Goal: Task Accomplishment & Management: Use online tool/utility

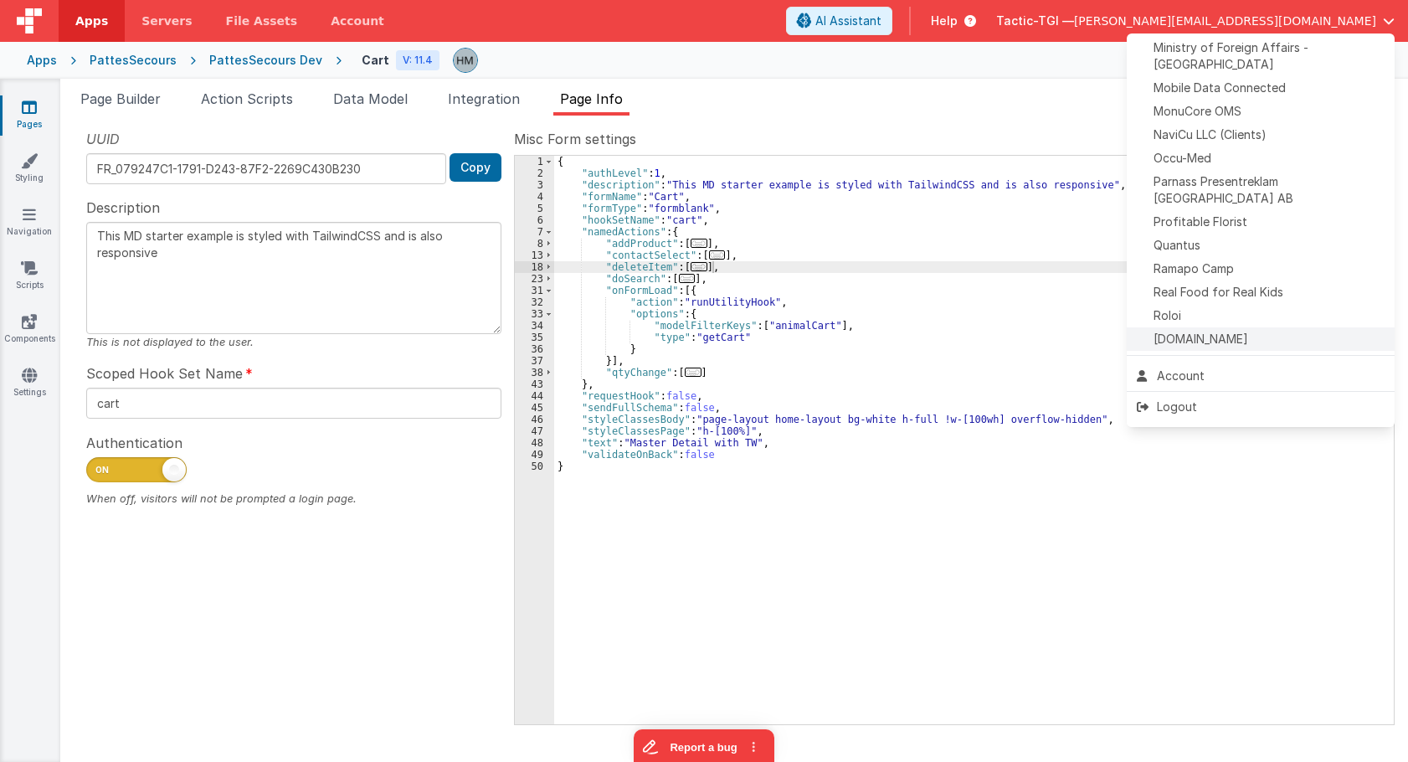
scroll to position [682, 0]
click at [1194, 238] on span "Quantus" at bounding box center [1176, 246] width 47 height 17
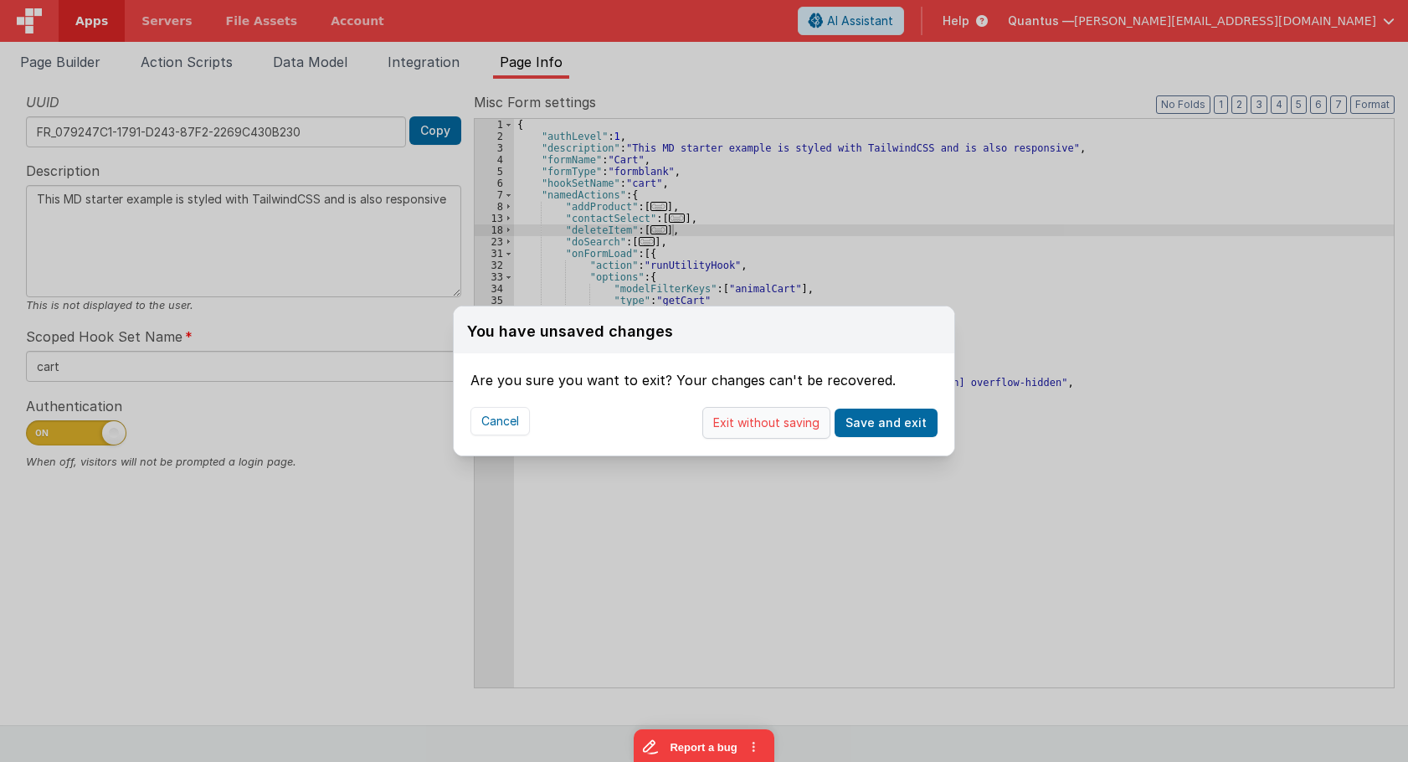
click at [809, 419] on button "Exit without saving" at bounding box center [766, 423] width 128 height 32
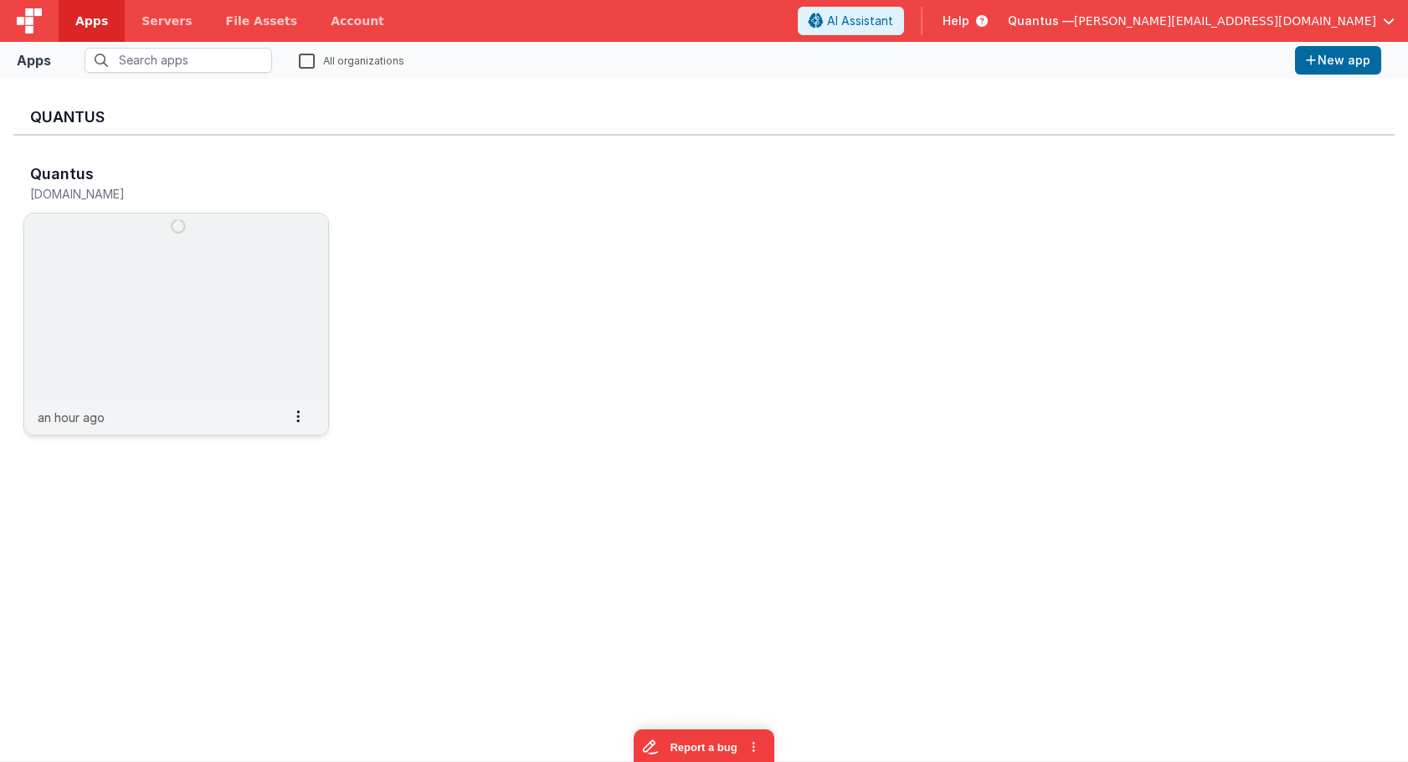
click at [230, 313] on img at bounding box center [176, 307] width 304 height 188
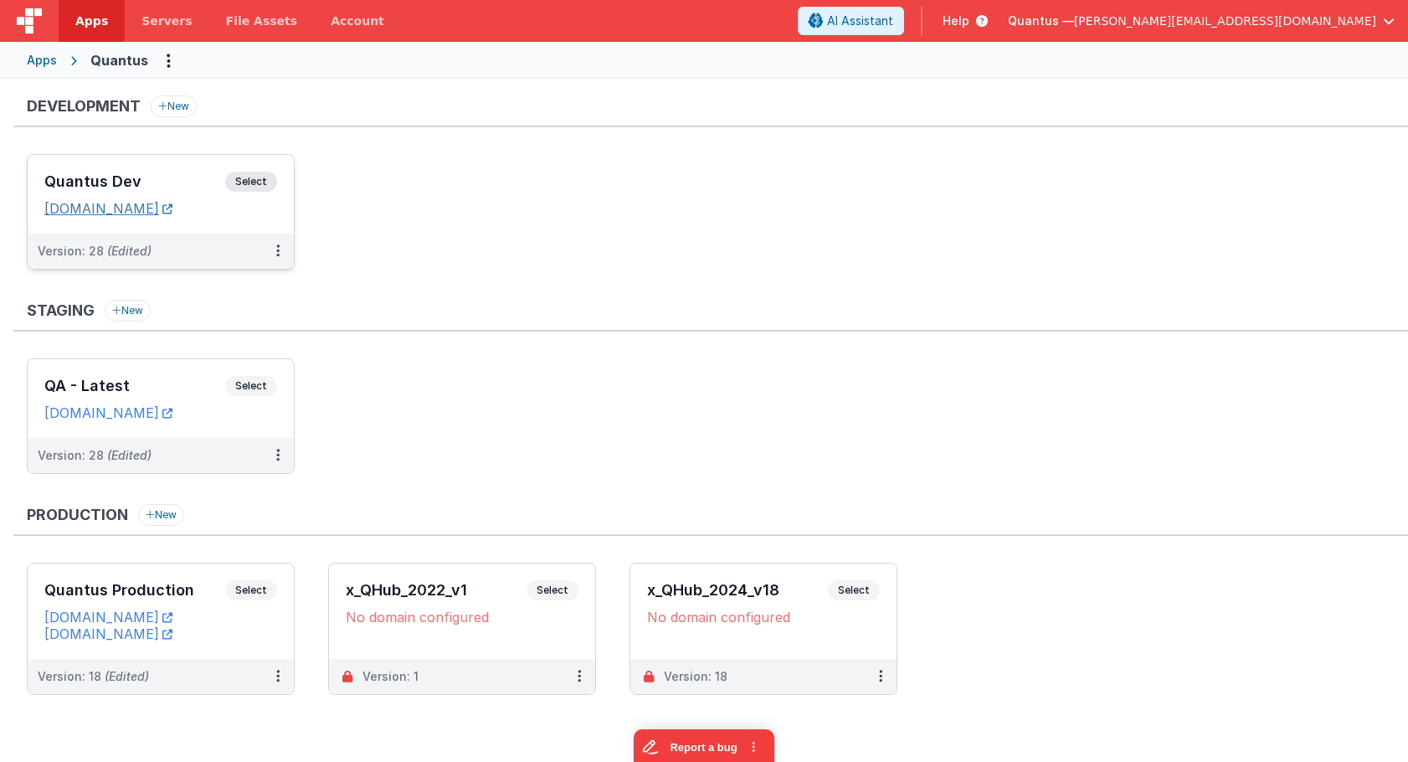
click at [172, 211] on link "[DOMAIN_NAME]" at bounding box center [108, 208] width 128 height 17
click at [161, 172] on div "Quantus Dev Select" at bounding box center [160, 186] width 233 height 28
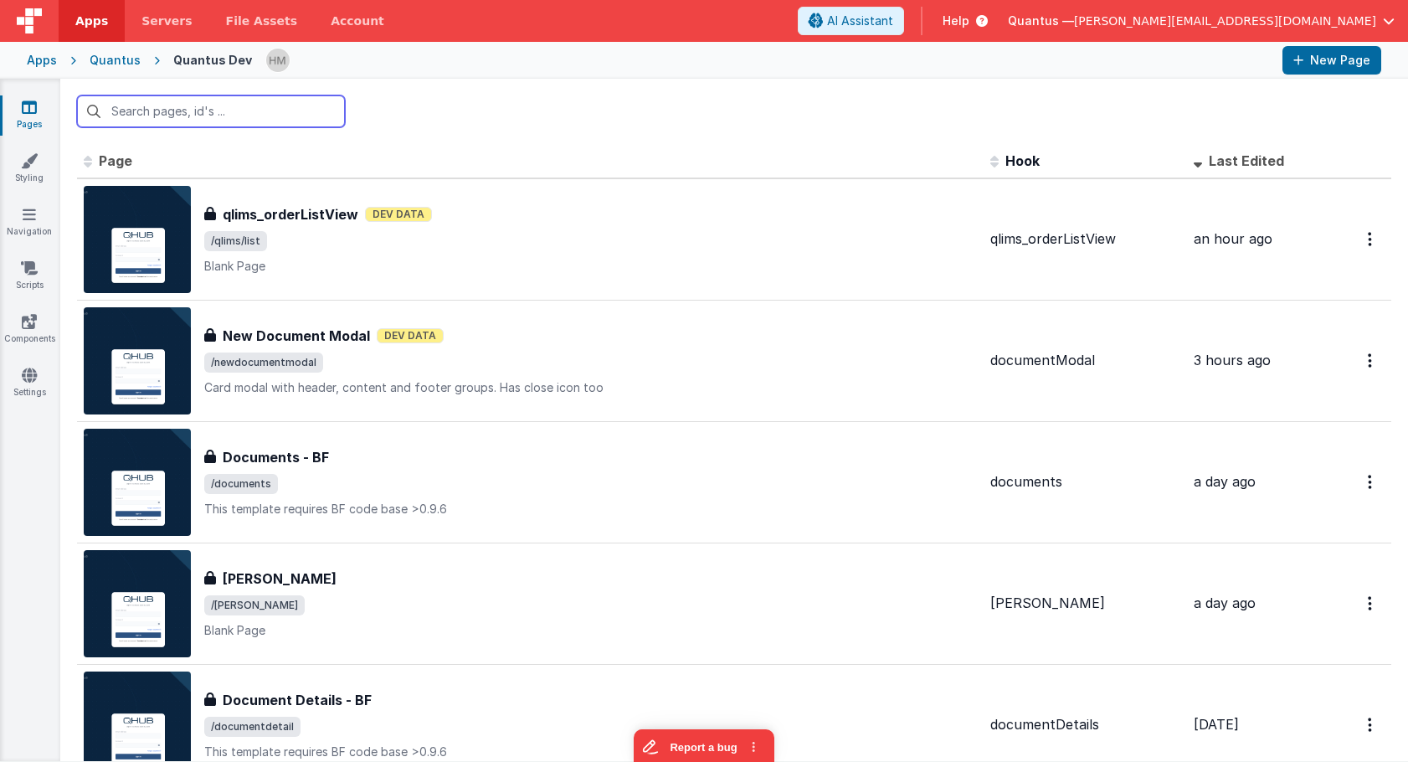
click at [316, 120] on input "text" at bounding box center [211, 111] width 268 height 32
click at [283, 110] on input "text" at bounding box center [211, 111] width 268 height 32
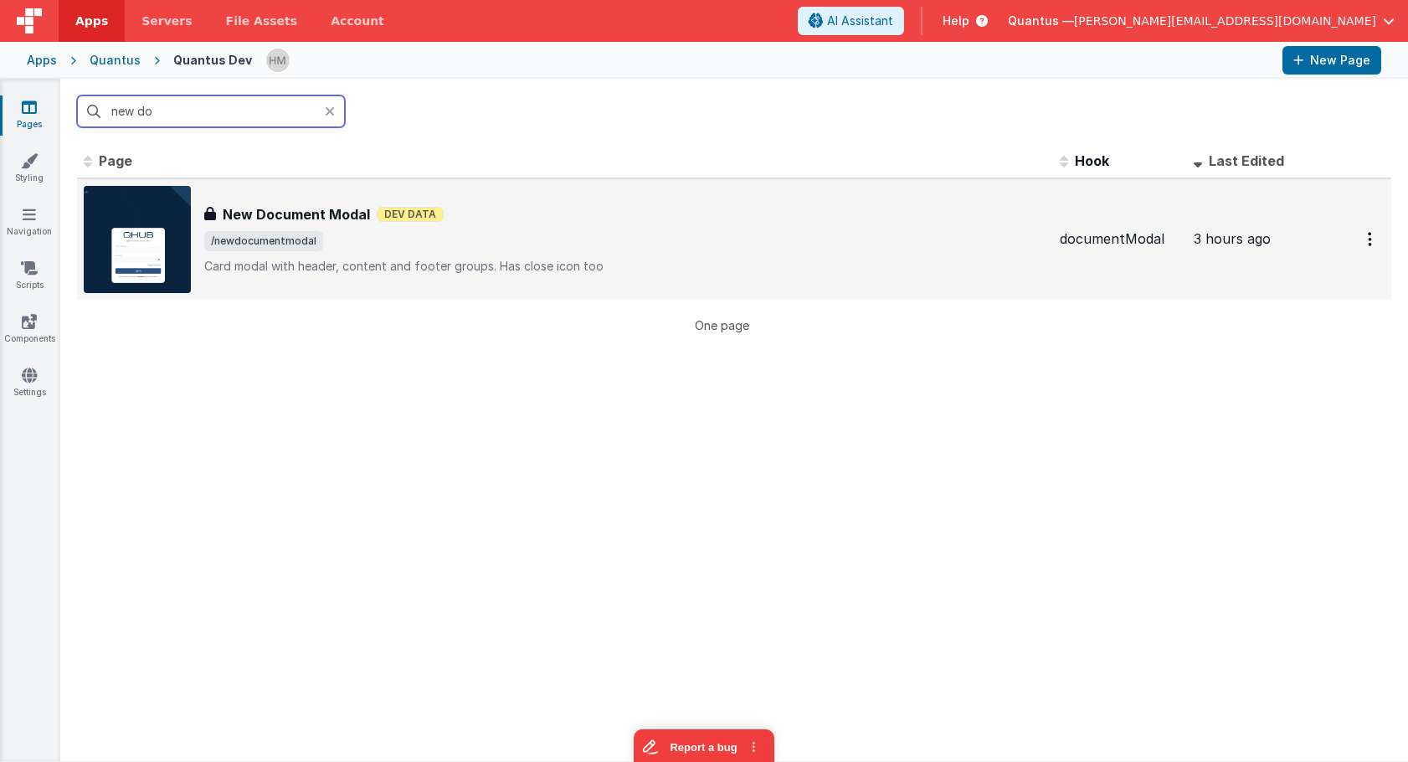
type input "new do"
click at [779, 234] on span "/newdocumentmodal" at bounding box center [625, 241] width 842 height 20
click at [815, 266] on p "Card modal with header, content and footer groups.Has close icon too" at bounding box center [625, 266] width 842 height 17
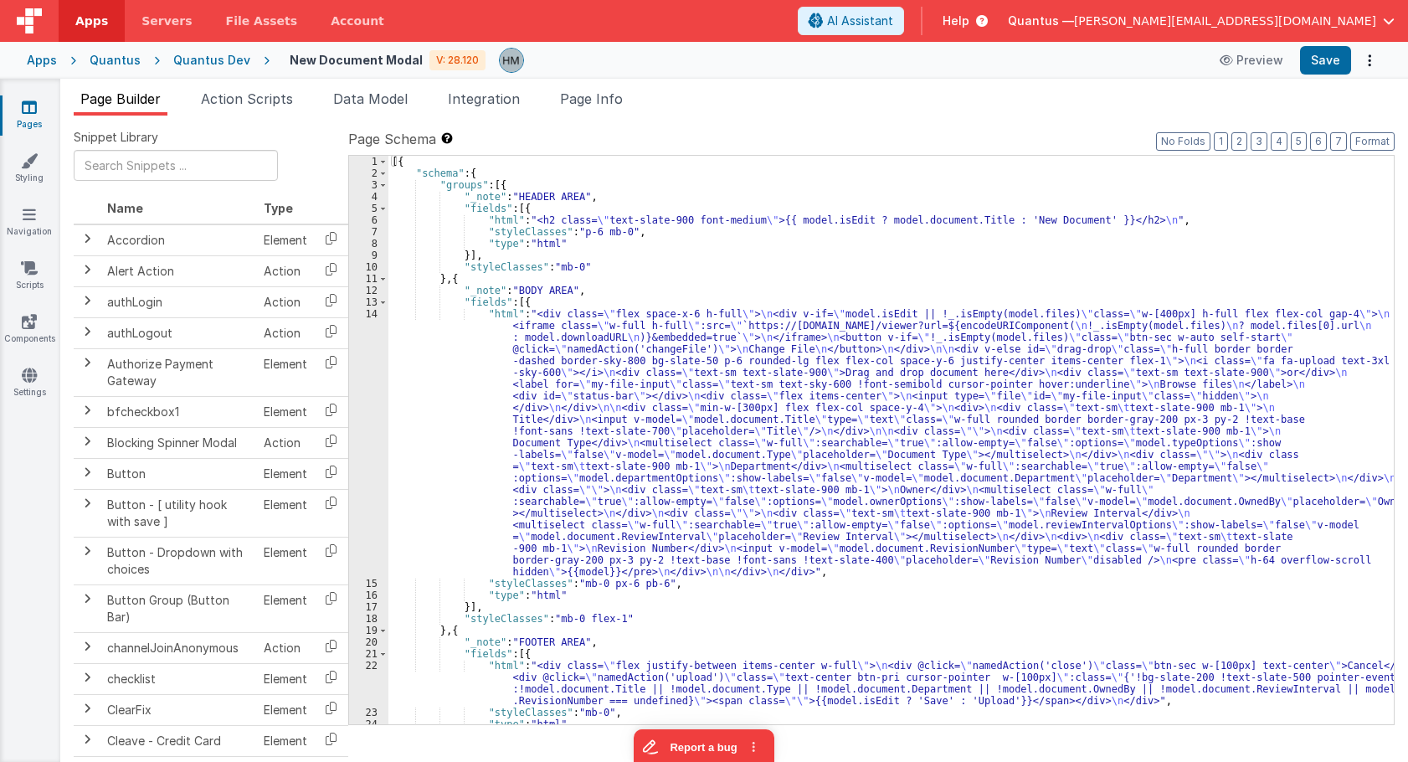
drag, startPoint x: 433, startPoint y: 328, endPoint x: 383, endPoint y: 321, distance: 50.7
click at [433, 329] on div "[{ "schema" : { "groups" : [{ "_note" : "HEADER AREA" , "fields" : [{ "html" : …" at bounding box center [890, 452] width 1005 height 592
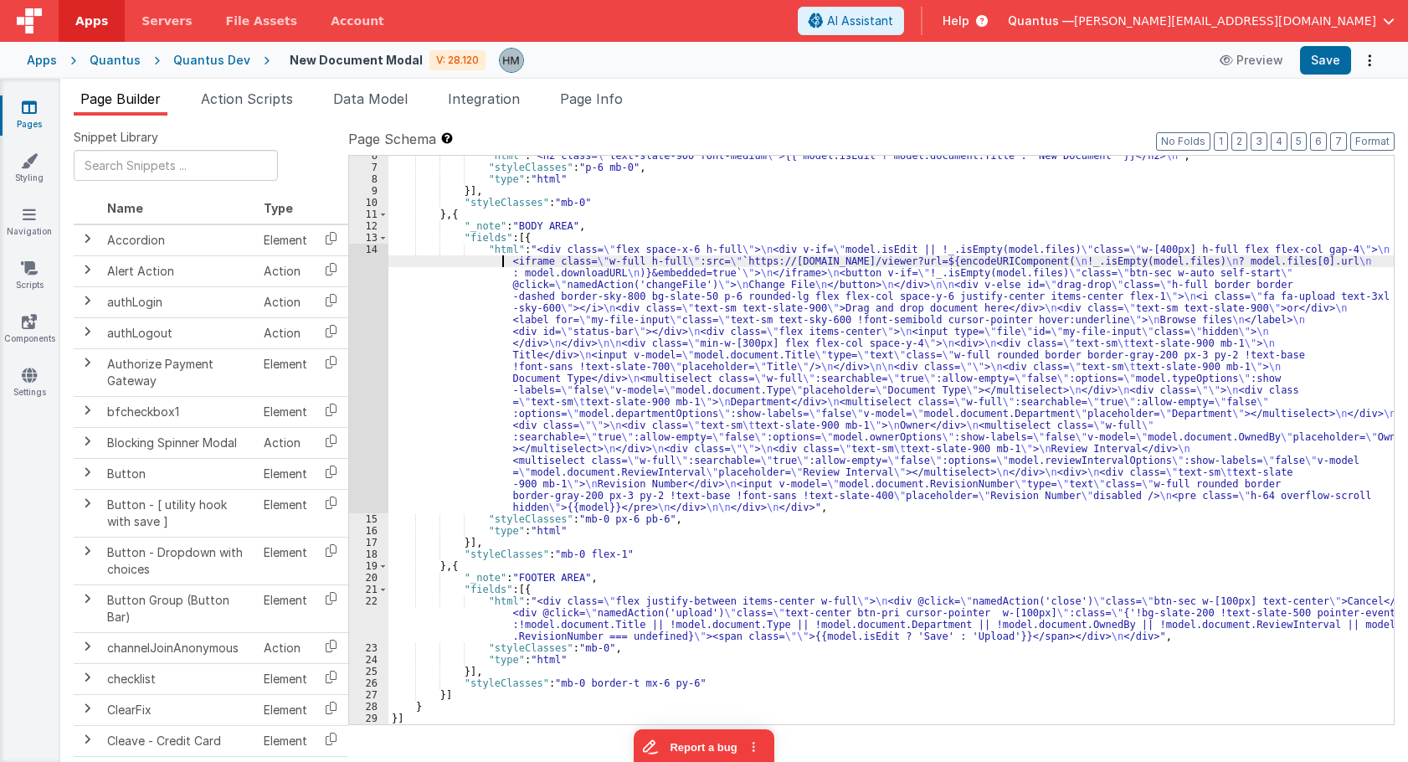
scroll to position [64, 0]
drag, startPoint x: 387, startPoint y: 280, endPoint x: 357, endPoint y: 267, distance: 32.2
click at [386, 280] on div "14" at bounding box center [368, 379] width 39 height 270
click at [366, 250] on div "14" at bounding box center [368, 379] width 39 height 270
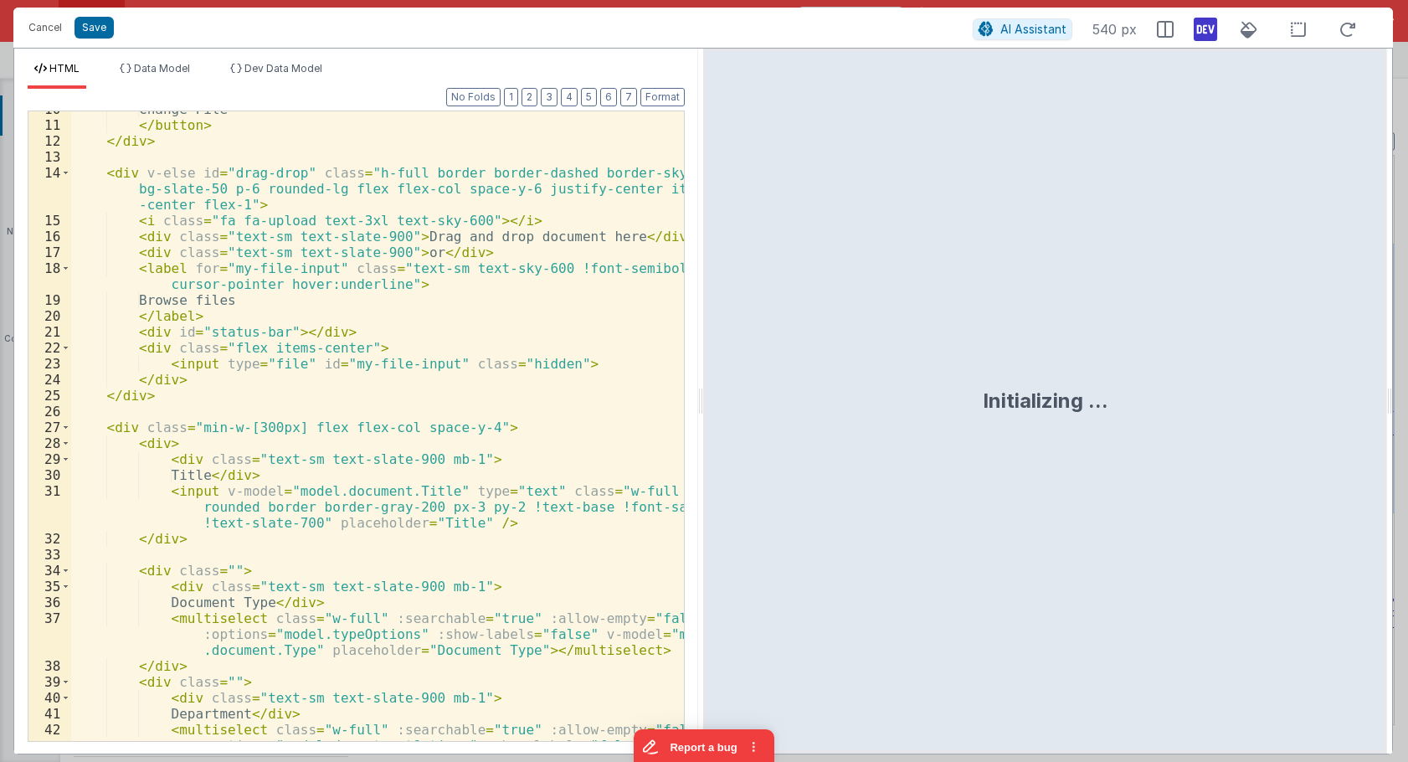
scroll to position [675, 0]
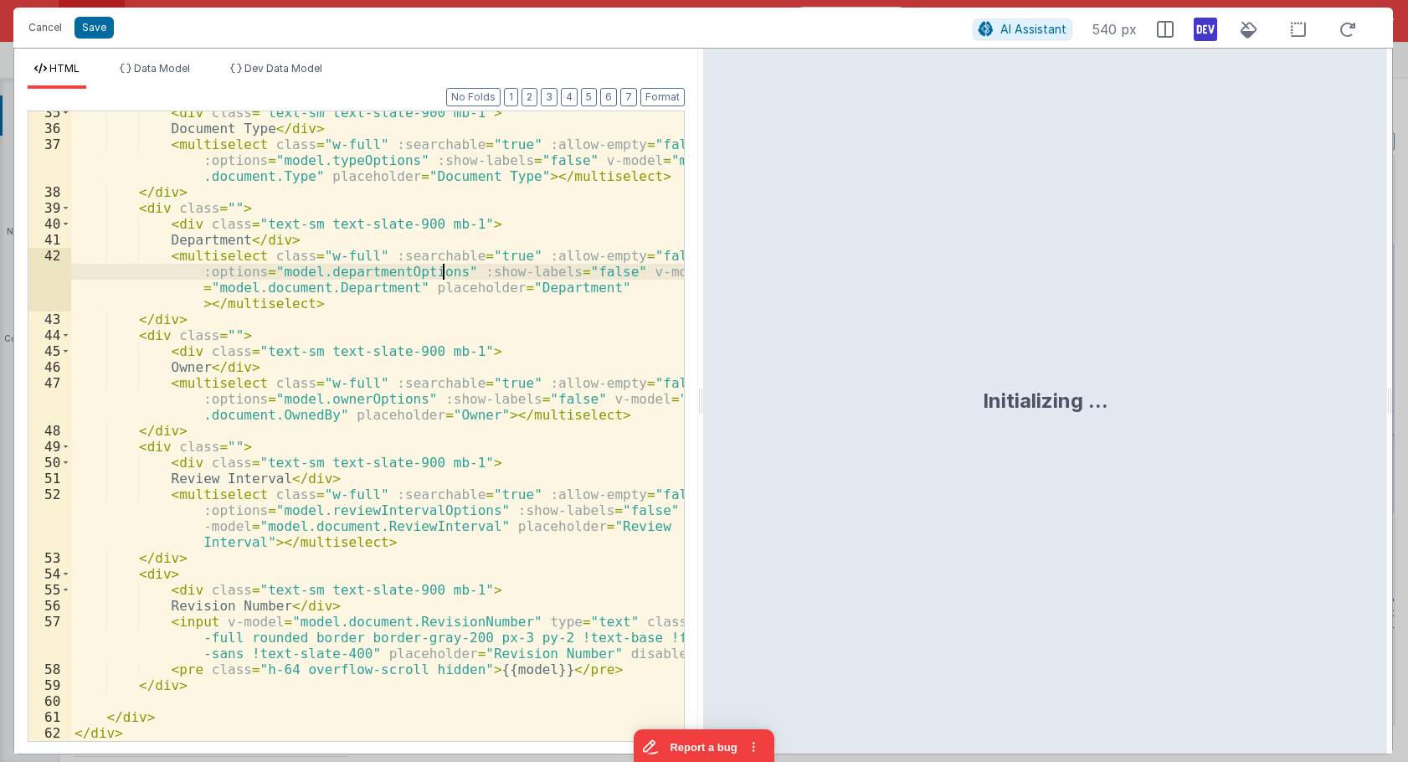
click at [442, 278] on div "< div class = "text-sm text-slate-900 mb-1" > Document Type </ div > < multisel…" at bounding box center [377, 435] width 613 height 661
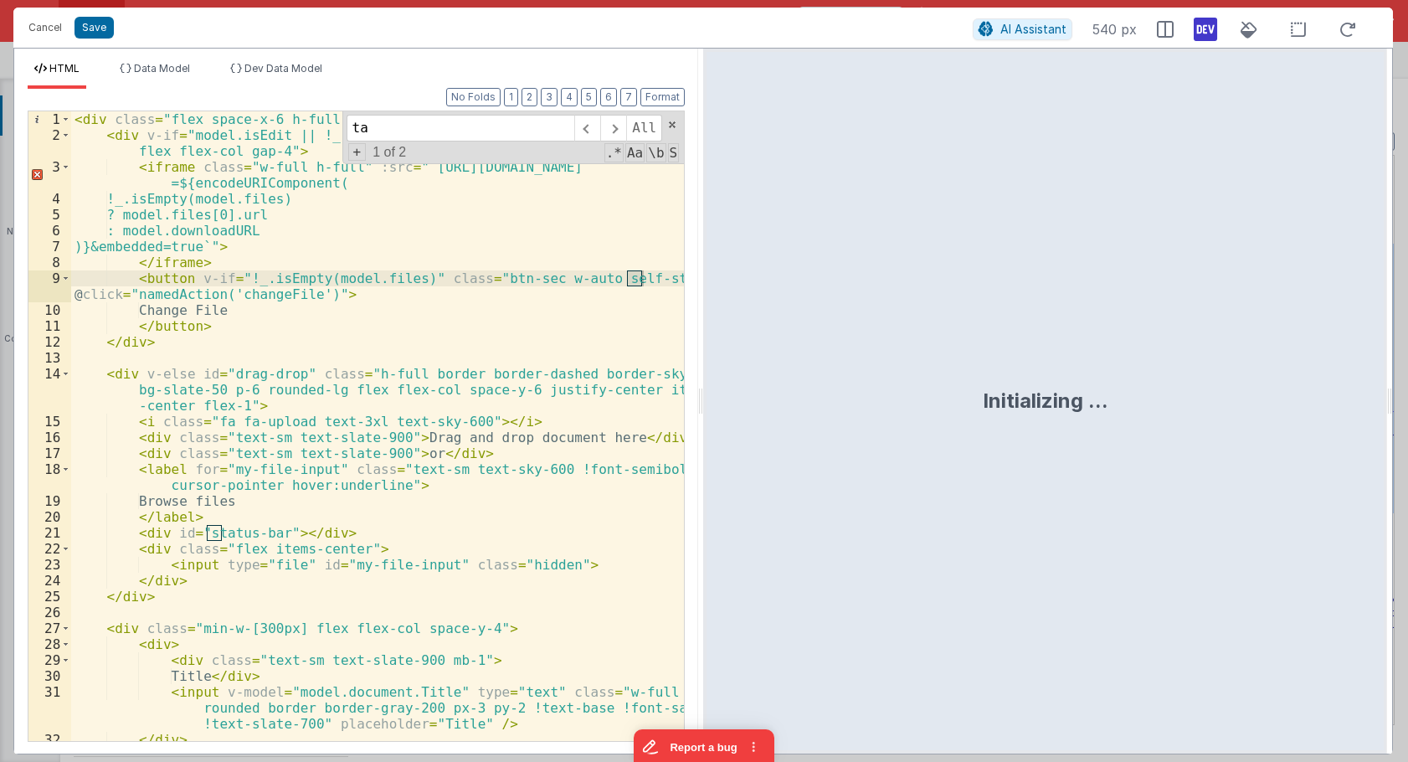
scroll to position [0, 0]
type input "tag"
click at [667, 124] on span at bounding box center [672, 125] width 12 height 12
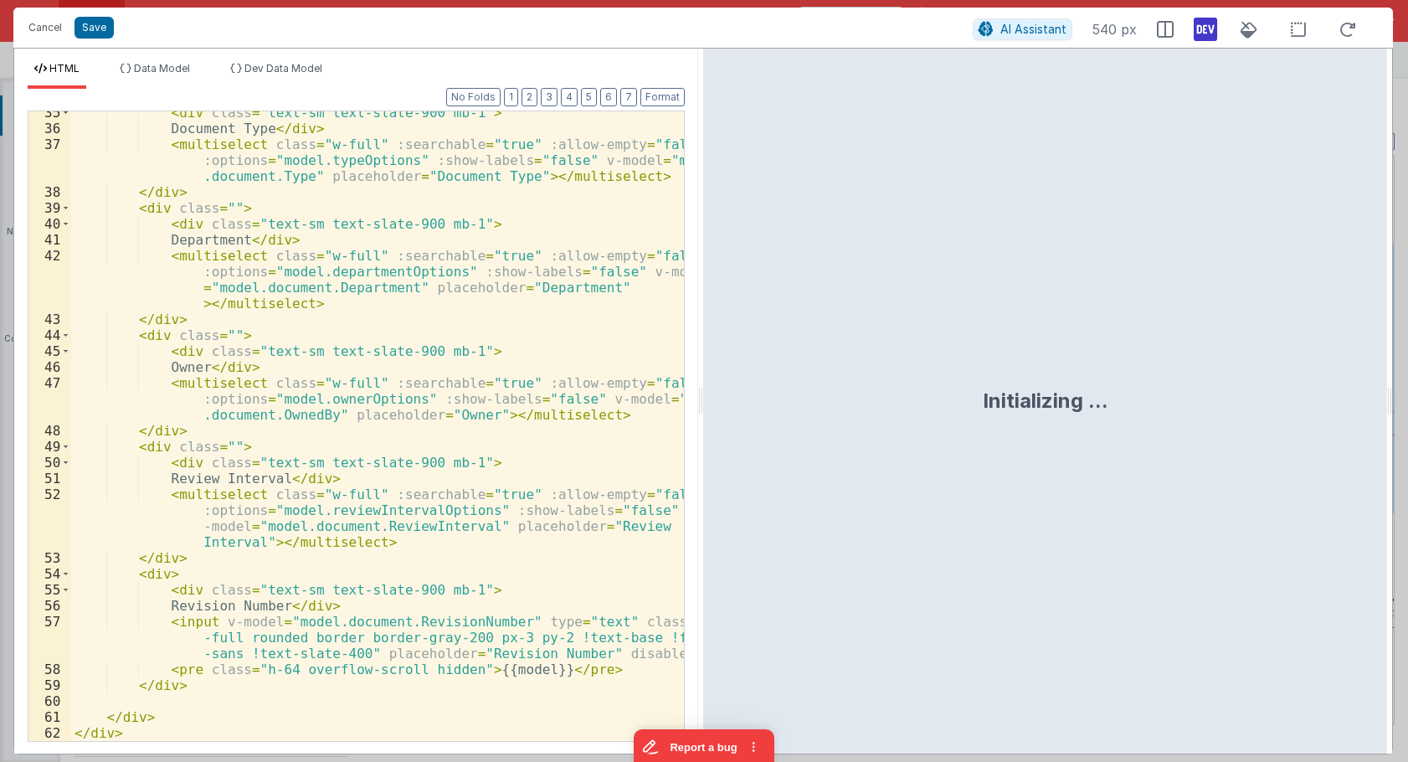
scroll to position [675, 0]
click at [148, 578] on div "< div class = "text-sm text-slate-900 mb-1" > Document Type </ div > < multisel…" at bounding box center [377, 435] width 613 height 661
click at [1204, 29] on icon at bounding box center [1205, 29] width 23 height 27
click at [1208, 33] on icon at bounding box center [1205, 29] width 23 height 27
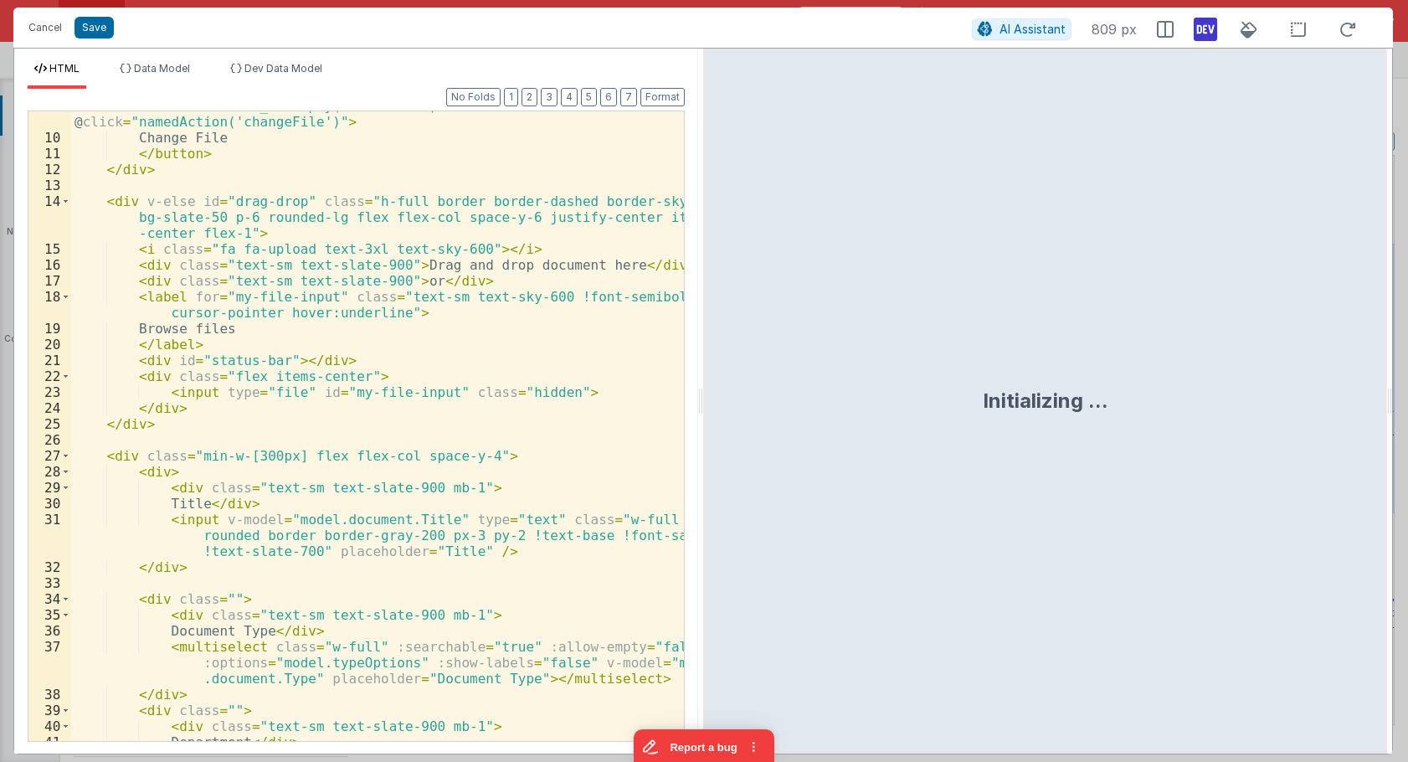
scroll to position [0, 0]
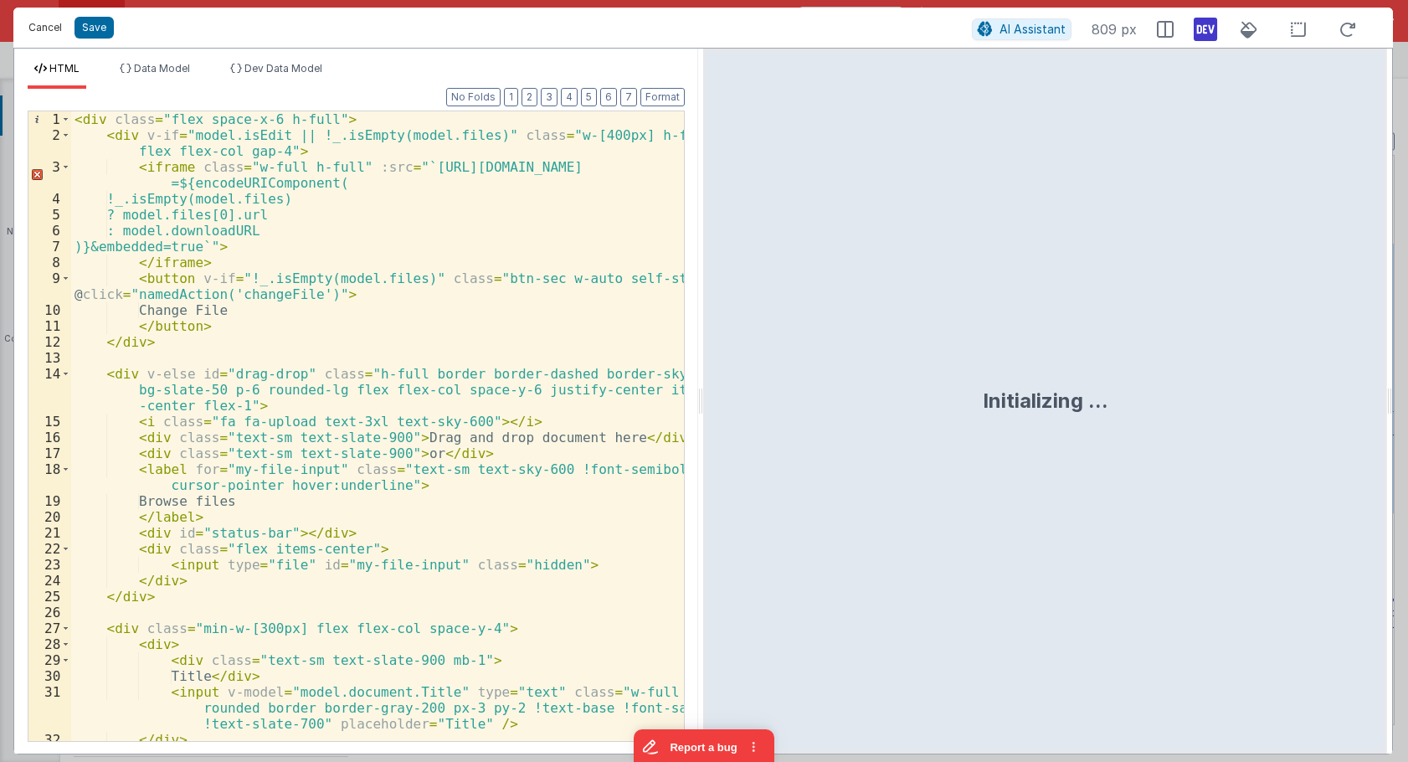
click at [27, 23] on button "Cancel" at bounding box center [45, 27] width 50 height 23
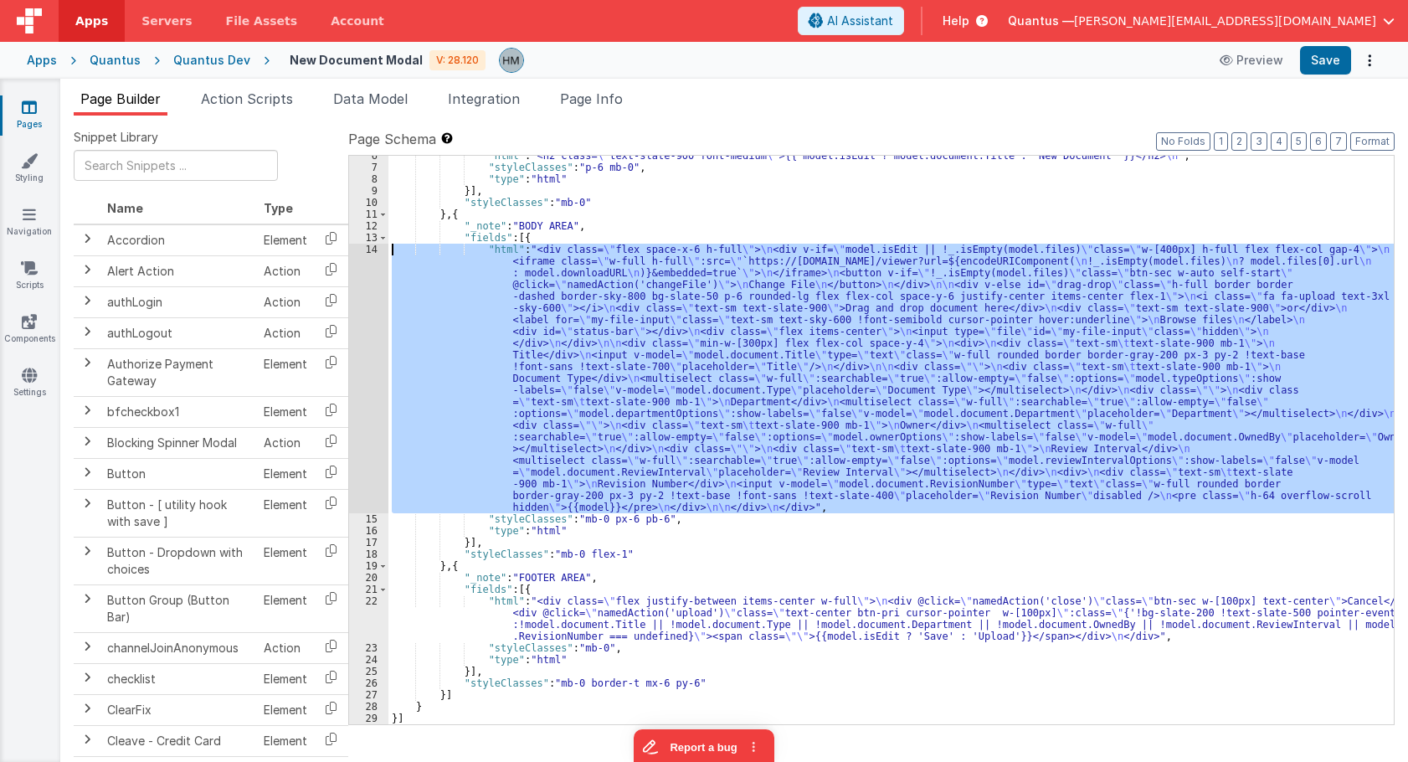
click at [597, 333] on div ""html" : "<h2 class= \" text-slate-900 font-medium \" >{{ model.isEdit ? model.…" at bounding box center [890, 440] width 1005 height 568
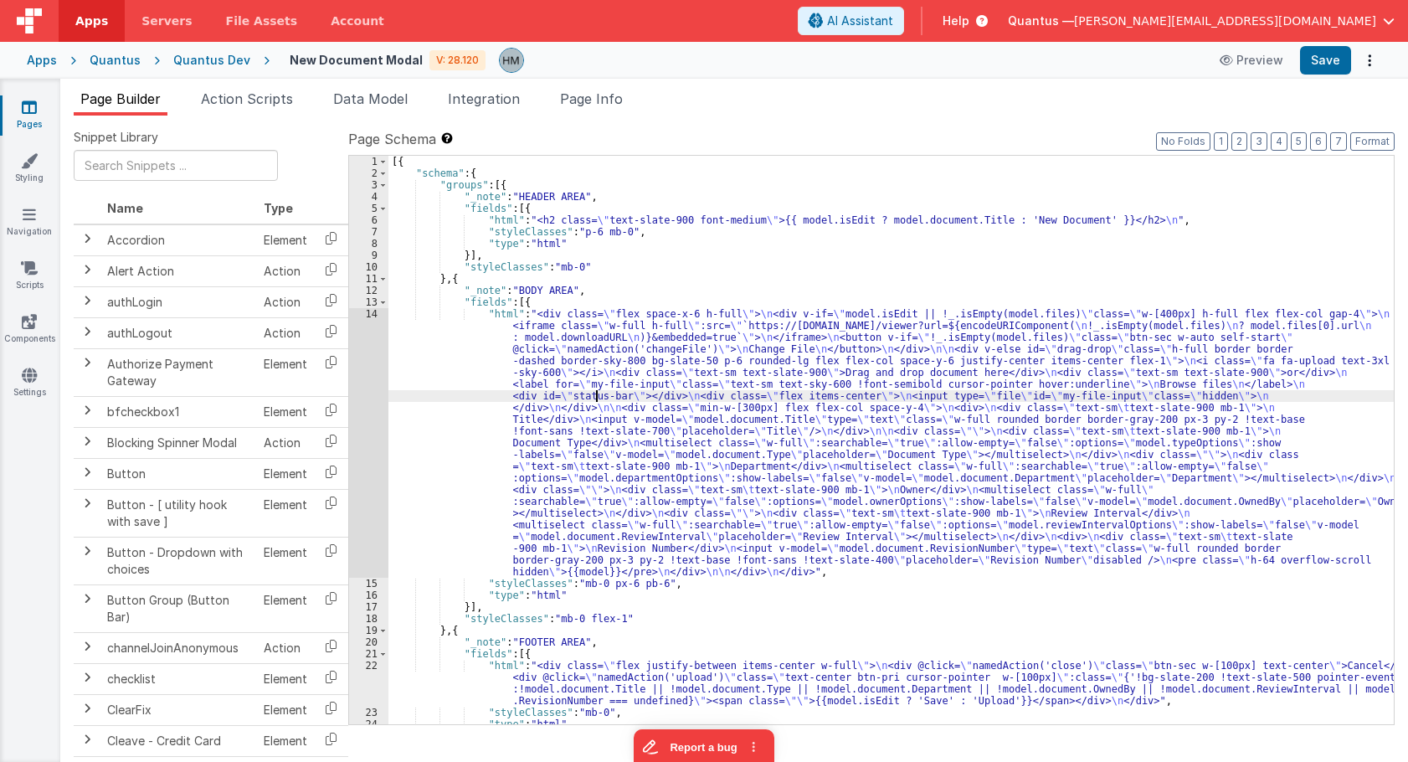
click at [452, 328] on div "[{ "schema" : { "groups" : [{ "_note" : "HEADER AREA" , "fields" : [{ "html" : …" at bounding box center [890, 452] width 1005 height 592
click at [367, 312] on div "14" at bounding box center [368, 443] width 39 height 270
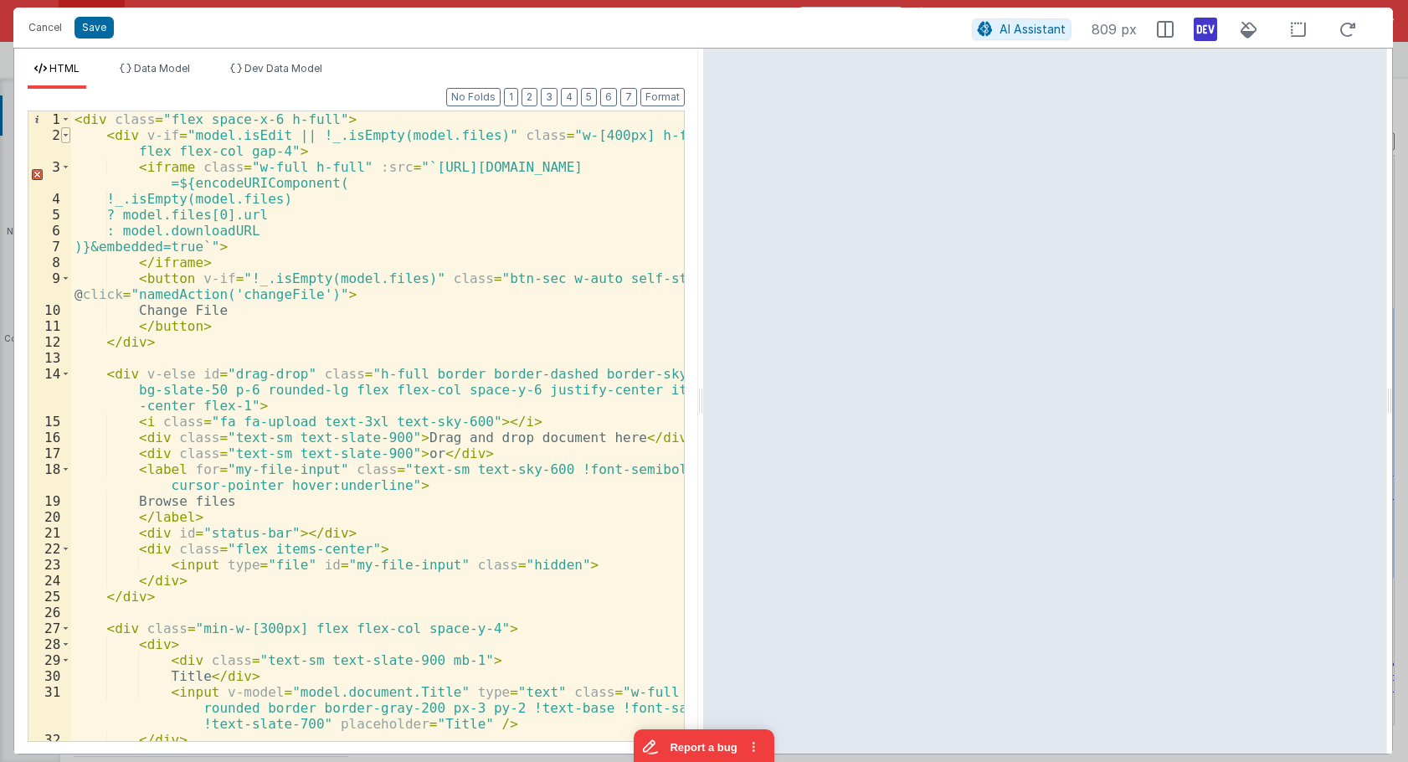
click at [64, 136] on span at bounding box center [65, 135] width 9 height 16
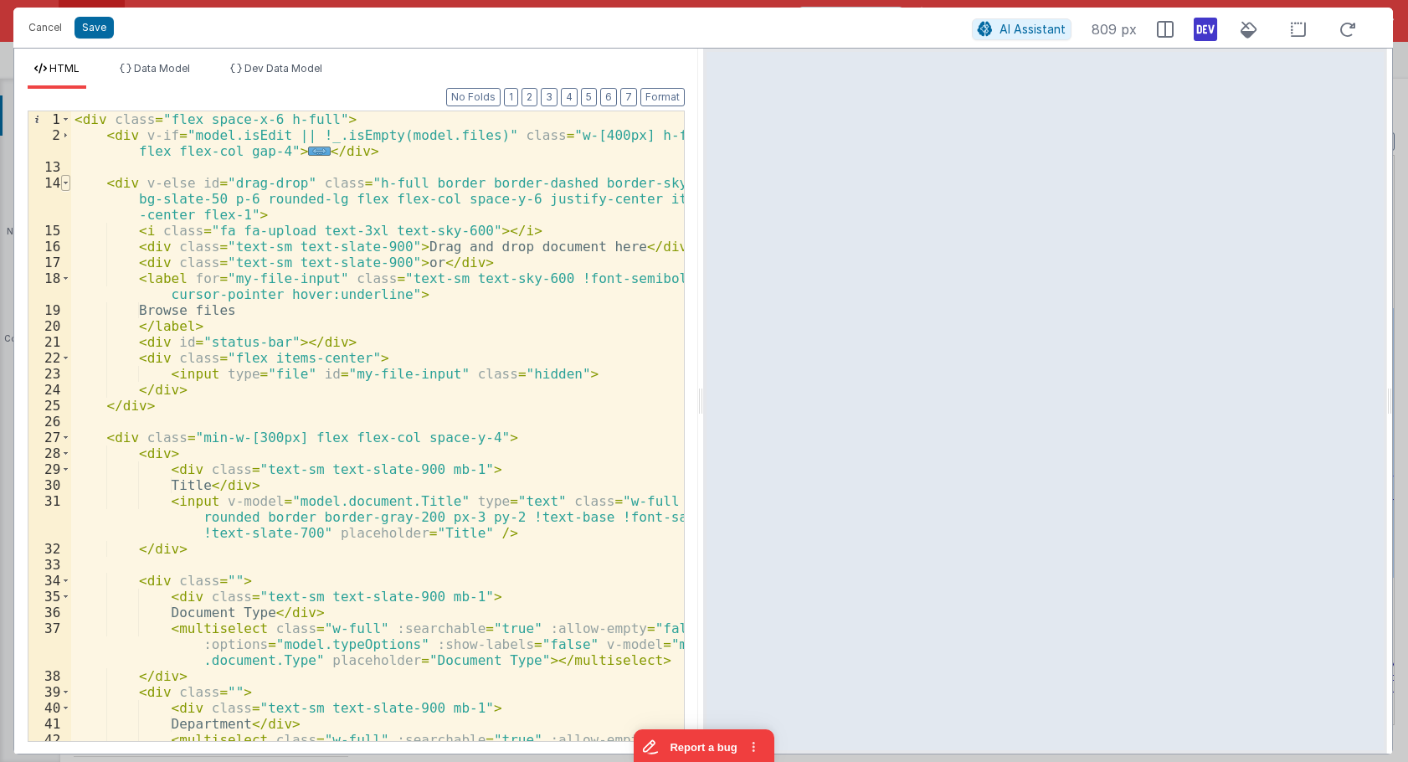
click at [64, 185] on span at bounding box center [65, 183] width 9 height 16
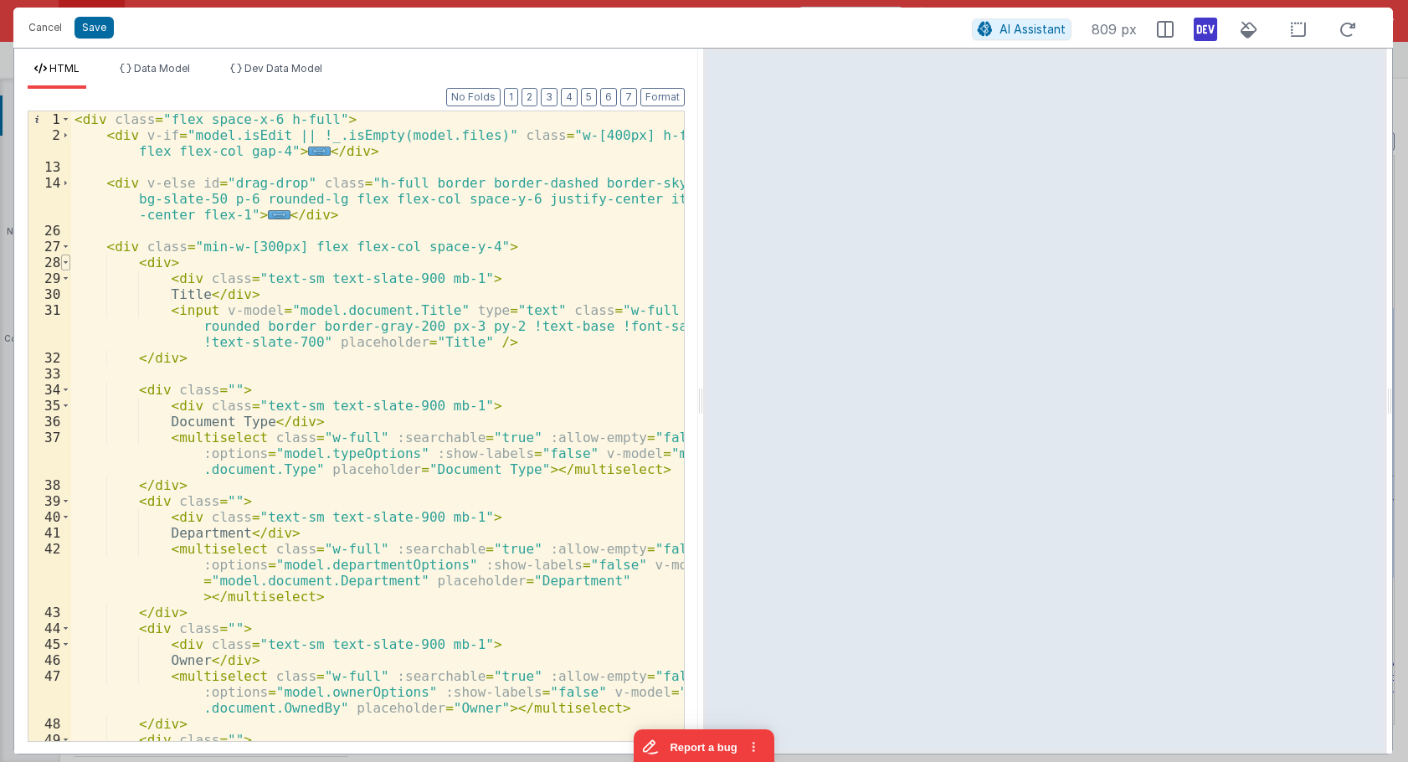
click at [64, 264] on span at bounding box center [65, 262] width 9 height 16
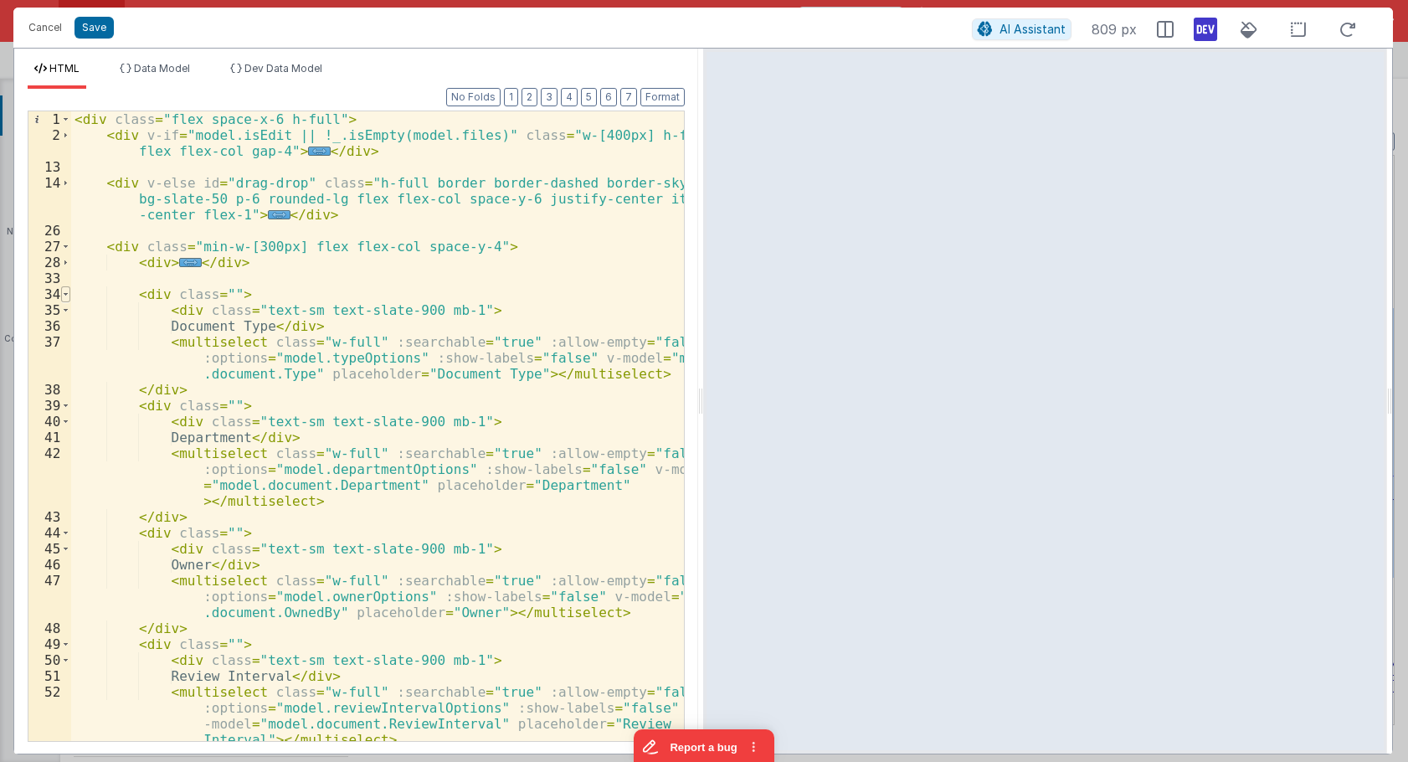
click at [65, 298] on span at bounding box center [65, 294] width 9 height 16
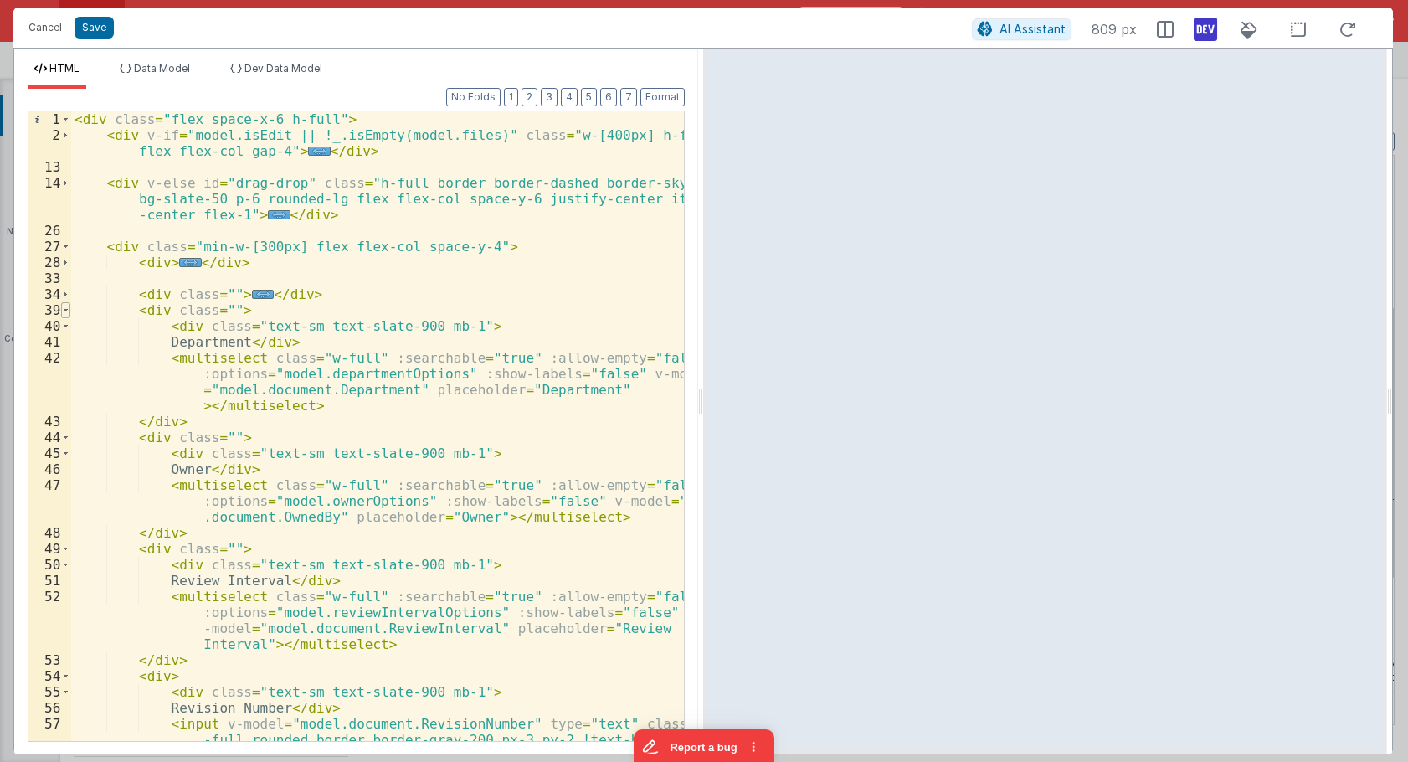
click at [66, 315] on span at bounding box center [65, 310] width 9 height 16
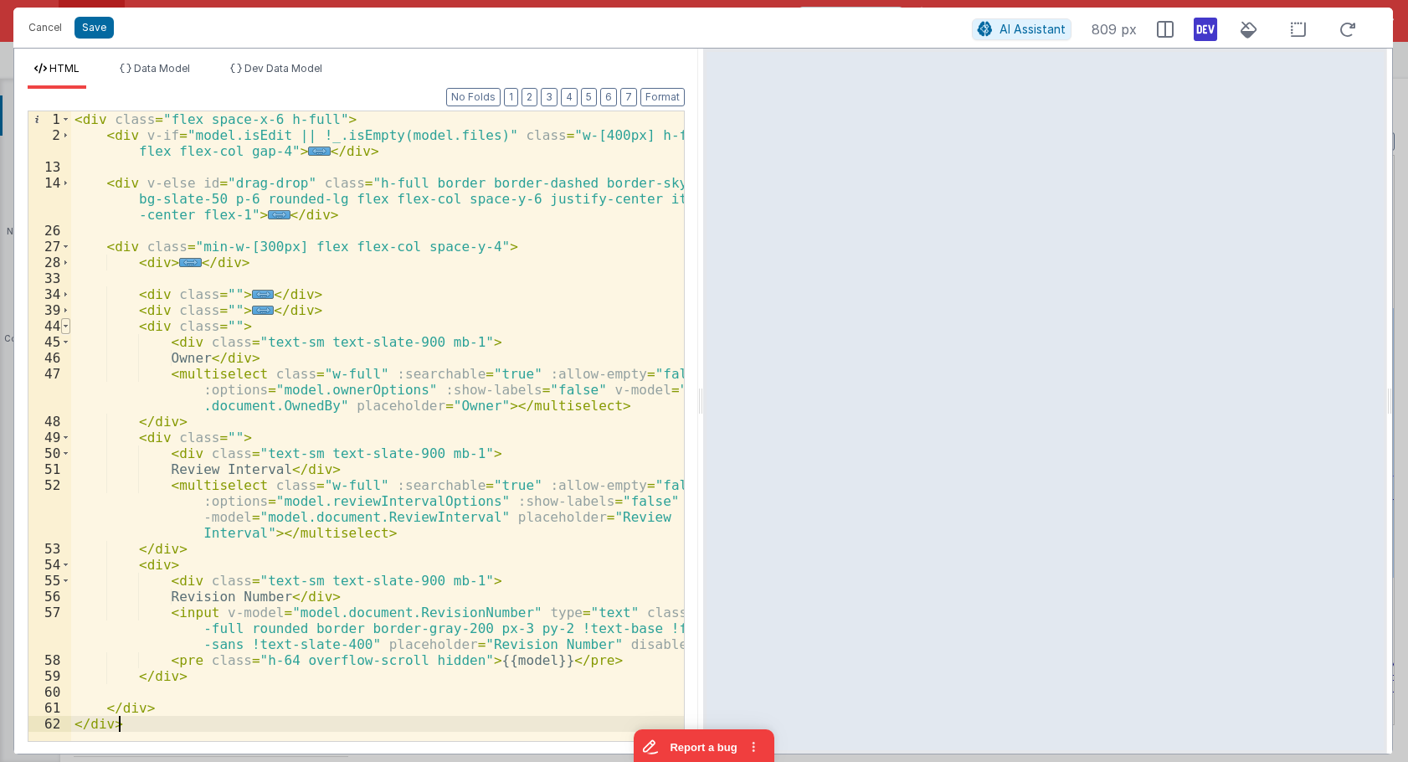
click at [69, 329] on span at bounding box center [65, 326] width 9 height 16
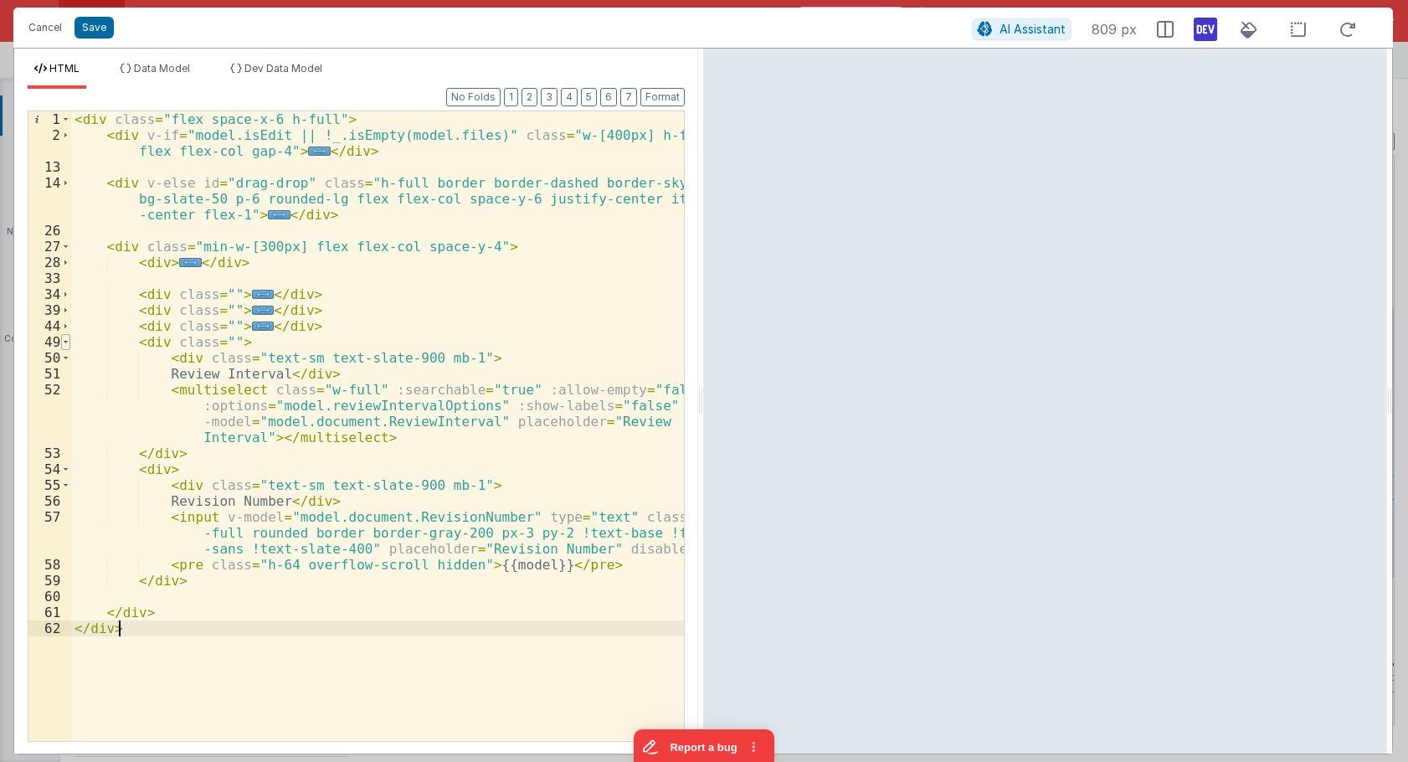
click at [65, 342] on span at bounding box center [65, 342] width 9 height 16
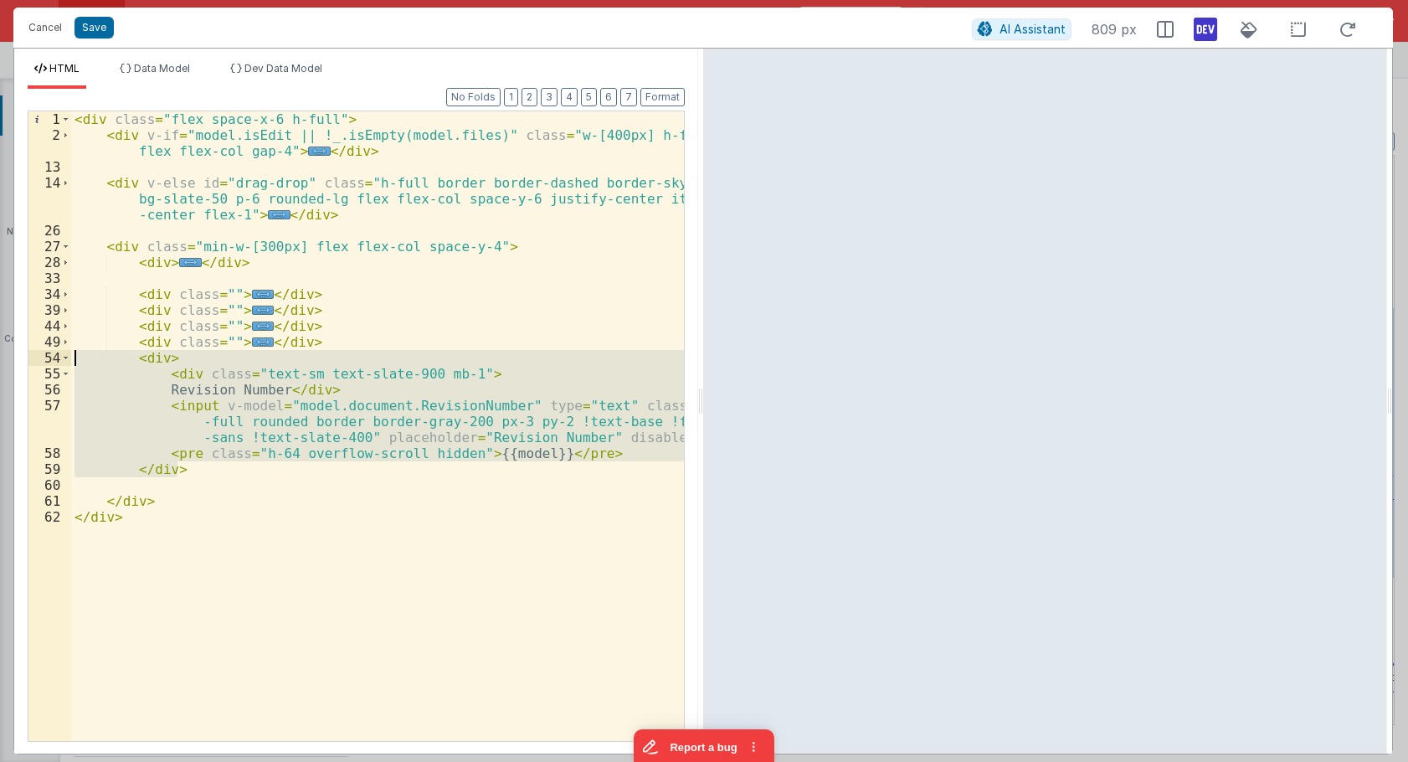
drag, startPoint x: 185, startPoint y: 469, endPoint x: -23, endPoint y: 354, distance: 237.2
click at [71, 354] on div "< div class = "flex space-x-6 h-full" > < div v-if = "model.isEdit || !_.isEmpt…" at bounding box center [377, 425] width 613 height 629
click at [203, 473] on div "< div class = "flex space-x-6 h-full" > < div v-if = "model.isEdit || !_.isEmpt…" at bounding box center [377, 425] width 613 height 629
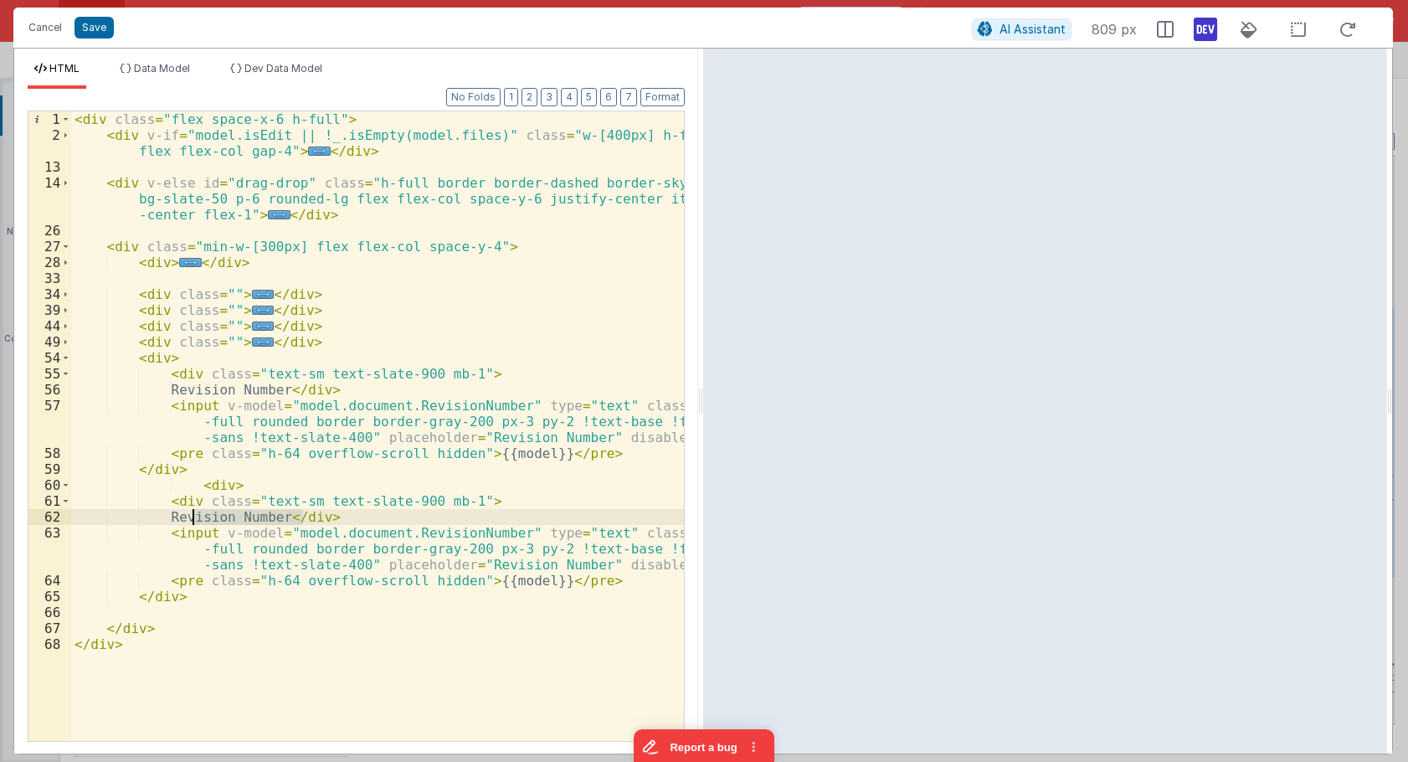
drag, startPoint x: 302, startPoint y: 515, endPoint x: 193, endPoint y: 516, distance: 108.8
click at [193, 516] on div "< div class = "flex space-x-6 h-full" > < div v-if = "model.isEdit || !_.isEmpt…" at bounding box center [377, 441] width 613 height 661
click at [383, 515] on div "< div class = "flex space-x-6 h-full" > < div v-if = "model.isEdit || !_.isEmpt…" at bounding box center [377, 441] width 613 height 661
click at [188, 532] on div "< div class = "flex space-x-6 h-full" > < div v-if = "model.isEdit || !_.isEmpt…" at bounding box center [377, 441] width 613 height 661
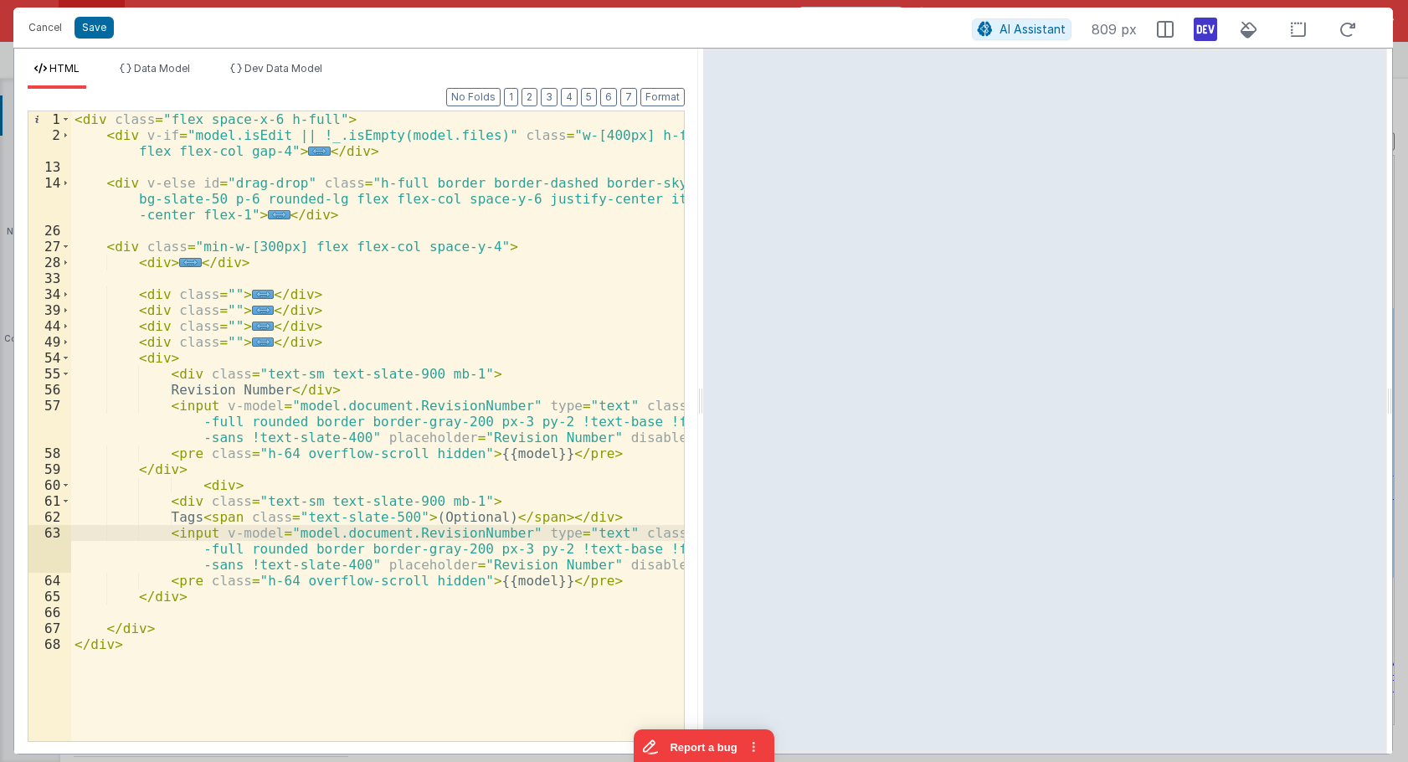
click at [177, 578] on div "< div class = "flex space-x-6 h-full" > < div v-if = "model.isEdit || !_.isEmpt…" at bounding box center [377, 441] width 613 height 661
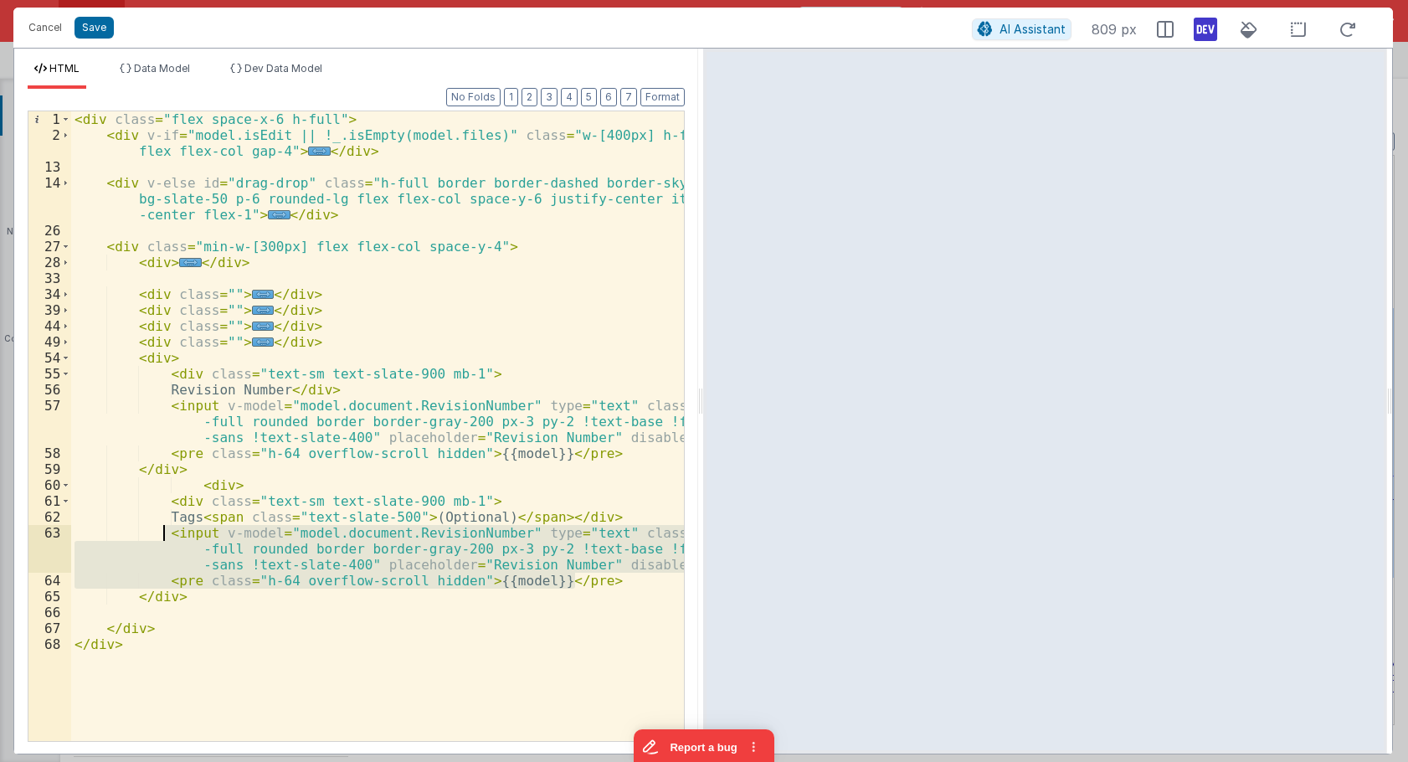
drag, startPoint x: 607, startPoint y: 583, endPoint x: 162, endPoint y: 537, distance: 447.8
click at [162, 537] on div "< div class = "flex space-x-6 h-full" > < div v-if = "model.isEdit || !_.isEmpt…" at bounding box center [377, 441] width 613 height 661
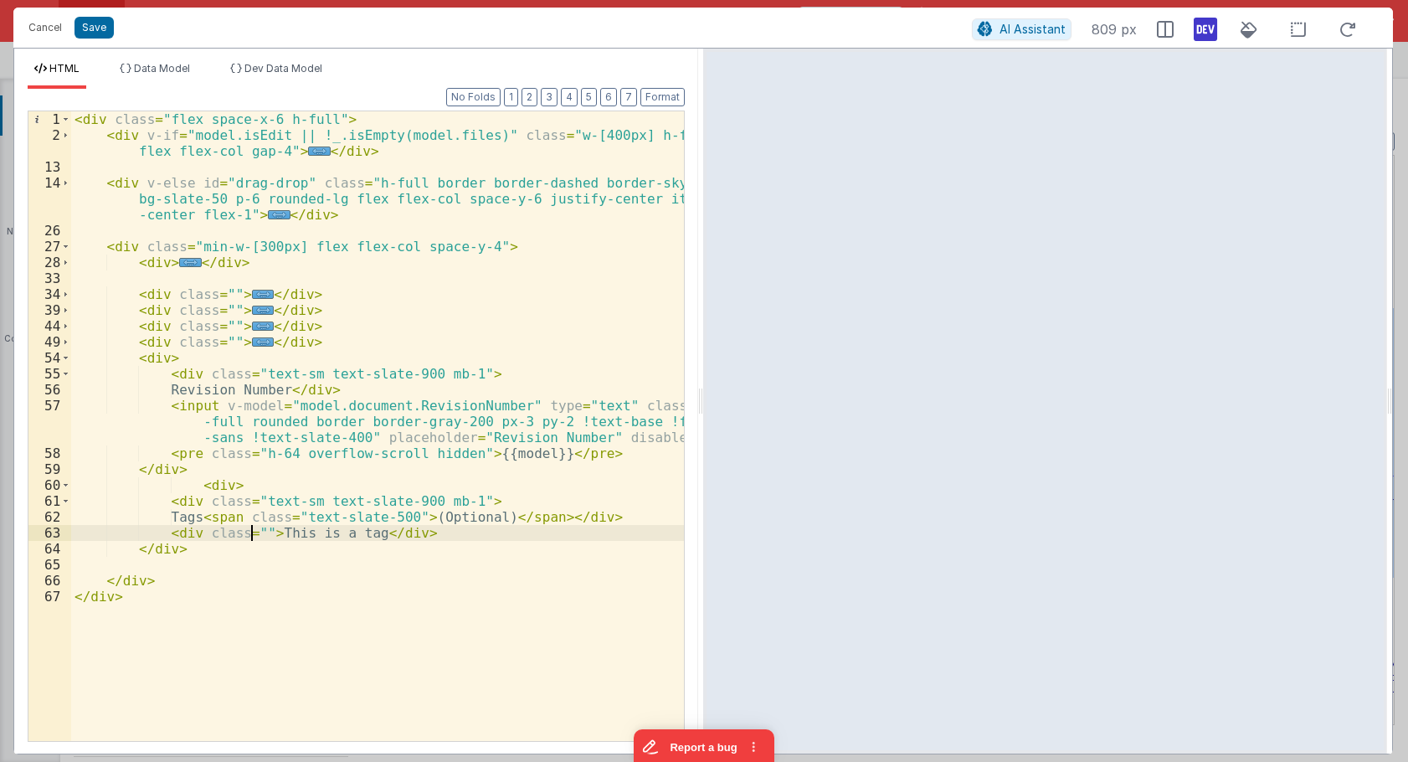
click at [253, 534] on div "< div class = "flex space-x-6 h-full" > < div v-if = "model.isEdit || !_.isEmpt…" at bounding box center [377, 441] width 613 height 661
click at [324, 536] on div "< div class = "flex space-x-6 h-full" > < div v-if = "model.isEdit || !_.isEmpt…" at bounding box center [377, 441] width 613 height 661
click at [388, 537] on div "< div class = "flex space-x-6 h-full" > < div v-if = "model.isEdit || !_.isEmpt…" at bounding box center [377, 441] width 613 height 661
click at [658, 532] on div "< div class = "flex space-x-6 h-full" > < div v-if = "model.isEdit || !_.isEmpt…" at bounding box center [377, 441] width 613 height 661
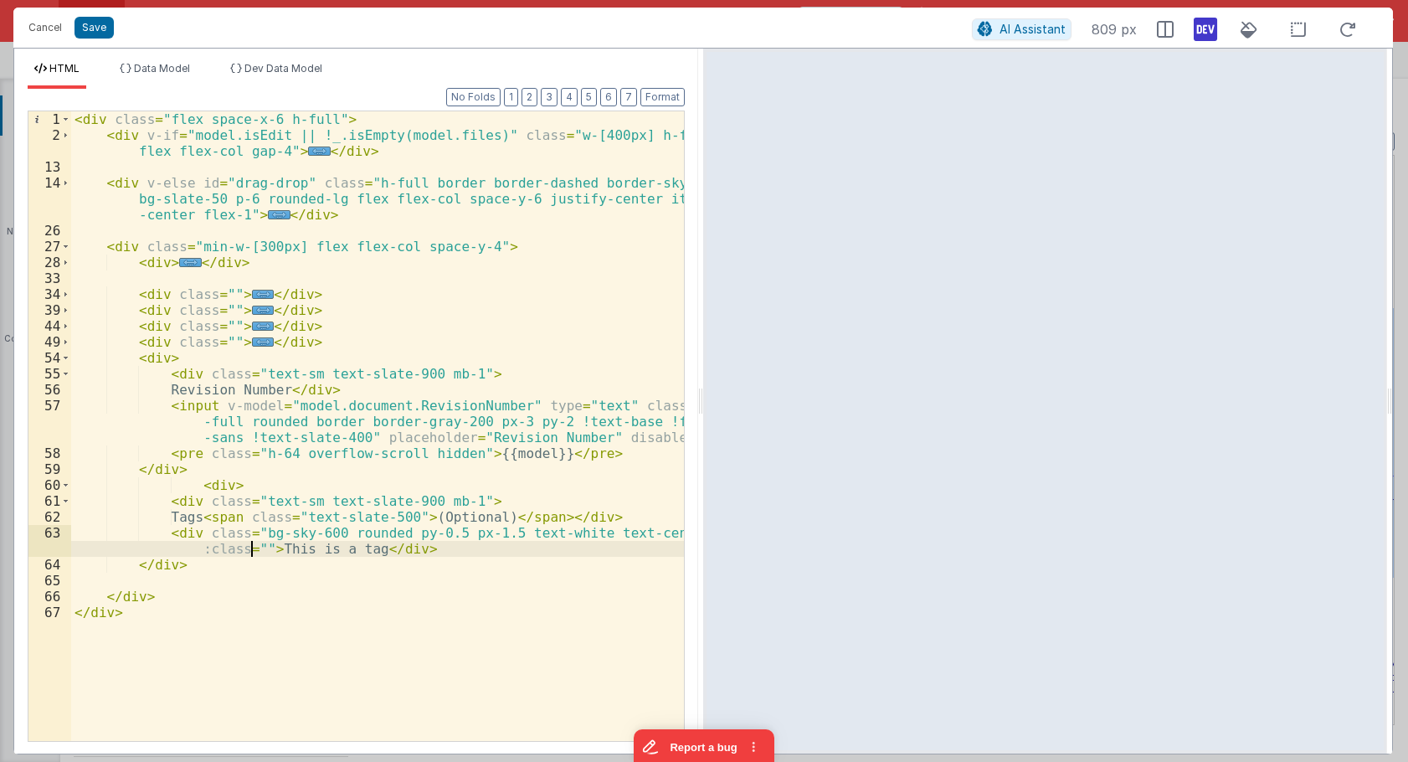
click at [619, 520] on div "< div class = "flex space-x-6 h-full" > < div v-if = "model.isEdit || !_.isEmpt…" at bounding box center [377, 441] width 613 height 661
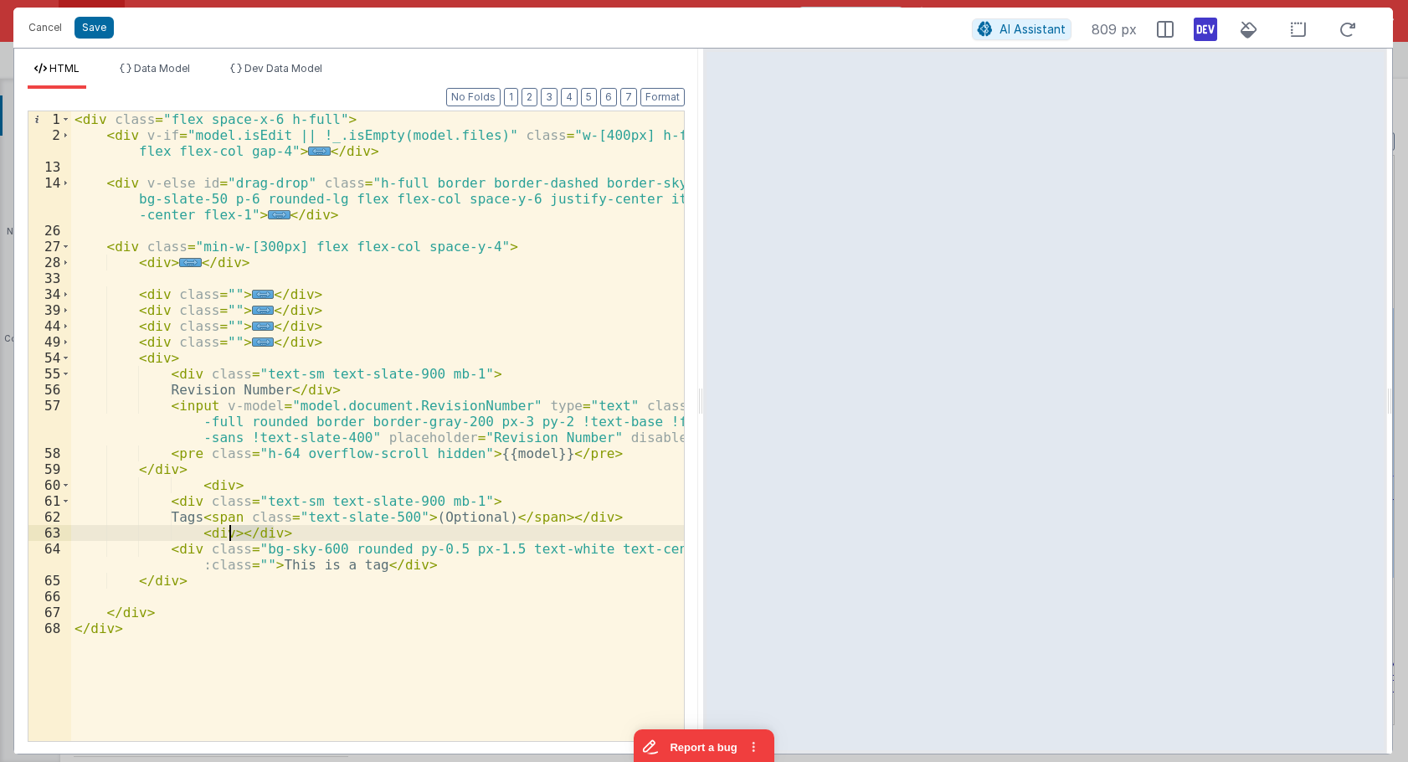
drag, startPoint x: 251, startPoint y: 531, endPoint x: 232, endPoint y: 531, distance: 19.3
click at [232, 531] on div "< div class = "flex space-x-6 h-full" > < div v-if = "model.isEdit || !_.isEmpt…" at bounding box center [377, 441] width 613 height 661
click at [428, 572] on div "< div class = "flex space-x-6 h-full" > < div v-if = "model.isEdit || !_.isEmpt…" at bounding box center [377, 441] width 613 height 661
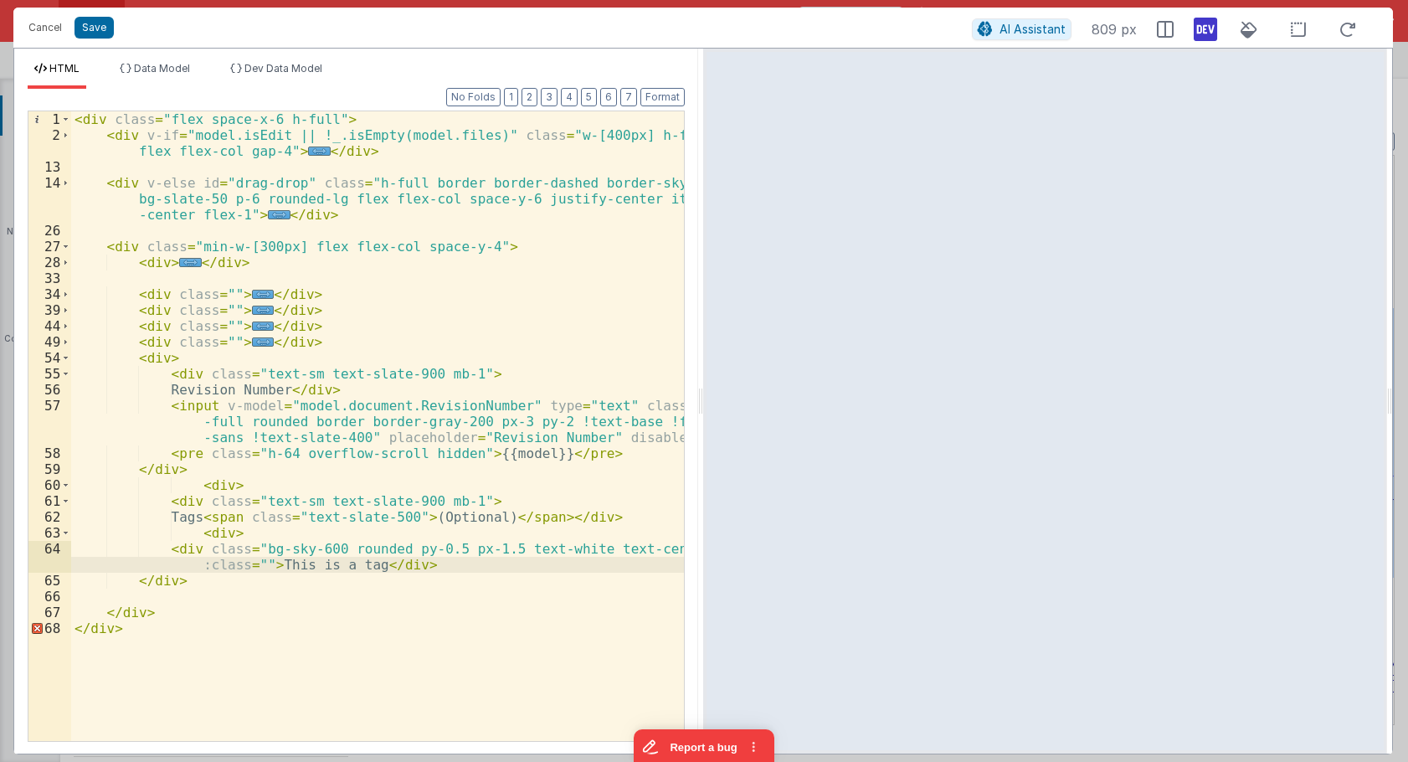
paste textarea
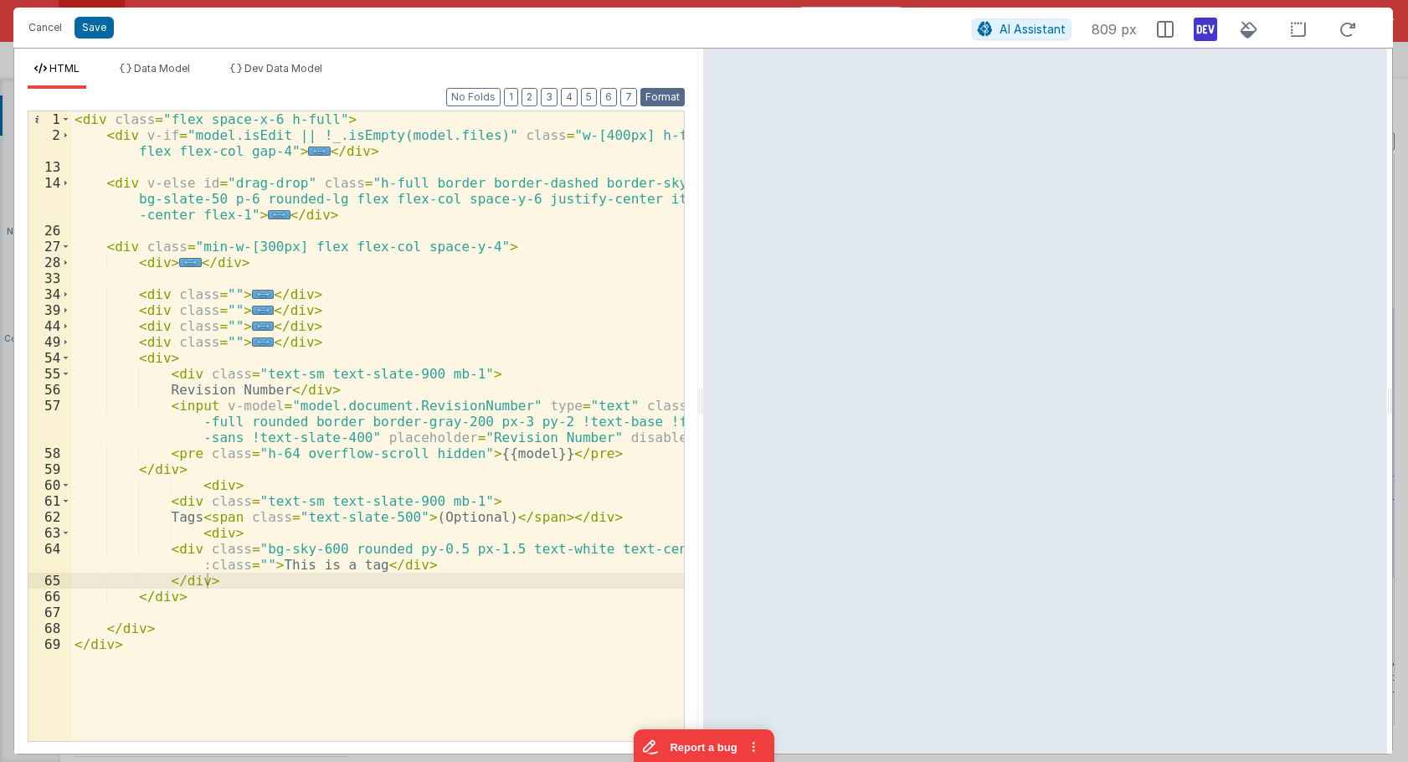
click at [662, 100] on button "Format" at bounding box center [662, 97] width 44 height 18
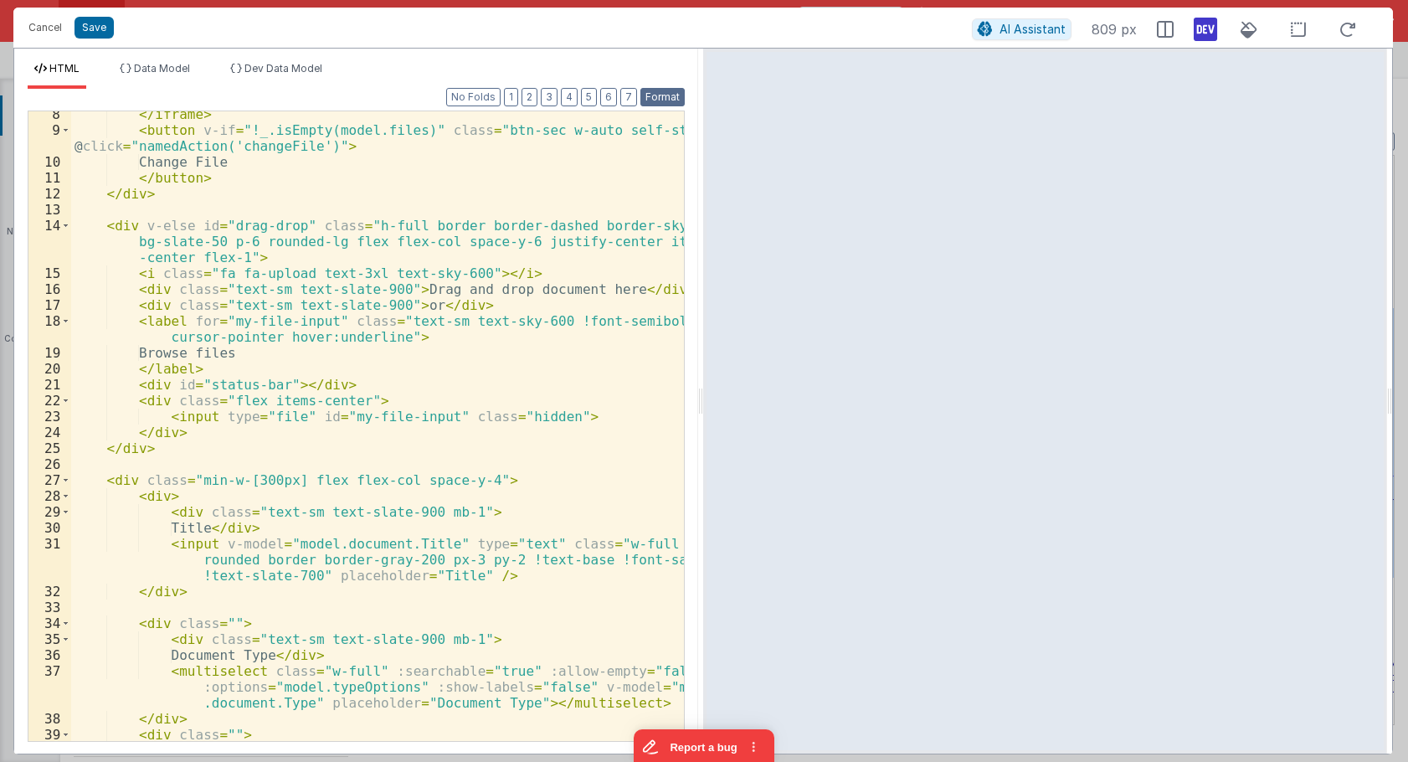
scroll to position [802, 0]
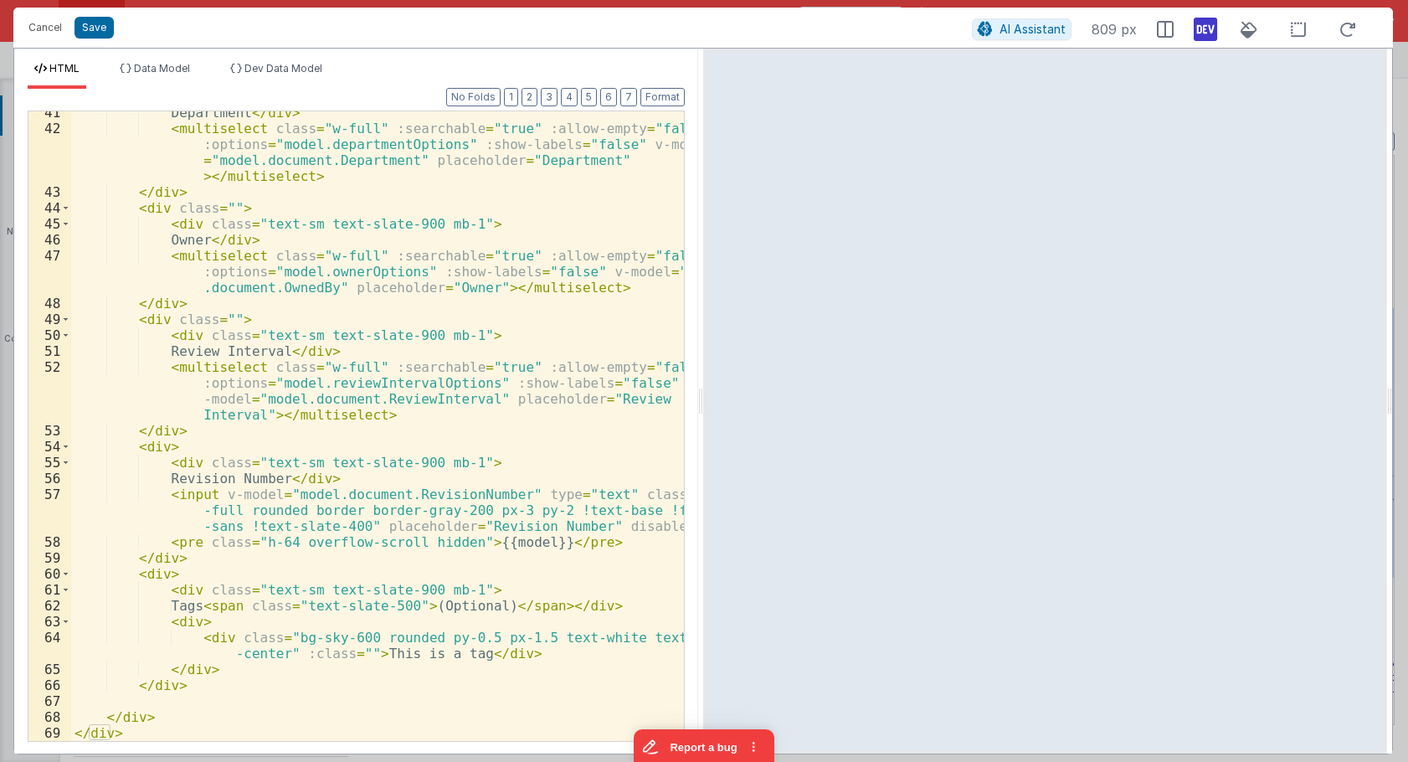
click at [194, 624] on div "Department </ div > < multiselect class = "w-full" :searchable = "true" :allow-…" at bounding box center [377, 435] width 613 height 661
click at [153, 64] on span "Data Model" at bounding box center [162, 68] width 56 height 13
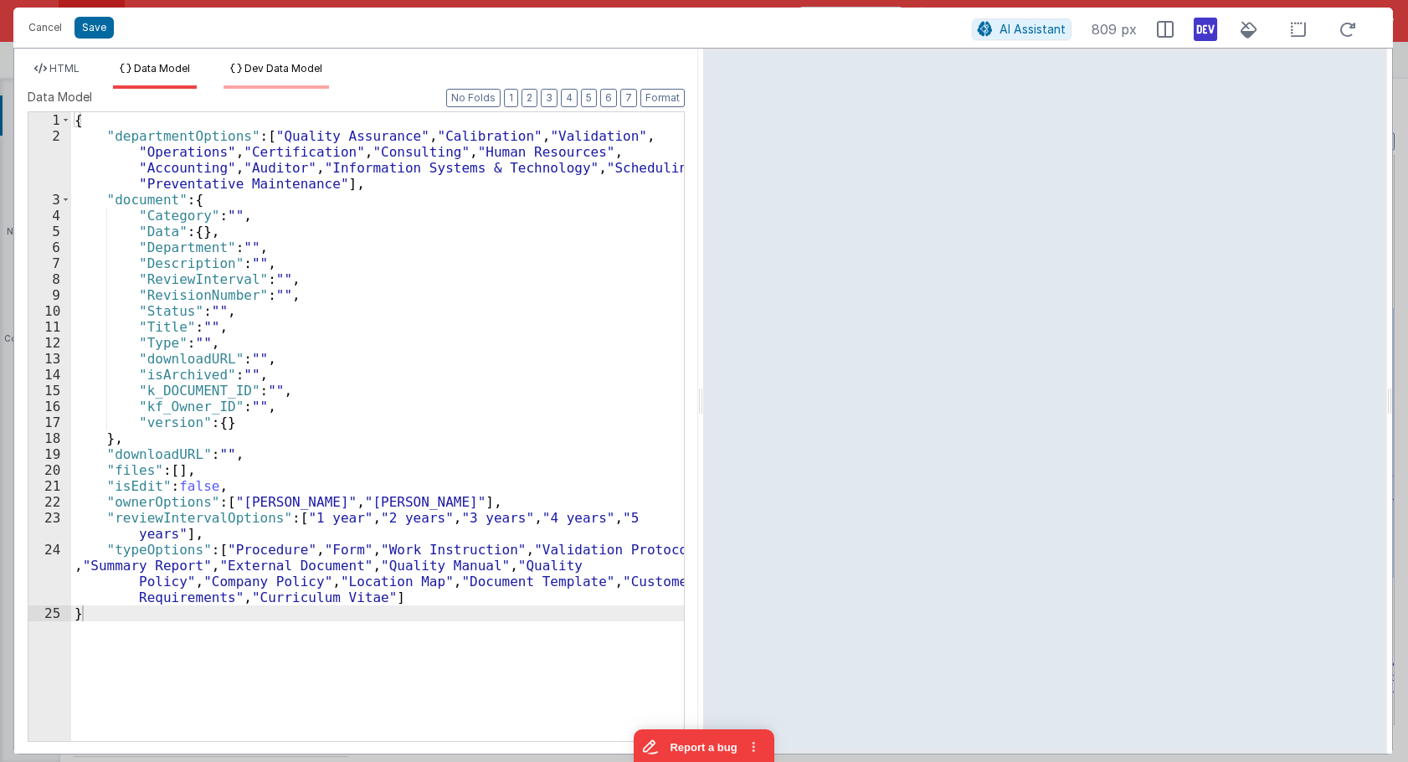
click at [275, 72] on span "Dev Data Model" at bounding box center [283, 68] width 78 height 13
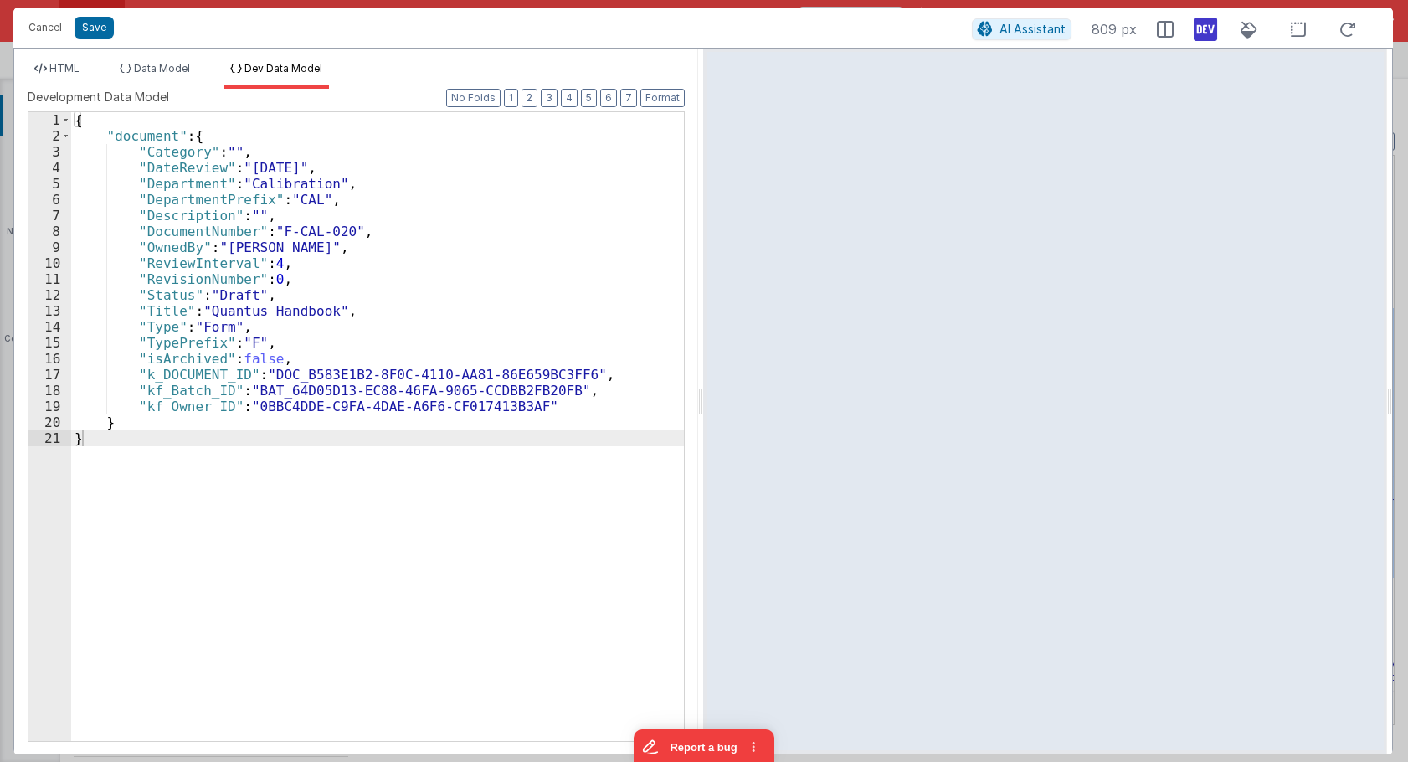
click at [153, 126] on div "{ "document" : { "Category" : "" , "DateReview" : "[DATE]" , "Department" : "Ca…" at bounding box center [377, 442] width 613 height 660
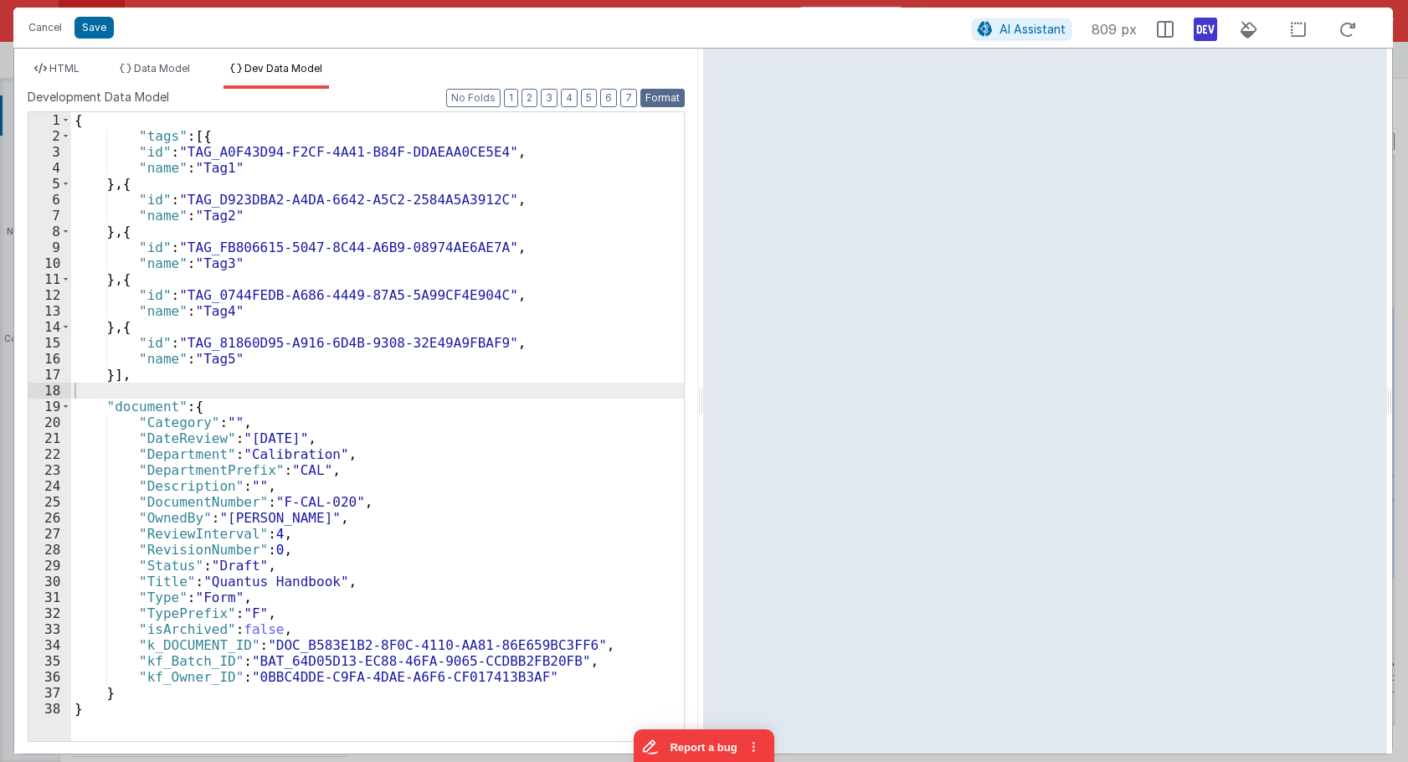
click at [676, 97] on button "Format" at bounding box center [662, 98] width 44 height 18
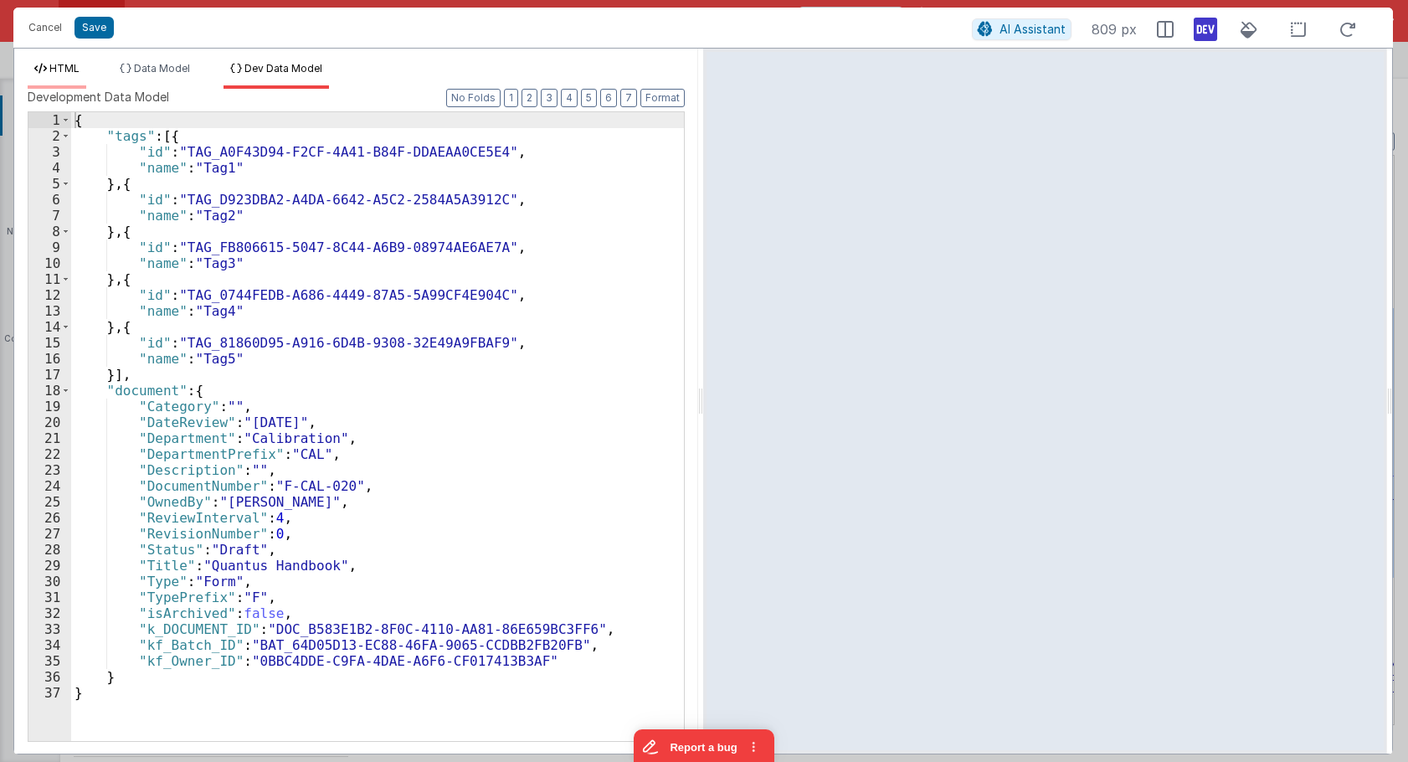
click at [46, 71] on icon at bounding box center [40, 69] width 13 height 10
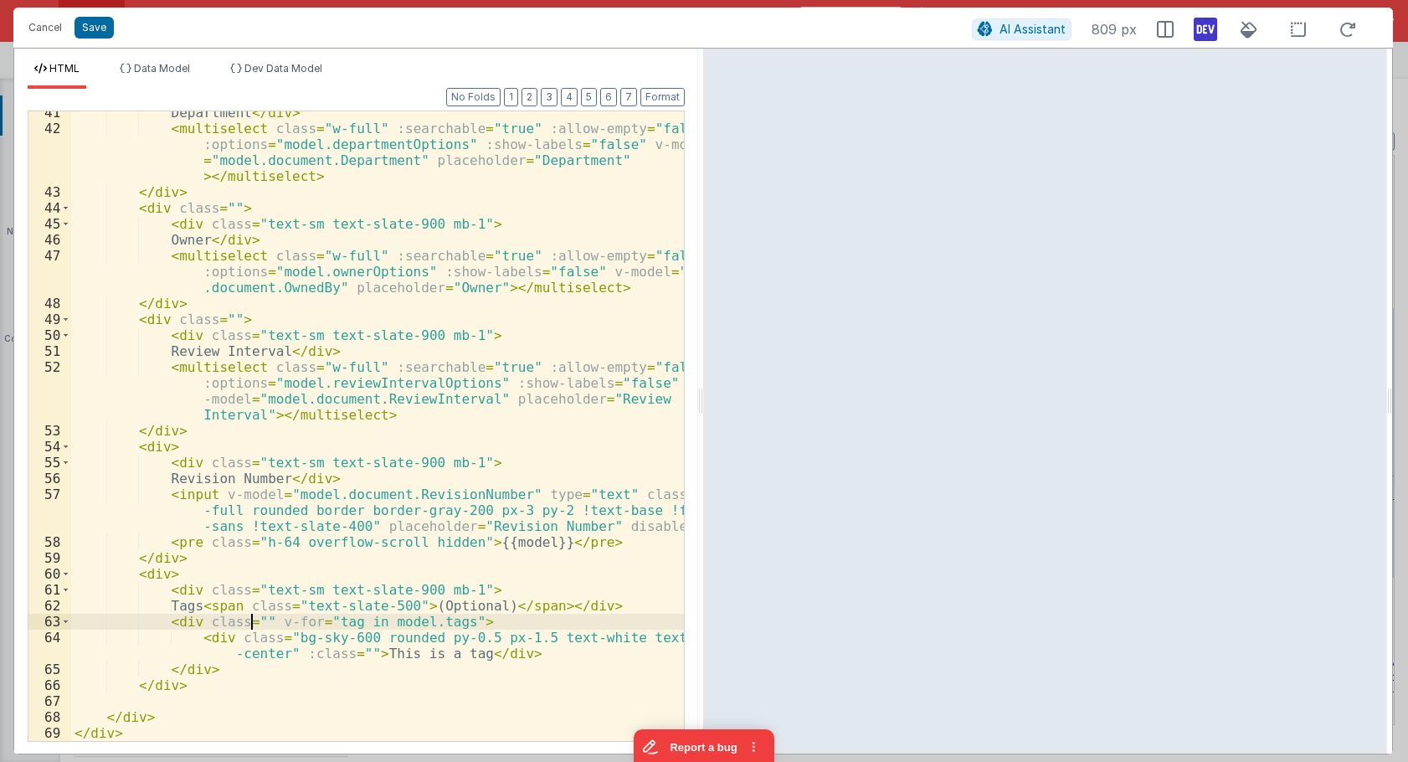
click at [250, 619] on div "Department </ div > < multiselect class = "w-full" :searchable = "true" :allow-…" at bounding box center [377, 435] width 613 height 661
drag, startPoint x: 381, startPoint y: 623, endPoint x: 566, endPoint y: 624, distance: 185.0
click at [566, 624] on div "Department </ div > < multiselect class = "w-full" :searchable = "true" :allow-…" at bounding box center [377, 435] width 613 height 661
click at [223, 637] on div "Department </ div > < multiselect class = "w-full" :searchable = "true" :allow-…" at bounding box center [377, 435] width 613 height 661
click at [371, 618] on div "Department </ div > < multiselect class = "w-full" :searchable = "true" :allow-…" at bounding box center [377, 435] width 613 height 661
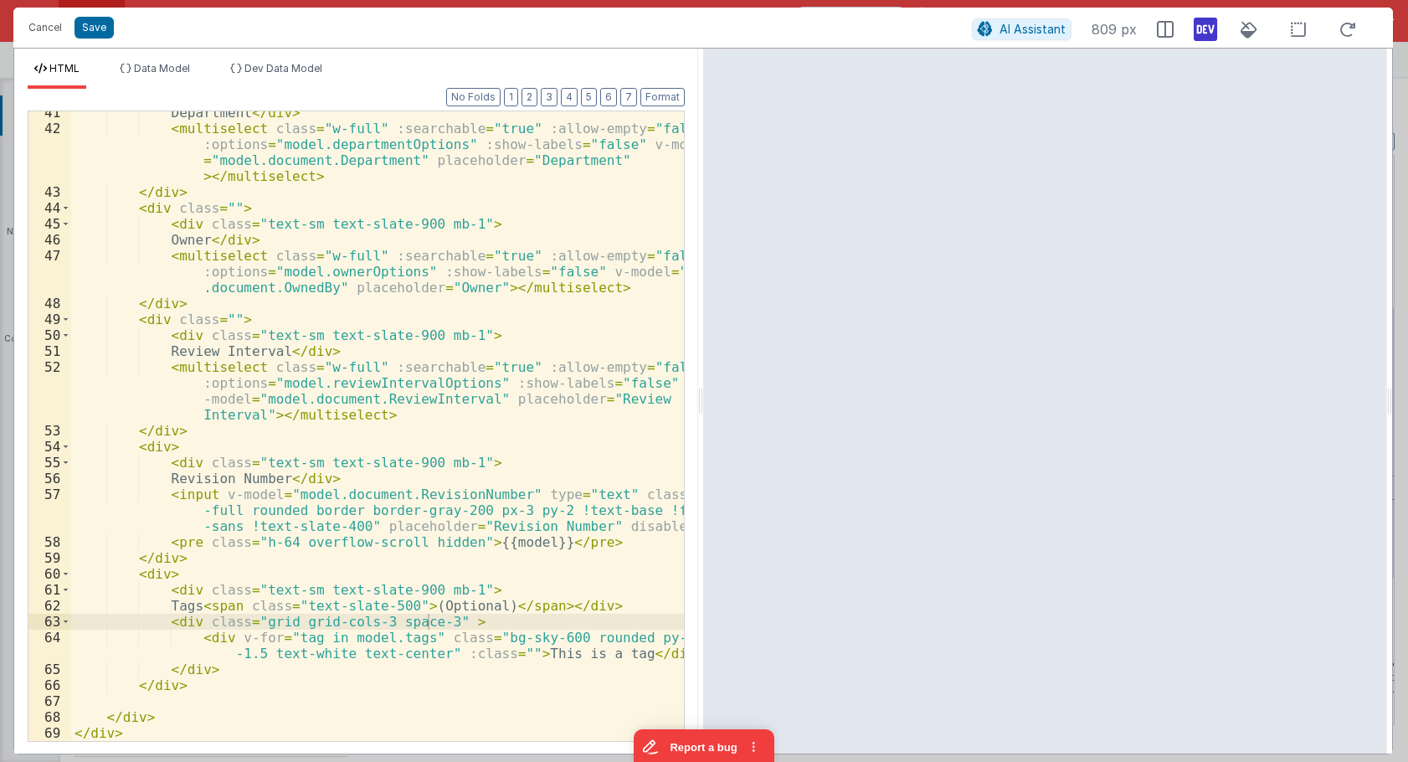
click at [431, 622] on div "Department </ div > < multiselect class = "w-full" :searchable = "true" :allow-…" at bounding box center [377, 435] width 613 height 661
click at [422, 621] on div "Department </ div > < multiselect class = "w-full" :searchable = "true" :allow-…" at bounding box center [377, 435] width 613 height 661
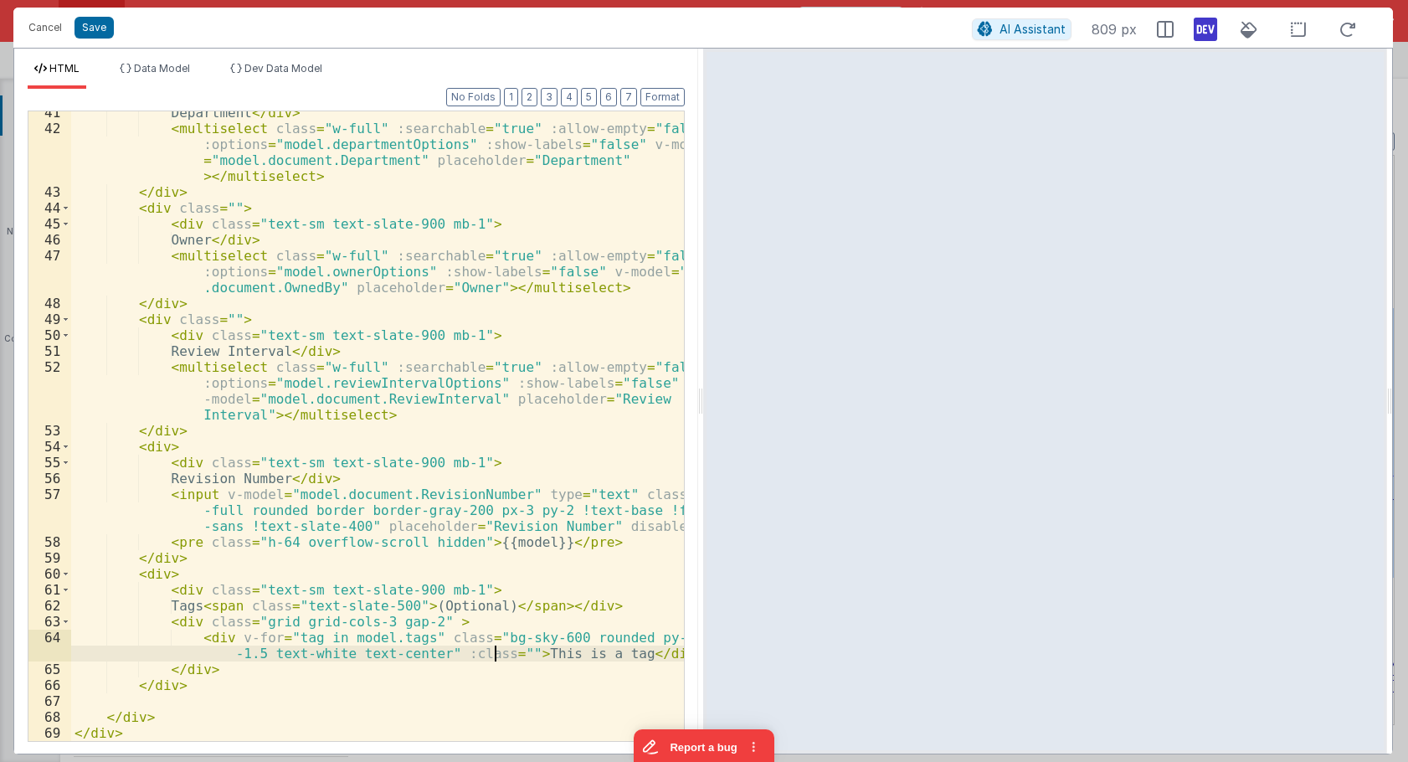
click at [491, 654] on div "Department </ div > < multiselect class = "w-full" :searchable = "true" :allow-…" at bounding box center [377, 435] width 613 height 661
click at [178, 78] on li "Data Model" at bounding box center [155, 75] width 84 height 27
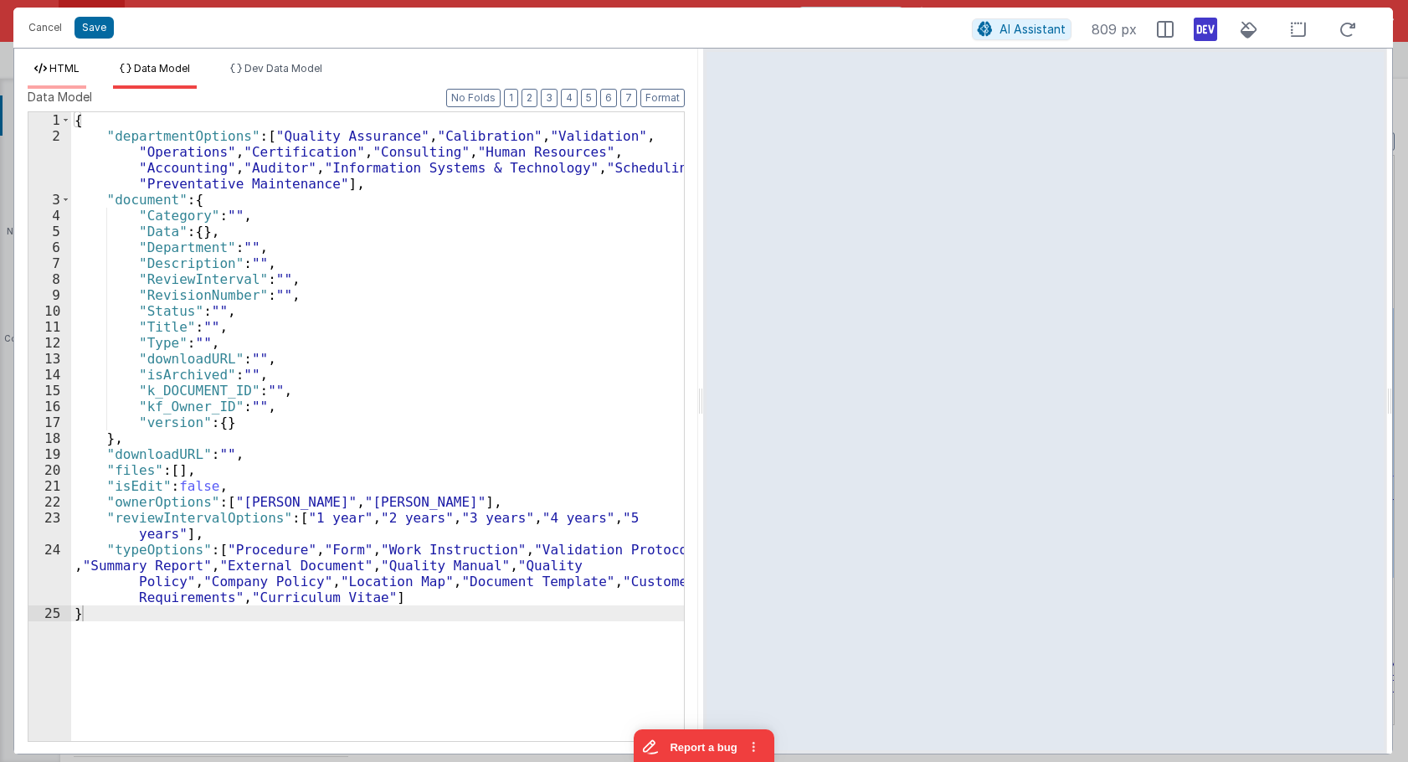
click at [64, 74] on span "HTML" at bounding box center [64, 68] width 30 height 13
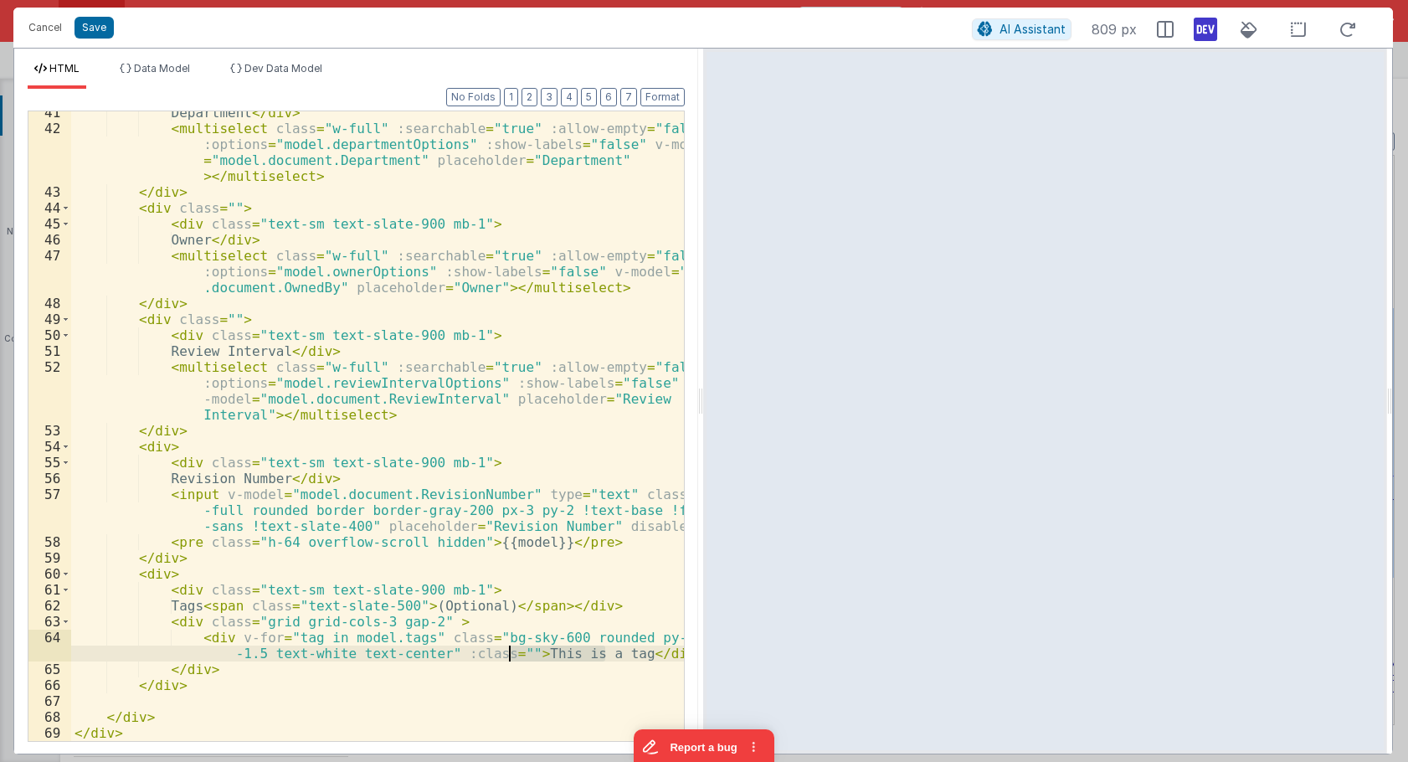
drag, startPoint x: 606, startPoint y: 654, endPoint x: 506, endPoint y: 657, distance: 100.5
click at [506, 657] on div "Department </ div > < multiselect class = "w-full" :searchable = "true" :allow-…" at bounding box center [377, 435] width 613 height 661
click at [216, 636] on div "Department </ div > < multiselect class = "w-full" :searchable = "true" :allow-…" at bounding box center [377, 435] width 613 height 661
click at [177, 79] on li "Data Model" at bounding box center [155, 75] width 84 height 27
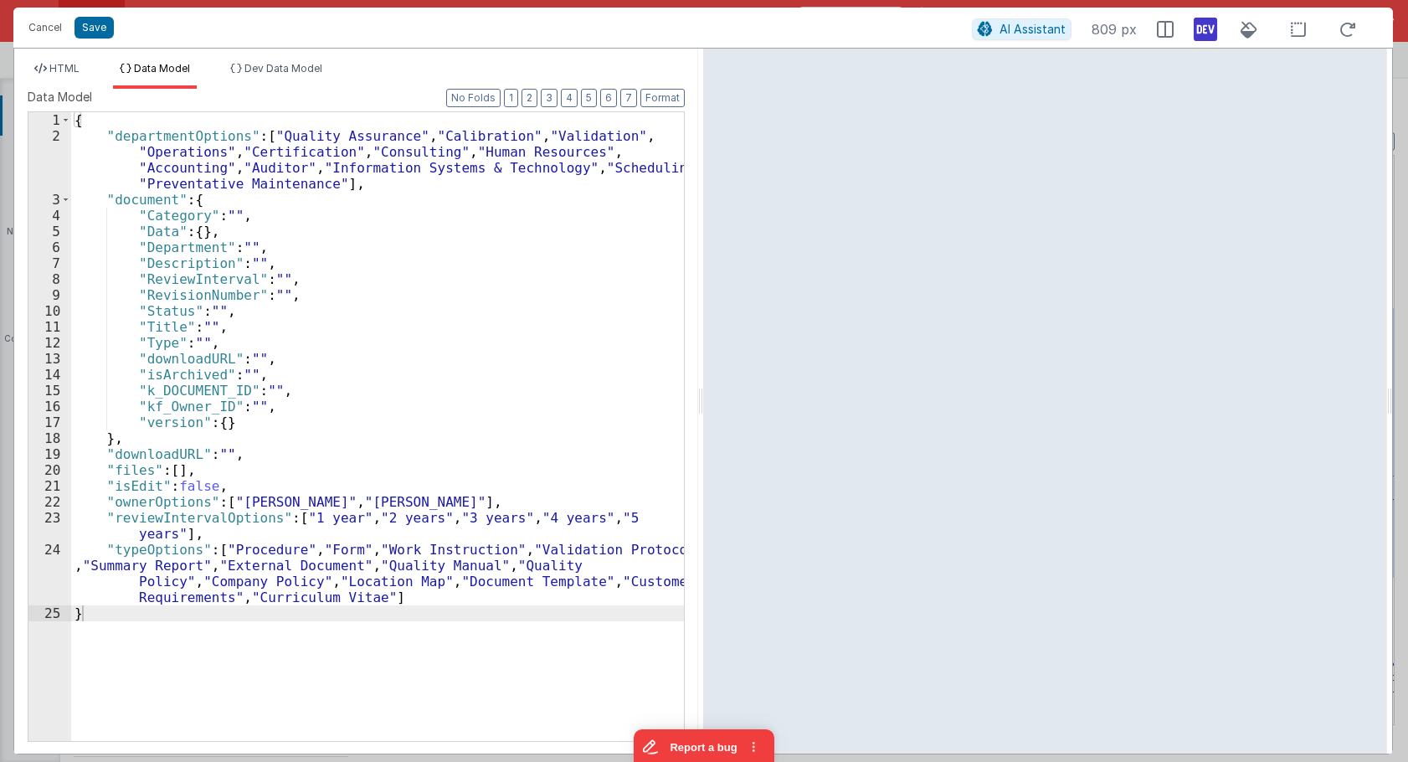
click at [247, 229] on div "{ "departmentOptions" : [ "Quality Assurance" , "Calibration" , "Validation" , …" at bounding box center [377, 442] width 613 height 660
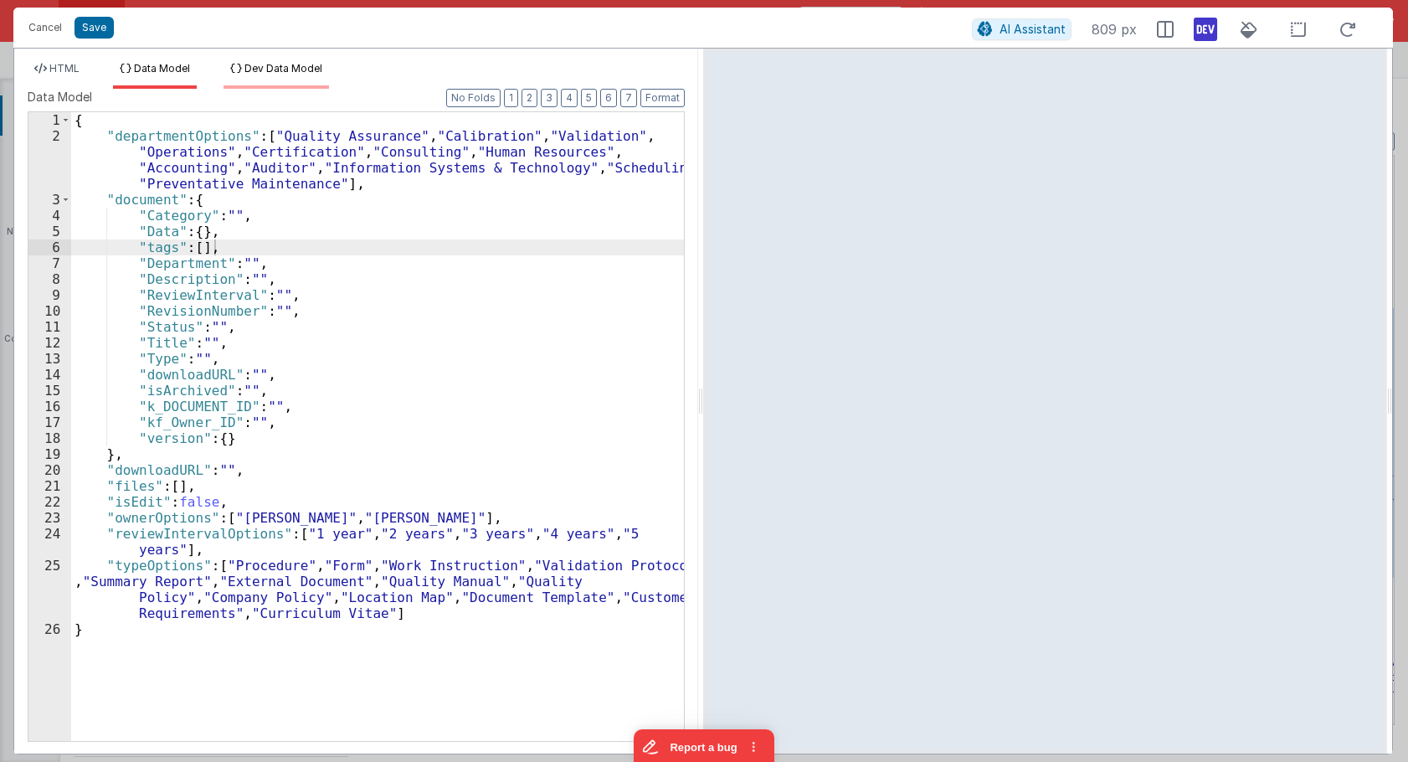
click at [281, 74] on span "Dev Data Model" at bounding box center [283, 68] width 78 height 13
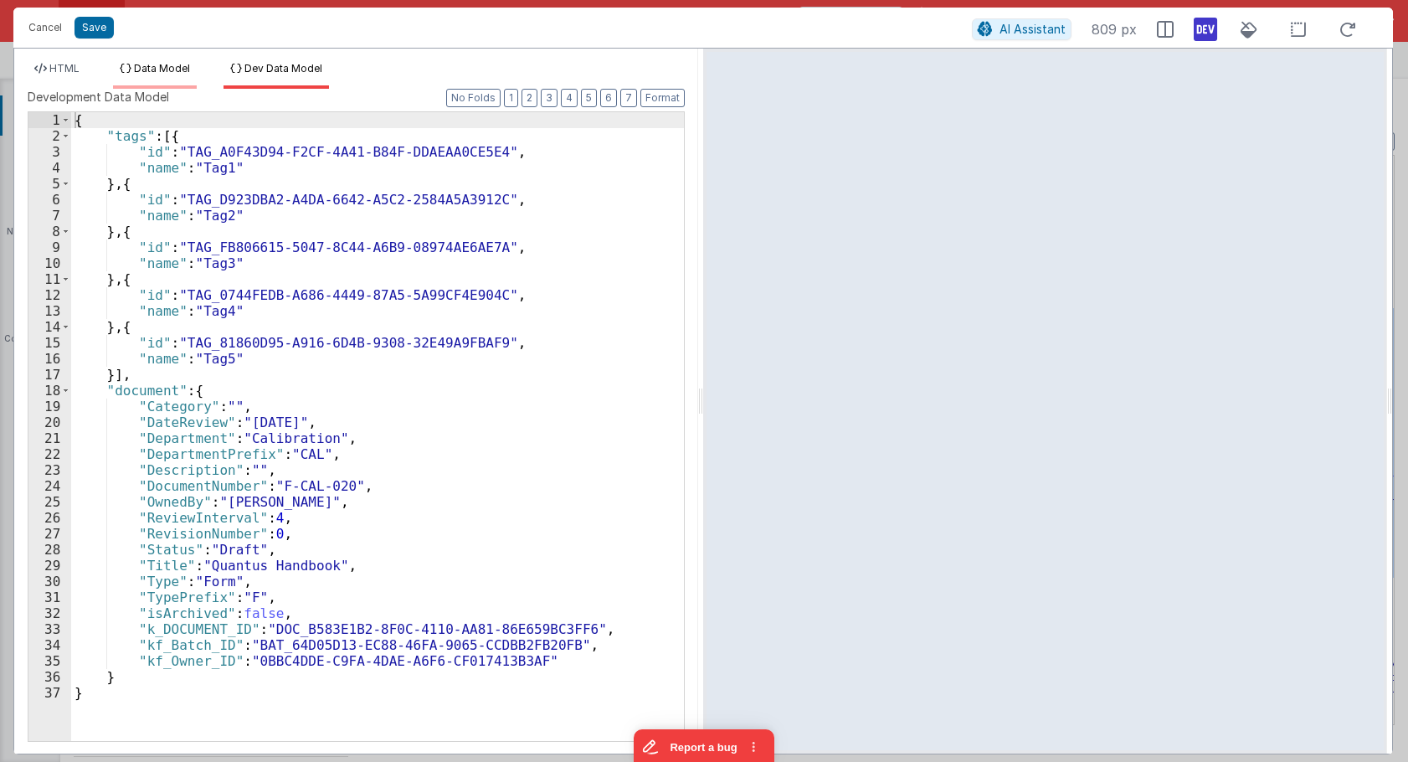
click at [160, 71] on span "Data Model" at bounding box center [162, 68] width 56 height 13
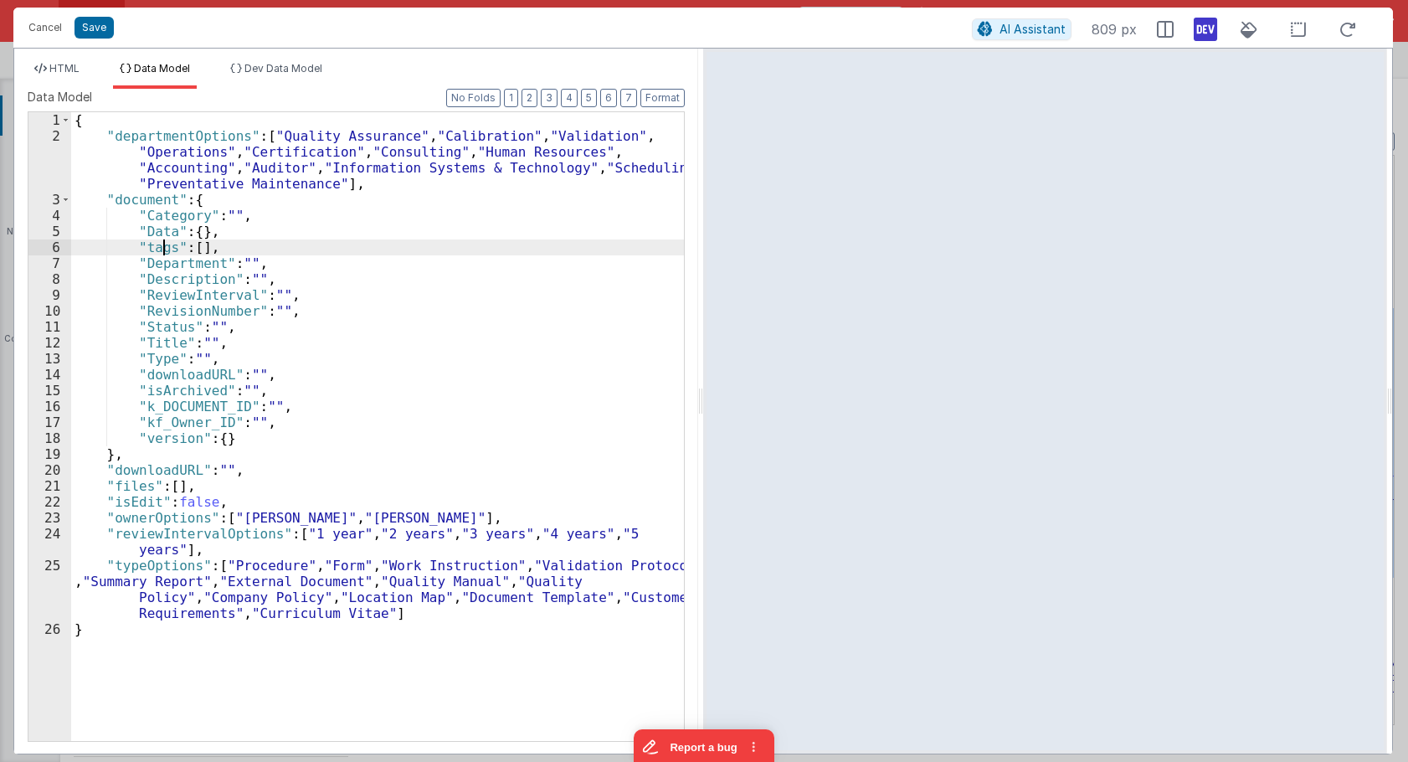
click at [162, 253] on div "{ "departmentOptions" : [ "Quality Assurance" , "Calibration" , "Validation" , …" at bounding box center [377, 442] width 613 height 660
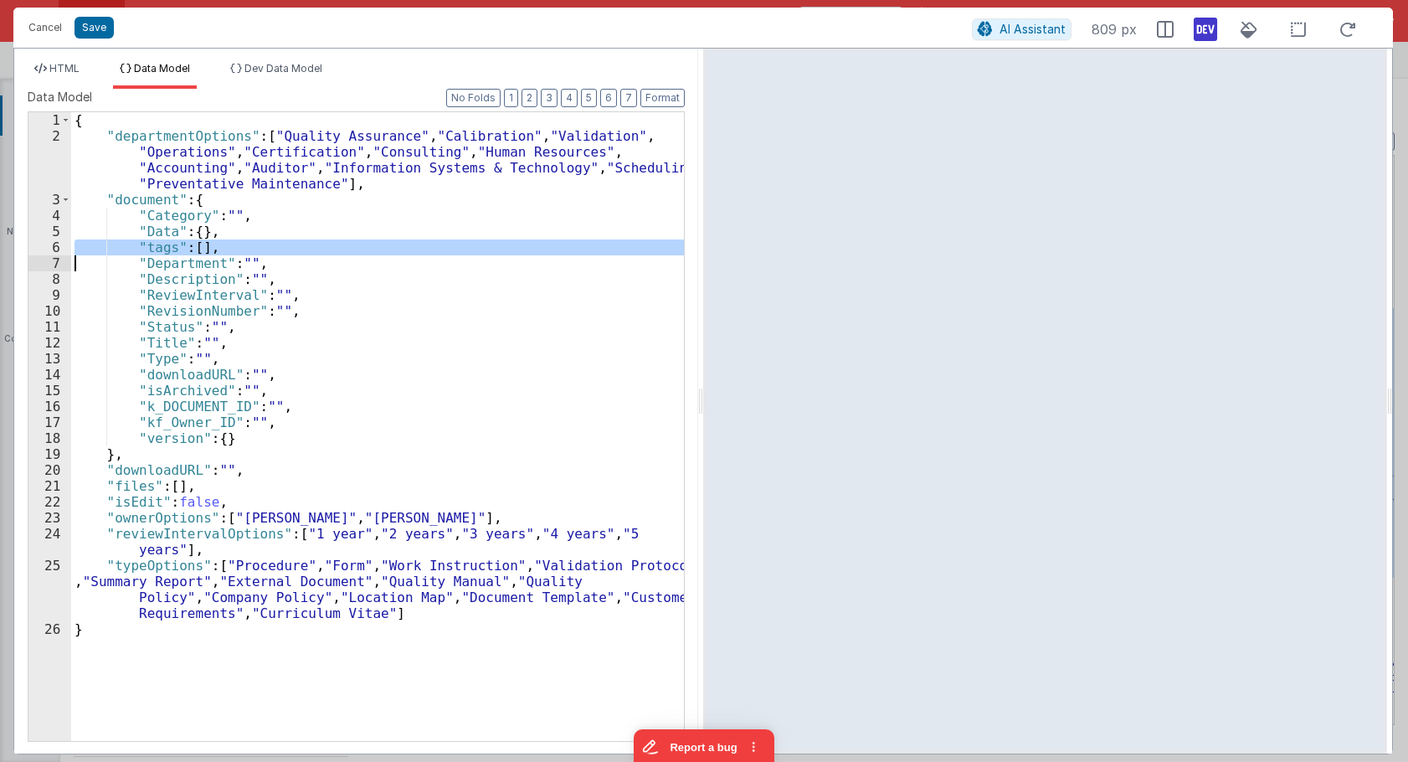
click at [162, 253] on div "{ "departmentOptions" : [ "Quality Assurance" , "Calibration" , "Validation" , …" at bounding box center [377, 442] width 613 height 660
click at [288, 74] on span "Dev Data Model" at bounding box center [283, 68] width 78 height 13
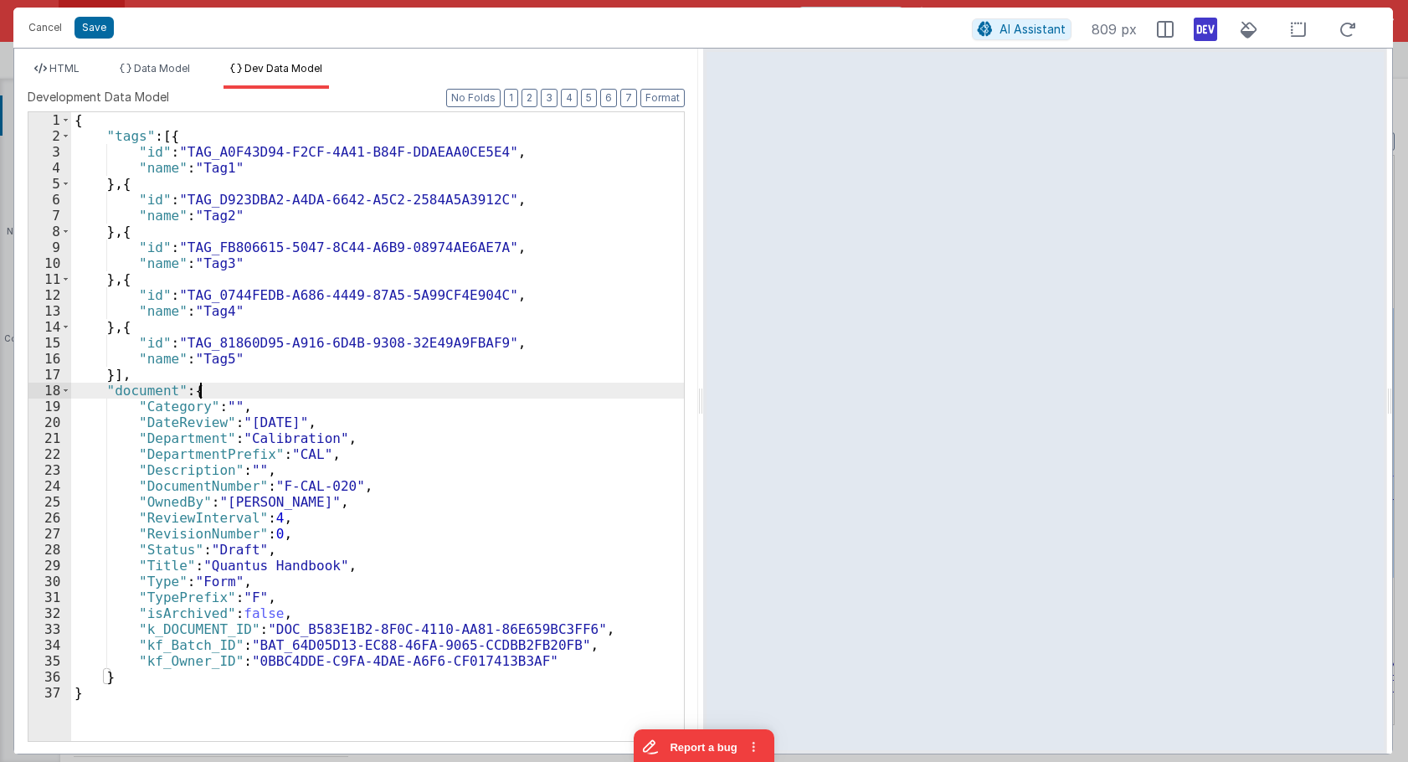
click at [259, 389] on div "{ "tags" : [{ "id" : "TAG_A0F43D94-F2CF-4A41-B84F-DDAEAA0CE5E4" , "name" : "Tag…" at bounding box center [377, 442] width 613 height 660
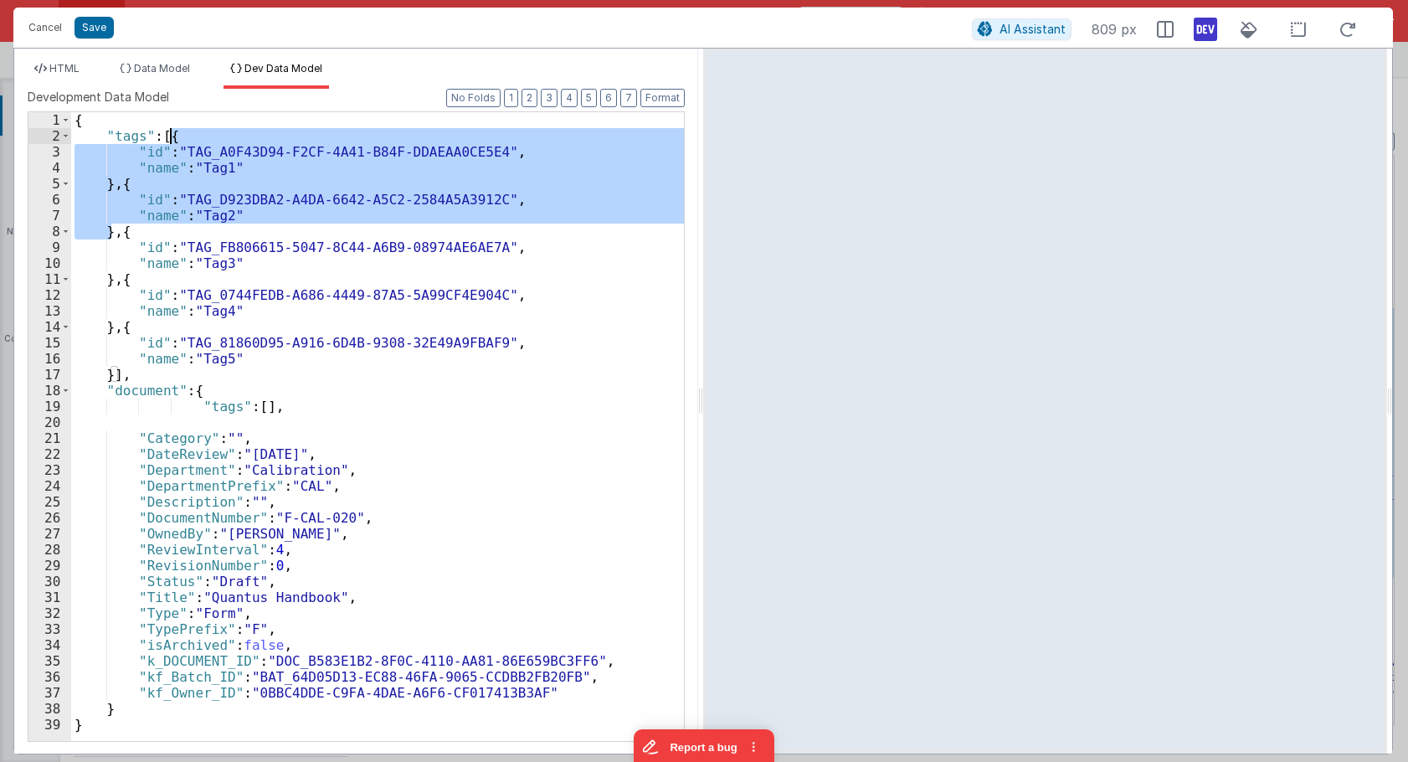
drag, startPoint x: 110, startPoint y: 230, endPoint x: 172, endPoint y: 129, distance: 118.3
click at [172, 129] on div "{ "tags" : [{ "id" : "TAG_A0F43D94-F2CF-4A41-B84F-DDAEAA0CE5E4" , "name" : "Tag…" at bounding box center [377, 442] width 613 height 660
click at [262, 405] on div "{ "tags" : [{ "id" : "TAG_A0F43D94-F2CF-4A41-B84F-DDAEAA0CE5E4" , "name" : "Tag…" at bounding box center [377, 442] width 613 height 660
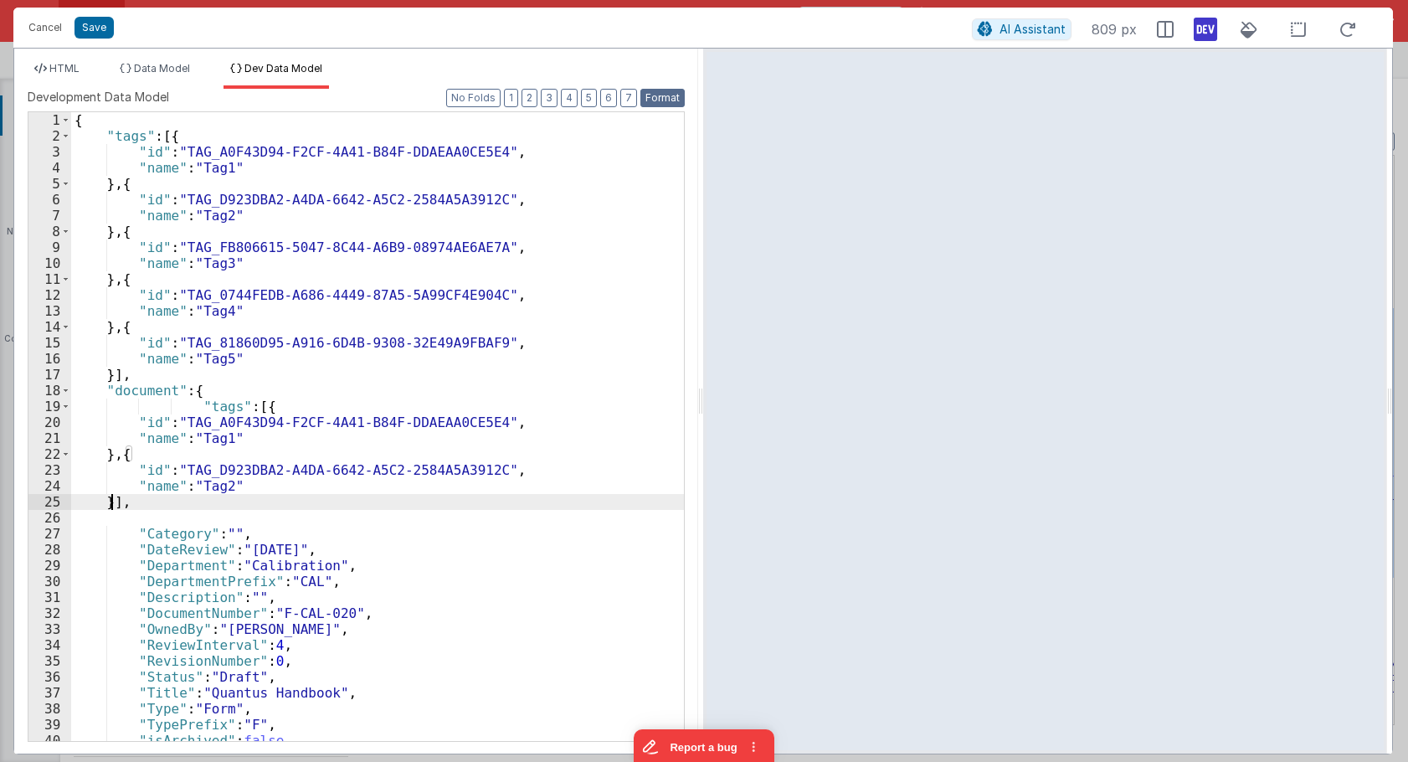
click at [670, 101] on button "Format" at bounding box center [662, 98] width 44 height 18
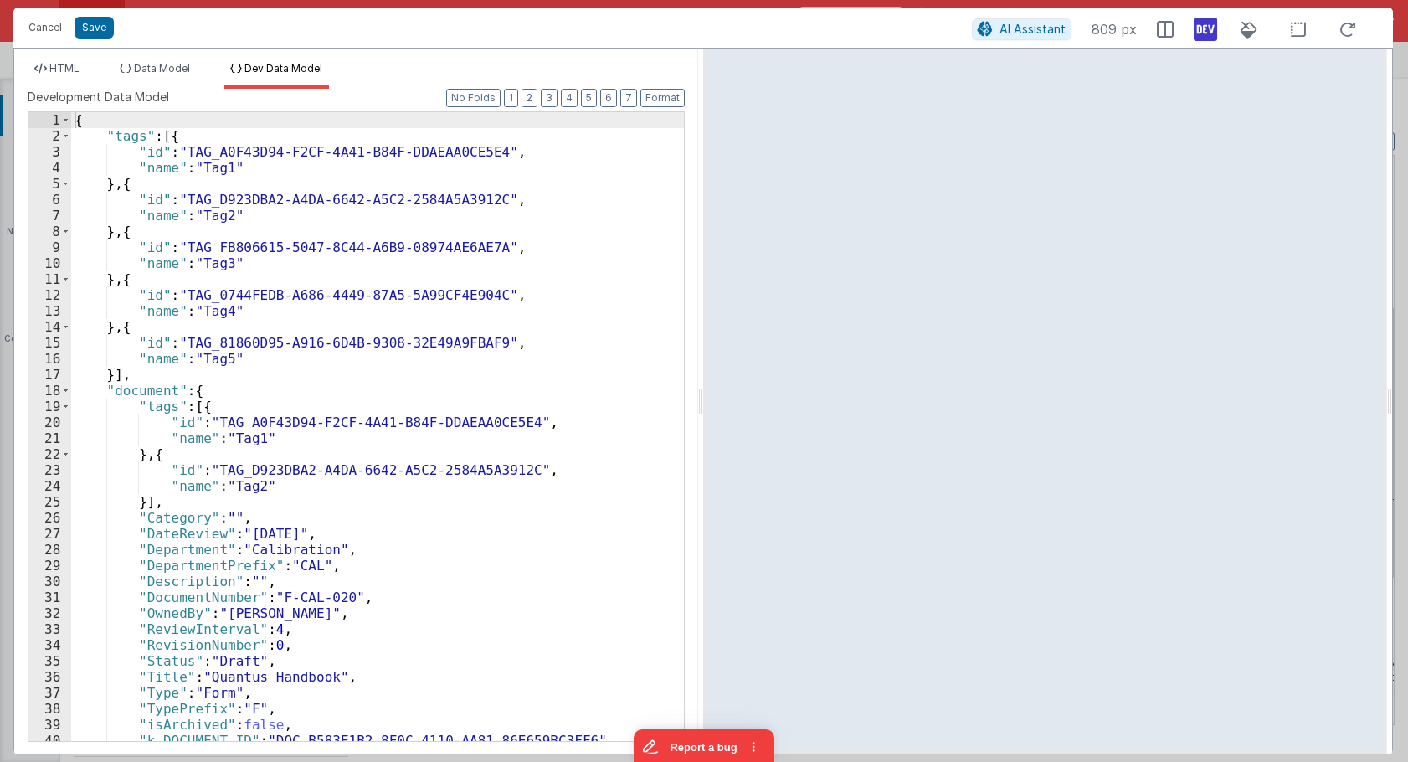
click at [64, 61] on div "HTML Data Model Dev Data Model Format 7 6 5 4 3 2 1 No Folds 41 42 43 44 45 46 …" at bounding box center [356, 401] width 684 height 705
click at [80, 70] on span "HTML" at bounding box center [64, 68] width 30 height 13
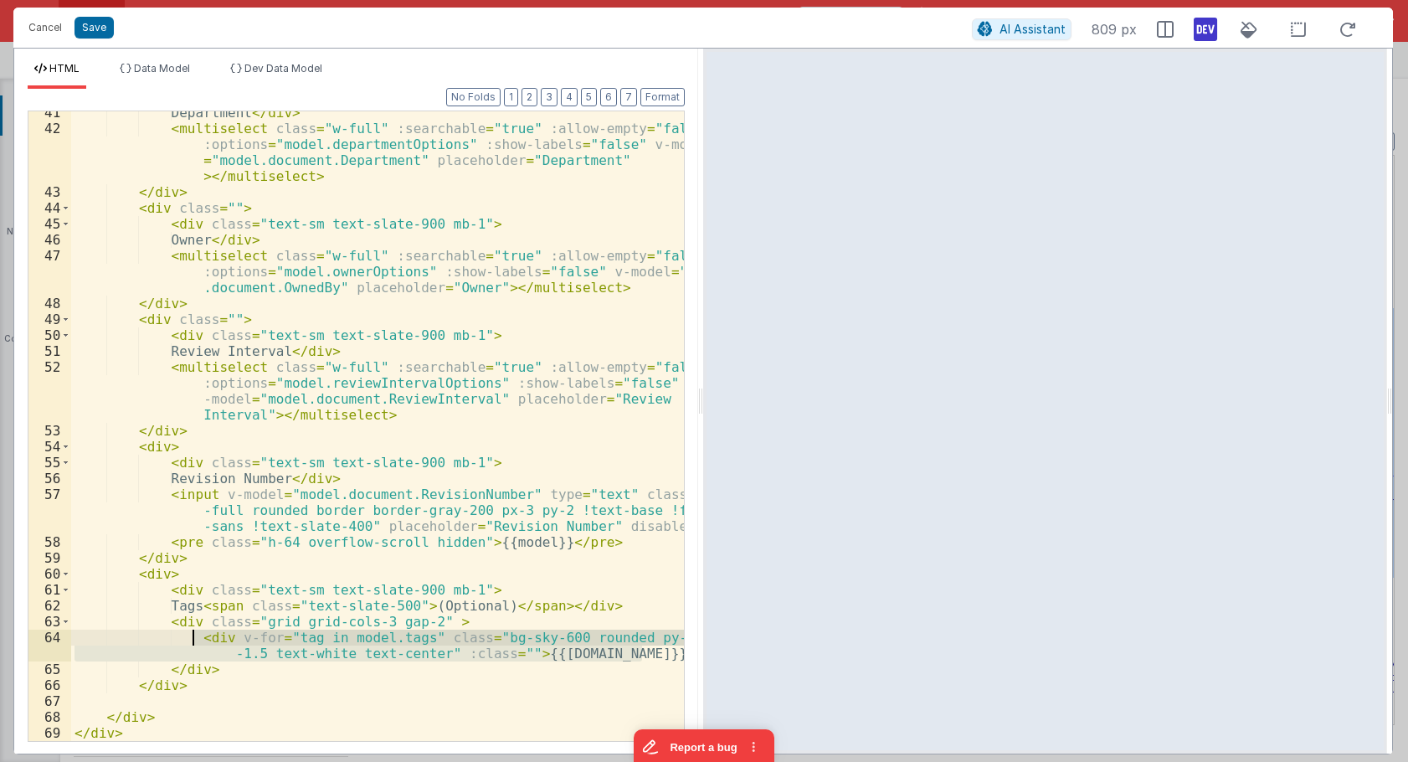
drag, startPoint x: 658, startPoint y: 660, endPoint x: 193, endPoint y: 640, distance: 465.8
click at [193, 640] on div "Department </ div > < multiselect class = "w-full" :searchable = "true" :allow-…" at bounding box center [377, 435] width 613 height 661
click at [150, 74] on span "Data Model" at bounding box center [162, 68] width 56 height 13
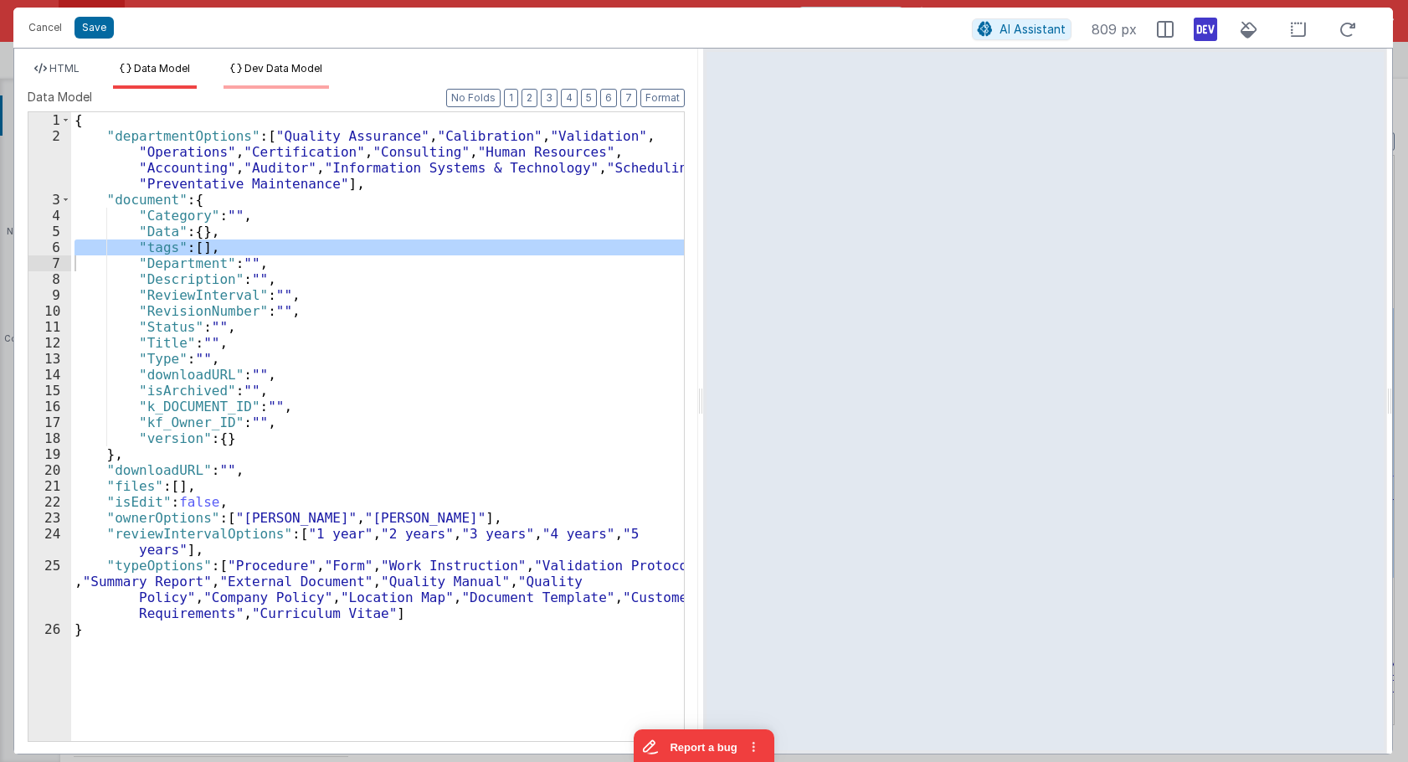
click at [284, 78] on li "Dev Data Model" at bounding box center [275, 75] width 105 height 27
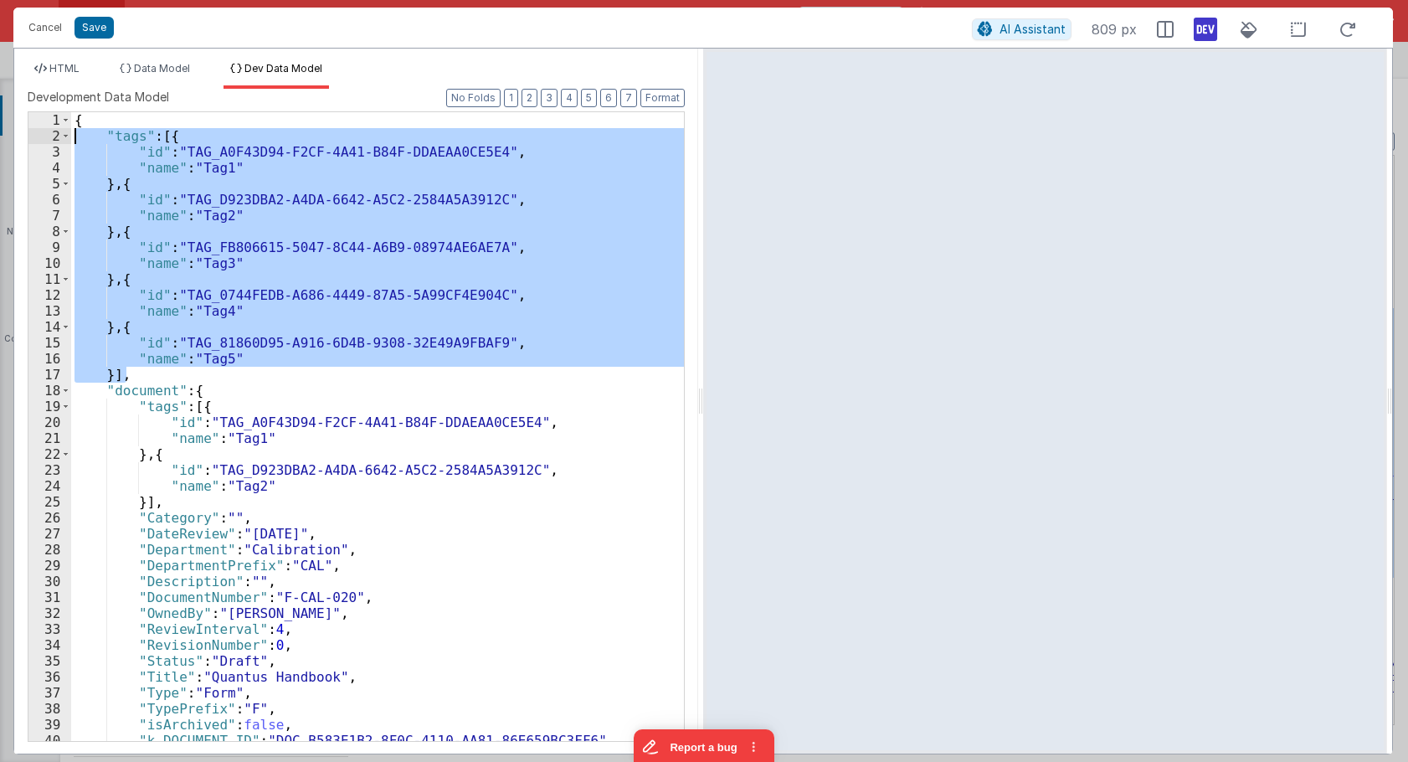
drag, startPoint x: 123, startPoint y: 373, endPoint x: -47, endPoint y: 137, distance: 290.9
click at [71, 137] on div "{ "tags" : [{ "id" : "TAG_A0F43D94-F2CF-4A41-B84F-DDAEAA0CE5E4" , "name" : "Tag…" at bounding box center [377, 426] width 613 height 629
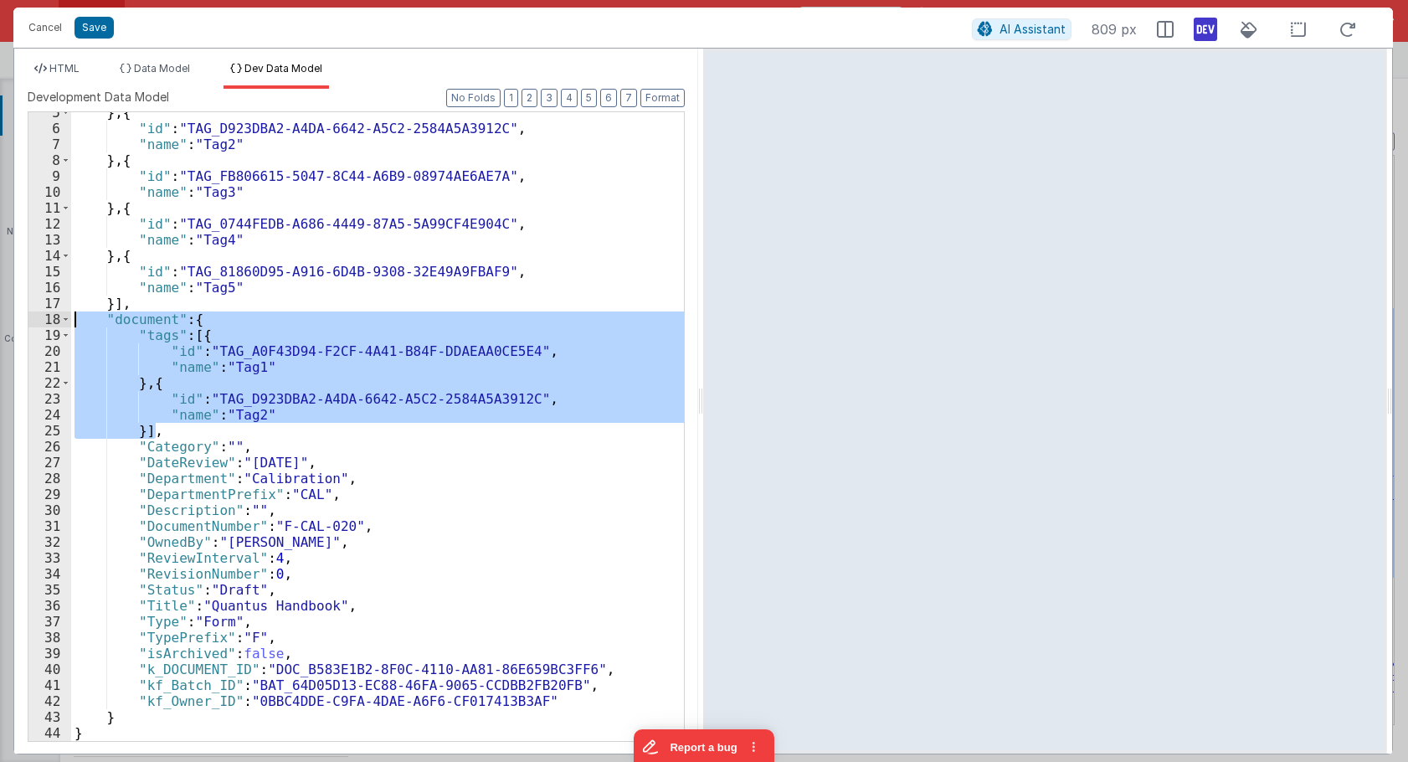
drag, startPoint x: 161, startPoint y: 431, endPoint x: 41, endPoint y: 324, distance: 160.6
click at [71, 324] on div "} , { "id" : "TAG_D923DBA2-A4DA-6642-A5C2-2584A5A3912C" , "name" : "Tag2" } , {…" at bounding box center [377, 426] width 613 height 629
click at [69, 76] on li "HTML" at bounding box center [57, 75] width 59 height 27
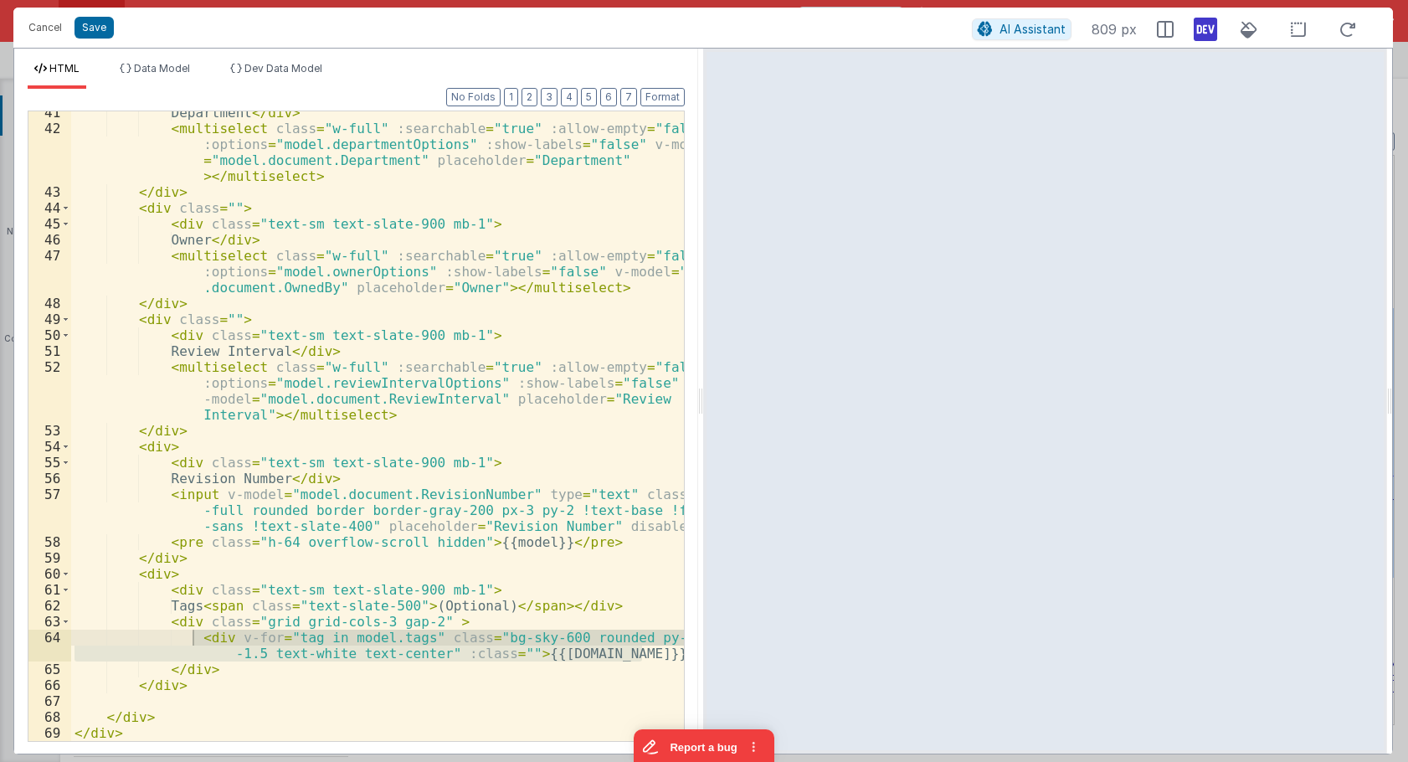
scroll to position [802, 0]
click at [470, 650] on div "Department </ div > < multiselect class = "w-full" :searchable = "true" :allow-…" at bounding box center [377, 425] width 613 height 629
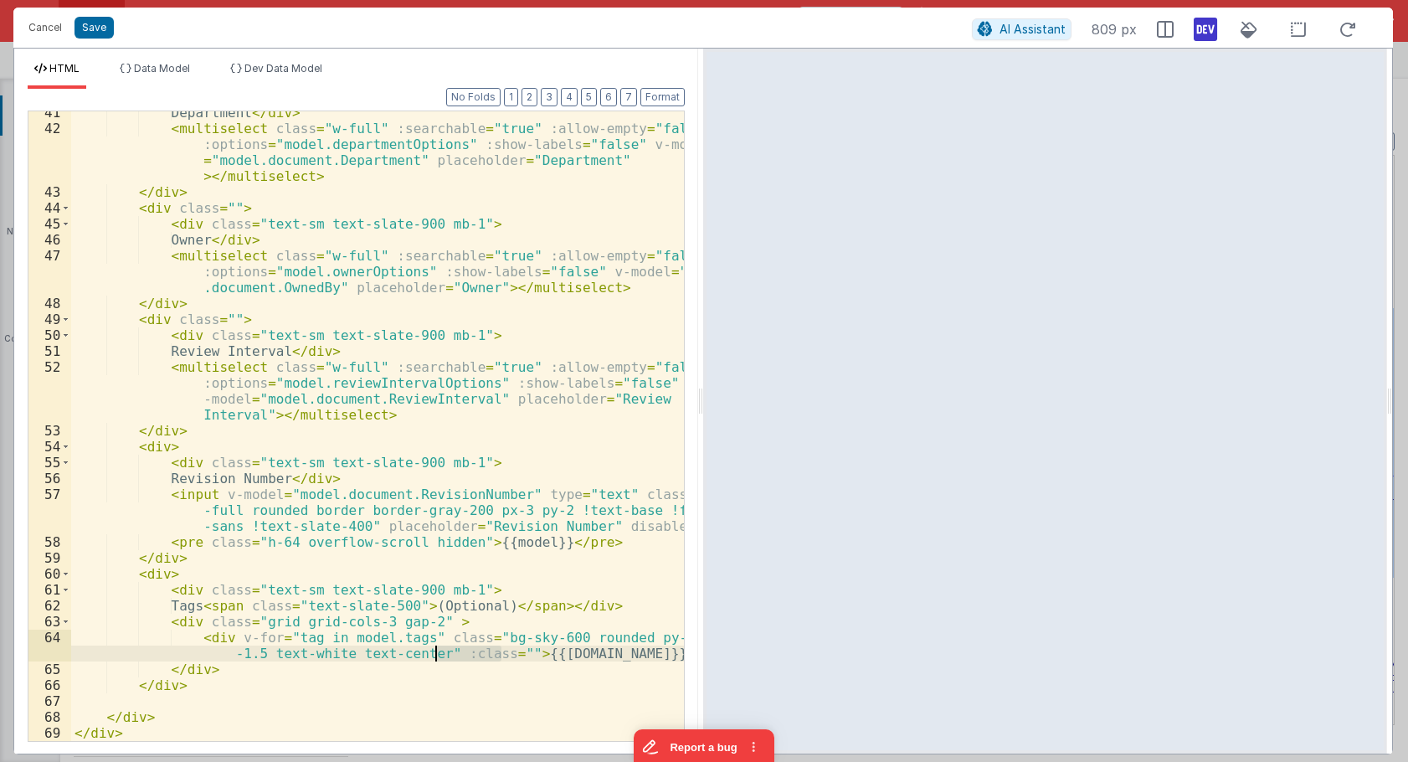
drag, startPoint x: 500, startPoint y: 655, endPoint x: 436, endPoint y: 659, distance: 63.8
click at [436, 659] on div "Department </ div > < multiselect class = "w-full" :searchable = "true" :allow-…" at bounding box center [377, 435] width 613 height 661
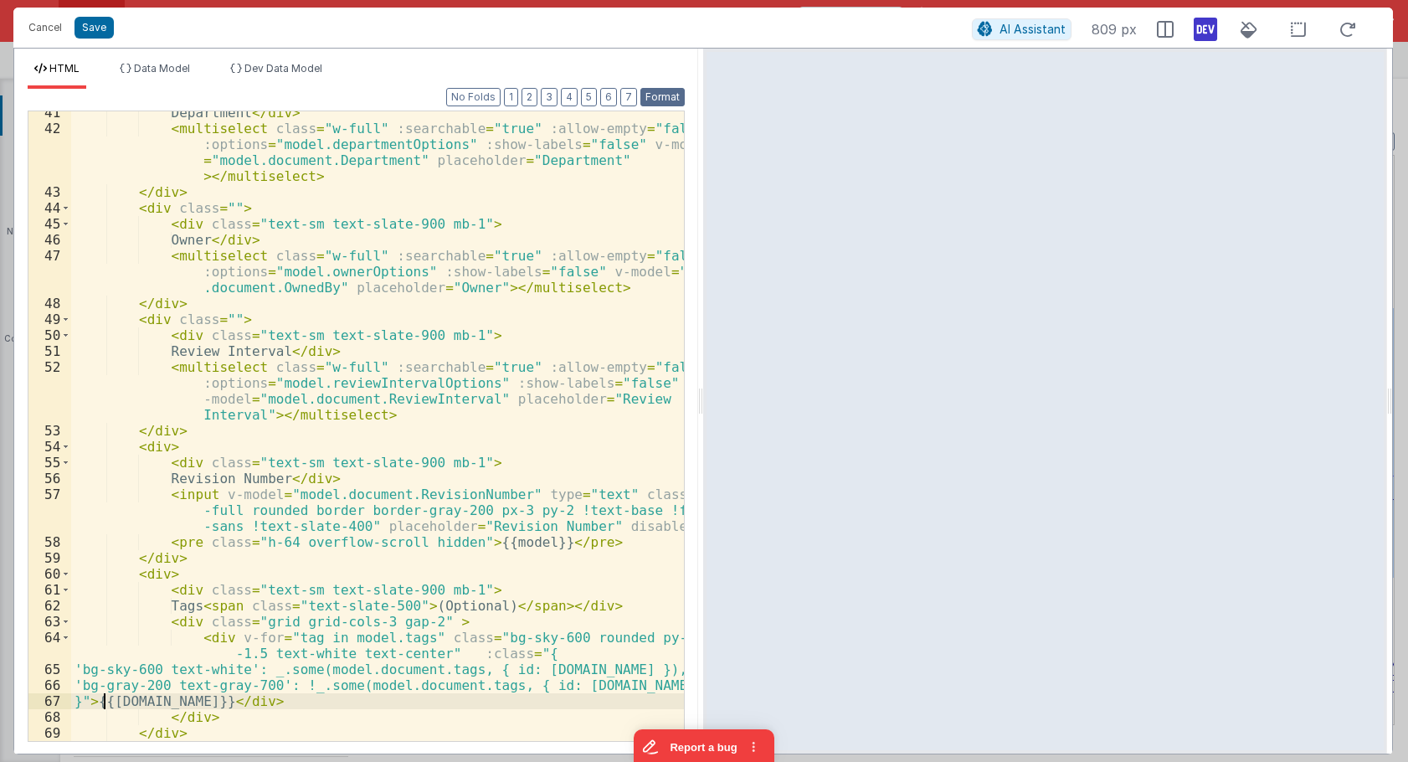
click at [668, 97] on button "Format" at bounding box center [662, 97] width 44 height 18
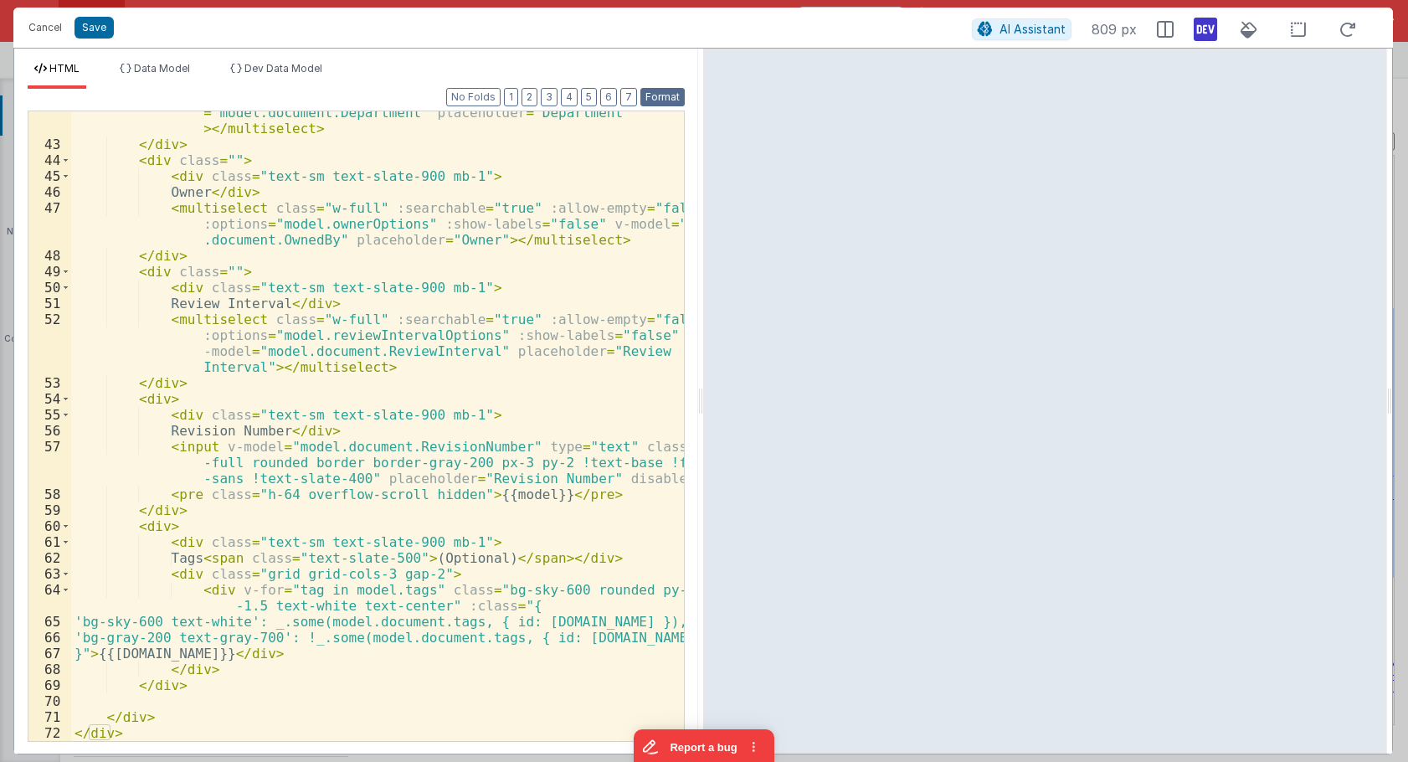
scroll to position [850, 0]
drag, startPoint x: 193, startPoint y: 637, endPoint x: 114, endPoint y: 640, distance: 79.6
click at [114, 640] on div "< multiselect class = "w-full" :searchable = "true" :allow-empty = "false" :opt…" at bounding box center [377, 427] width 613 height 709
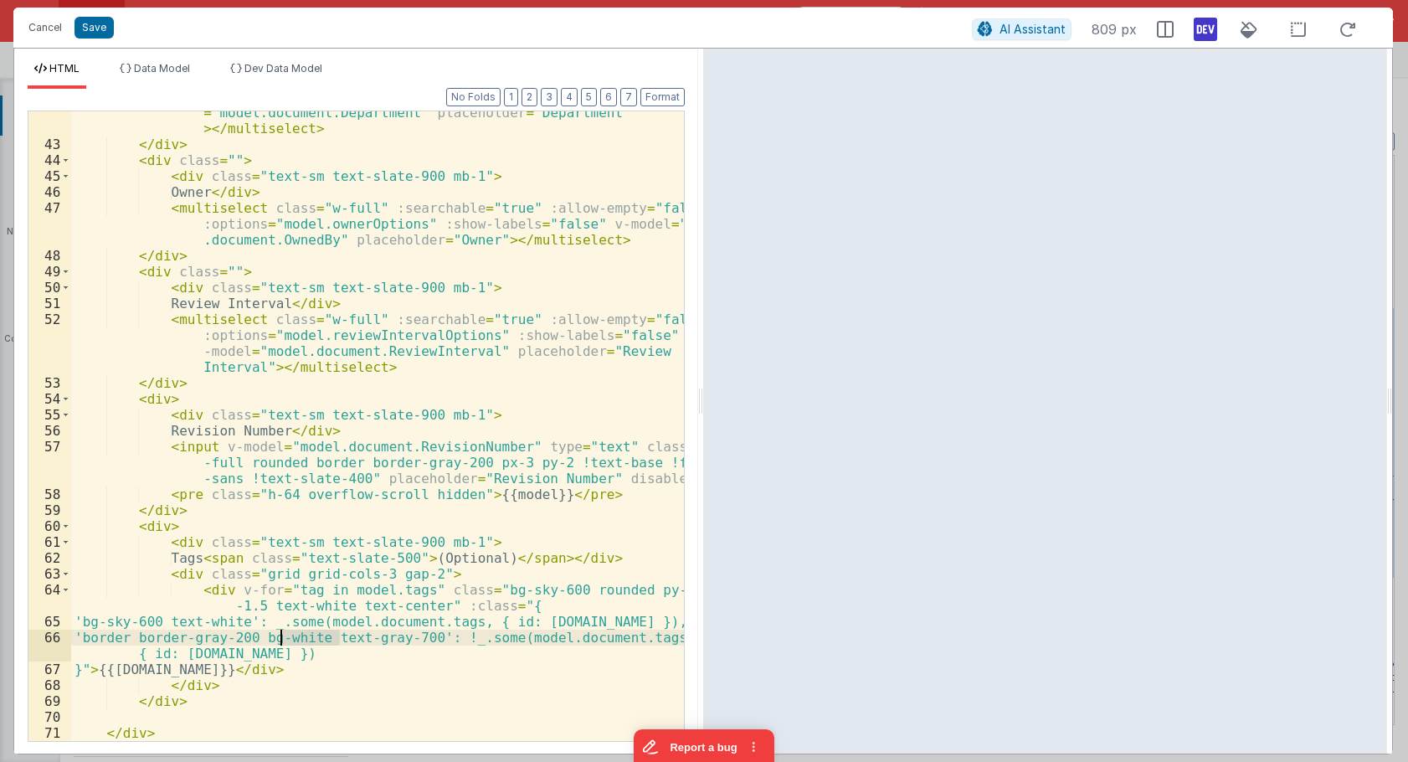
drag, startPoint x: 342, startPoint y: 634, endPoint x: 282, endPoint y: 637, distance: 60.3
click at [282, 637] on div "< multiselect class = "w-full" :searchable = "true" :allow-empty = "false" :opt…" at bounding box center [377, 427] width 613 height 709
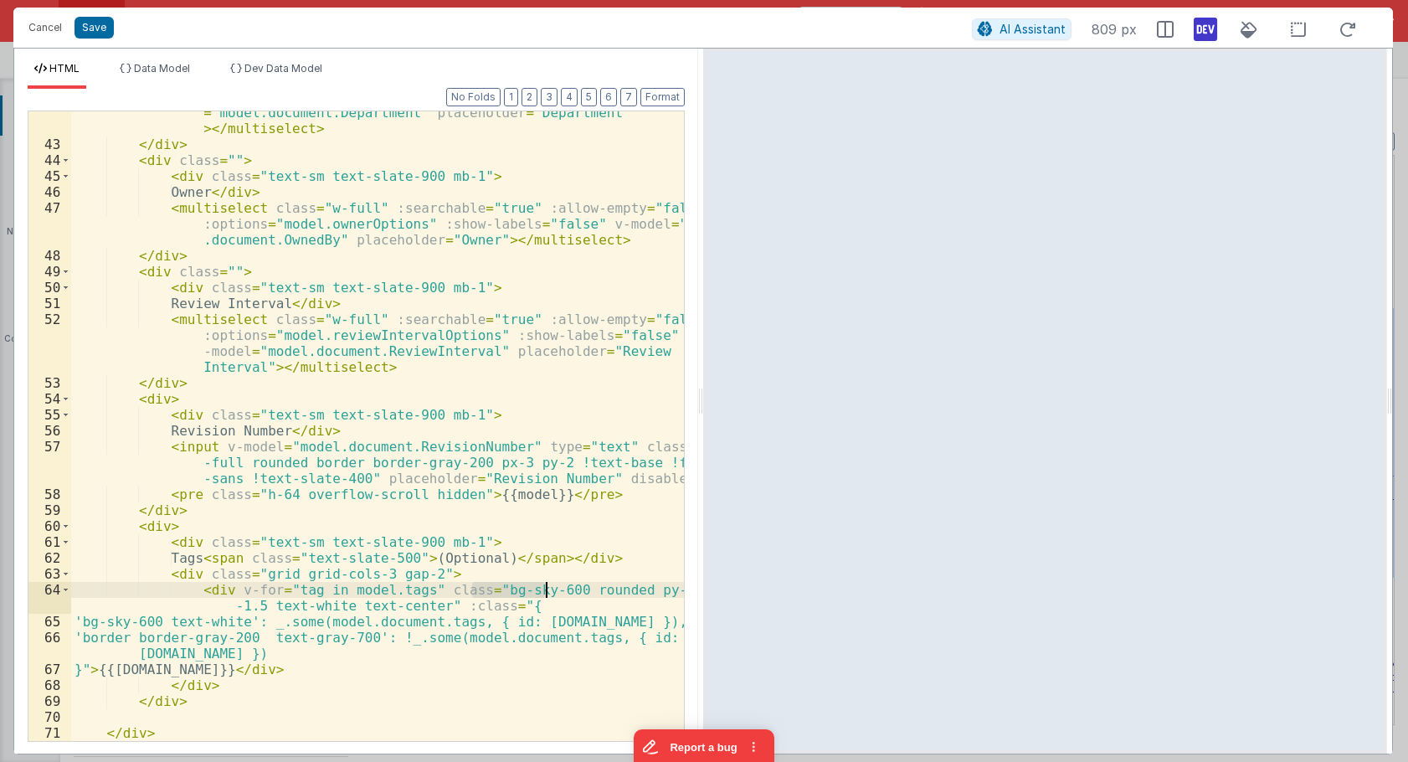
drag, startPoint x: 474, startPoint y: 589, endPoint x: 547, endPoint y: 590, distance: 73.7
click at [547, 590] on div "< multiselect class = "w-full" :searchable = "true" :allow-empty = "false" :opt…" at bounding box center [377, 427] width 613 height 709
click at [478, 590] on div "< multiselect class = "w-full" :searchable = "true" :allow-empty = "false" :opt…" at bounding box center [377, 427] width 613 height 709
drag, startPoint x: 265, startPoint y: 608, endPoint x: 630, endPoint y: 585, distance: 366.5
click at [630, 585] on div "< multiselect class = "w-full" :searchable = "true" :allow-empty = "false" :opt…" at bounding box center [377, 427] width 613 height 709
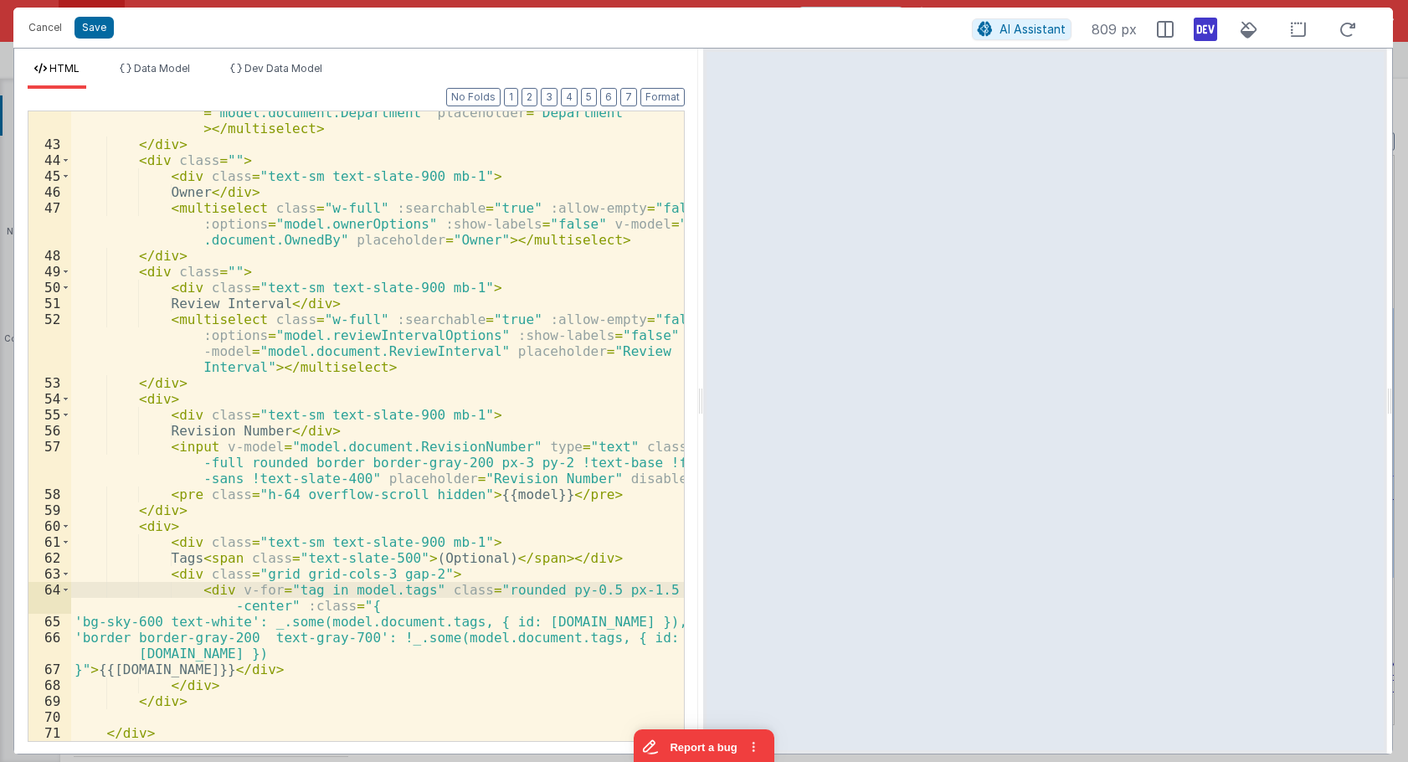
click at [225, 641] on div "< multiselect class = "w-full" :searchable = "true" :allow-empty = "false" :opt…" at bounding box center [377, 427] width 613 height 709
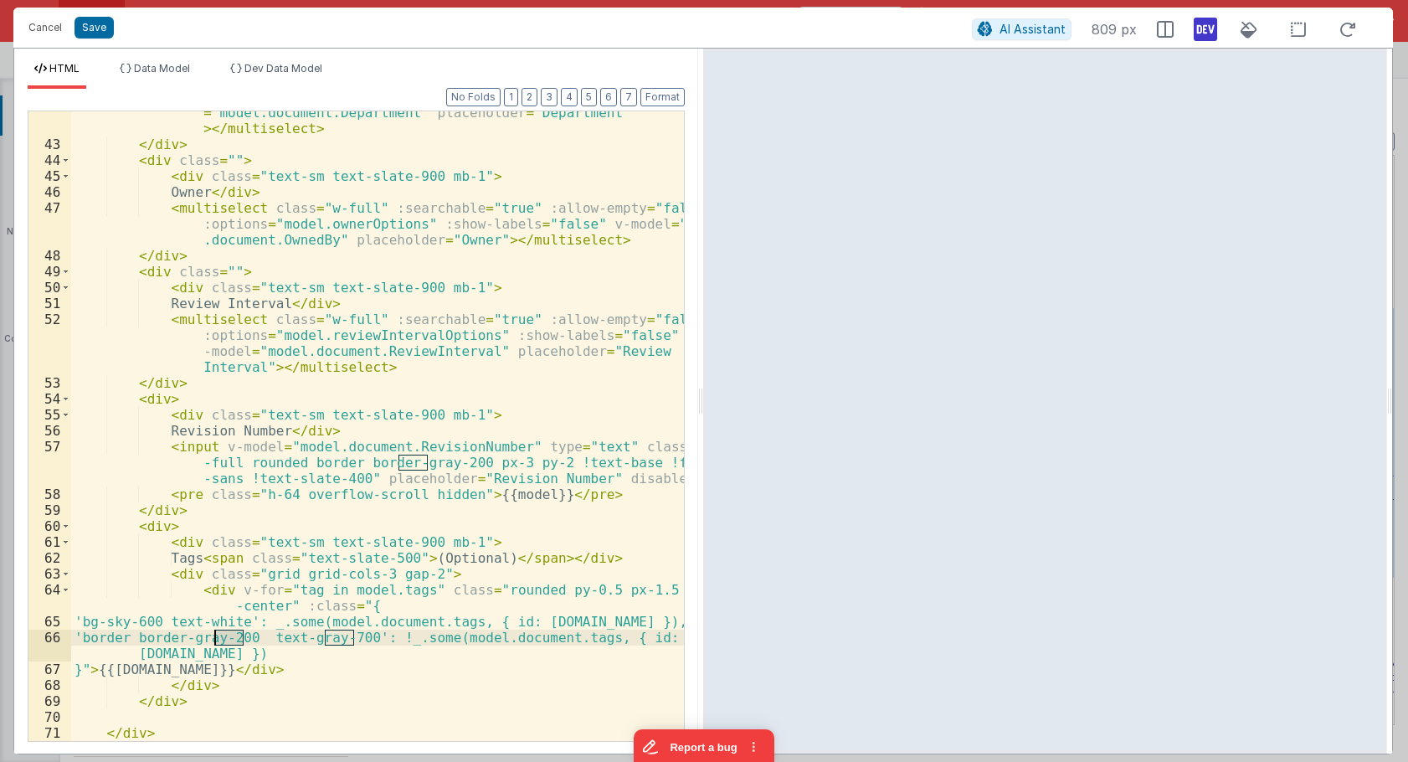
click at [224, 641] on div "< multiselect class = "w-full" :searchable = "true" :allow-empty = "false" :opt…" at bounding box center [377, 427] width 613 height 709
click at [376, 638] on div "< multiselect class = "w-full" :searchable = "true" :allow-empty = "false" :opt…" at bounding box center [377, 427] width 613 height 709
click at [413, 573] on div "< multiselect class = "w-full" :searchable = "true" :allow-empty = "false" :opt…" at bounding box center [377, 427] width 613 height 709
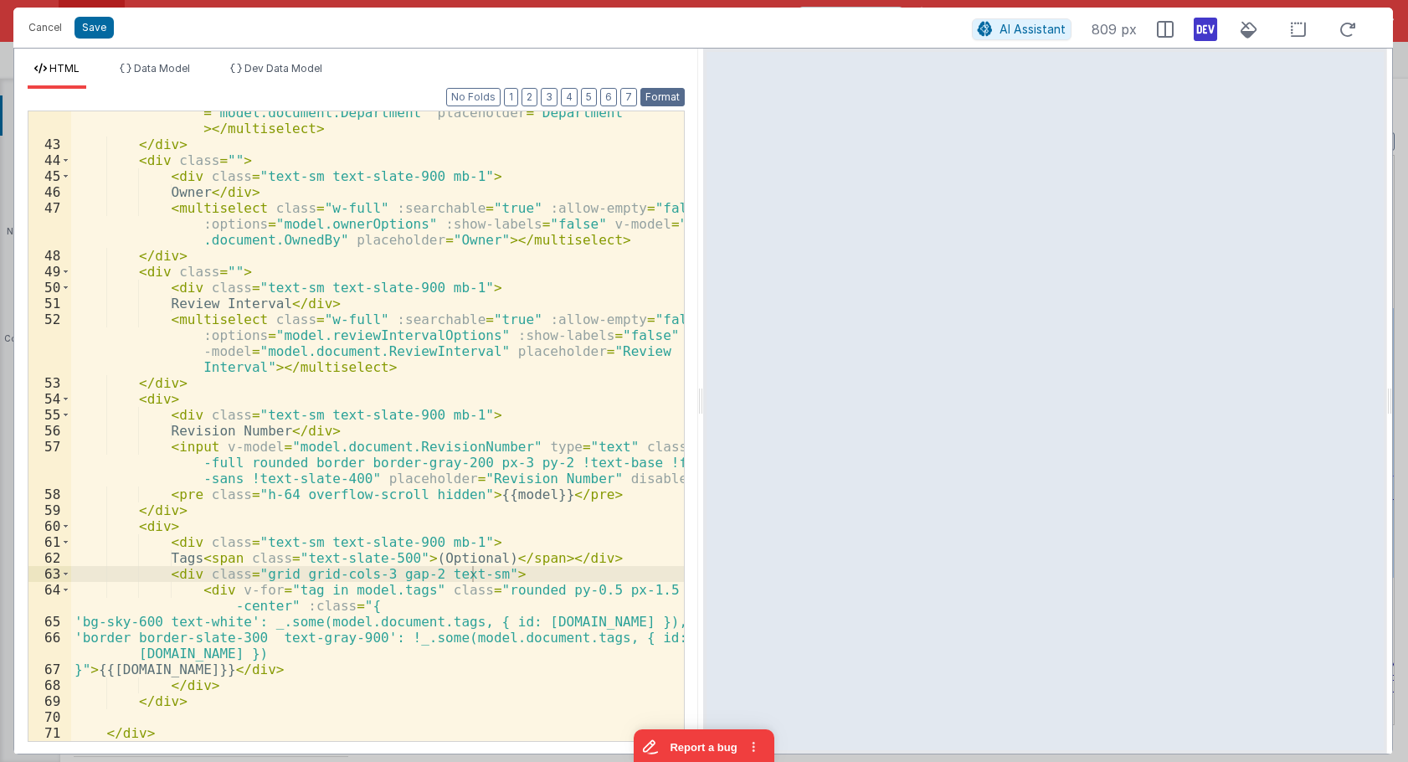
click at [663, 100] on button "Format" at bounding box center [662, 97] width 44 height 18
click at [663, 94] on button "Format" at bounding box center [662, 97] width 44 height 18
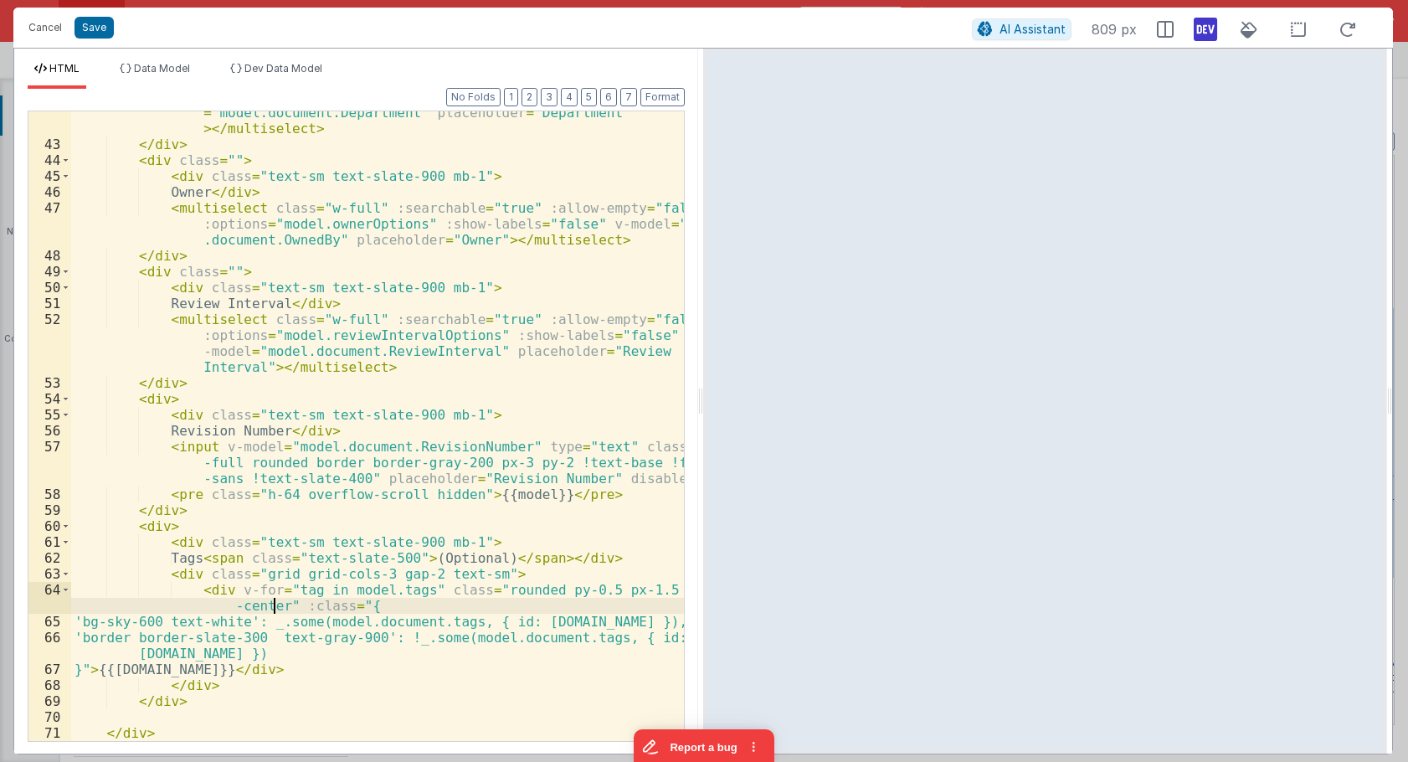
click at [273, 605] on div "< multiselect class = "w-full" :searchable = "true" :allow-empty = "false" :opt…" at bounding box center [377, 427] width 613 height 709
click at [510, 603] on div "< multiselect class = "w-full" :searchable = "true" :allow-empty = "false" :opt…" at bounding box center [377, 427] width 613 height 709
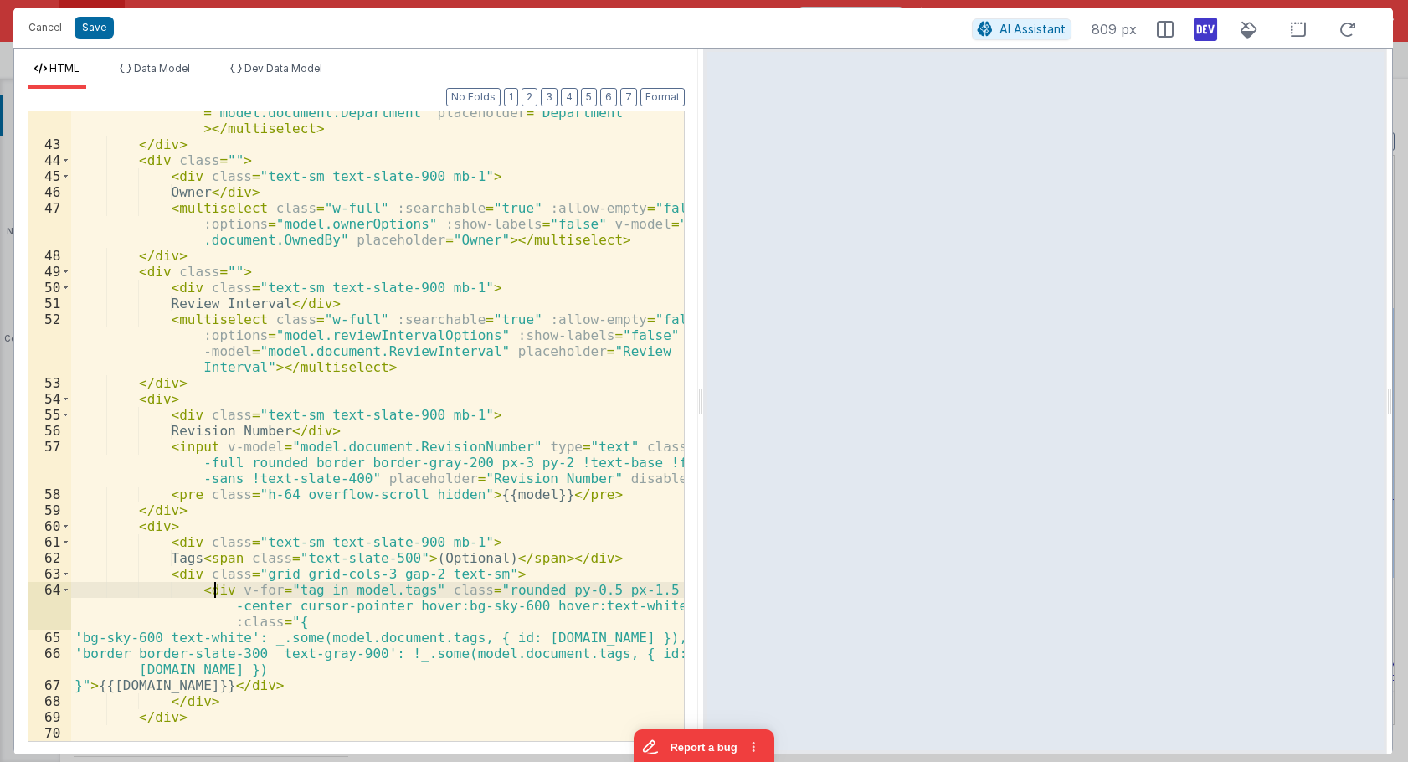
click at [216, 594] on div "< multiselect class = "w-full" :searchable = "true" :allow-empty = "false" :opt…" at bounding box center [377, 427] width 613 height 709
click at [223, 594] on div "< multiselect class = "w-full" :searchable = "true" :allow-empty = "false" :opt…" at bounding box center [377, 427] width 613 height 709
drag, startPoint x: 295, startPoint y: 589, endPoint x: 230, endPoint y: 590, distance: 64.5
click at [230, 590] on div "< multiselect class = "w-full" :searchable = "true" :allow-empty = "false" :opt…" at bounding box center [377, 427] width 613 height 709
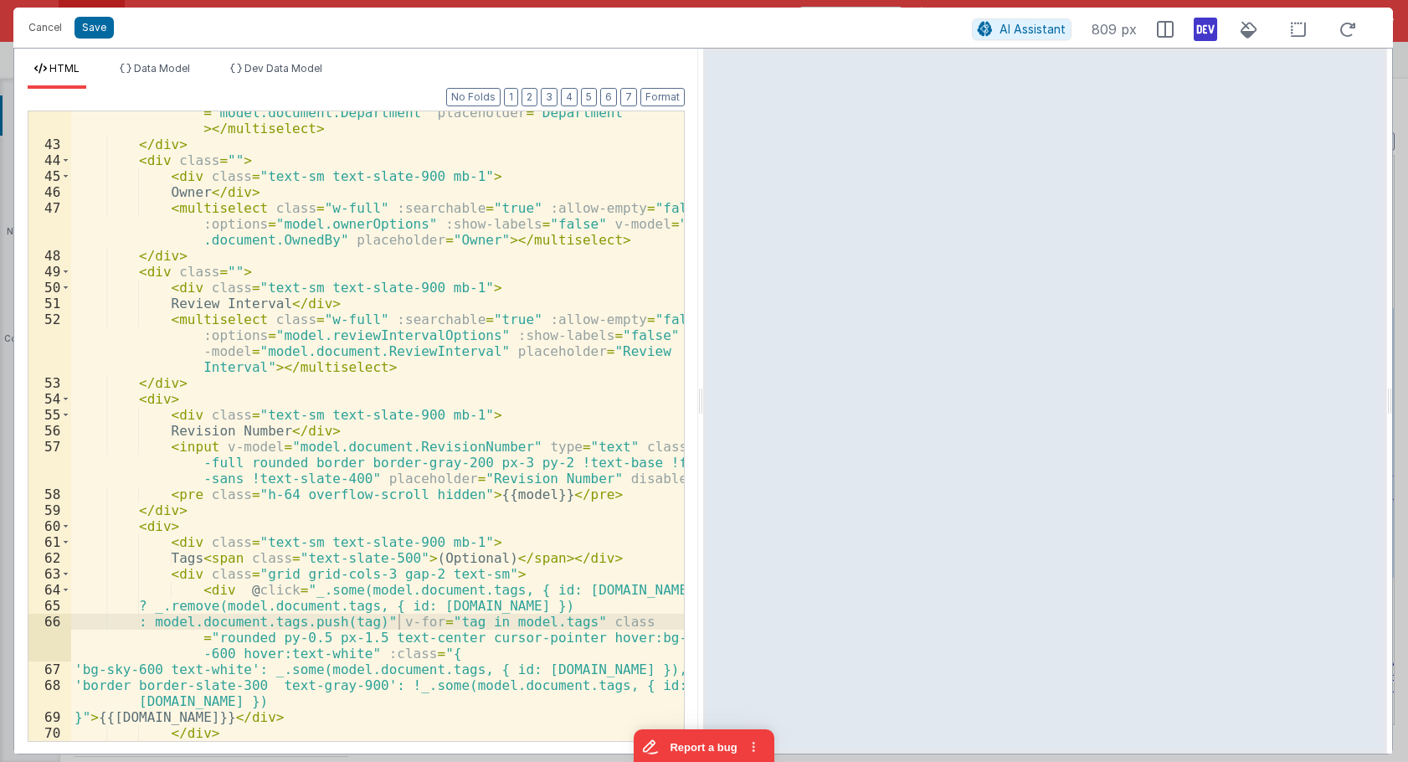
click at [417, 619] on div "< multiselect class = "w-full" :searchable = "true" :allow-empty = "false" :opt…" at bounding box center [377, 427] width 613 height 709
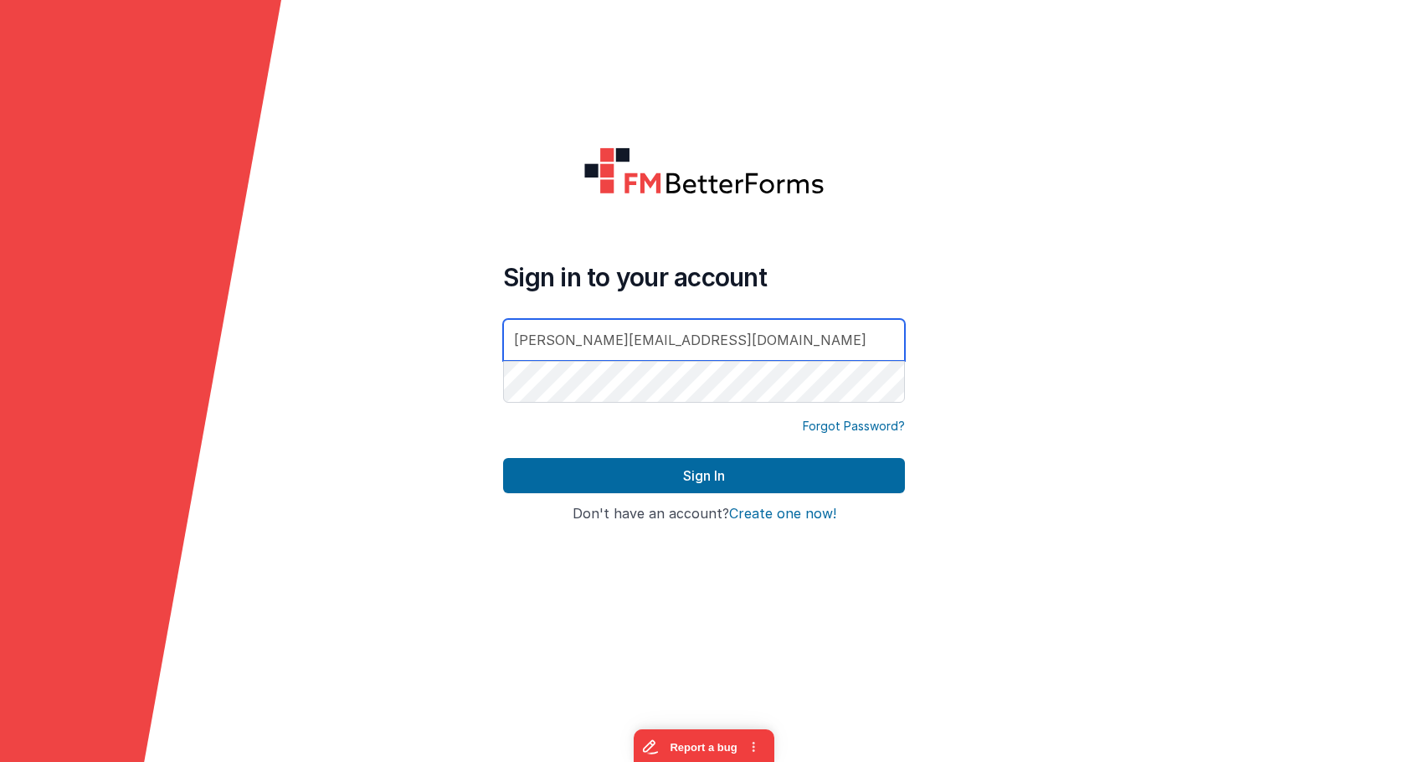
type input "[PERSON_NAME][EMAIL_ADDRESS][DOMAIN_NAME]"
click at [633, 446] on div "Forgot Password?" at bounding box center [704, 438] width 402 height 40
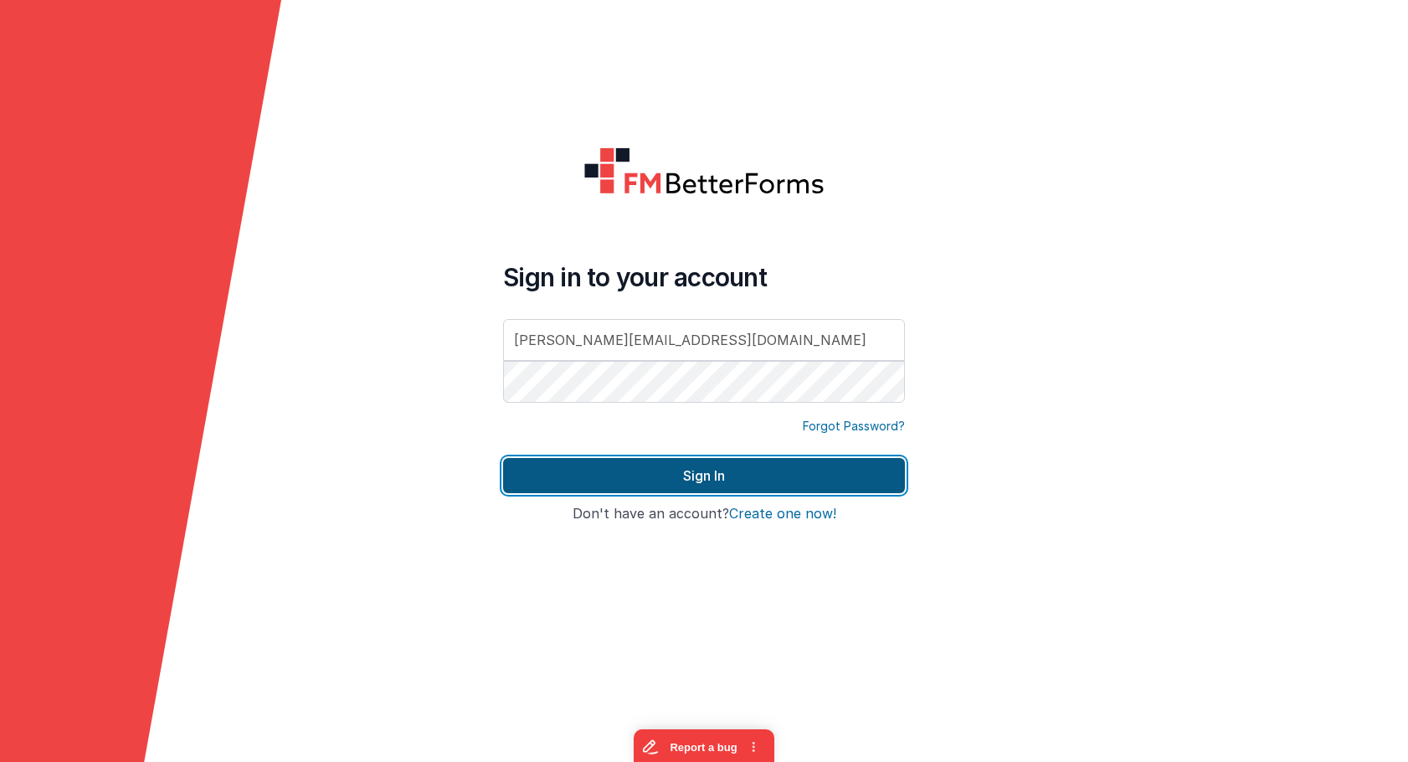
click at [632, 473] on button "Sign In" at bounding box center [704, 475] width 402 height 35
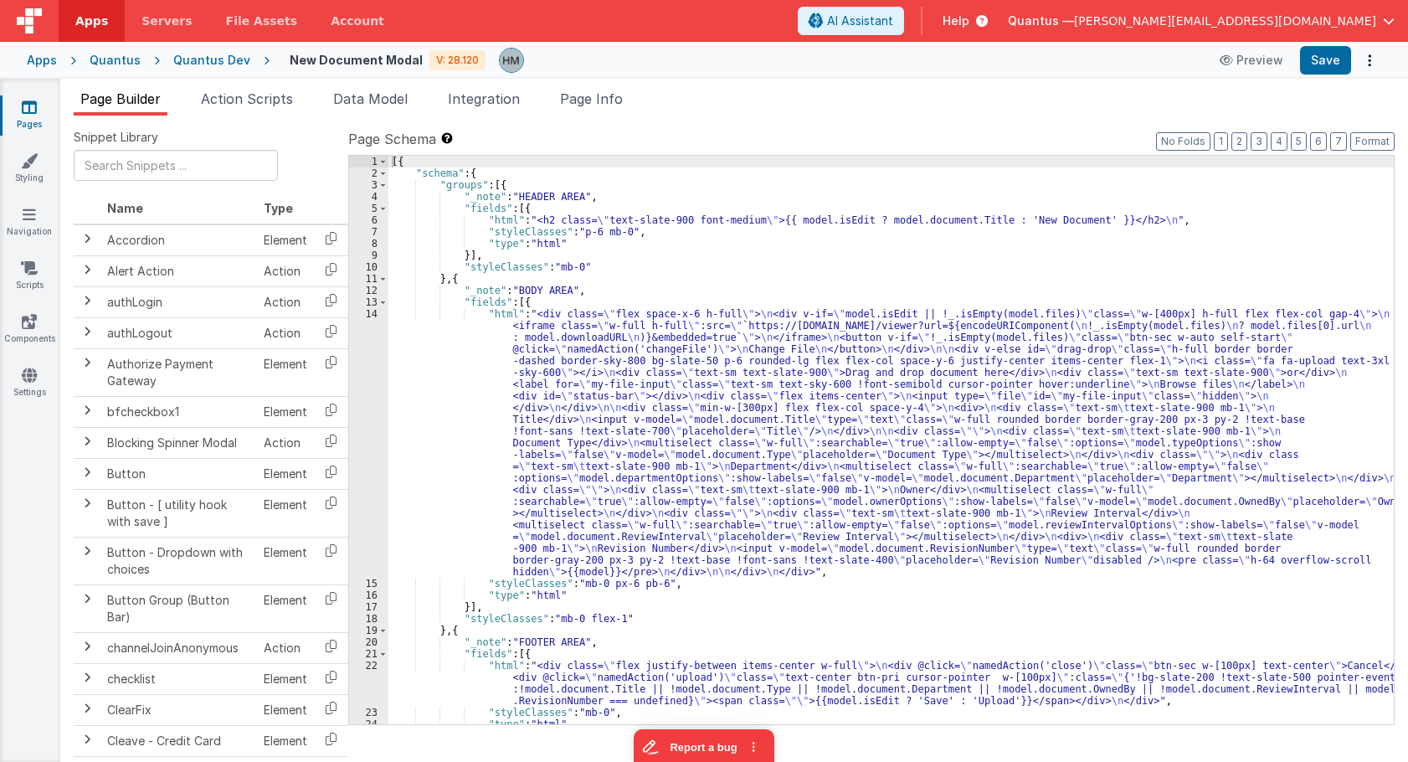
scroll to position [64, 0]
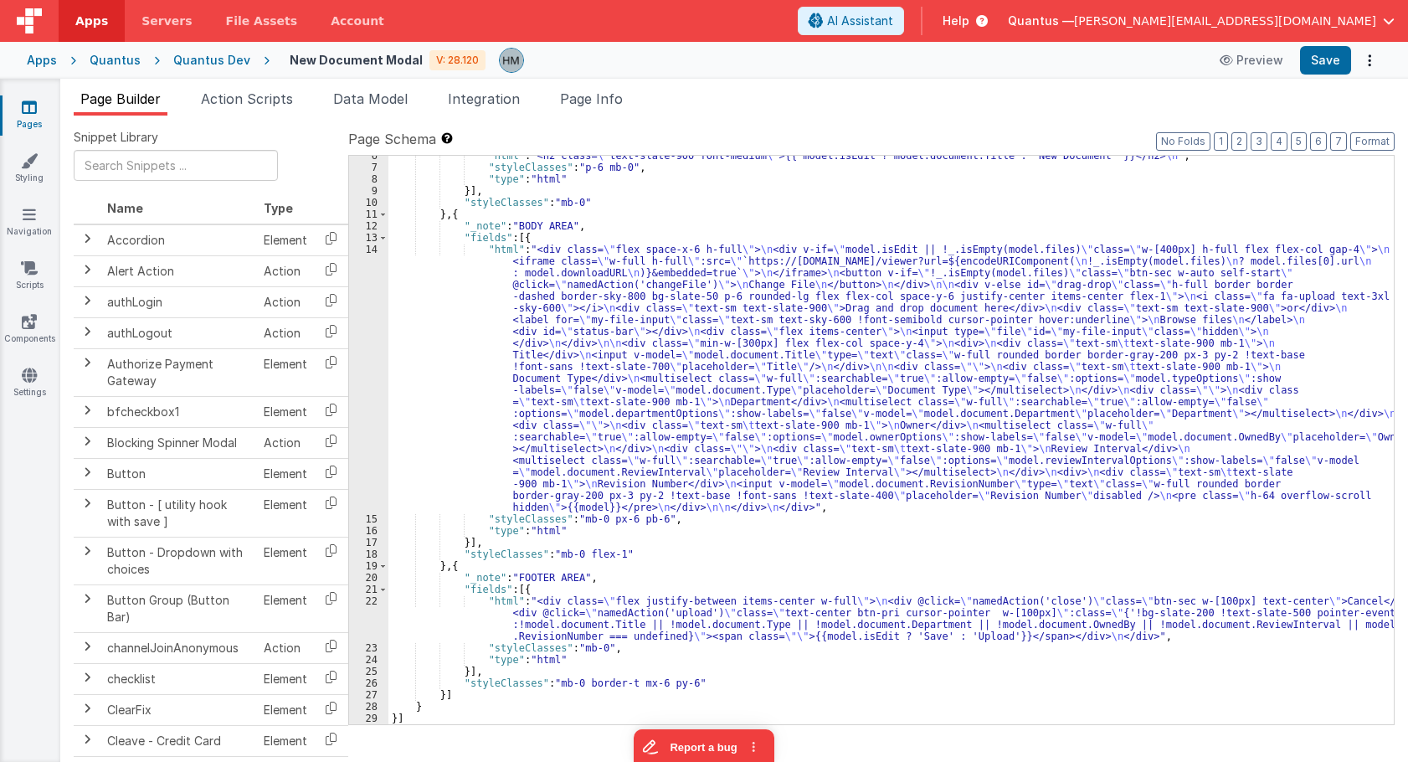
click at [448, 287] on div ""html" : "<h2 class= \" text-slate-900 font-medium \" >{{ model.isEdit ? model.…" at bounding box center [890, 446] width 1005 height 592
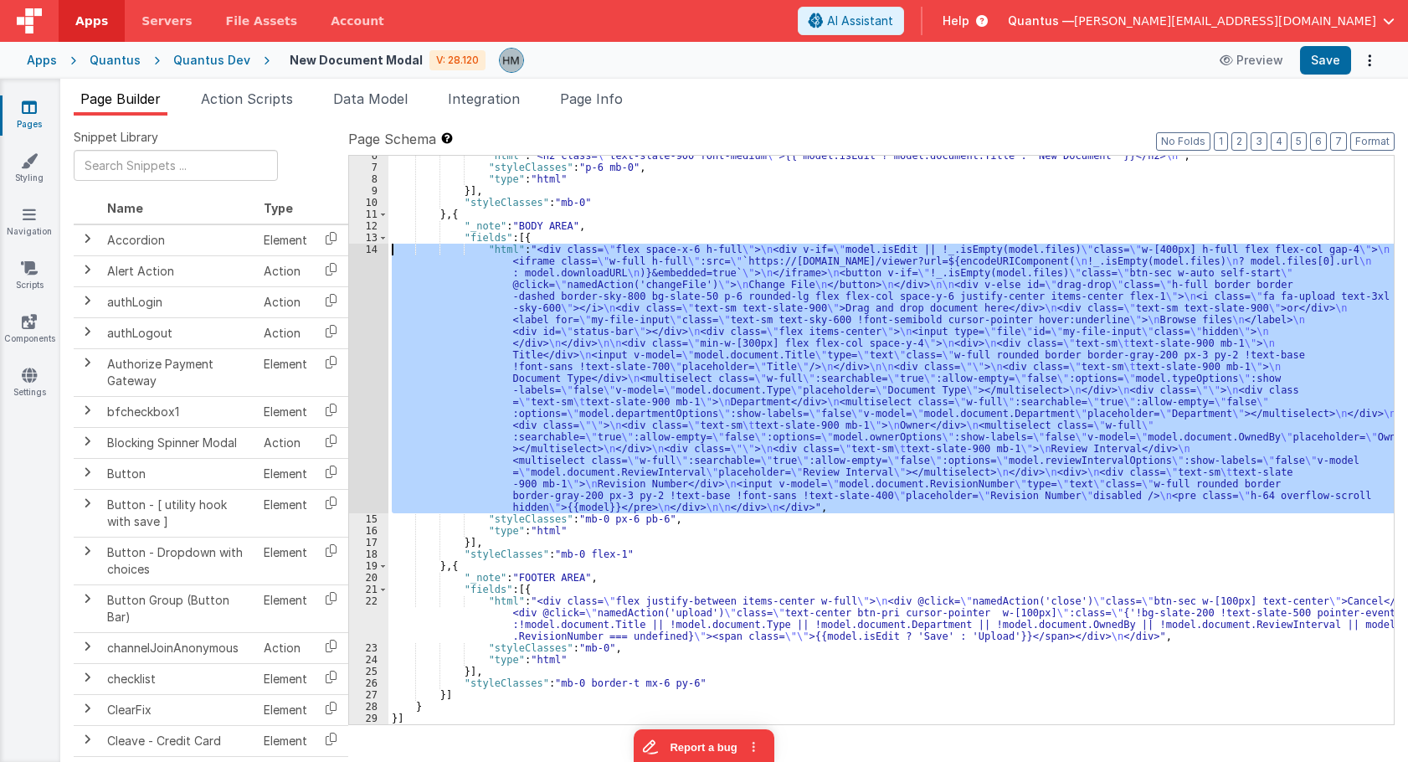
click at [366, 249] on div "14" at bounding box center [368, 379] width 39 height 270
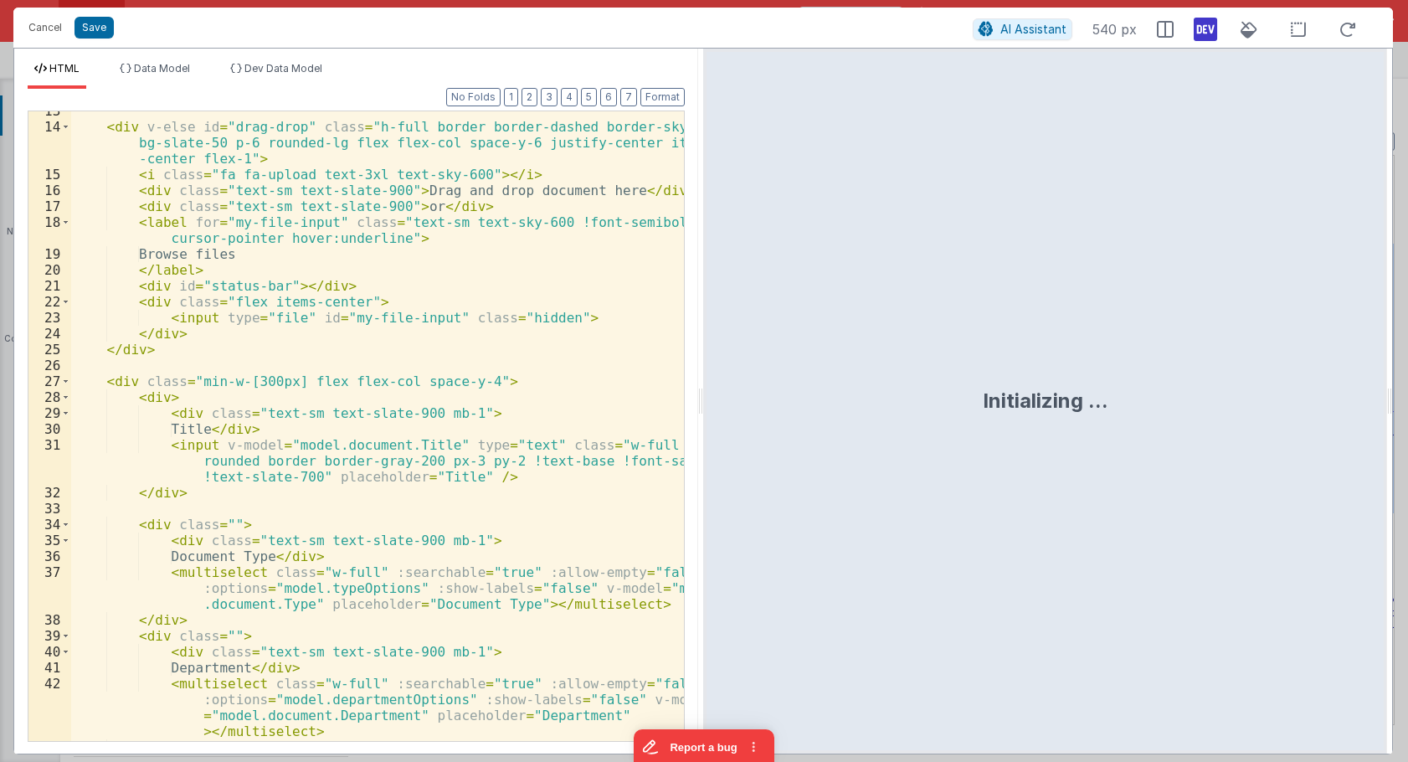
scroll to position [675, 0]
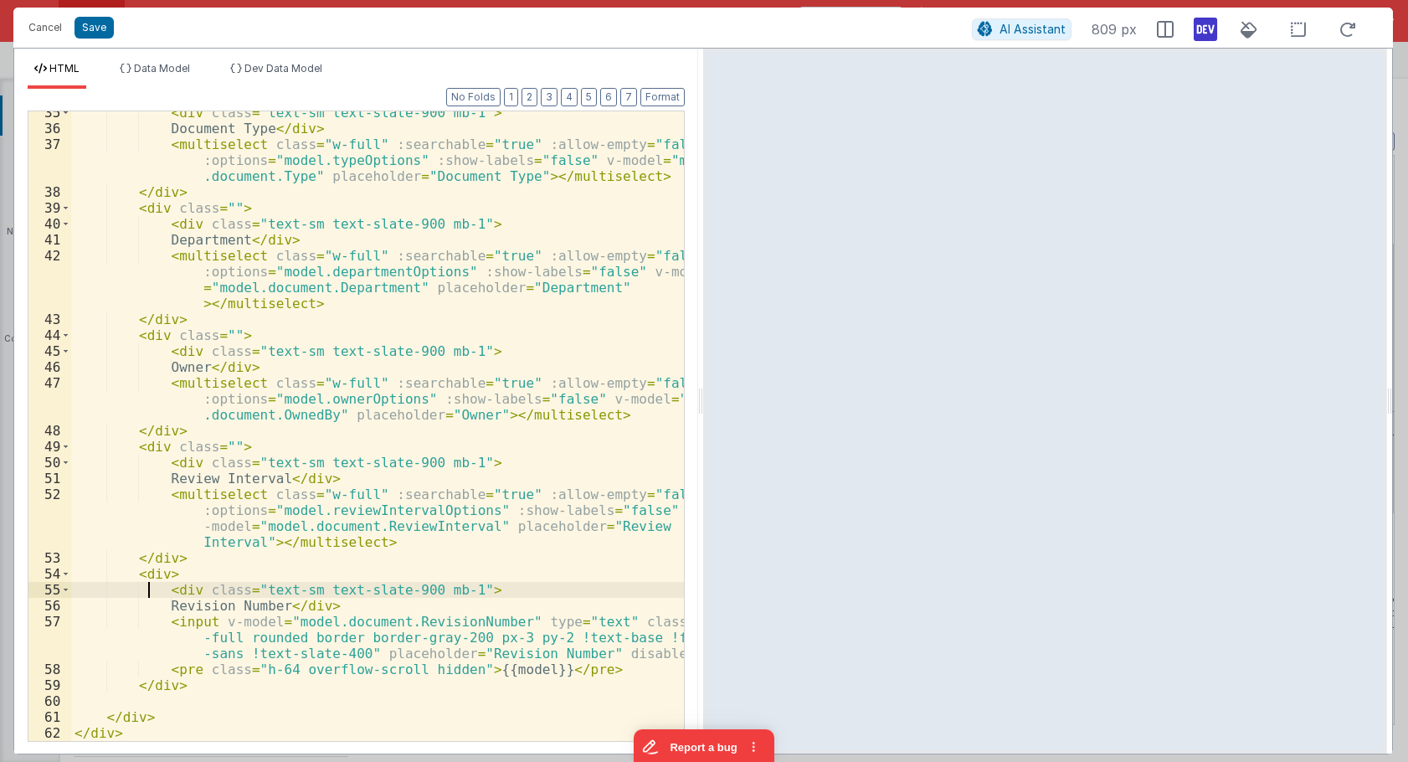
click at [145, 583] on div "< div class = "text-sm text-slate-900 mb-1" > Document Type </ div > < multisel…" at bounding box center [377, 435] width 613 height 661
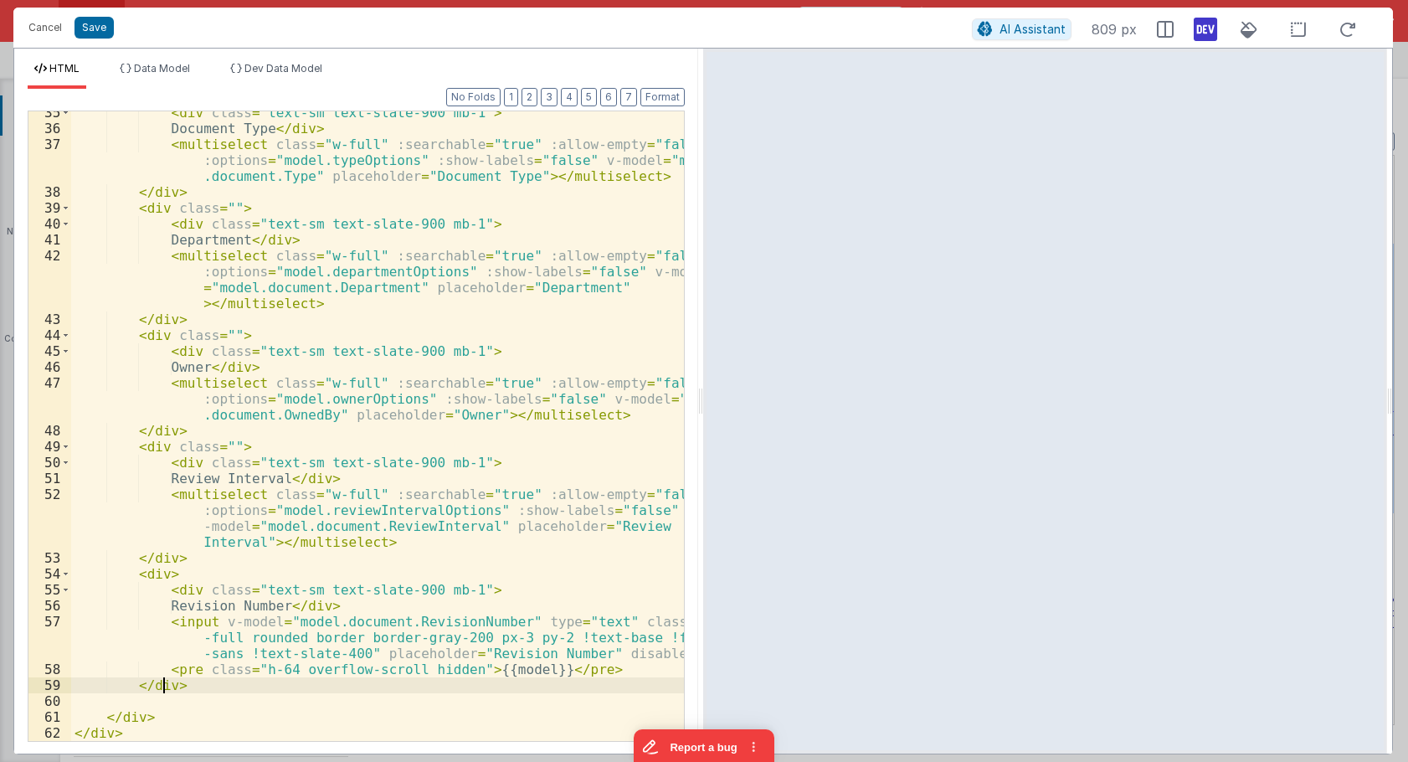
click at [160, 682] on div "< div class = "text-sm text-slate-900 mb-1" > Document Type </ div > < multisel…" at bounding box center [377, 435] width 613 height 661
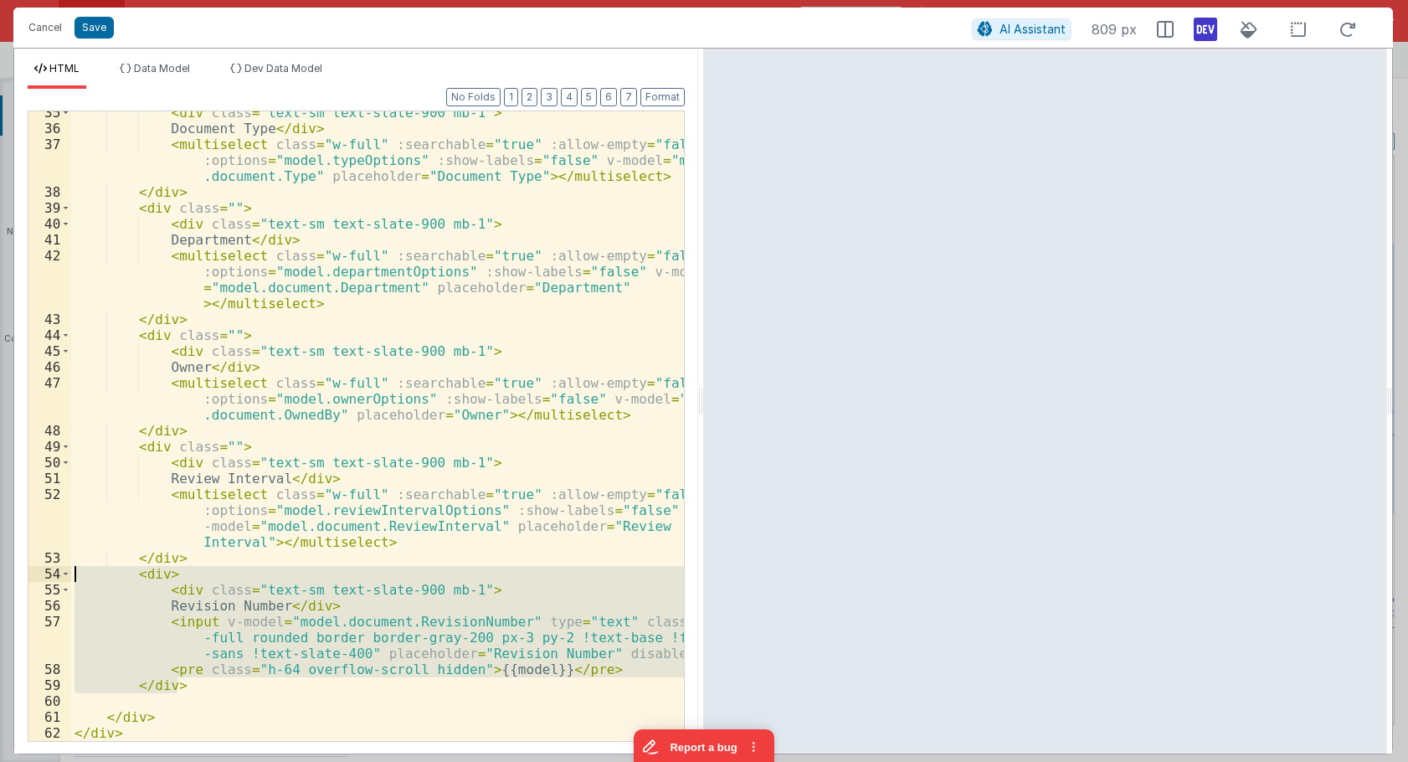
drag, startPoint x: 190, startPoint y: 687, endPoint x: 6, endPoint y: 578, distance: 214.3
click at [71, 578] on div "< div class = "text-sm text-slate-900 mb-1" > Document Type </ div > < multisel…" at bounding box center [377, 425] width 613 height 629
click at [194, 689] on div "< div class = "text-sm text-slate-900 mb-1" > Document Type </ div > < multisel…" at bounding box center [377, 425] width 613 height 629
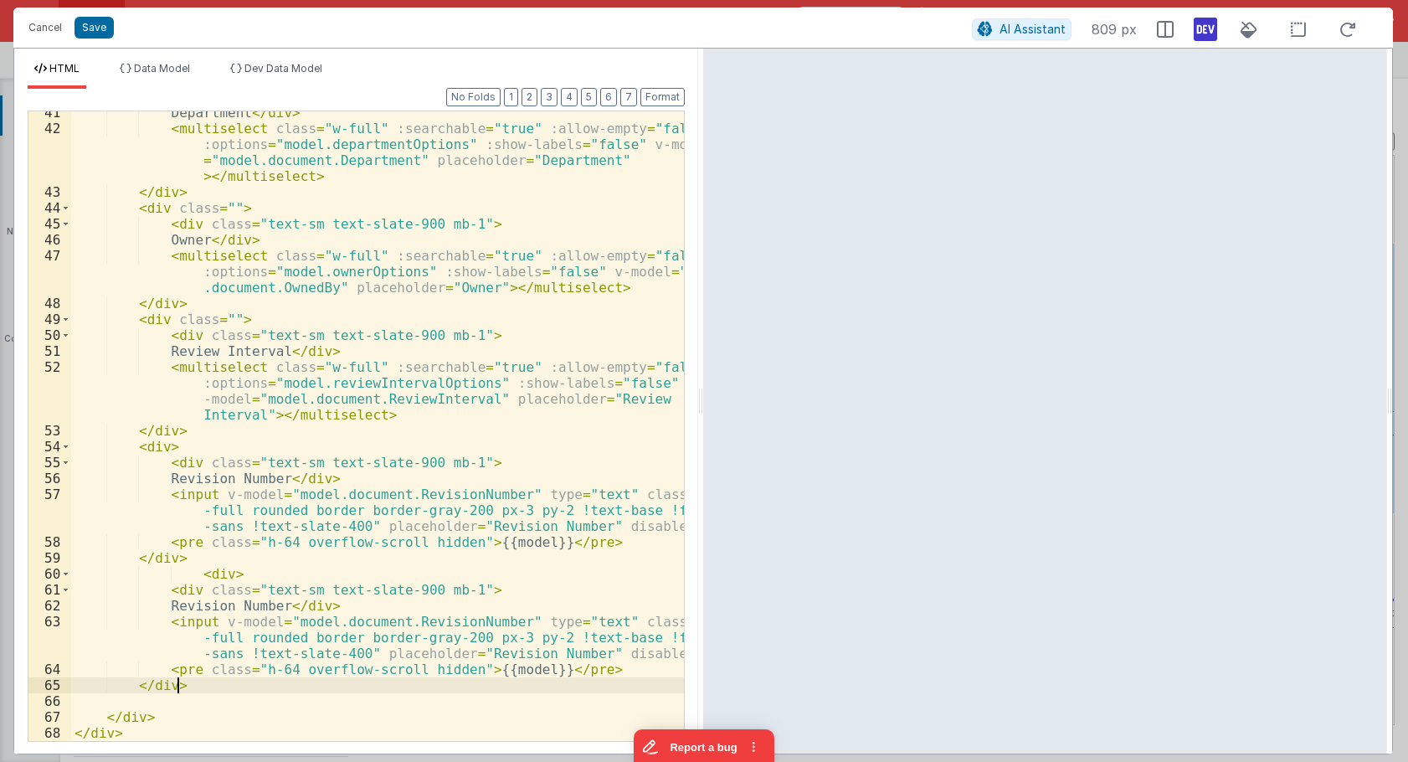
scroll to position [802, 0]
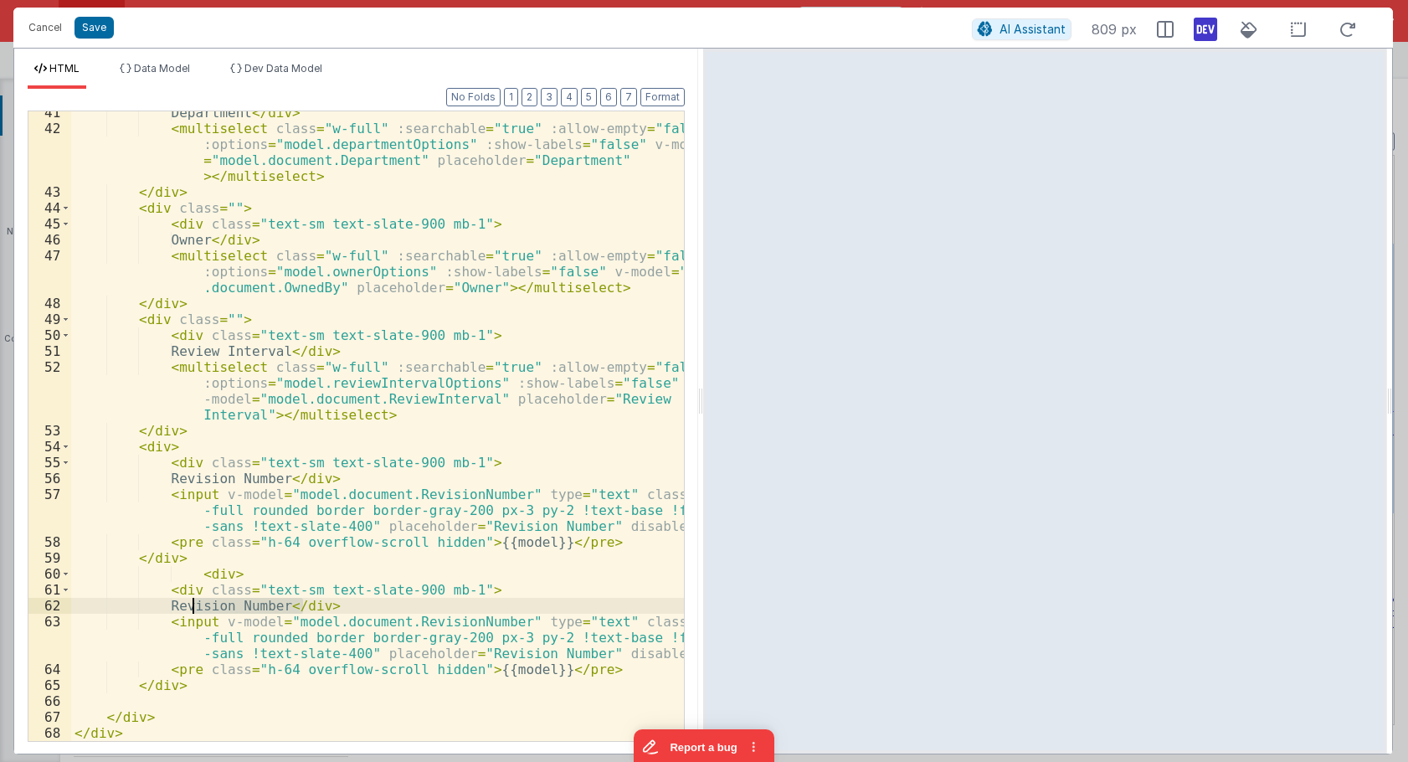
drag, startPoint x: 304, startPoint y: 604, endPoint x: 195, endPoint y: 604, distance: 108.8
click at [195, 604] on div "Department </ div > < multiselect class = "w-full" :searchable = "true" :allow-…" at bounding box center [377, 435] width 613 height 661
click at [199, 623] on div "Department </ div > < multiselect class = "w-full" :searchable = "true" :allow-…" at bounding box center [377, 435] width 613 height 661
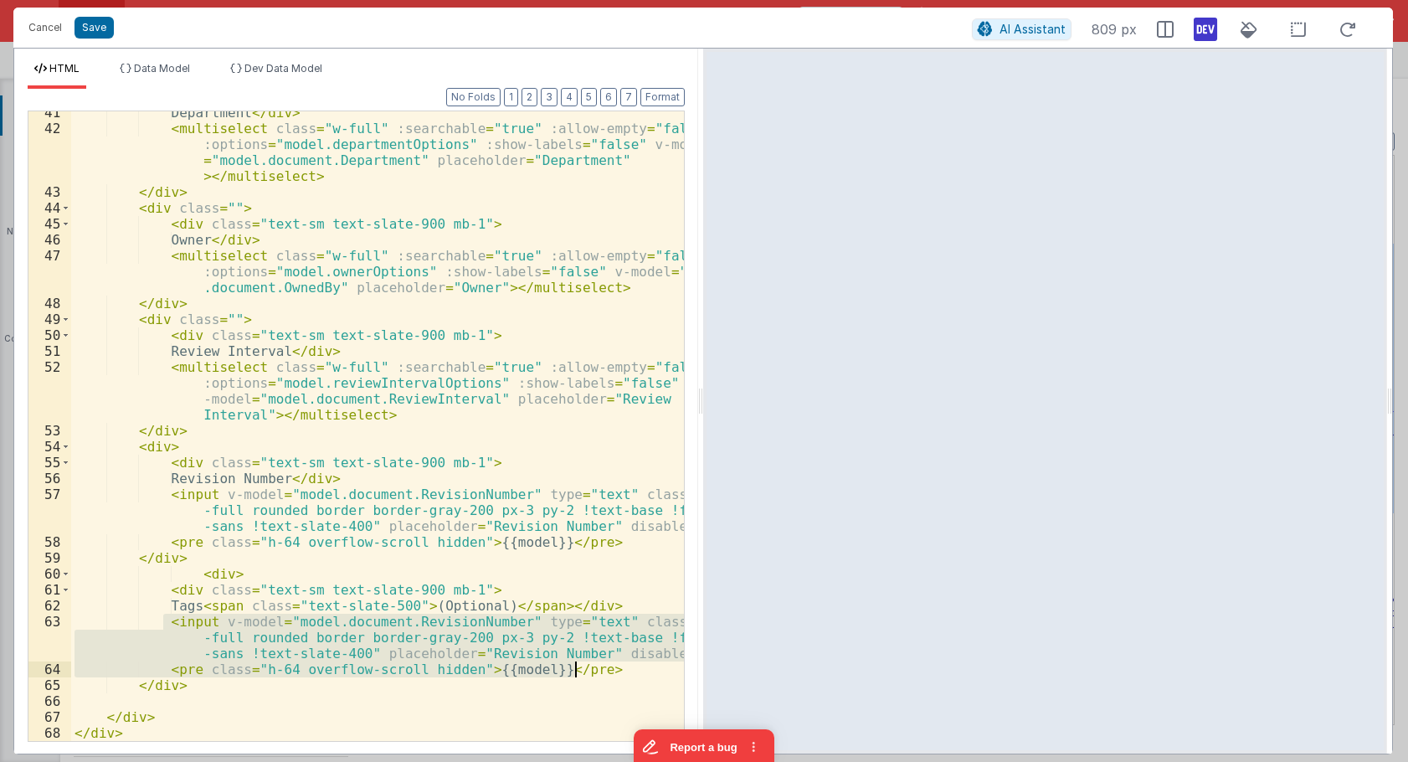
drag, startPoint x: 161, startPoint y: 621, endPoint x: 577, endPoint y: 670, distance: 418.9
click at [577, 670] on div "Department </ div > < multiselect class = "w-full" :searchable = "true" :allow-…" at bounding box center [377, 435] width 613 height 661
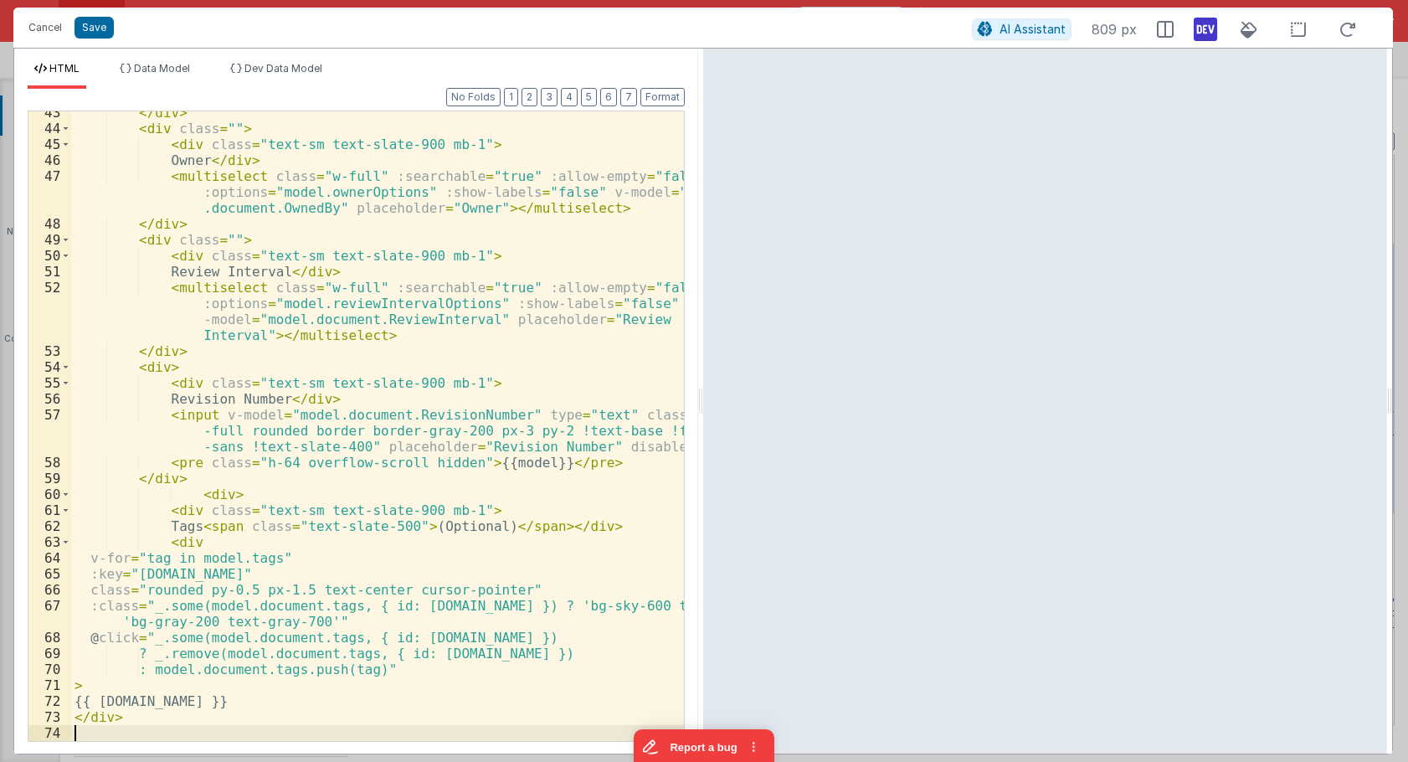
scroll to position [881, 0]
click at [666, 101] on button "Format" at bounding box center [662, 97] width 44 height 18
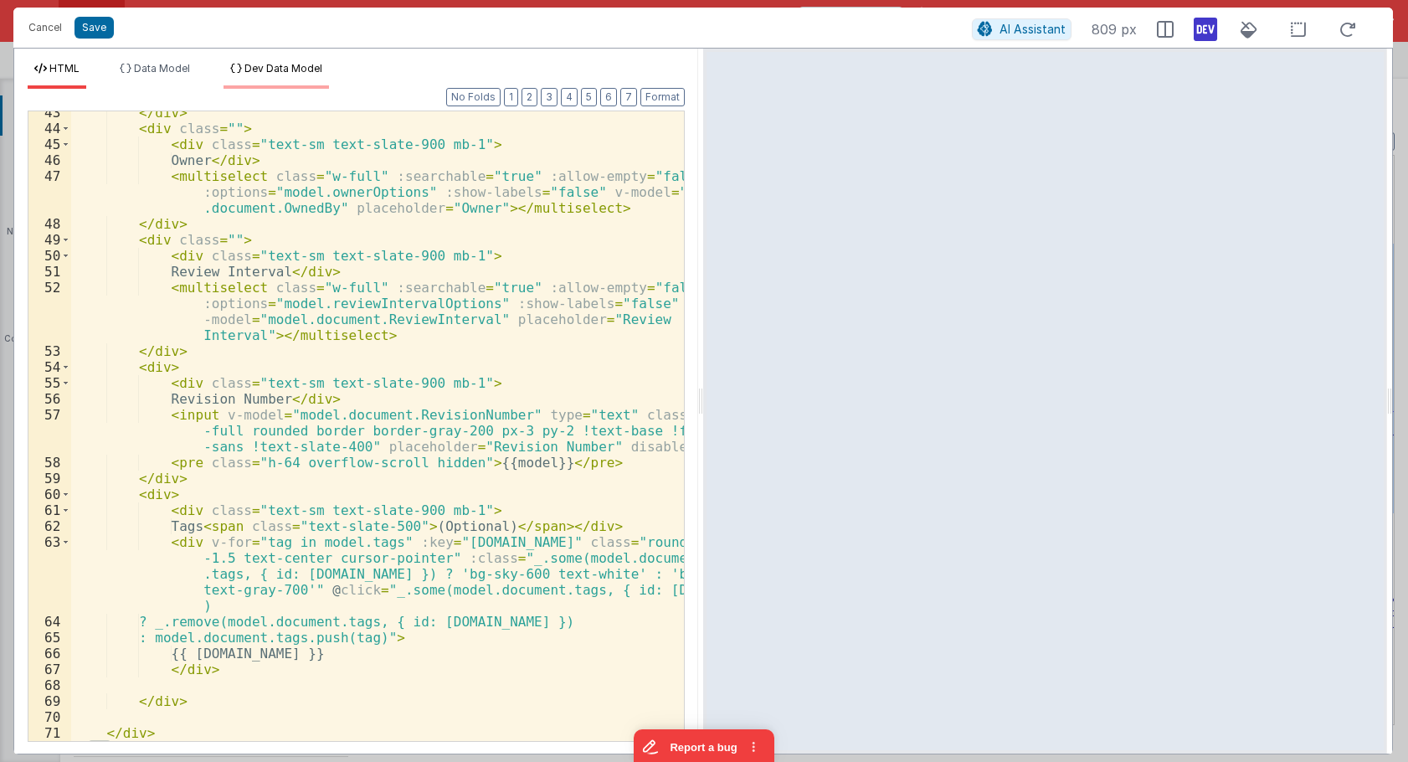
click at [286, 84] on li "Dev Data Model" at bounding box center [275, 75] width 105 height 27
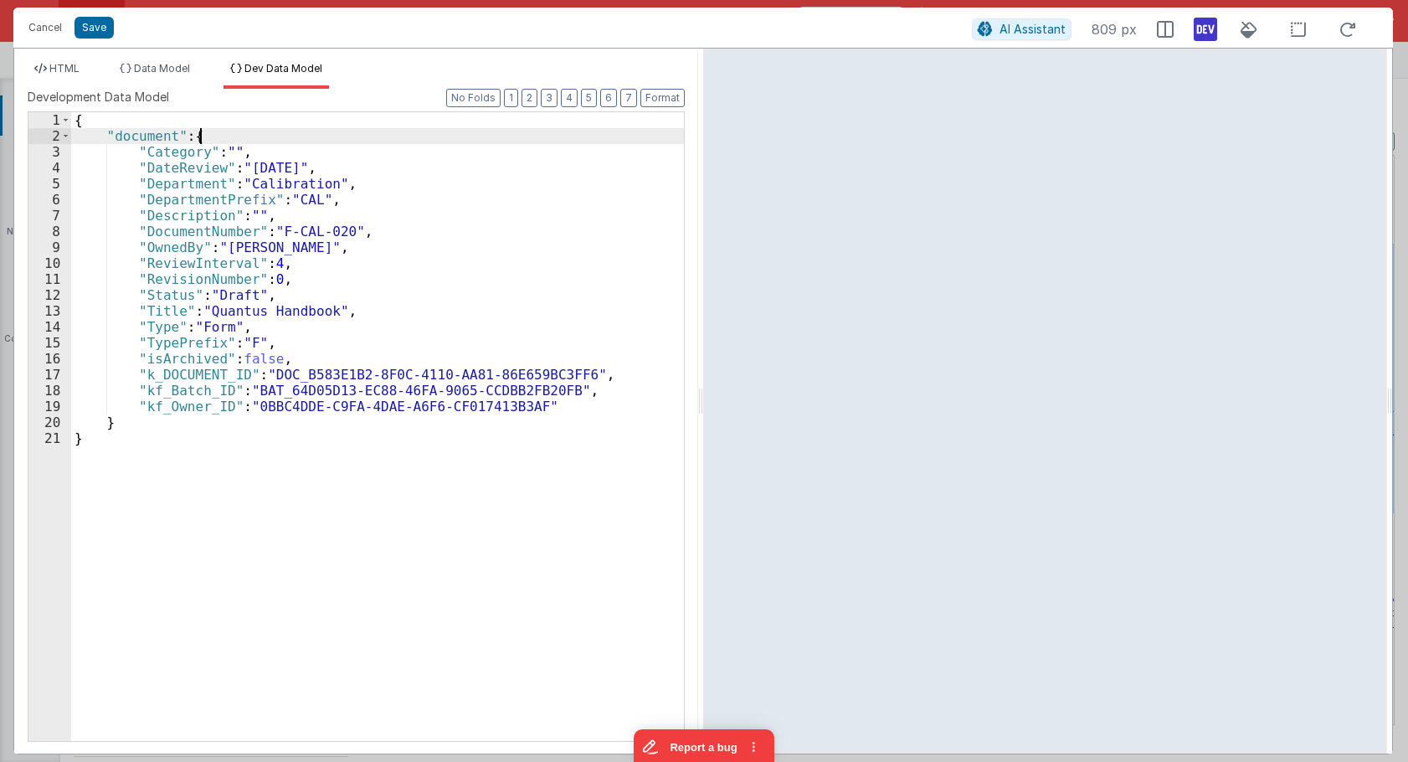
click at [262, 138] on div "{ "document" : { "Category" : "" , "DateReview" : "[DATE]" , "Department" : "Ca…" at bounding box center [377, 442] width 613 height 660
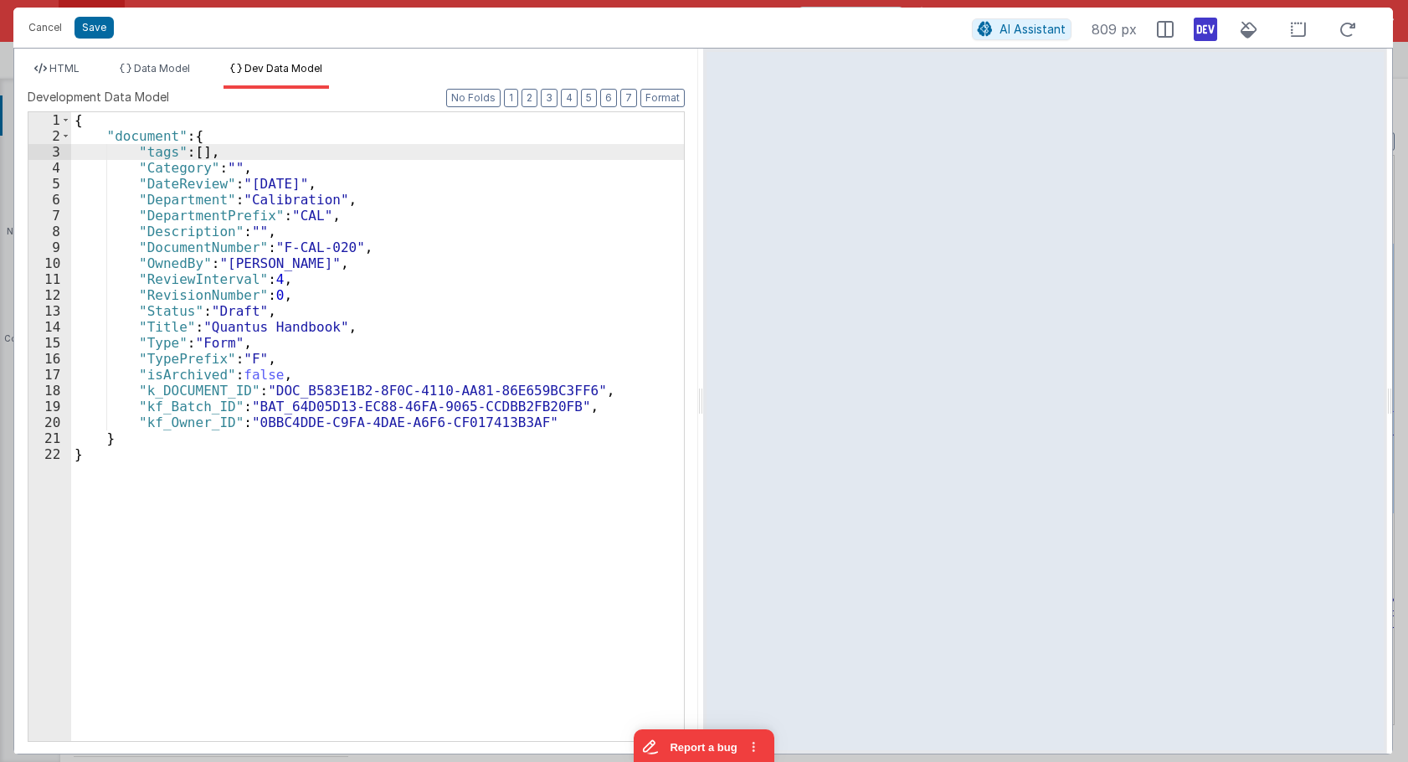
click at [147, 127] on div "{ "document" : { "tags" : [ ] , "Category" : "" , "DateReview" : "[DATE]" , "De…" at bounding box center [377, 442] width 613 height 660
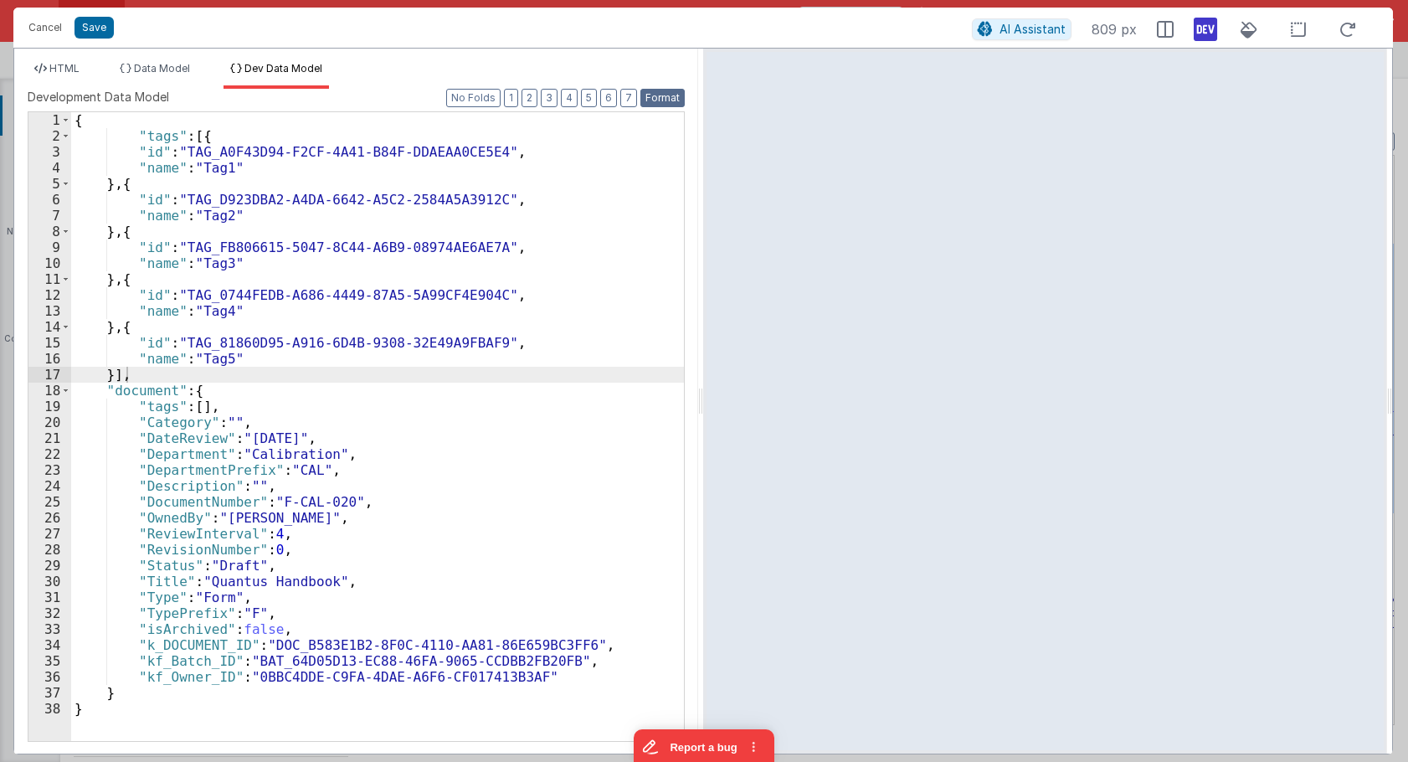
click at [668, 92] on button "Format" at bounding box center [662, 98] width 44 height 18
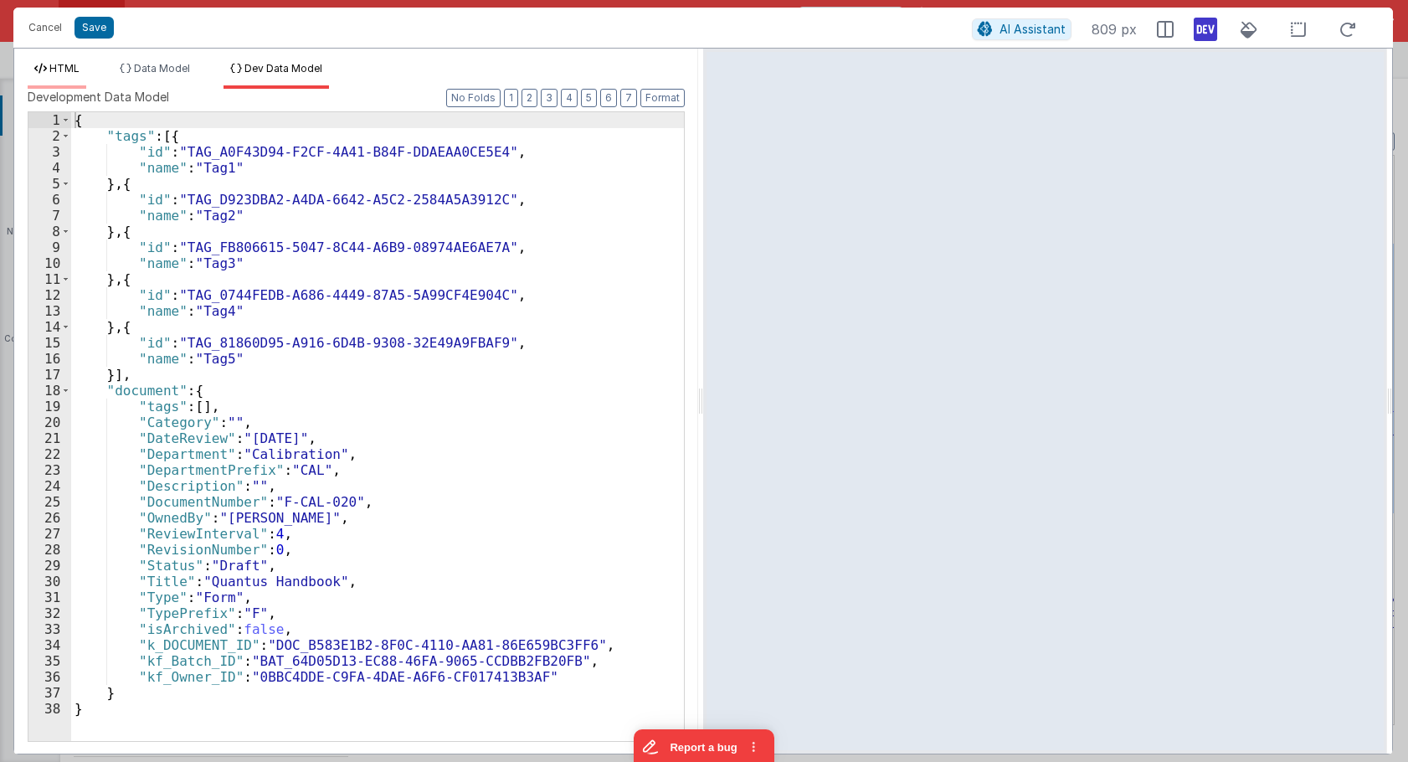
click at [59, 64] on span "HTML" at bounding box center [64, 68] width 30 height 13
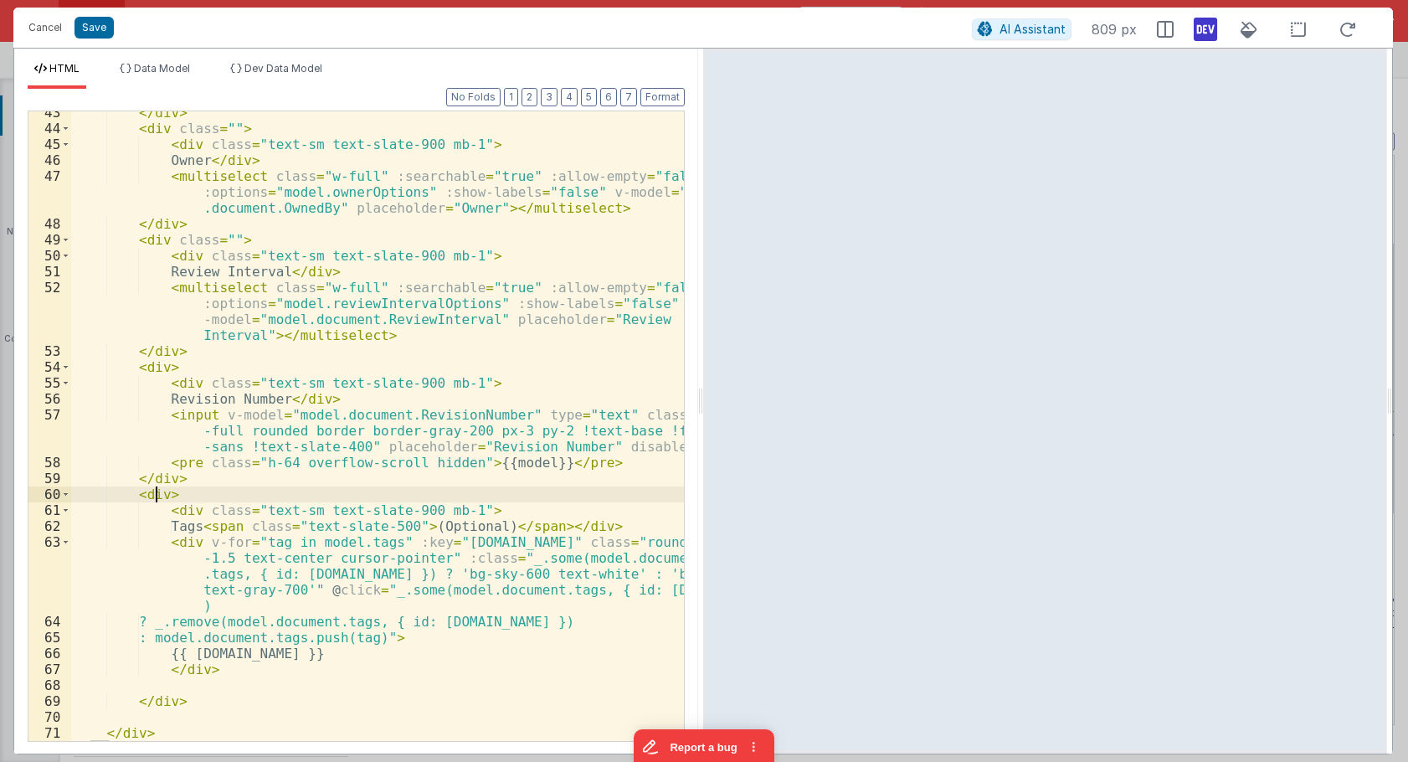
click at [155, 497] on div "</ div > < div class = "" > < div class = "text-sm text-slate-900 mb-1" > Owner…" at bounding box center [377, 435] width 613 height 661
click at [163, 494] on div "</ div > < div class = "" > < div class = "text-sm text-slate-900 mb-1" > Owner…" at bounding box center [377, 435] width 613 height 661
click at [145, 496] on div "</ div > < div class = "" > < div class = "text-sm text-slate-900 mb-1" > Owner…" at bounding box center [377, 435] width 613 height 661
click at [293, 484] on div "</ div > < div class = "" > < div class = "text-sm text-slate-900 mb-1" > Owner…" at bounding box center [377, 435] width 613 height 661
click at [152, 492] on div "</ div > < div class = "" > < div class = "text-sm text-slate-900 mb-1" > Owner…" at bounding box center [377, 435] width 613 height 661
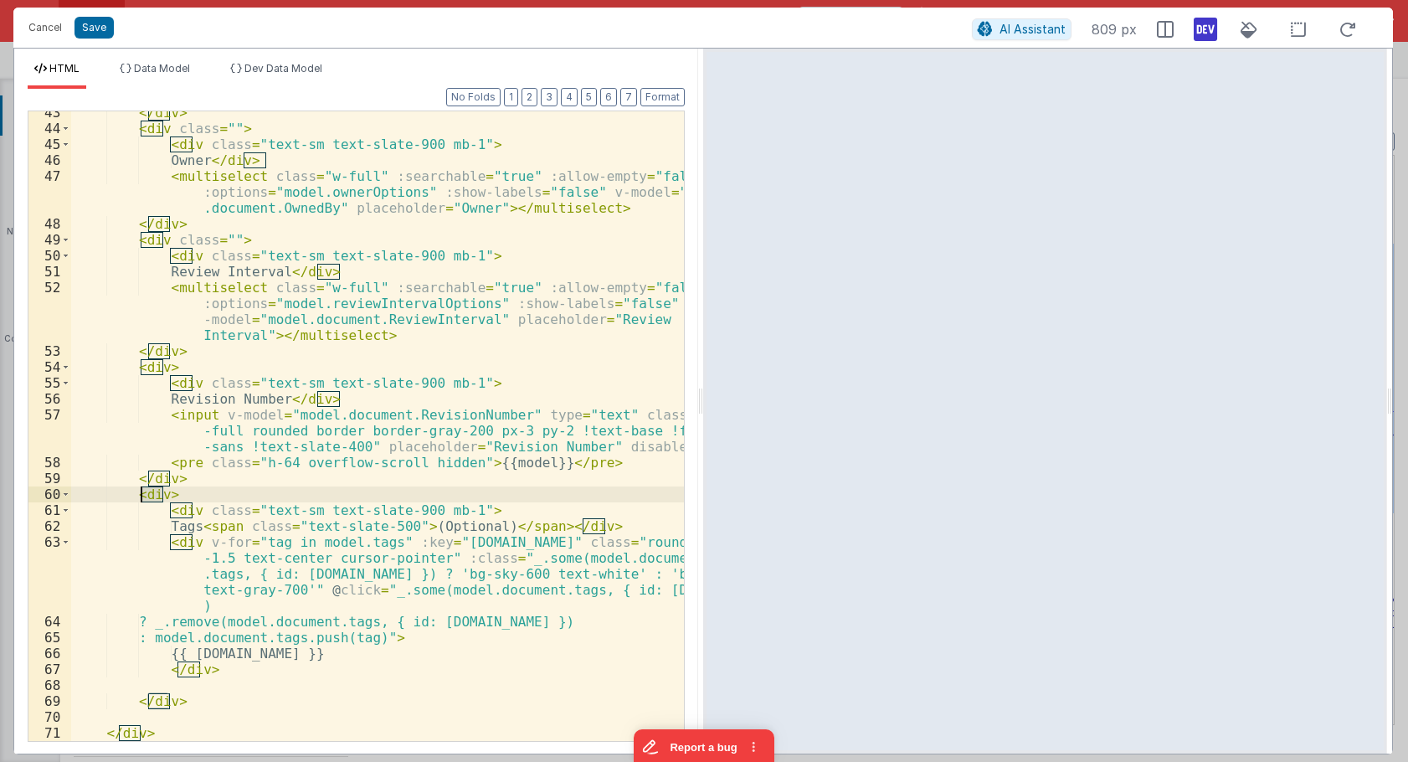
click at [152, 492] on div "</ div > < div class = "" > < div class = "text-sm text-slate-900 mb-1" > Owner…" at bounding box center [377, 435] width 613 height 661
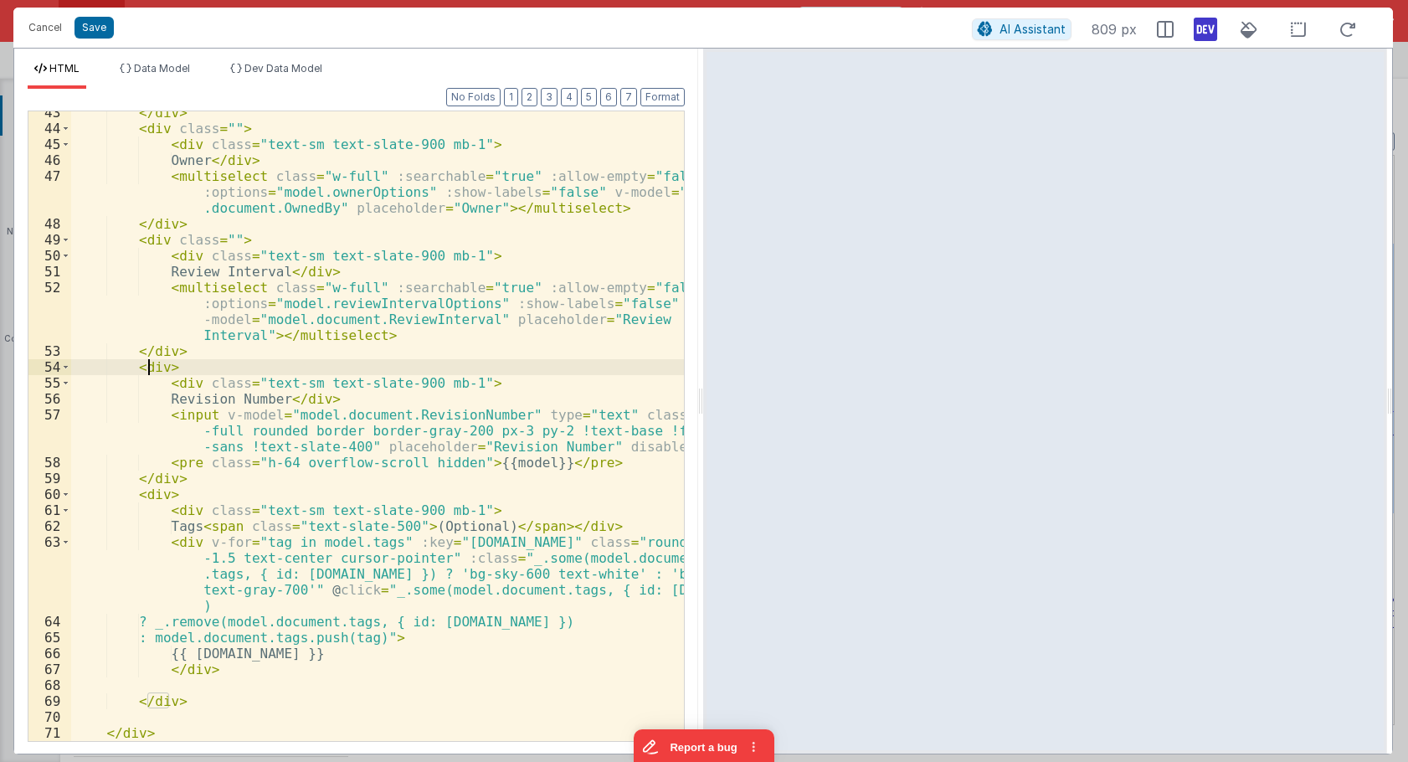
click at [146, 373] on div "</ div > < div class = "" > < div class = "text-sm text-slate-900 mb-1" > Owner…" at bounding box center [377, 435] width 613 height 661
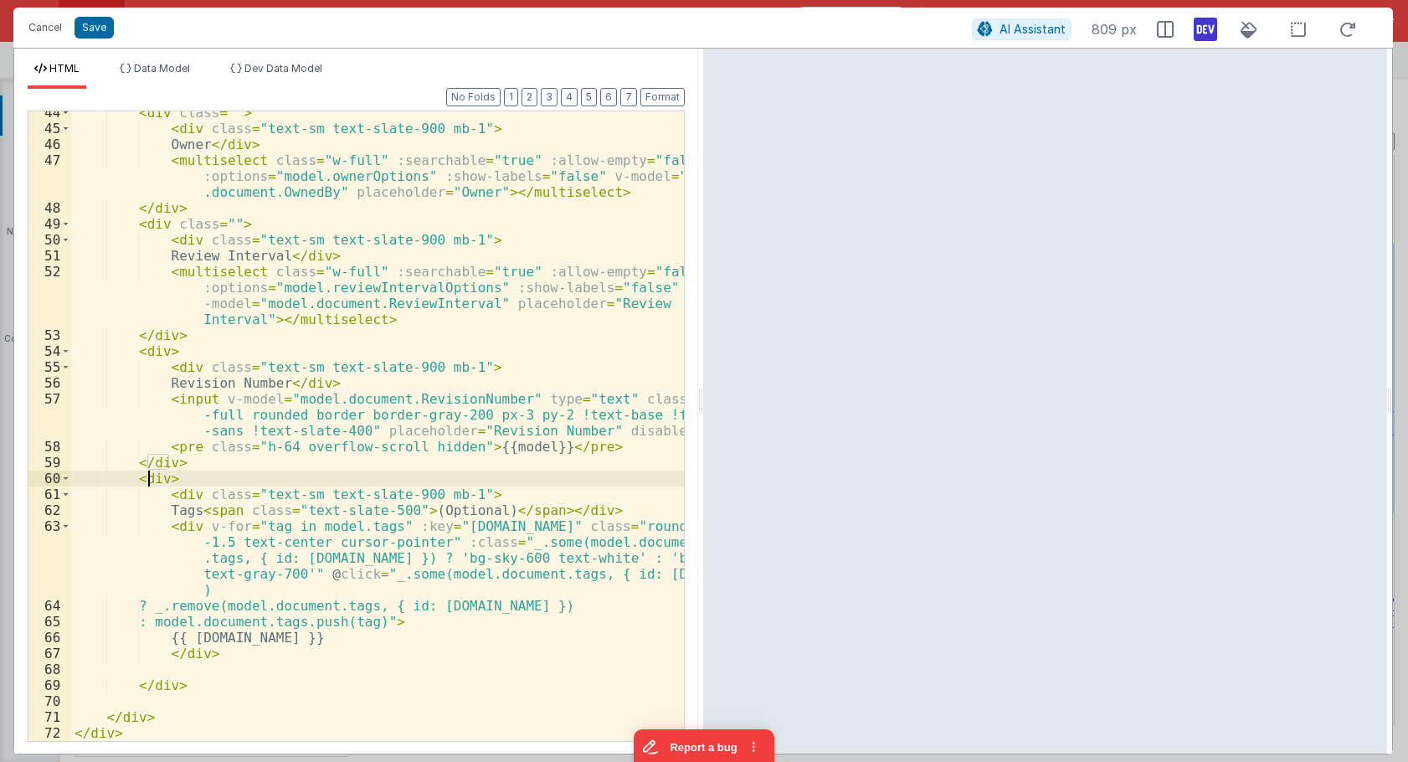
click at [146, 485] on div "< div class = "" > < div class = "text-sm text-slate-900 mb-1" > Owner </ div >…" at bounding box center [377, 435] width 613 height 661
click at [180, 526] on div "< div class = "" > < div class = "text-sm text-slate-900 mb-1" > Owner </ div >…" at bounding box center [377, 435] width 613 height 661
click at [622, 513] on div "< div class = "" > < div class = "text-sm text-slate-900 mb-1" > Owner </ div >…" at bounding box center [377, 435] width 613 height 661
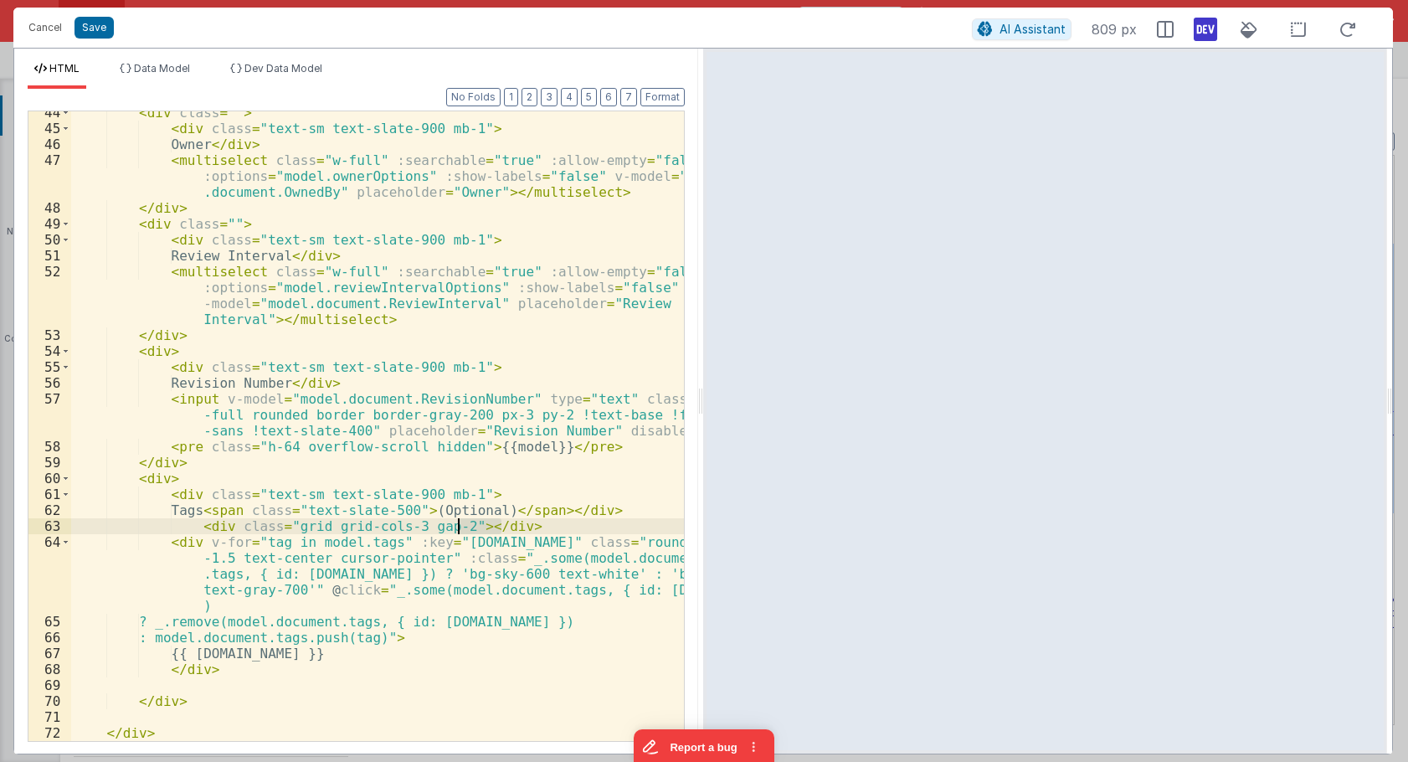
drag, startPoint x: 503, startPoint y: 528, endPoint x: 455, endPoint y: 526, distance: 47.8
click at [455, 526] on div "< div class = "" > < div class = "text-sm text-slate-900 mb-1" > Owner </ div >…" at bounding box center [377, 435] width 613 height 661
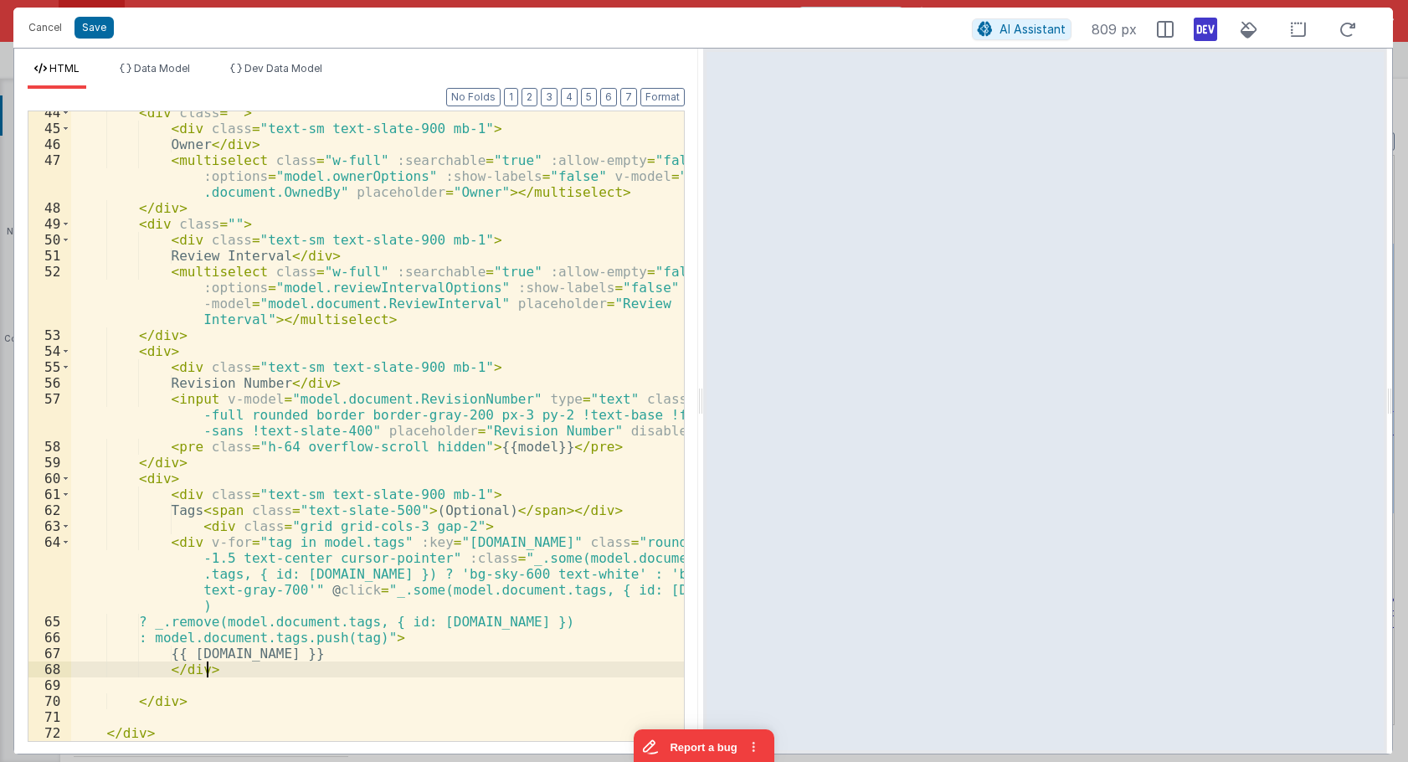
click at [210, 669] on div "< div class = "" > < div class = "text-sm text-slate-900 mb-1" > Owner </ div >…" at bounding box center [377, 435] width 613 height 661
paste textarea
click at [670, 102] on button "Format" at bounding box center [662, 97] width 44 height 18
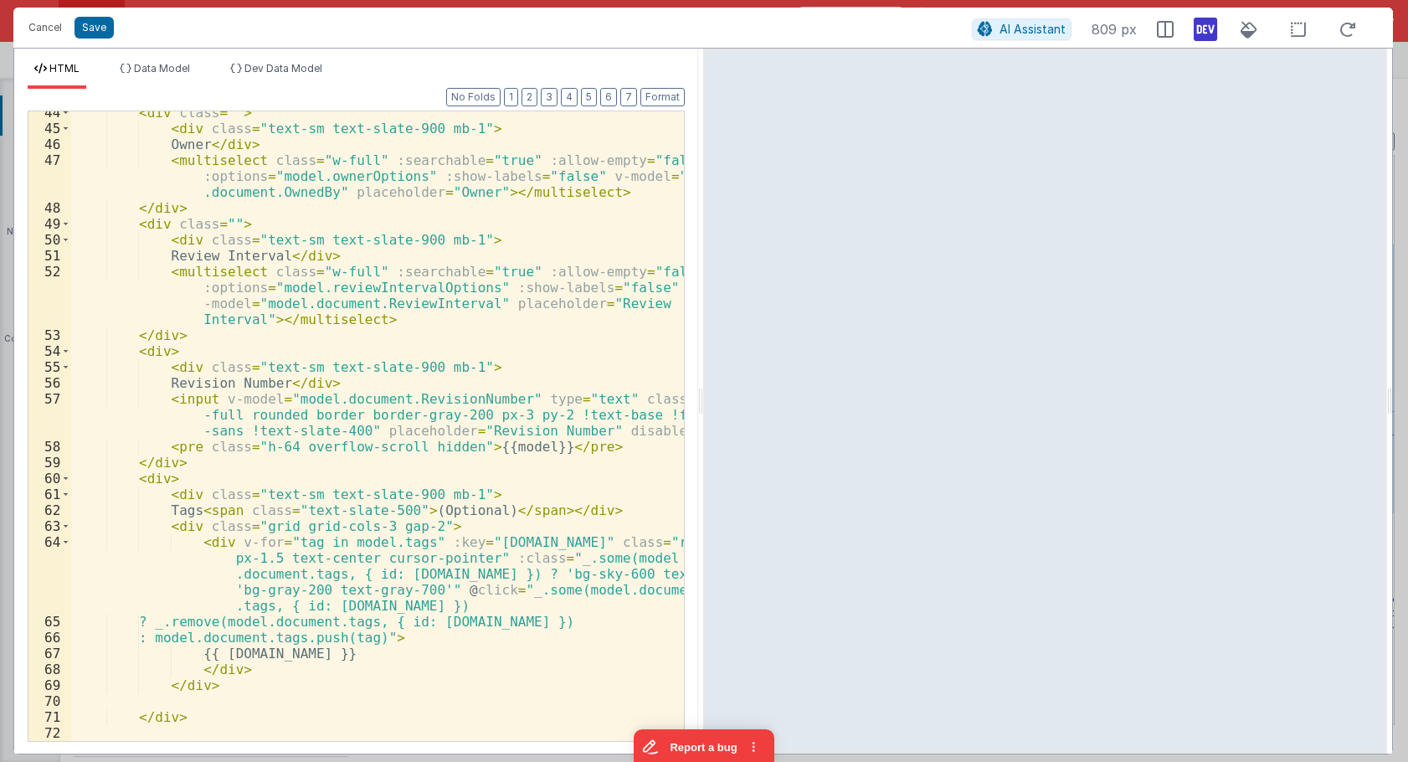
click at [530, 578] on div "< div class = "" > < div class = "text-sm text-slate-900 mb-1" > Owner </ div >…" at bounding box center [377, 435] width 613 height 661
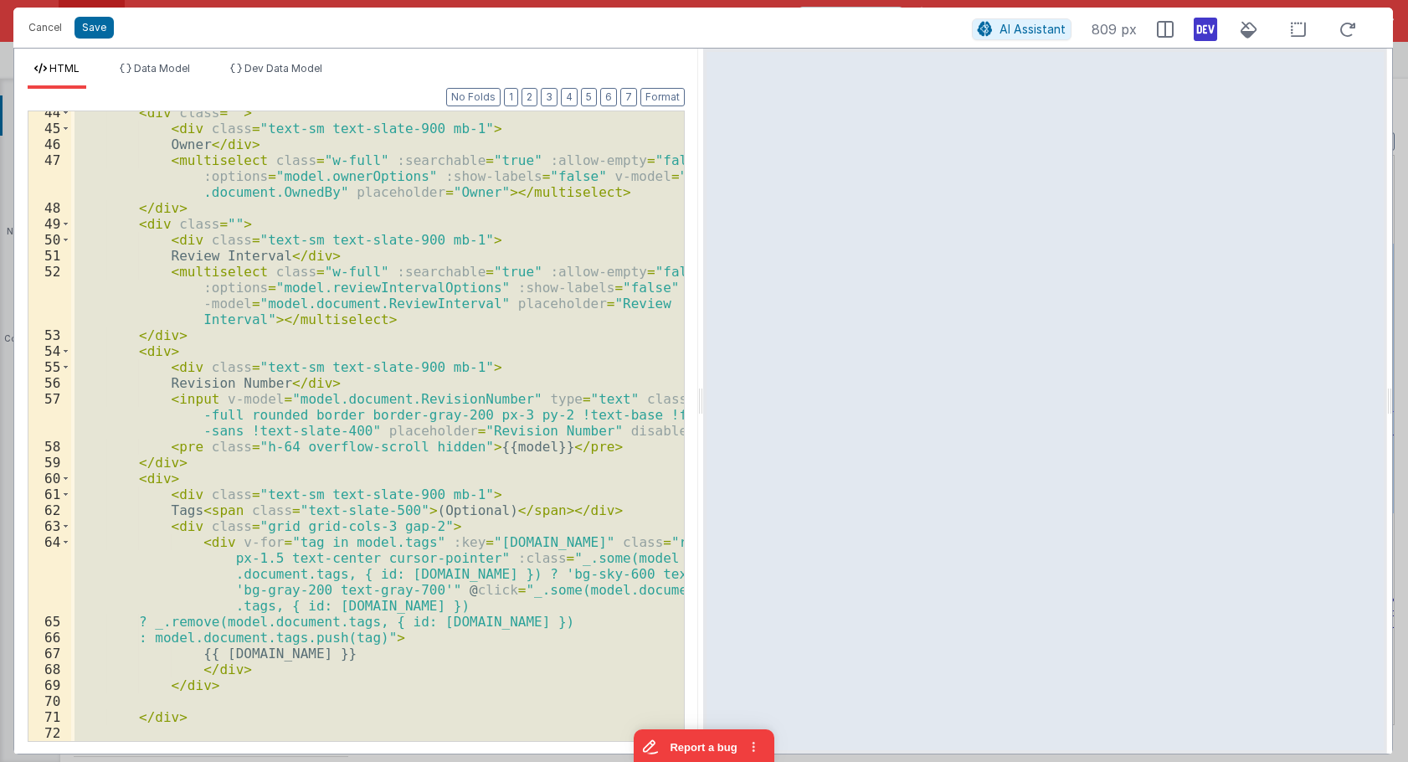
click at [521, 576] on div "< div class = "" > < div class = "text-sm text-slate-900 mb-1" > Owner </ div >…" at bounding box center [377, 425] width 613 height 629
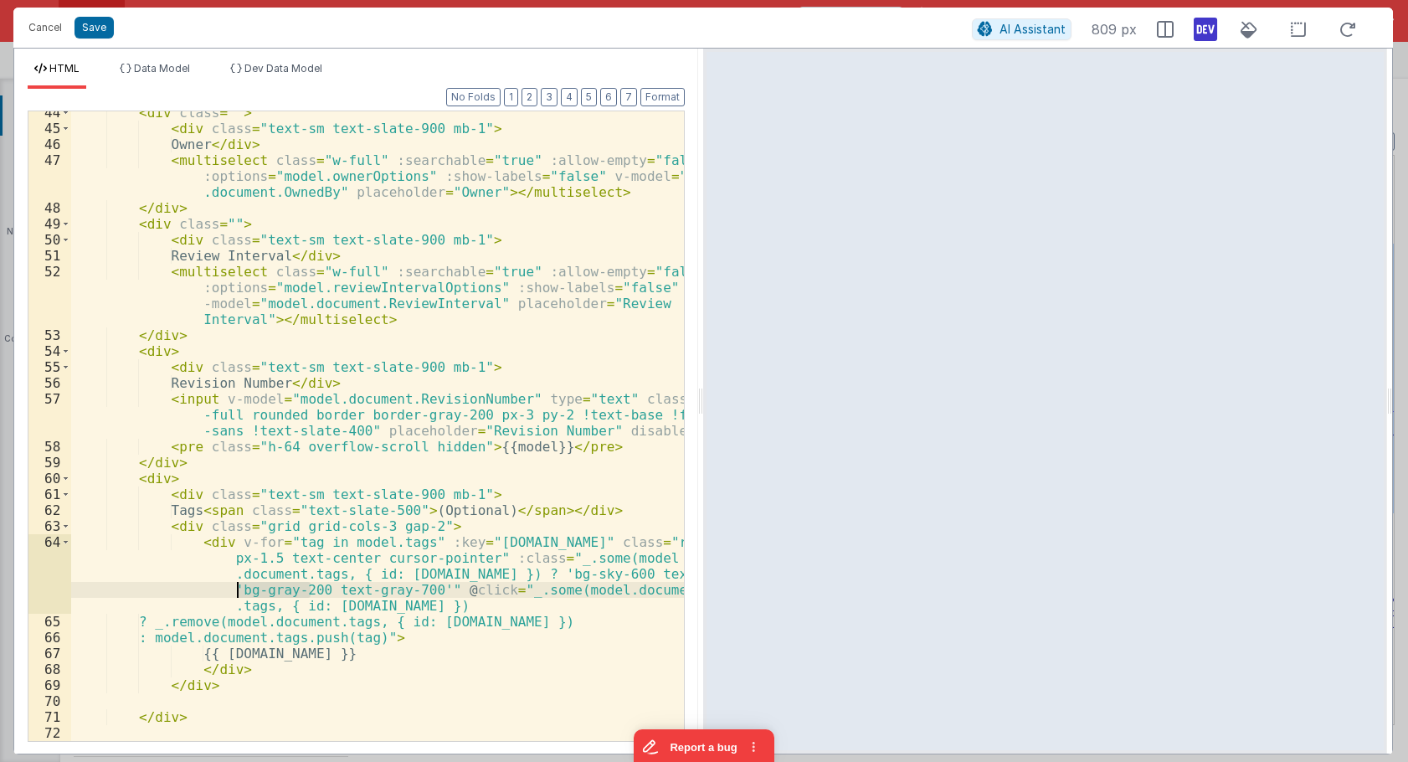
drag, startPoint x: 313, startPoint y: 591, endPoint x: 236, endPoint y: 588, distance: 77.1
click at [236, 588] on div "< div class = "" > < div class = "text-sm text-slate-900 mb-1" > Owner </ div >…" at bounding box center [377, 435] width 613 height 661
click at [454, 590] on div "< div class = "" > < div class = "text-sm text-slate-900 mb-1" > Owner </ div >…" at bounding box center [377, 435] width 613 height 661
click at [465, 557] on div "< div class = "" > < div class = "text-sm text-slate-900 mb-1" > Owner </ div >…" at bounding box center [377, 435] width 613 height 661
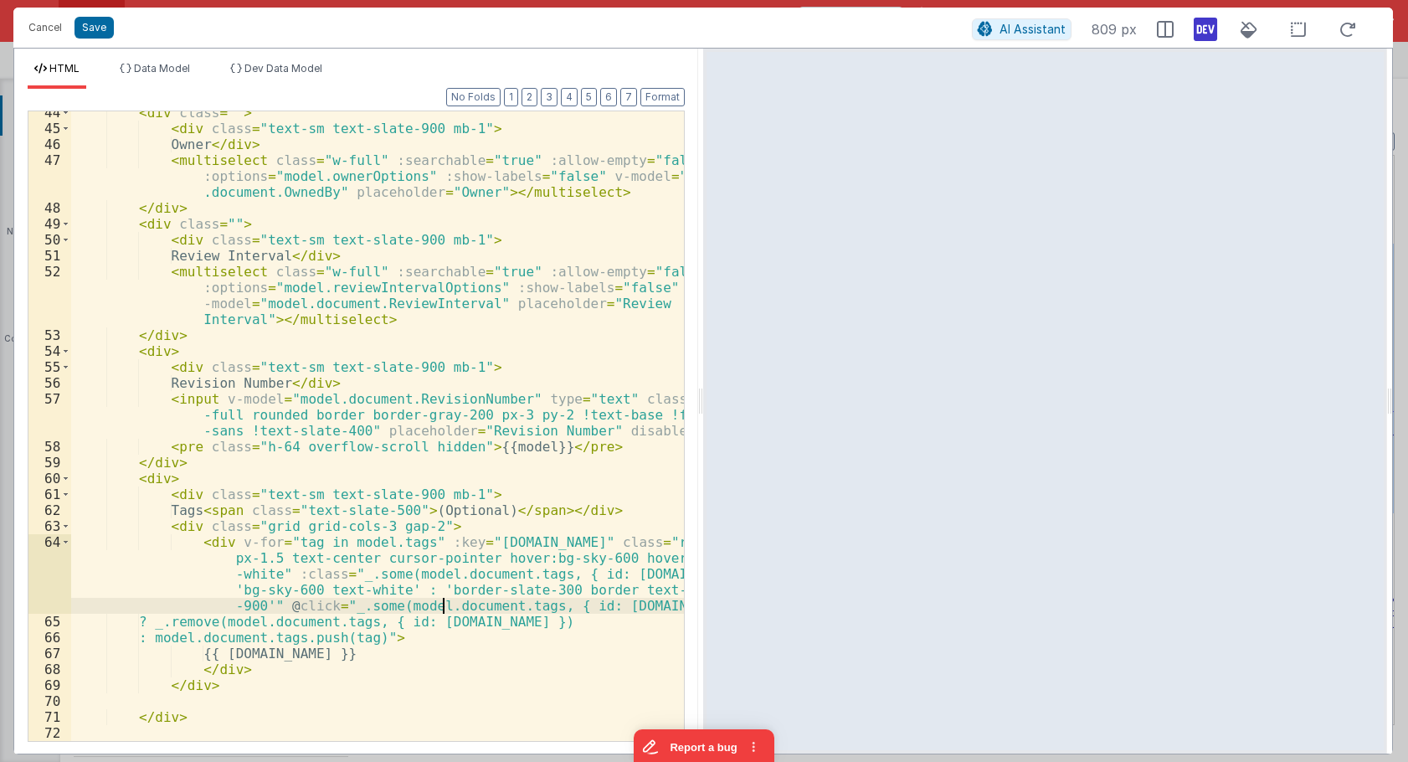
click at [443, 610] on div "< div class = "" > < div class = "text-sm text-slate-900 mb-1" > Owner </ div >…" at bounding box center [377, 435] width 613 height 661
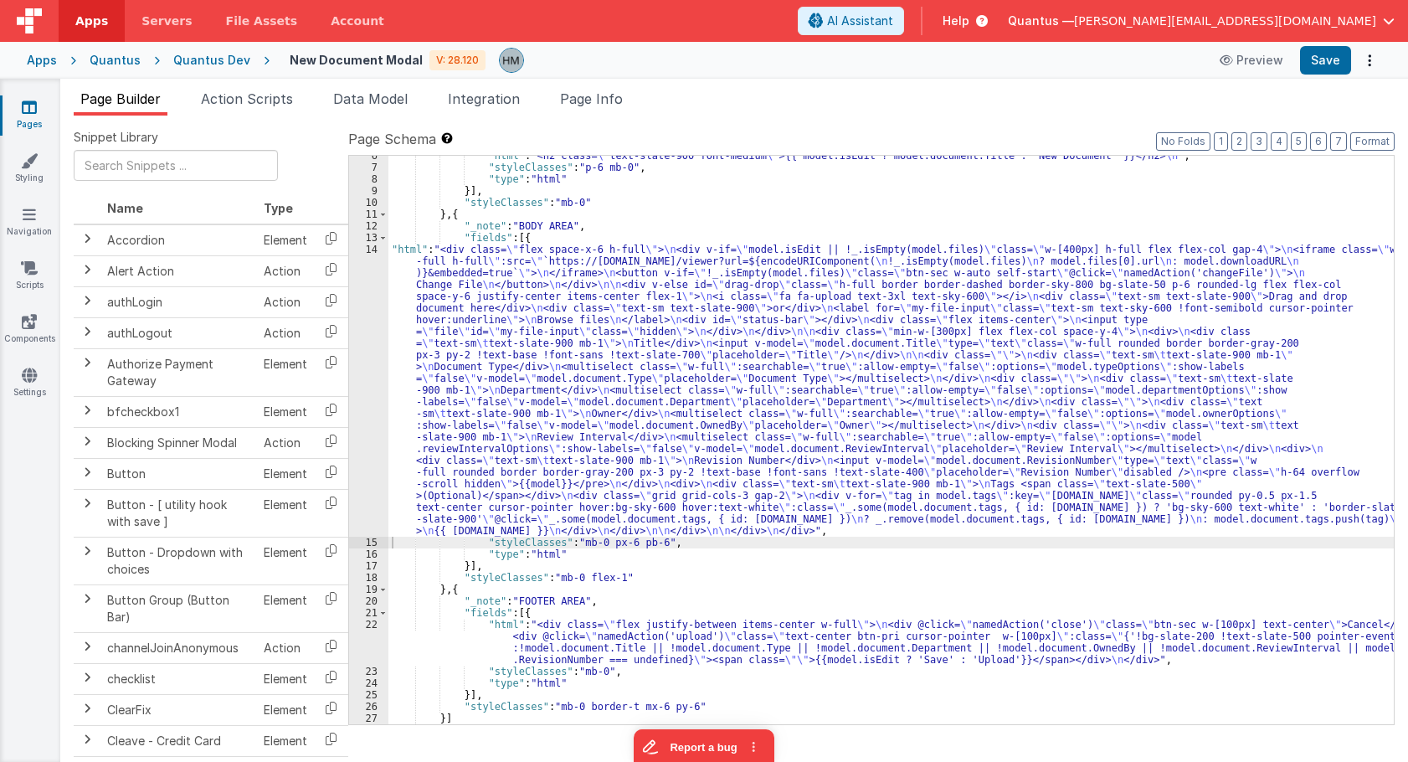
click at [429, 288] on div ""html" : "<h2 class= \" text-slate-900 font-medium \" >{{ model.isEdit ? model.…" at bounding box center [890, 446] width 1005 height 592
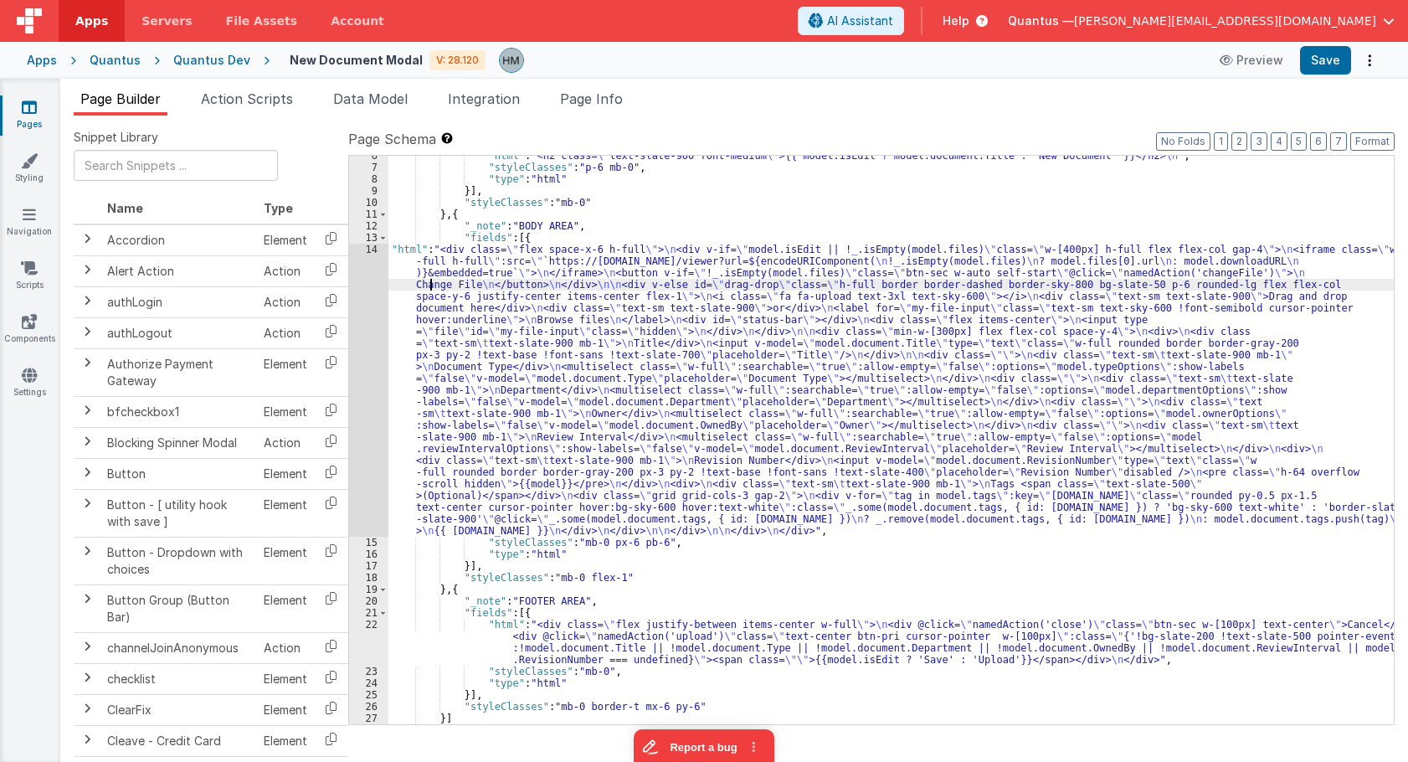
click at [377, 253] on div "14" at bounding box center [368, 390] width 39 height 293
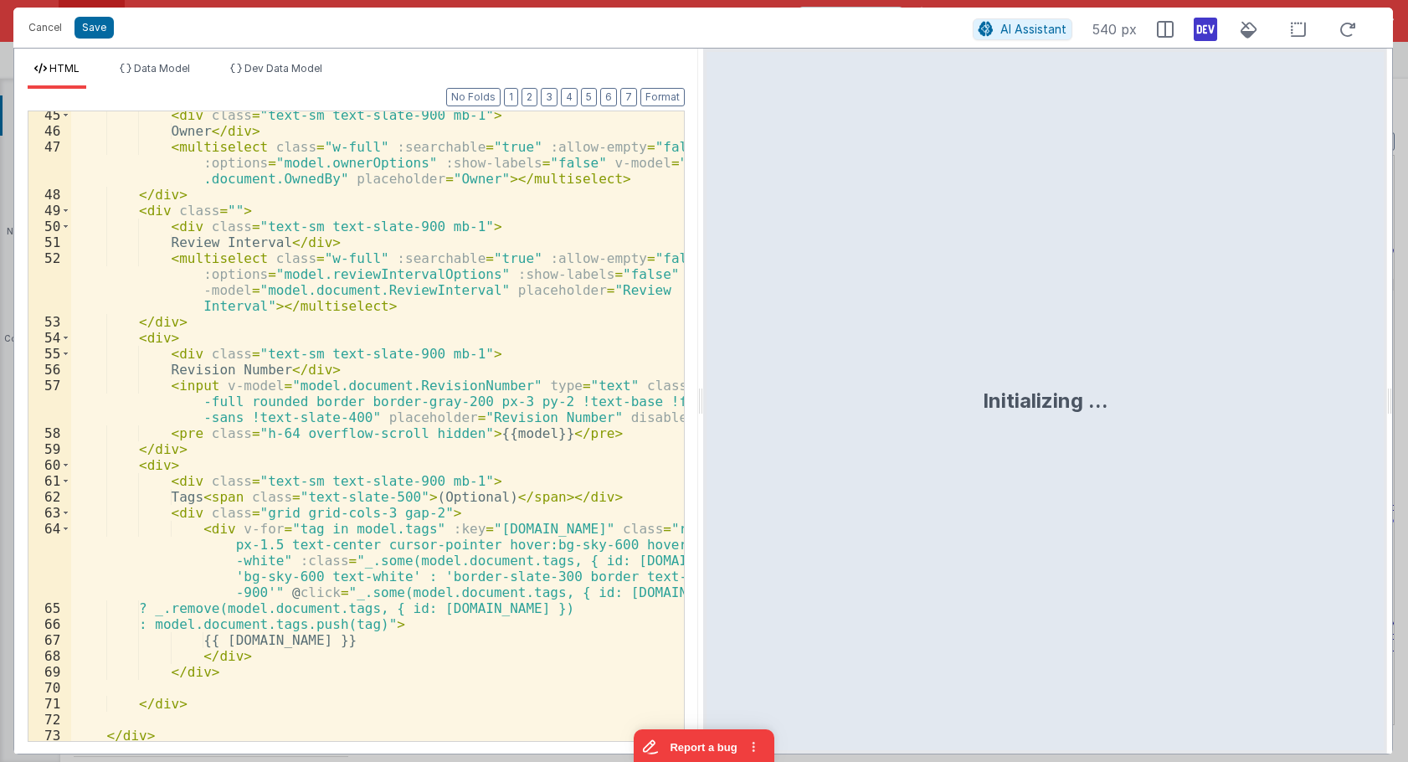
scroll to position [929, 0]
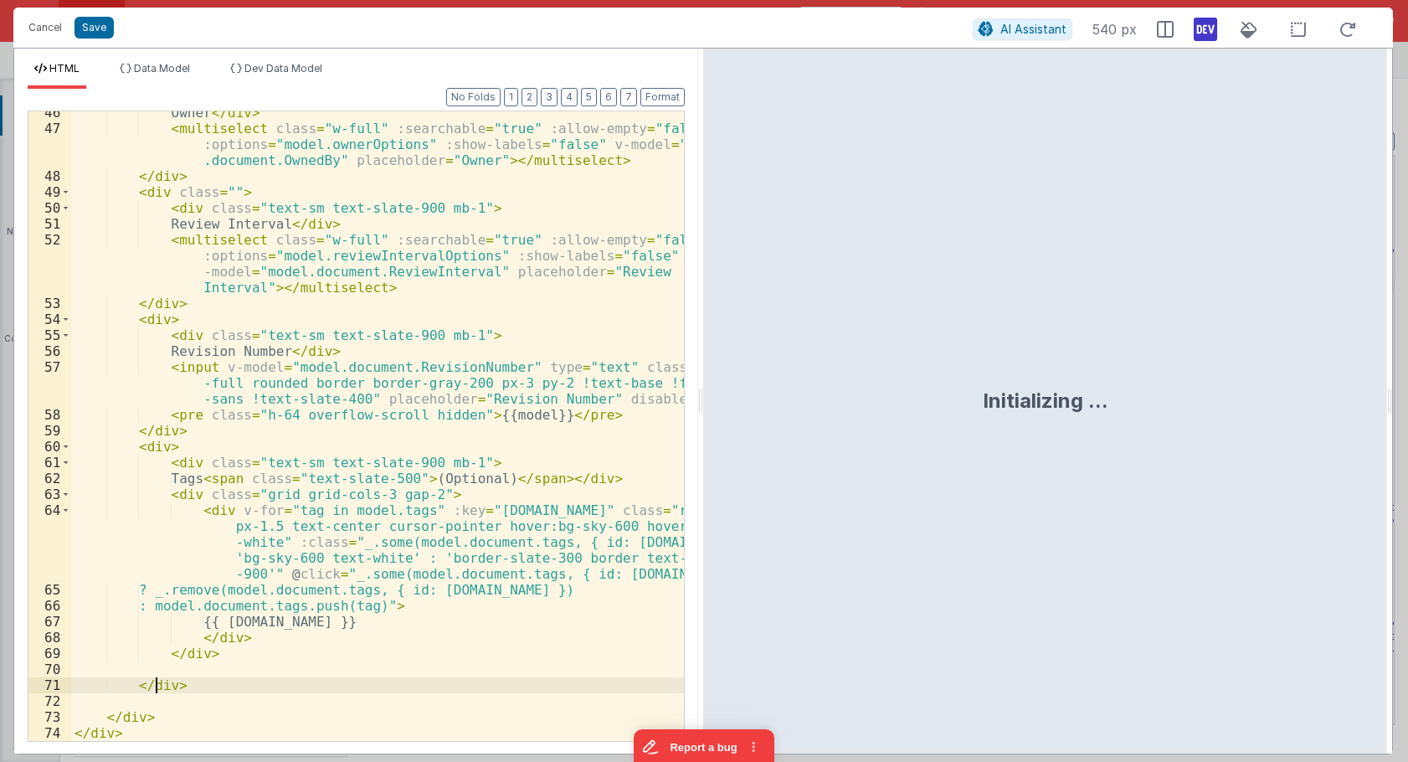
click at [159, 691] on div "Owner </ div > < multiselect class = "w-full" :searchable = "true" :allow-empty…" at bounding box center [377, 435] width 613 height 661
click at [229, 686] on div "Owner </ div > < multiselect class = "w-full" :searchable = "true" :allow-empty…" at bounding box center [377, 435] width 613 height 661
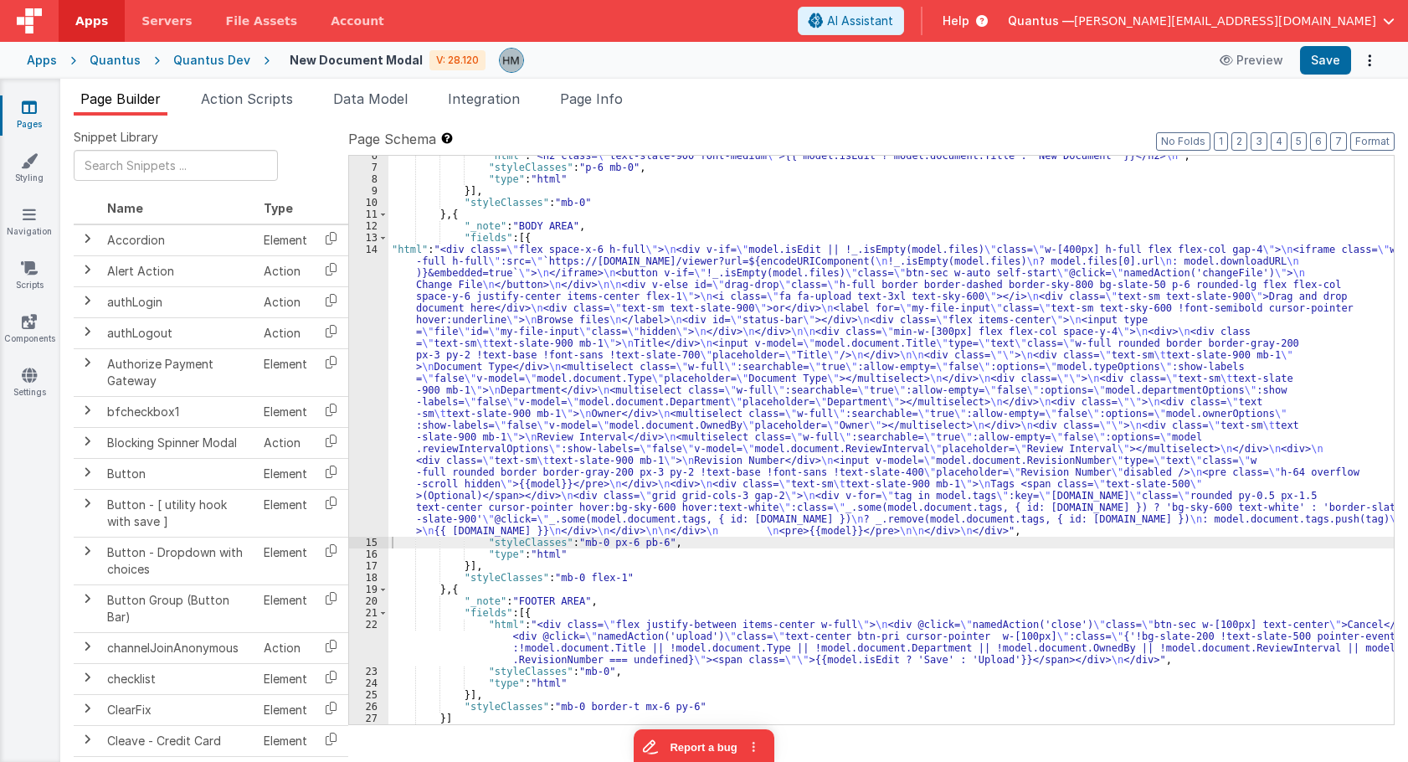
click at [429, 284] on div ""html" : "<h2 class= \" text-slate-900 font-medium \" >{{ model.isEdit ? model.…" at bounding box center [890, 446] width 1005 height 592
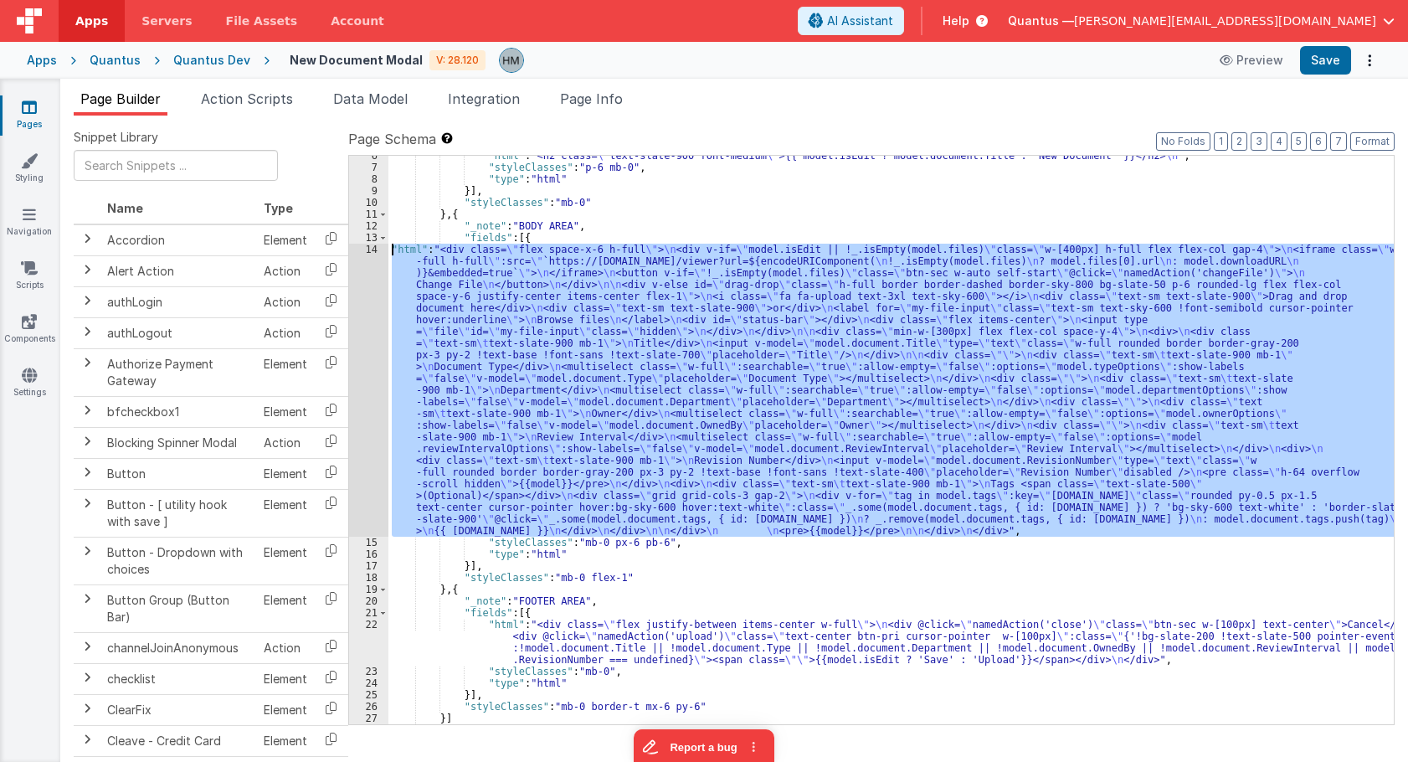
click at [365, 246] on div "14" at bounding box center [368, 390] width 39 height 293
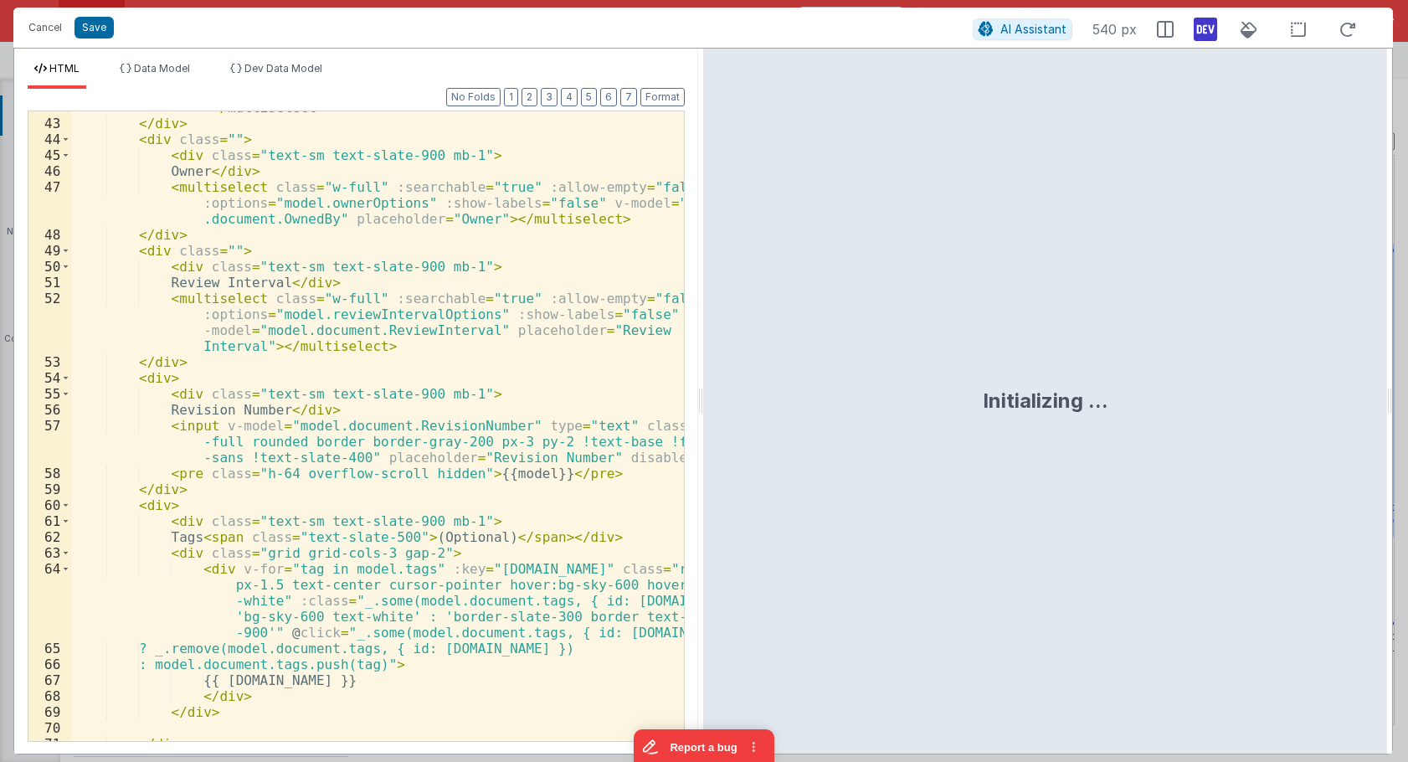
scroll to position [961, 0]
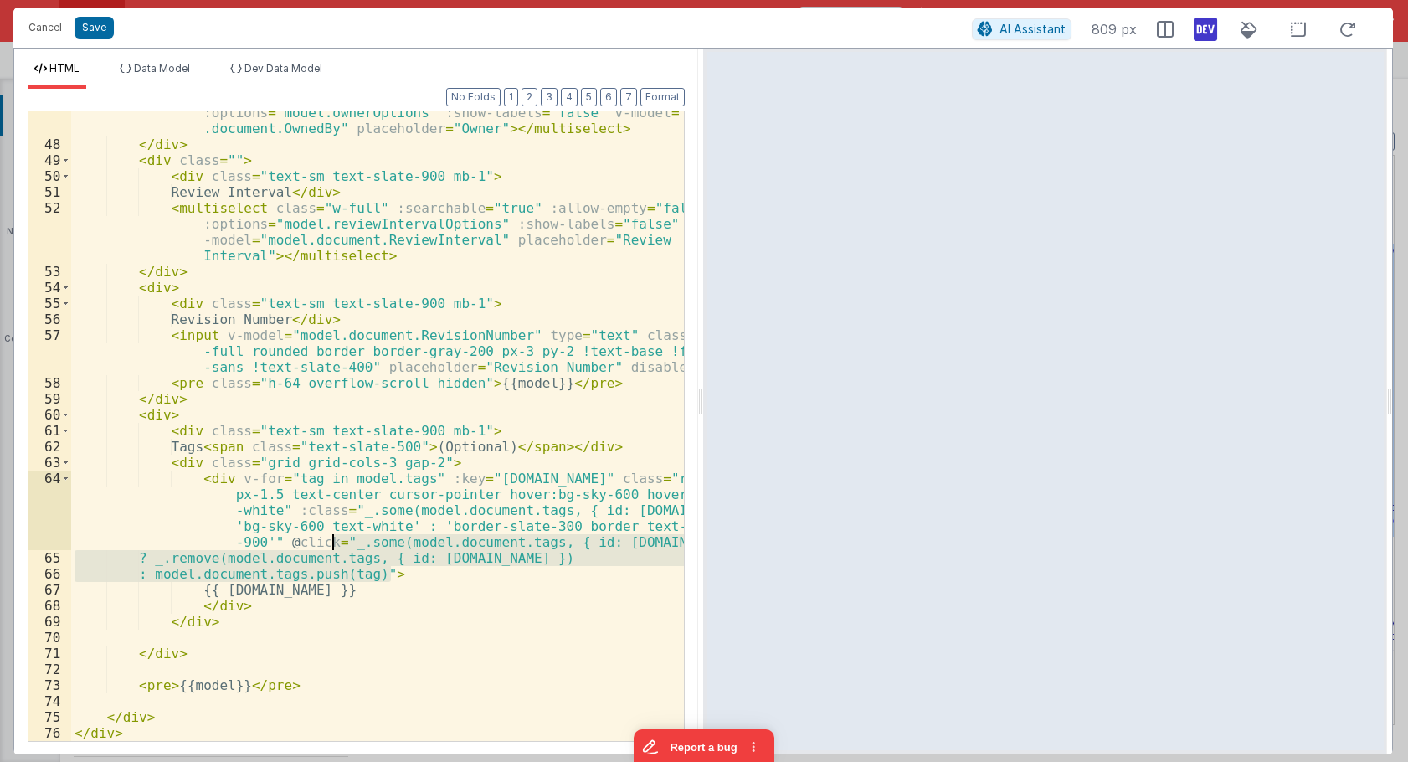
drag, startPoint x: 389, startPoint y: 573, endPoint x: 332, endPoint y: 541, distance: 65.6
click at [332, 541] on div "< multiselect class = "w-full" :searchable = "true" :allow-empty = "false" :opt…" at bounding box center [377, 435] width 613 height 693
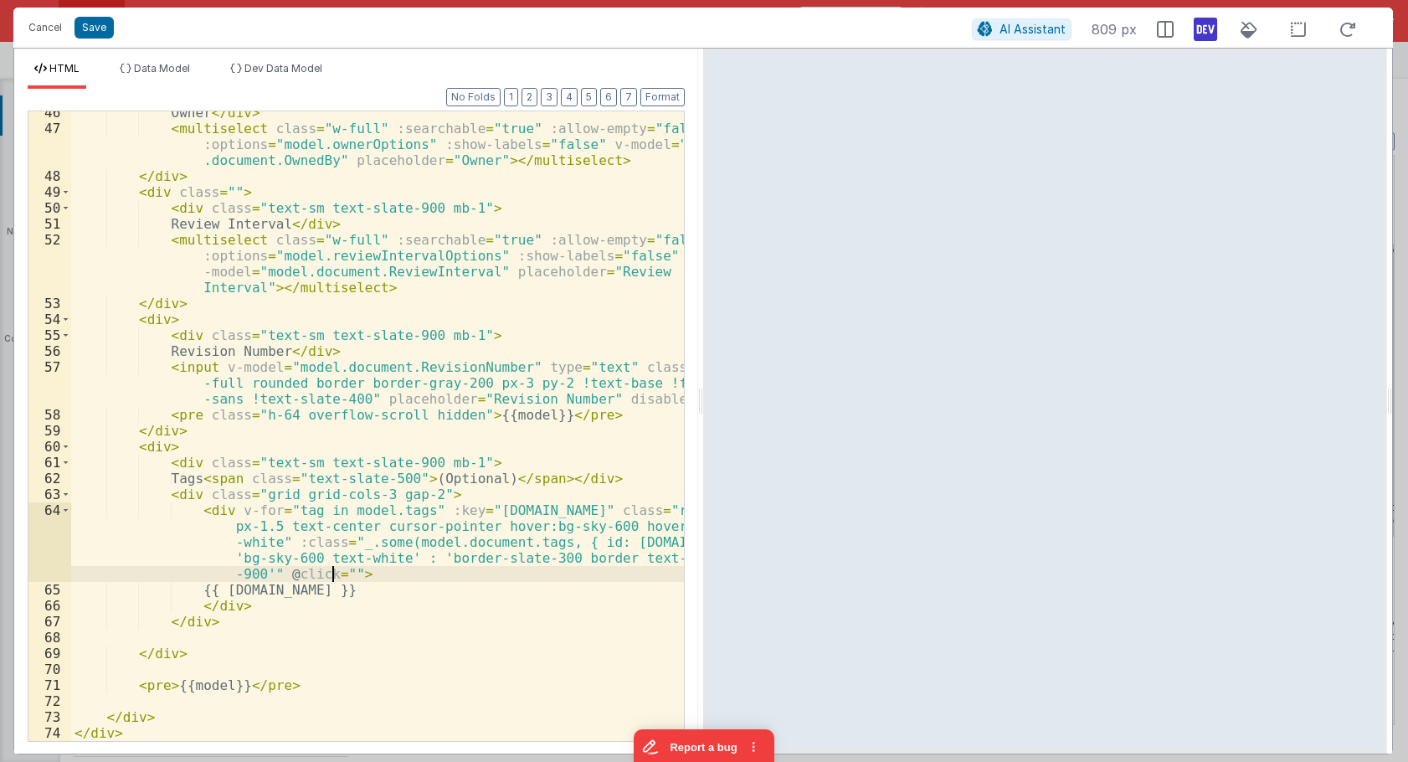
scroll to position [929, 0]
click at [506, 573] on div "Owner </ div > < multiselect class = "w-full" :searchable = "true" :allow-empty…" at bounding box center [377, 435] width 613 height 661
click at [501, 569] on div "Owner </ div > < multiselect class = "w-full" :searchable = "true" :allow-empty…" at bounding box center [377, 435] width 613 height 661
click at [511, 515] on div "Owner </ div > < multiselect class = "w-full" :searchable = "true" :allow-empty…" at bounding box center [377, 435] width 613 height 661
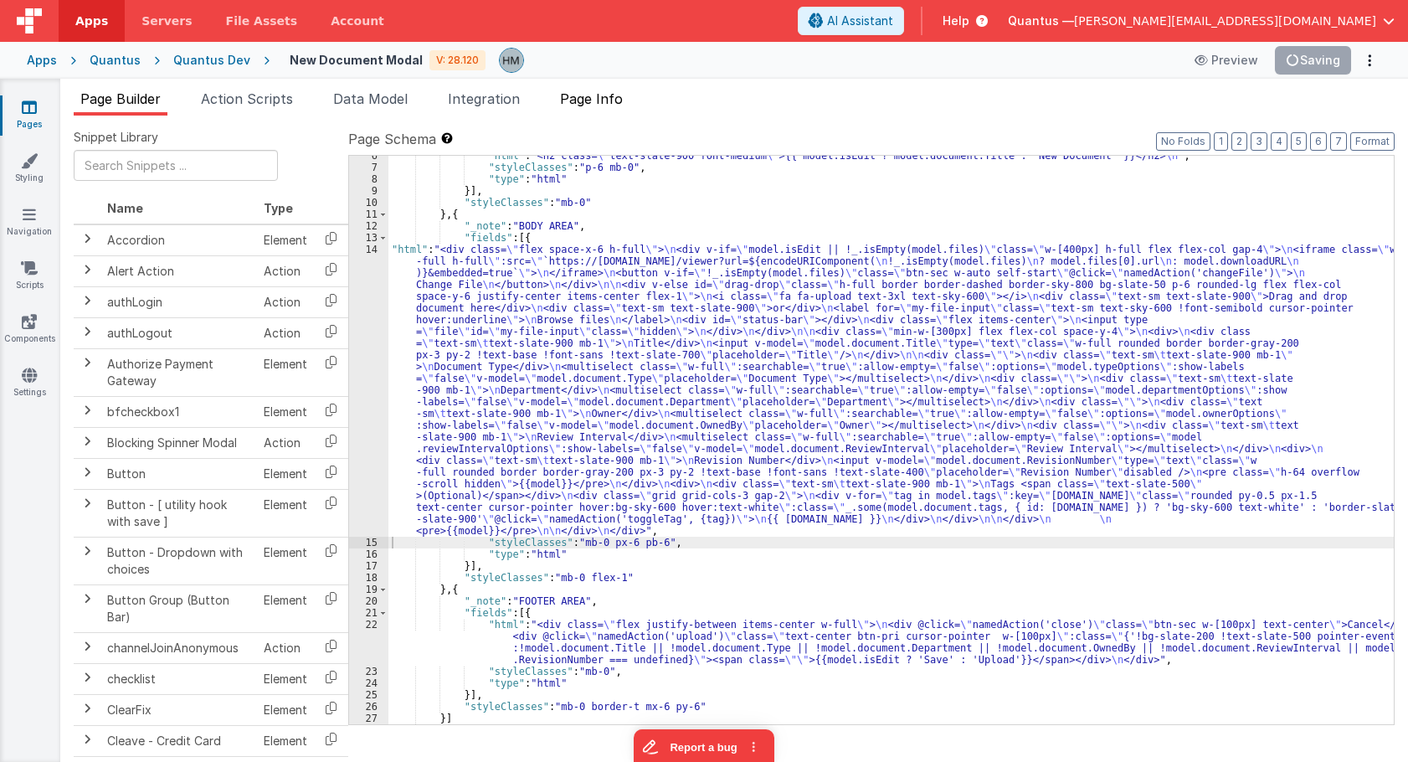
click at [608, 105] on span "Page Info" at bounding box center [591, 98] width 63 height 17
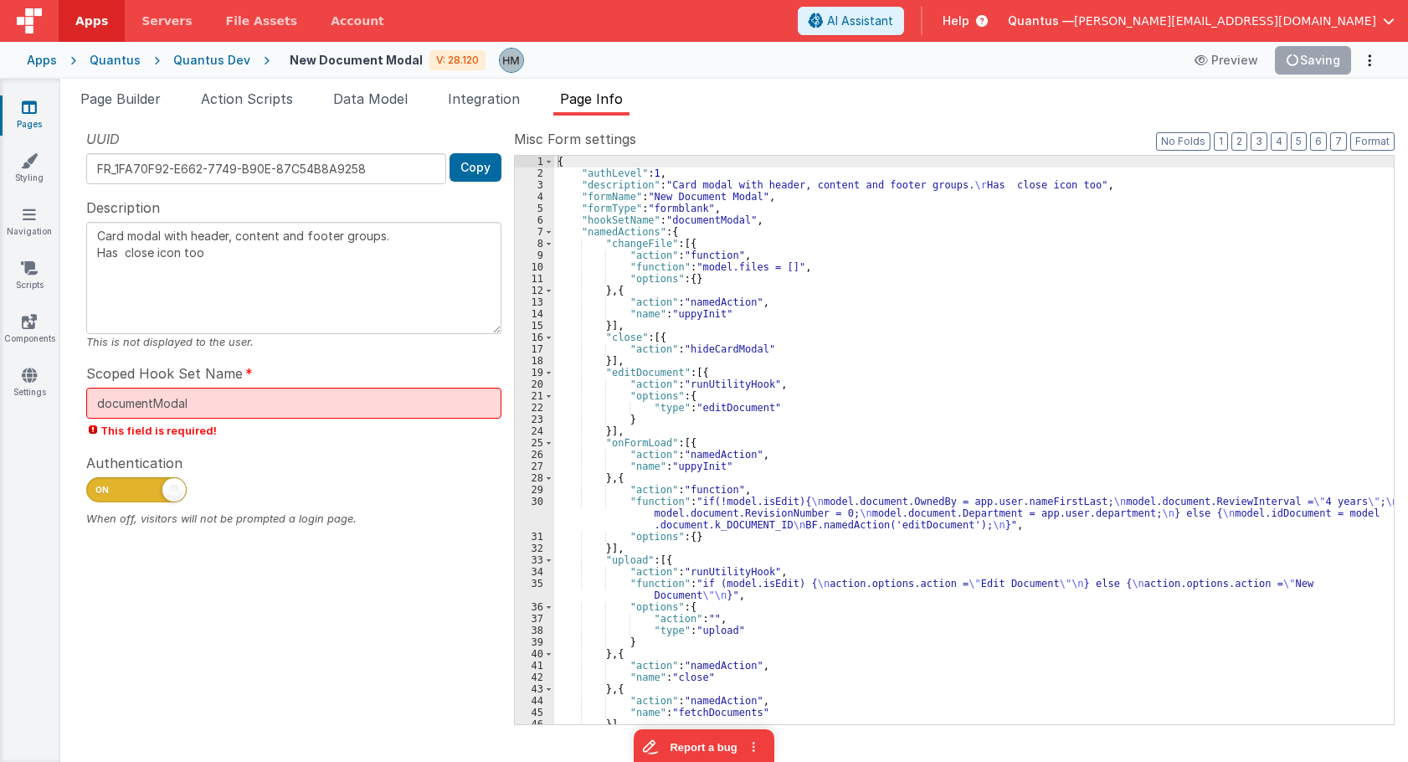
click at [705, 226] on div "{ "authLevel" : 1 , "description" : "Card modal with header, content and footer…" at bounding box center [974, 452] width 840 height 592
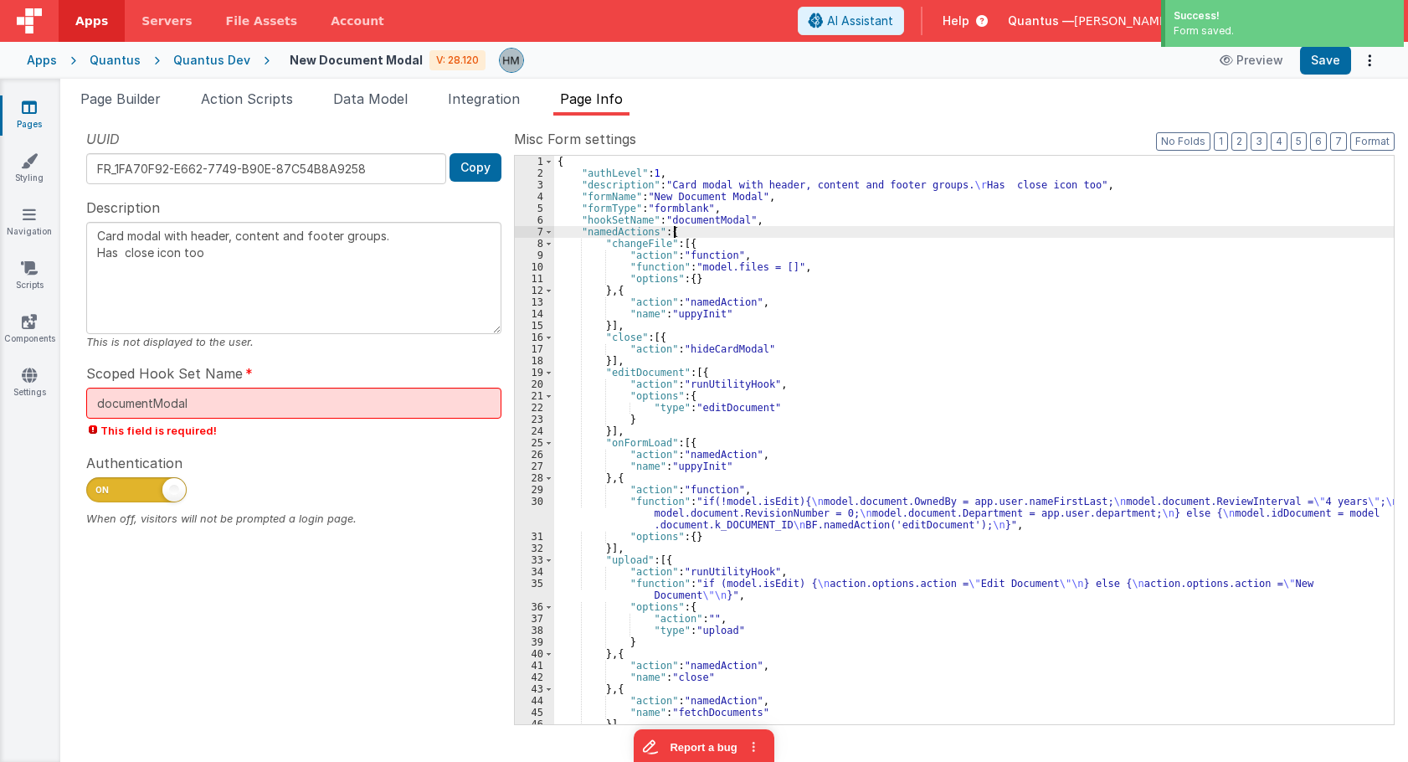
type textarea "Card modal with header, content and footer groups. Has close icon too"
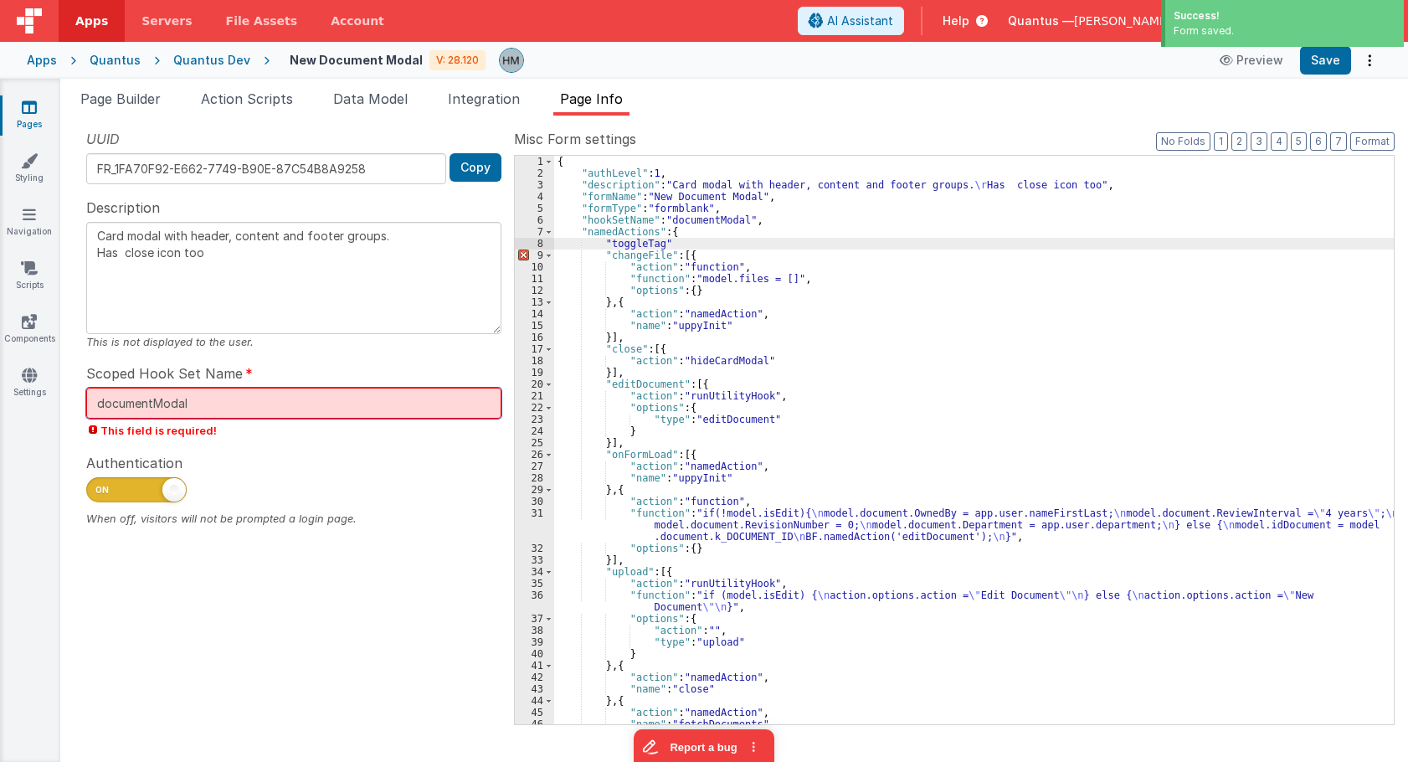
click at [340, 398] on input "documentModal" at bounding box center [293, 403] width 415 height 31
type input "documentModal"
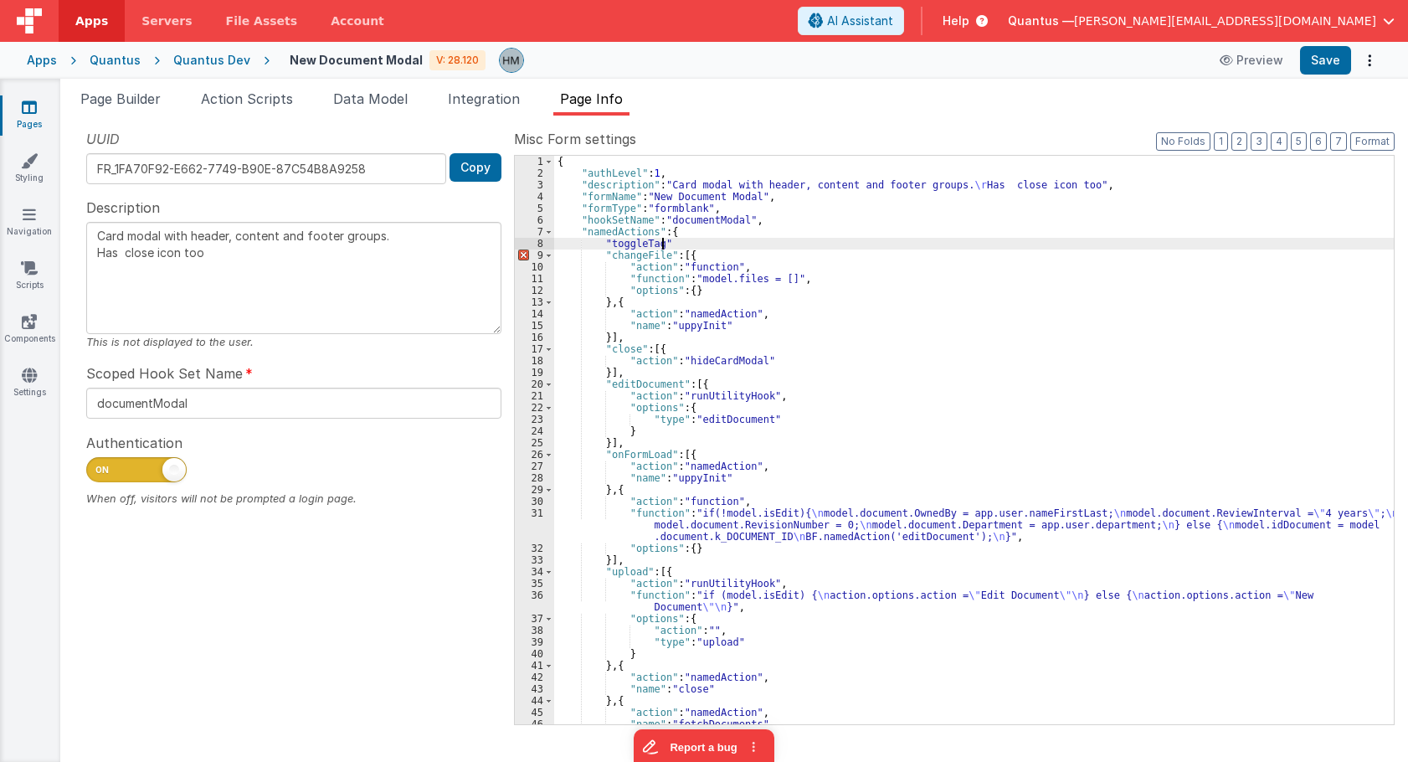
click at [687, 244] on div "{ "authLevel" : 1 , "description" : "Card modal with header, content and footer…" at bounding box center [974, 452] width 840 height 592
type textarea "Card modal with header, content and footer groups. Has close icon too"
click at [604, 300] on div "{ "authLevel" : 1 , "description" : "Card modal with header, content and footer…" at bounding box center [974, 452] width 840 height 592
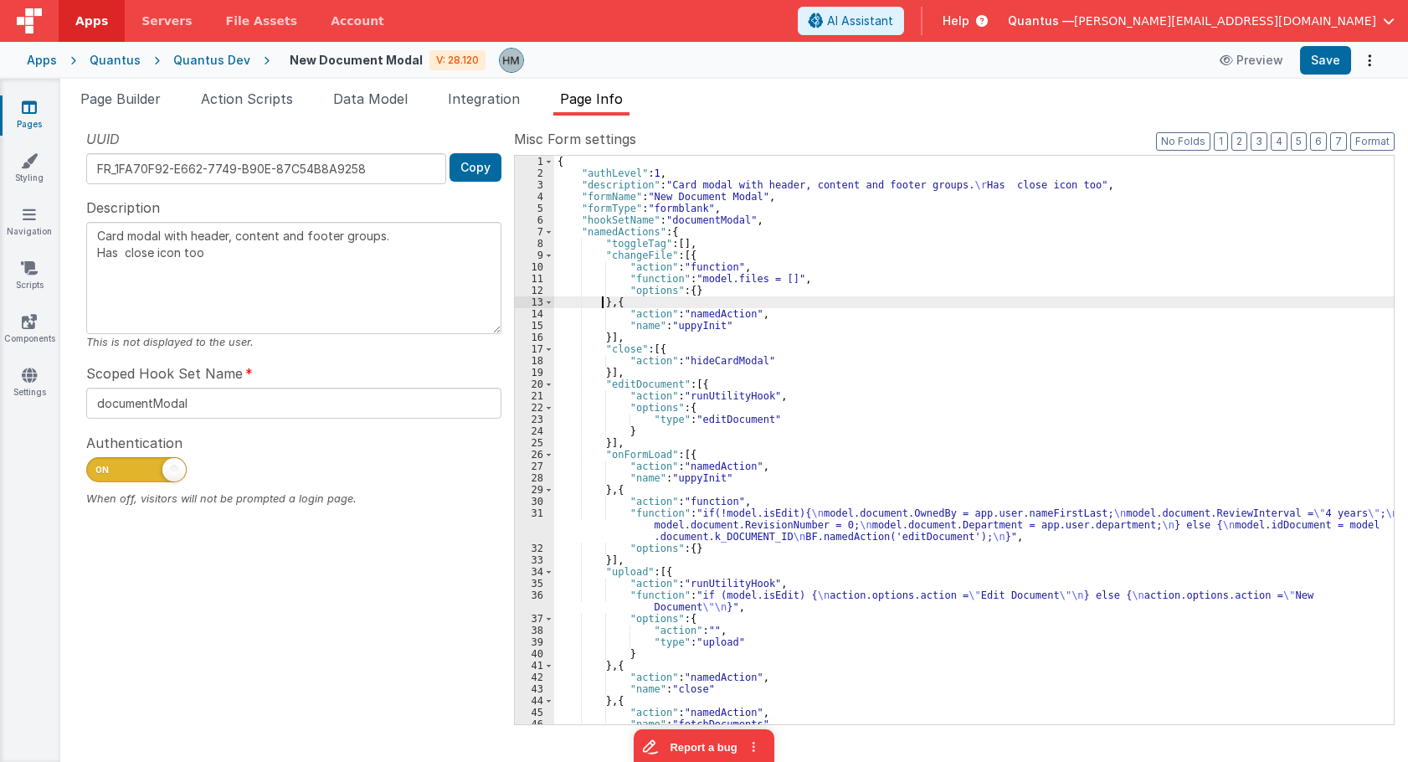
click at [604, 300] on div "{ "authLevel" : 1 , "description" : "Card modal with header, content and footer…" at bounding box center [974, 452] width 840 height 592
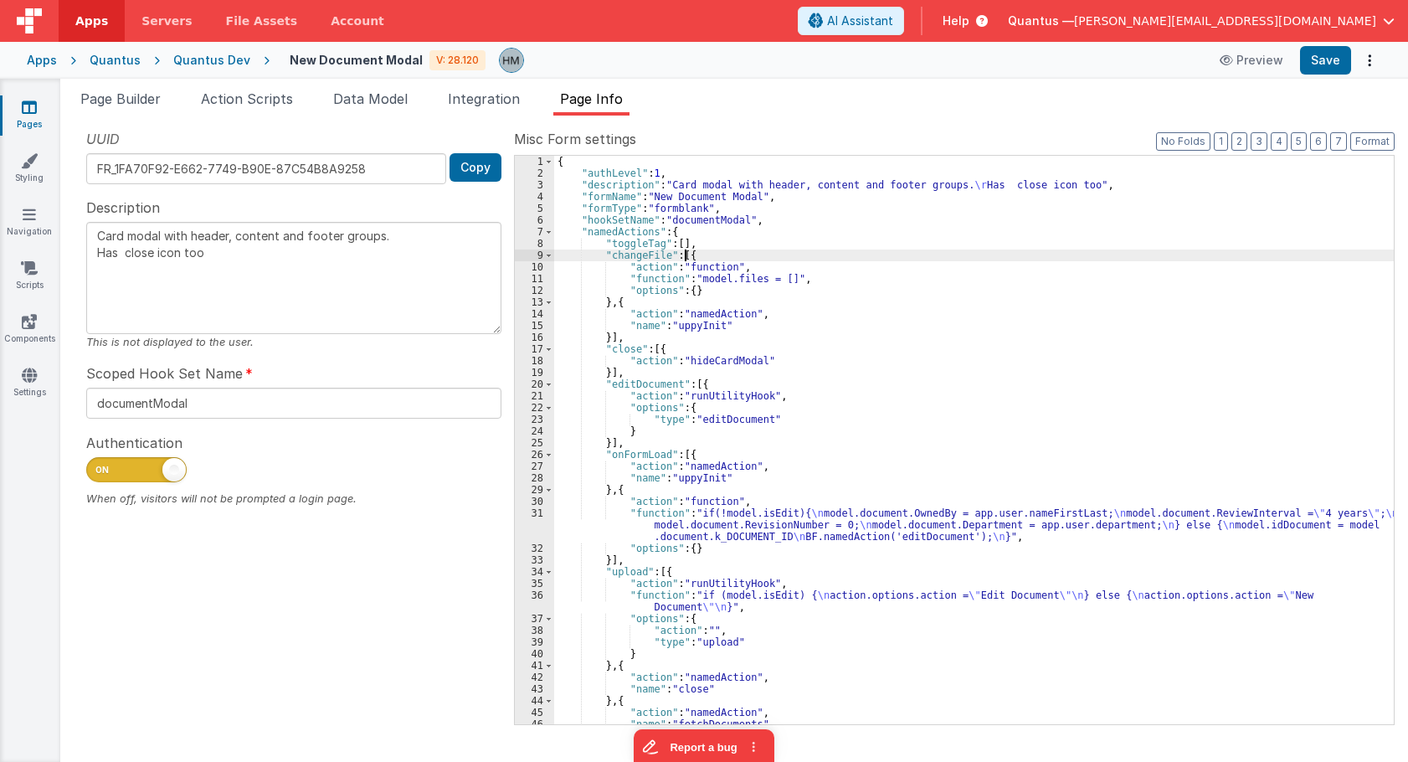
click at [686, 254] on div "{ "authLevel" : 1 , "description" : "Card modal with header, content and footer…" at bounding box center [974, 452] width 840 height 592
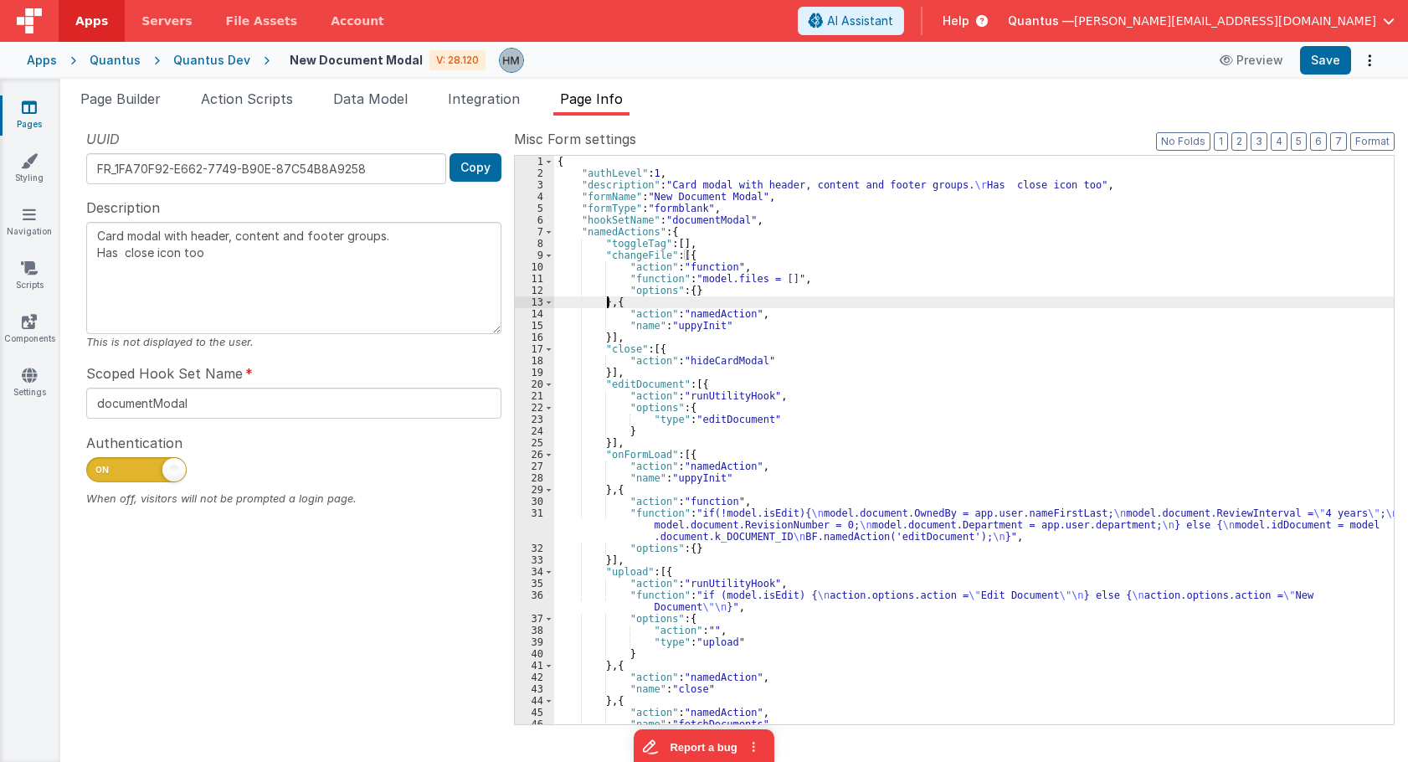
click at [608, 298] on div "{ "authLevel" : 1 , "description" : "Card modal with header, content and footer…" at bounding box center [974, 452] width 840 height 592
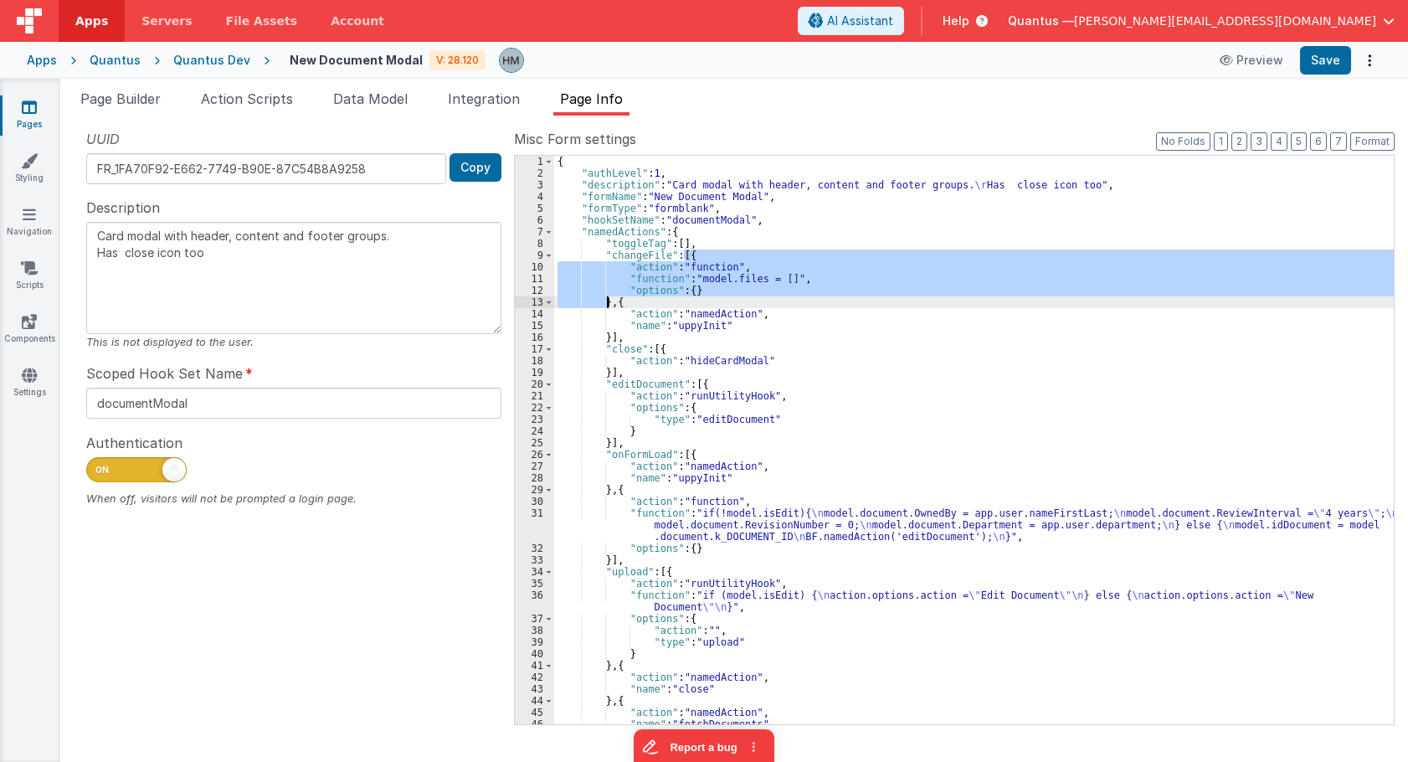
click at [608, 298] on div "{ "authLevel" : 1 , "description" : "Card modal with header, content and footer…" at bounding box center [974, 452] width 840 height 592
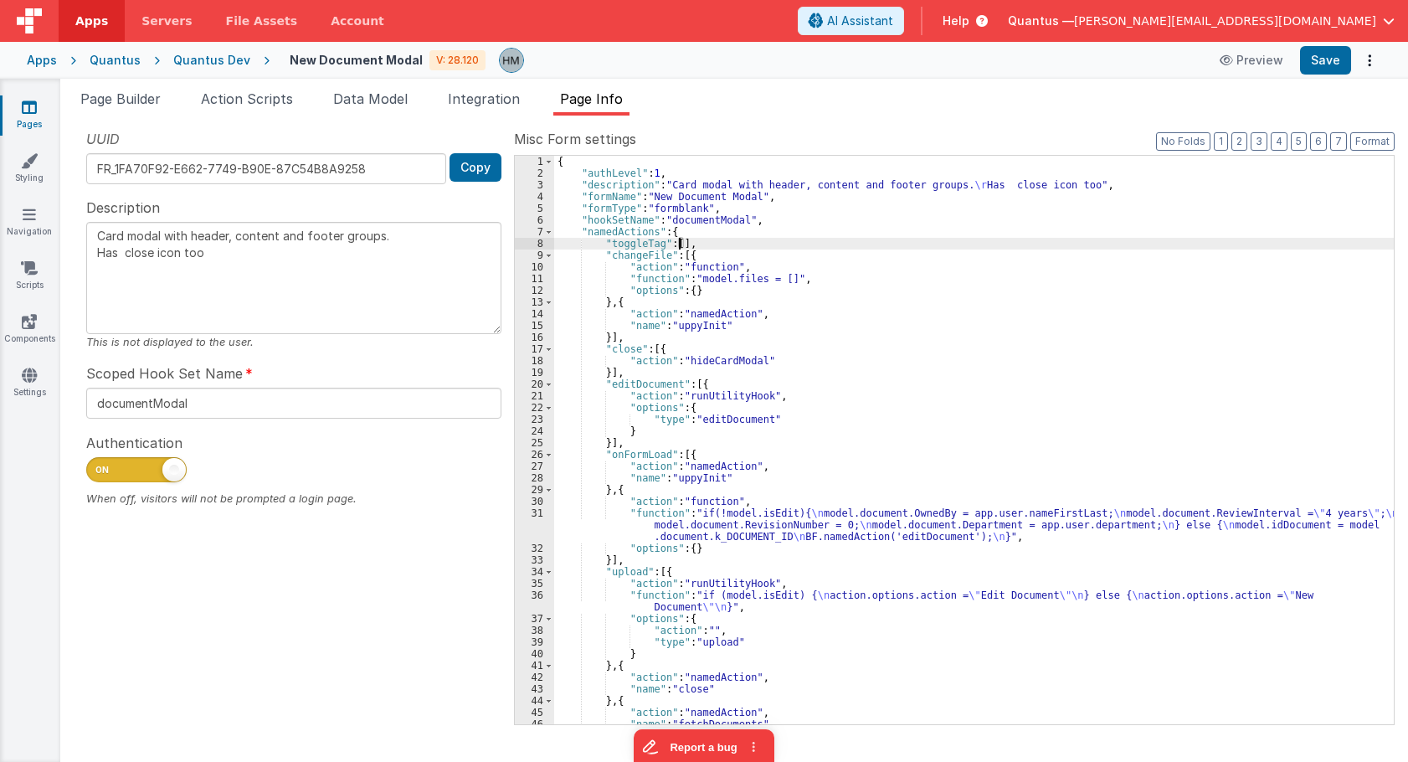
click at [678, 248] on div "{ "authLevel" : 1 , "description" : "Card modal with header, content and footer…" at bounding box center [974, 452] width 840 height 592
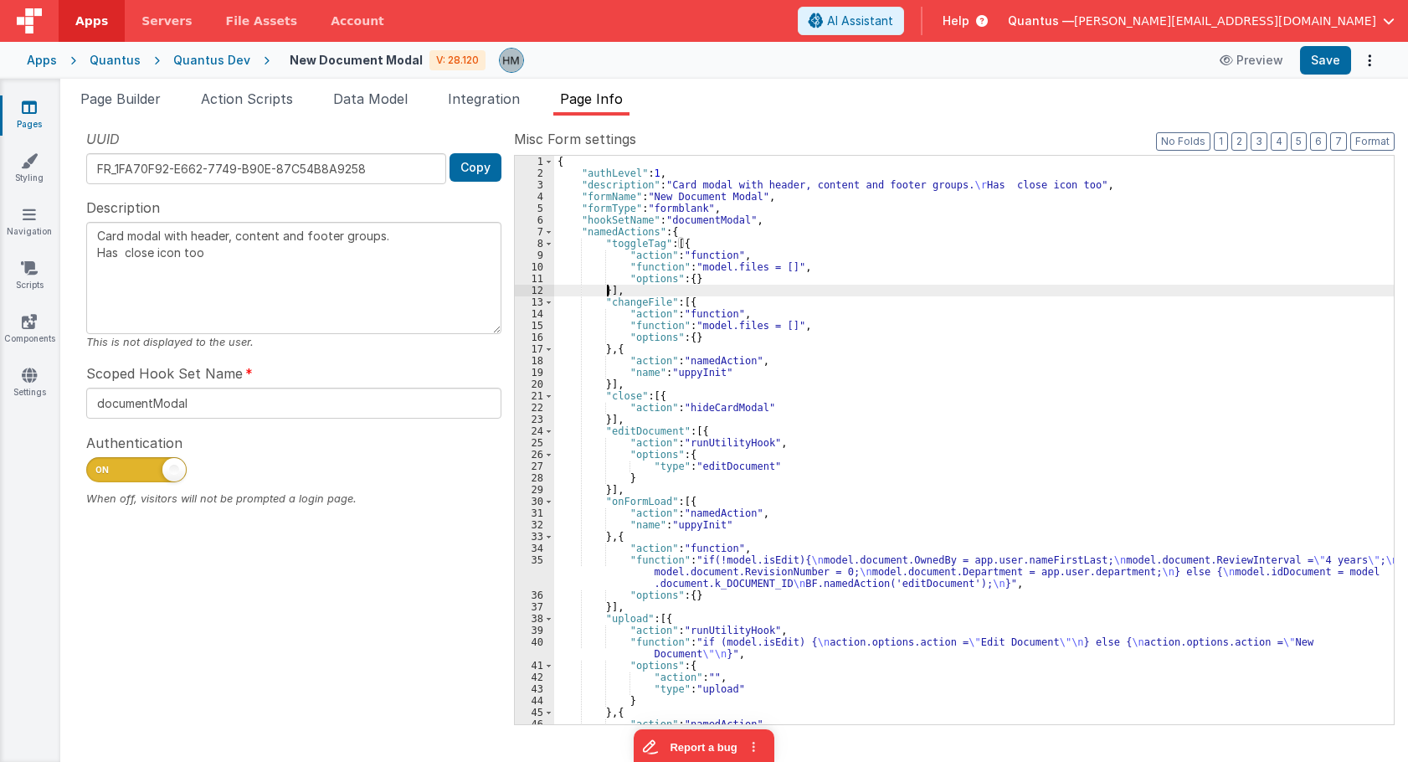
click at [637, 277] on div "{ "authLevel" : 1 , "description" : "Card modal with header, content and footer…" at bounding box center [974, 452] width 840 height 592
click at [540, 268] on div "10" at bounding box center [534, 267] width 39 height 12
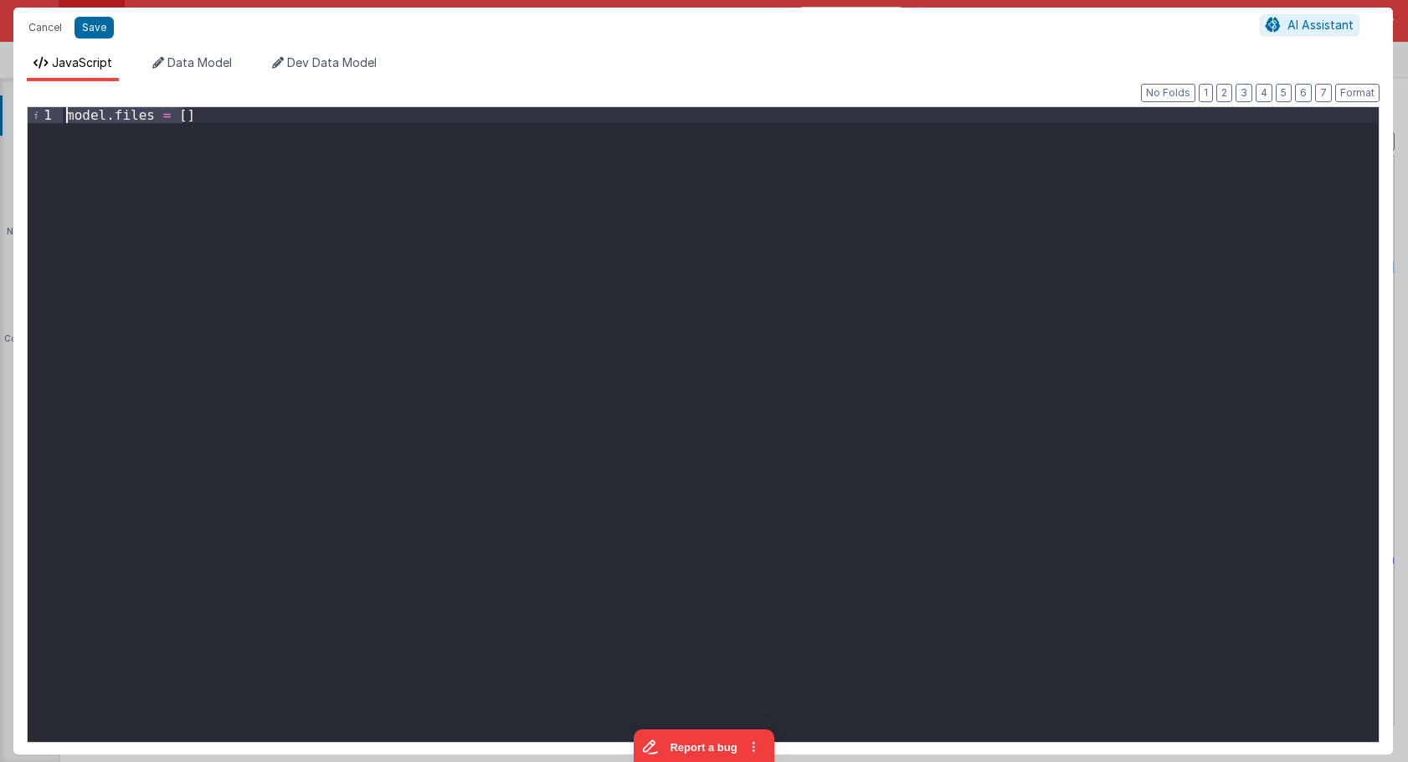
drag, startPoint x: 280, startPoint y: 163, endPoint x: -21, endPoint y: 87, distance: 310.8
click at [63, 107] on div "model . files = [ ]" at bounding box center [721, 424] width 1316 height 634
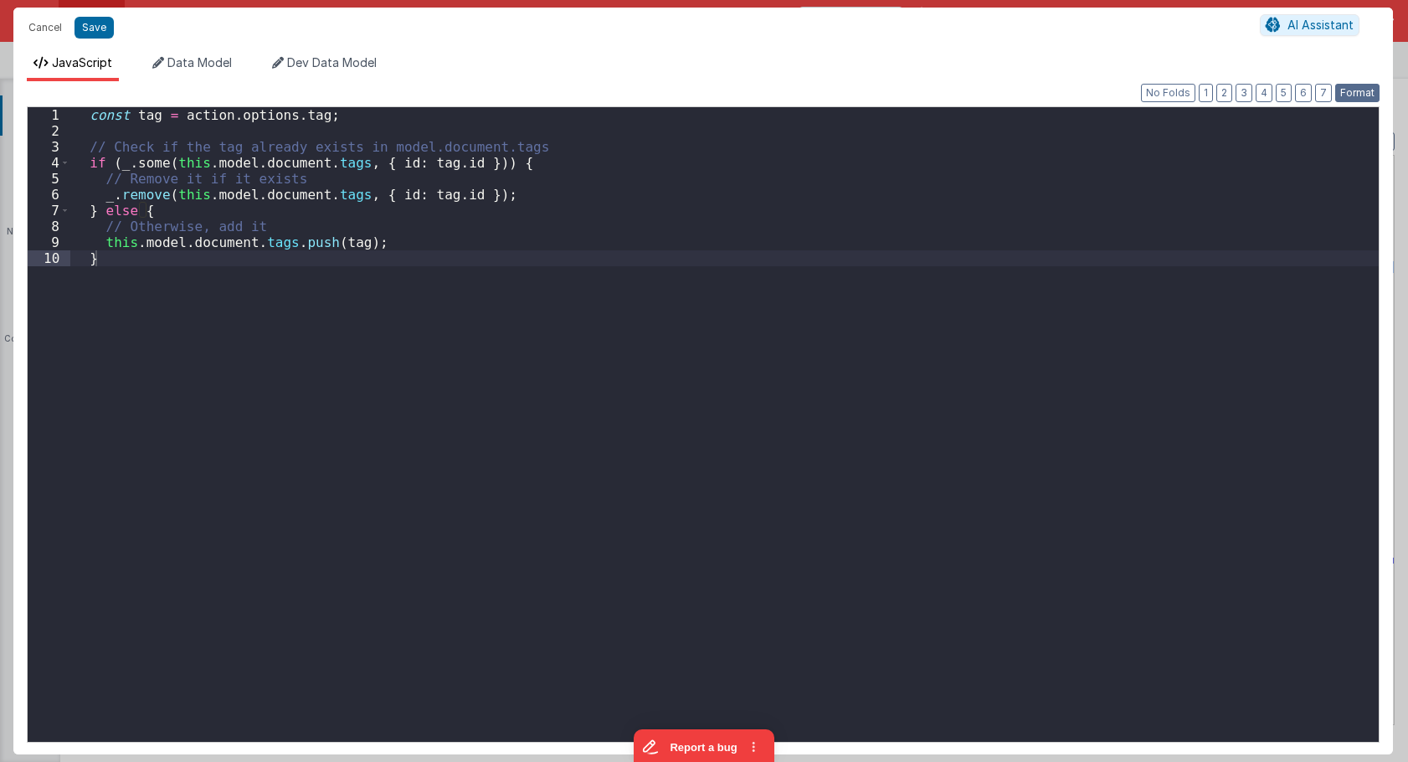
click at [1353, 87] on button "Format" at bounding box center [1357, 93] width 44 height 18
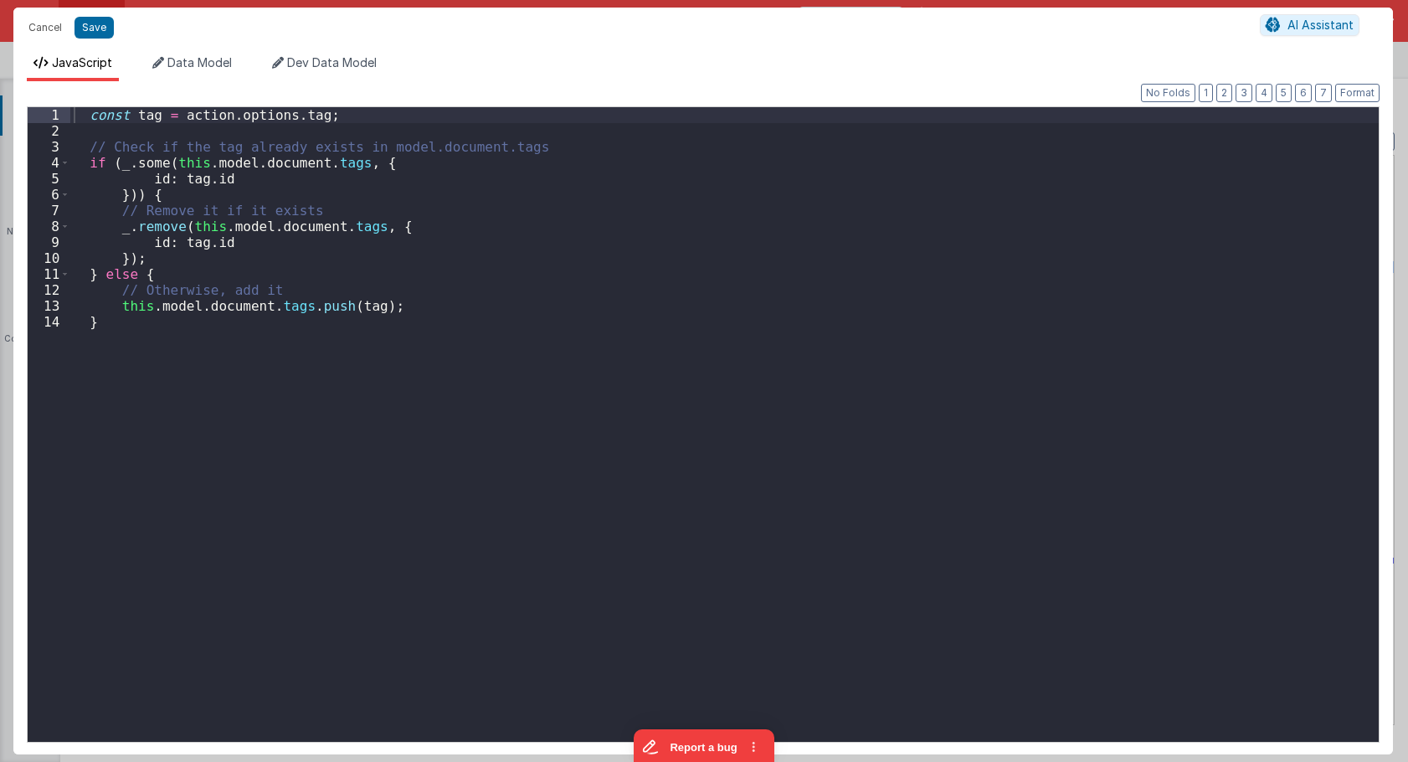
drag, startPoint x: 87, startPoint y: 110, endPoint x: 4, endPoint y: 96, distance: 84.1
click at [70, 107] on div "const tag = action . options . tag ; // Check if the tag already exists in mode…" at bounding box center [724, 424] width 1308 height 634
drag, startPoint x: 1359, startPoint y: 90, endPoint x: 958, endPoint y: 86, distance: 401.0
click at [1358, 90] on button "Format" at bounding box center [1357, 93] width 44 height 18
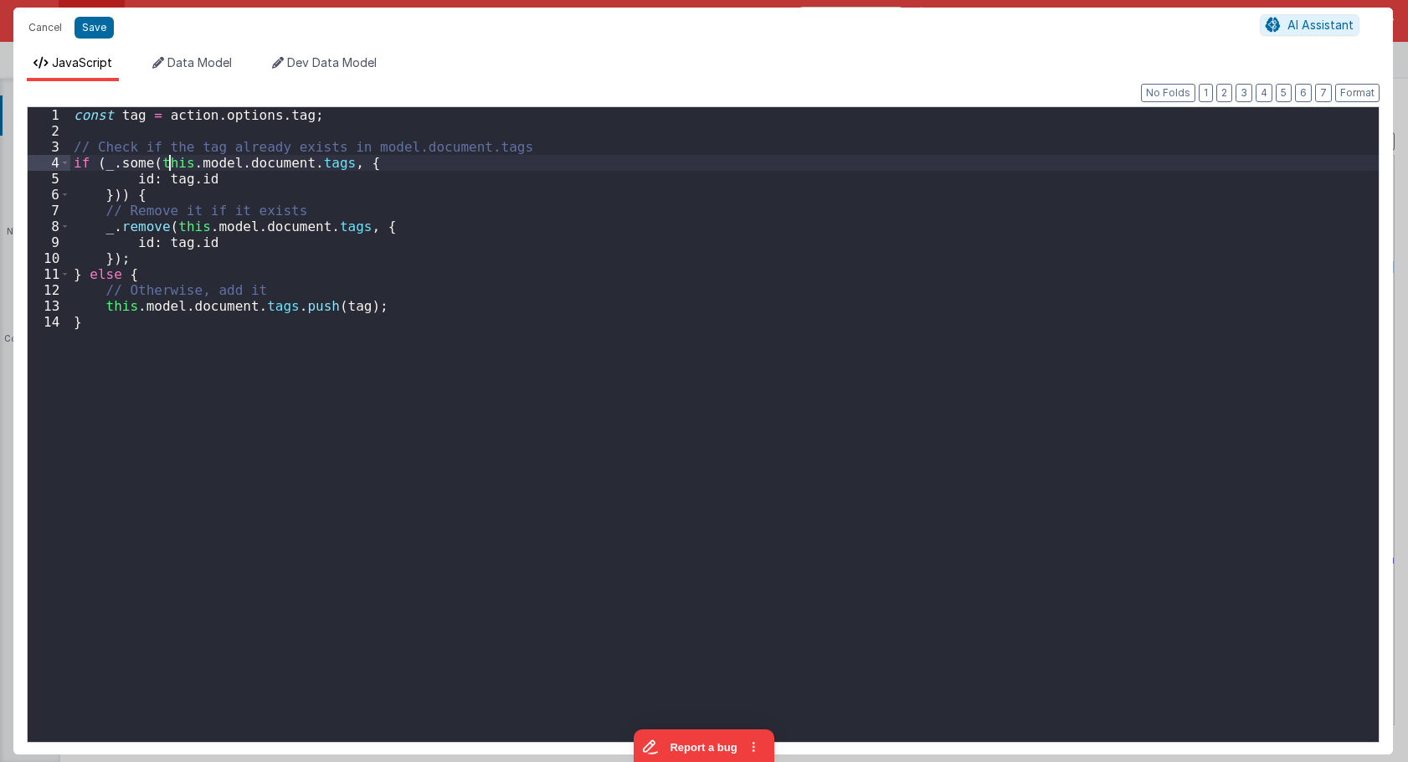
click at [170, 162] on div "const tag = action . options . tag ; // Check if the tag already exists in mode…" at bounding box center [724, 440] width 1308 height 666
click at [162, 161] on div "const tag = action . options . tag ; // Check if the tag already exists in mode…" at bounding box center [724, 440] width 1308 height 666
drag, startPoint x: 206, startPoint y: 230, endPoint x: 170, endPoint y: 226, distance: 36.2
click at [170, 226] on div "const tag = action . options . tag ; // Check if the tag already exists in mode…" at bounding box center [724, 440] width 1308 height 666
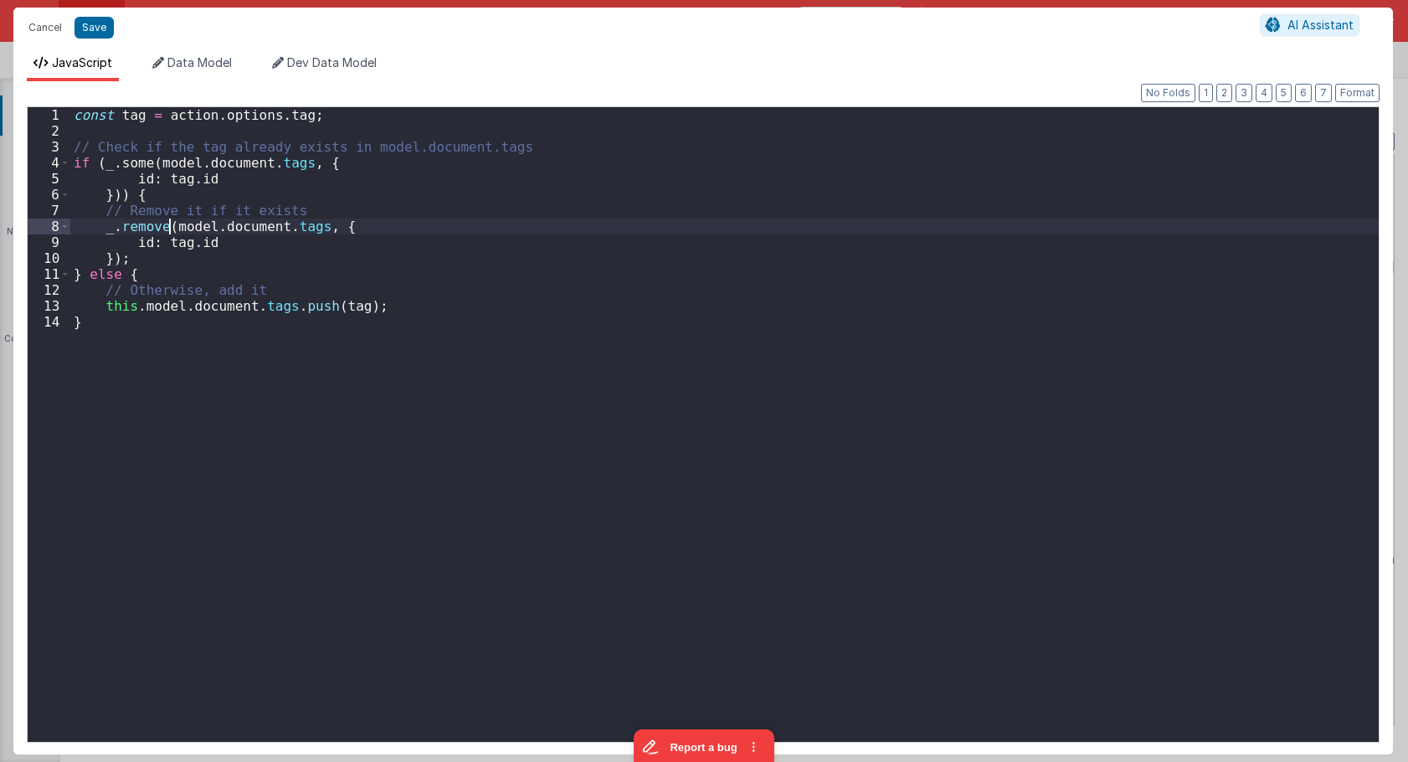
click at [354, 209] on div "const tag = action . options . tag ; // Check if the tag already exists in mode…" at bounding box center [724, 440] width 1308 height 666
drag, startPoint x: 139, startPoint y: 310, endPoint x: 105, endPoint y: 308, distance: 34.4
click at [105, 308] on div "const tag = action . options . tag ; // Check if the tag already exists in mode…" at bounding box center [724, 440] width 1308 height 666
click at [377, 266] on div "const tag = action . options . tag ; // Check if the tag already exists in mode…" at bounding box center [724, 440] width 1308 height 666
click at [1364, 93] on button "Format" at bounding box center [1357, 93] width 44 height 18
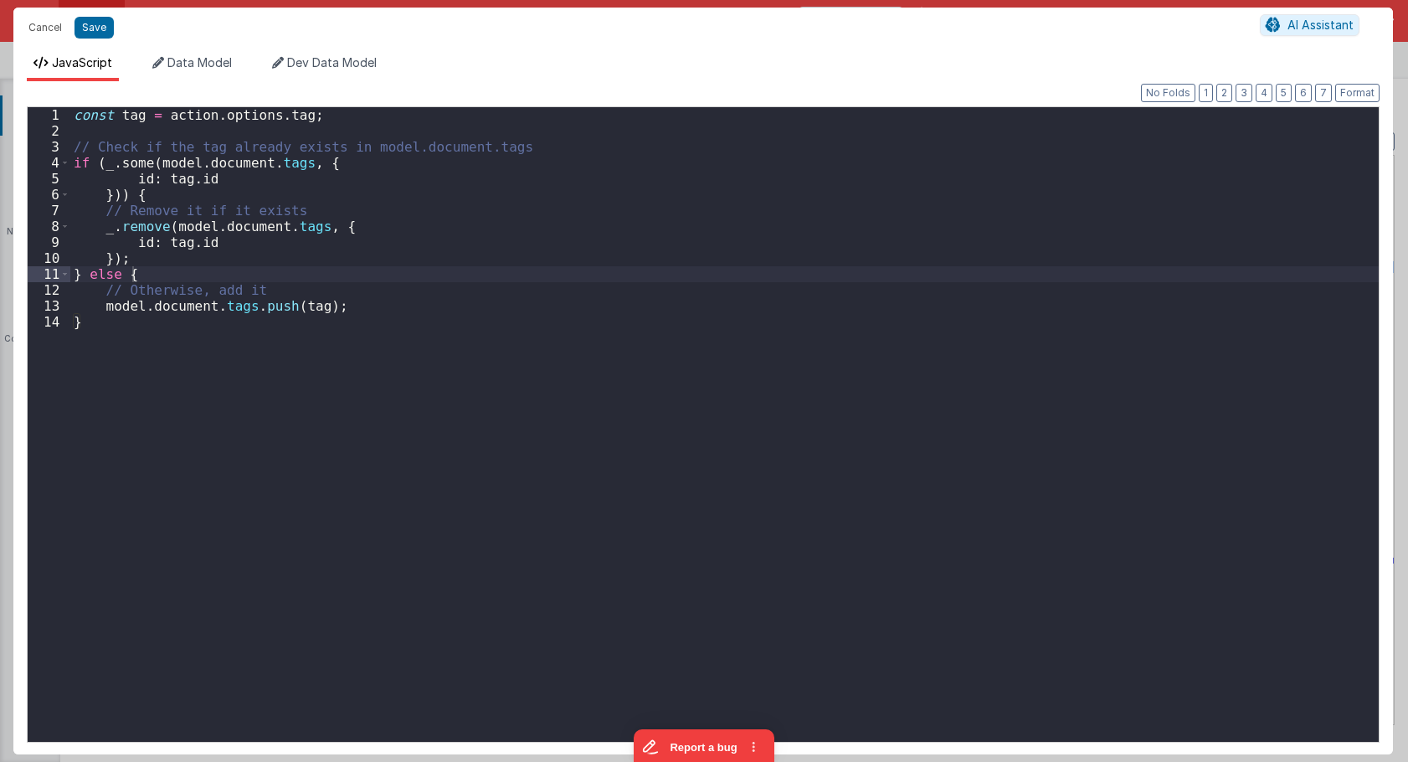
click at [965, 232] on div "const tag = action . options . tag ; // Check if the tag already exists in mode…" at bounding box center [724, 440] width 1308 height 666
type textarea "Card modal with header, content and footer groups. Has close icon too"
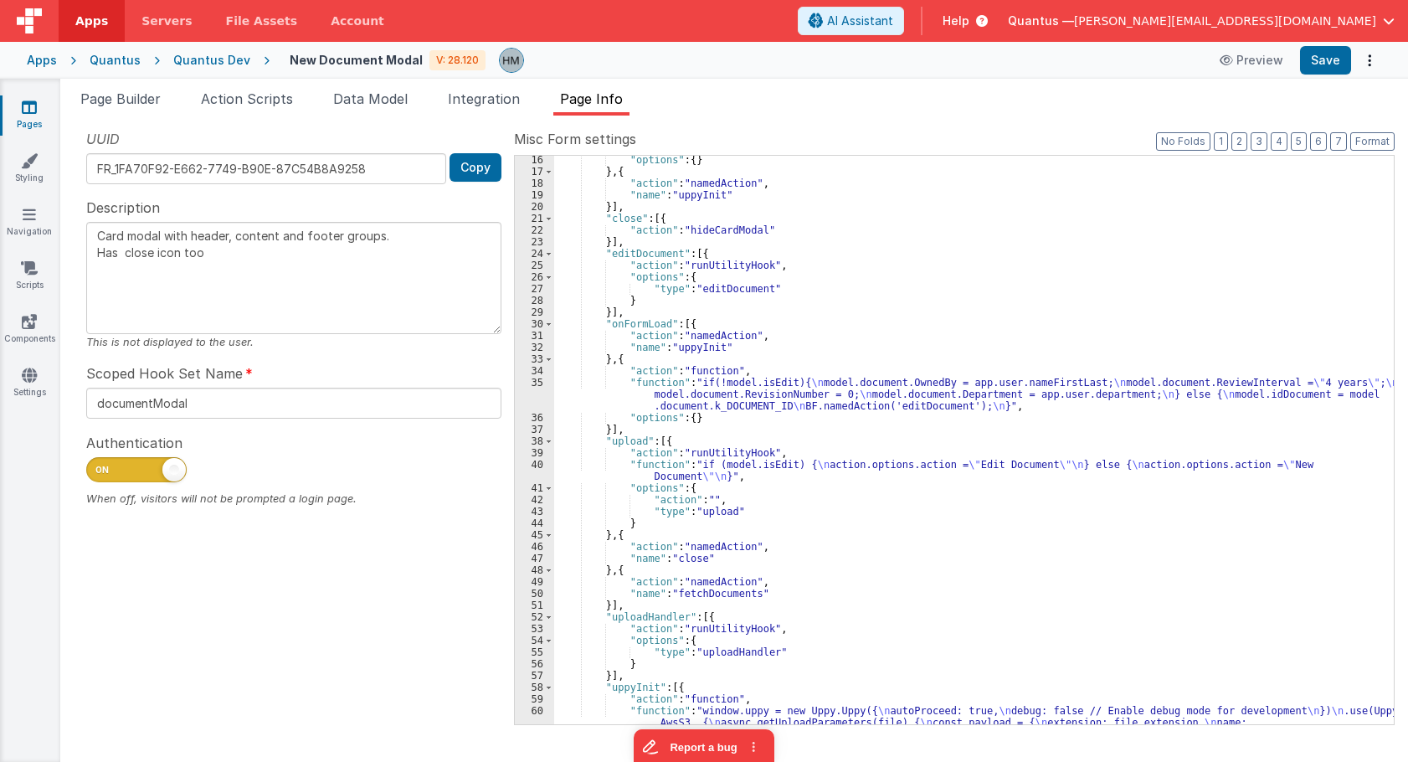
scroll to position [201, 0]
click at [628, 393] on div ""options" : { } } , { "action" : "namedAction" , "name" : "uppyInit" }] , "clos…" at bounding box center [974, 532] width 840 height 756
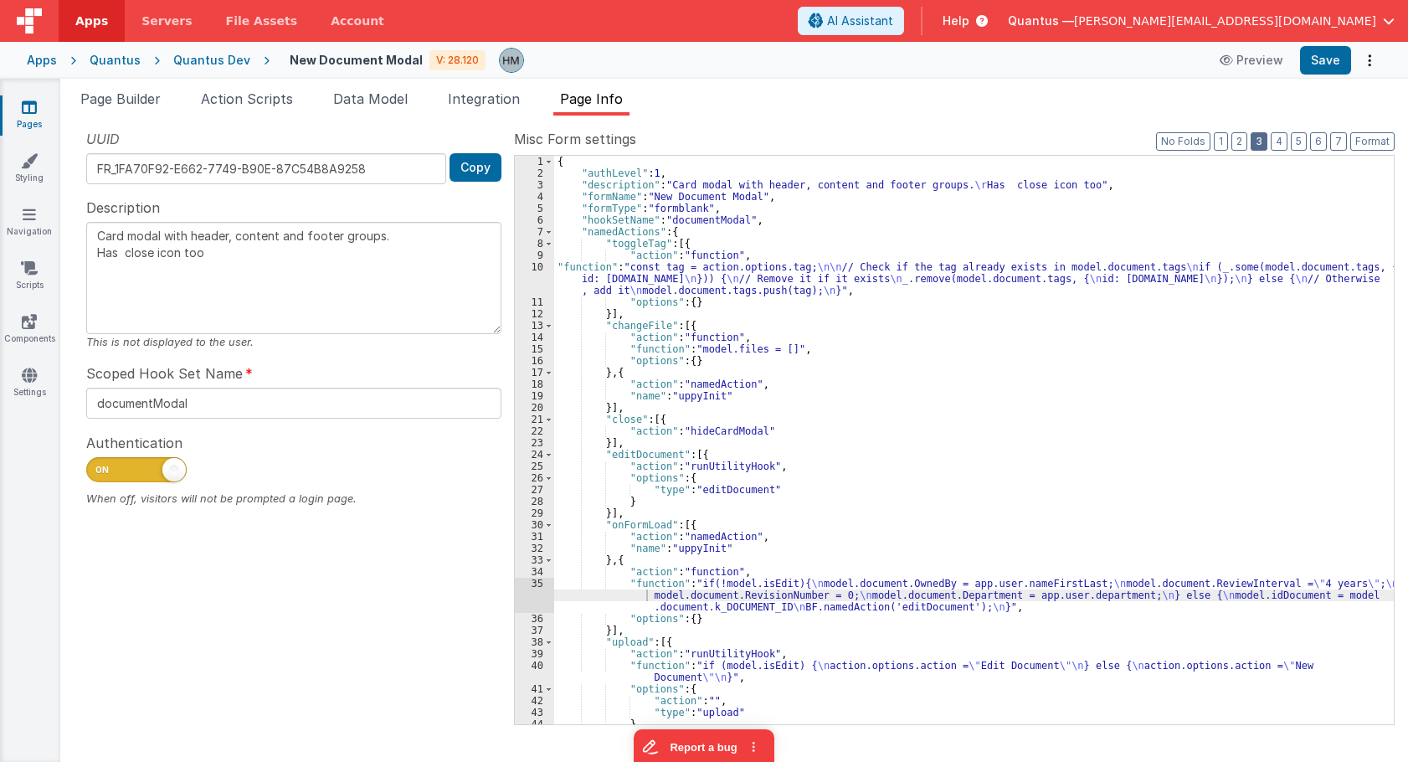
click at [1261, 145] on button "3" at bounding box center [1259, 141] width 17 height 18
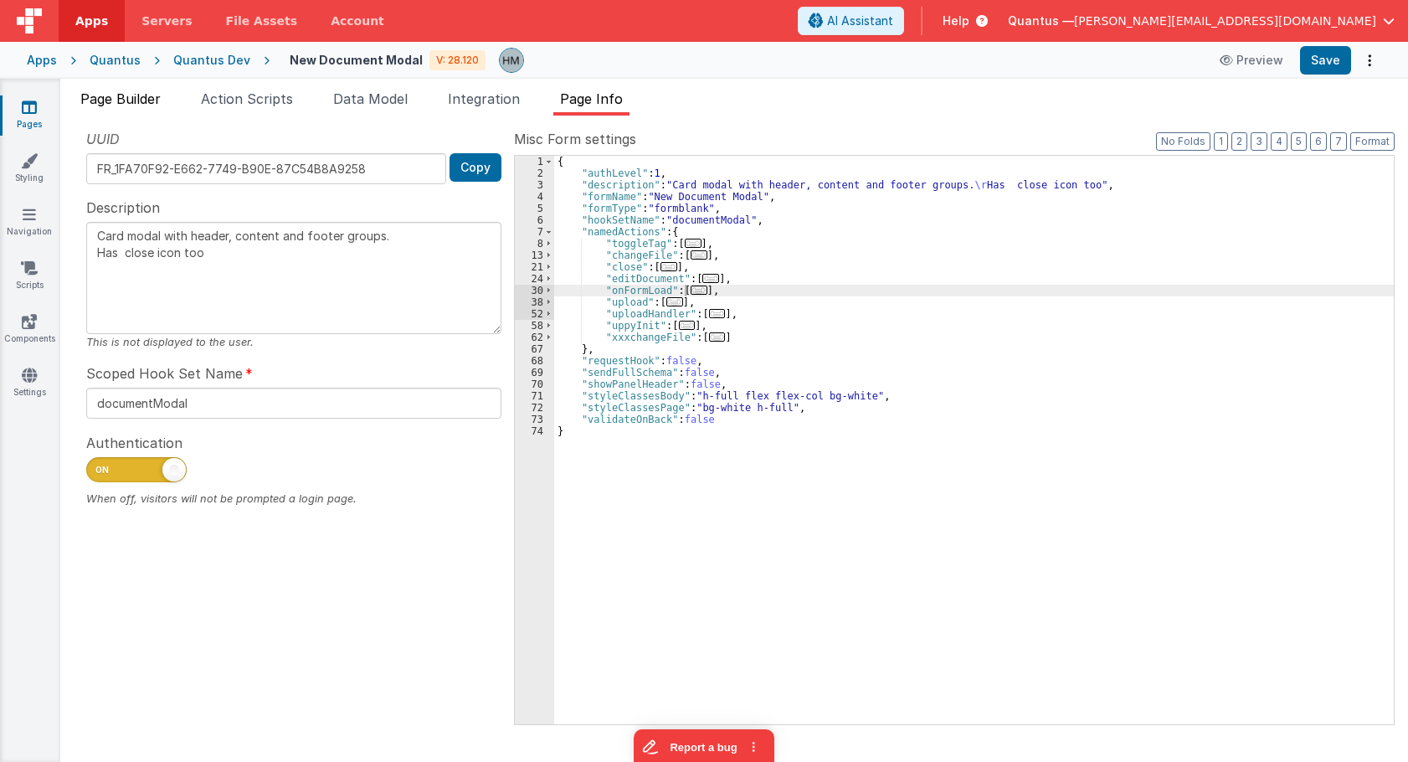
click at [131, 108] on li "Page Builder" at bounding box center [121, 102] width 94 height 27
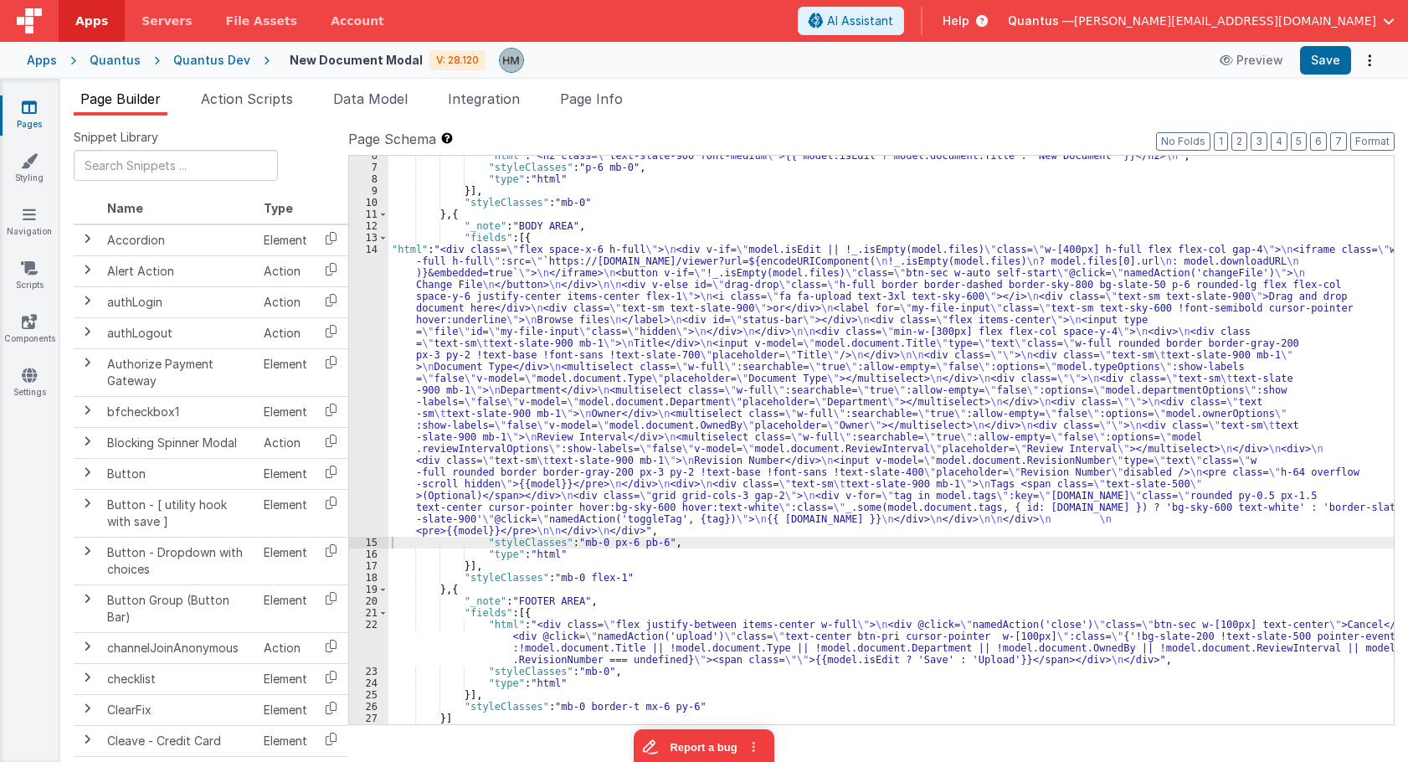
scroll to position [88, 0]
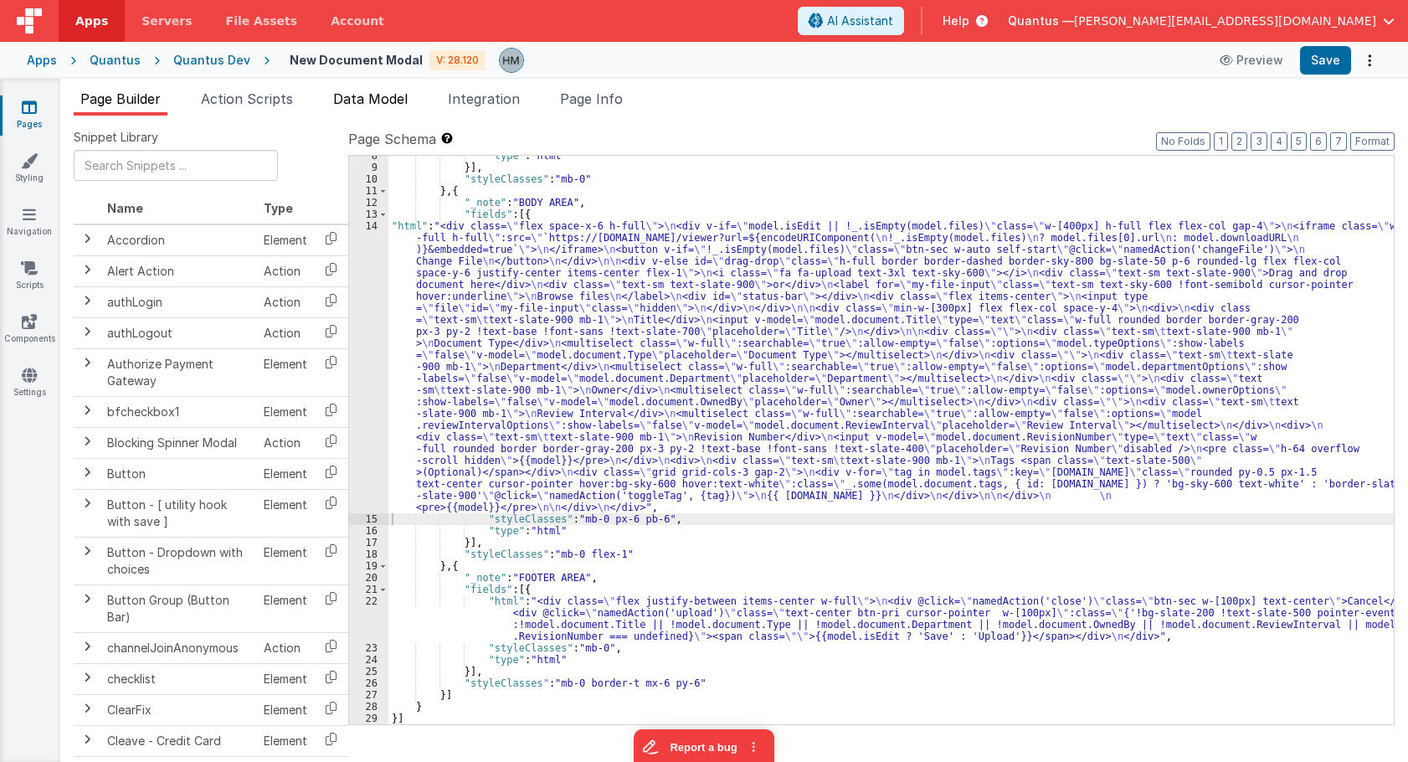
click at [371, 95] on span "Data Model" at bounding box center [370, 98] width 74 height 17
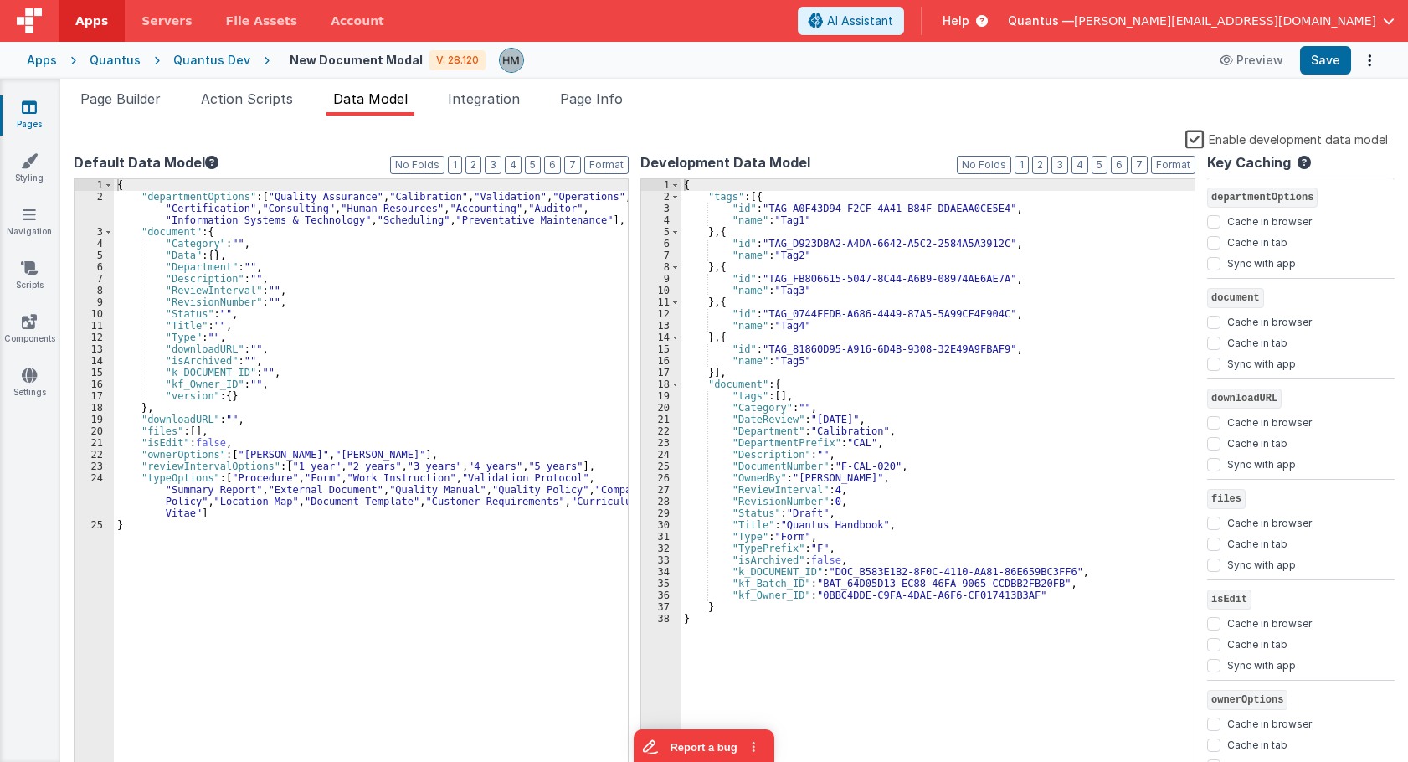
click at [1194, 146] on label "Enable development data model" at bounding box center [1286, 138] width 203 height 19
click at [0, 0] on input "Enable development data model" at bounding box center [0, 0] width 0 height 0
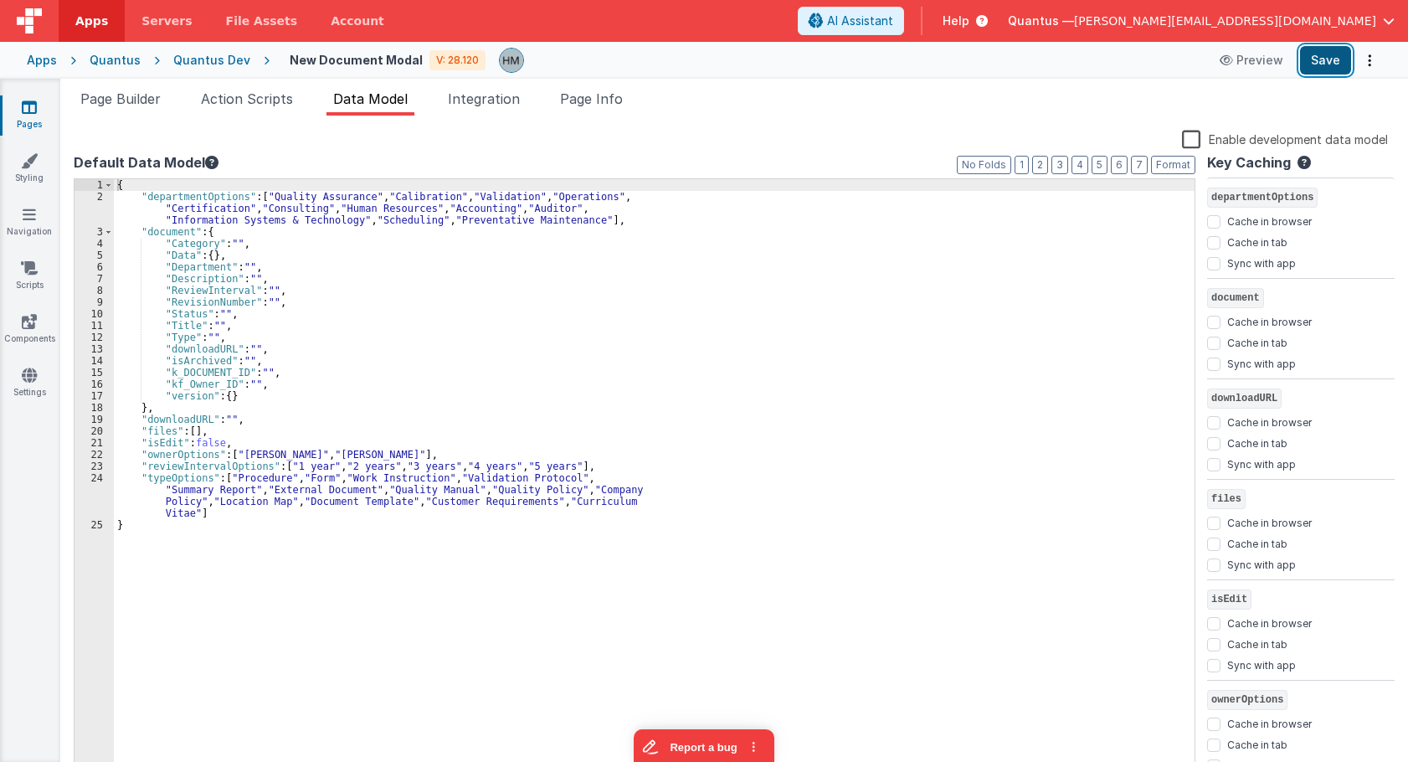
click at [1324, 69] on button "Save" at bounding box center [1325, 60] width 51 height 28
click at [590, 100] on span "Page Info" at bounding box center [591, 98] width 63 height 17
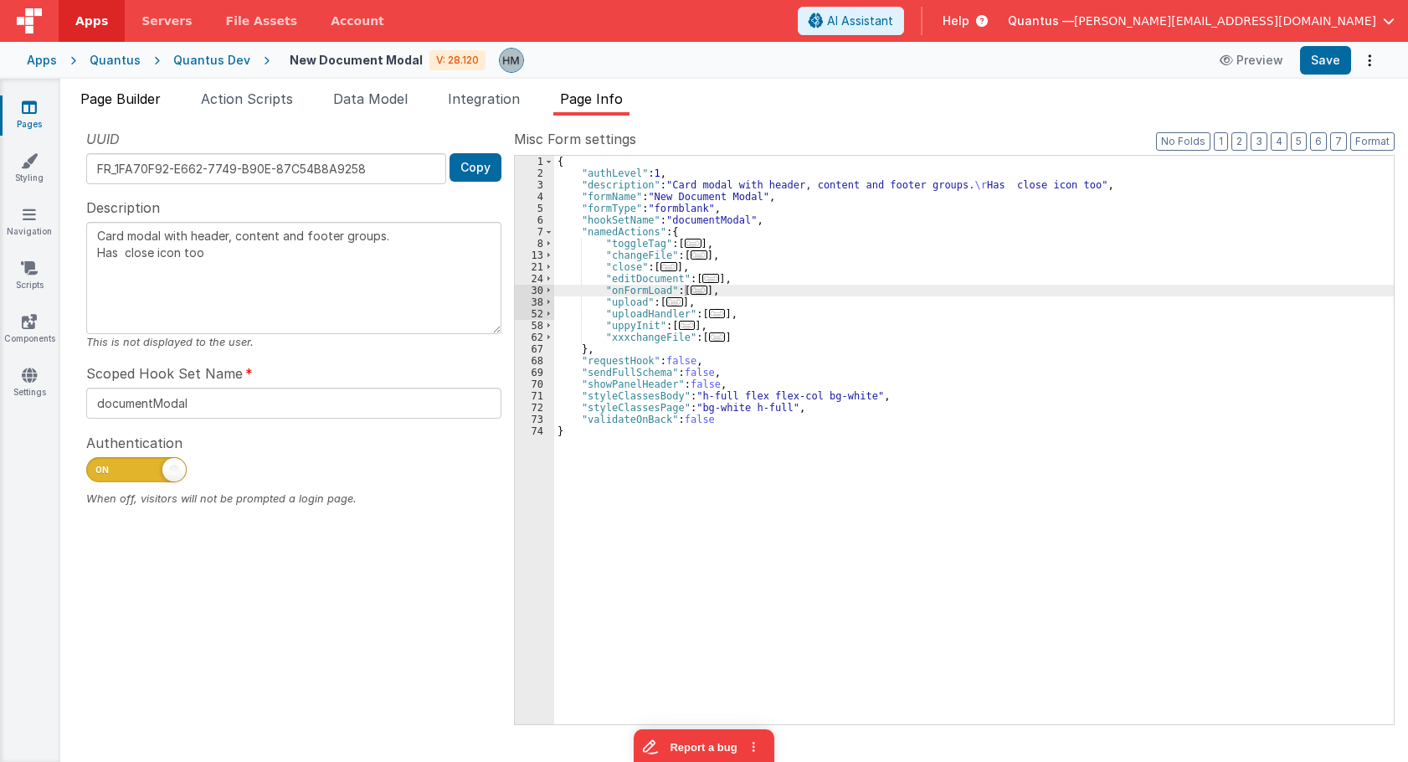
click at [134, 94] on span "Page Builder" at bounding box center [120, 98] width 80 height 17
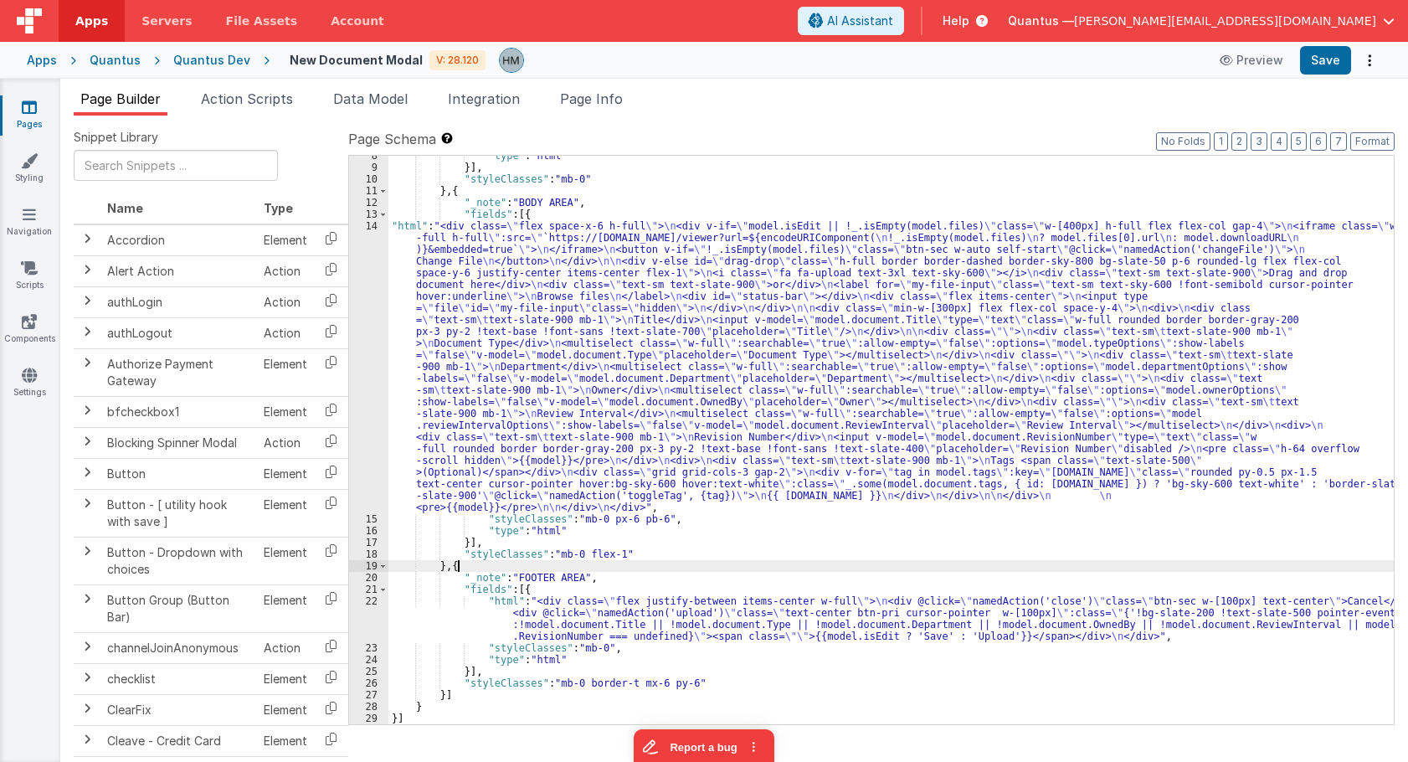
drag, startPoint x: 485, startPoint y: 567, endPoint x: 464, endPoint y: 593, distance: 33.9
click at [485, 568] on div ""type" : "html" }] , "styleClasses" : "mb-0" } , { "_note" : "BODY AREA" , "fie…" at bounding box center [890, 446] width 1005 height 592
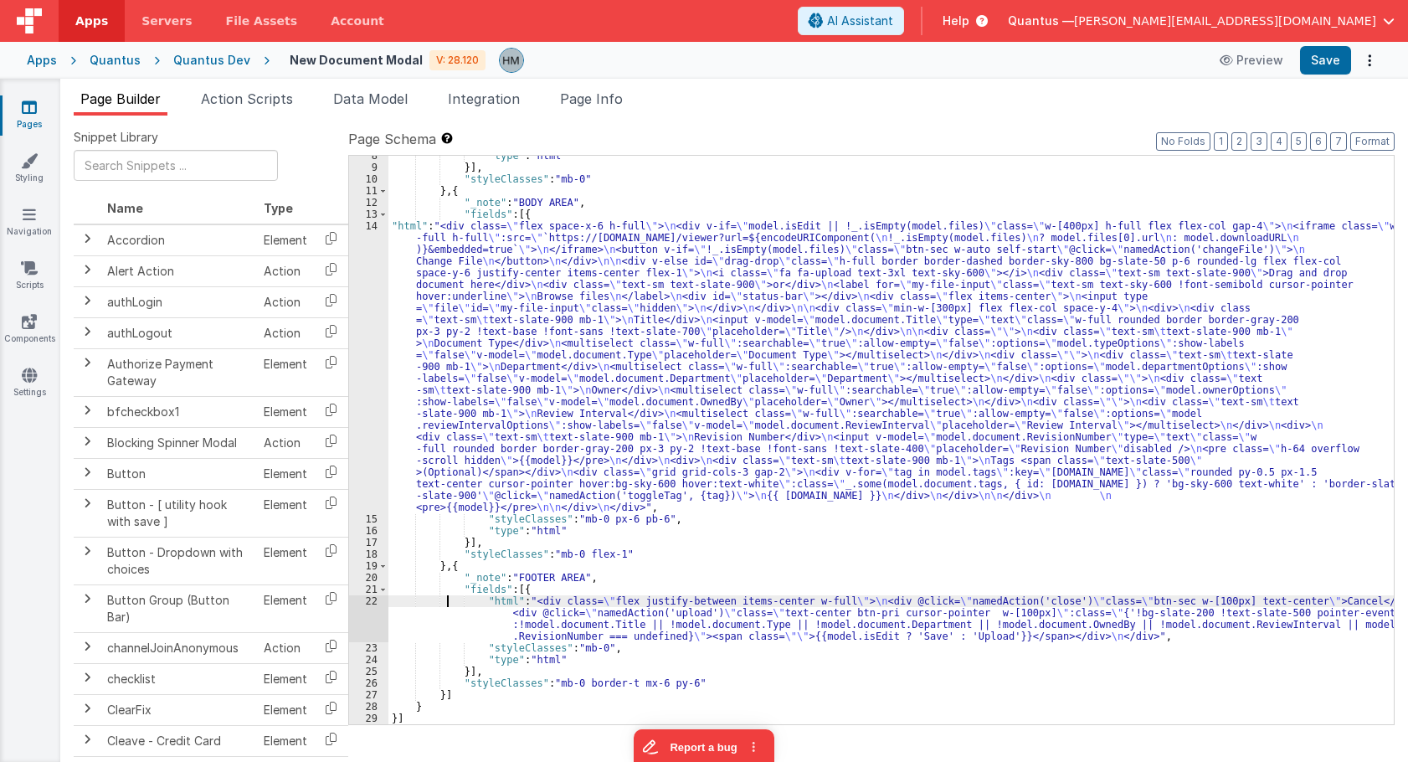
click at [445, 606] on div ""type" : "html" }] , "styleClasses" : "mb-0" } , { "_note" : "BODY AREA" , "fie…" at bounding box center [890, 446] width 1005 height 592
click at [684, 614] on div ""type" : "html" }] , "styleClasses" : "mb-0" } , { "_note" : "BODY AREA" , "fie…" at bounding box center [890, 446] width 1005 height 592
click at [685, 614] on div ""type" : "html" }] , "styleClasses" : "mb-0" } , { "_note" : "BODY AREA" , "fie…" at bounding box center [890, 446] width 1005 height 592
click at [572, 105] on span "Page Info" at bounding box center [591, 98] width 63 height 17
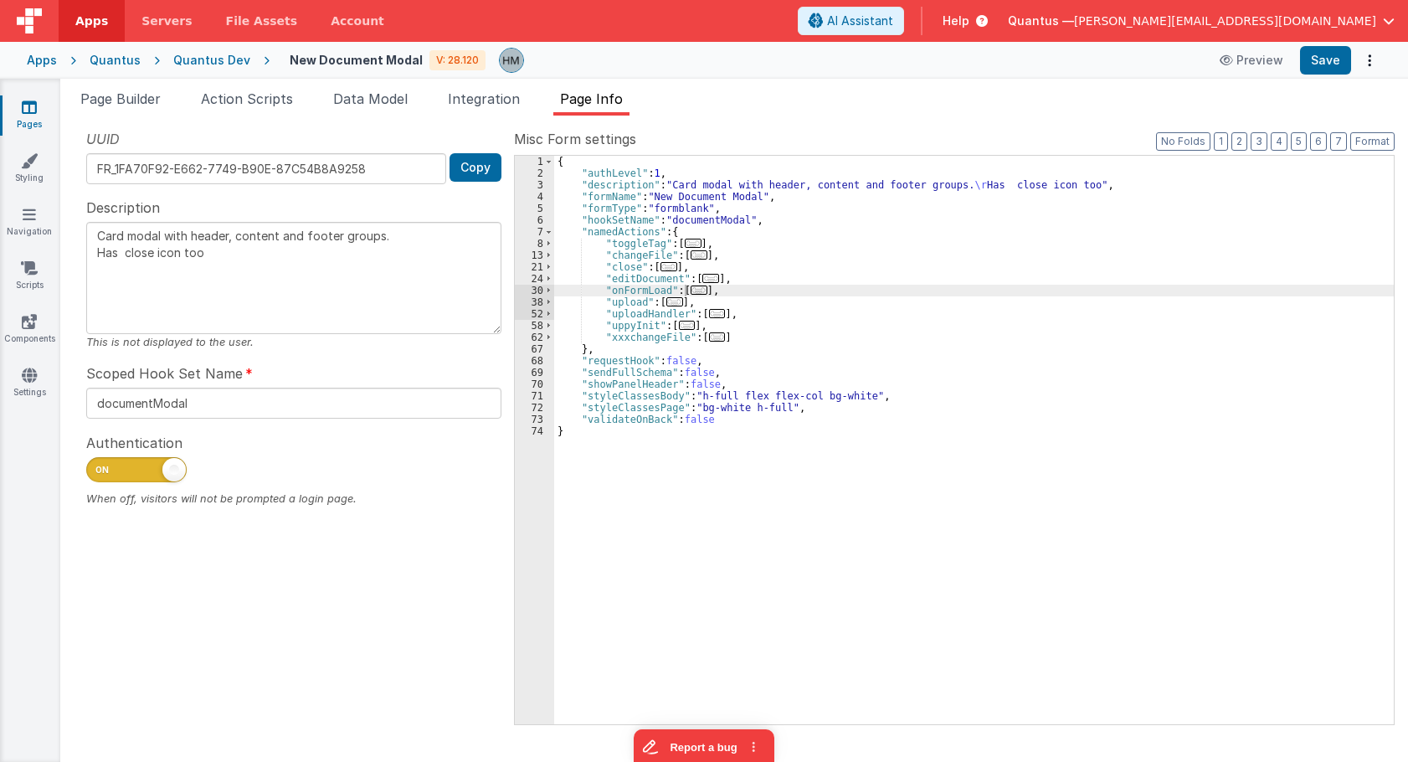
click at [791, 219] on div "{ "authLevel" : 1 , "description" : "Card modal with header, content and footer…" at bounding box center [974, 452] width 840 height 592
type input "upload"
click at [674, 301] on span "..." at bounding box center [674, 301] width 17 height 9
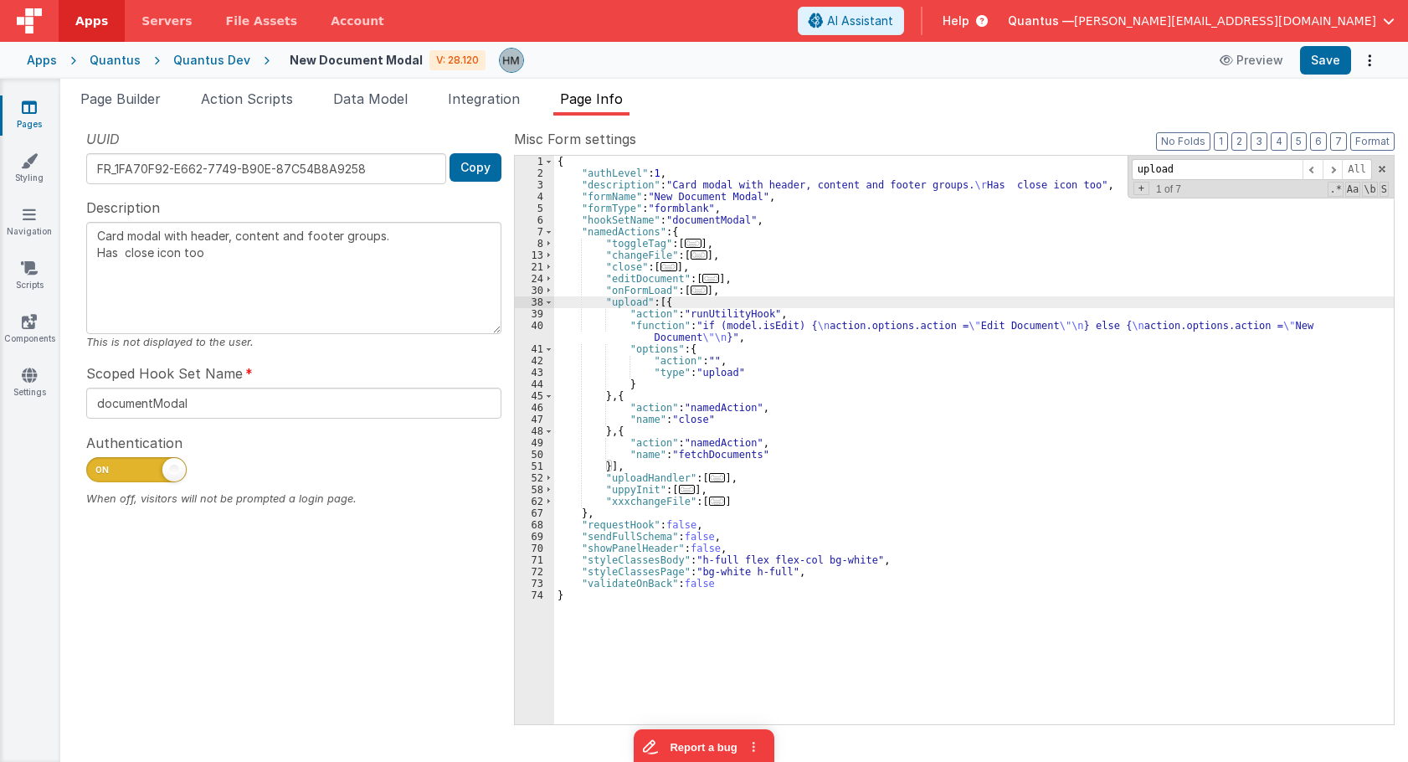
click at [655, 330] on div "{ "authLevel" : 1 , "description" : "Card modal with header, content and footer…" at bounding box center [974, 452] width 840 height 592
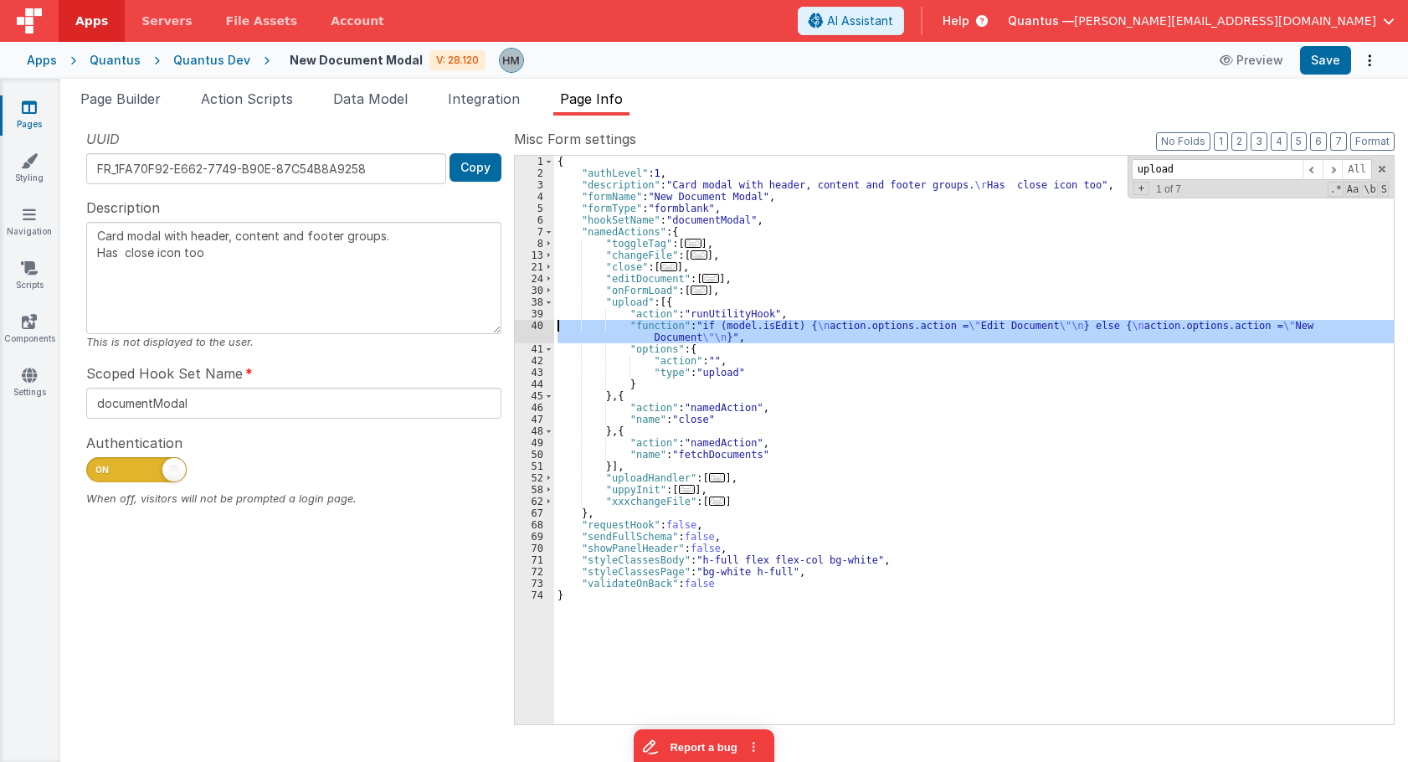
click at [536, 325] on div "40" at bounding box center [534, 331] width 39 height 23
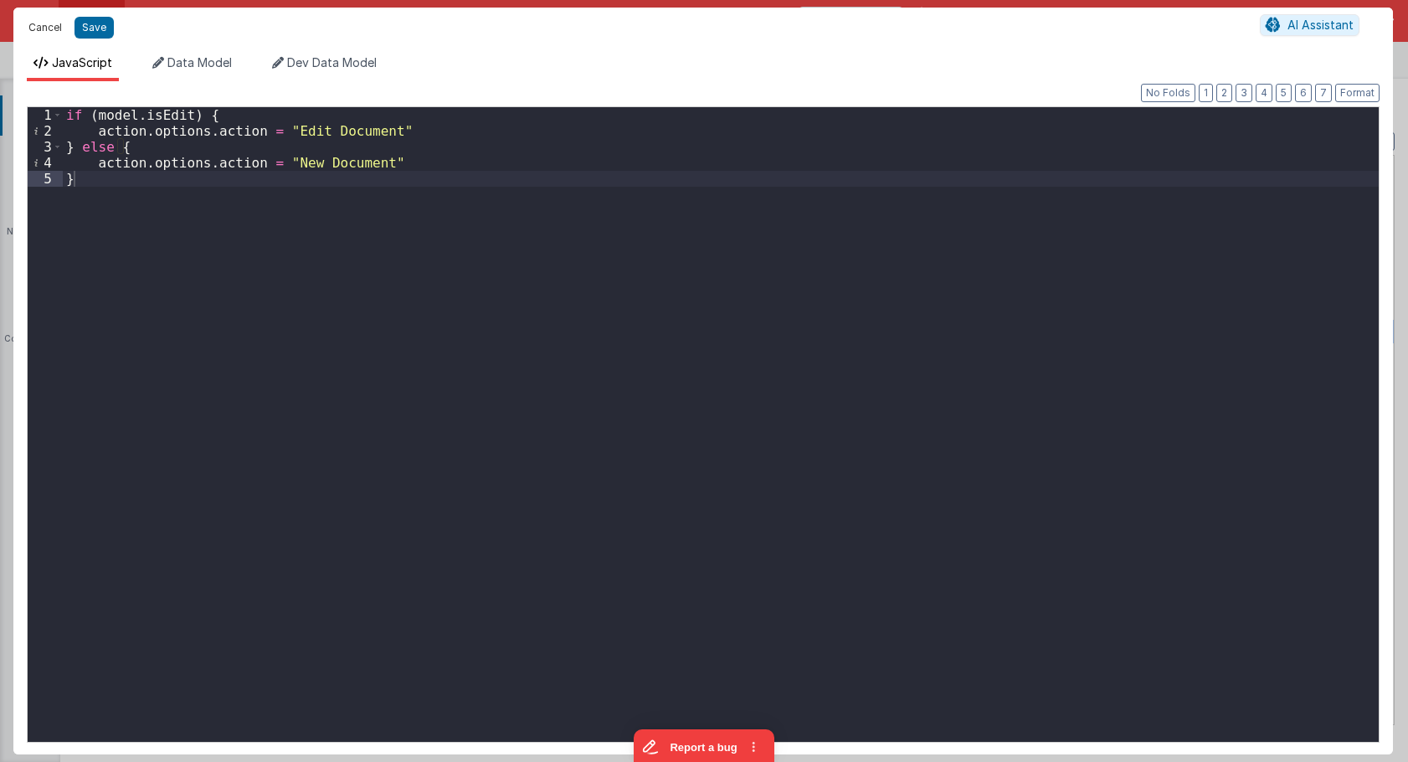
click at [41, 29] on button "Cancel" at bounding box center [45, 27] width 50 height 23
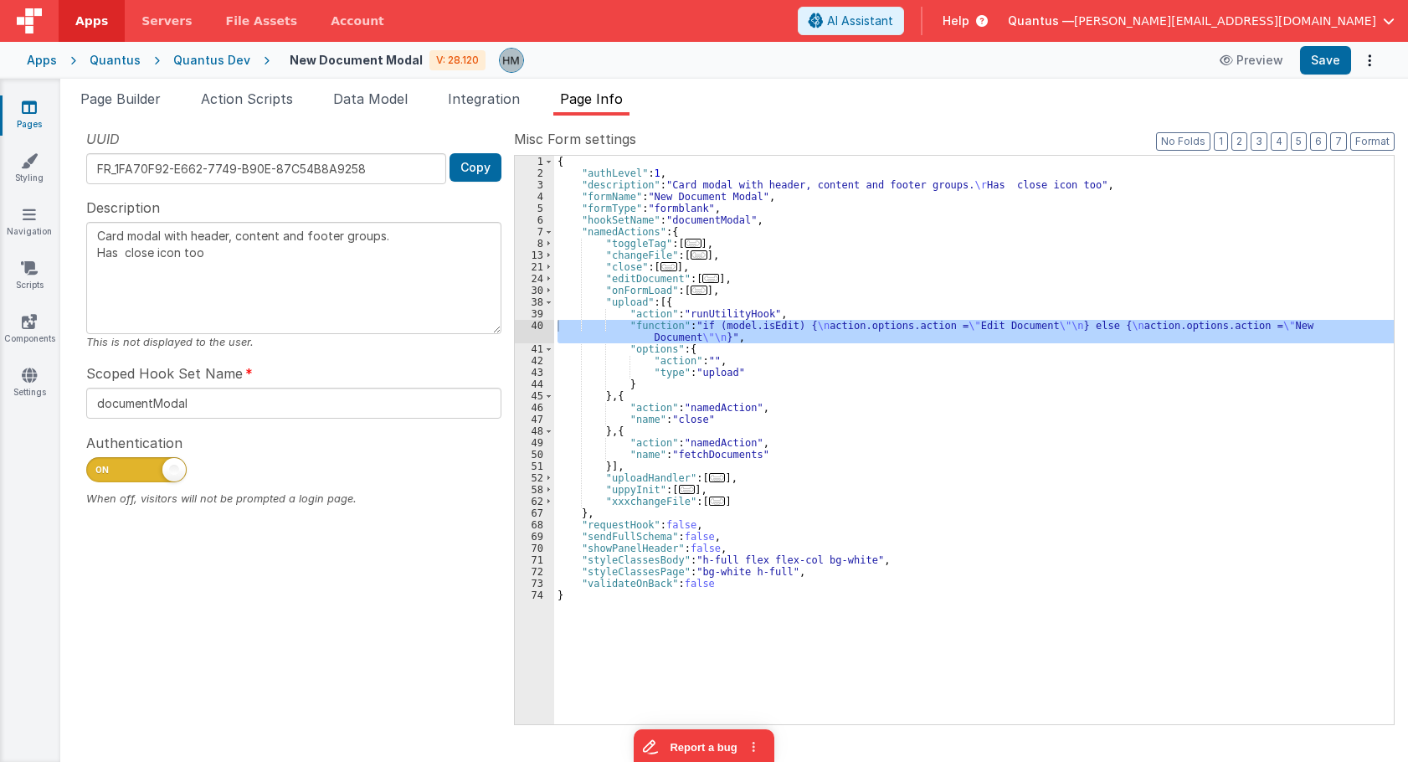
click at [604, 337] on div "{ "authLevel" : 1 , "description" : "Card modal with header, content and footer…" at bounding box center [974, 440] width 840 height 568
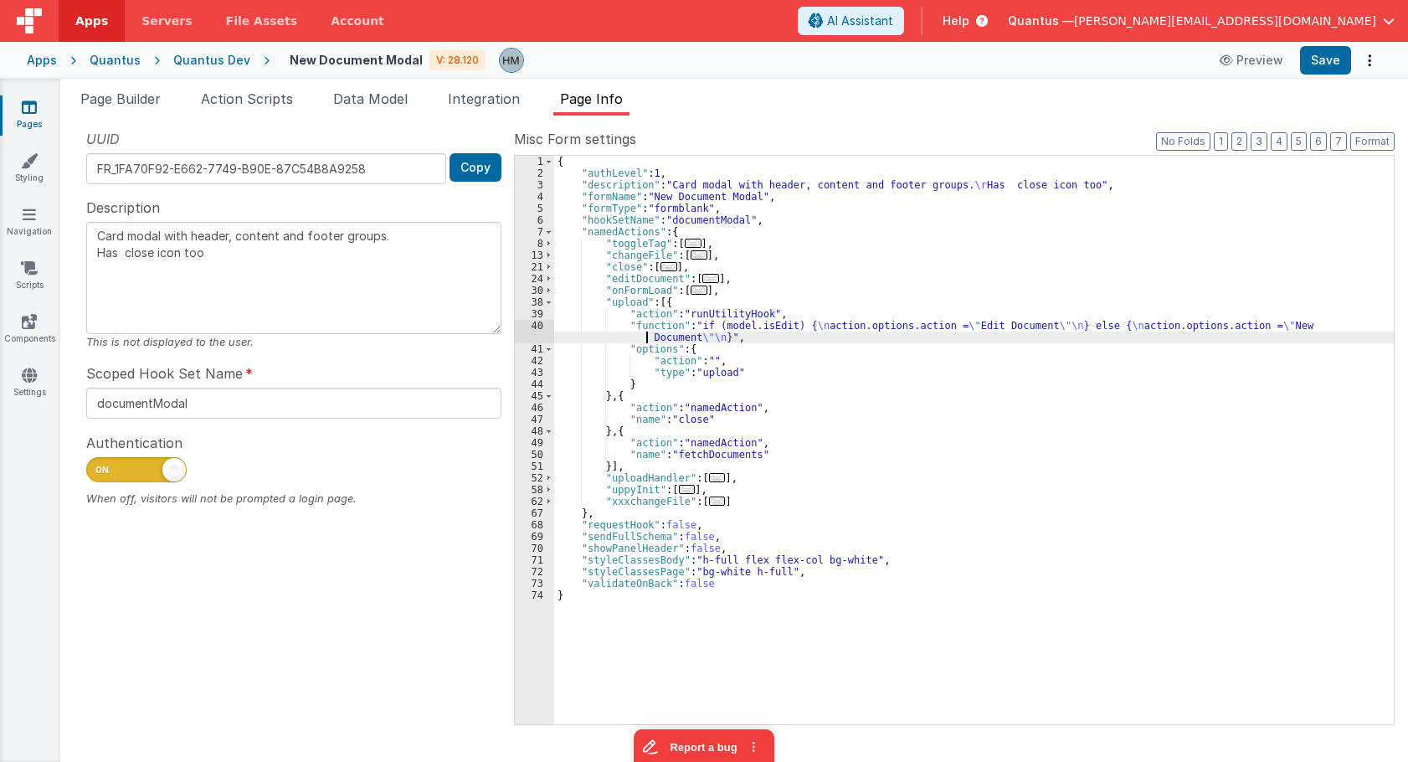
click at [537, 325] on div "40" at bounding box center [534, 331] width 39 height 23
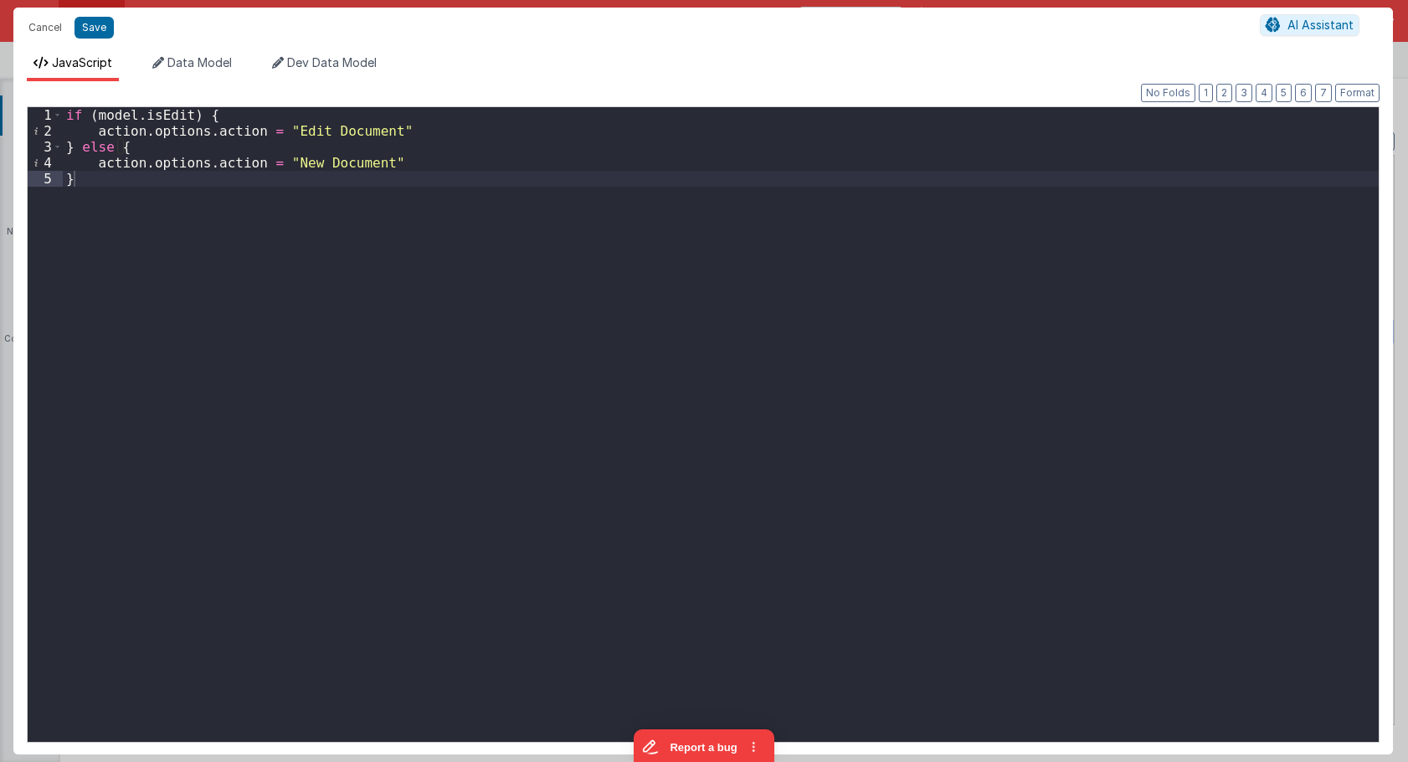
click at [422, 131] on div "if ( model . isEdit ) { action . options . action = "Edit Document" } else { ac…" at bounding box center [721, 440] width 1316 height 666
click at [419, 162] on div "if ( model . isEdit ) { action . options . action = "Edit Document" } else { ac…" at bounding box center [721, 440] width 1316 height 666
click at [130, 177] on div "if ( model . isEdit ) { action . options . action = "Edit Document" } else { ac…" at bounding box center [721, 440] width 1316 height 666
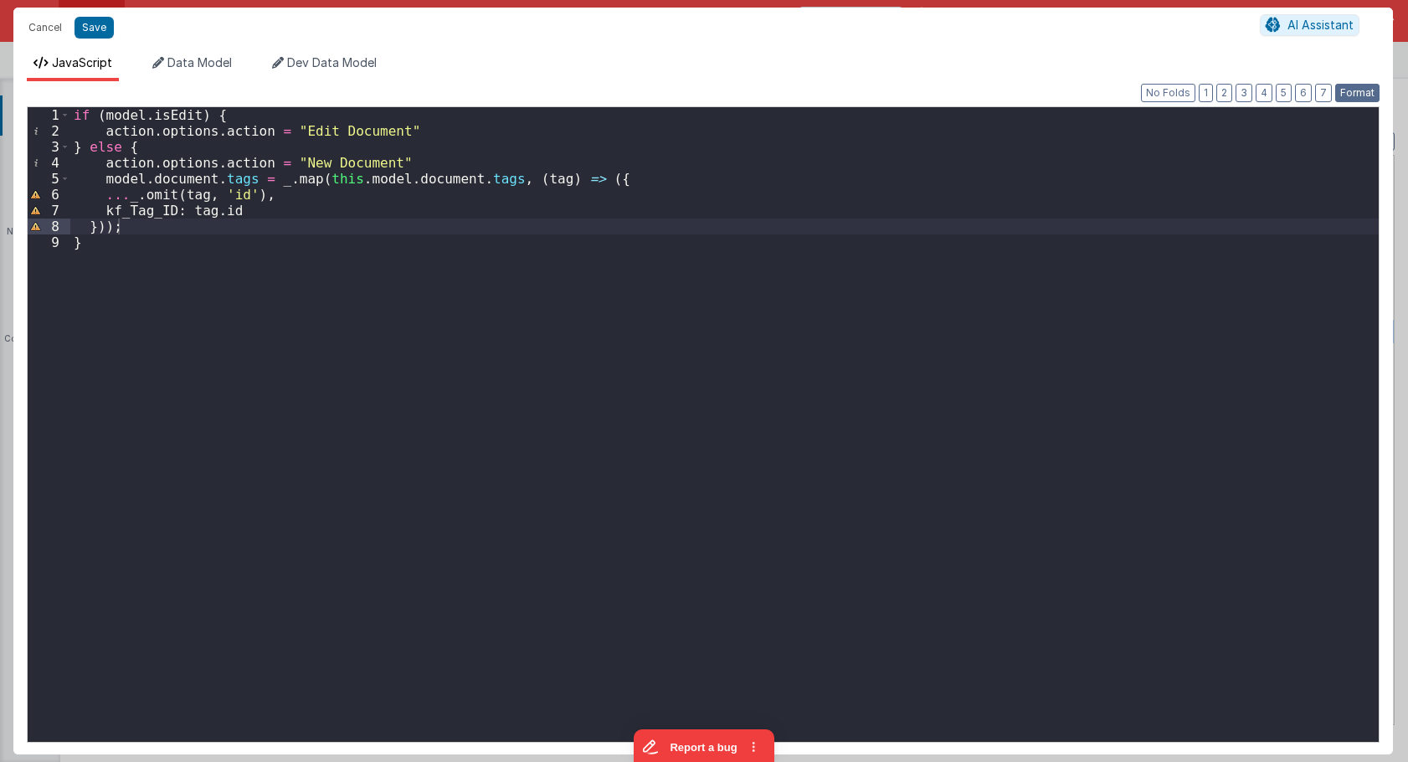
click at [1357, 94] on button "Format" at bounding box center [1357, 93] width 44 height 18
drag, startPoint x: 345, startPoint y: 180, endPoint x: 312, endPoint y: 179, distance: 32.7
click at [312, 179] on div "if ( model . isEdit ) { action . options . action = "Edit Document" } else { ac…" at bounding box center [724, 440] width 1308 height 666
click at [495, 279] on div "if ( model . isEdit ) { action . options . action = "Edit Document" } else { ac…" at bounding box center [724, 440] width 1308 height 666
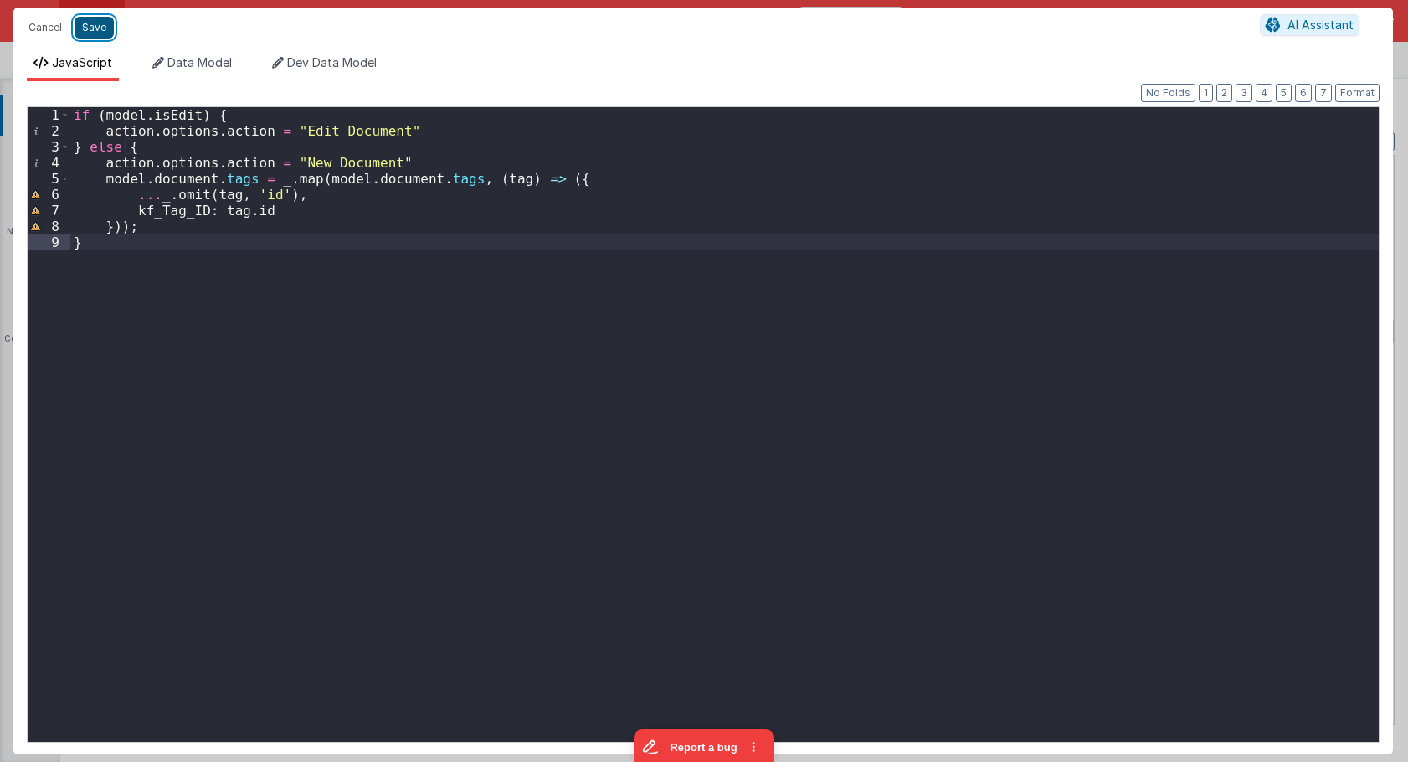
click at [97, 22] on button "Save" at bounding box center [93, 28] width 39 height 22
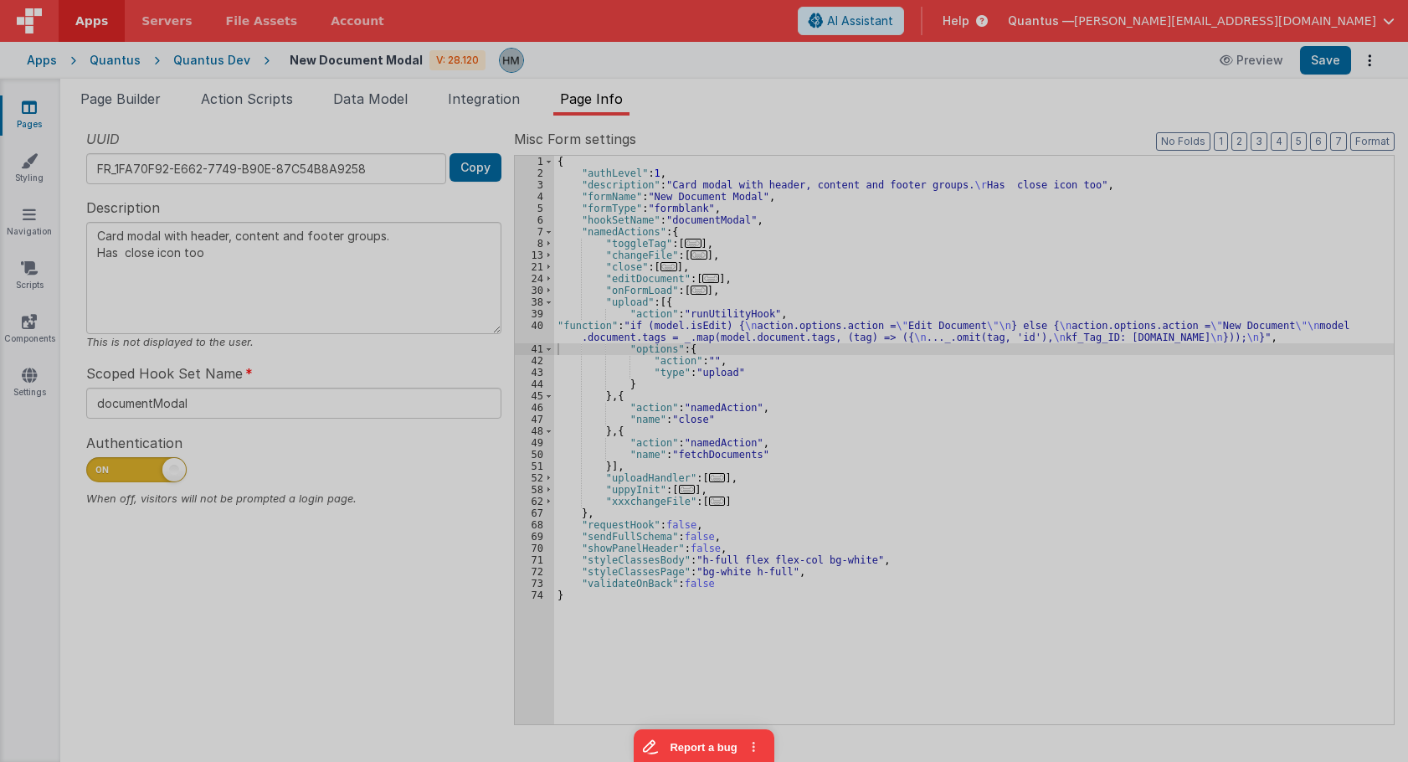
type textarea "Card modal with header, content and footer groups. Has close icon too"
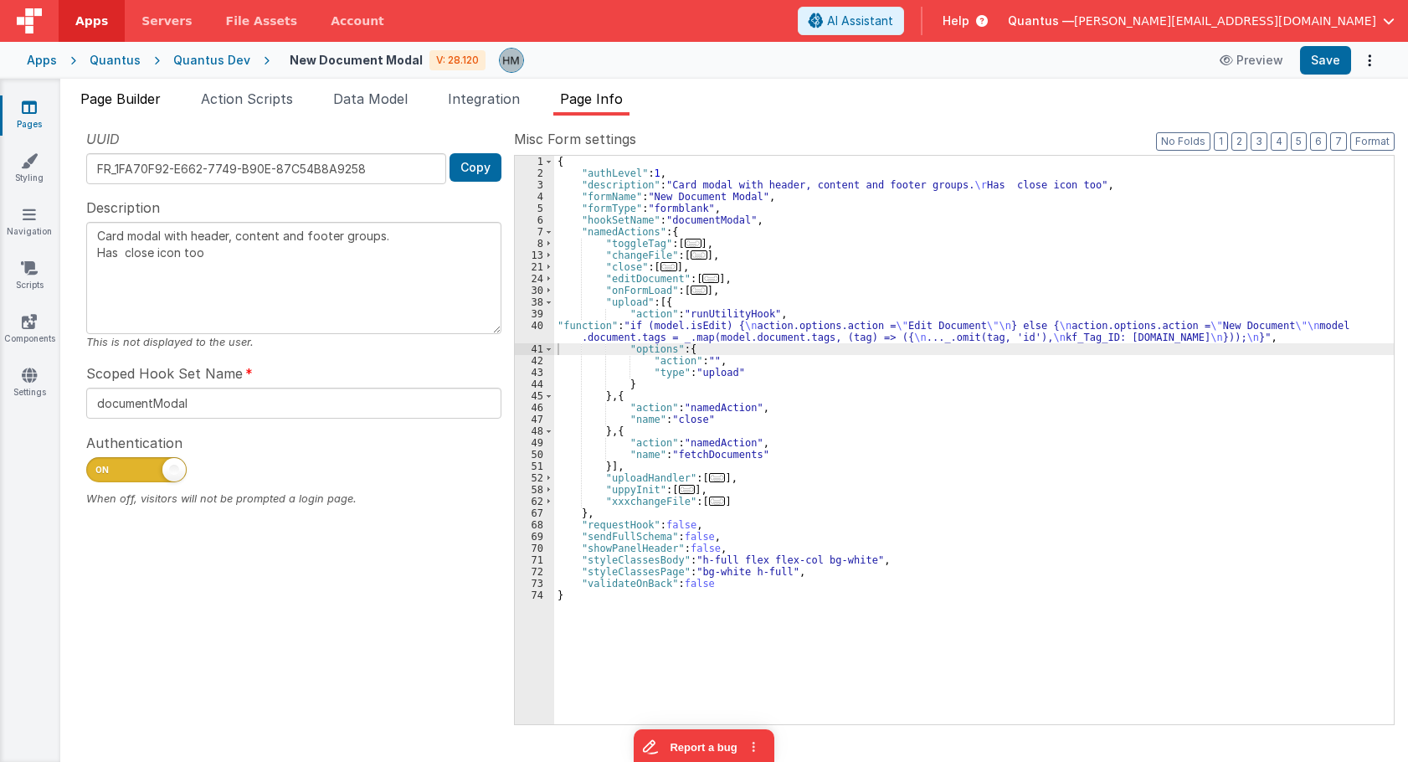
click at [126, 100] on span "Page Builder" at bounding box center [120, 98] width 80 height 17
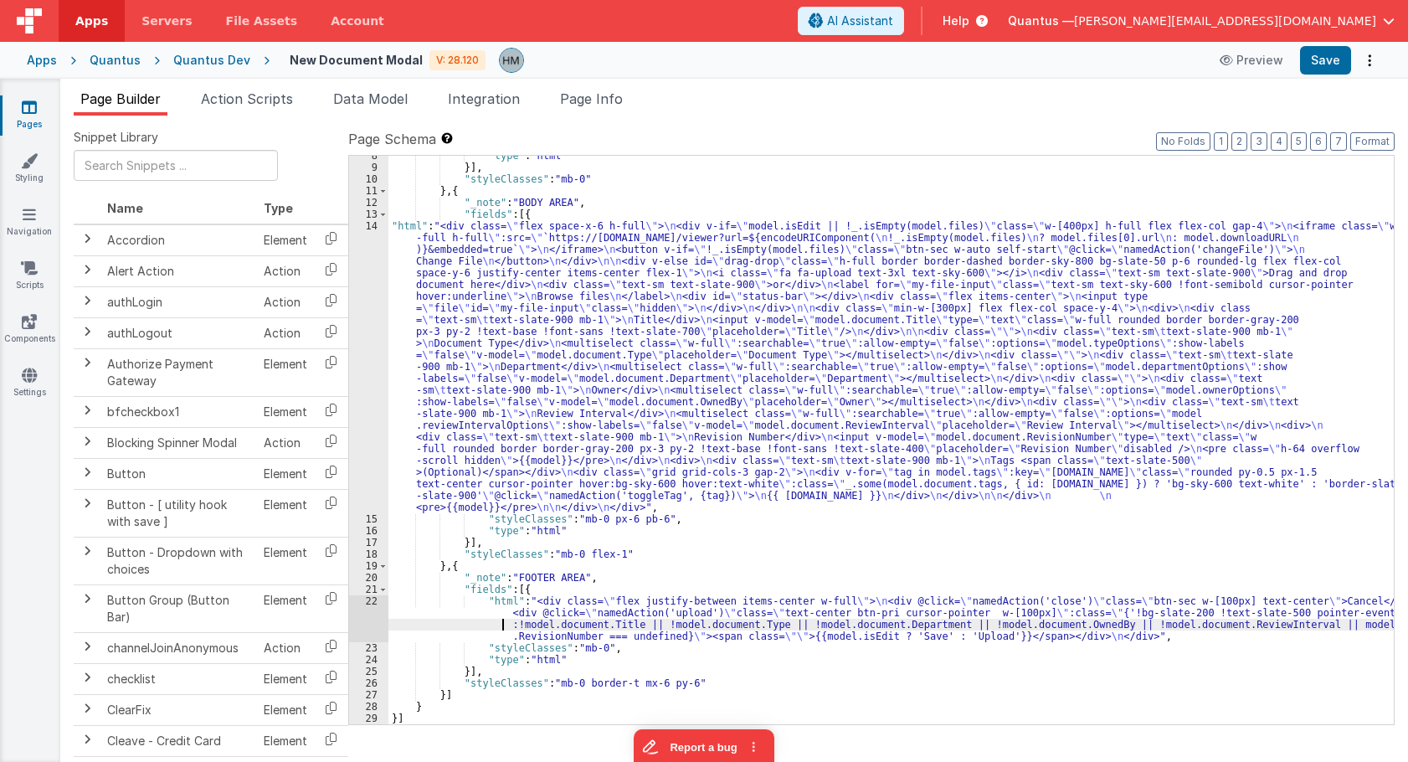
click at [455, 625] on div ""type" : "html" }] , "styleClasses" : "mb-0" } , { "_note" : "BODY AREA" , "fie…" at bounding box center [890, 446] width 1005 height 592
click at [448, 276] on div ""type" : "html" }] , "styleClasses" : "mb-0" } , { "_note" : "BODY AREA" , "fie…" at bounding box center [890, 446] width 1005 height 592
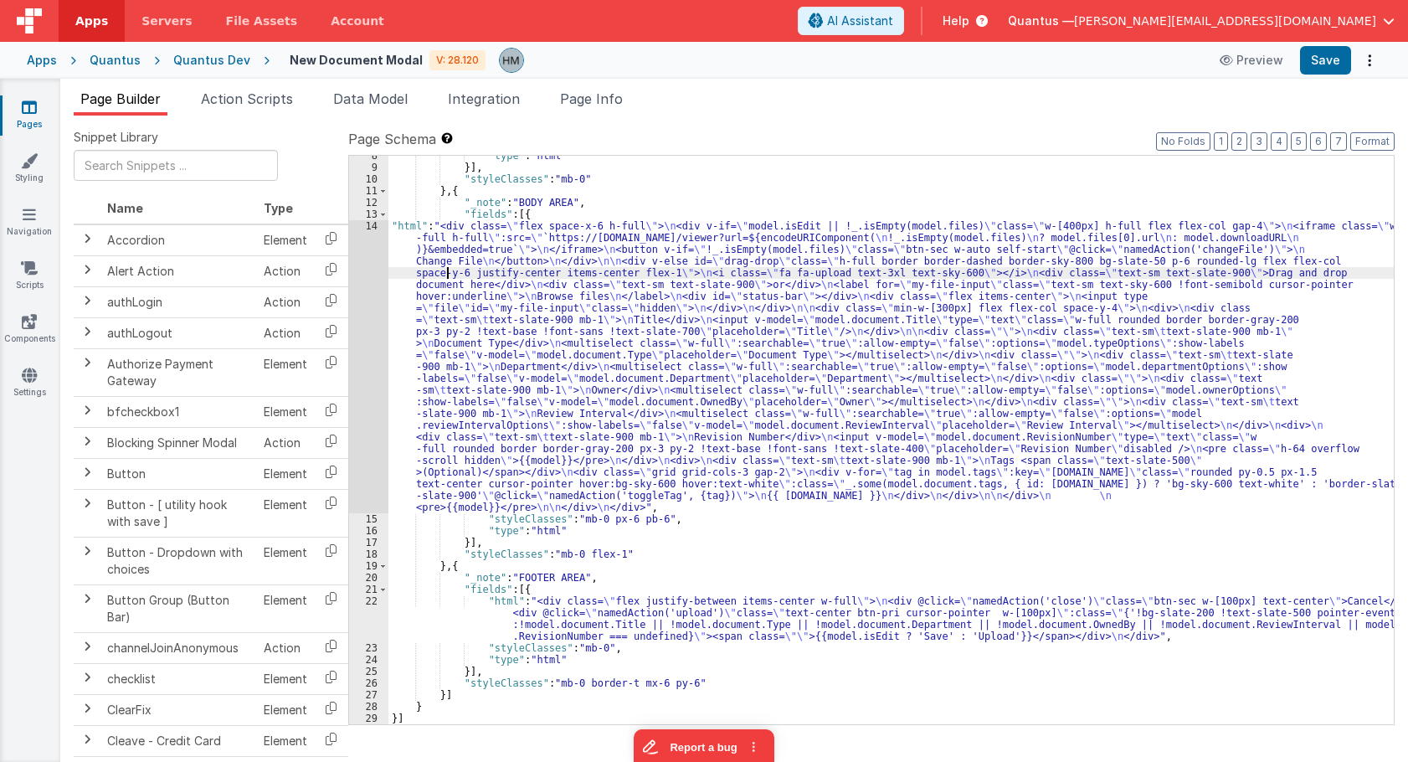
click at [367, 225] on div "14" at bounding box center [368, 366] width 39 height 293
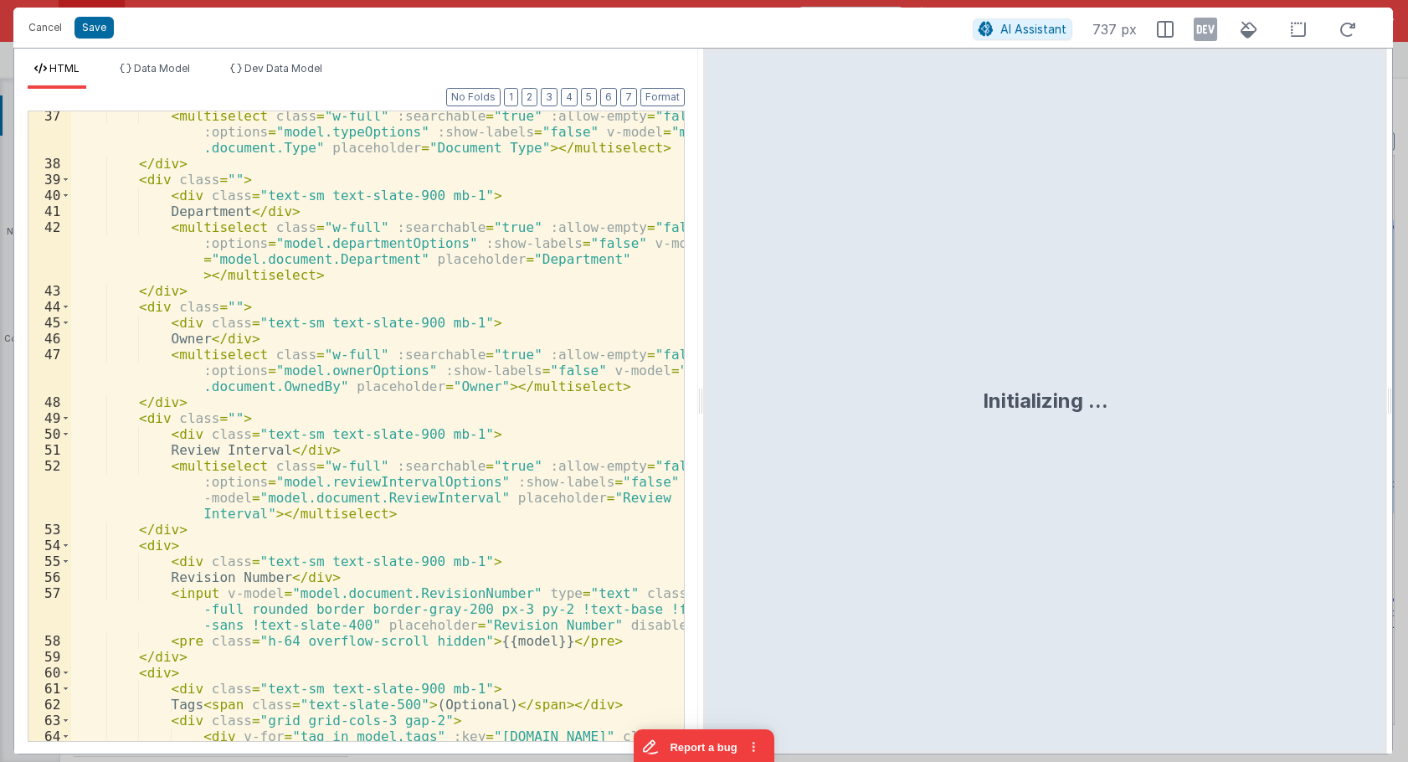
scroll to position [929, 0]
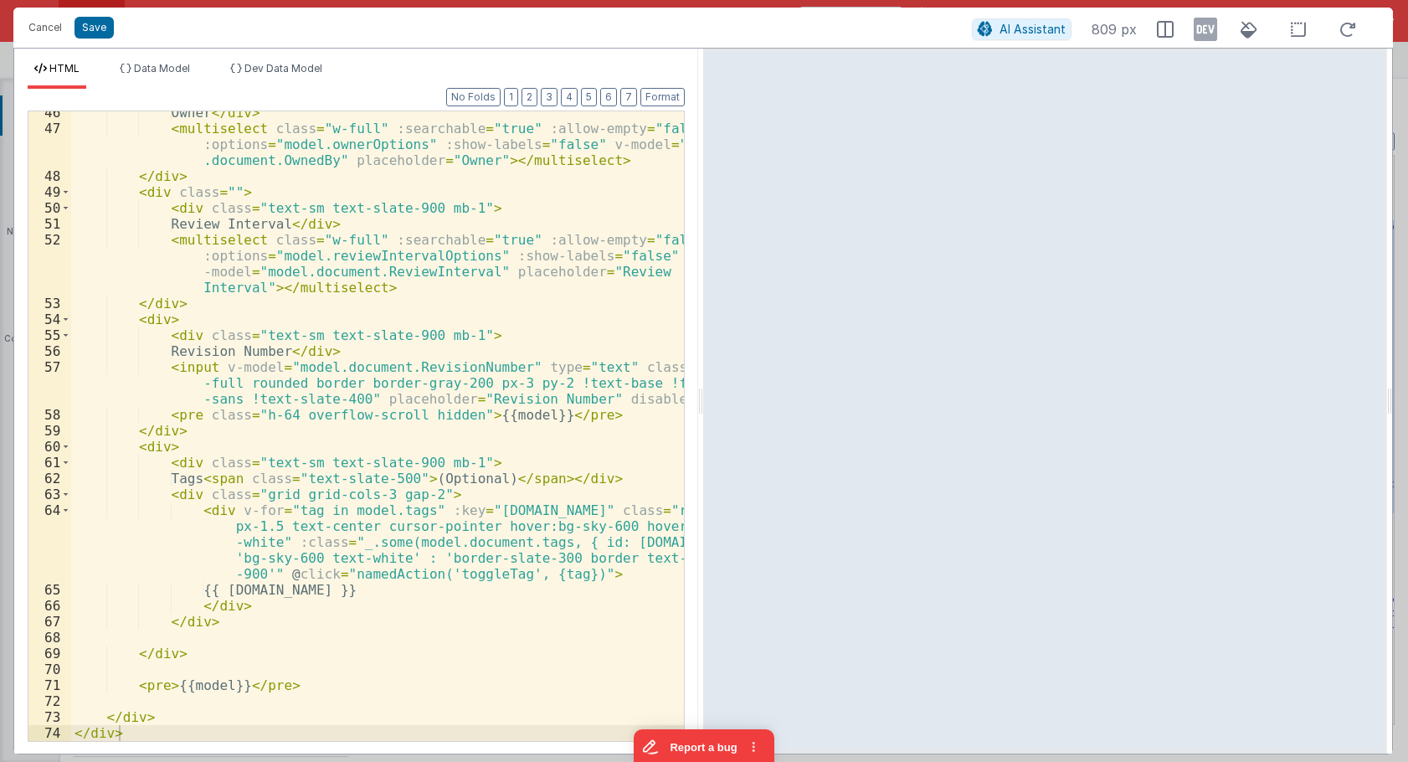
click at [210, 604] on div "Owner </ div > < multiselect class = "w-full" :searchable = "true" :allow-empty…" at bounding box center [377, 435] width 613 height 661
click at [423, 545] on div "Owner </ div > < multiselect class = "w-full" :searchable = "true" :allow-empty…" at bounding box center [377, 435] width 613 height 661
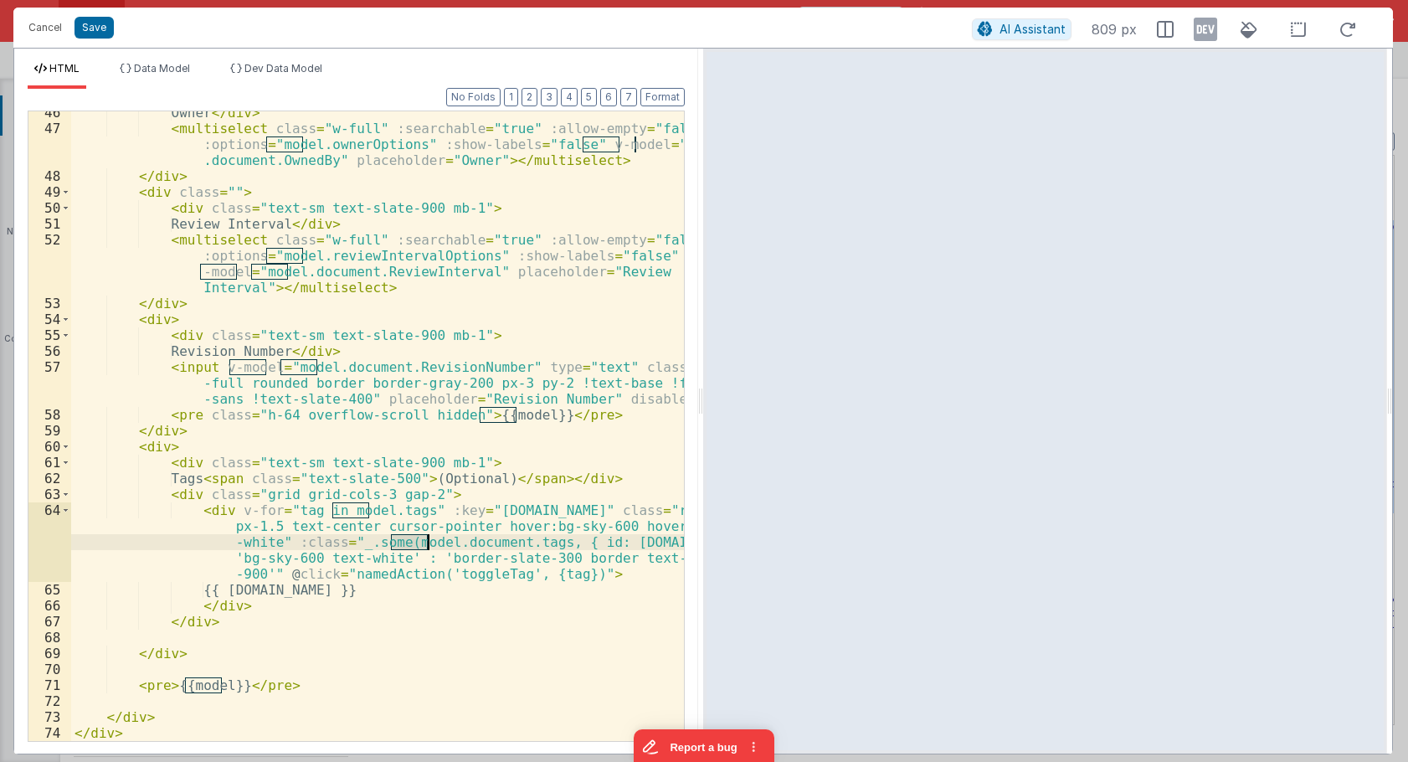
click at [423, 545] on div "Owner </ div > < multiselect class = "w-full" :searchable = "true" :allow-empty…" at bounding box center [377, 435] width 613 height 661
click at [480, 542] on div "Owner </ div > < multiselect class = "w-full" :searchable = "true" :allow-empty…" at bounding box center [377, 435] width 613 height 661
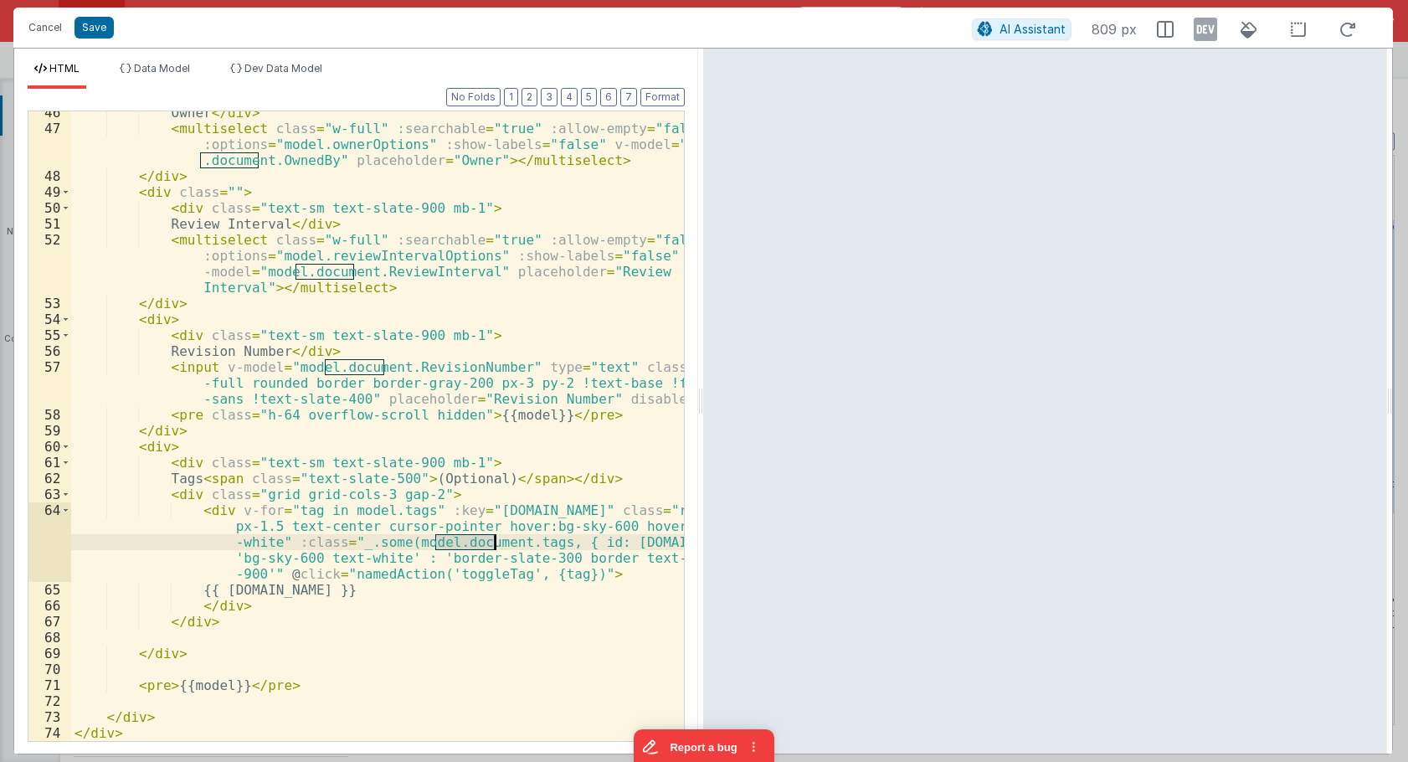
click at [480, 542] on div "Owner </ div > < multiselect class = "w-full" :searchable = "true" :allow-empty…" at bounding box center [377, 435] width 613 height 661
click at [567, 542] on div "Owner </ div > < multiselect class = "w-full" :searchable = "true" :allow-empty…" at bounding box center [377, 435] width 613 height 661
click at [642, 541] on div "Owner </ div > < multiselect class = "w-full" :searchable = "true" :allow-empty…" at bounding box center [377, 435] width 613 height 661
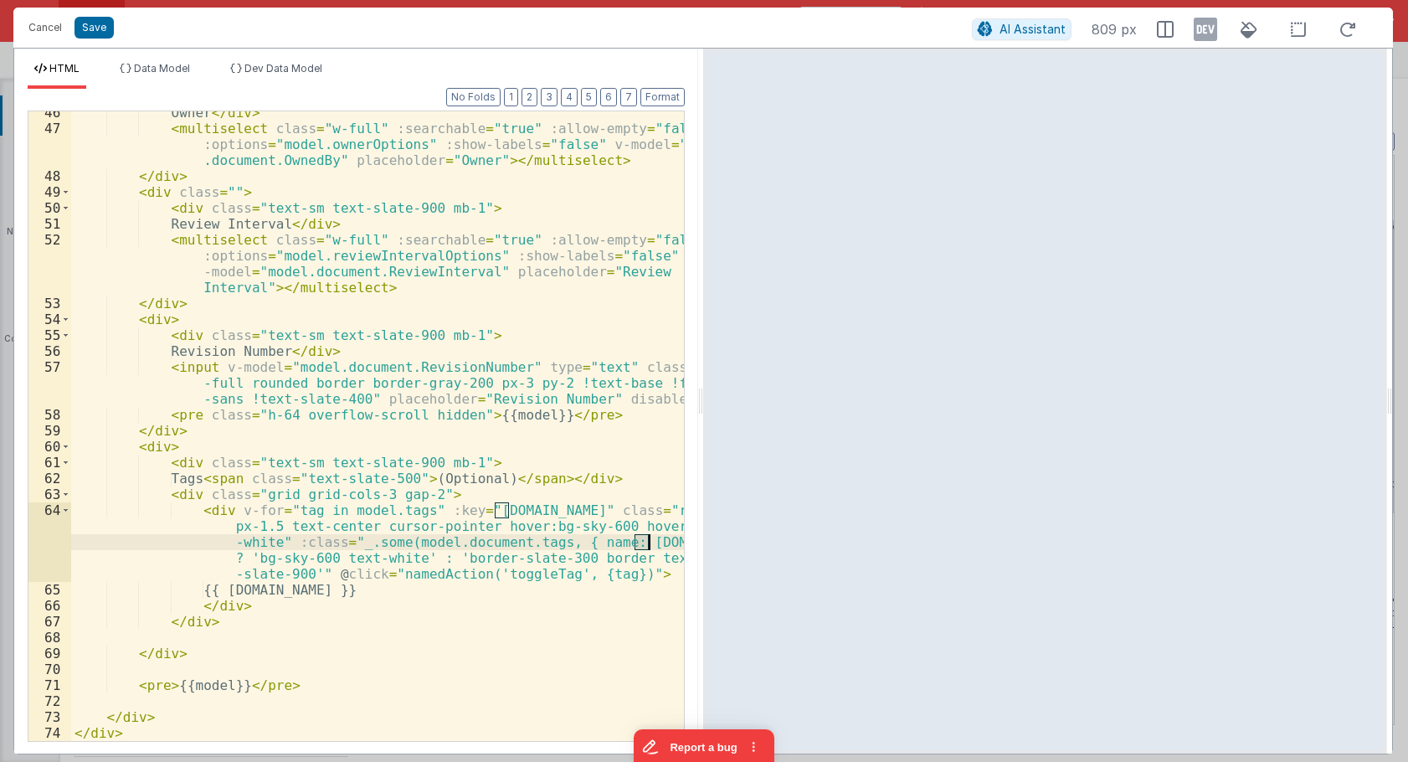
click at [642, 541] on div "Owner </ div > < multiselect class = "w-full" :searchable = "true" :allow-empty…" at bounding box center [377, 435] width 613 height 661
click at [416, 568] on div "Owner </ div > < multiselect class = "w-full" :searchable = "true" :allow-empty…" at bounding box center [377, 435] width 613 height 661
click at [502, 511] on div "Owner </ div > < multiselect class = "w-full" :searchable = "true" :allow-empty…" at bounding box center [377, 435] width 613 height 661
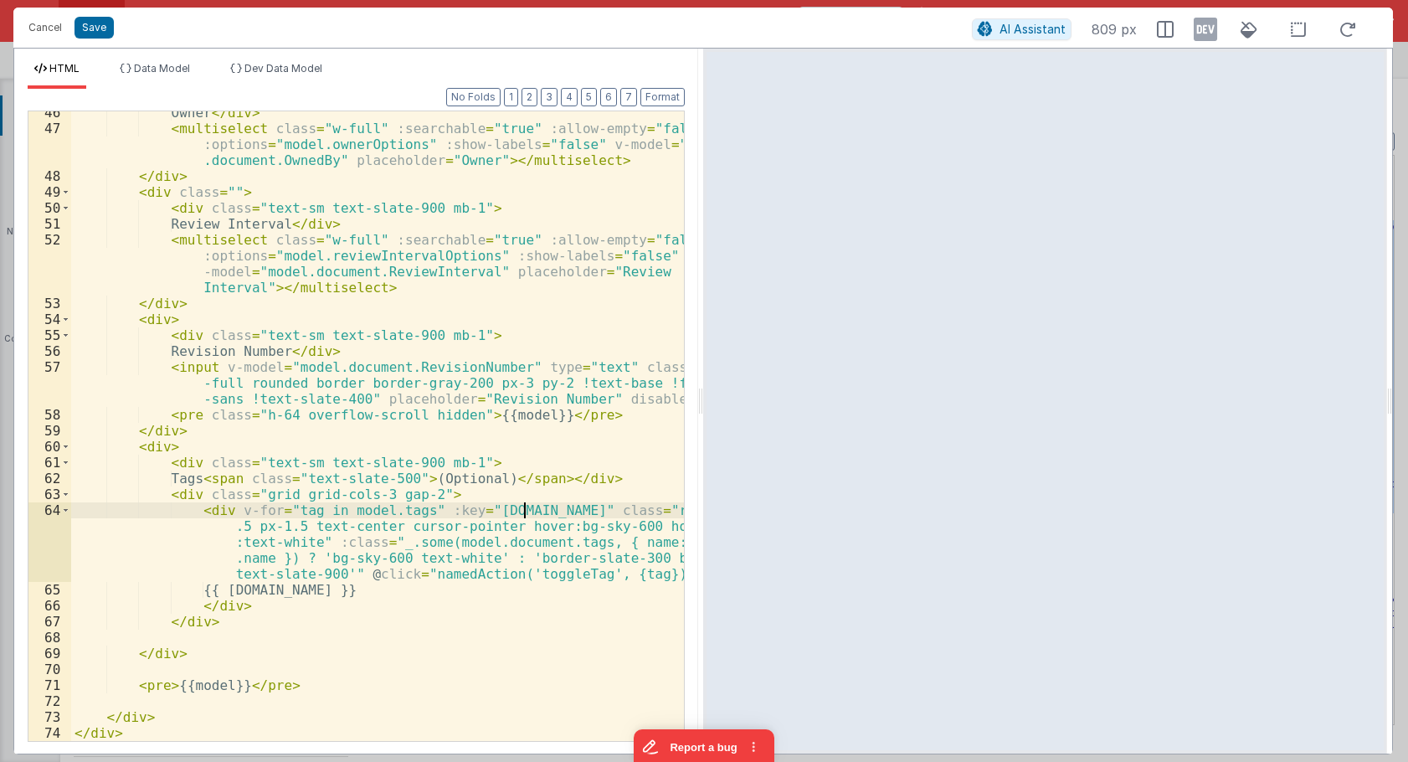
click at [501, 532] on div "Owner </ div > < multiselect class = "w-full" :searchable = "true" :allow-empty…" at bounding box center [377, 435] width 613 height 661
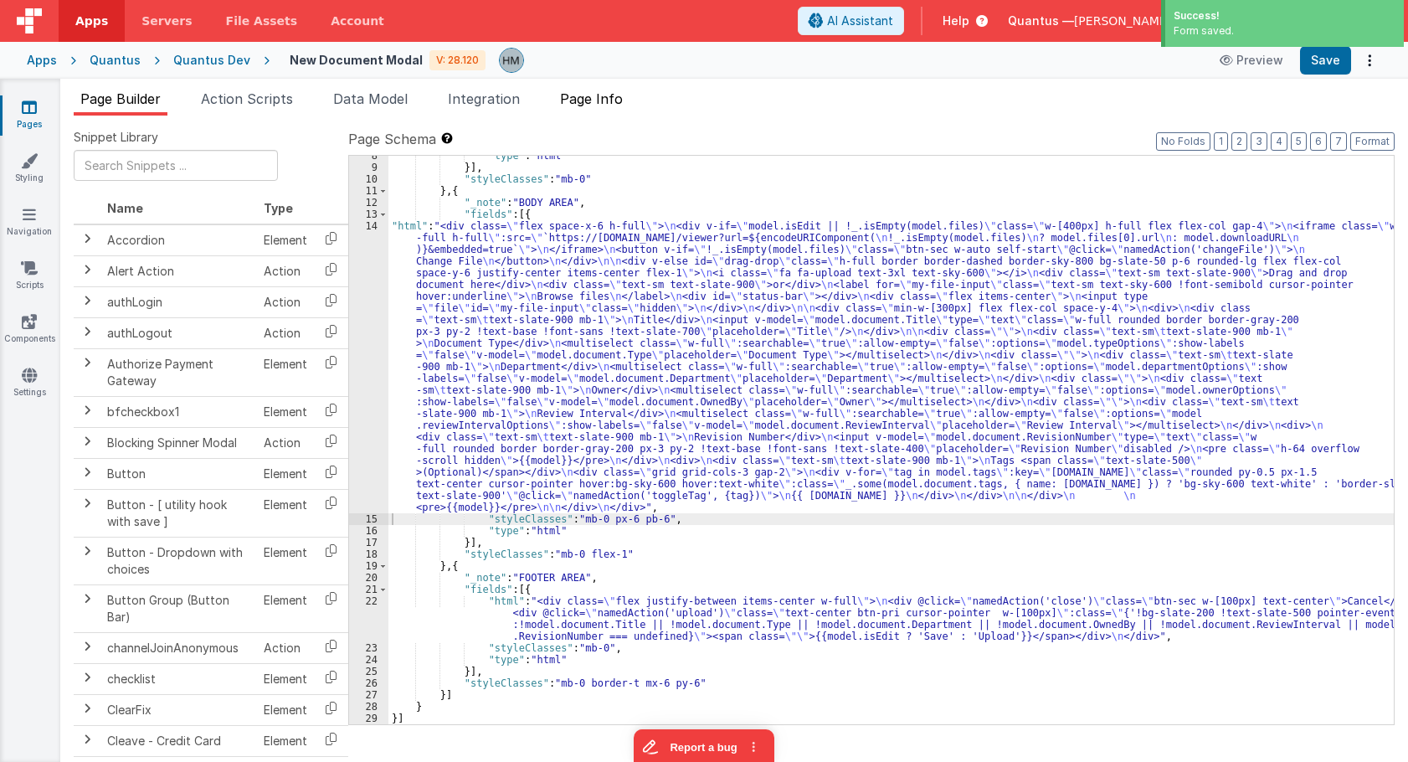
click at [582, 95] on span "Page Info" at bounding box center [591, 98] width 63 height 17
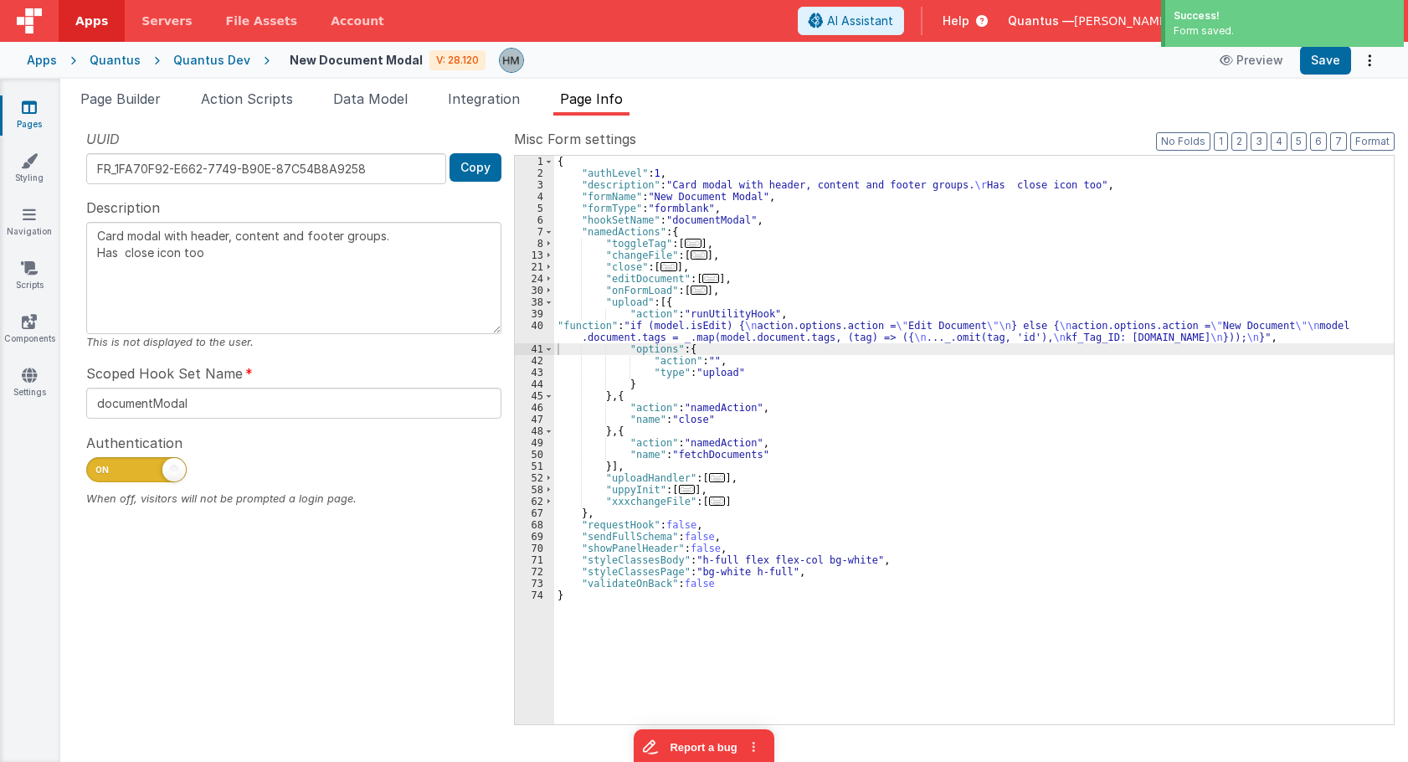
click at [691, 292] on span "..." at bounding box center [699, 289] width 17 height 9
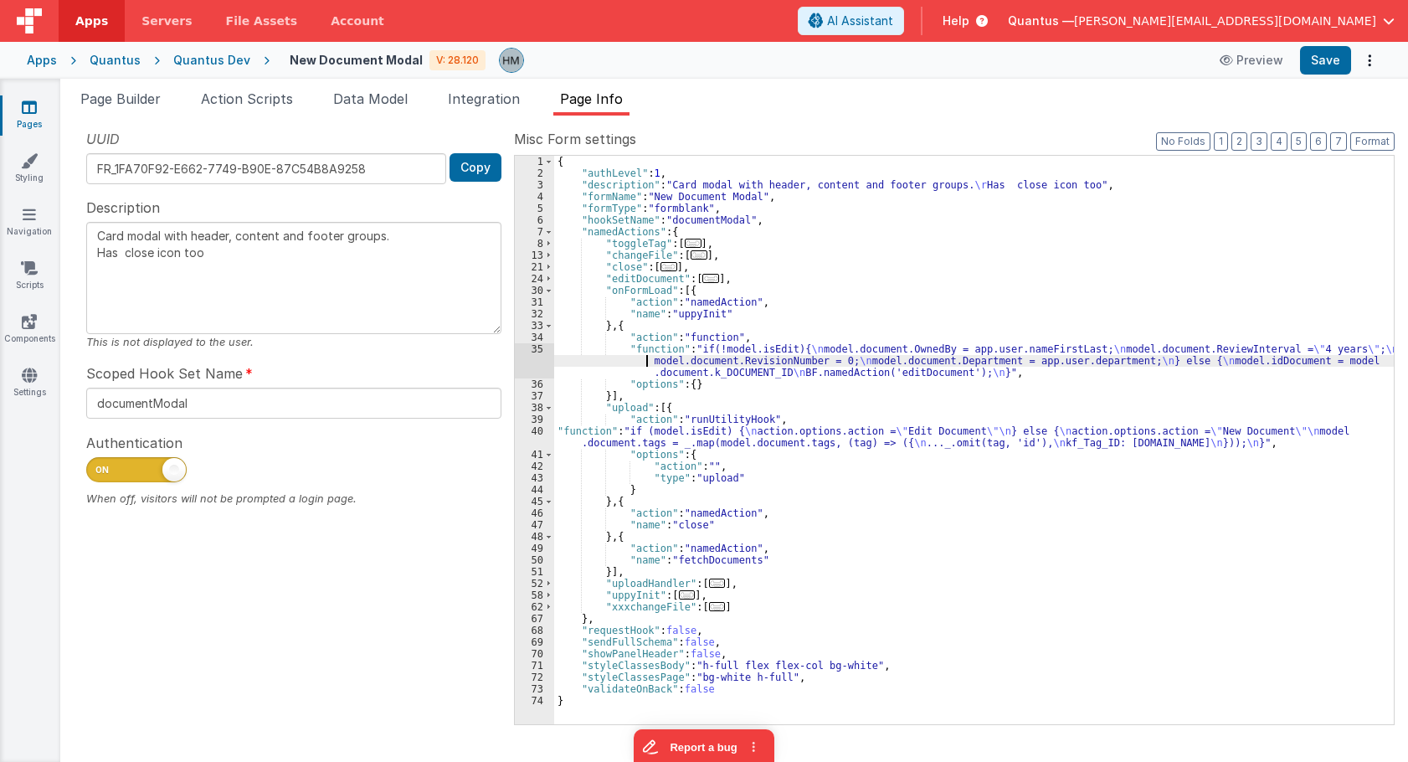
click at [628, 357] on div "{ "authLevel" : 1 , "description" : "Card modal with header, content and footer…" at bounding box center [974, 452] width 840 height 592
click at [537, 346] on div "35" at bounding box center [534, 360] width 39 height 35
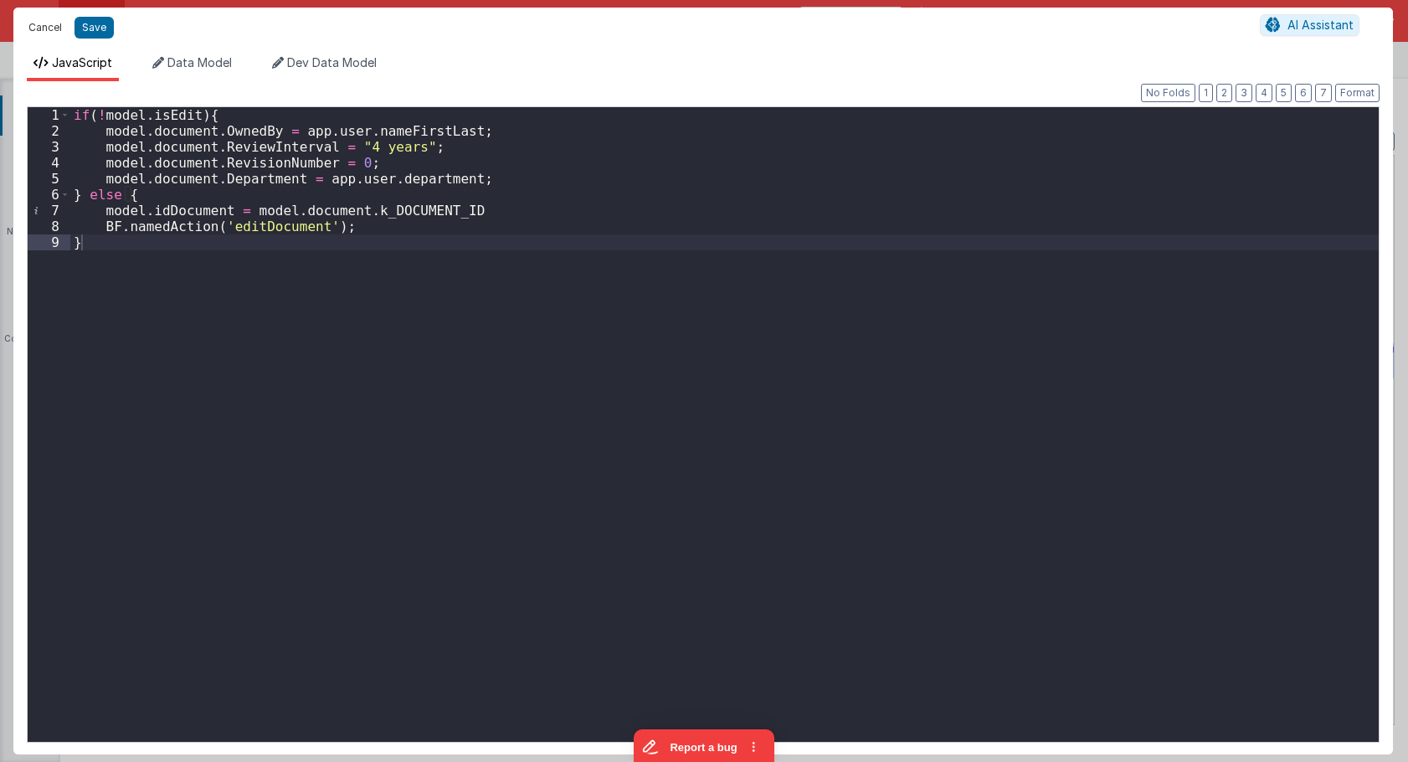
click at [40, 24] on button "Cancel" at bounding box center [45, 27] width 50 height 23
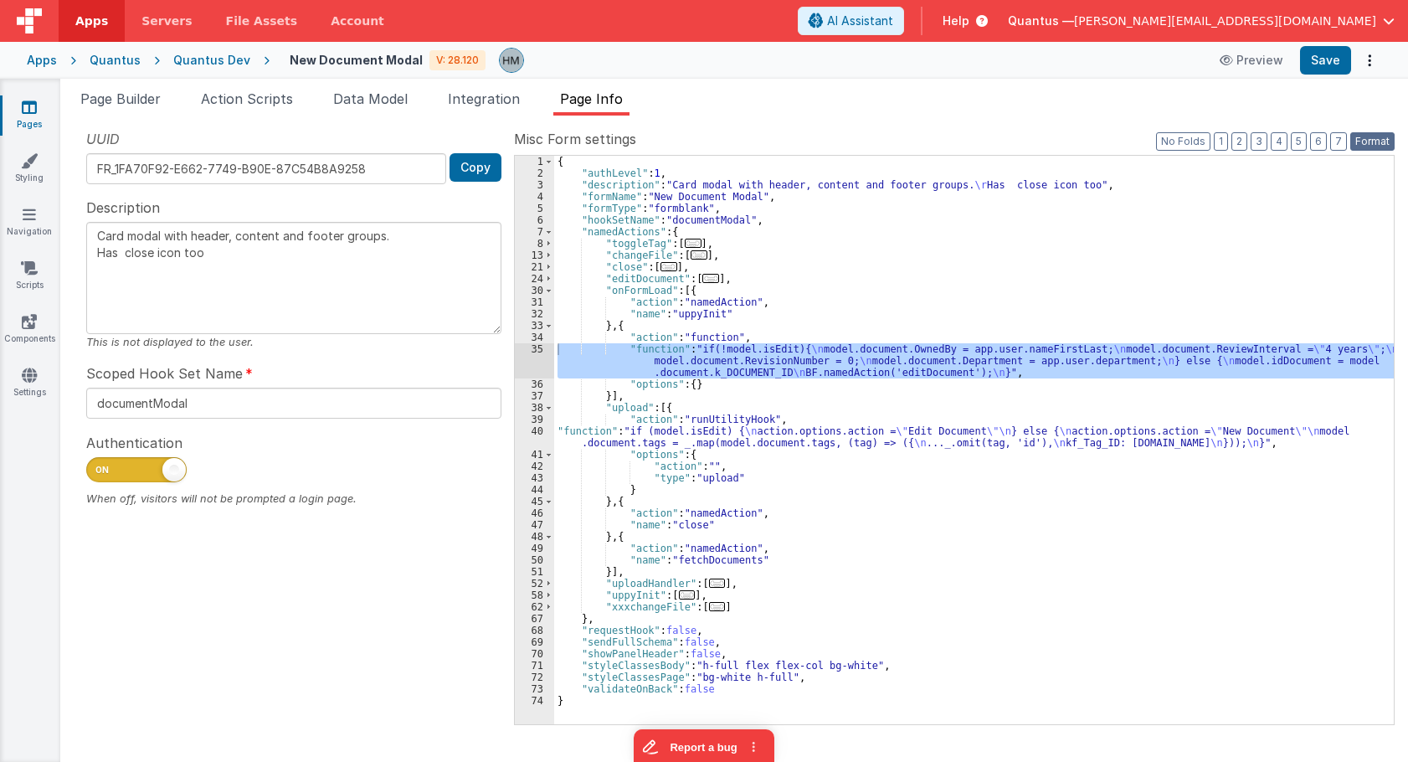
click at [1369, 141] on button "Format" at bounding box center [1372, 141] width 44 height 18
type textarea "Card modal with header, content and footer groups. Has close icon too"
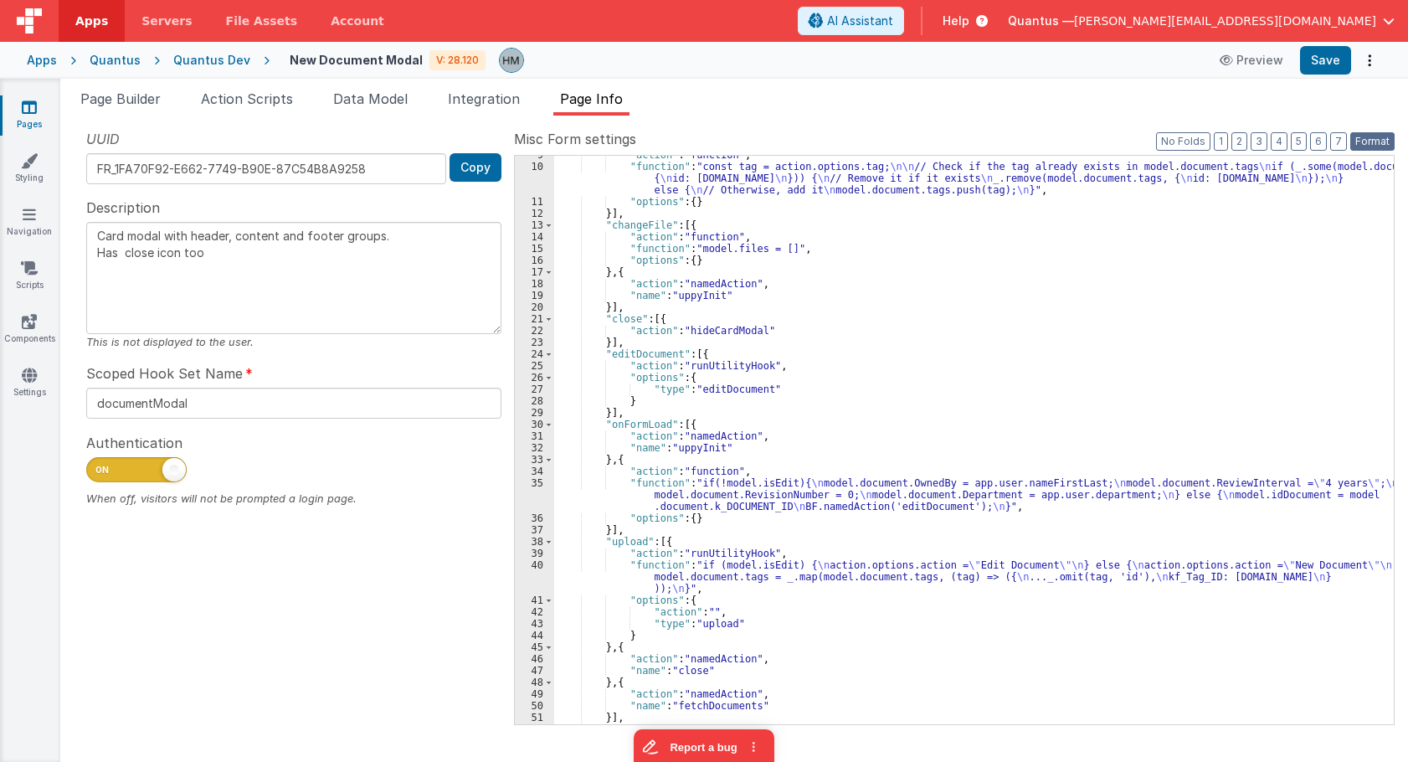
scroll to position [100, 0]
click at [1261, 147] on button "3" at bounding box center [1259, 141] width 17 height 18
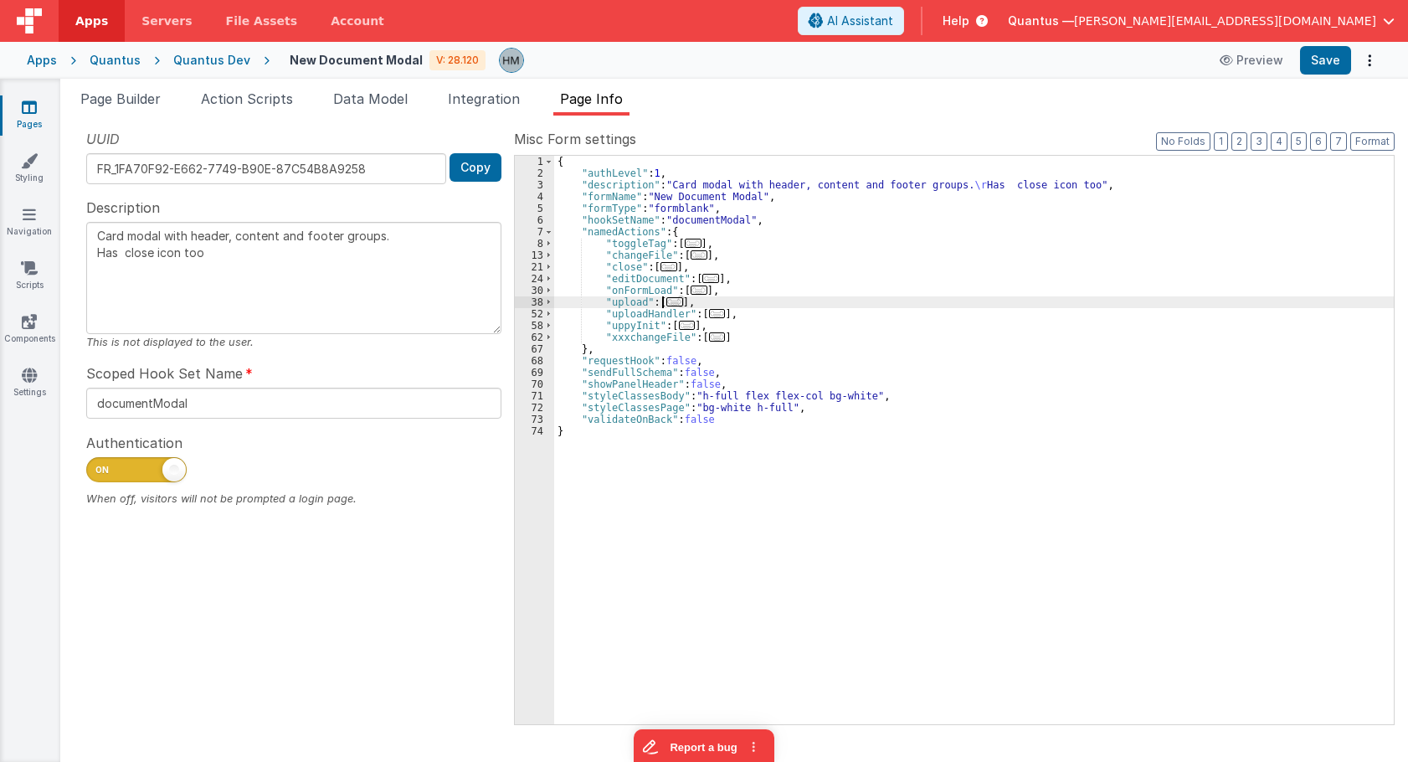
click at [674, 304] on span "..." at bounding box center [674, 301] width 17 height 9
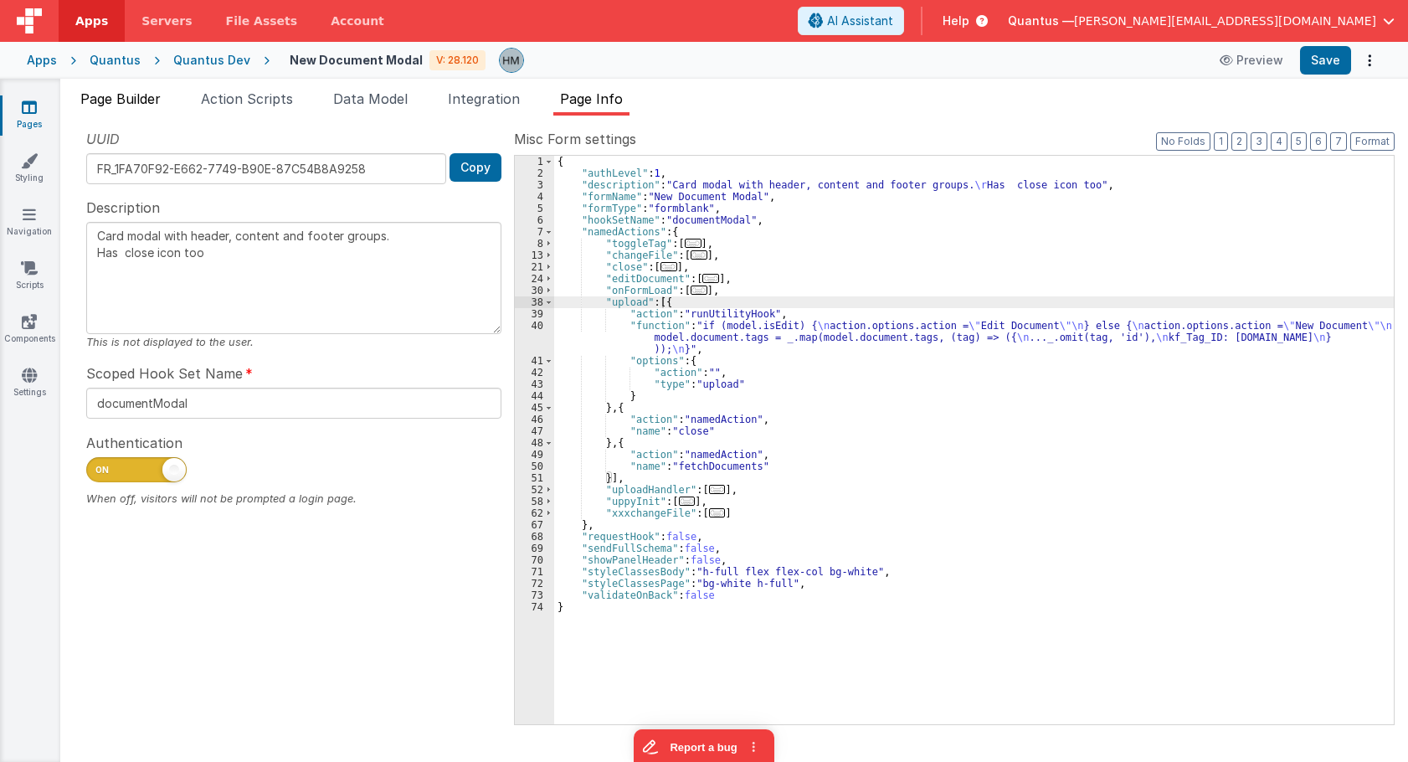
click at [124, 95] on span "Page Builder" at bounding box center [120, 98] width 80 height 17
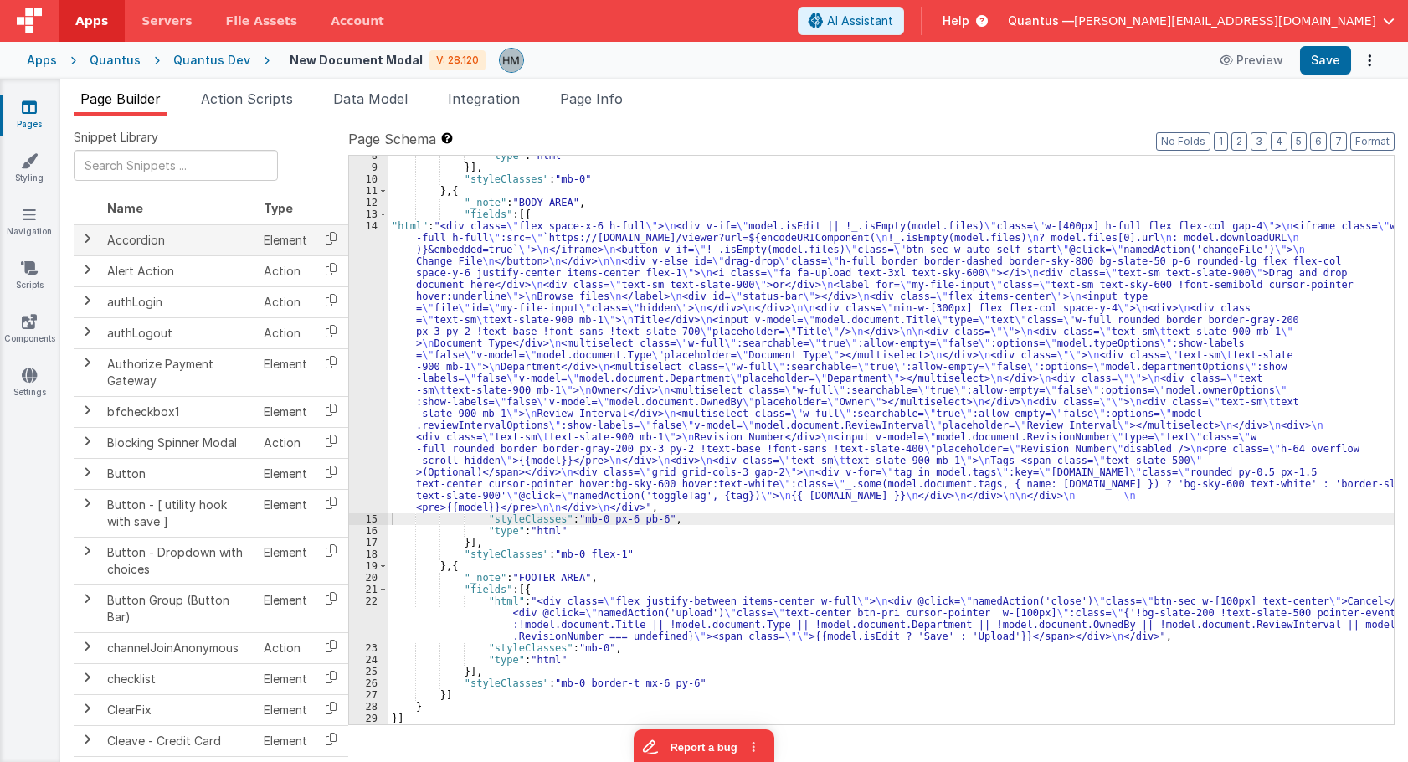
scroll to position [88, 0]
click at [449, 294] on div ""type" : "html" }] , "styleClasses" : "mb-0" } , { "_note" : "BODY AREA" , "fie…" at bounding box center [890, 446] width 1005 height 592
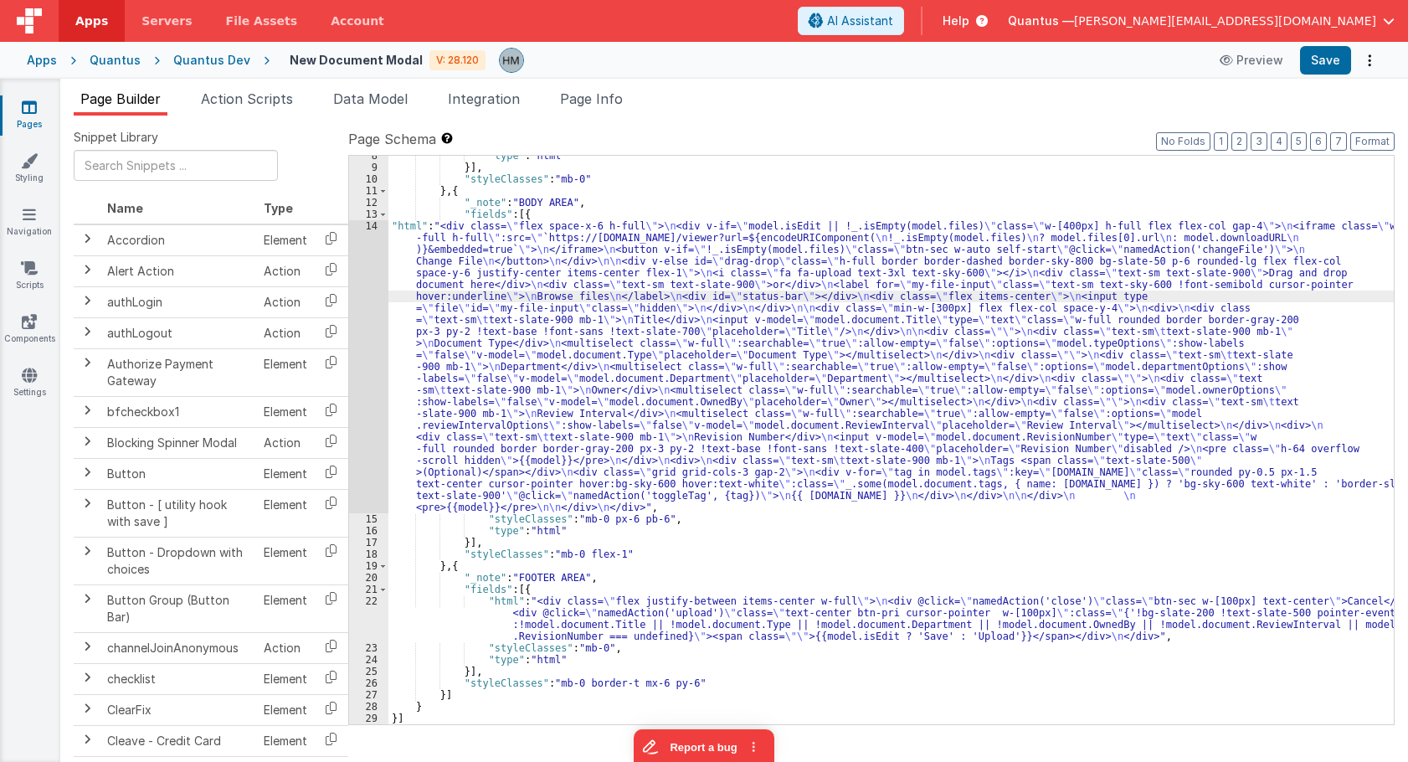
click at [367, 227] on div "14" at bounding box center [368, 366] width 39 height 293
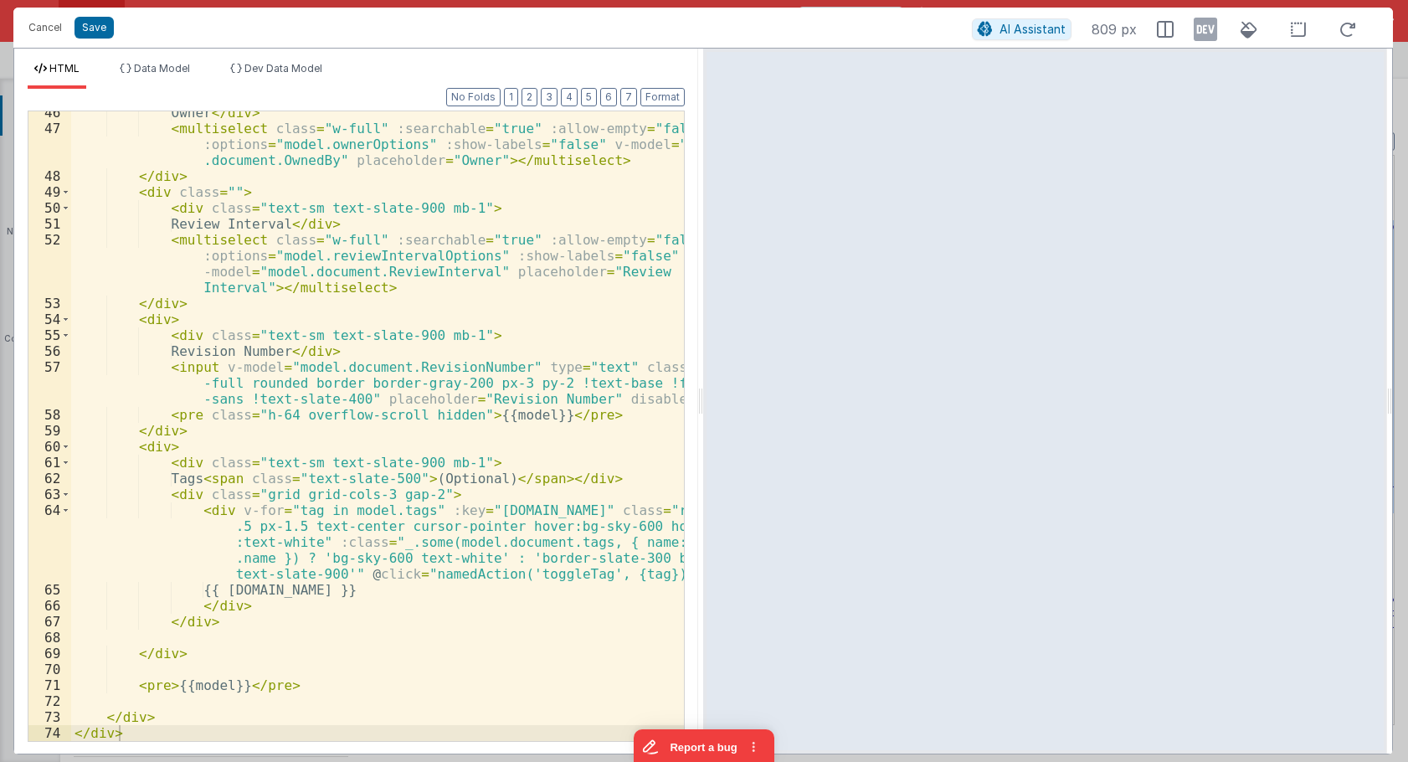
scroll to position [929, 0]
click at [351, 508] on div "Owner </ div > < multiselect class = "w-full" :searchable = "true" :allow-empty…" at bounding box center [377, 435] width 613 height 661
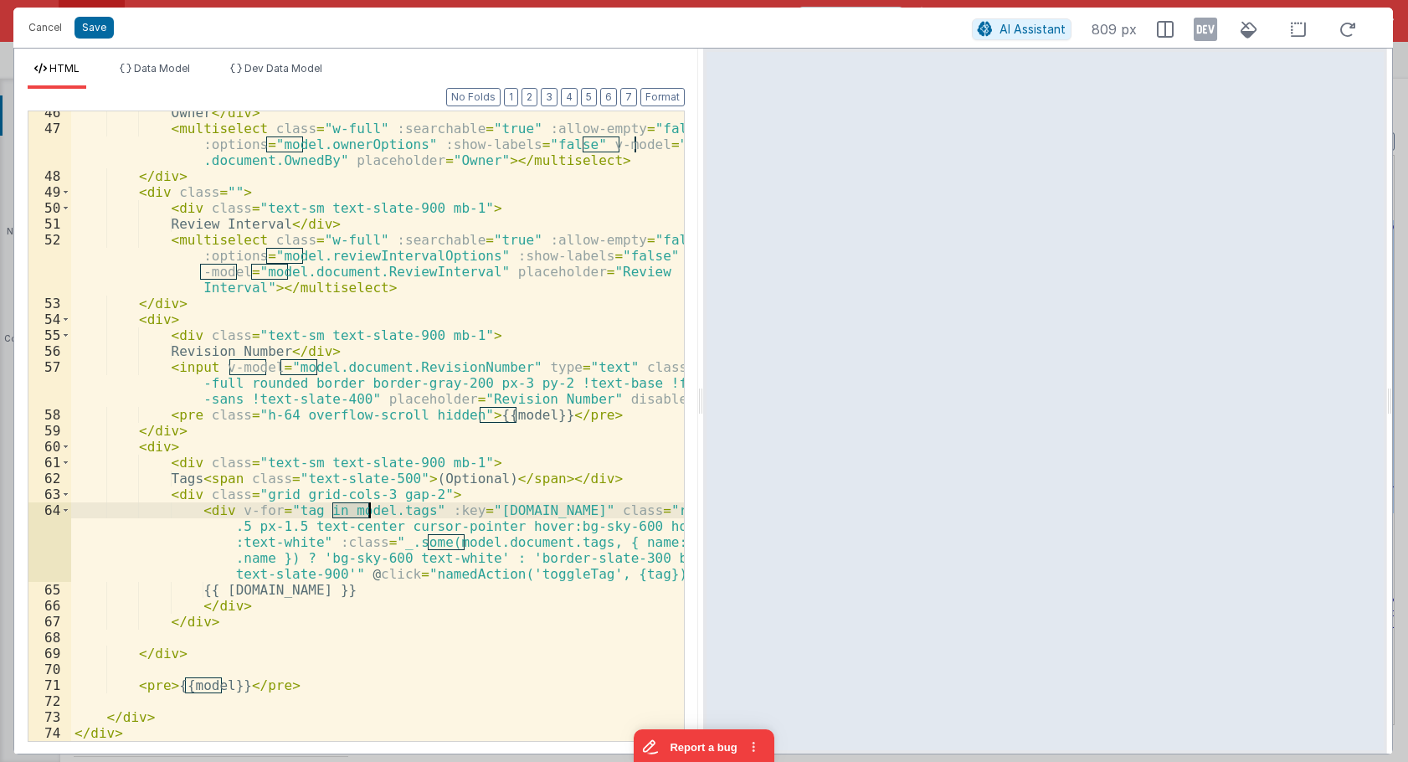
click at [351, 508] on div "Owner </ div > < multiselect class = "w-full" :searchable = "true" :allow-empty…" at bounding box center [377, 435] width 613 height 661
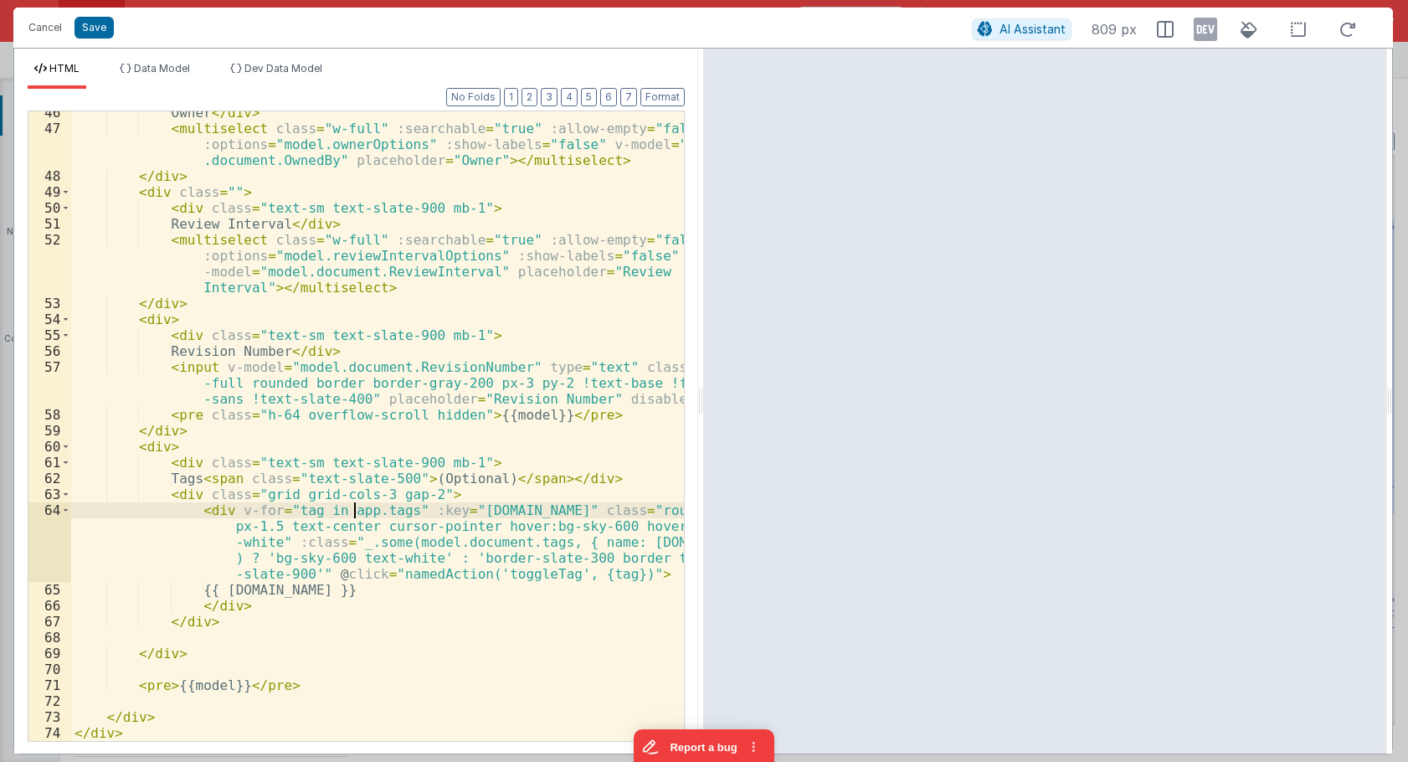
click at [520, 561] on div "Owner </ div > < multiselect class = "w-full" :searchable = "true" :allow-empty…" at bounding box center [377, 435] width 613 height 661
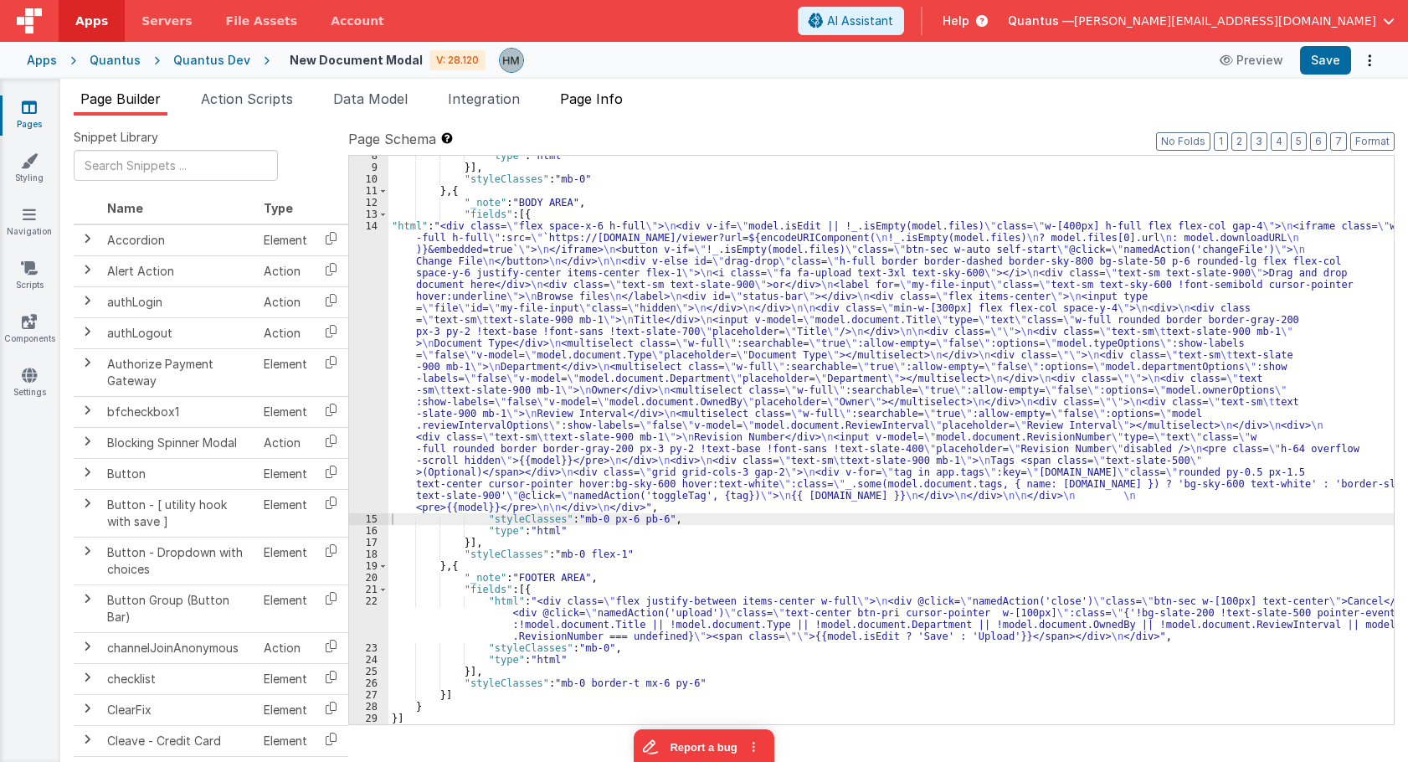
click at [603, 113] on li "Page Info" at bounding box center [591, 102] width 76 height 27
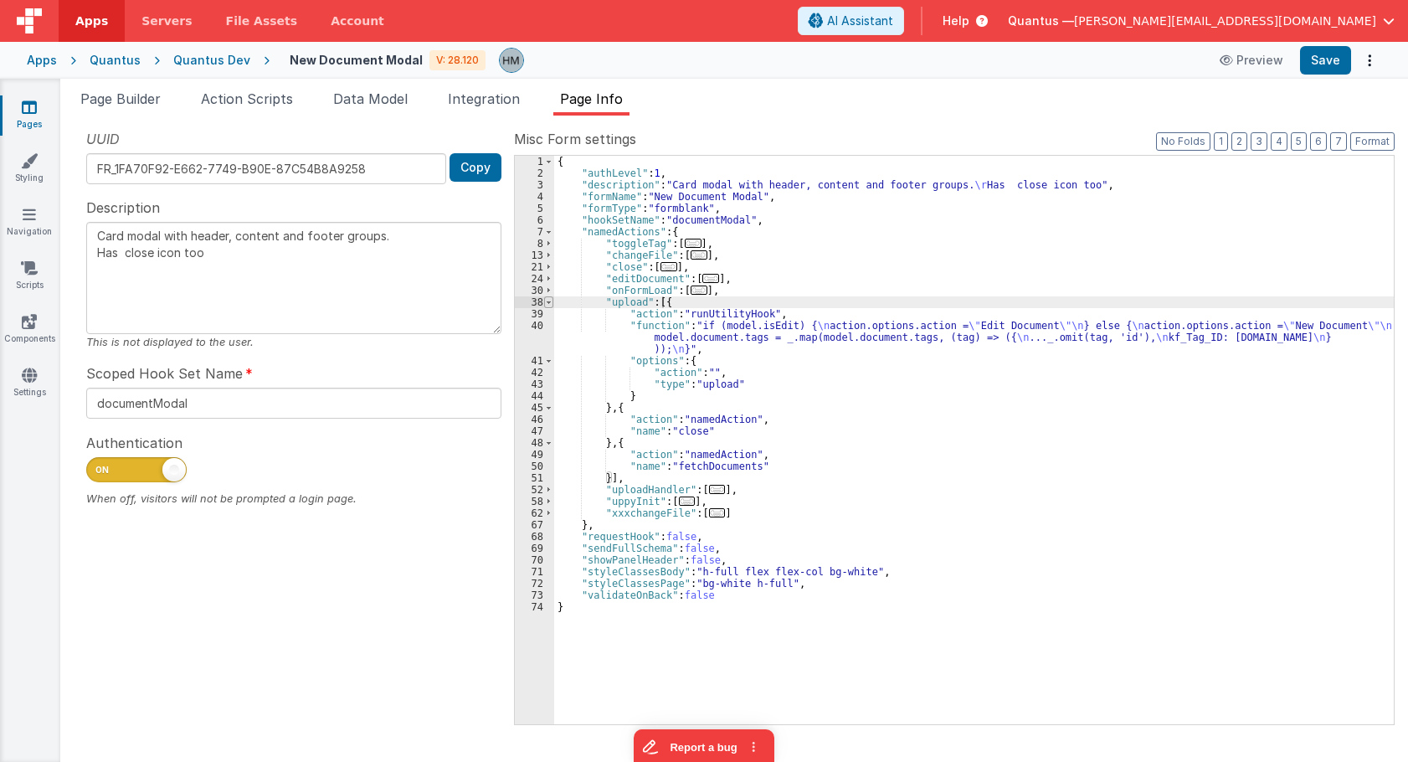
click at [549, 304] on span at bounding box center [548, 302] width 9 height 12
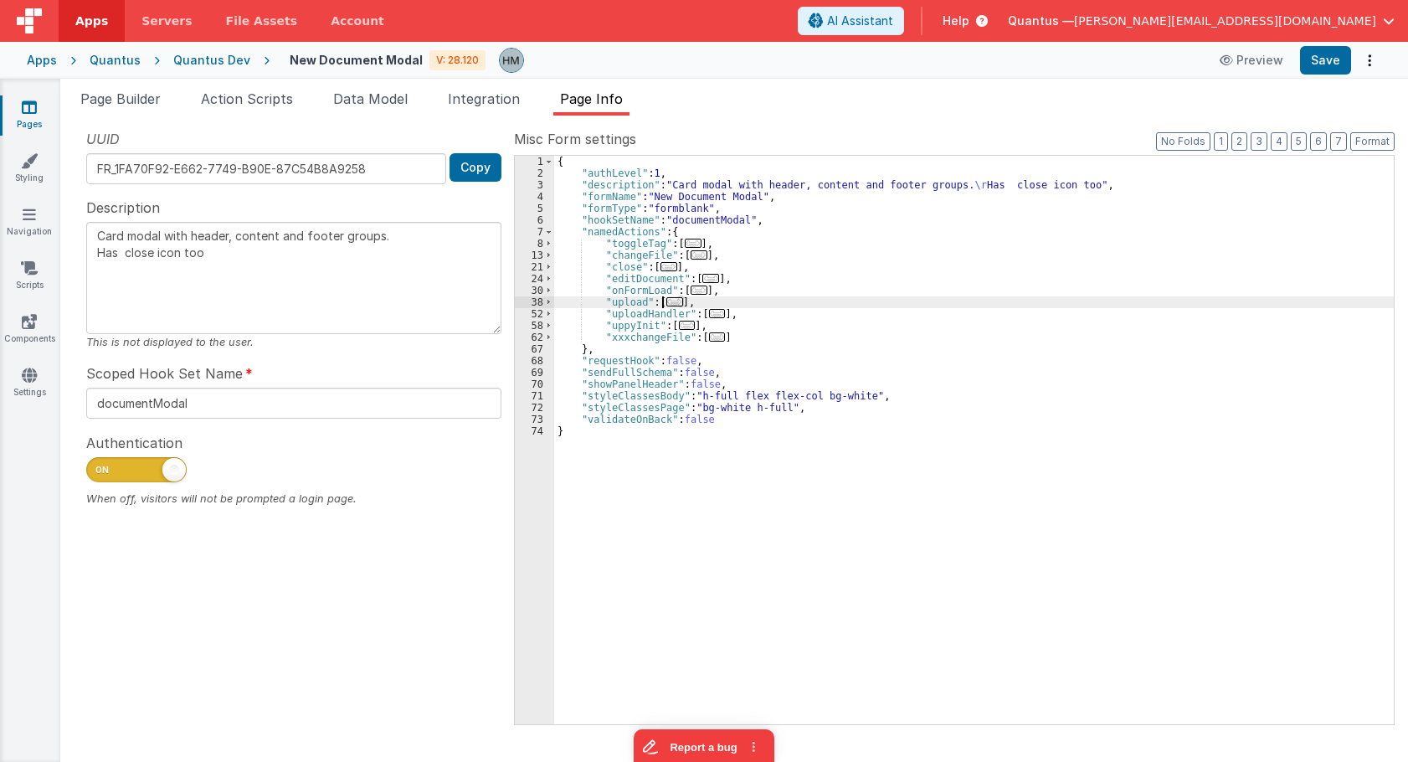
click at [685, 247] on span "..." at bounding box center [693, 243] width 17 height 9
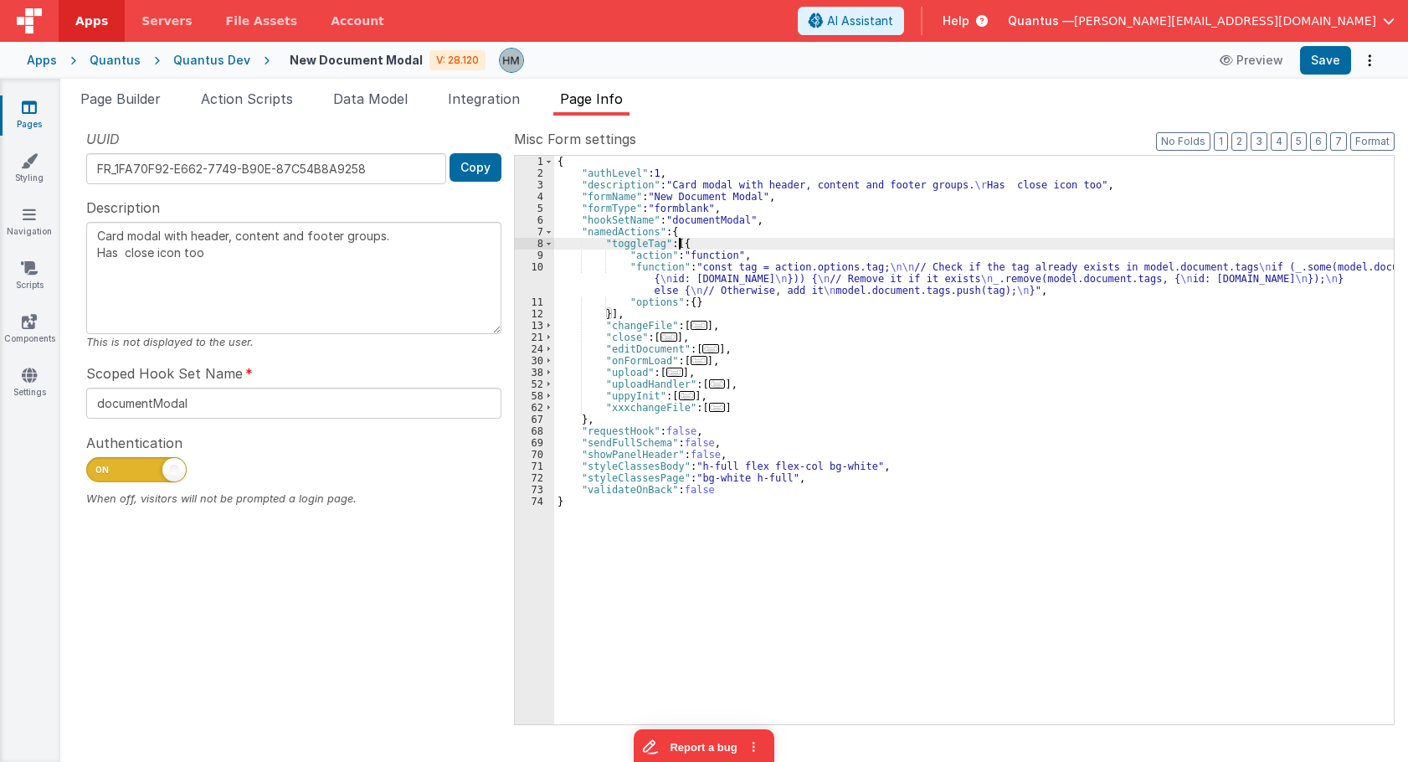
click at [641, 273] on div "{ "authLevel" : 1 , "description" : "Card modal with header, content and footer…" at bounding box center [974, 452] width 840 height 592
click at [526, 271] on div "10" at bounding box center [534, 278] width 39 height 35
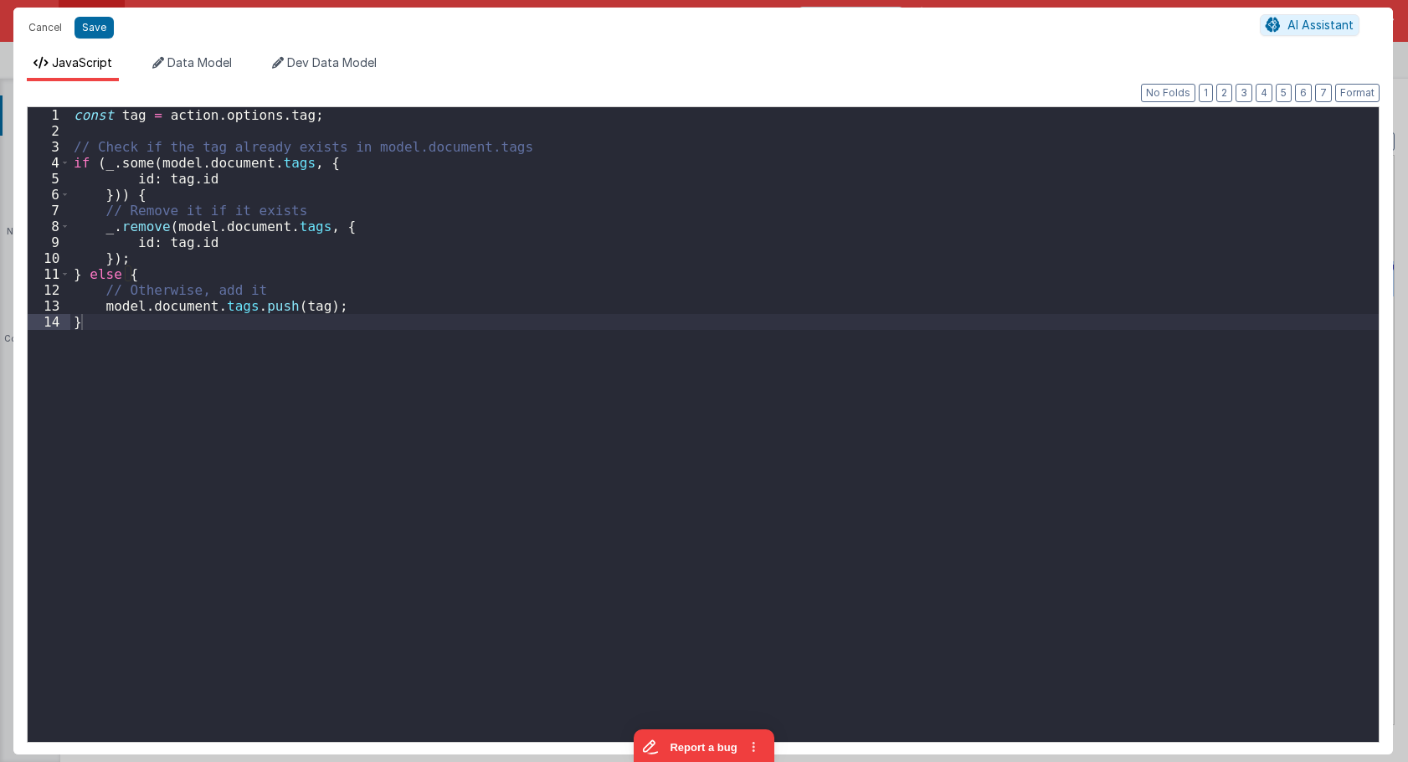
click at [142, 180] on div "const tag = action . options . tag ; // Check if the tag already exists in mode…" at bounding box center [724, 440] width 1308 height 666
click at [144, 179] on div "const tag = action . options . tag ; // Check if the tag already exists in mode…" at bounding box center [724, 440] width 1308 height 666
click at [213, 177] on div "const tag = action . options . tag ; // Check if the tag already exists in mode…" at bounding box center [724, 440] width 1308 height 666
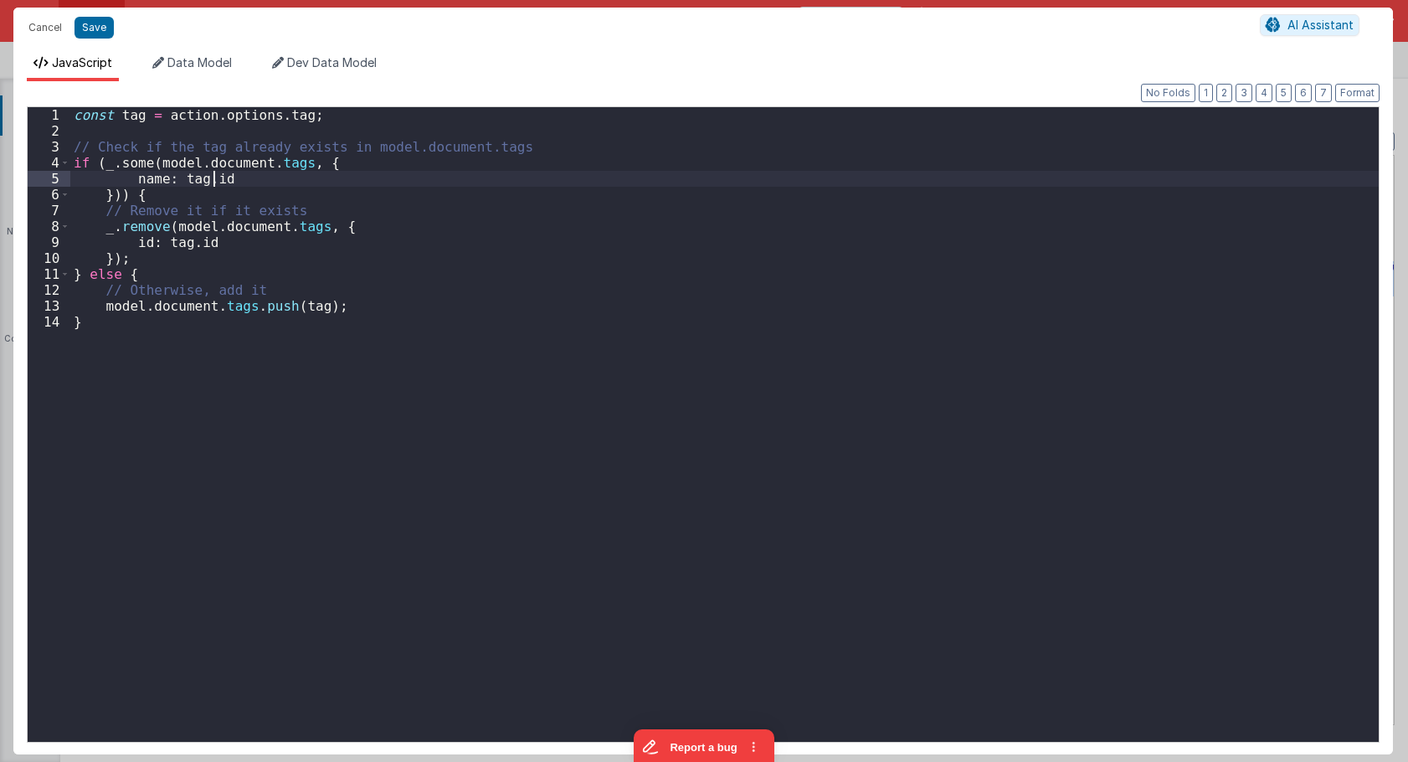
click at [213, 177] on div "const tag = action . options . tag ; // Check if the tag already exists in mode…" at bounding box center [724, 440] width 1308 height 666
click at [201, 239] on div "const tag = action . options . tag ; // Check if the tag already exists in mode…" at bounding box center [724, 440] width 1308 height 666
click at [141, 244] on div "const tag = action . options . tag ; // Check if the tag already exists in mode…" at bounding box center [724, 440] width 1308 height 666
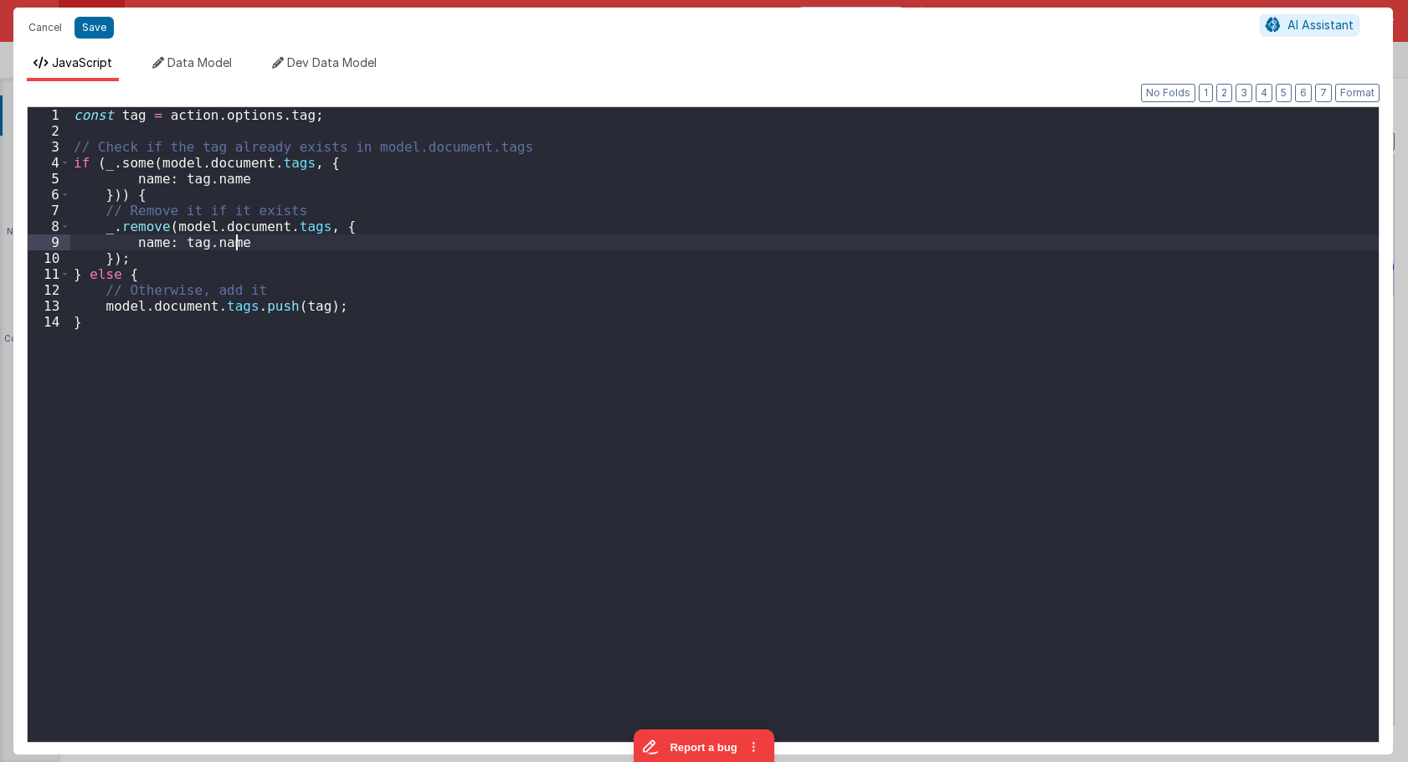
click at [357, 243] on div "const tag = action . options . tag ; // Check if the tag already exists in mode…" at bounding box center [724, 440] width 1308 height 666
type textarea "Card modal with header, content and footer groups. Has close icon too"
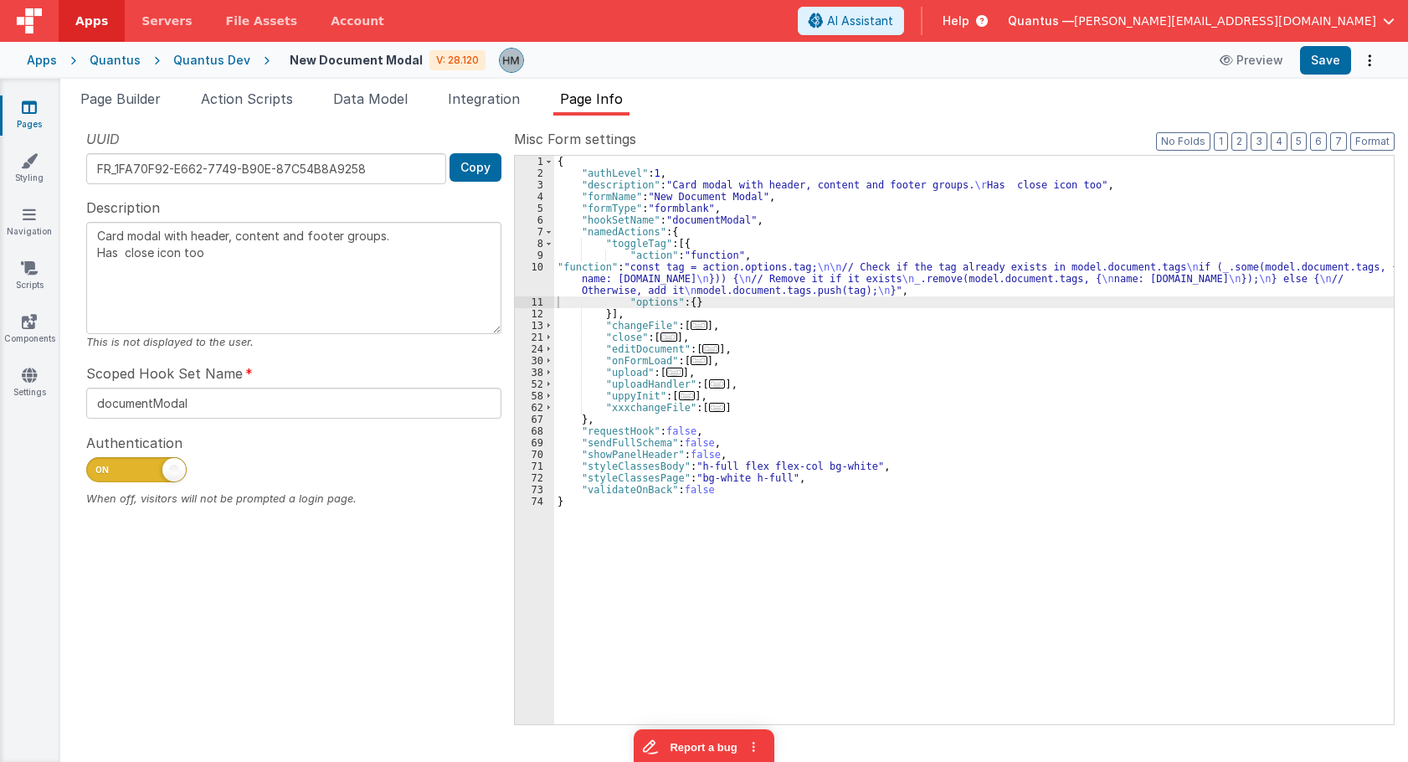
click at [110, 116] on div "Snippet Library Name Type Accordion Element Alert Action Action authLogin Actio…" at bounding box center [734, 439] width 1348 height 646
click at [131, 101] on span "Page Builder" at bounding box center [120, 98] width 80 height 17
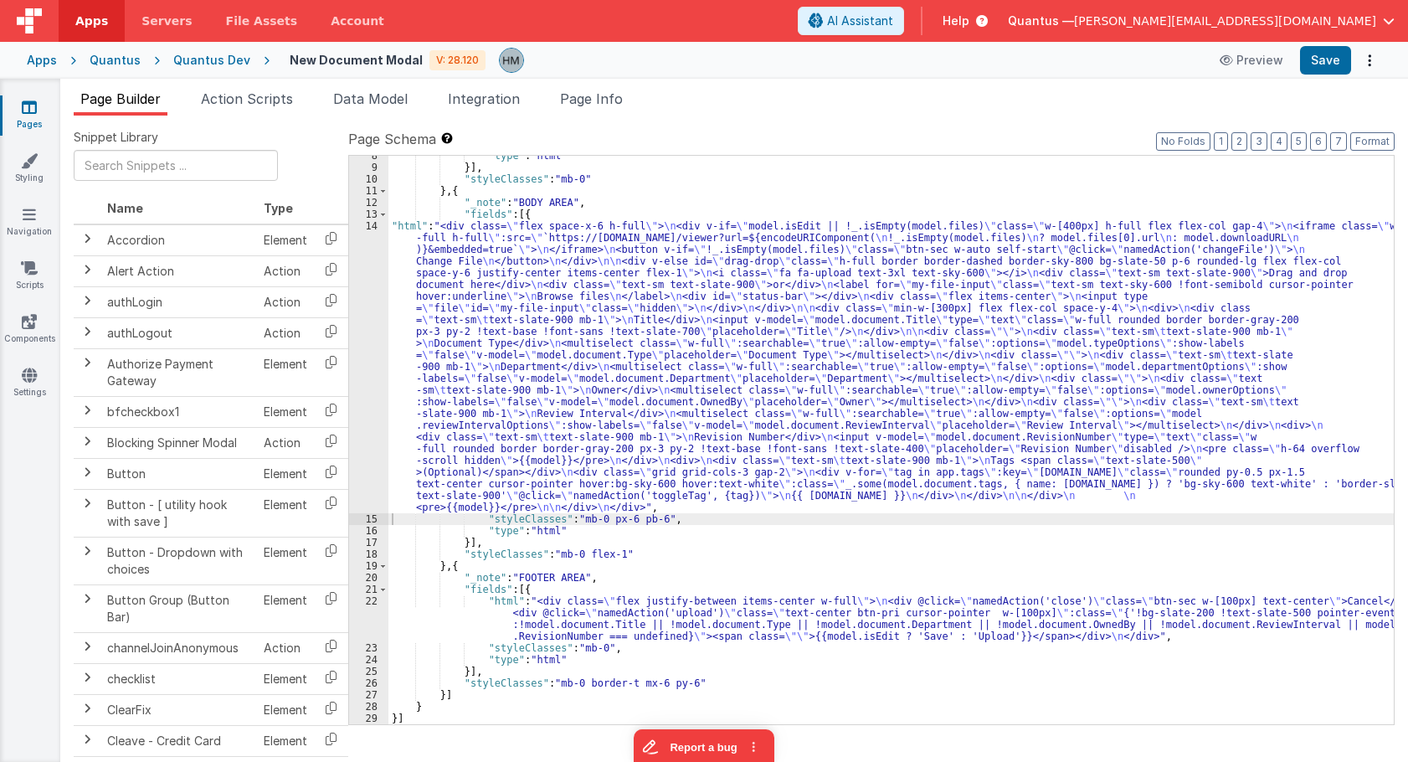
click at [476, 271] on div ""type" : "html" }] , "styleClasses" : "mb-0" } , { "_note" : "BODY AREA" , "fie…" at bounding box center [890, 446] width 1005 height 592
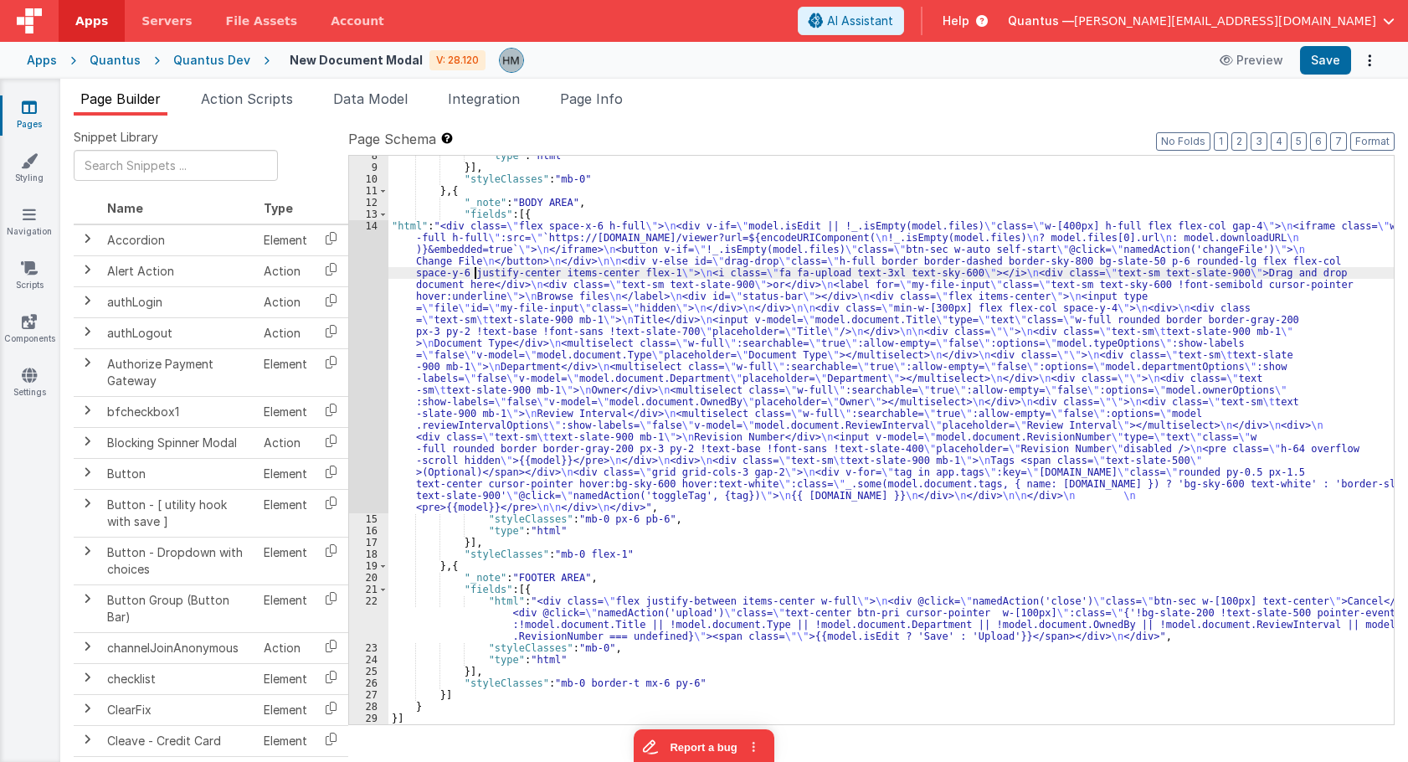
click at [369, 229] on div "14" at bounding box center [368, 366] width 39 height 293
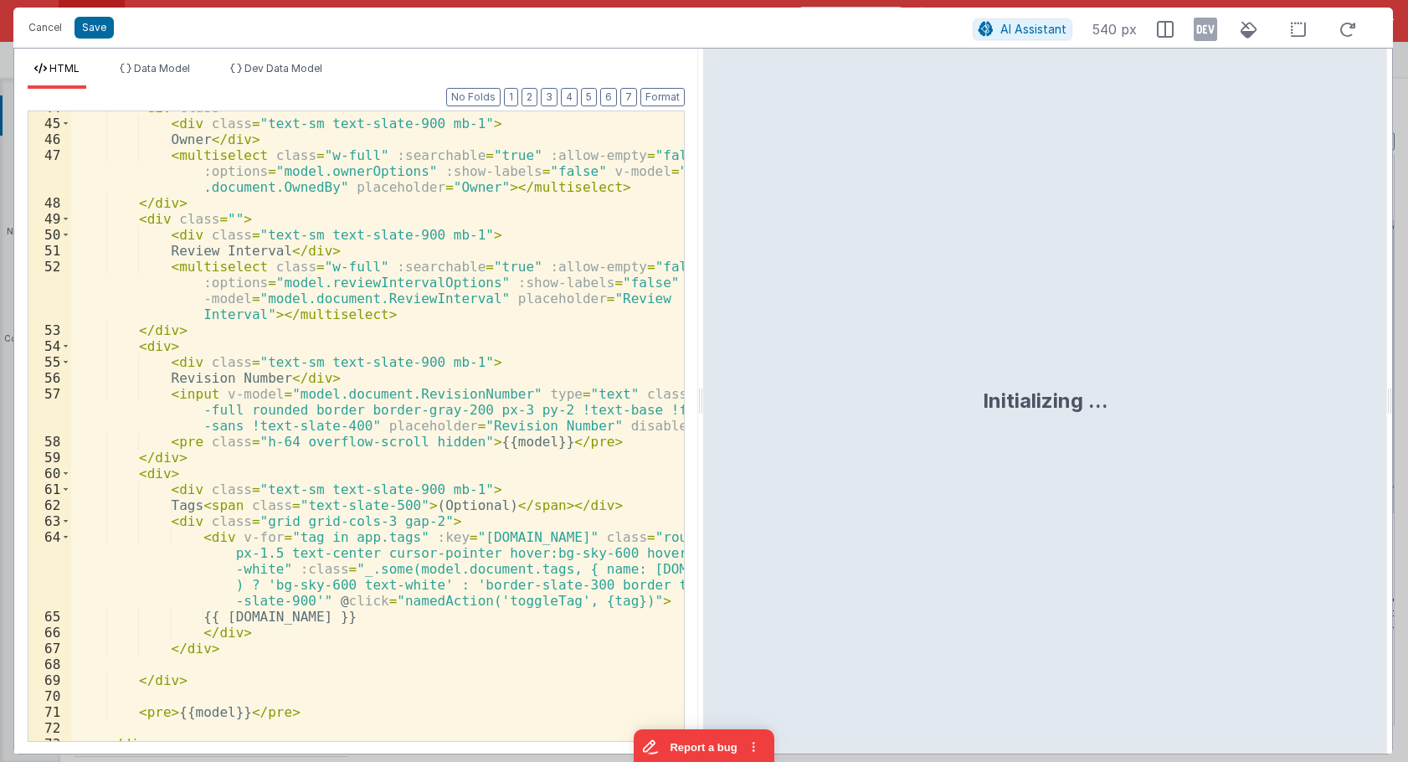
scroll to position [929, 0]
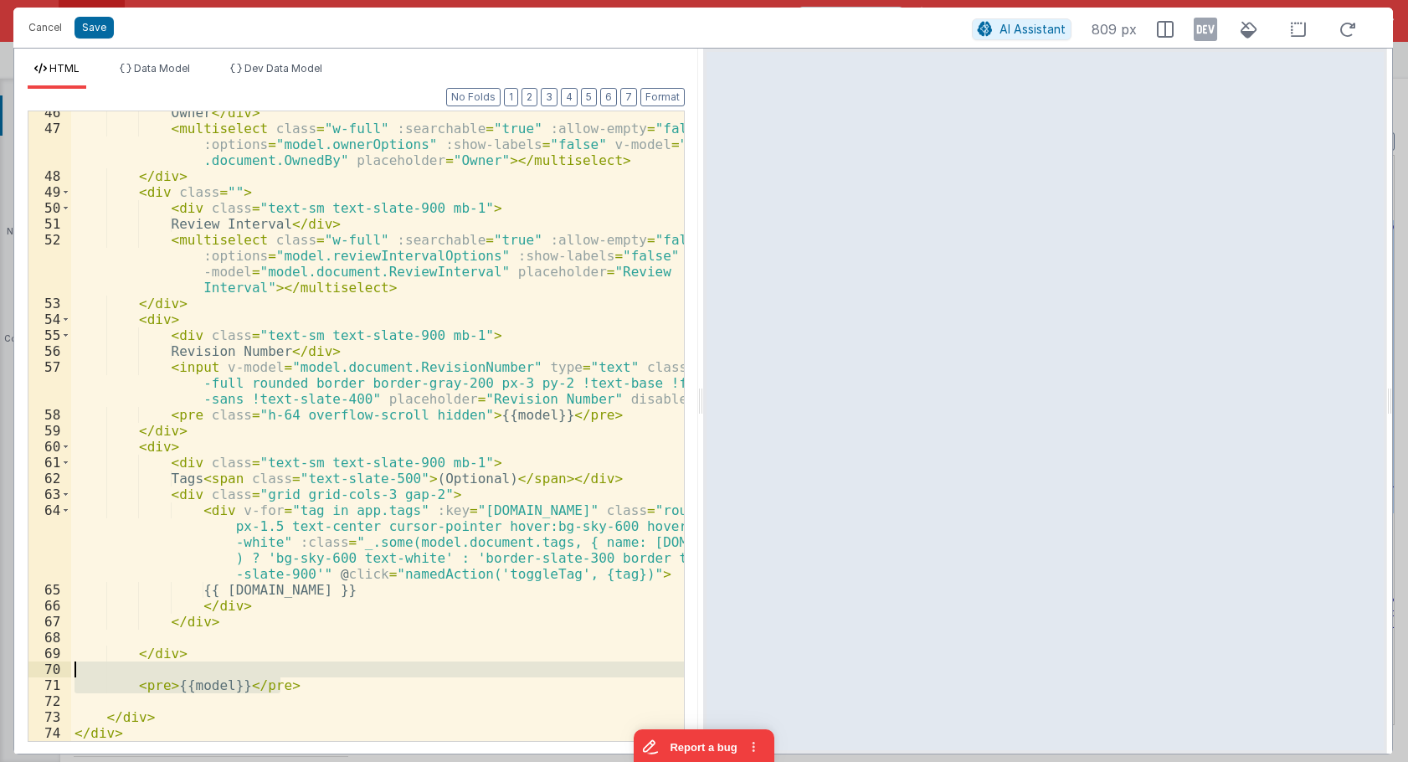
drag, startPoint x: 295, startPoint y: 681, endPoint x: 63, endPoint y: 676, distance: 232.8
click at [71, 676] on div "Owner </ div > < multiselect class = "w-full" :searchable = "true" :allow-empty…" at bounding box center [377, 425] width 613 height 629
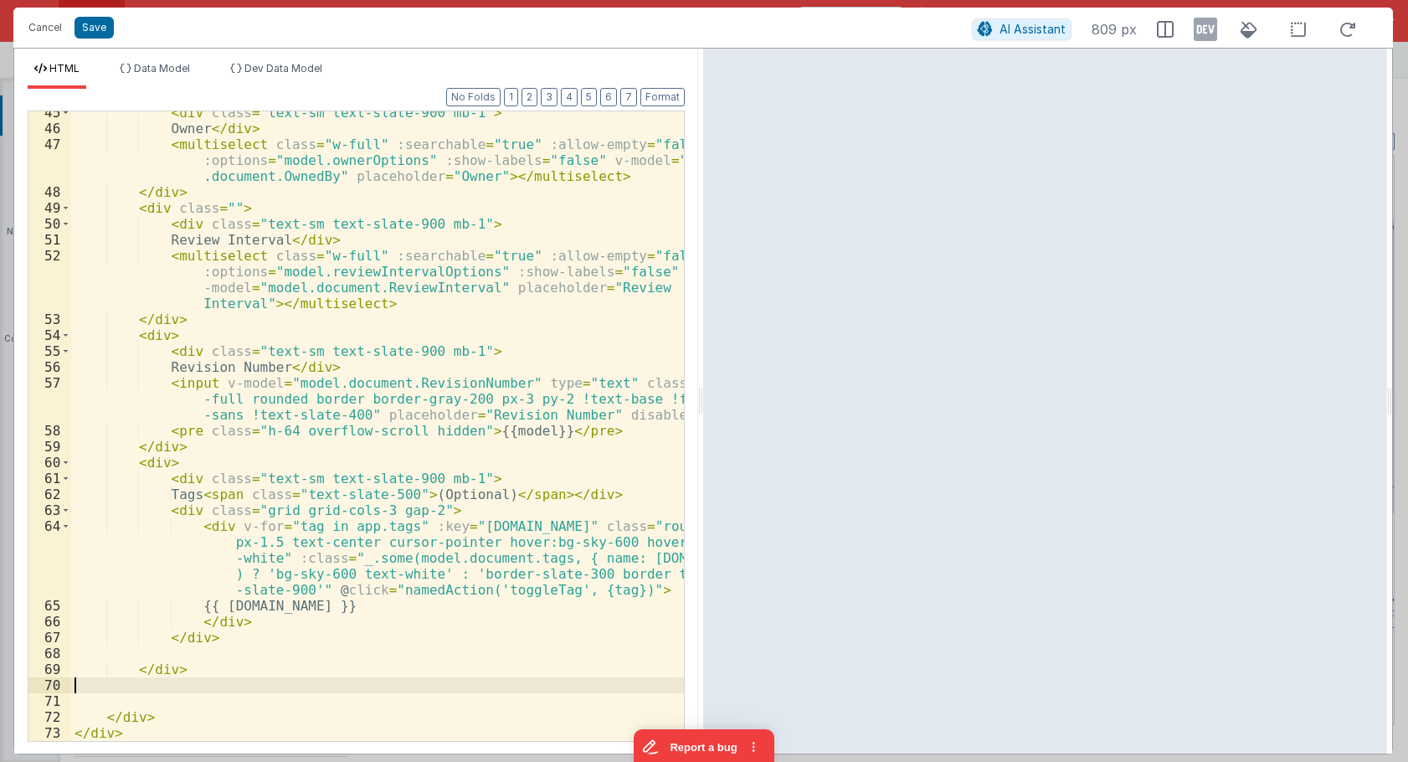
scroll to position [897, 0]
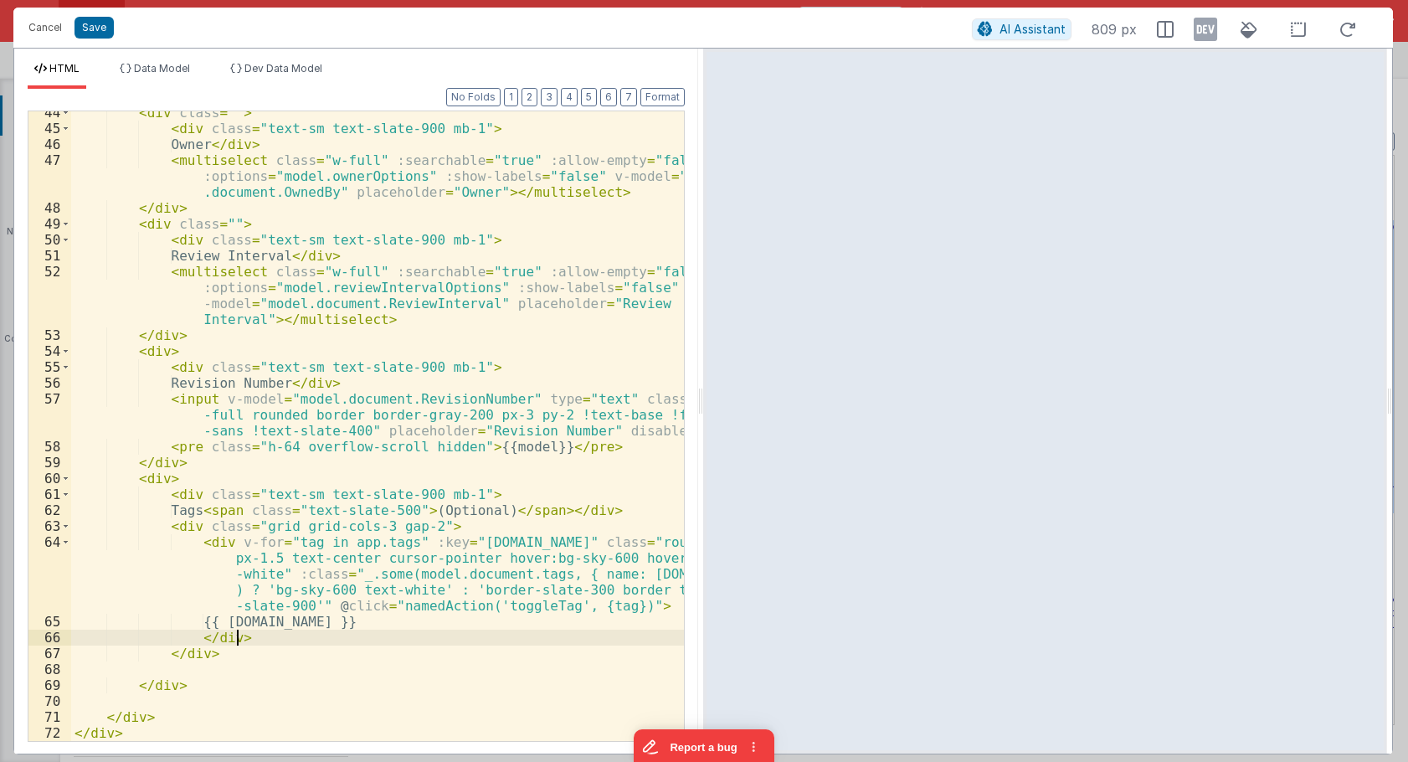
click at [386, 634] on div "< div class = "" > < div class = "text-sm text-slate-900 mb-1" > Owner </ div >…" at bounding box center [377, 435] width 613 height 661
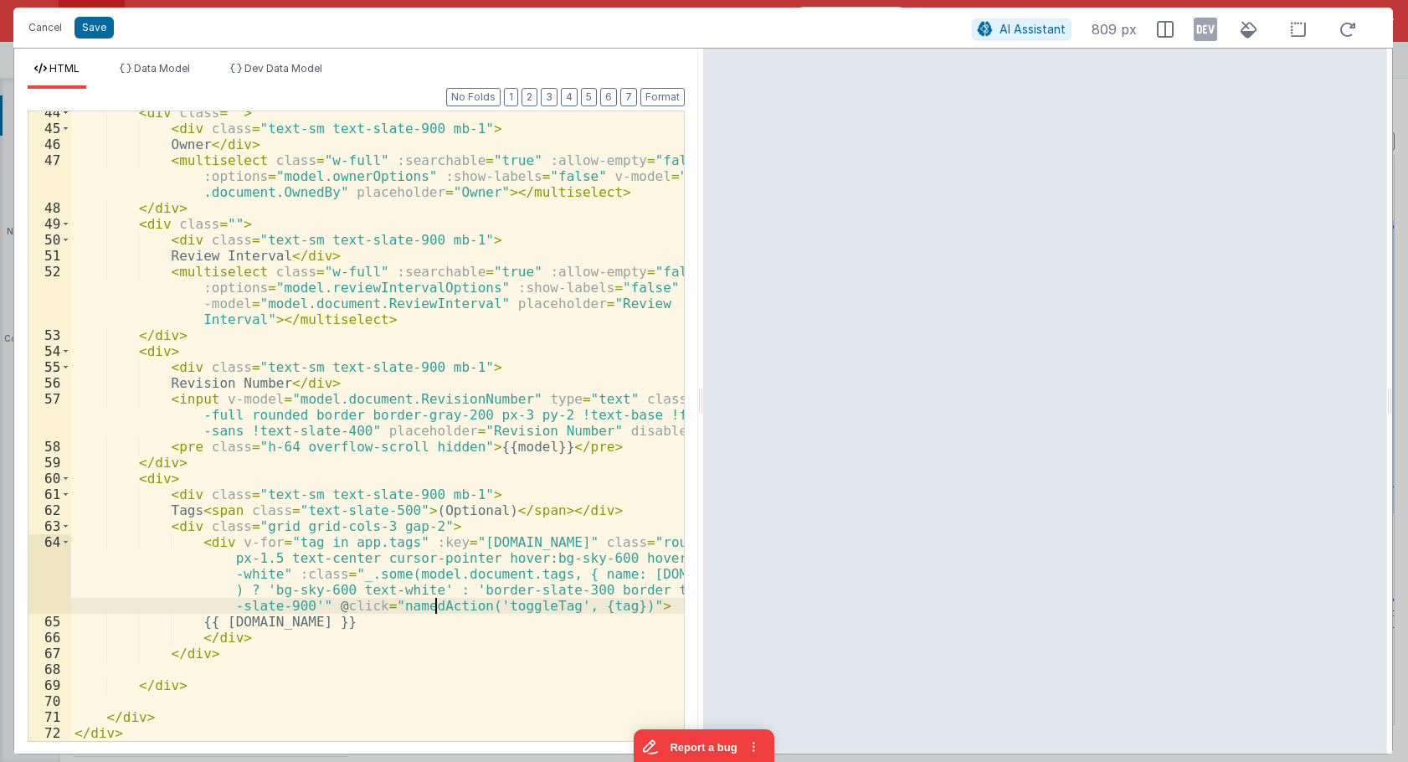
click at [438, 604] on div "< div class = "" > < div class = "text-sm text-slate-900 mb-1" > Owner </ div >…" at bounding box center [377, 435] width 613 height 661
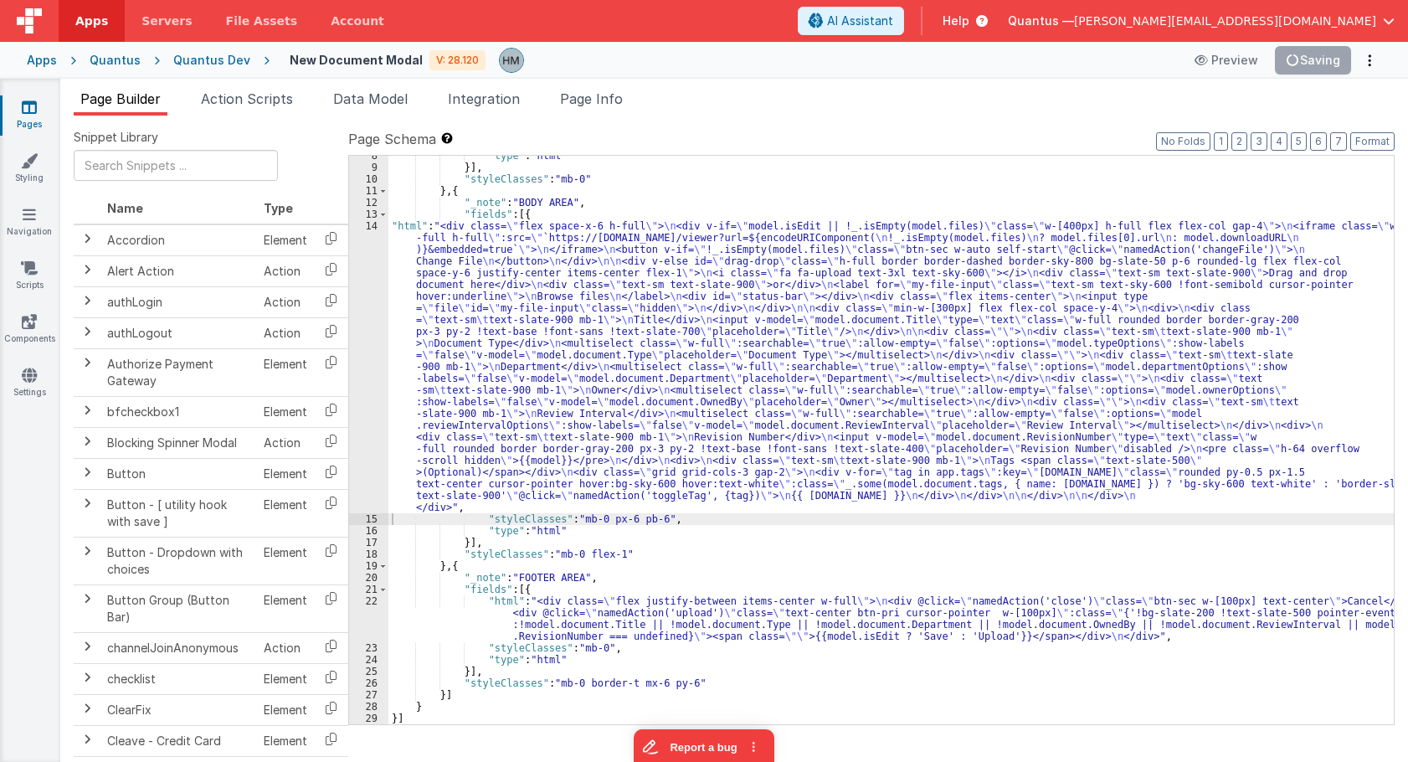
click at [773, 182] on div ""type" : "html" }] , "styleClasses" : "mb-0" } , { "_note" : "BODY AREA" , "fie…" at bounding box center [890, 446] width 1005 height 592
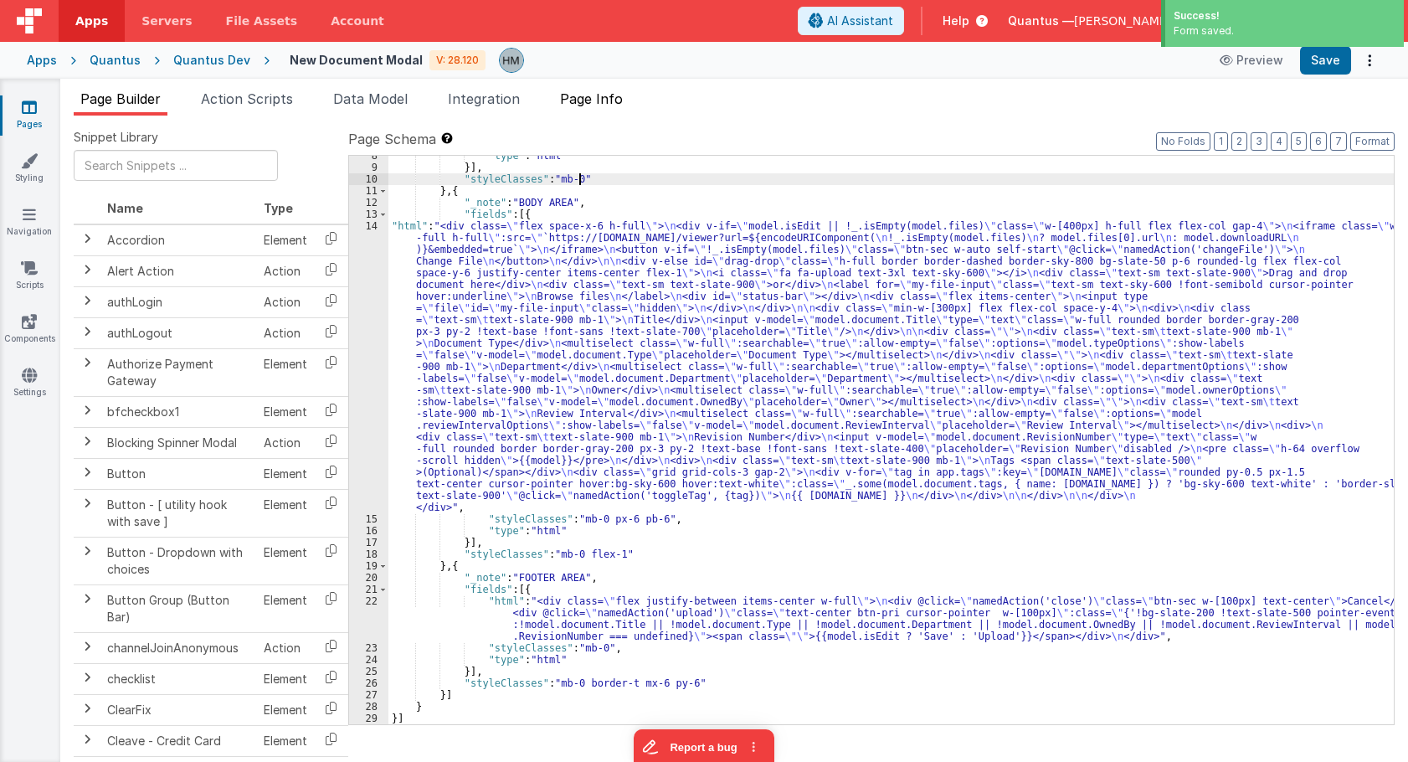
click at [620, 107] on li "Page Info" at bounding box center [591, 102] width 76 height 27
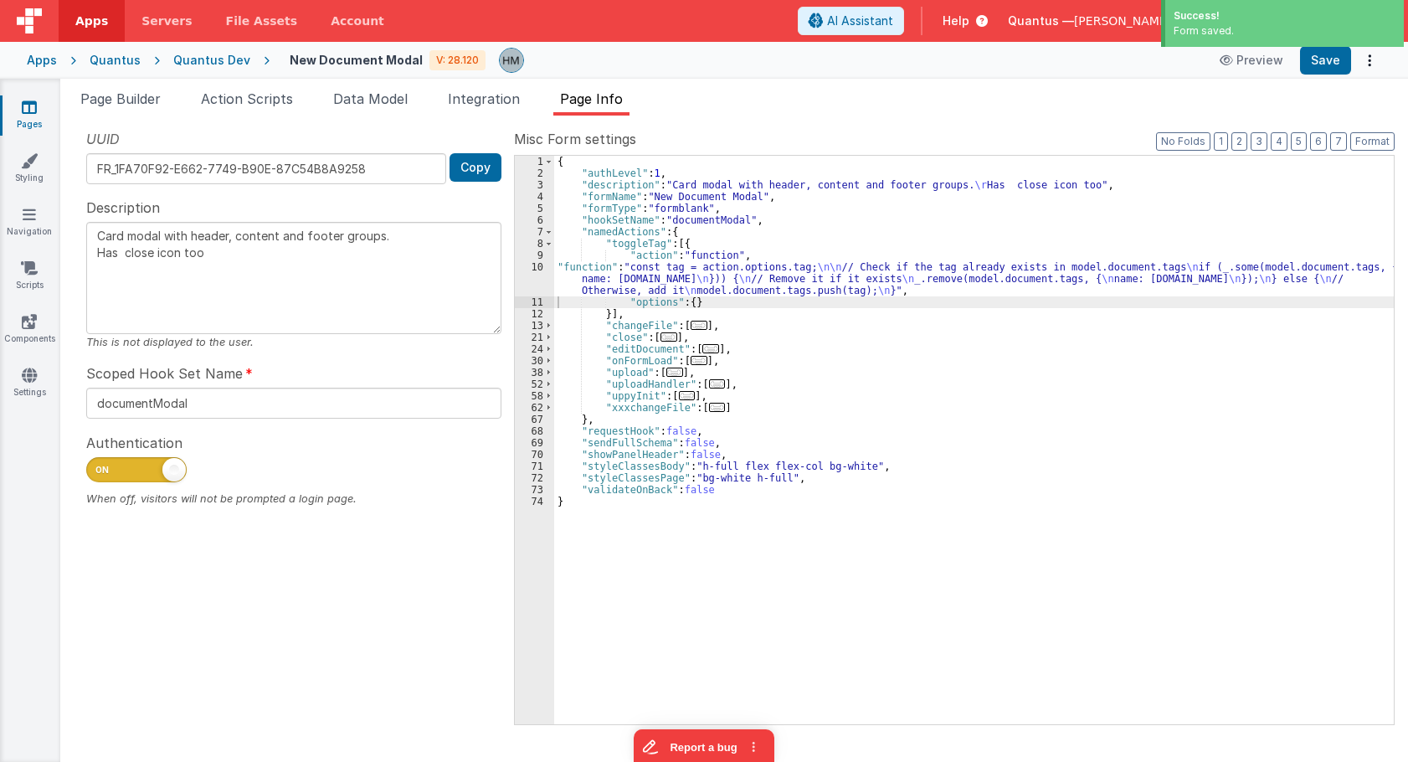
click at [608, 289] on div "{ "authLevel" : 1 , "description" : "Card modal with header, content and footer…" at bounding box center [974, 452] width 840 height 592
click at [537, 264] on div "10" at bounding box center [534, 278] width 39 height 35
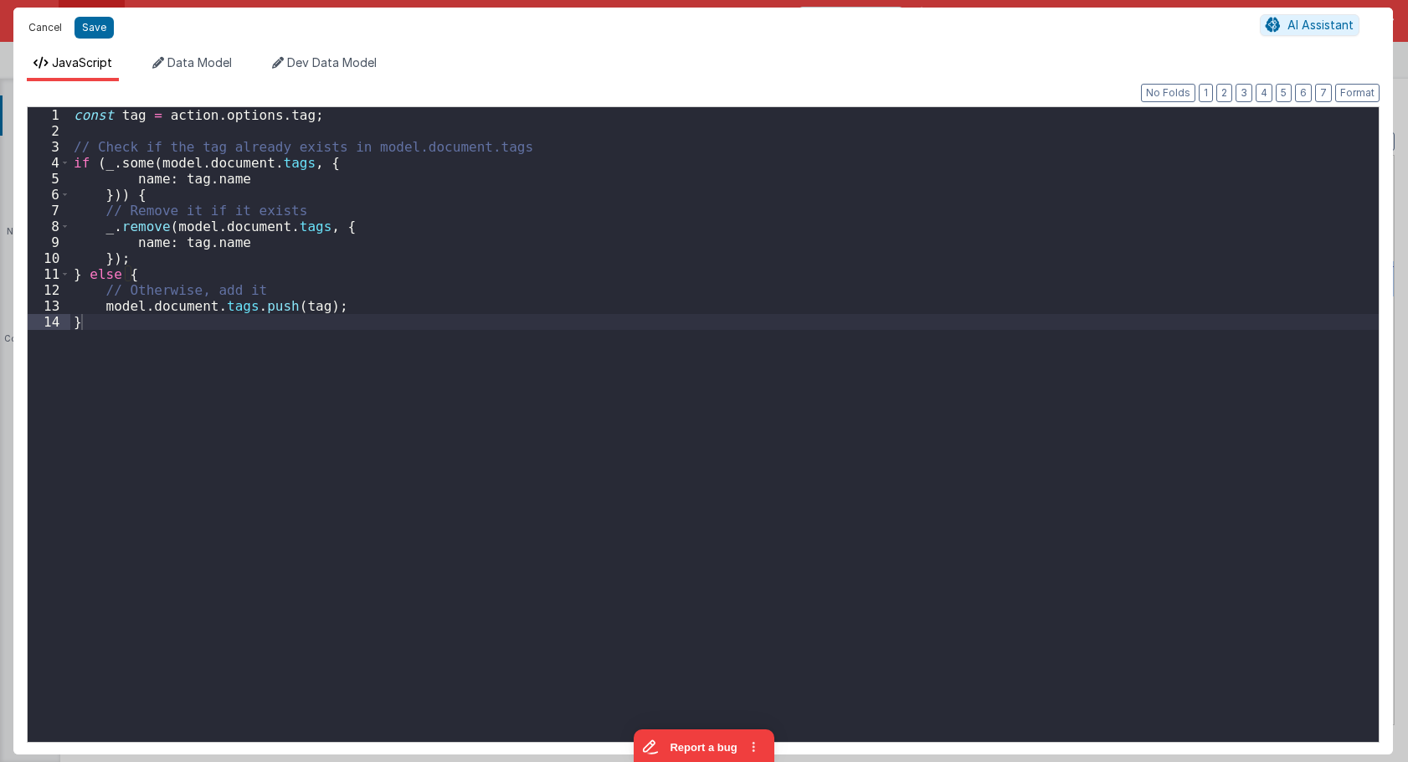
click at [46, 26] on button "Cancel" at bounding box center [45, 27] width 50 height 23
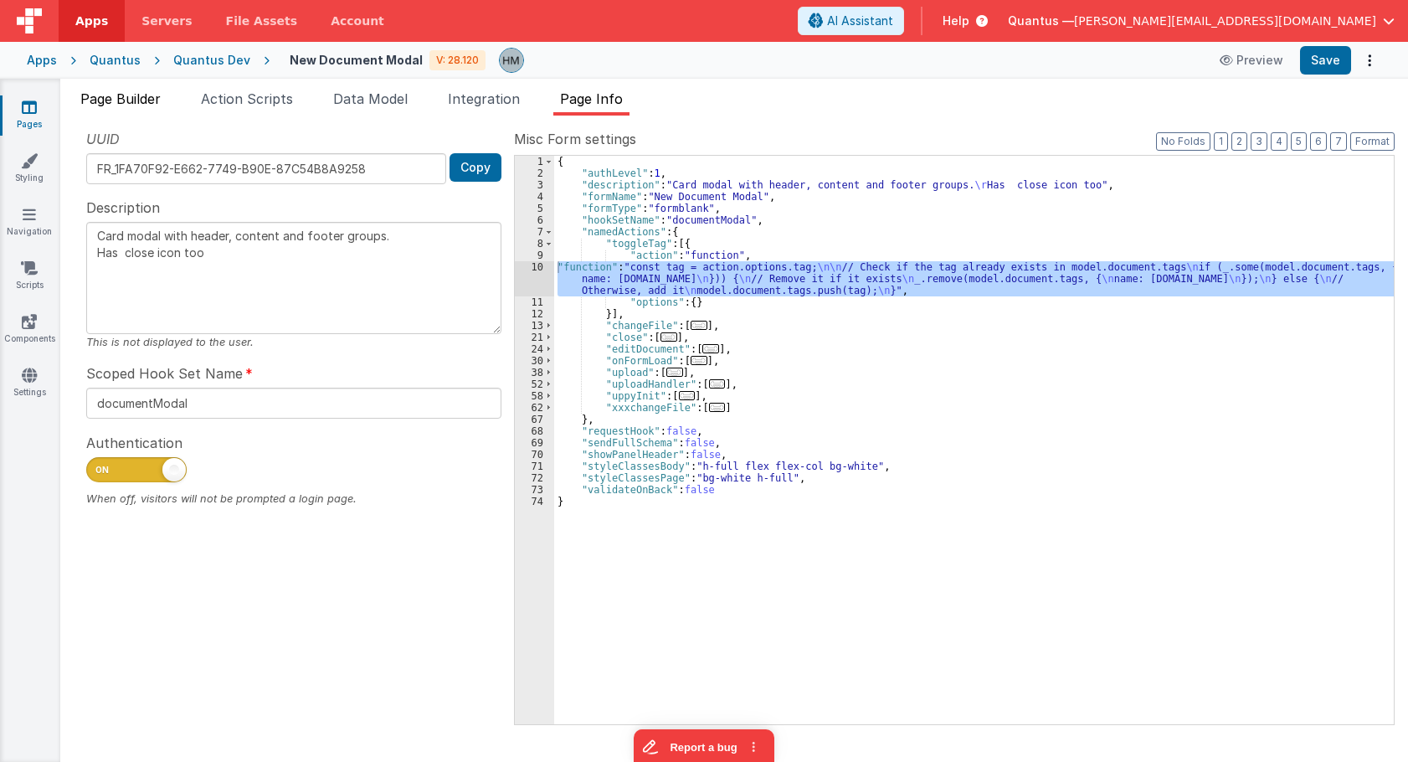
click at [136, 112] on li "Page Builder" at bounding box center [121, 102] width 94 height 27
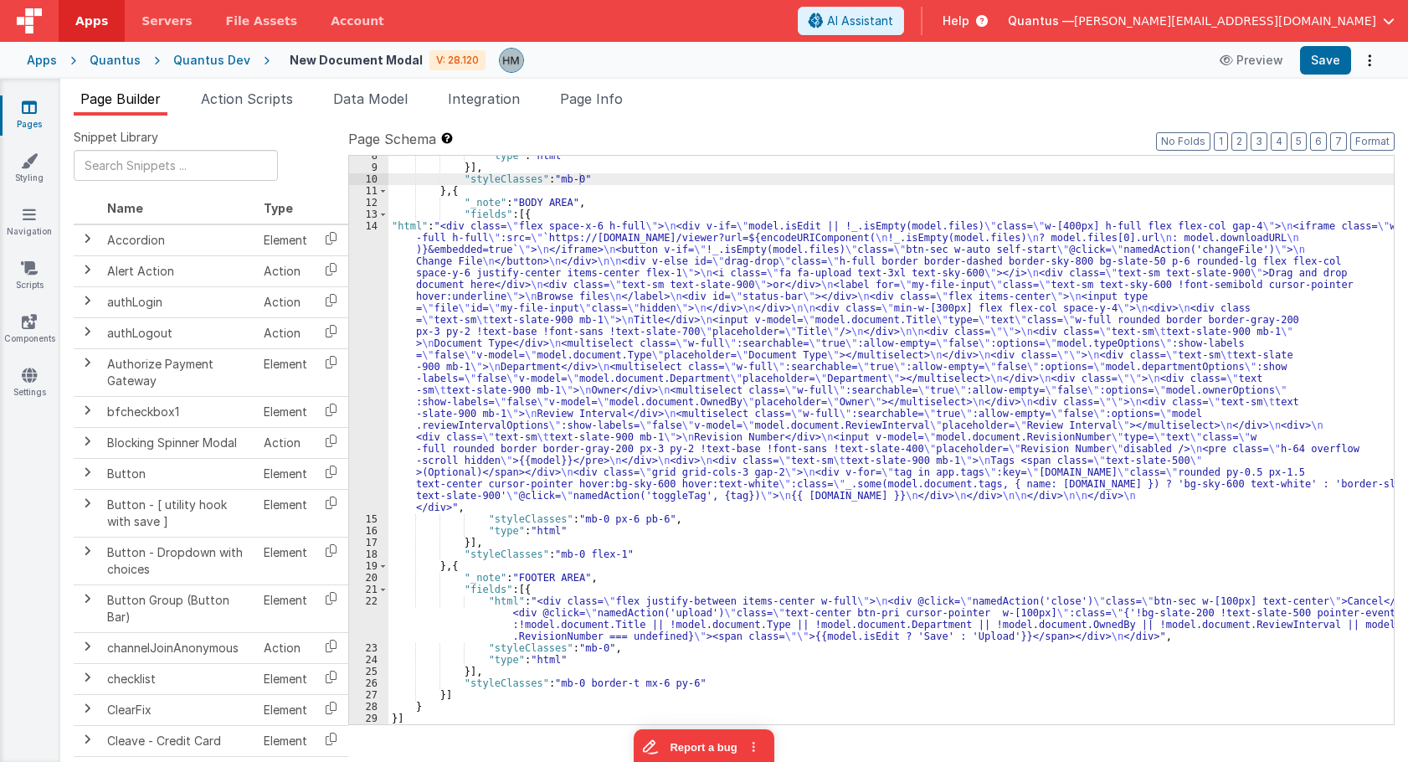
scroll to position [88, 0]
click at [600, 107] on li "Page Info" at bounding box center [591, 102] width 76 height 27
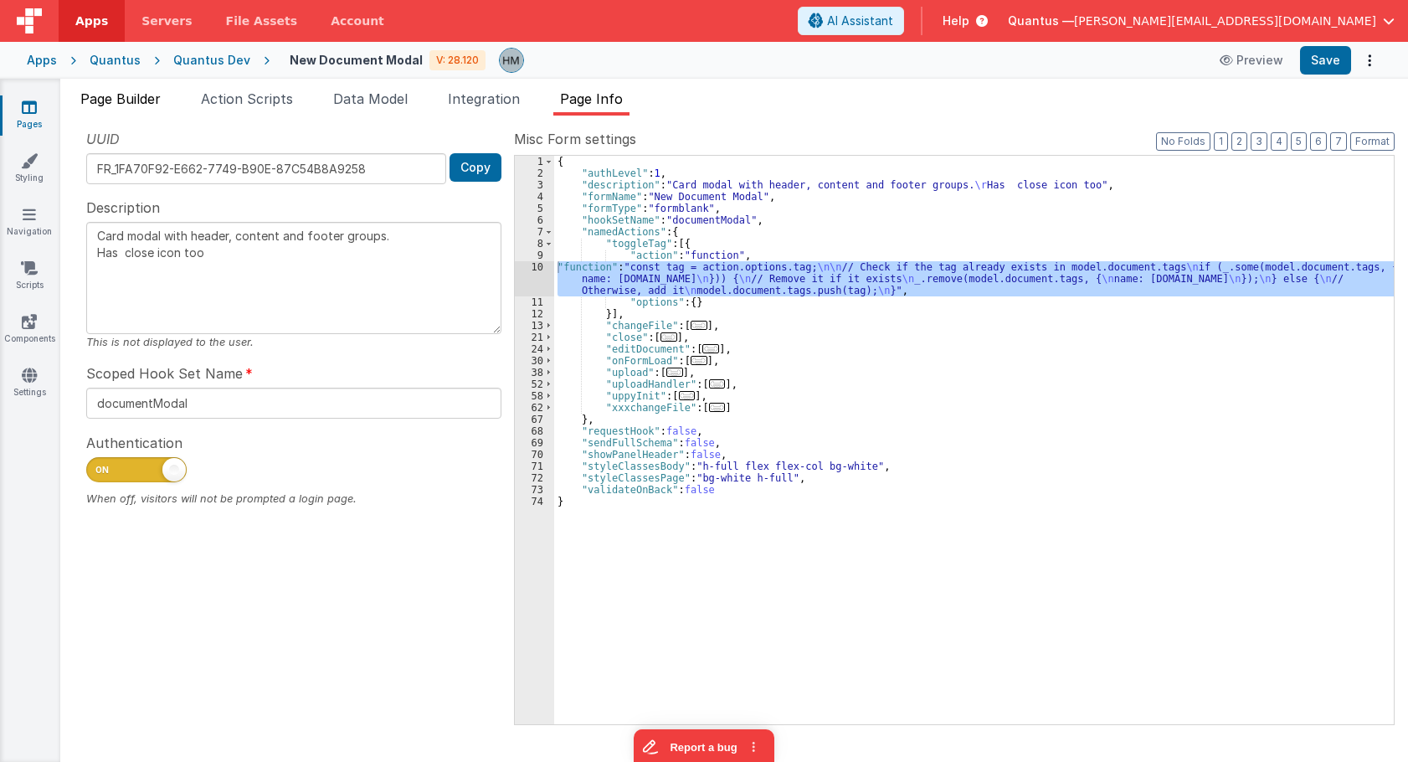
click at [118, 105] on span "Page Builder" at bounding box center [120, 98] width 80 height 17
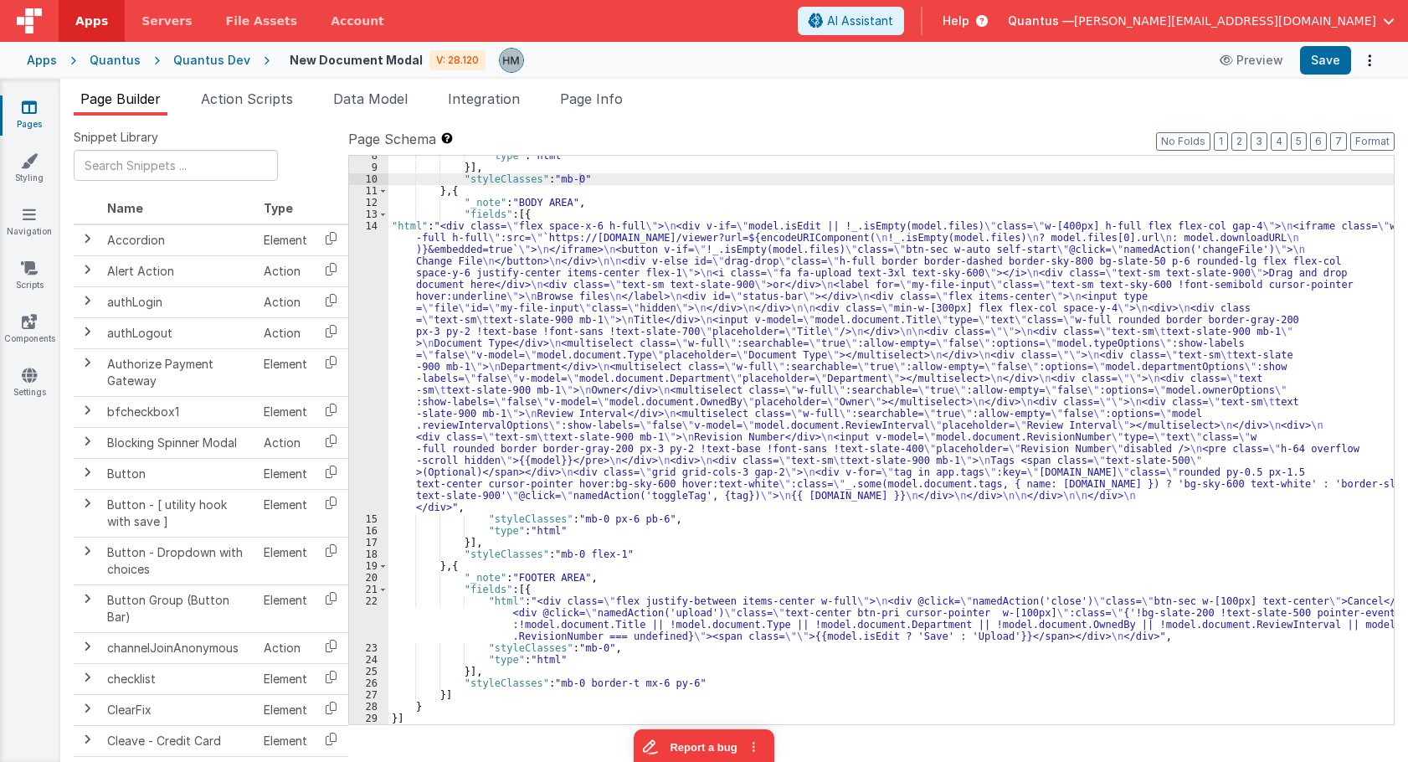
click at [439, 266] on div ""type" : "html" }] , "styleClasses" : "mb-0" } , { "_note" : "BODY AREA" , "fie…" at bounding box center [890, 446] width 1005 height 592
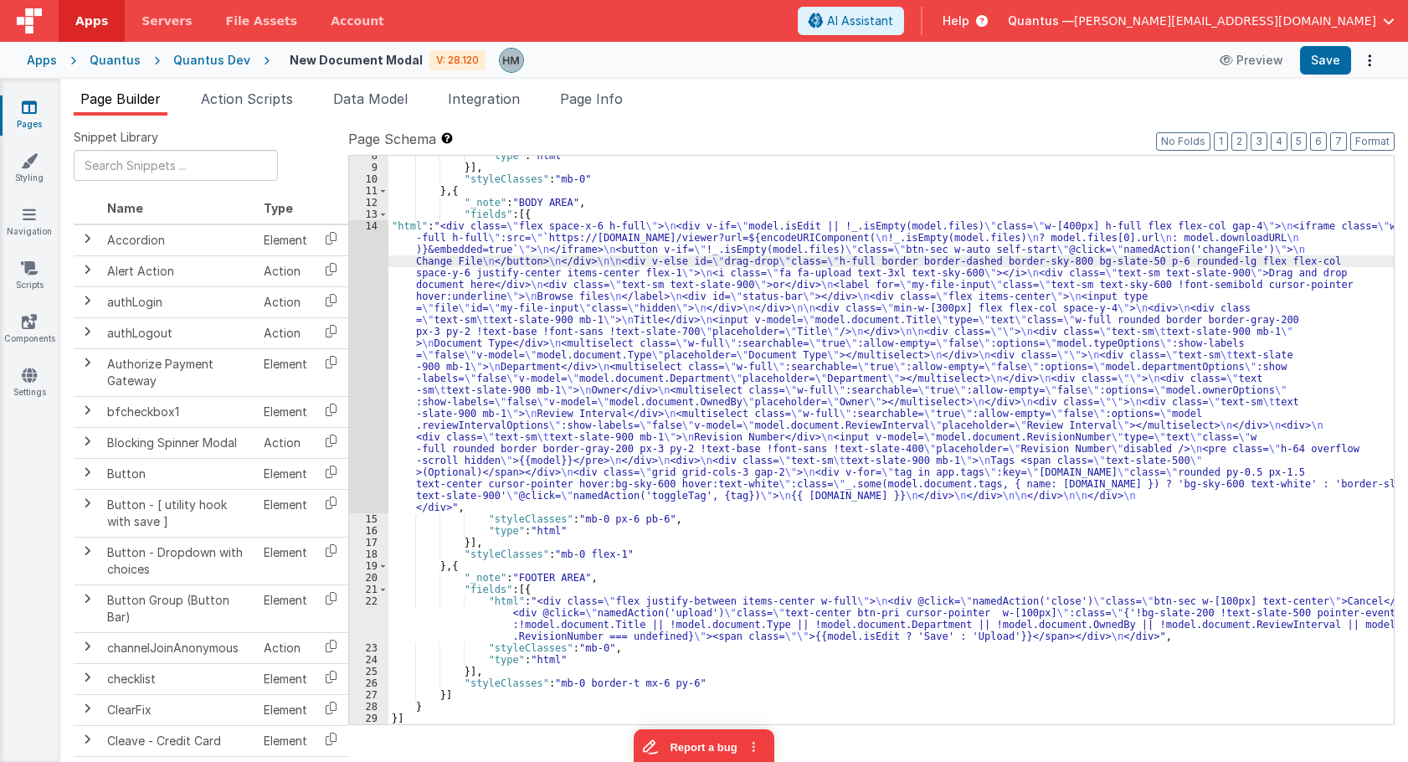
click at [368, 233] on div "14" at bounding box center [368, 366] width 39 height 293
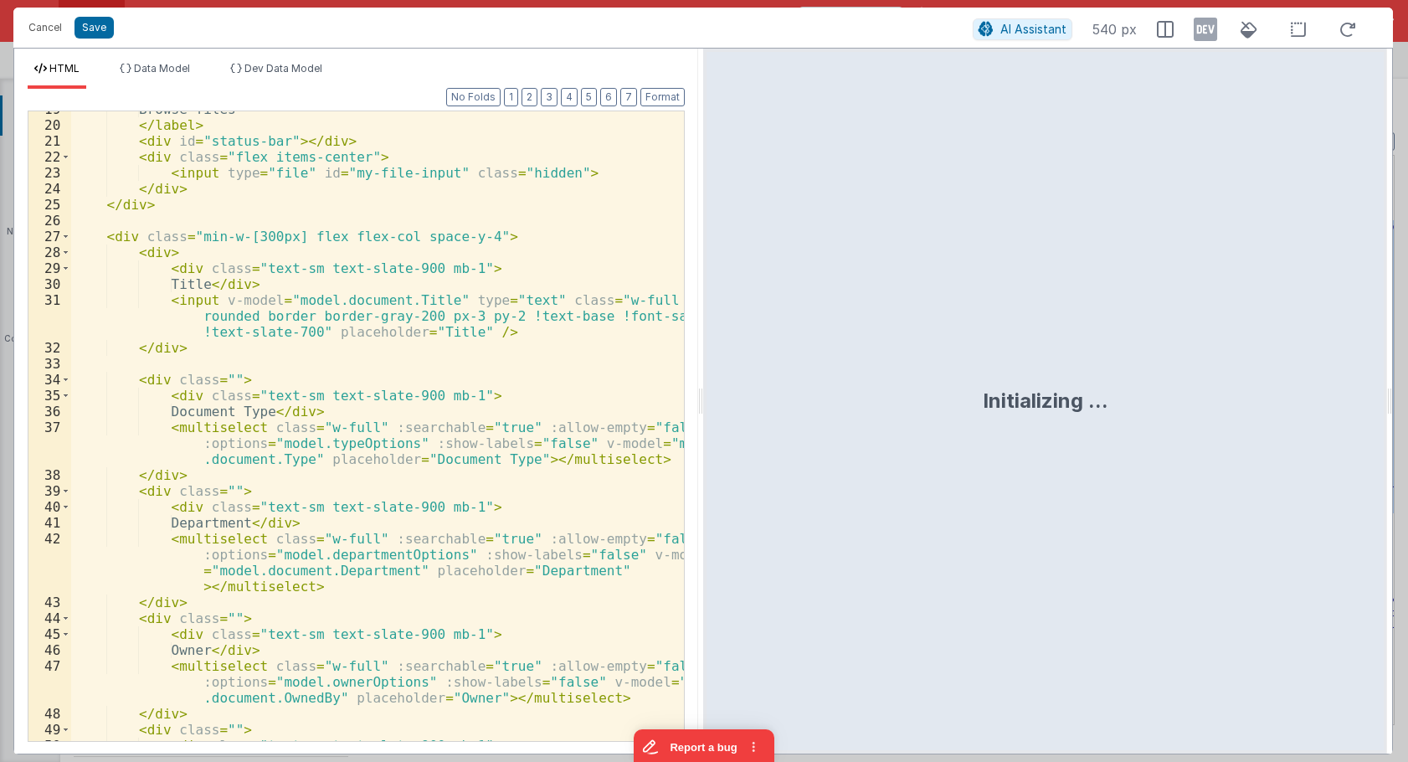
scroll to position [897, 0]
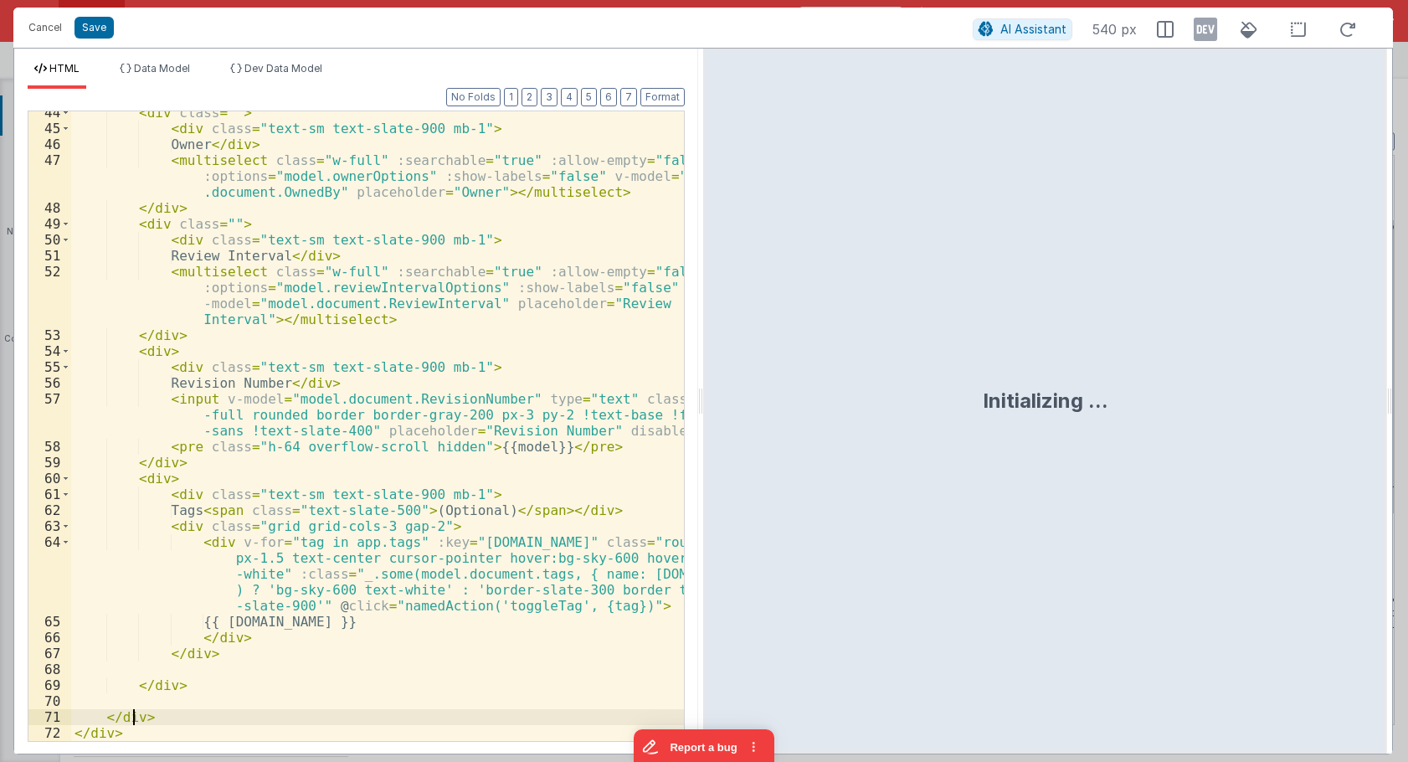
click at [134, 718] on div "< div class = "" > < div class = "text-sm text-slate-900 mb-1" > Owner </ div >…" at bounding box center [377, 435] width 613 height 661
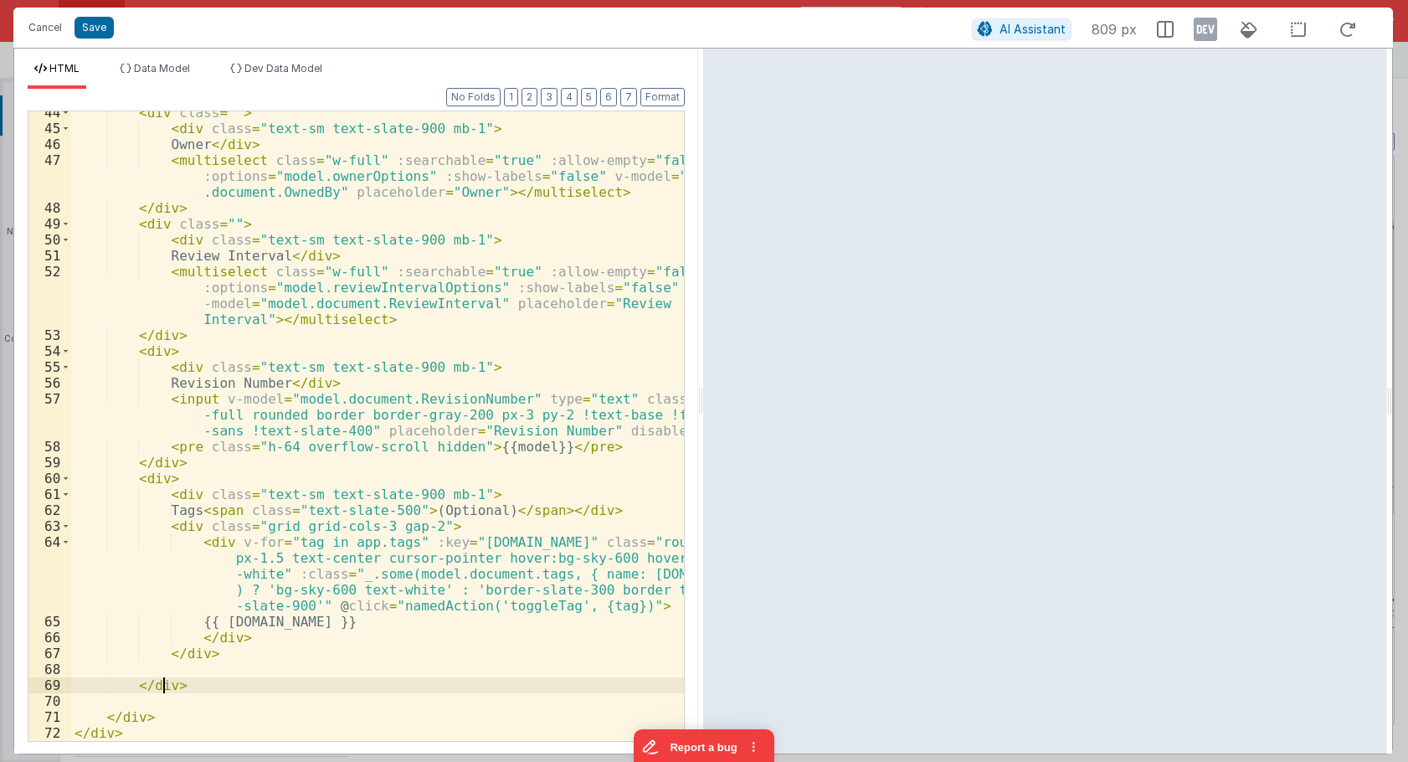
click at [160, 682] on div "< div class = "" > < div class = "text-sm text-slate-900 mb-1" > Owner </ div >…" at bounding box center [377, 435] width 613 height 661
click at [224, 677] on div "< div class = "" > < div class = "text-sm text-slate-900 mb-1" > Owner </ div >…" at bounding box center [377, 435] width 613 height 661
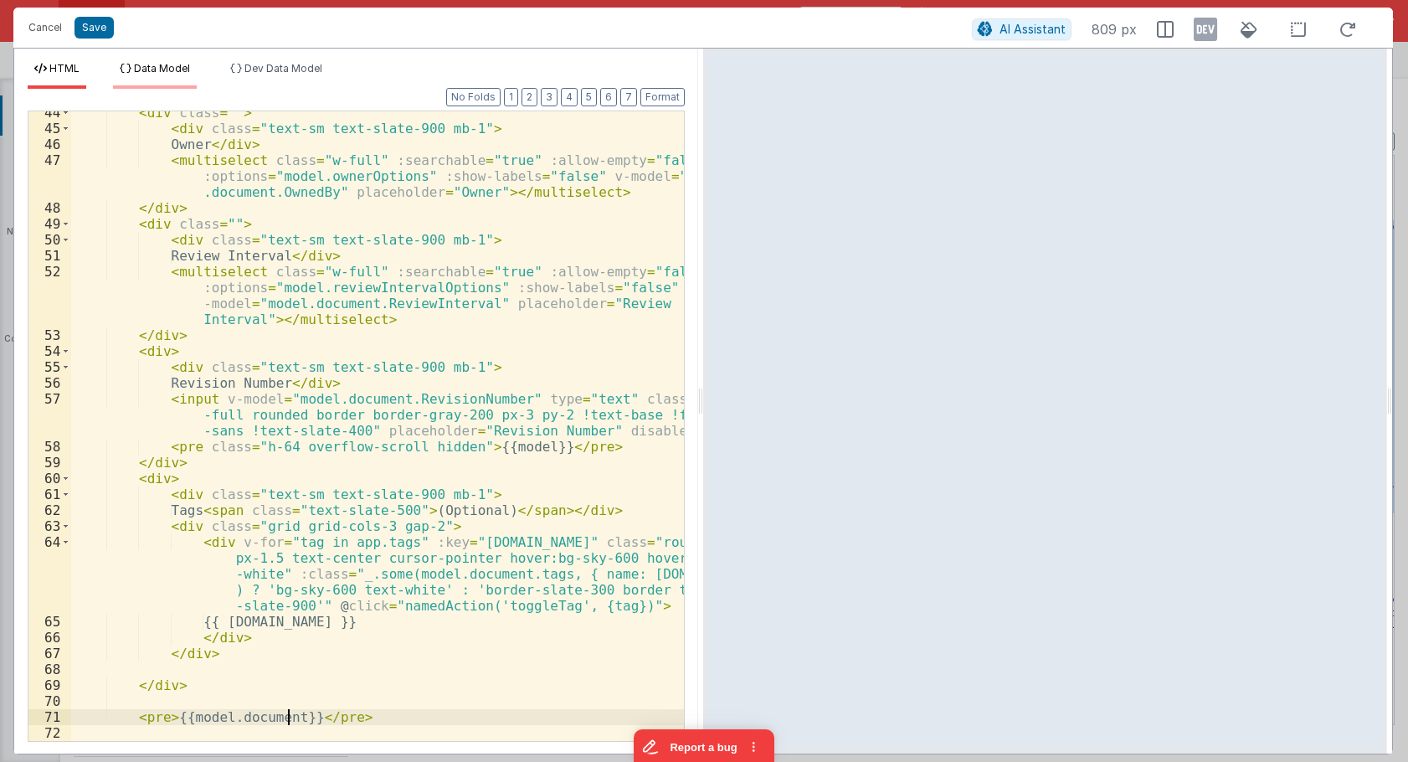
click at [177, 77] on li "Data Model" at bounding box center [155, 75] width 84 height 27
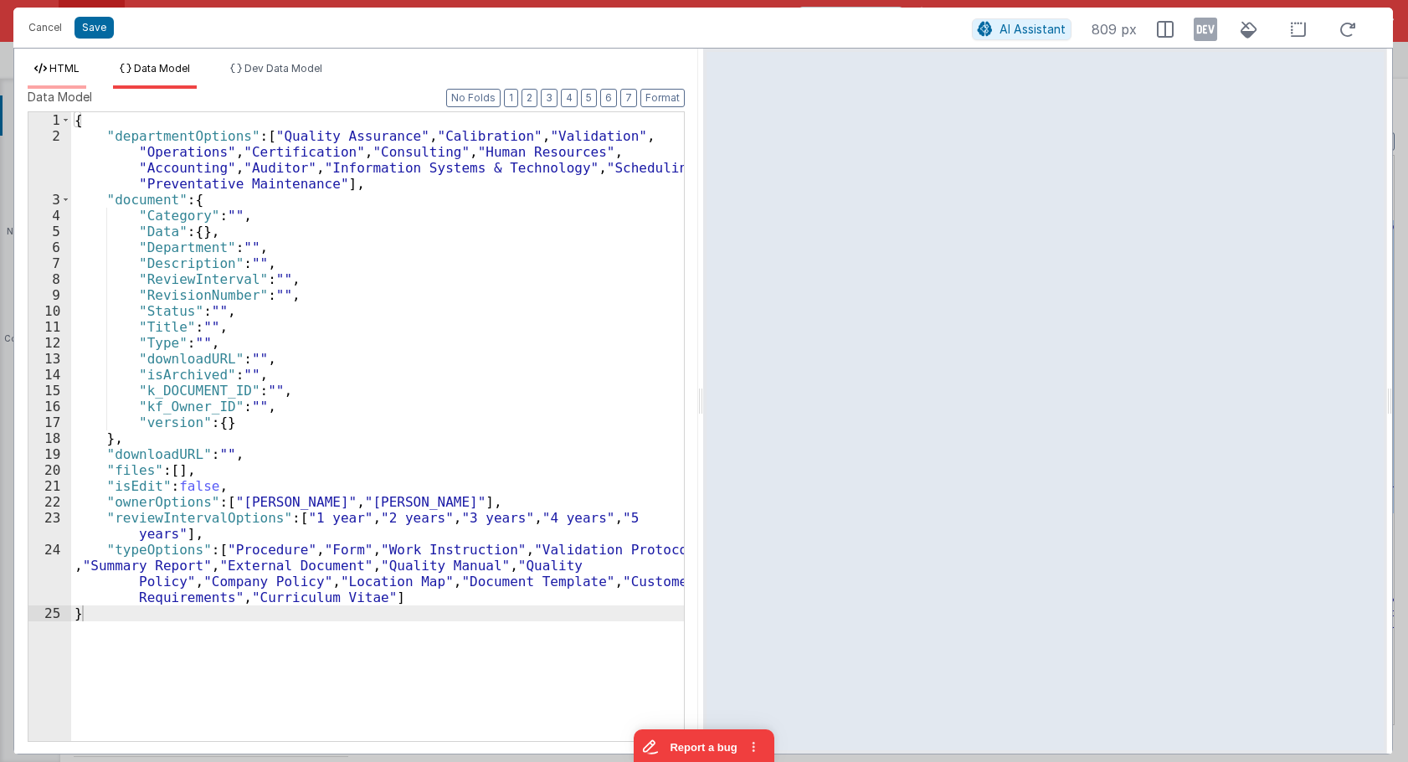
click at [69, 80] on li "HTML" at bounding box center [57, 75] width 59 height 27
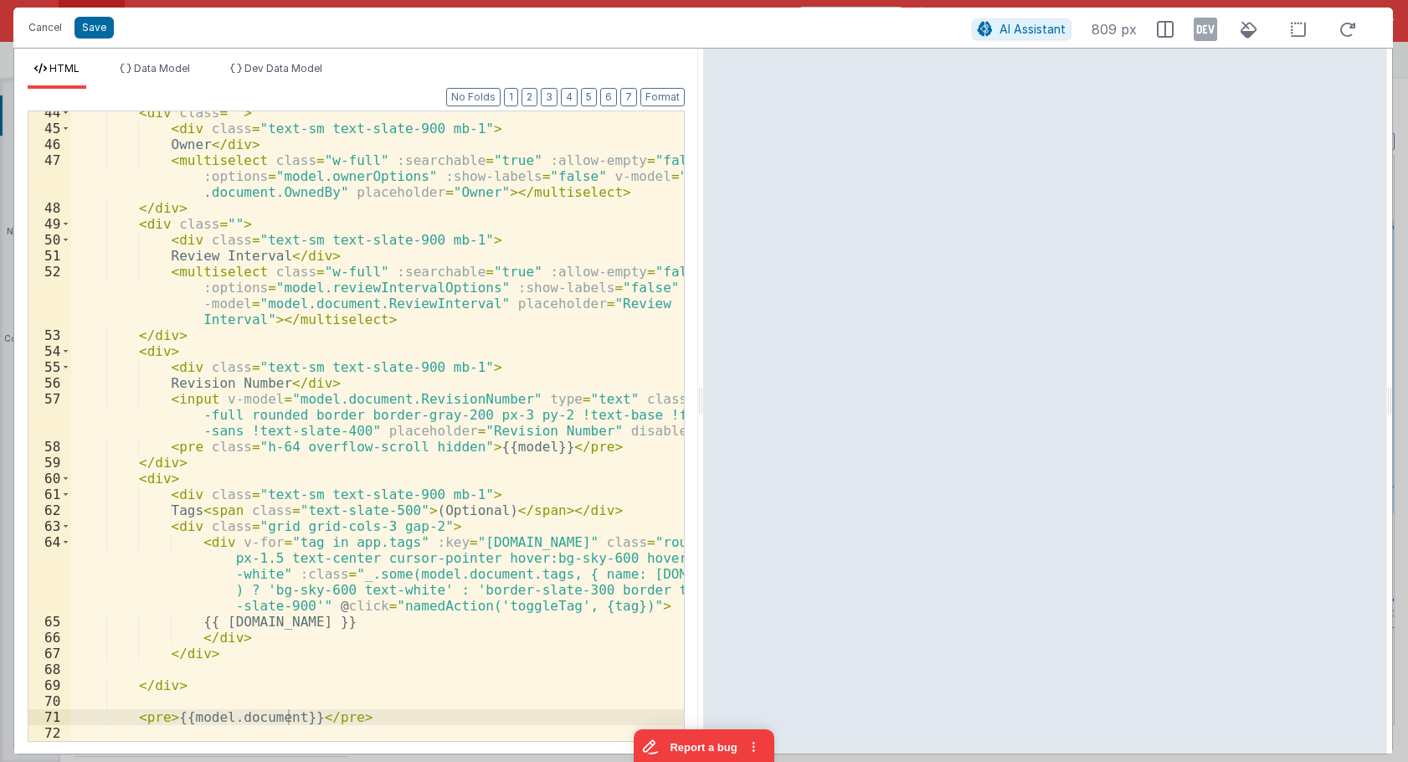
click at [456, 422] on div "< div class = "" > < div class = "text-sm text-slate-900 mb-1" > Owner </ div >…" at bounding box center [377, 435] width 613 height 661
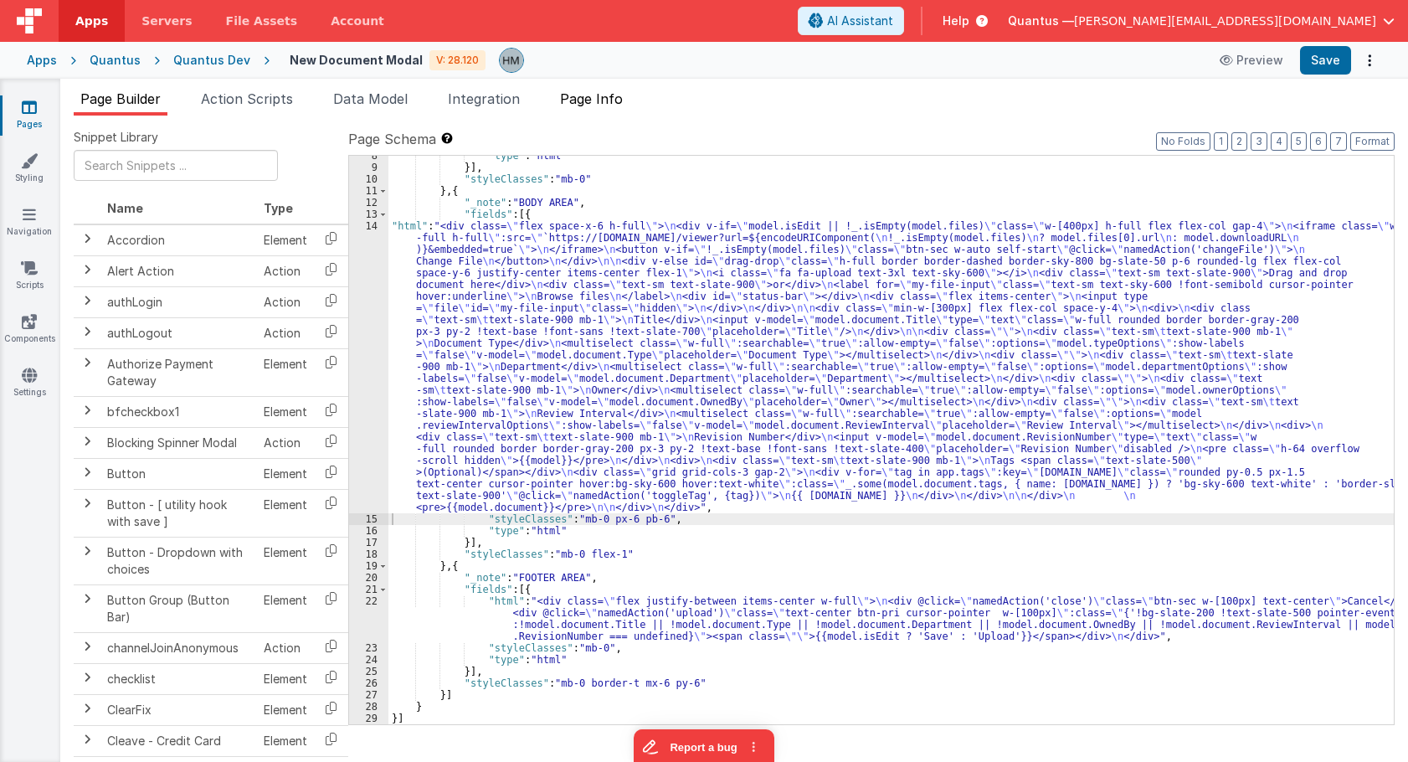
click at [600, 105] on span "Page Info" at bounding box center [591, 98] width 63 height 17
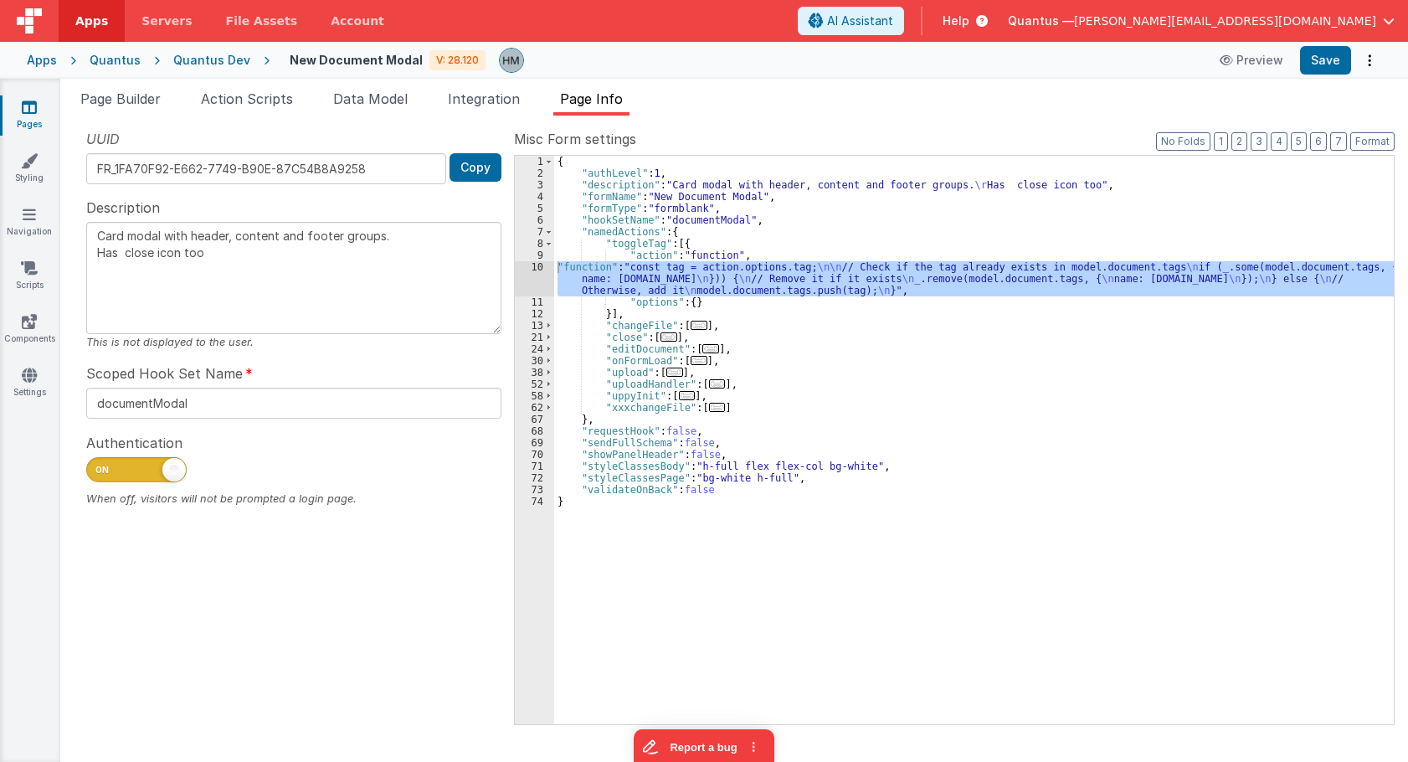
click at [671, 375] on span "..." at bounding box center [674, 371] width 17 height 9
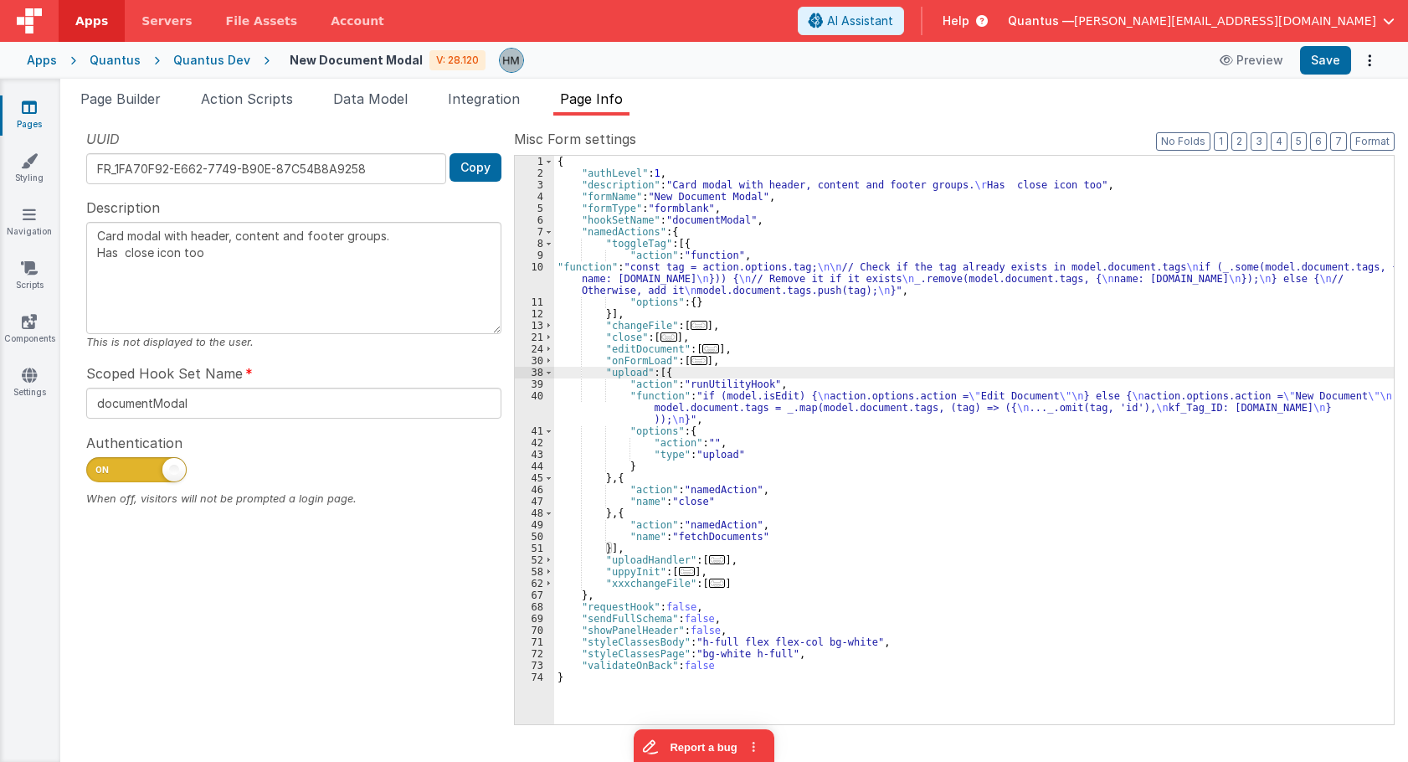
click at [608, 402] on div "{ "authLevel" : 1 , "description" : "Card modal with header, content and footer…" at bounding box center [974, 452] width 840 height 592
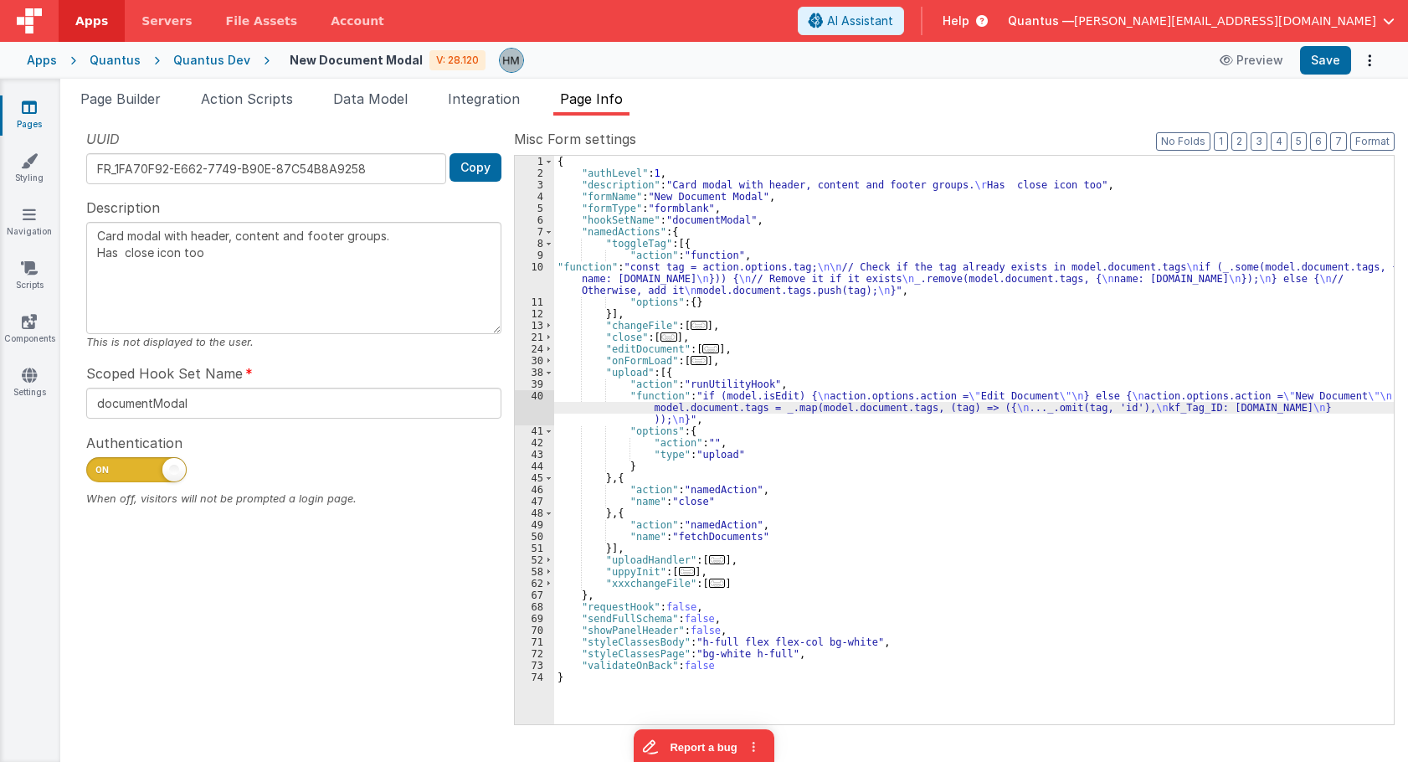
click at [536, 395] on div "40" at bounding box center [534, 407] width 39 height 35
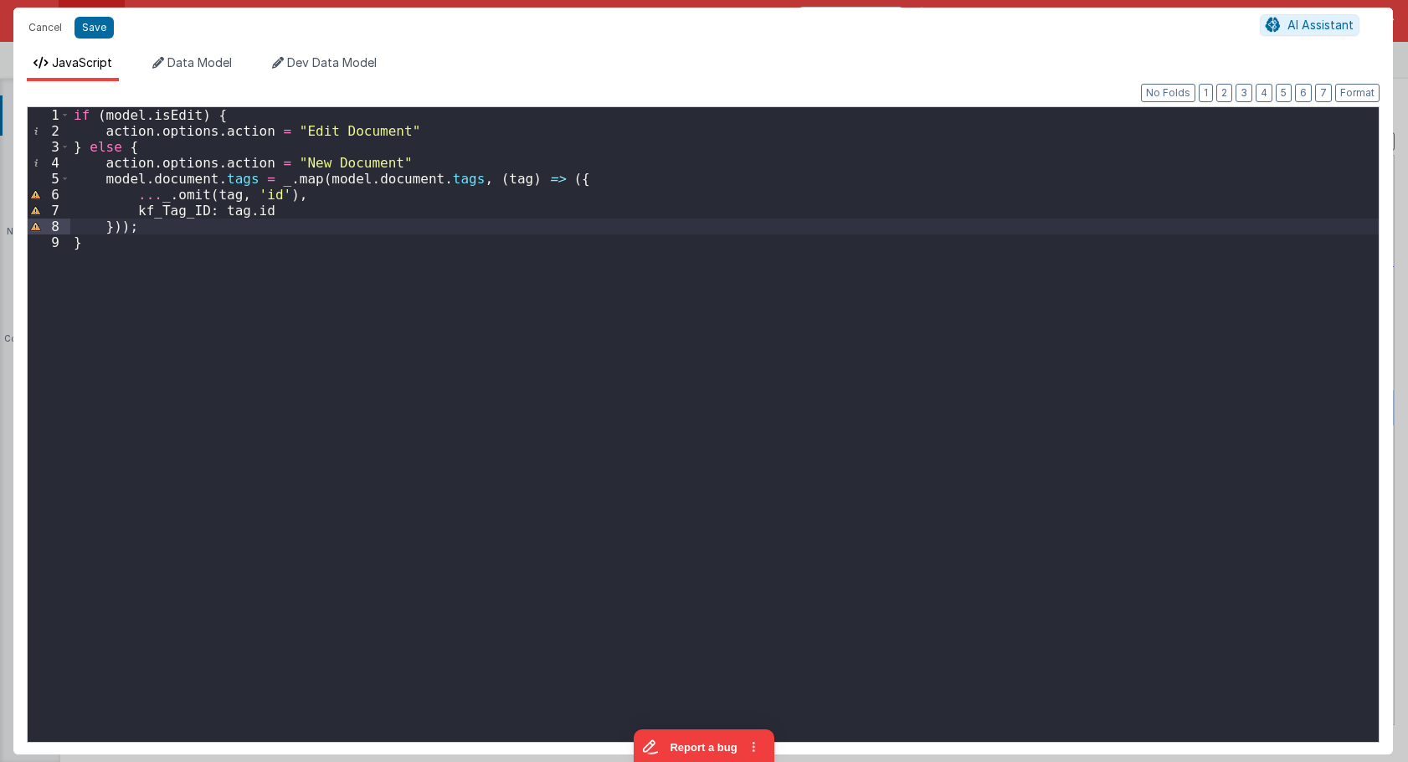
click at [396, 220] on div "if ( model . isEdit ) { action . options . action = "Edit Document" } else { ac…" at bounding box center [724, 440] width 1308 height 666
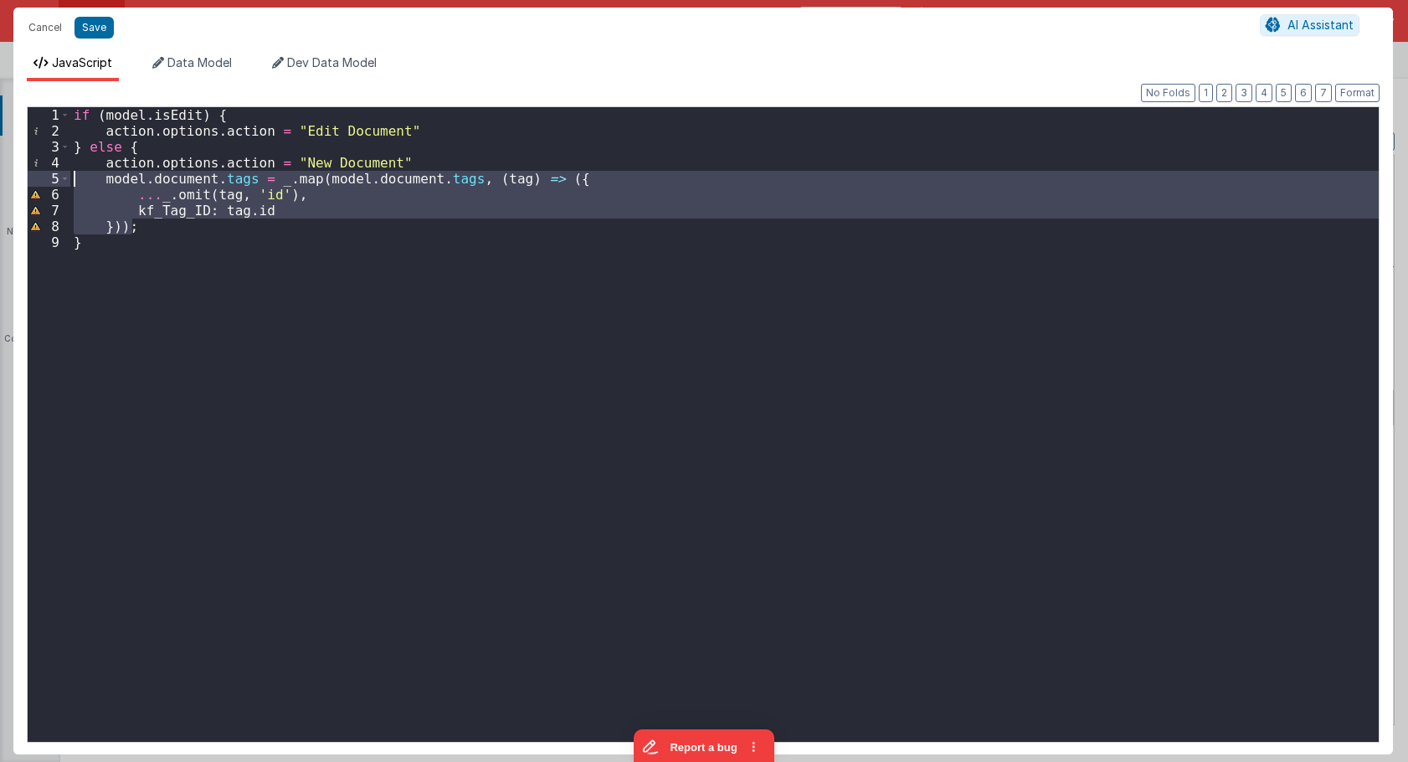
drag, startPoint x: 156, startPoint y: 226, endPoint x: -9, endPoint y: 172, distance: 173.6
click at [70, 172] on div "if ( model . isEdit ) { action . options . action = "Edit Document" } else { ac…" at bounding box center [724, 424] width 1308 height 634
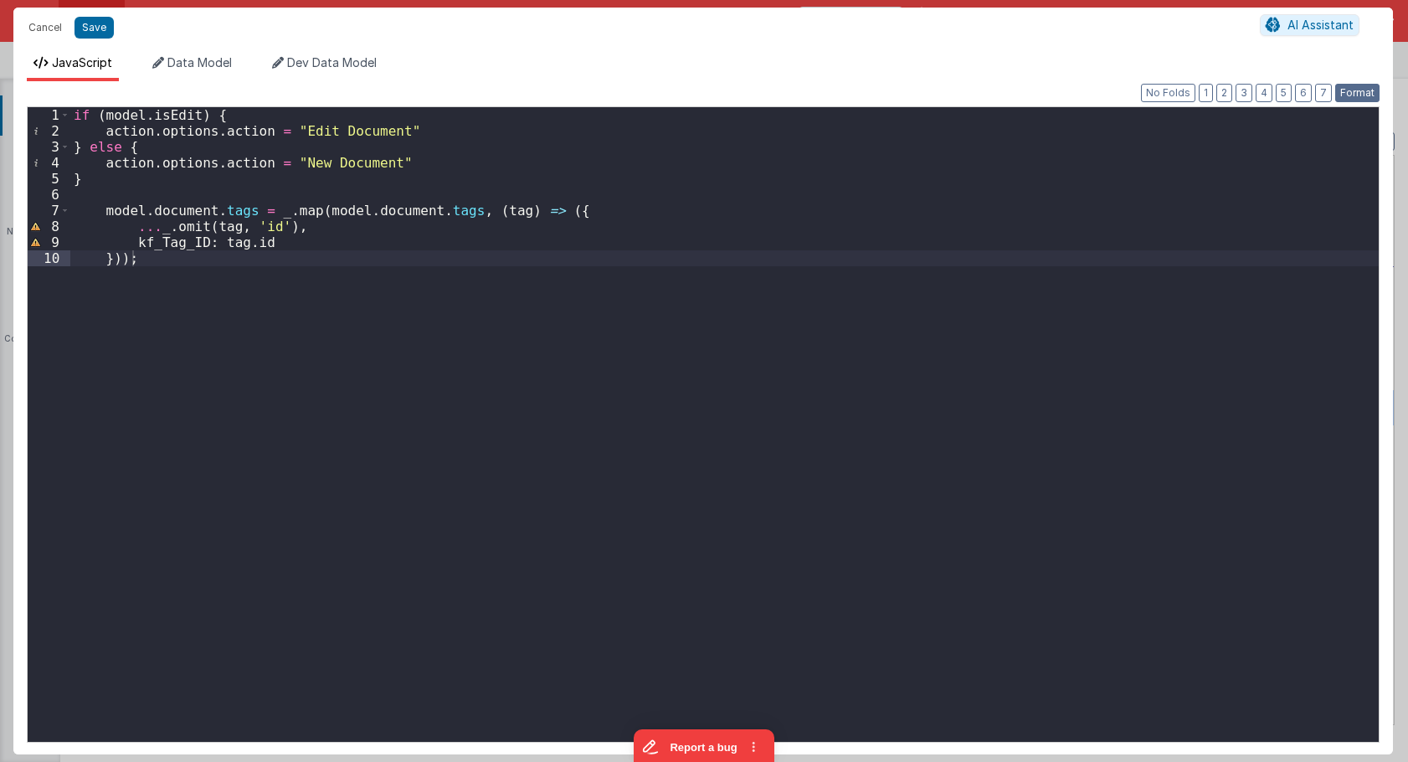
click at [1350, 90] on button "Format" at bounding box center [1357, 93] width 44 height 18
click at [743, 240] on div "if ( model . isEdit ) { action . options . action = "Edit Document" } else { ac…" at bounding box center [724, 440] width 1308 height 666
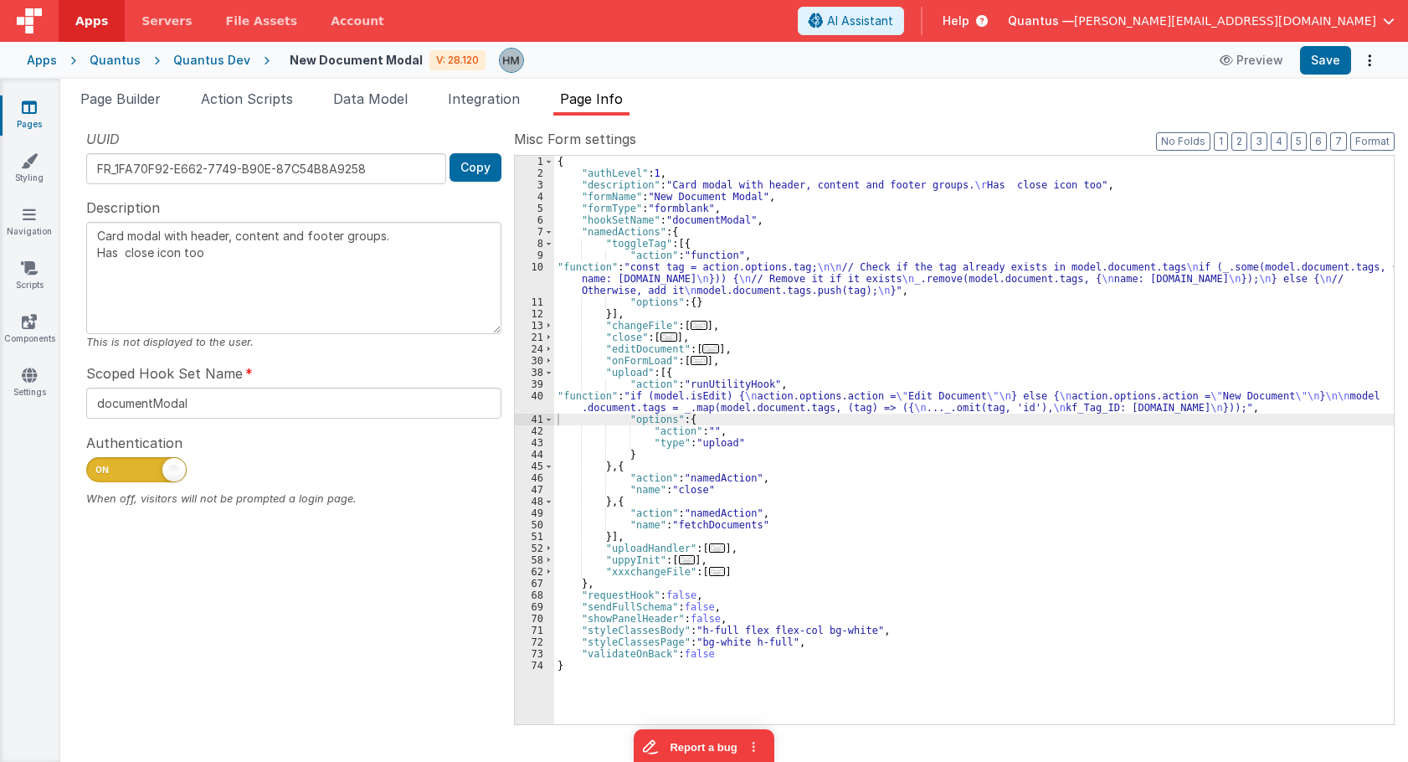
click at [605, 417] on div "{ "authLevel" : 1 , "description" : "Card modal with header, content and footer…" at bounding box center [974, 452] width 840 height 592
click at [538, 398] on div "40" at bounding box center [534, 401] width 39 height 23
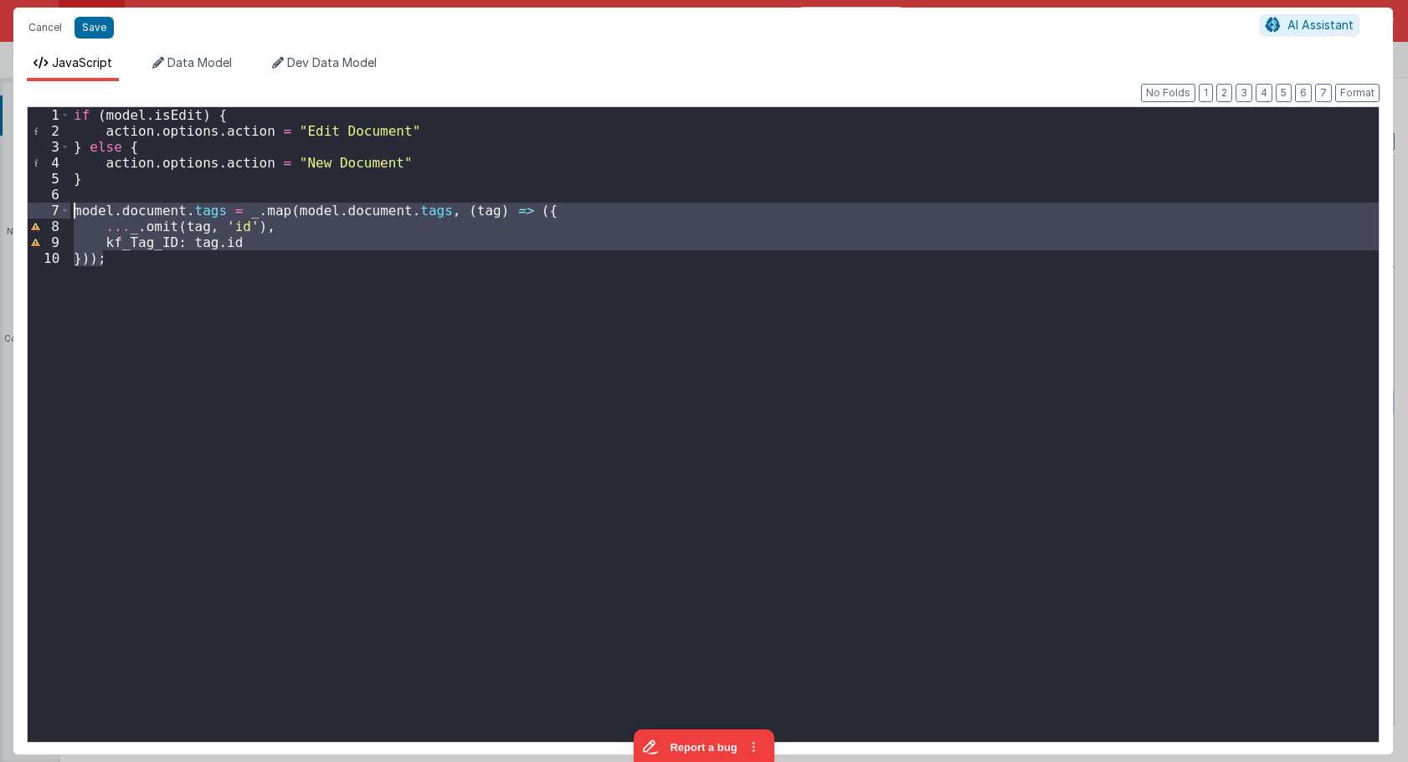
drag, startPoint x: 98, startPoint y: 256, endPoint x: 5, endPoint y: 211, distance: 103.3
click at [70, 211] on div "if ( model . isEdit ) { action . options . action = "Edit Document" } else { ac…" at bounding box center [724, 424] width 1308 height 634
click at [437, 270] on div "if ( model . isEdit ) { action . options . action = "Edit Document" } else { ac…" at bounding box center [724, 424] width 1308 height 634
drag, startPoint x: 125, startPoint y: 256, endPoint x: 60, endPoint y: 208, distance: 80.2
click at [70, 208] on div "if ( model . isEdit ) { action . options . action = "Edit Document" } else { ac…" at bounding box center [724, 424] width 1308 height 634
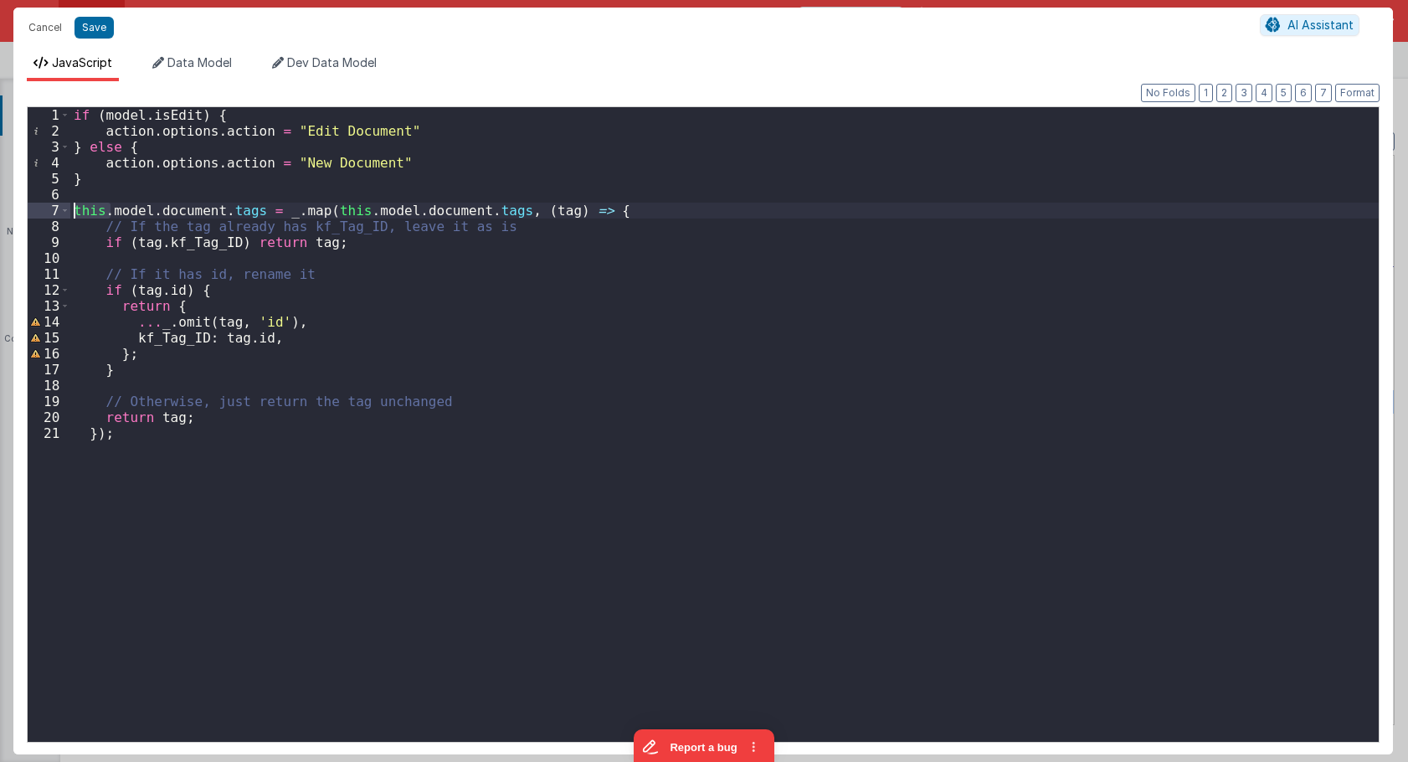
drag, startPoint x: 110, startPoint y: 210, endPoint x: 37, endPoint y: 205, distance: 73.0
click at [70, 205] on div "if ( model . isEdit ) { action . options . action = "Edit Document" } else { ac…" at bounding box center [724, 424] width 1308 height 634
drag, startPoint x: 317, startPoint y: 207, endPoint x: 282, endPoint y: 213, distance: 35.6
click at [282, 213] on div "if ( model . isEdit ) { action . options . action = "Edit Document" } else { ac…" at bounding box center [724, 440] width 1308 height 666
click at [1364, 85] on button "Format" at bounding box center [1357, 93] width 44 height 18
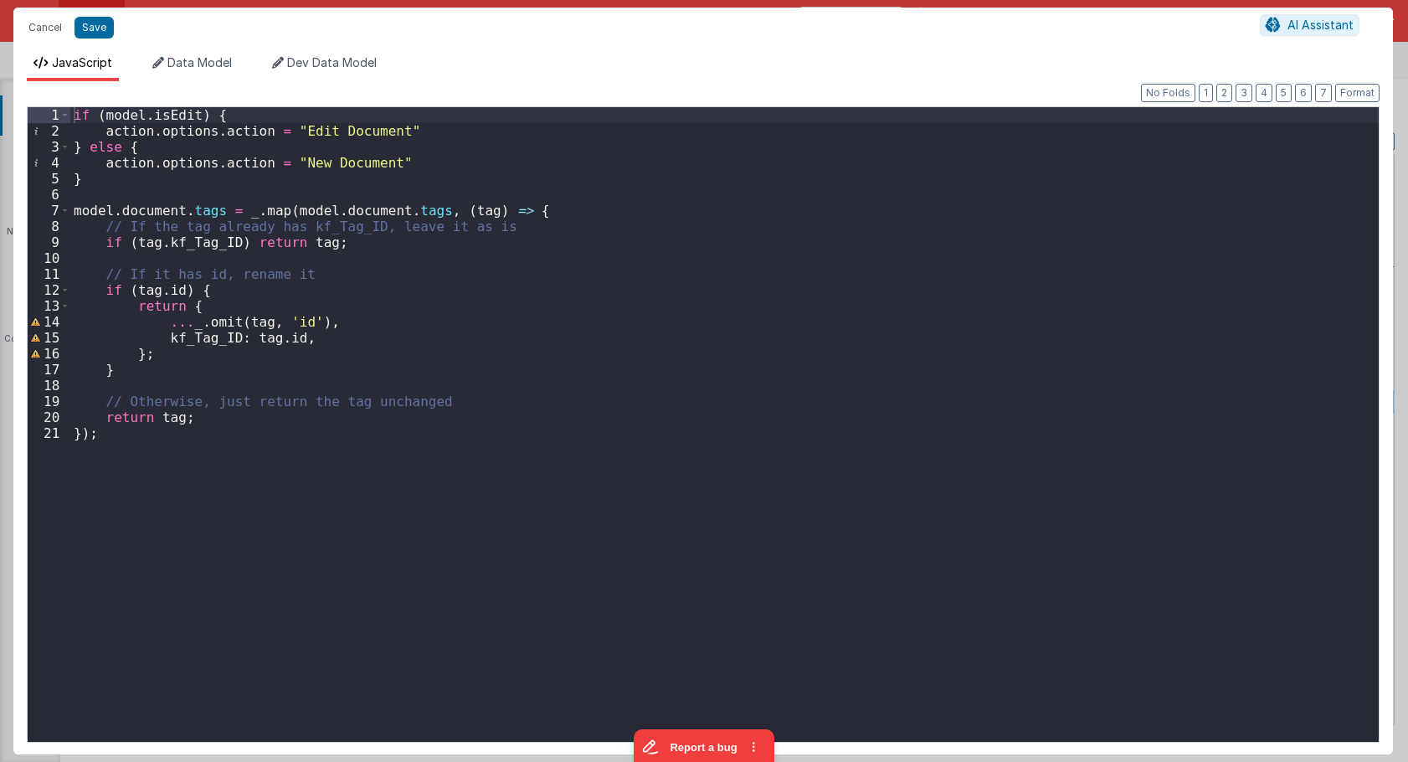
click at [372, 341] on div "if ( model . isEdit ) { action . options . action = "Edit Document" } else { ac…" at bounding box center [724, 440] width 1308 height 666
click at [231, 286] on div "if ( model . isEdit ) { action . options . action = "Edit Document" } else { ac…" at bounding box center [724, 440] width 1308 height 666
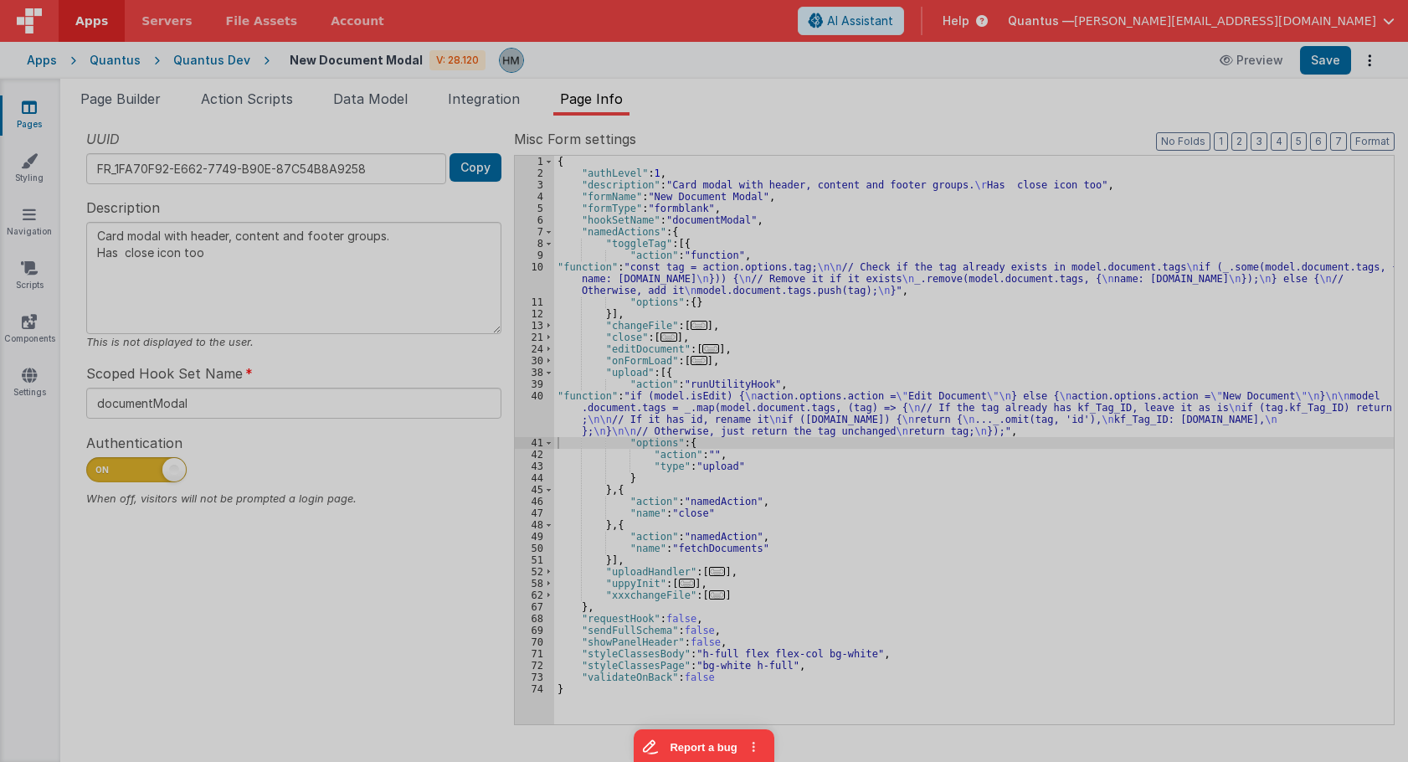
type textarea "Card modal with header, content and footer groups. Has close icon too"
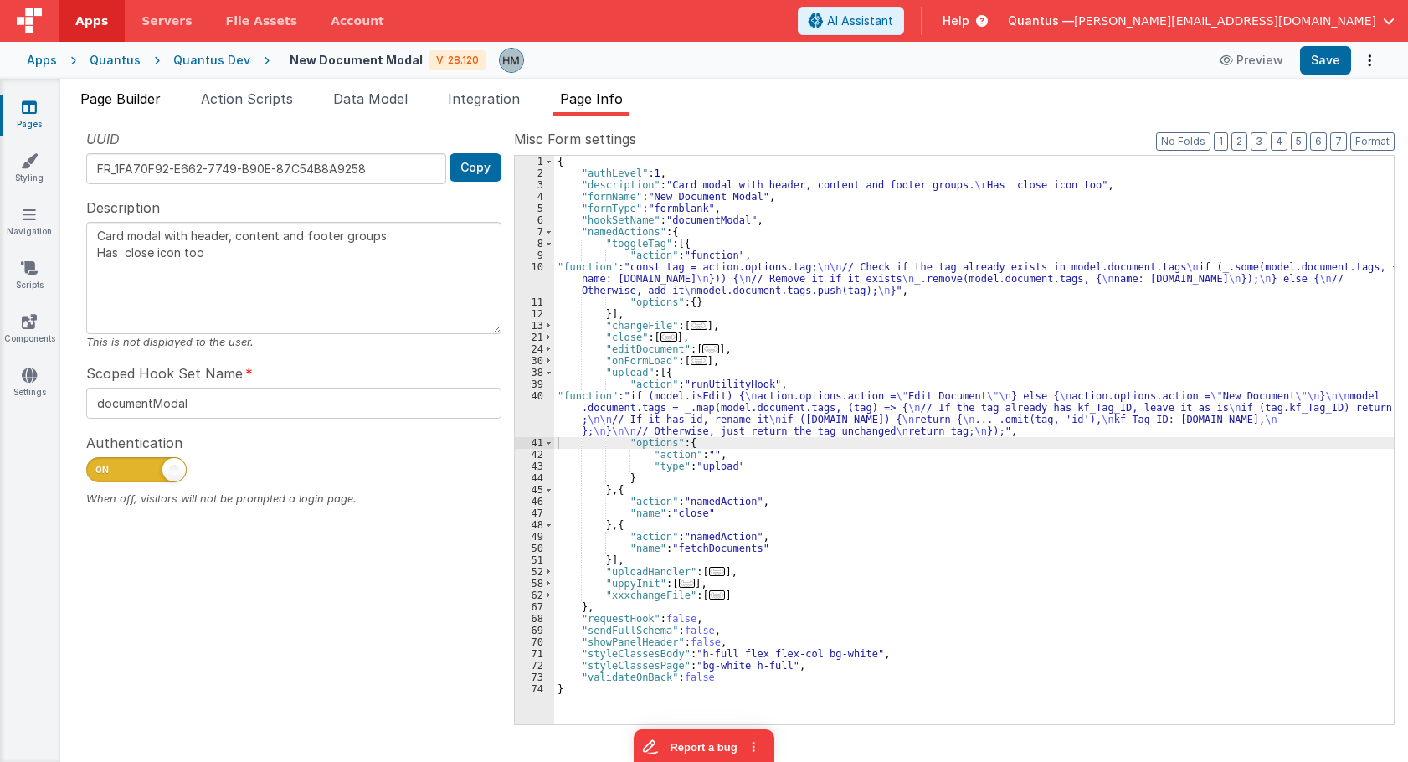
click at [131, 105] on span "Page Builder" at bounding box center [120, 98] width 80 height 17
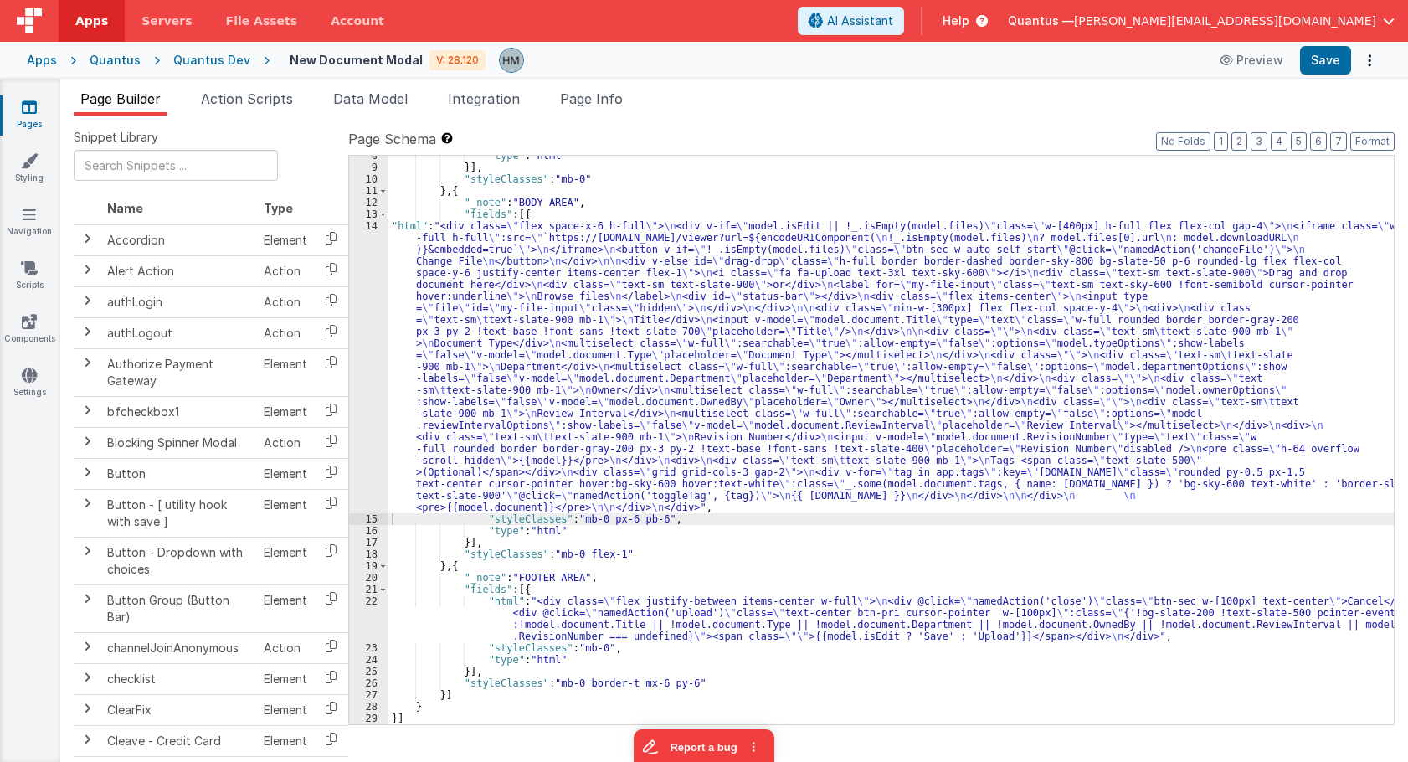
scroll to position [88, 0]
click at [480, 346] on div ""type" : "html" }] , "styleClasses" : "mb-0" } , { "_note" : "BODY AREA" , "fie…" at bounding box center [890, 446] width 1005 height 592
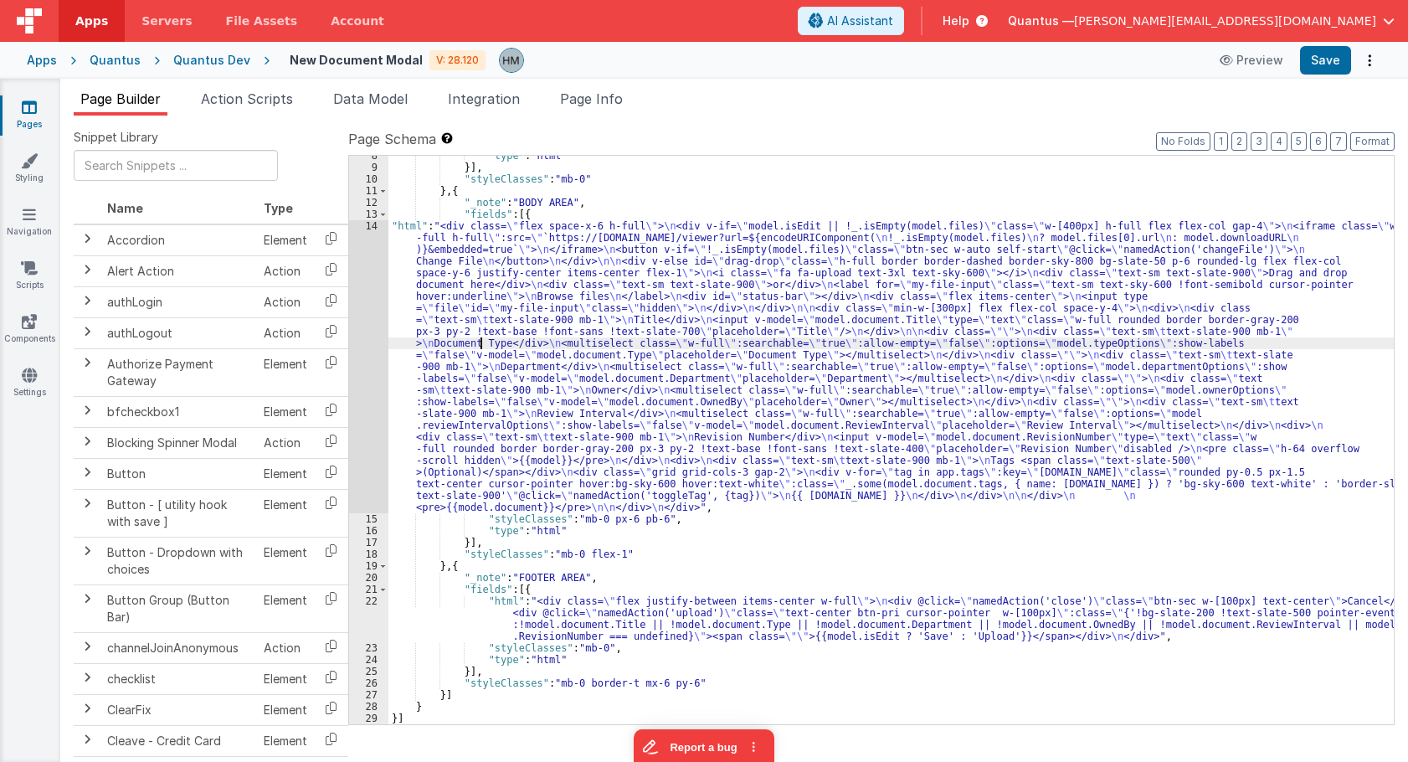
click at [376, 228] on div "14" at bounding box center [368, 366] width 39 height 293
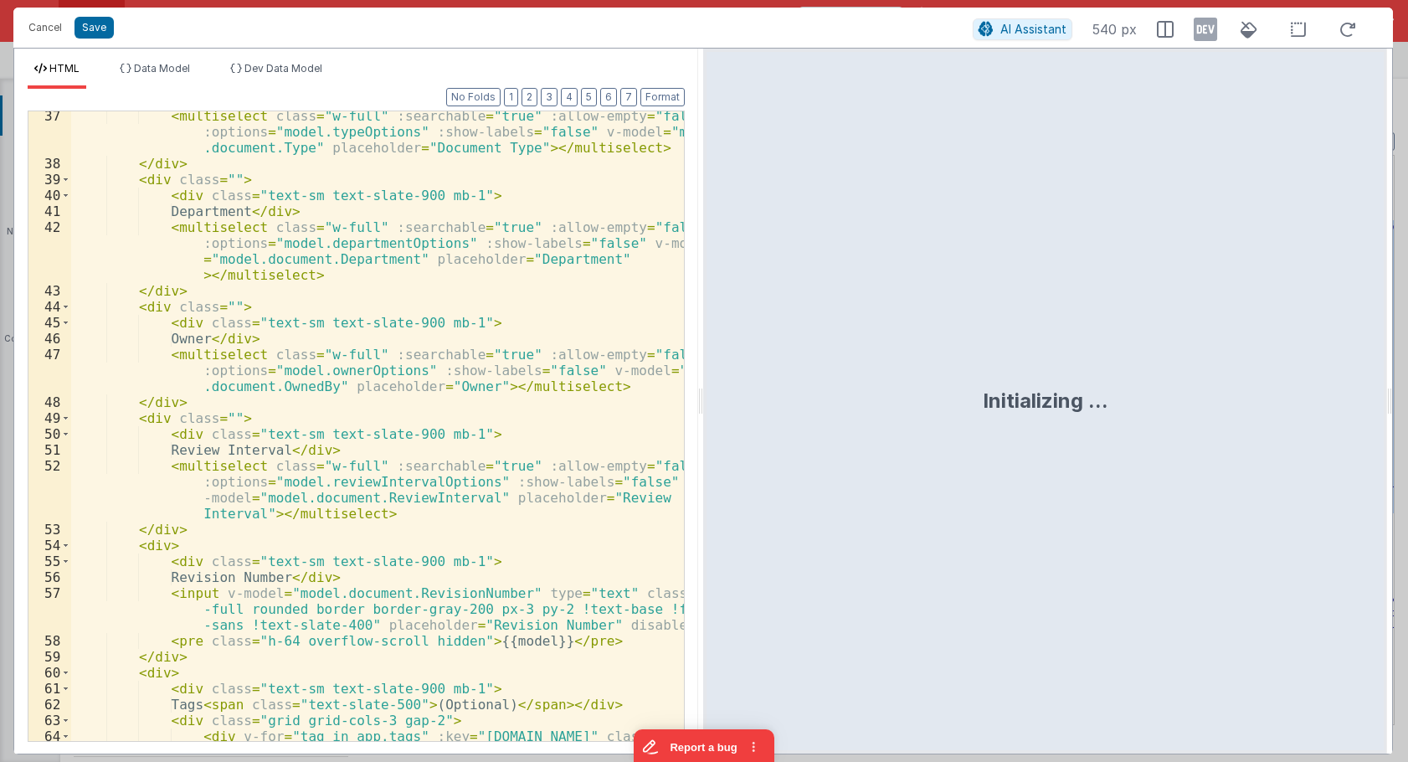
scroll to position [929, 0]
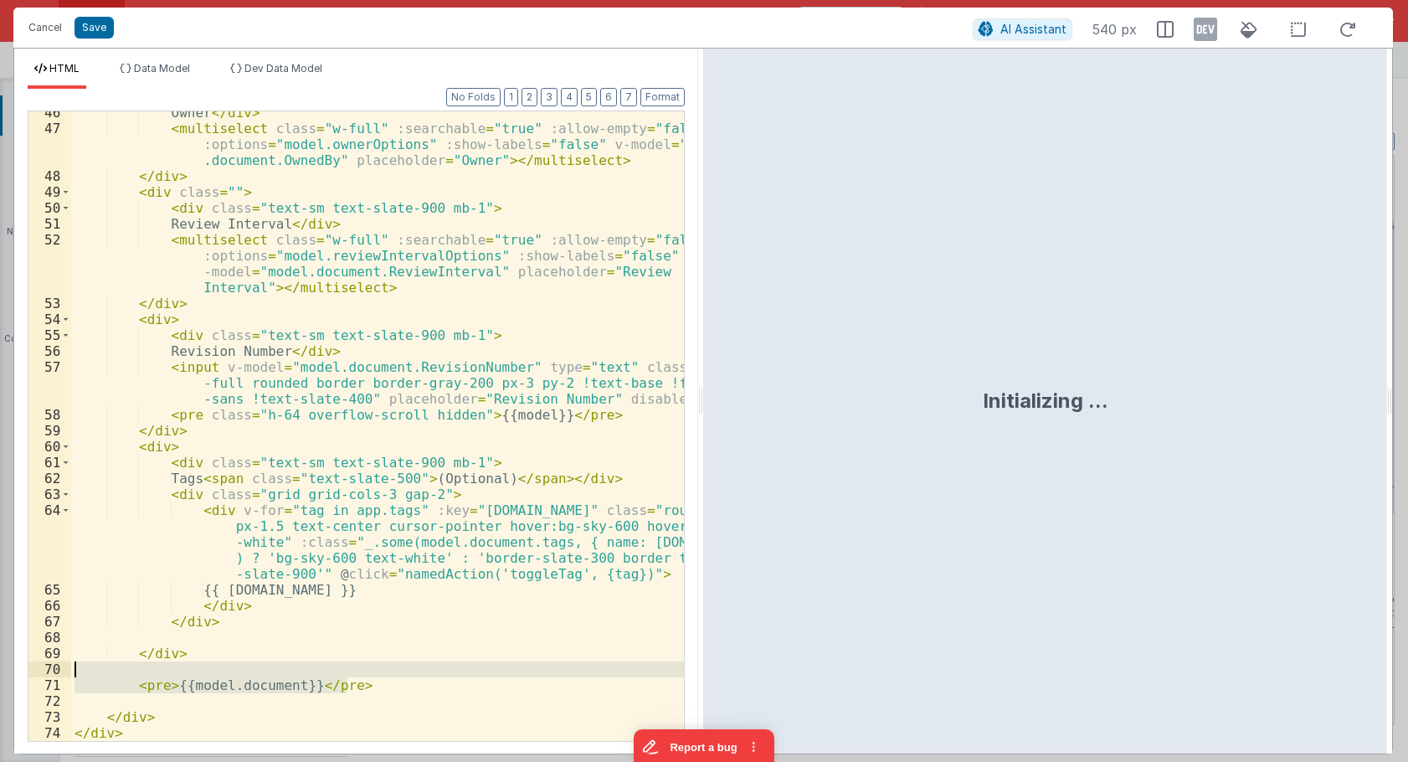
drag, startPoint x: 362, startPoint y: 692, endPoint x: 30, endPoint y: 666, distance: 333.3
click at [71, 666] on div "Owner </ div > < multiselect class = "w-full" :searchable = "true" :allow-empty…" at bounding box center [377, 425] width 613 height 629
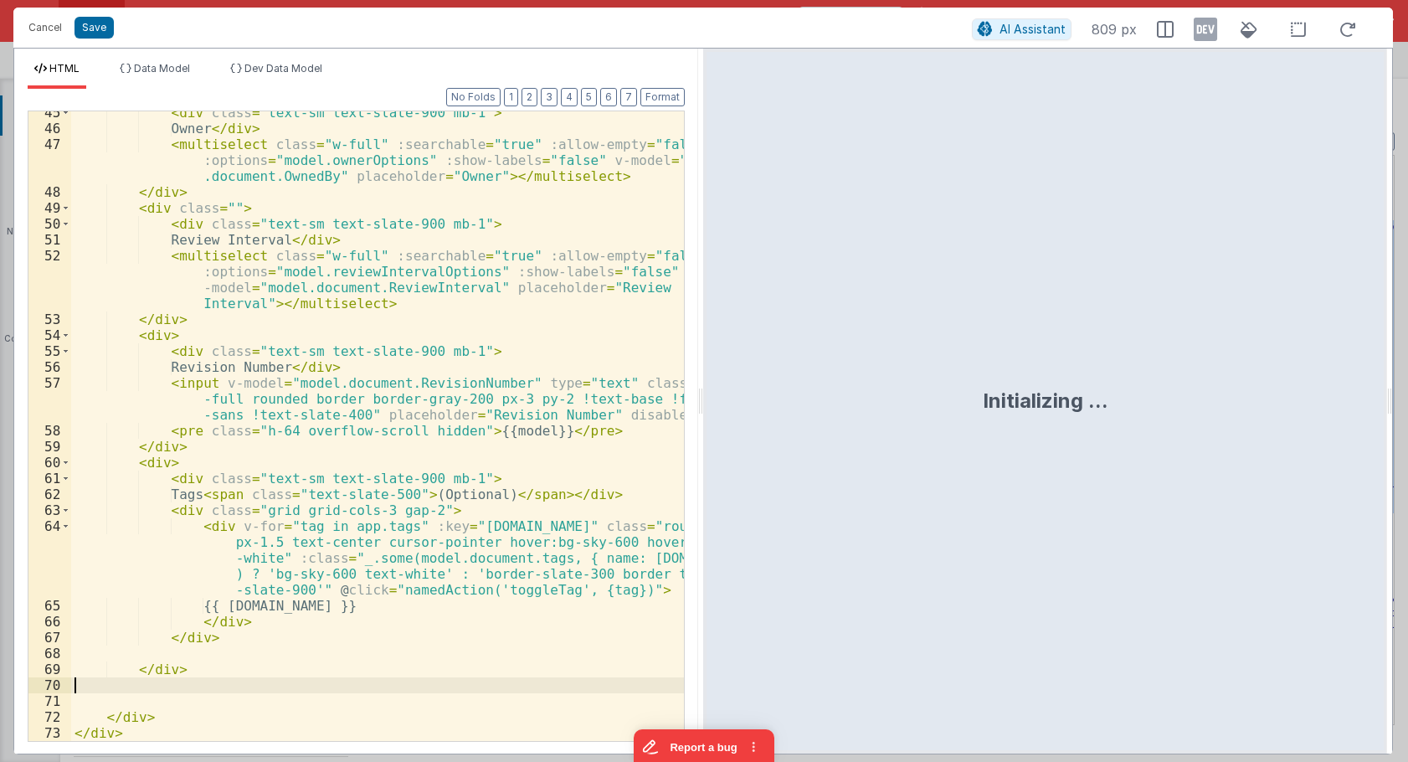
scroll to position [897, 0]
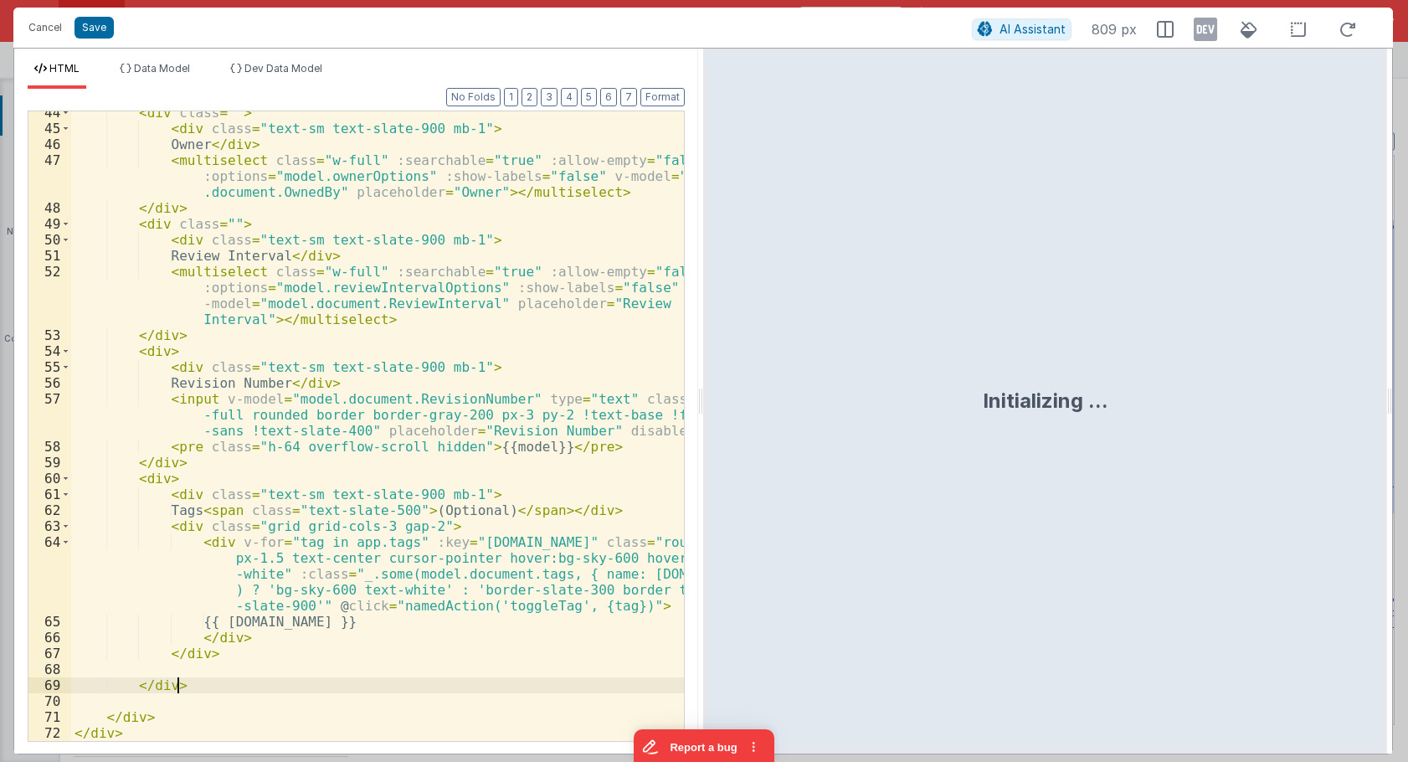
click at [385, 550] on div "< div class = "" > < div class = "text-sm text-slate-900 mb-1" > Owner </ div >…" at bounding box center [377, 435] width 613 height 661
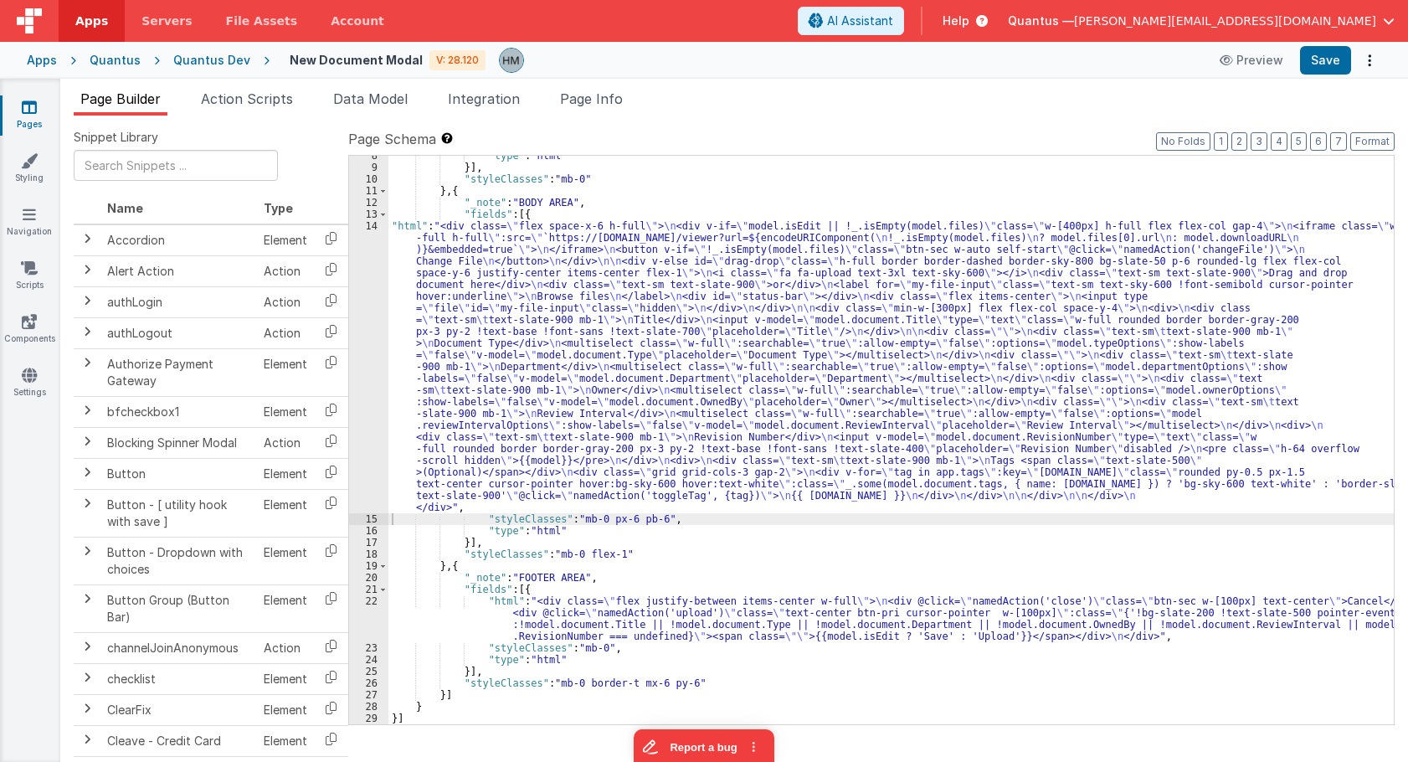
click at [391, 243] on div ""type" : "html" }] , "styleClasses" : "mb-0" } , { "_note" : "BODY AREA" , "fie…" at bounding box center [890, 446] width 1005 height 592
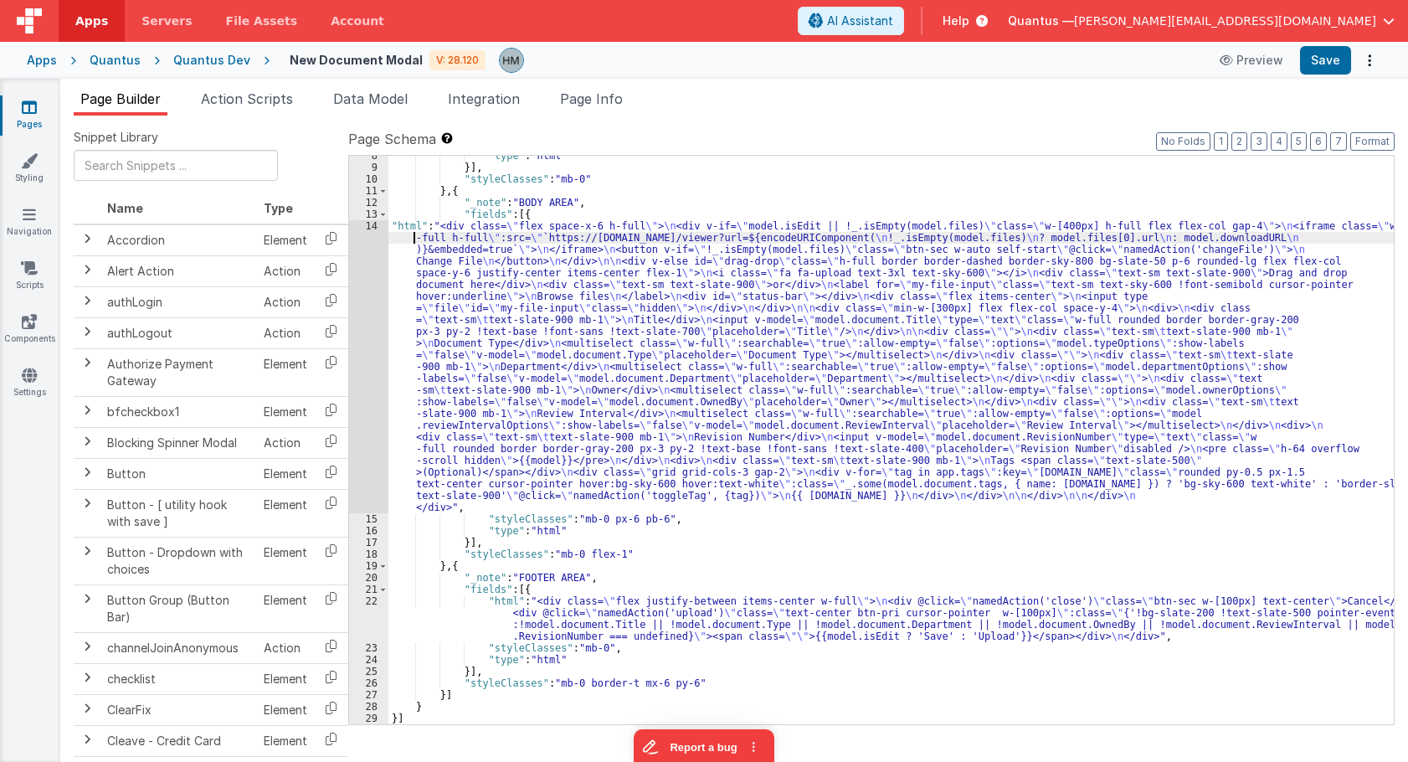
click at [366, 233] on div "14" at bounding box center [368, 366] width 39 height 293
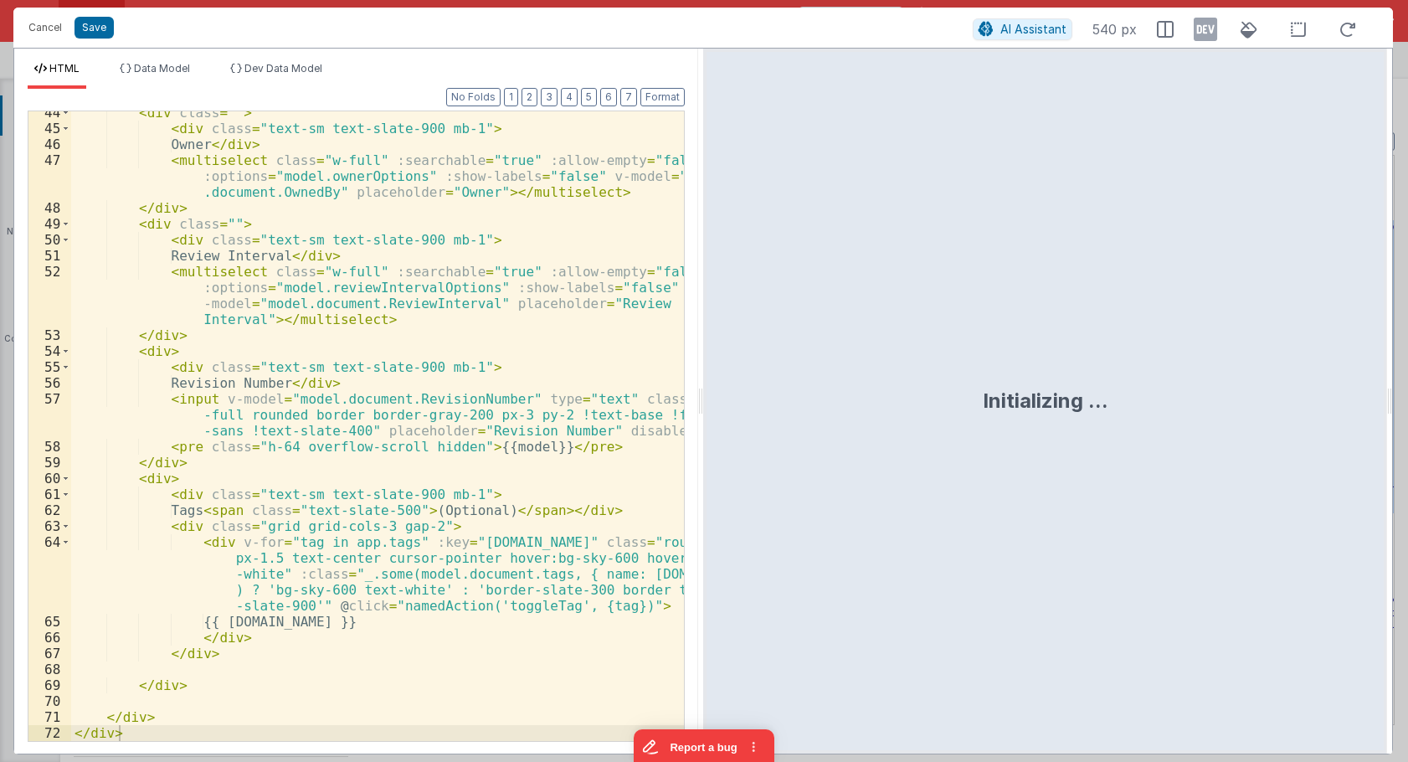
click at [205, 629] on div "< div class = "" > < div class = "text-sm text-slate-900 mb-1" > Owner </ div >…" at bounding box center [377, 435] width 613 height 661
click at [192, 652] on div "< div class = "" > < div class = "text-sm text-slate-900 mb-1" > Owner </ div >…" at bounding box center [377, 435] width 613 height 661
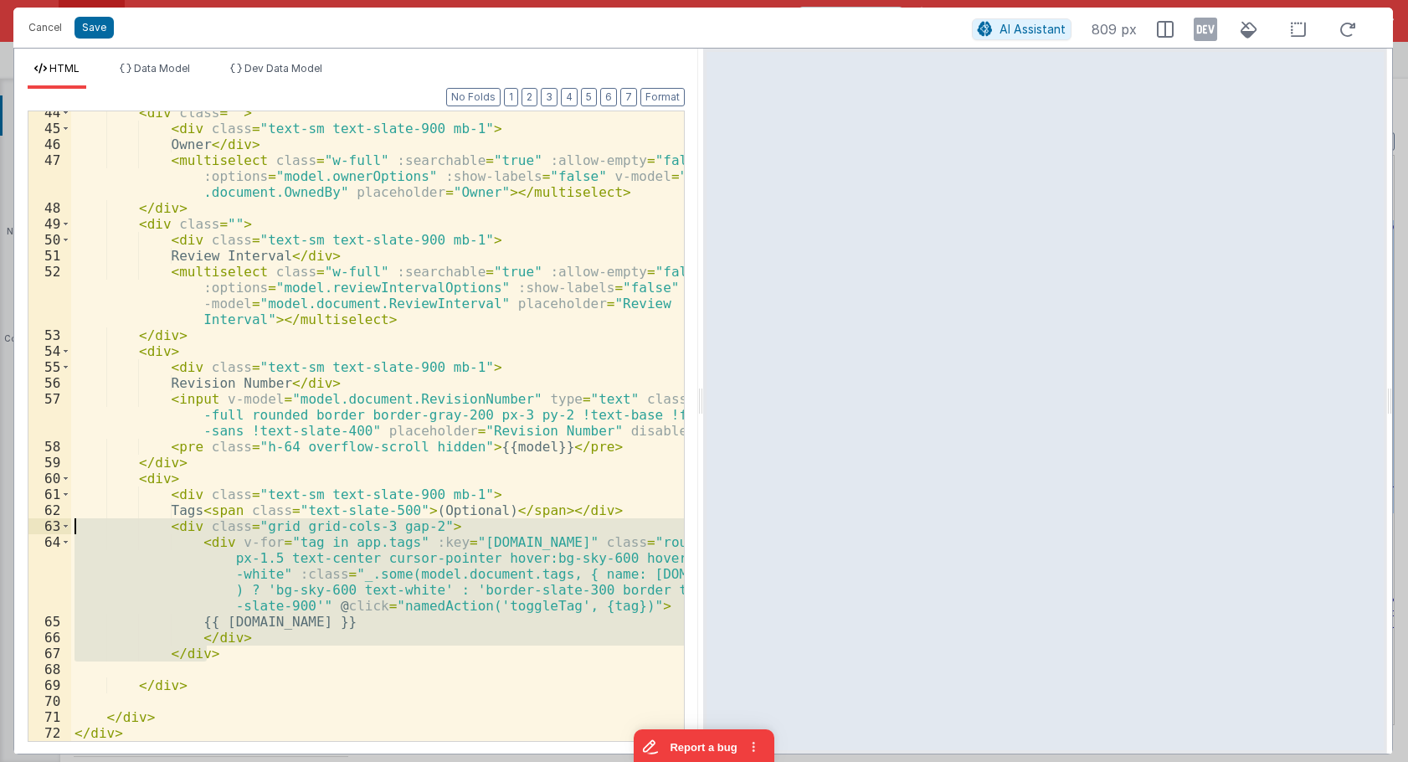
drag, startPoint x: 227, startPoint y: 648, endPoint x: 11, endPoint y: 520, distance: 251.1
click at [71, 520] on div "< div class = "" > < div class = "text-sm text-slate-900 mb-1" > Owner </ div >…" at bounding box center [377, 425] width 613 height 629
click at [429, 542] on div "< div class = "" > < div class = "text-sm text-slate-900 mb-1" > Owner </ div >…" at bounding box center [377, 425] width 613 height 629
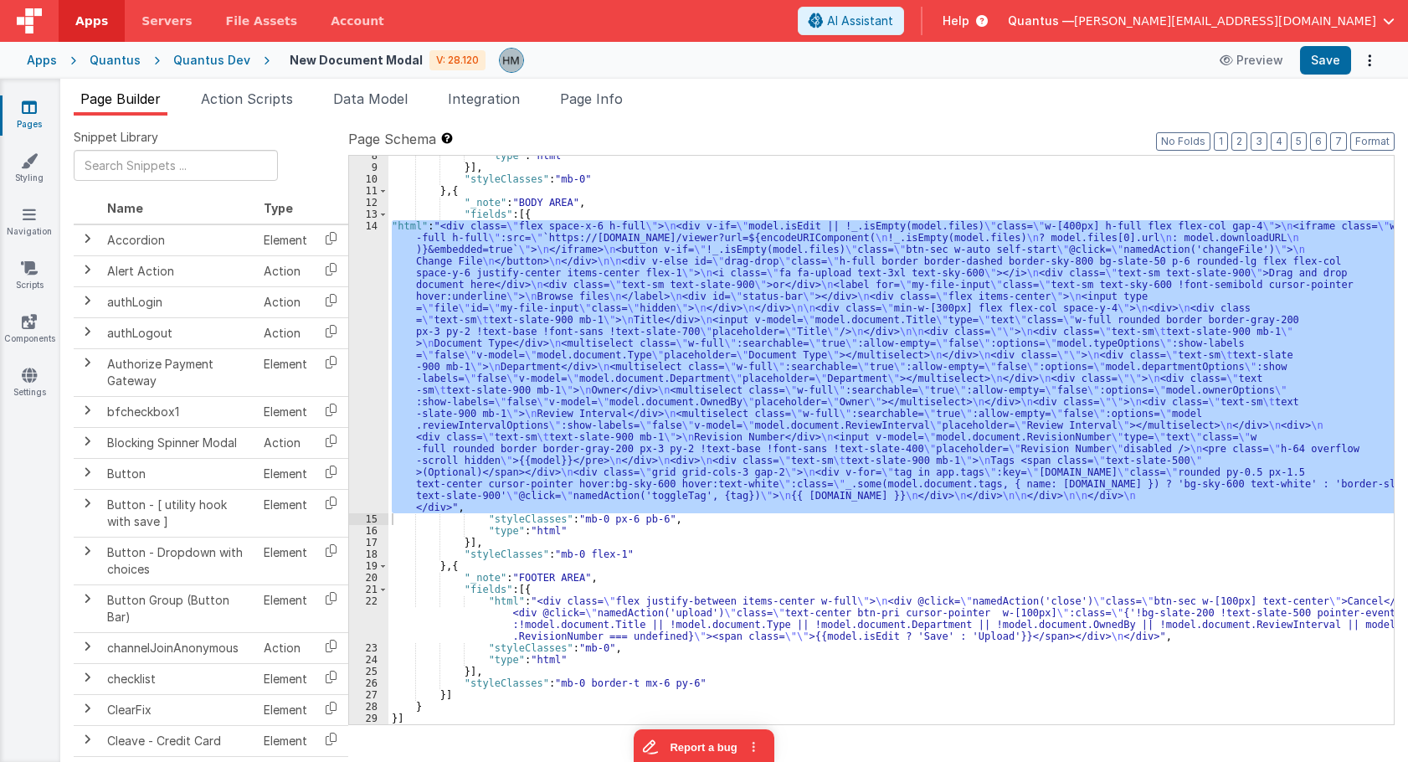
click at [468, 270] on div ""type" : "html" }] , "styleClasses" : "mb-0" } , { "_note" : "BODY AREA" , "fie…" at bounding box center [890, 440] width 1005 height 568
click at [372, 227] on div "14" at bounding box center [368, 366] width 39 height 293
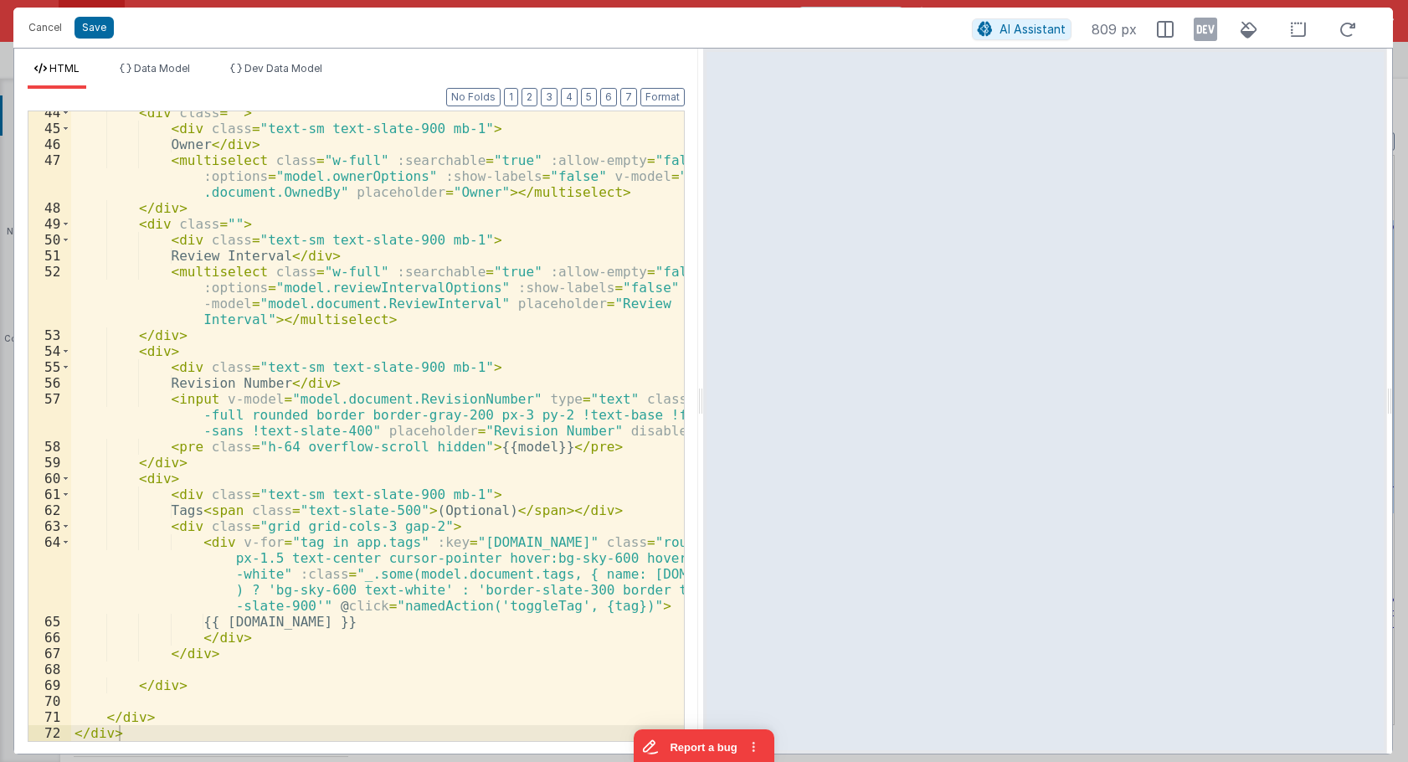
click at [153, 482] on div "< div class = "" > < div class = "text-sm text-slate-900 mb-1" > Owner </ div >…" at bounding box center [377, 435] width 613 height 661
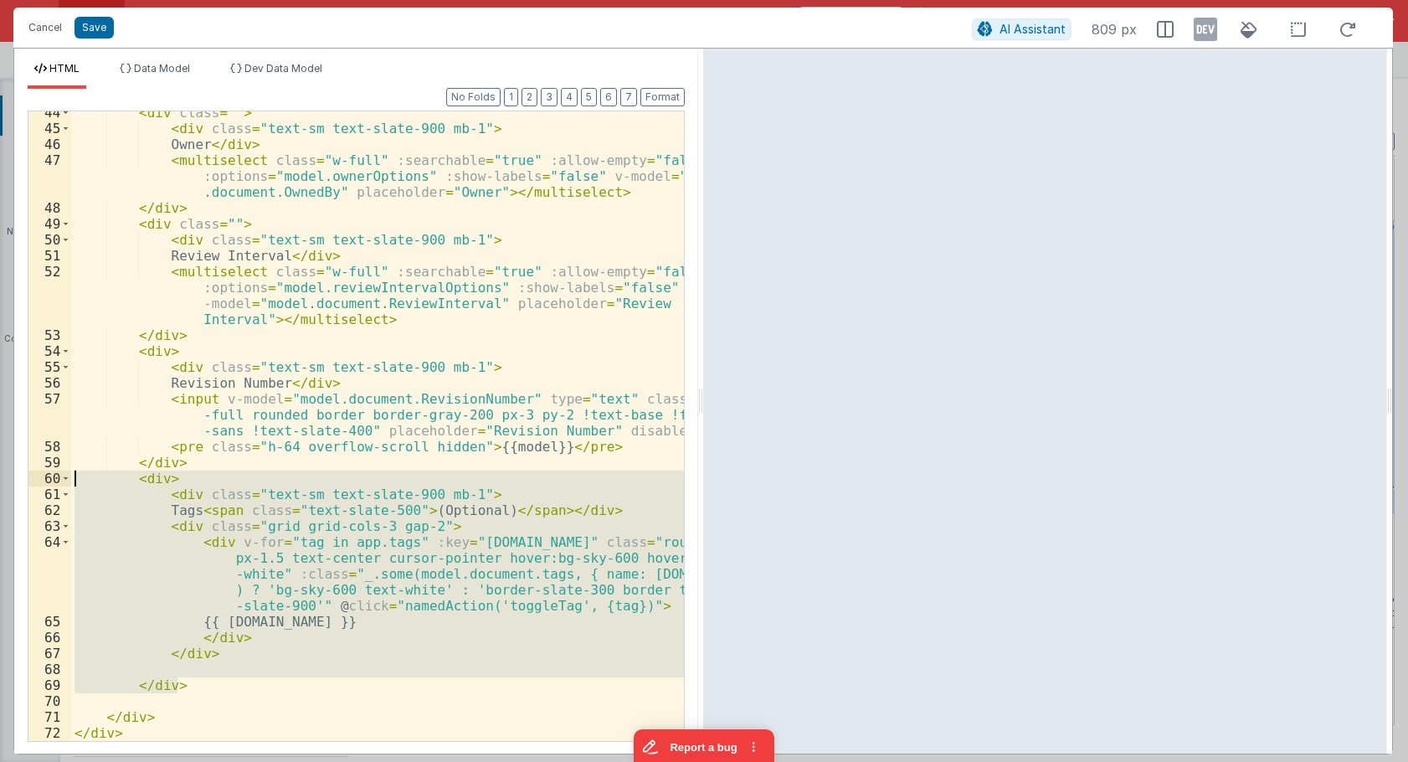
drag, startPoint x: 195, startPoint y: 684, endPoint x: 32, endPoint y: 483, distance: 258.8
click at [71, 483] on div "< div class = "" > < div class = "text-sm text-slate-900 mb-1" > Owner </ div >…" at bounding box center [377, 425] width 613 height 629
click at [184, 74] on span "Data Model" at bounding box center [162, 68] width 56 height 13
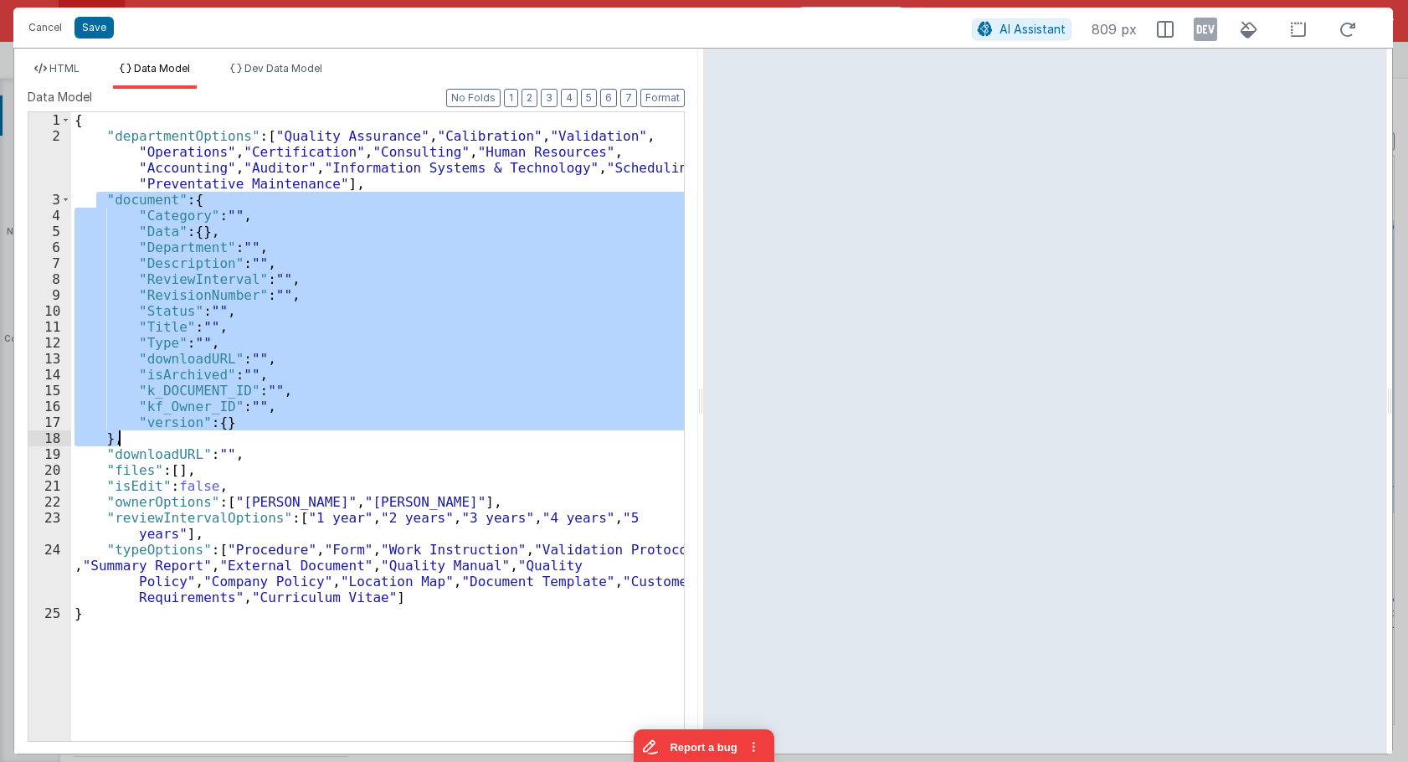
drag, startPoint x: 107, startPoint y: 196, endPoint x: 147, endPoint y: 440, distance: 247.7
click at [148, 440] on div "{ "departmentOptions" : [ "Quality Assurance" , "Calibration" , "Validation" , …" at bounding box center [377, 442] width 613 height 660
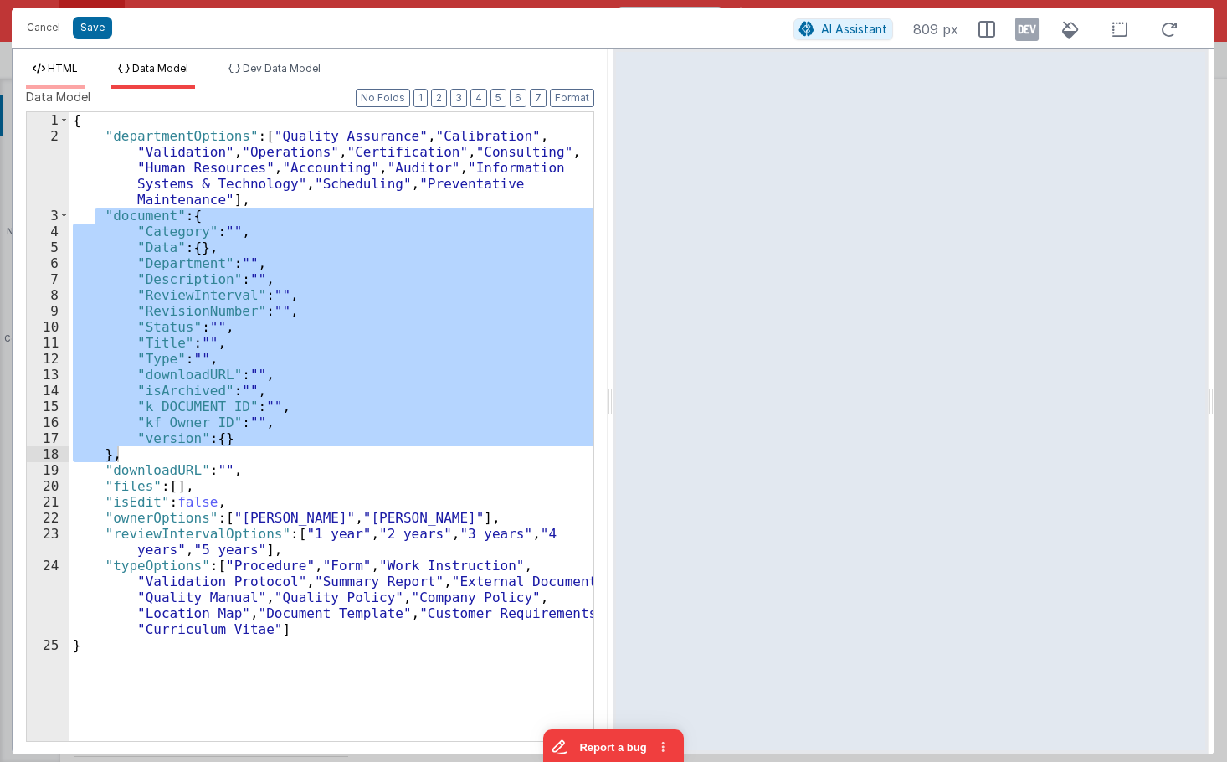
click at [74, 80] on li "HTML" at bounding box center [55, 75] width 59 height 27
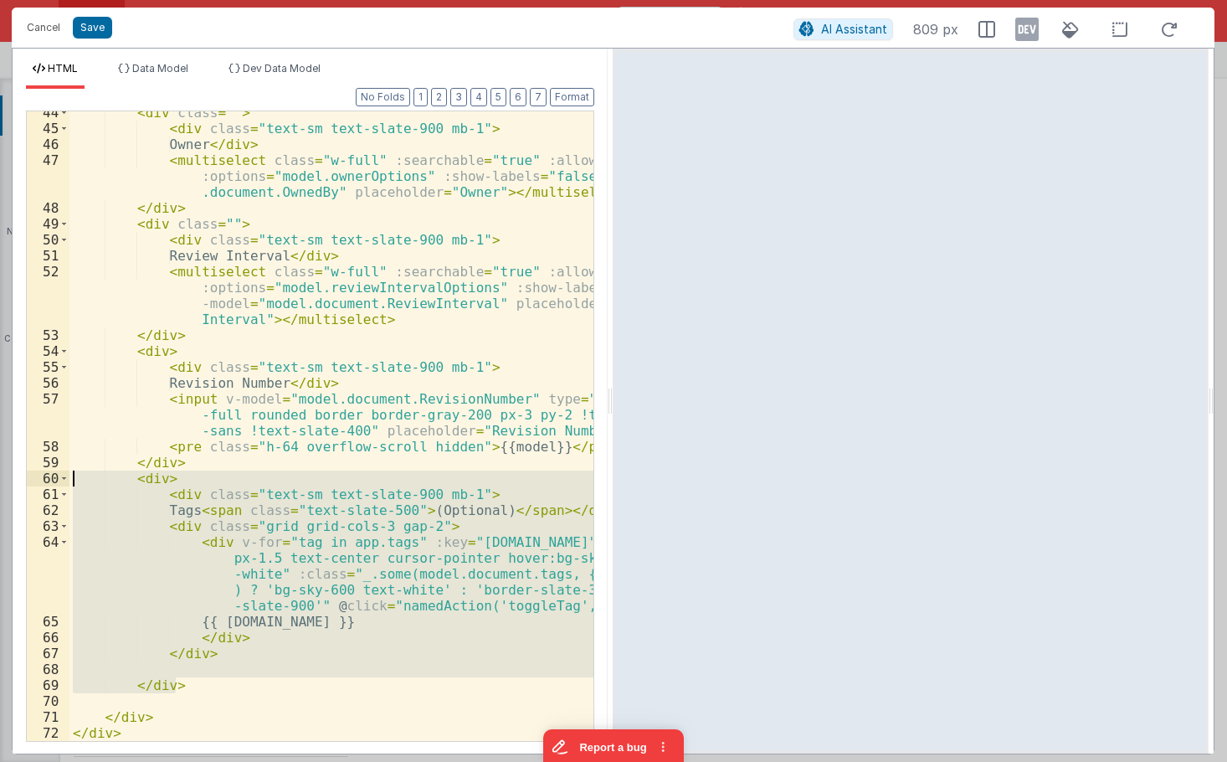
click at [331, 539] on div "< div class = "" > < div class = "text-sm text-slate-900 mb-1" > Owner </ div >…" at bounding box center [331, 425] width 524 height 629
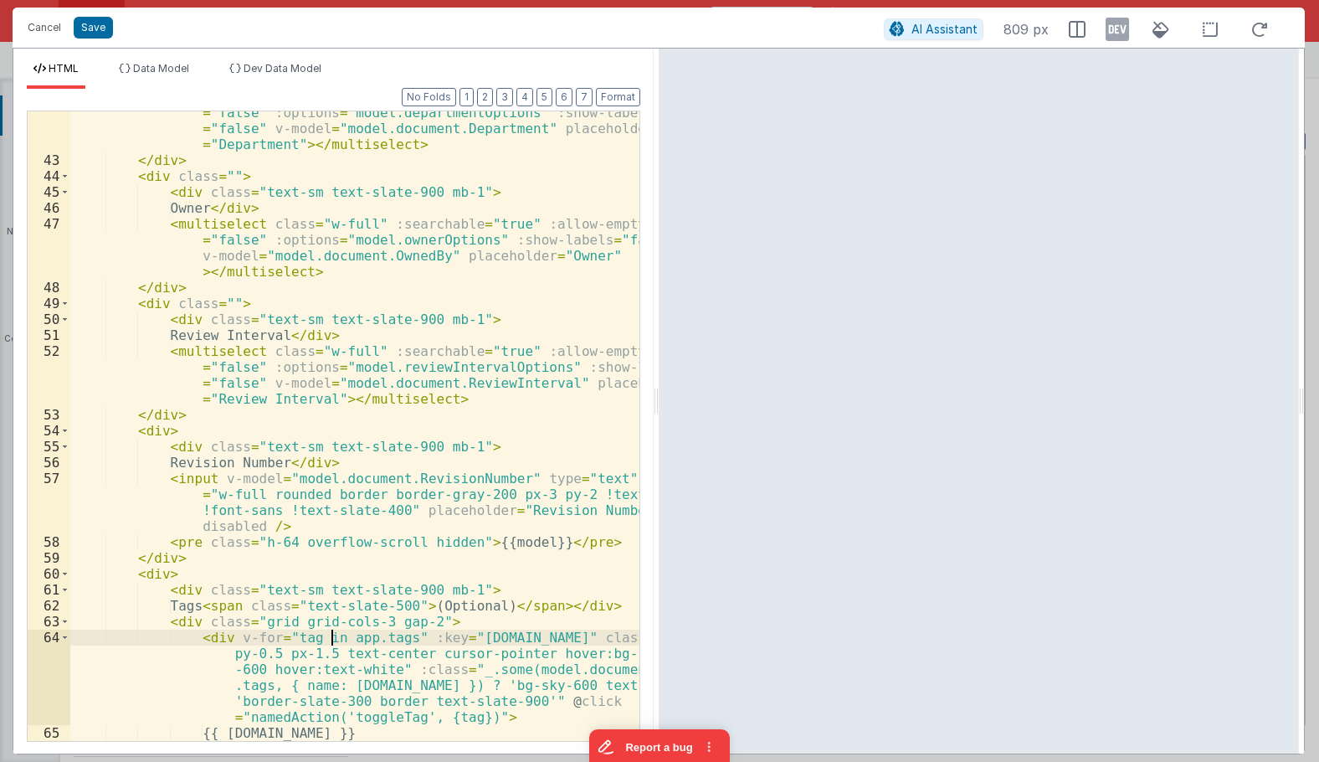
scroll to position [977, 0]
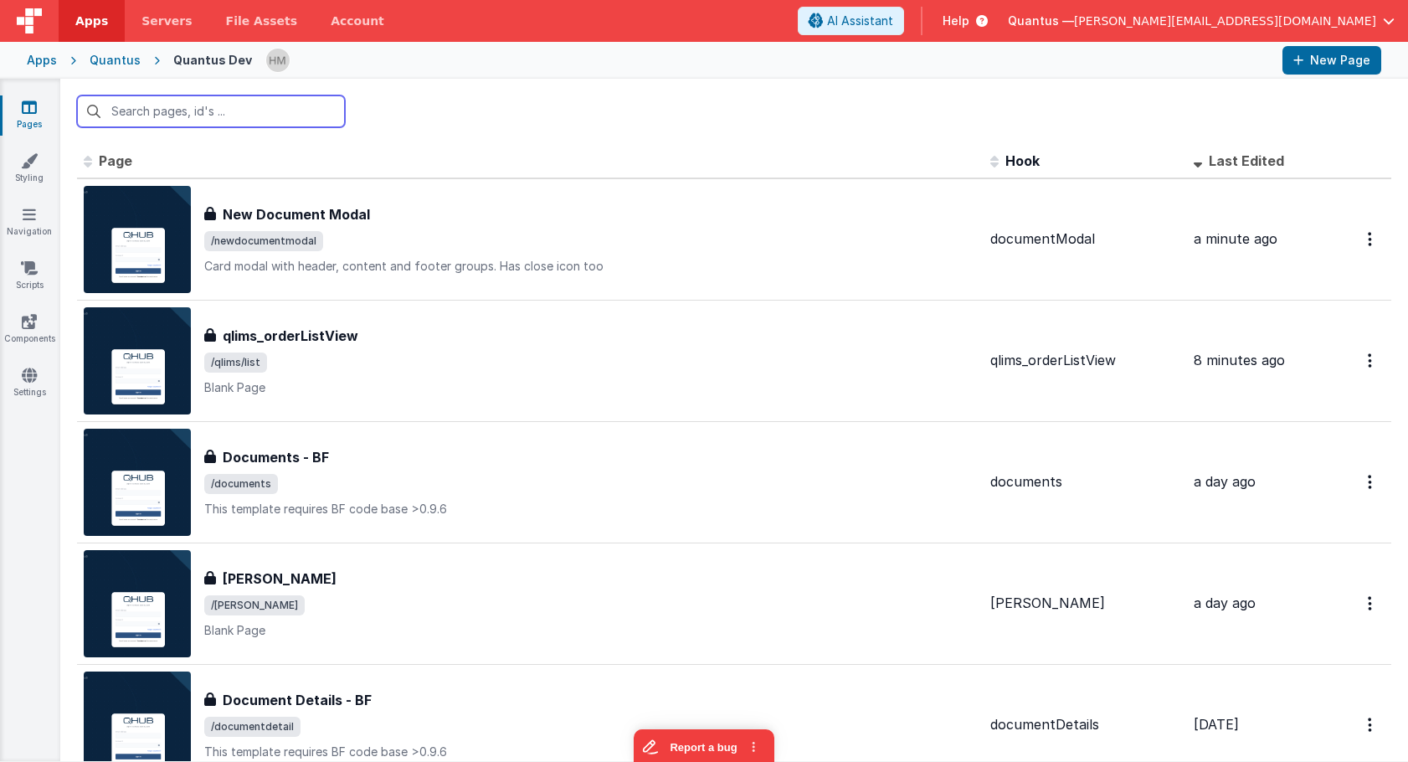
click at [274, 119] on input "text" at bounding box center [211, 111] width 268 height 32
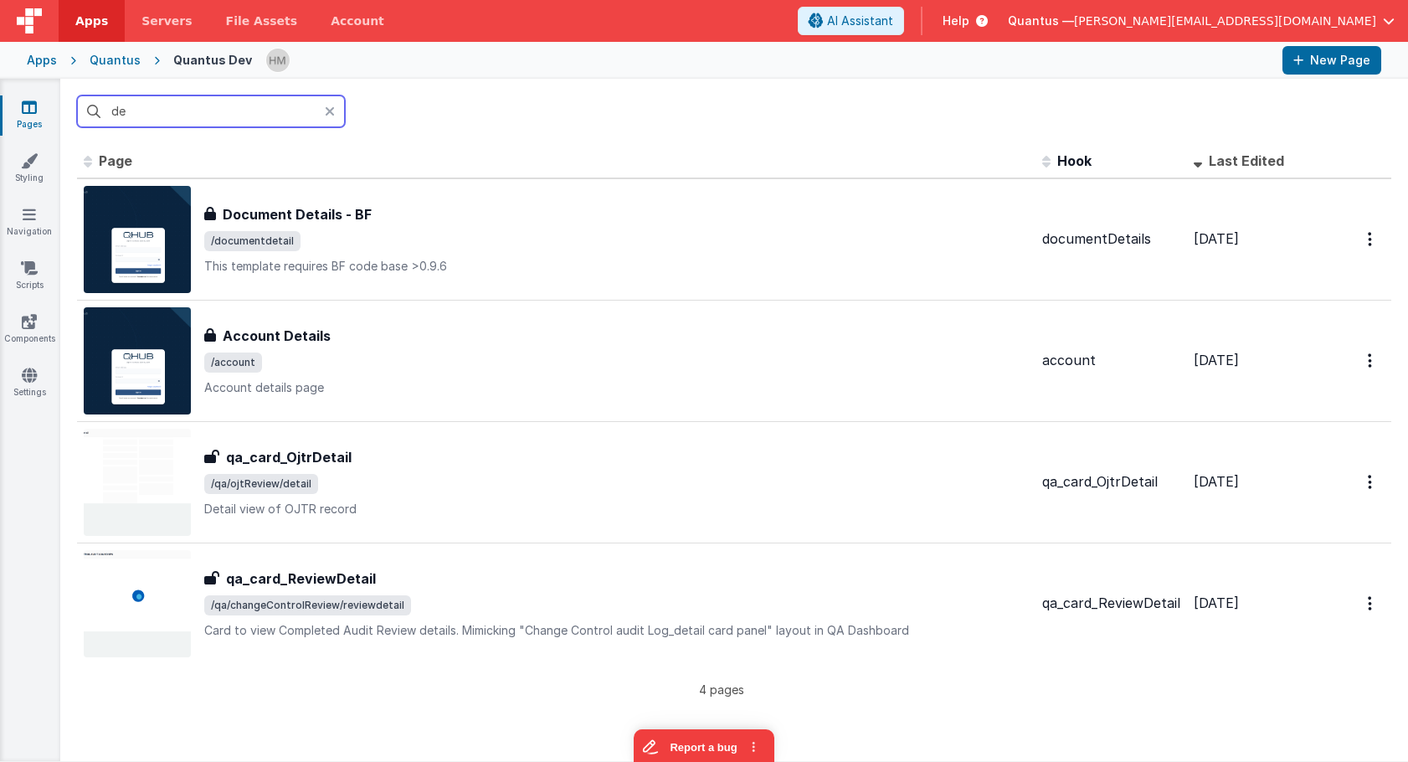
type input "d"
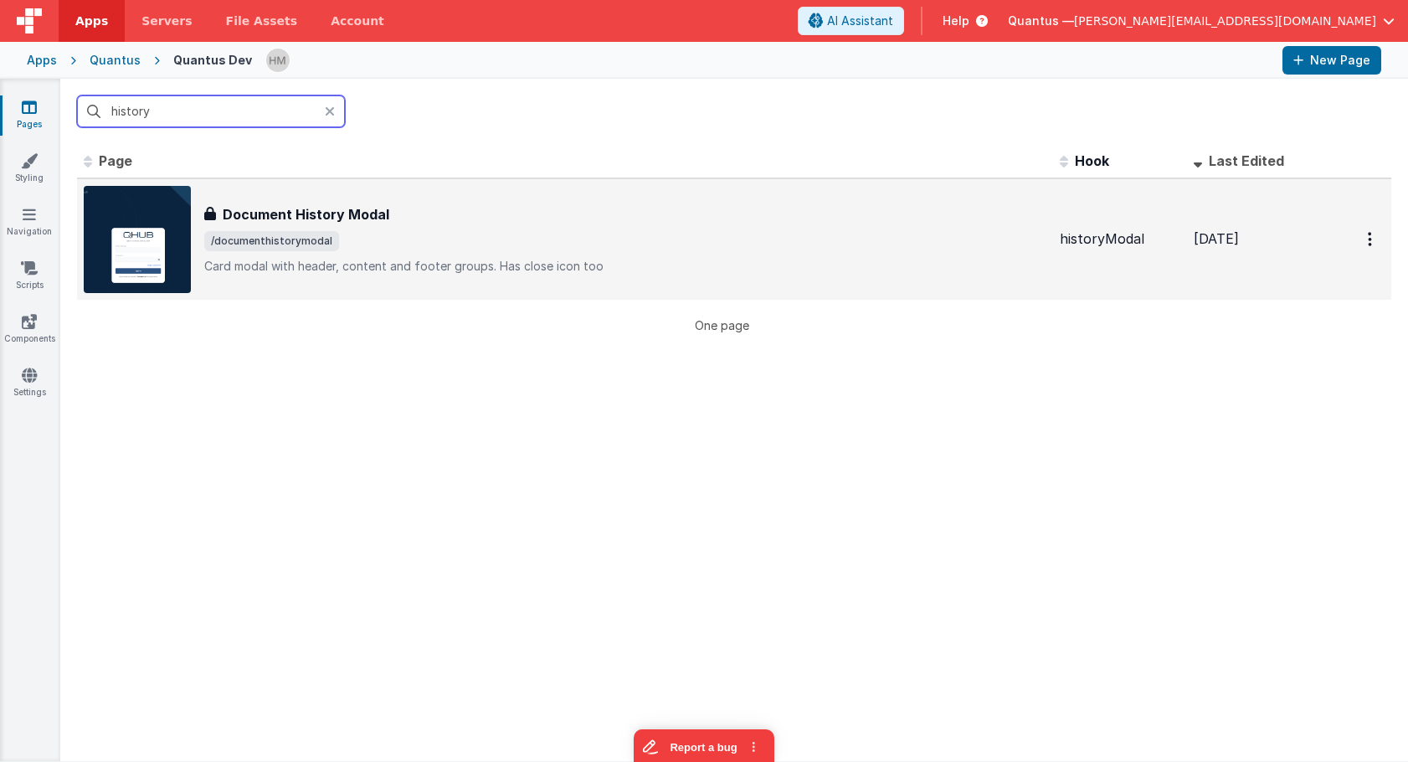
type input "history"
click at [594, 214] on div "Document History Modal" at bounding box center [625, 214] width 842 height 20
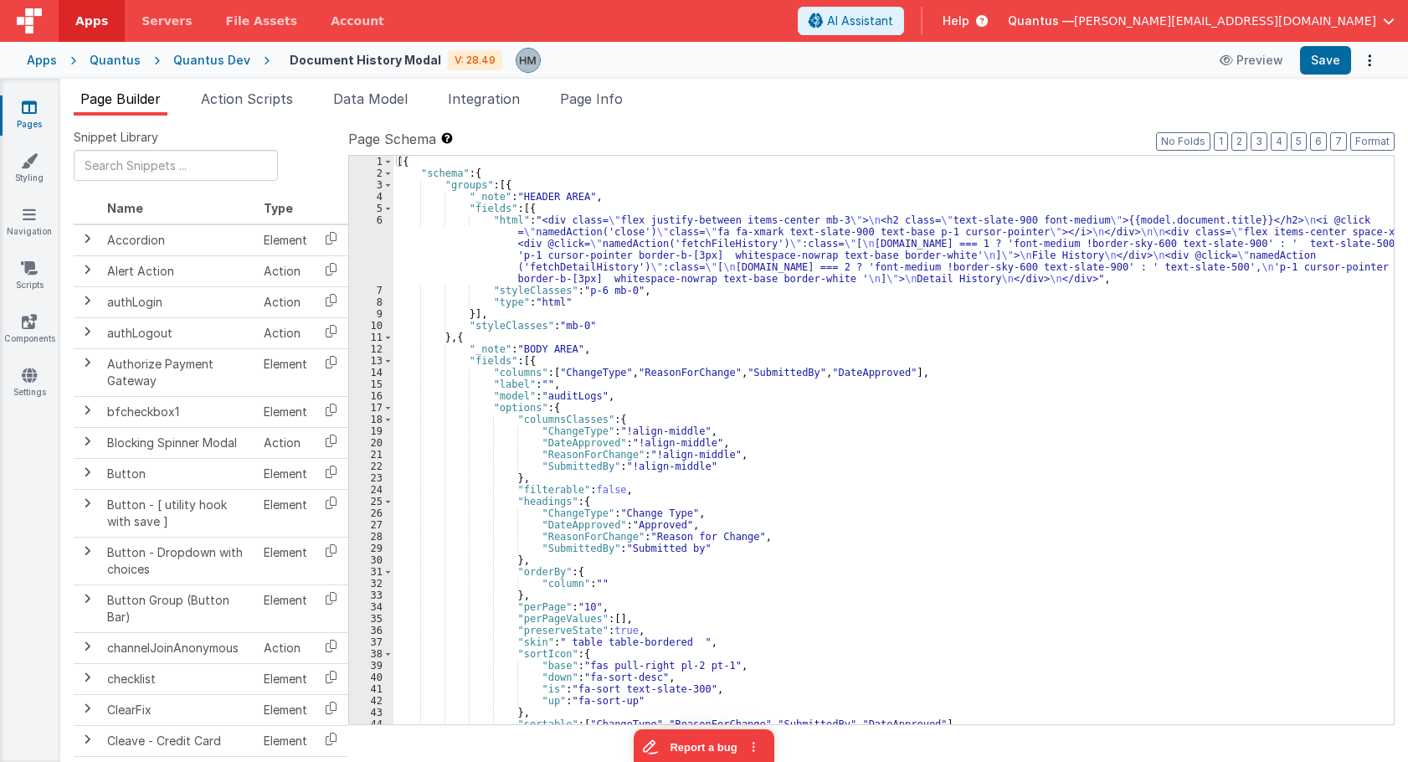
click at [34, 115] on icon at bounding box center [29, 107] width 15 height 17
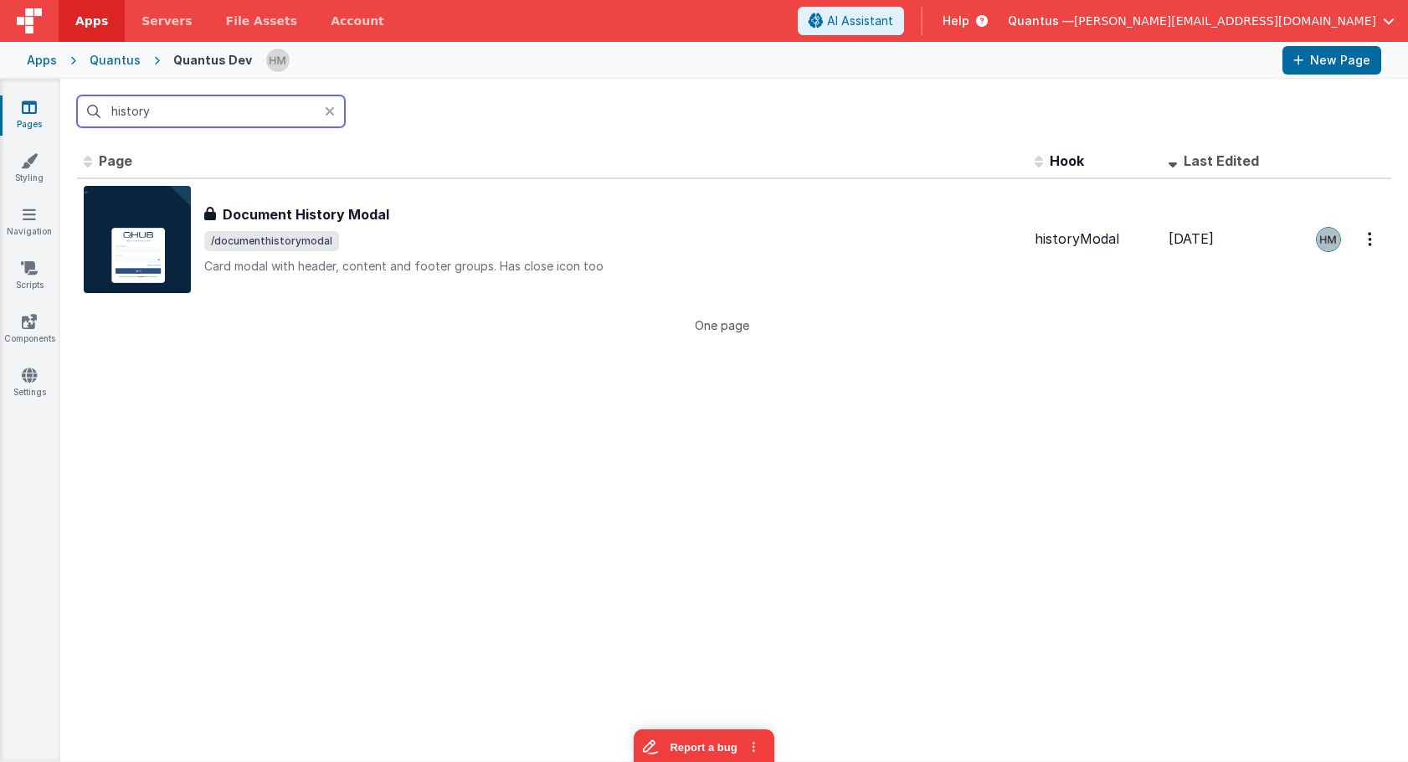
click at [208, 110] on input "history" at bounding box center [211, 111] width 268 height 32
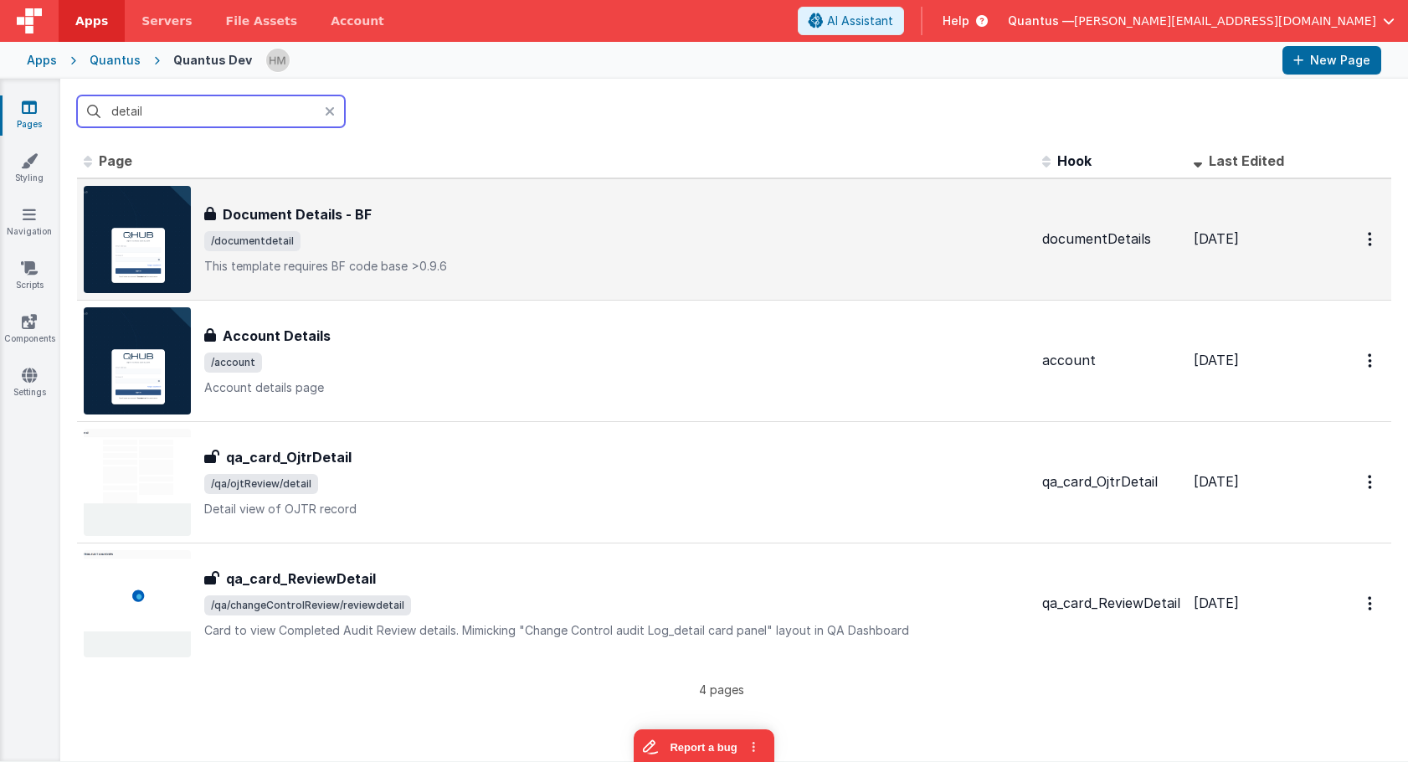
type input "detail"
click at [516, 224] on div "Document Details - BF Document Details - BF /documentdetail This template requi…" at bounding box center [616, 239] width 825 height 70
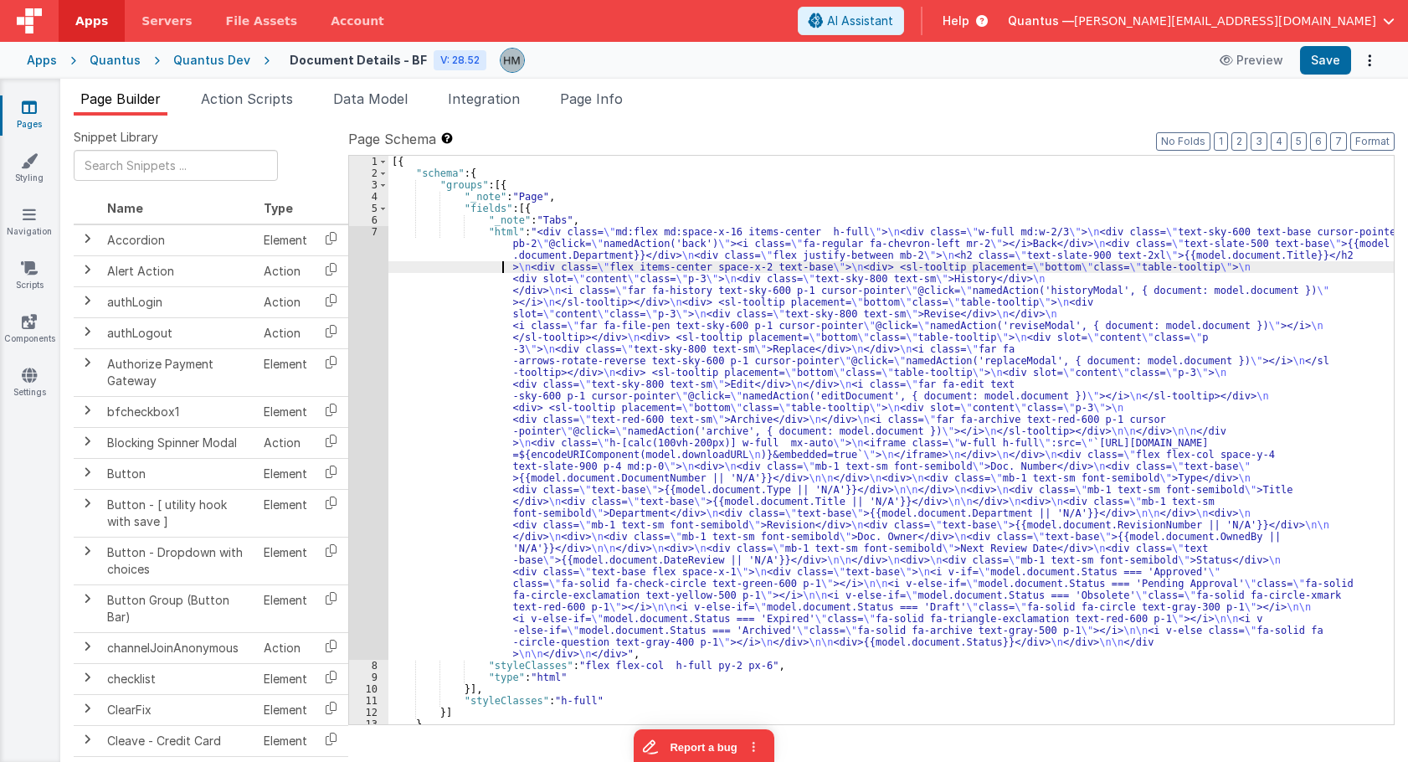
drag, startPoint x: 454, startPoint y: 266, endPoint x: 347, endPoint y: 229, distance: 112.8
click at [448, 265] on div "[{ "schema" : { "groups" : [{ "_note" : "Page" , "fields" : [{ "_note" : "Tabs"…" at bounding box center [890, 452] width 1005 height 592
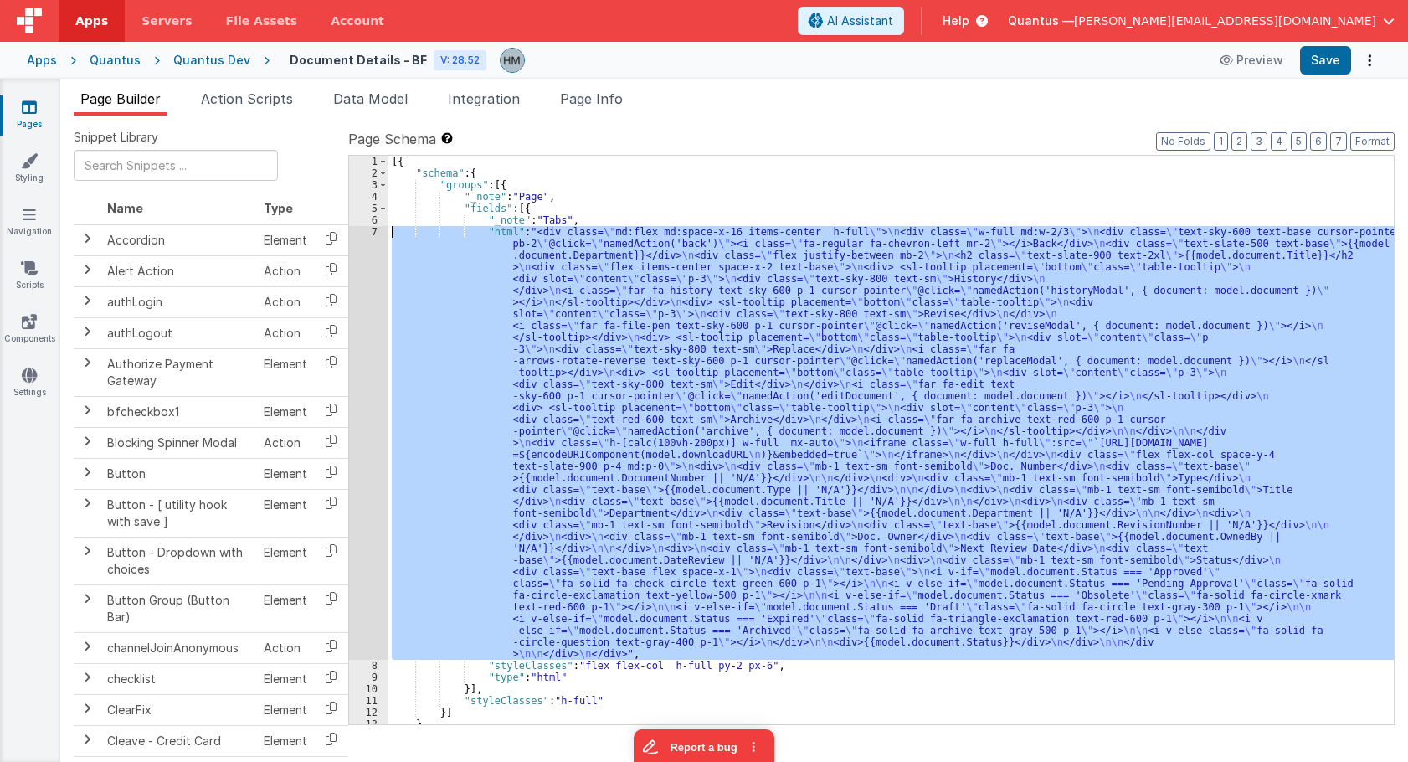
click at [373, 235] on div "7" at bounding box center [368, 443] width 39 height 434
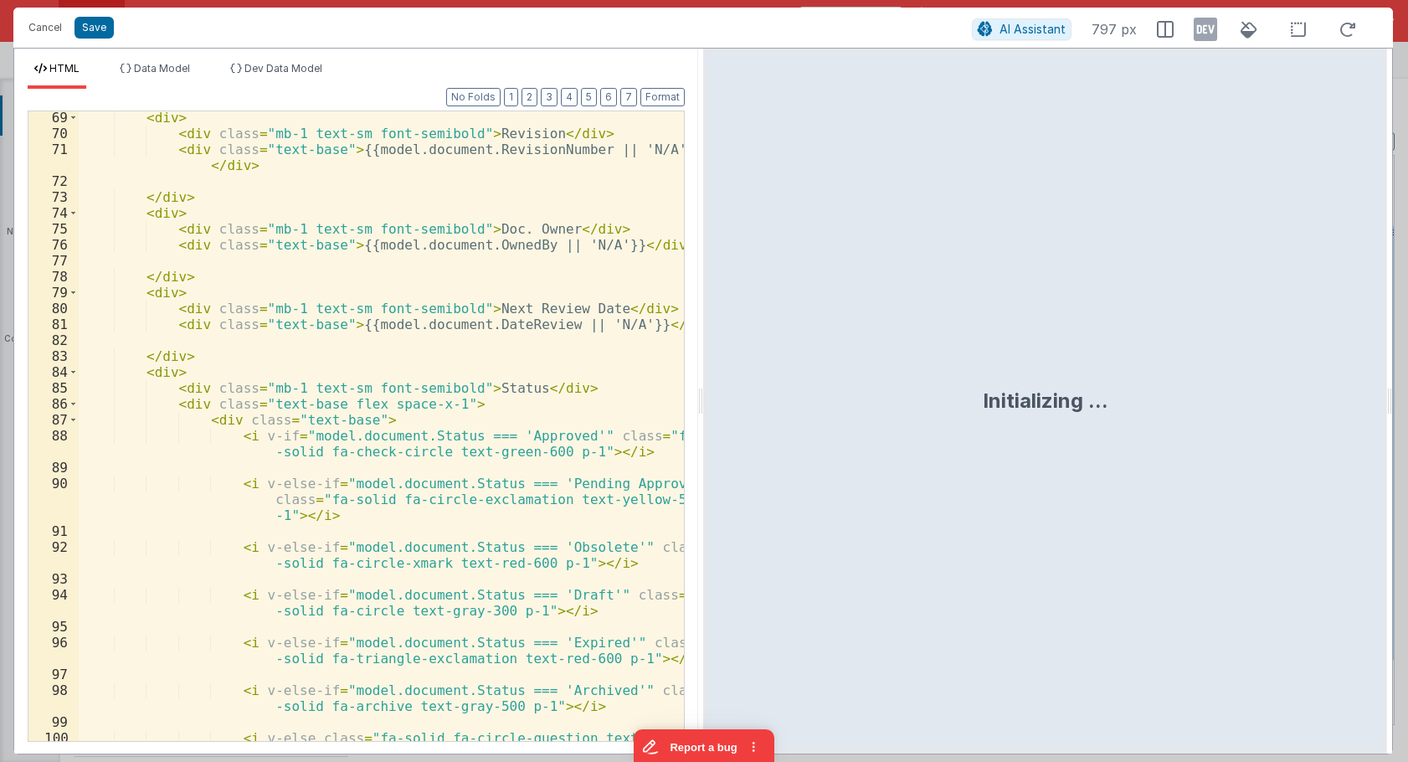
scroll to position [1470, 0]
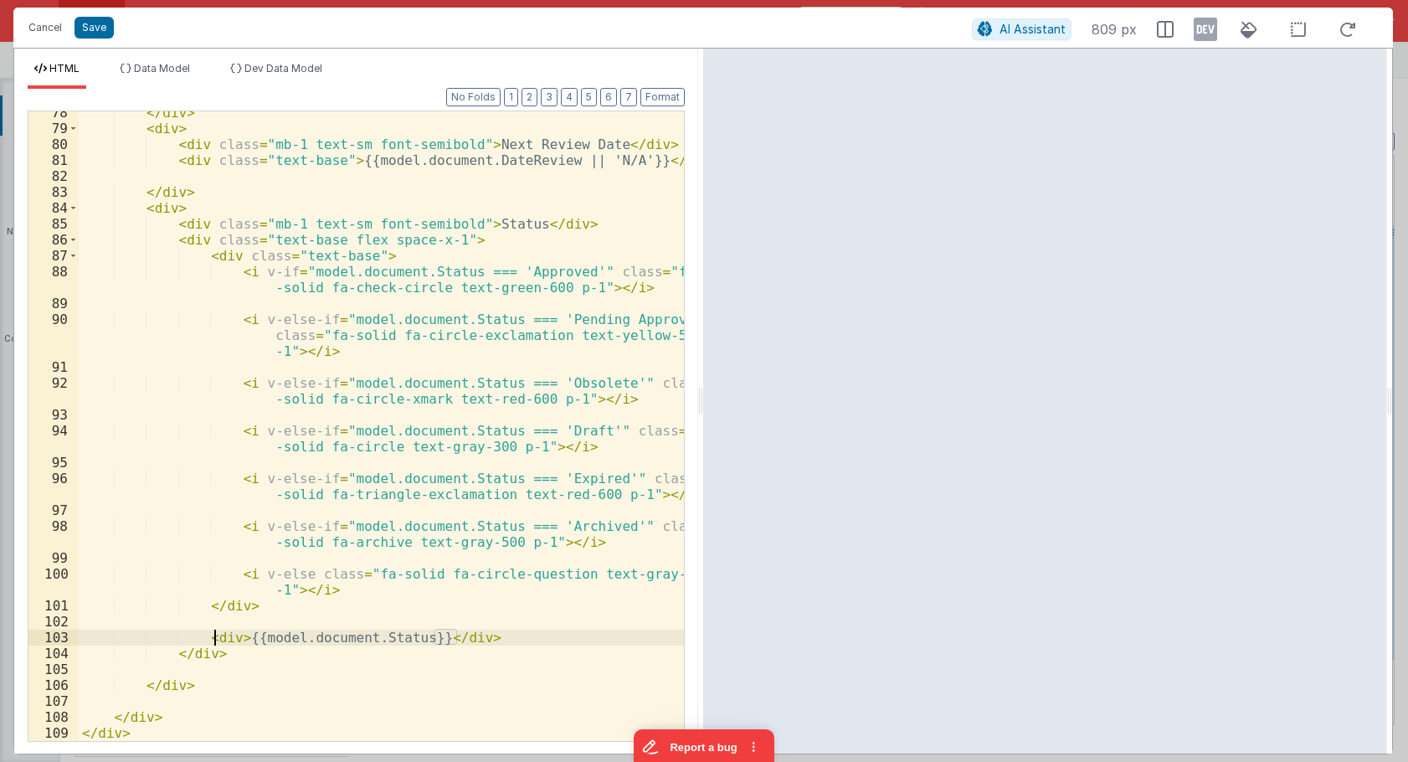
click at [215, 639] on div "</ div > < div > < div class = "mb-1 text-sm font-semibold" > Next Review Date …" at bounding box center [381, 435] width 605 height 661
click at [199, 646] on div "</ div > < div > < div class = "mb-1 text-sm font-semibold" > Next Review Date …" at bounding box center [381, 435] width 605 height 661
click at [152, 218] on div "</ div > < div > < div class = "mb-1 text-sm font-semibold" > Next Review Date …" at bounding box center [381, 435] width 605 height 661
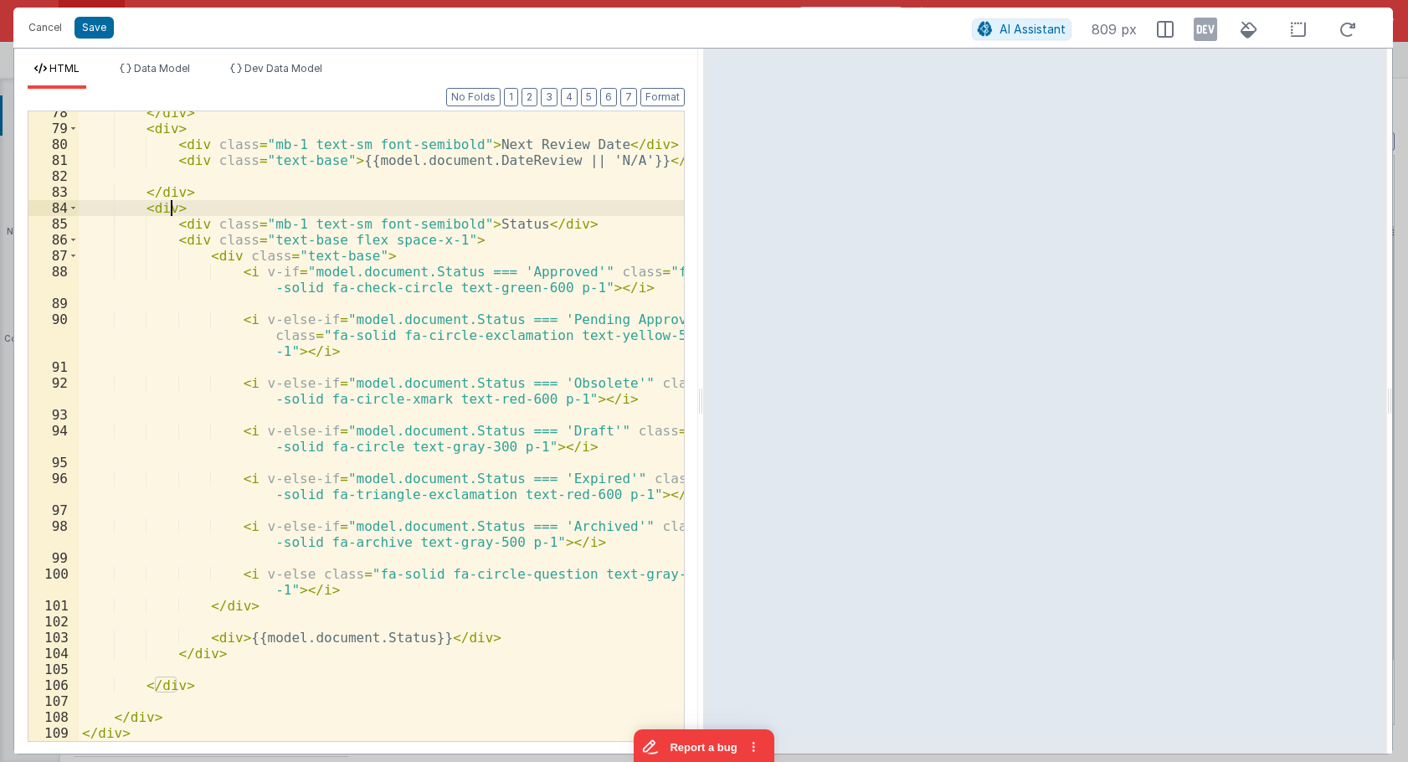
click at [168, 207] on div "</ div > < div > < div class = "mb-1 text-sm font-semibold" > Next Review Date …" at bounding box center [381, 435] width 605 height 661
click at [74, 208] on span at bounding box center [73, 208] width 9 height 16
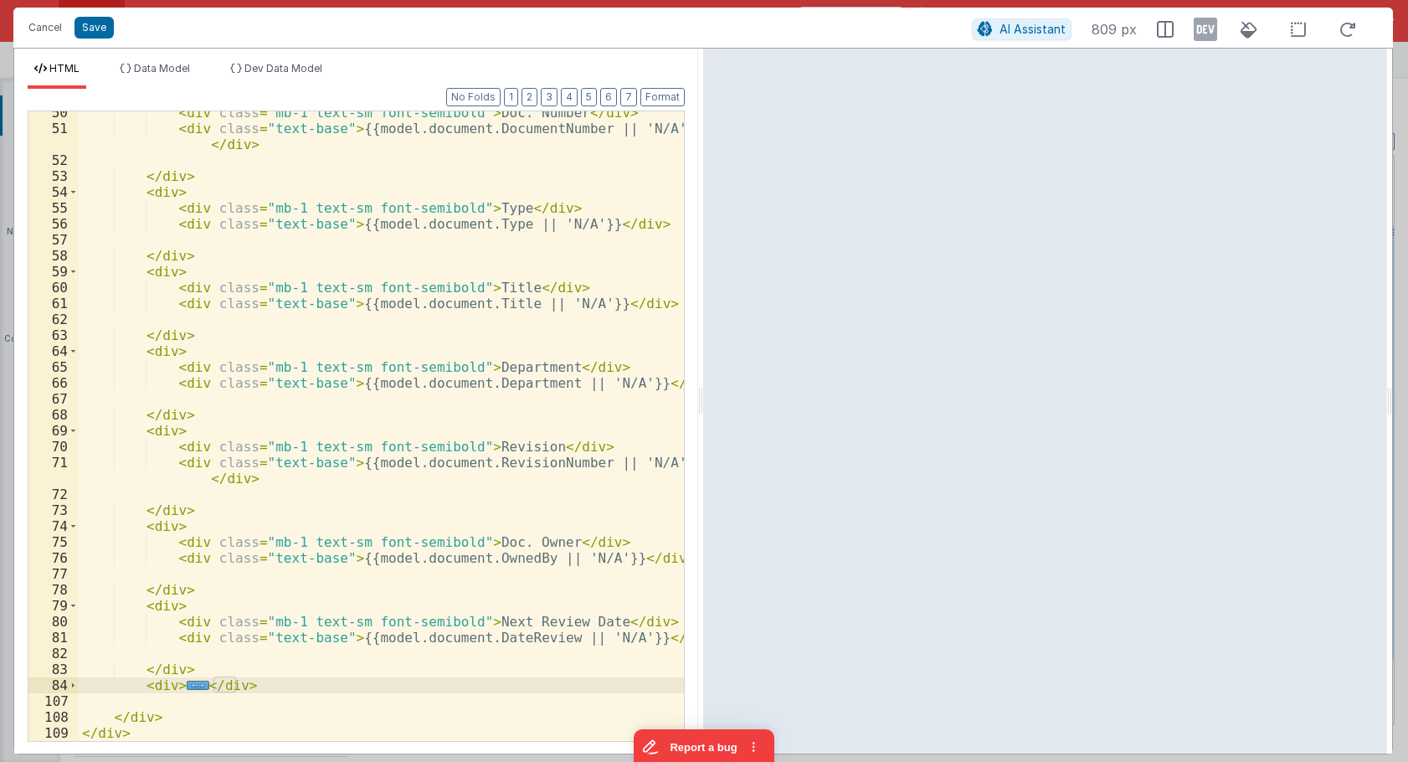
click at [282, 691] on div "< div class = "mb-1 text-sm font-semibold" > Doc. Number </ div > < div class =…" at bounding box center [381, 435] width 605 height 661
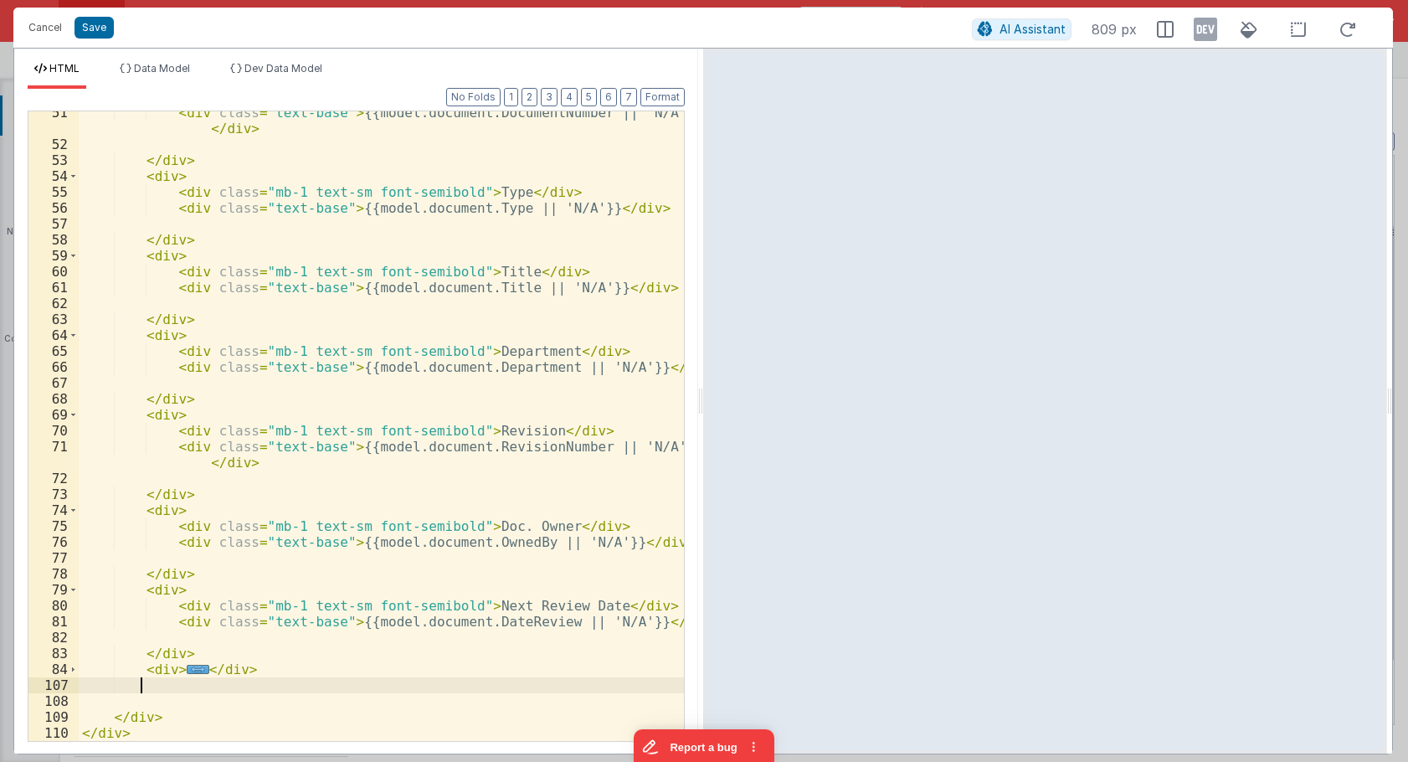
scroll to position [1009, 0]
click at [157, 674] on div "< div class = "text-base" > {{model.document.DocumentNumber || 'N/A'}} </ div >…" at bounding box center [381, 443] width 605 height 677
click at [272, 674] on div "< div class = "text-base" > {{model.document.DocumentNumber || 'N/A'}} </ div >…" at bounding box center [381, 443] width 605 height 677
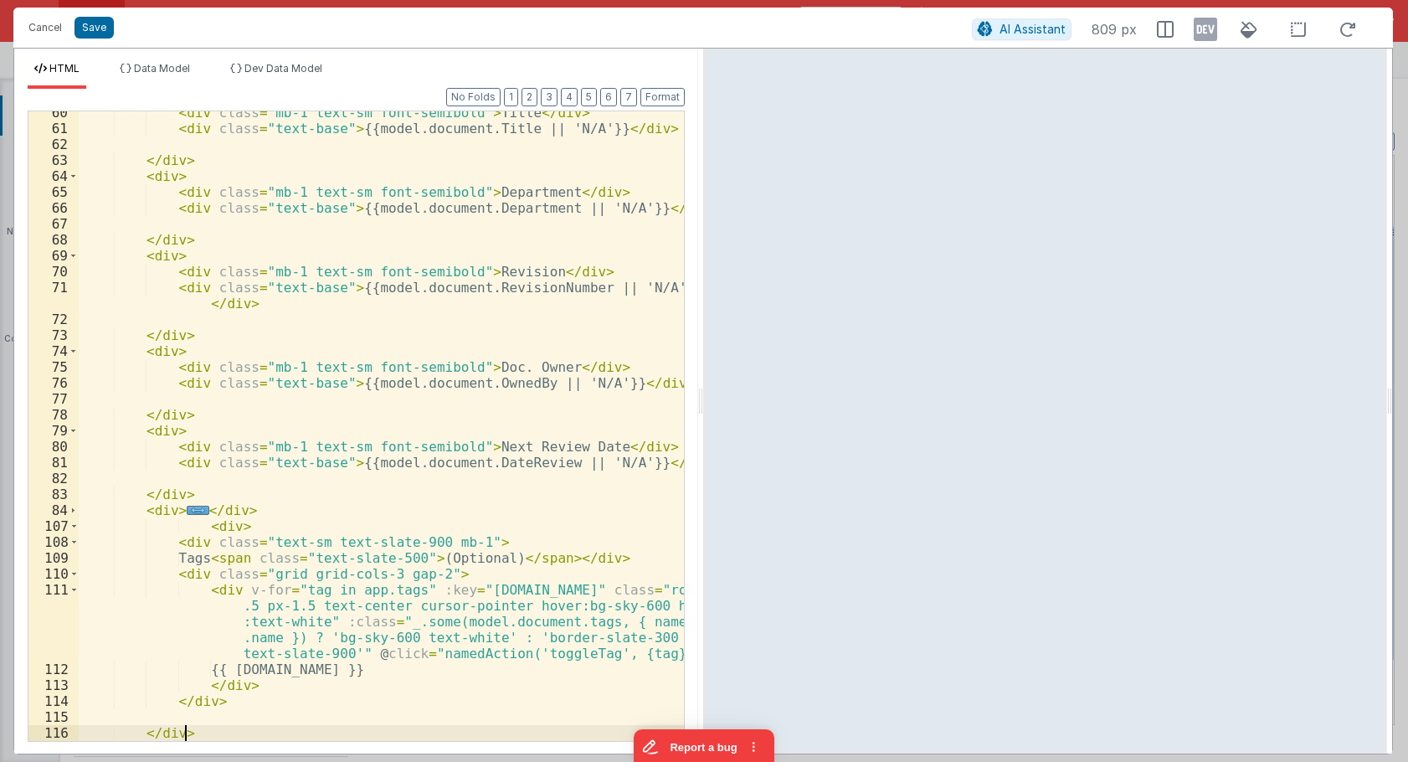
scroll to position [1168, 0]
click at [229, 496] on div "< div class = "mb-1 text-sm font-semibold" > Title </ div > < div class = "text…" at bounding box center [381, 435] width 605 height 661
click at [669, 106] on div "Format 7 6 5 4 3 2 1 No Folds 60 61 62 63 64 65 66 67 68 69 70 71 72 73 74 75 7…" at bounding box center [356, 414] width 657 height 651
click at [671, 103] on button "Format" at bounding box center [662, 97] width 44 height 18
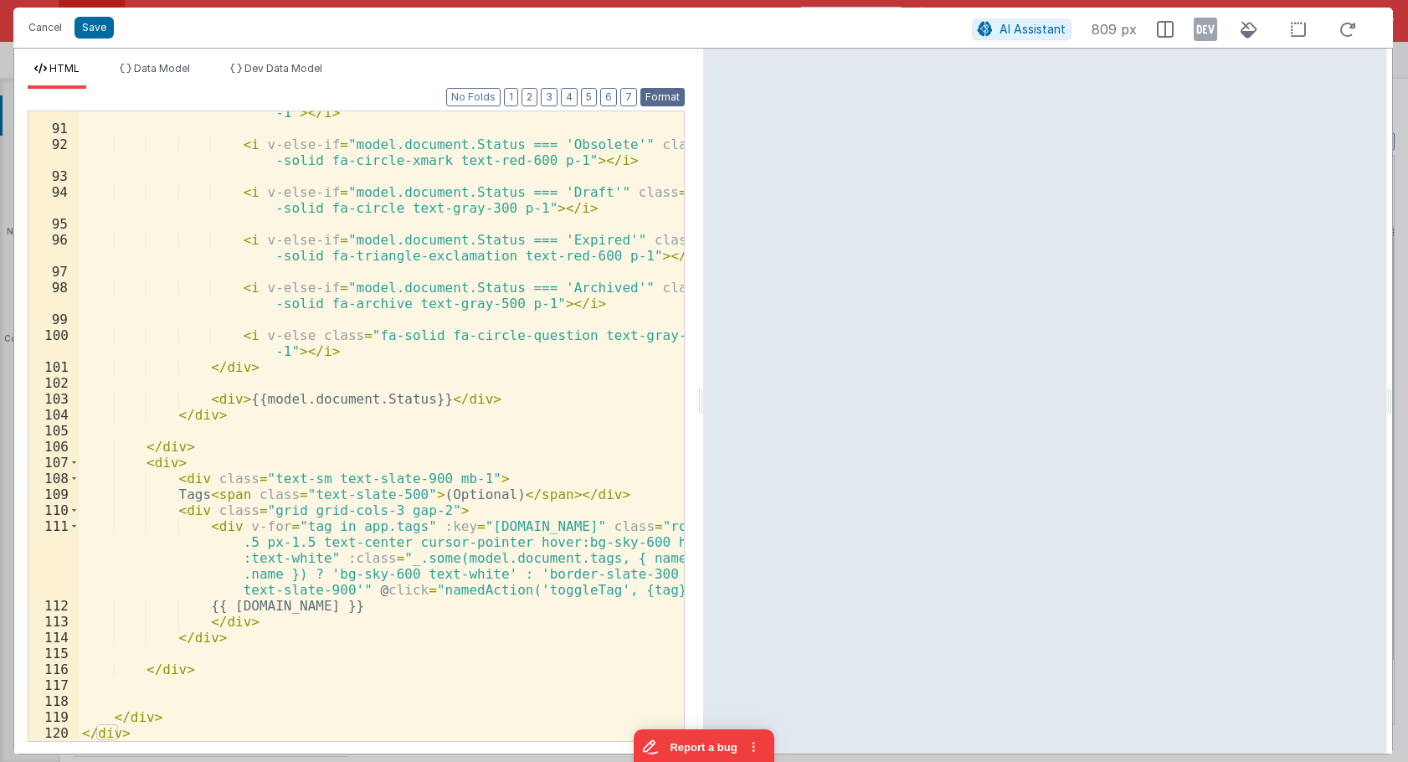
scroll to position [1708, 0]
click at [227, 522] on div "< i v-else-if = "model.document.Status === 'Pending Approval'" class = "fa-soli…" at bounding box center [381, 419] width 605 height 693
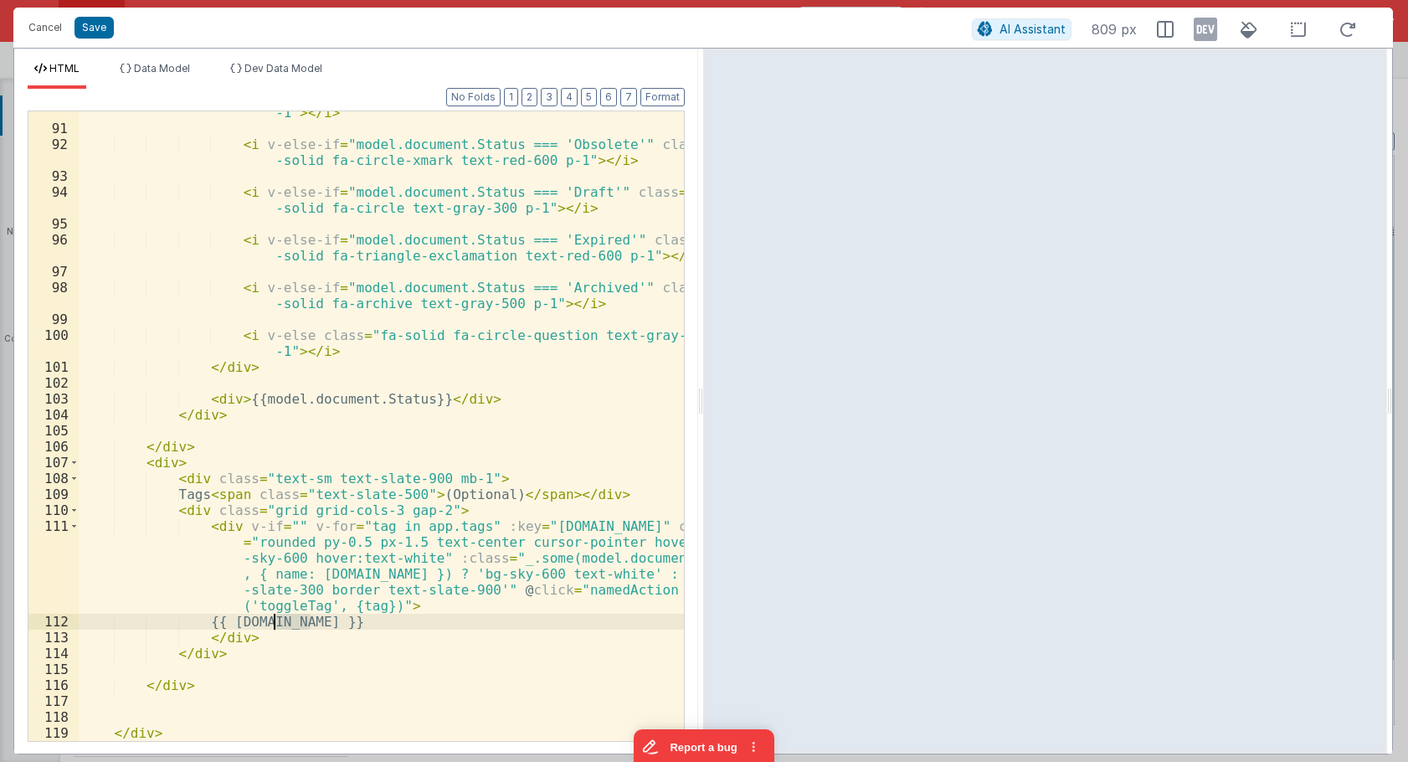
drag, startPoint x: 312, startPoint y: 618, endPoint x: 271, endPoint y: 620, distance: 41.1
click at [271, 620] on div "< i v-else-if = "model.document.Status === 'Pending Approval'" class = "fa-soli…" at bounding box center [381, 419] width 605 height 693
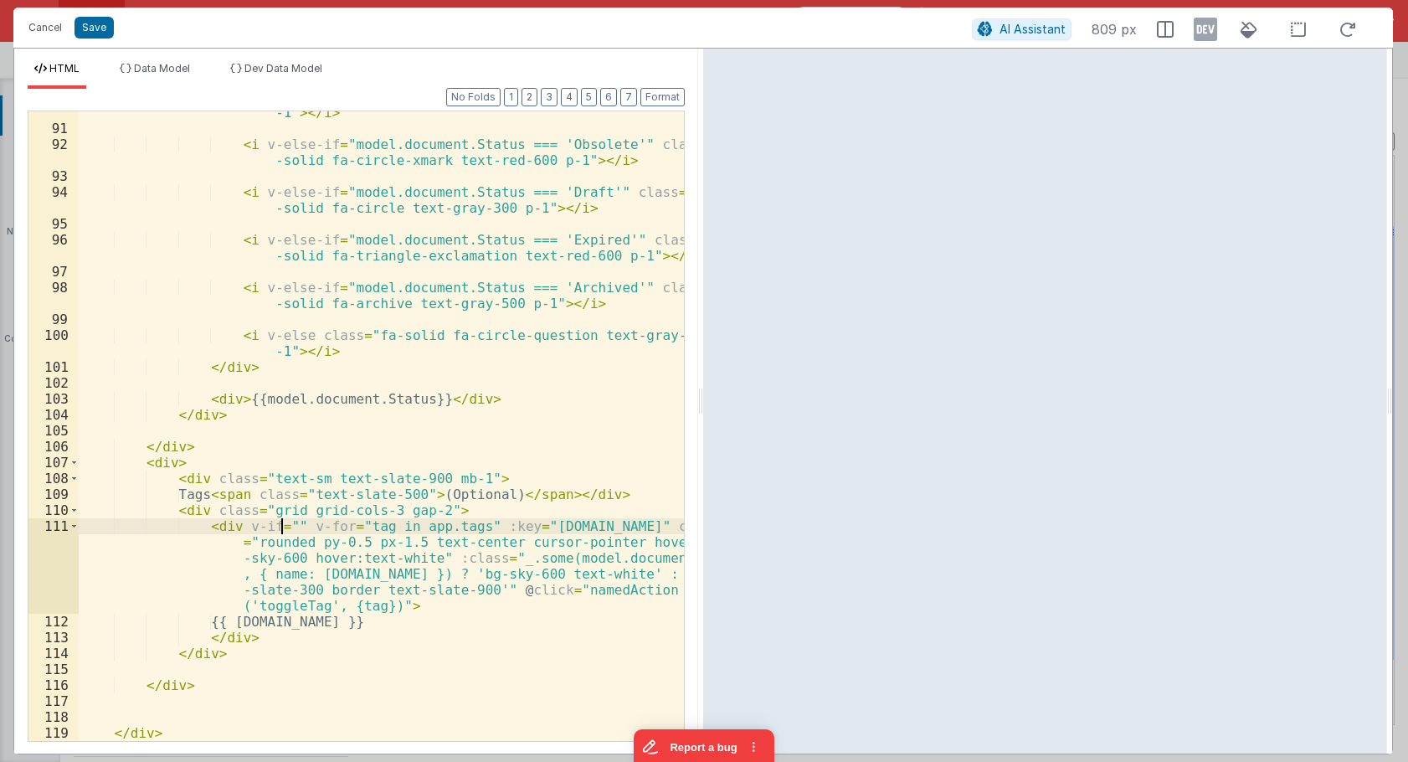
click at [280, 524] on div "< i v-else-if = "model.document.Status === 'Pending Approval'" class = "fa-soli…" at bounding box center [381, 419] width 605 height 693
drag, startPoint x: 537, startPoint y: 559, endPoint x: 230, endPoint y: 575, distance: 306.8
click at [230, 575] on div "< i v-else-if = "model.document.Status === 'Pending Approval'" class = "fa-soli…" at bounding box center [381, 419] width 605 height 693
click at [283, 527] on div "< i v-else-if = "model.document.Status === 'Pending Approval'" class = "fa-soli…" at bounding box center [381, 419] width 605 height 693
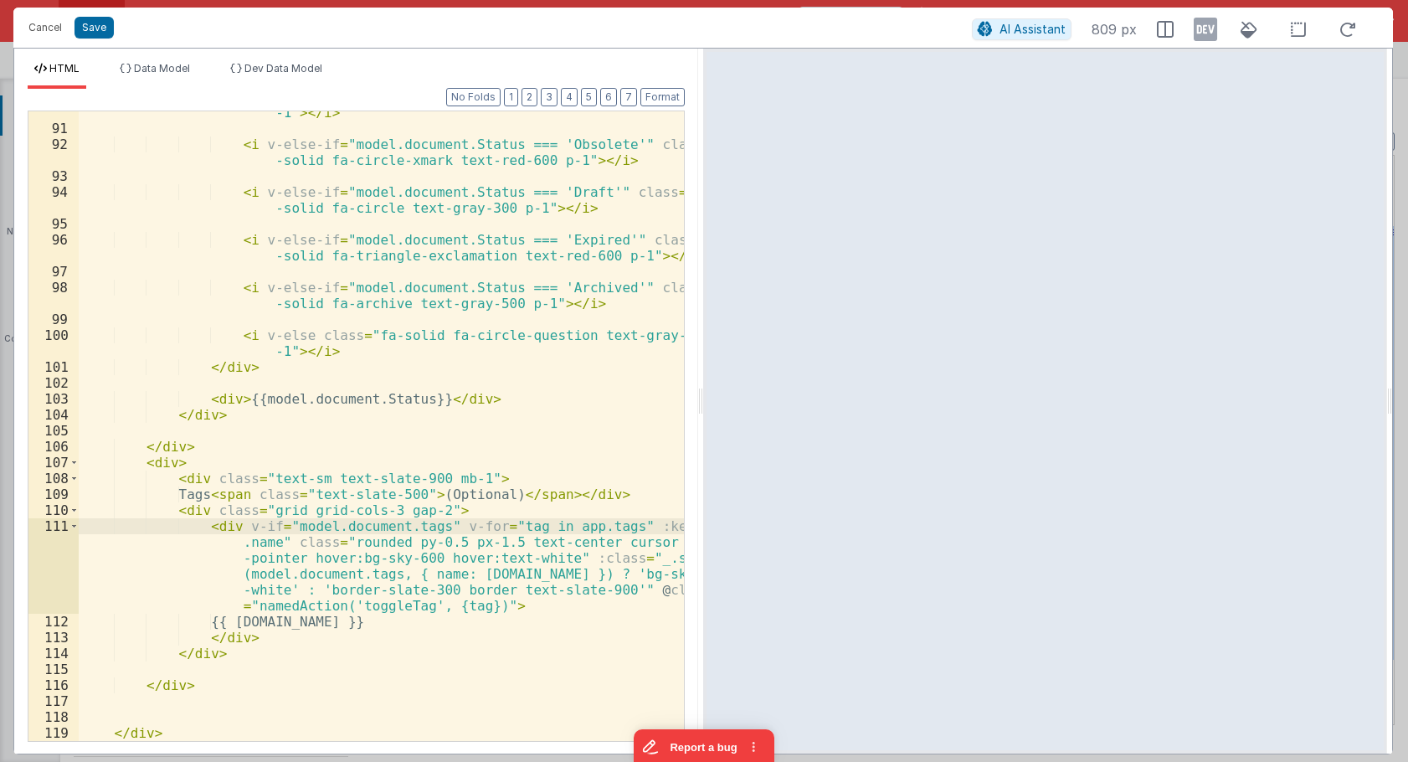
click at [238, 640] on div "< i v-else-if = "model.document.Status === 'Pending Approval'" class = "fa-soli…" at bounding box center [381, 419] width 605 height 693
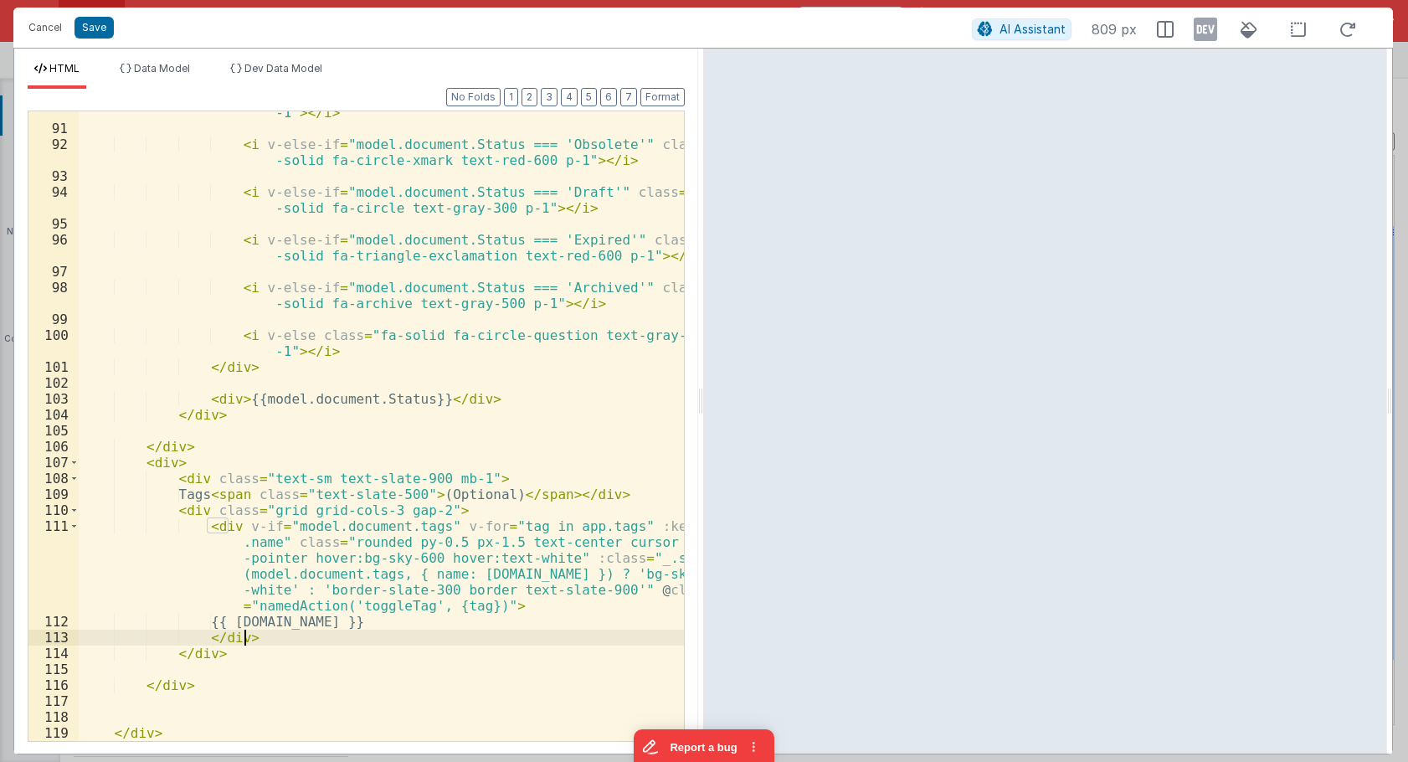
click at [260, 639] on div "< i v-else-if = "model.document.Status === 'Pending Approval'" class = "fa-soli…" at bounding box center [381, 419] width 605 height 693
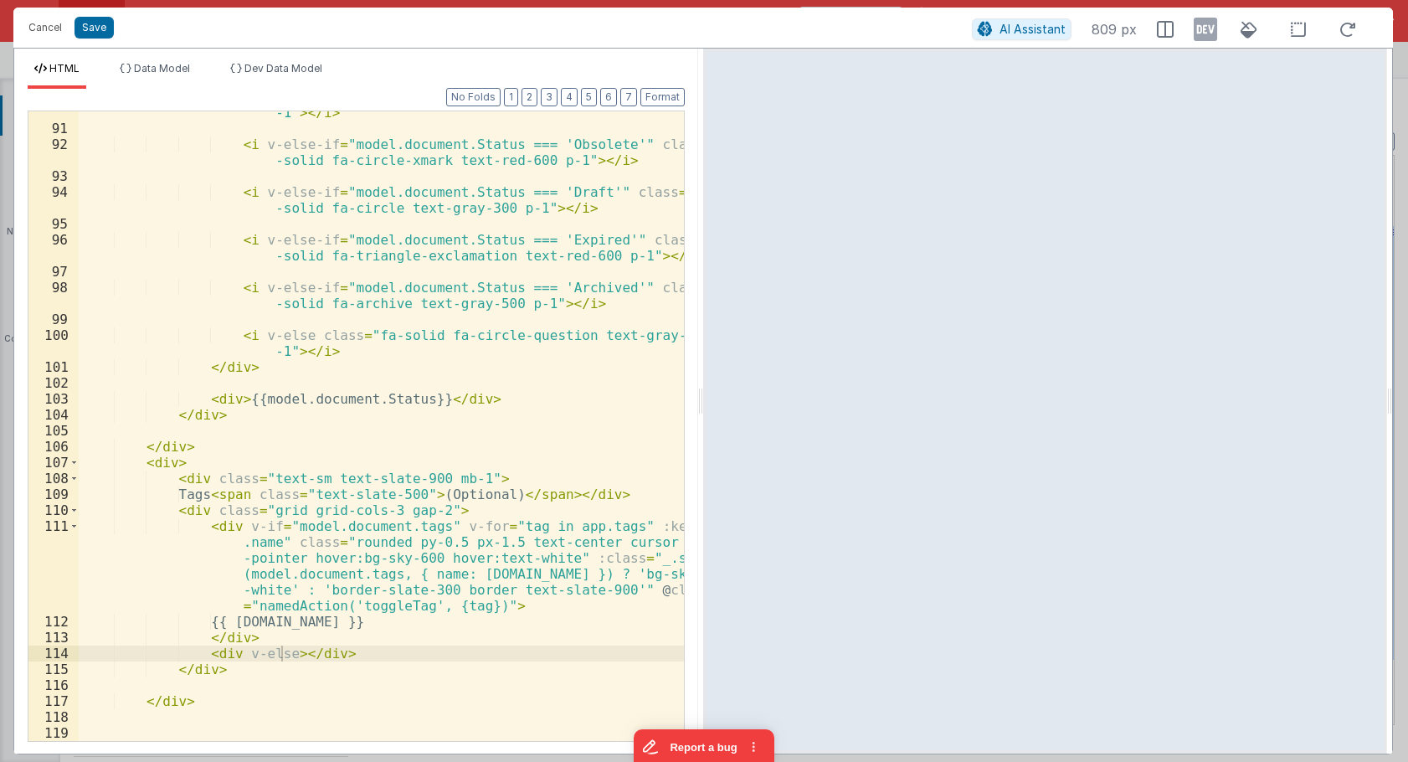
drag, startPoint x: 226, startPoint y: 423, endPoint x: 260, endPoint y: 516, distance: 99.0
click at [229, 423] on div "< i v-else-if = "model.document.Status === 'Pending Approval'" class = "fa-soli…" at bounding box center [381, 419] width 605 height 693
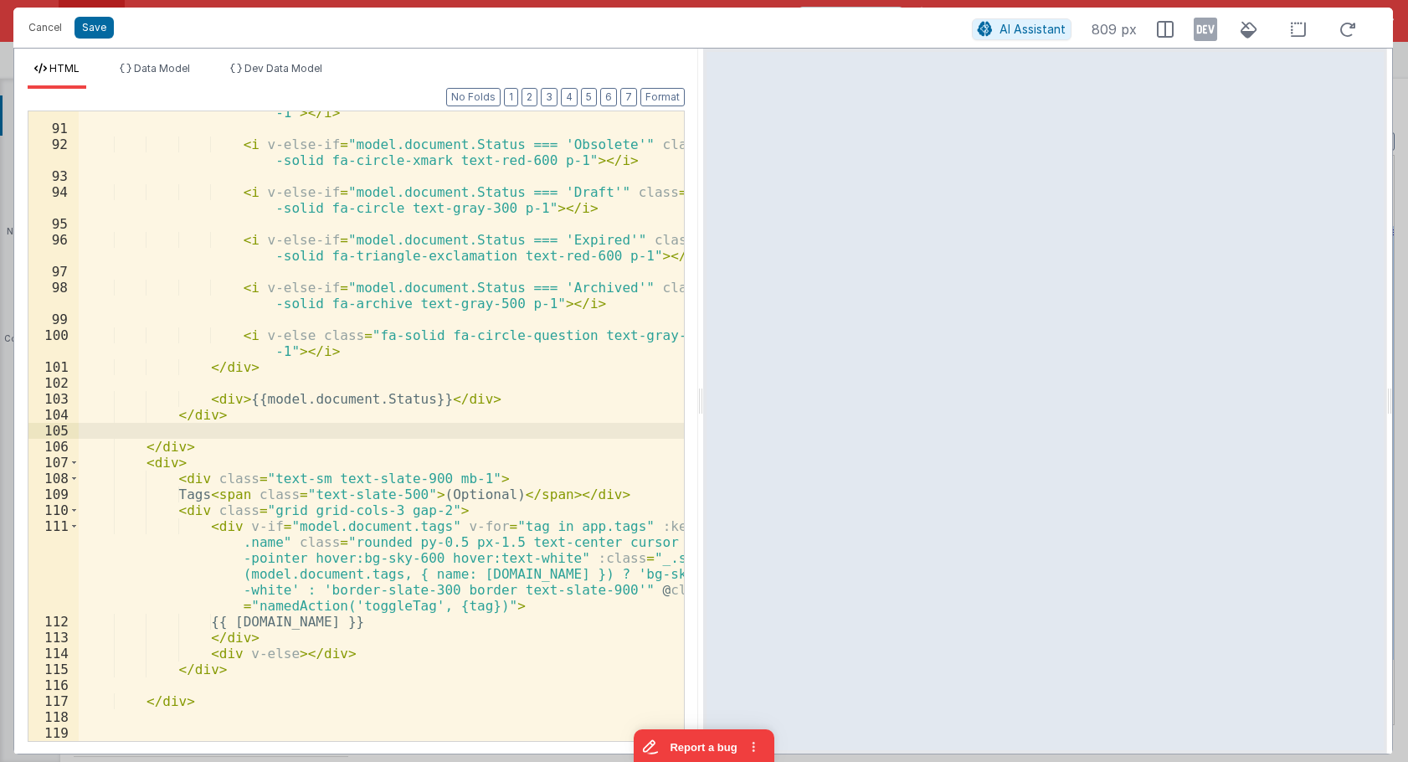
click at [287, 649] on div "< i v-else-if = "model.document.Status === 'Pending Approval'" class = "fa-soli…" at bounding box center [381, 419] width 605 height 693
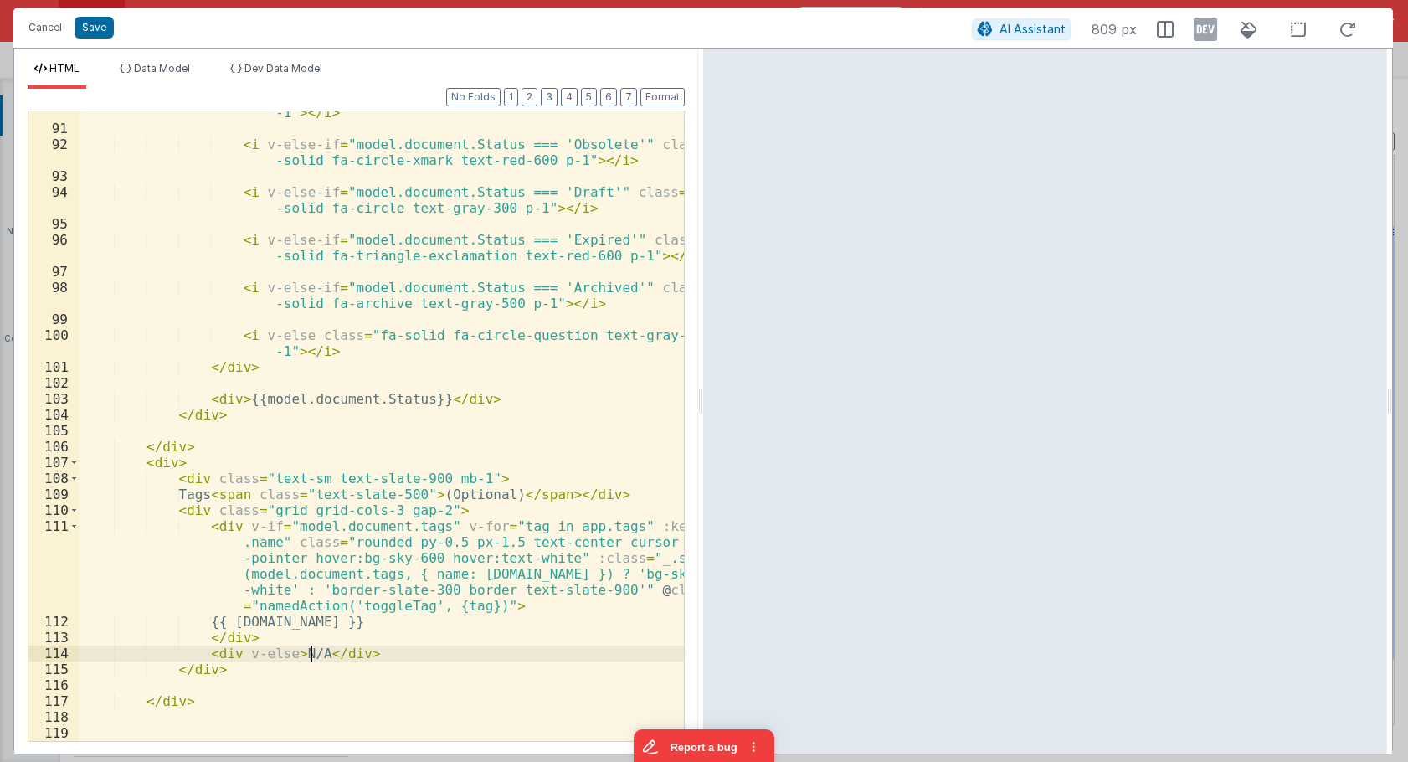
click at [388, 527] on div "< i v-else-if = "model.document.Status === 'Pending Approval'" class = "fa-soli…" at bounding box center [381, 419] width 605 height 693
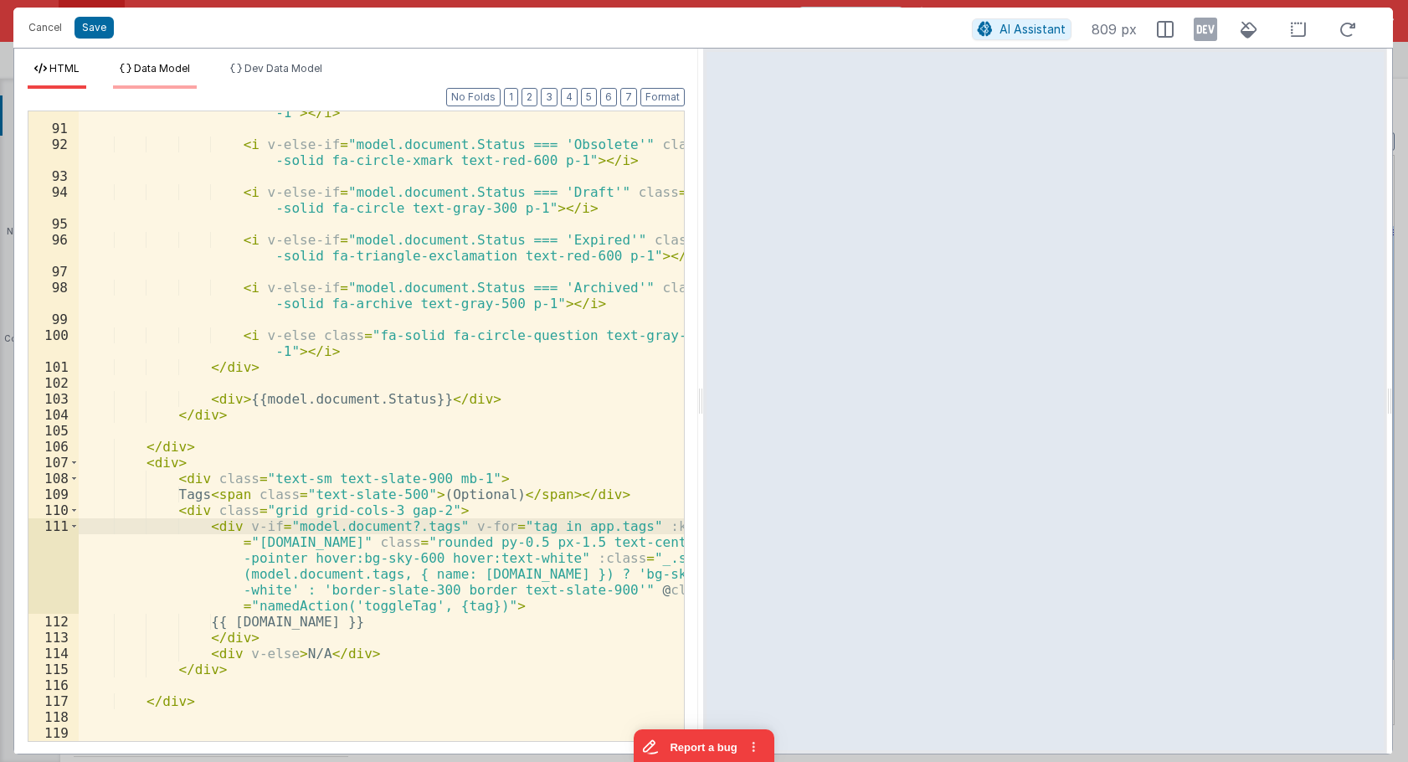
click at [168, 70] on span "Data Model" at bounding box center [162, 68] width 56 height 13
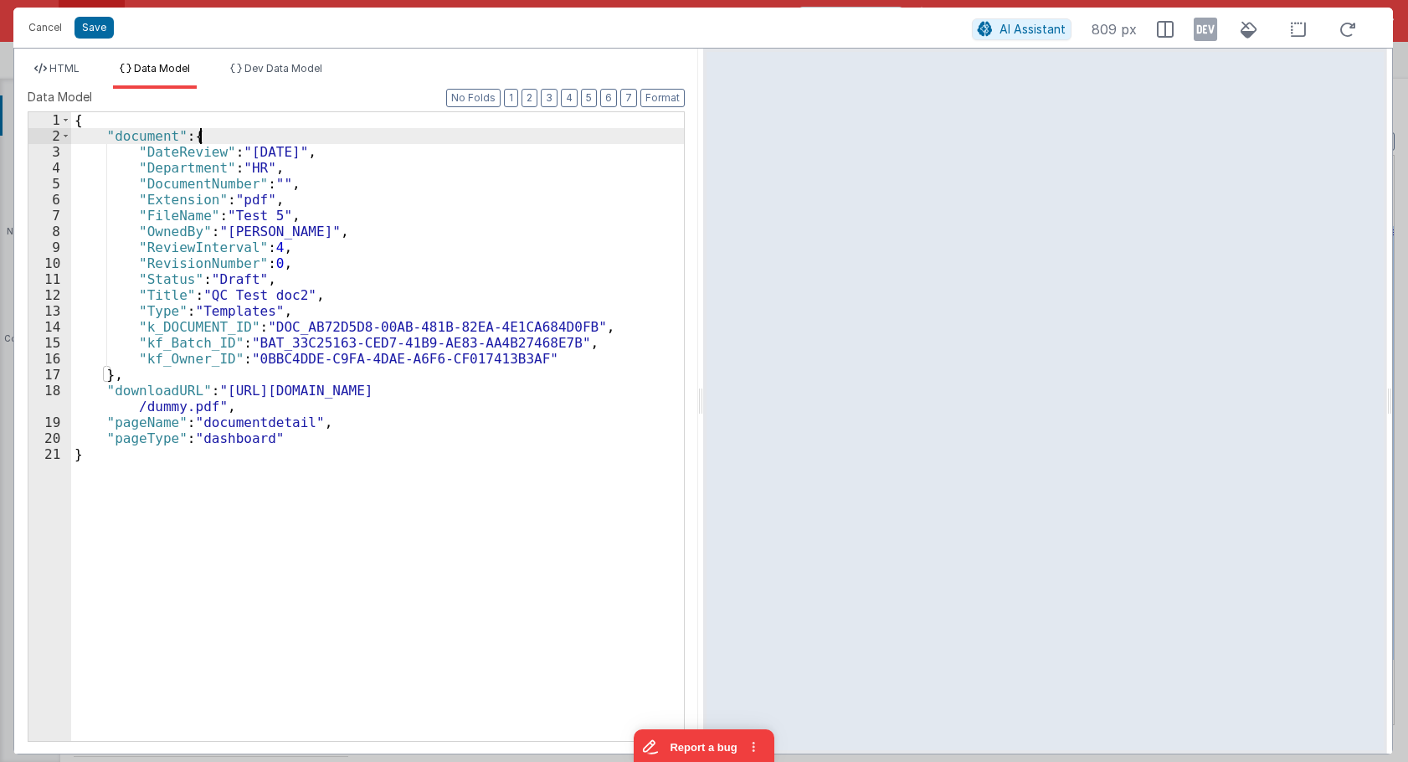
click at [223, 136] on div "{ "document" : { "DateReview" : "9/16/2029" , "Department" : "HR" , "DocumentNu…" at bounding box center [377, 442] width 613 height 660
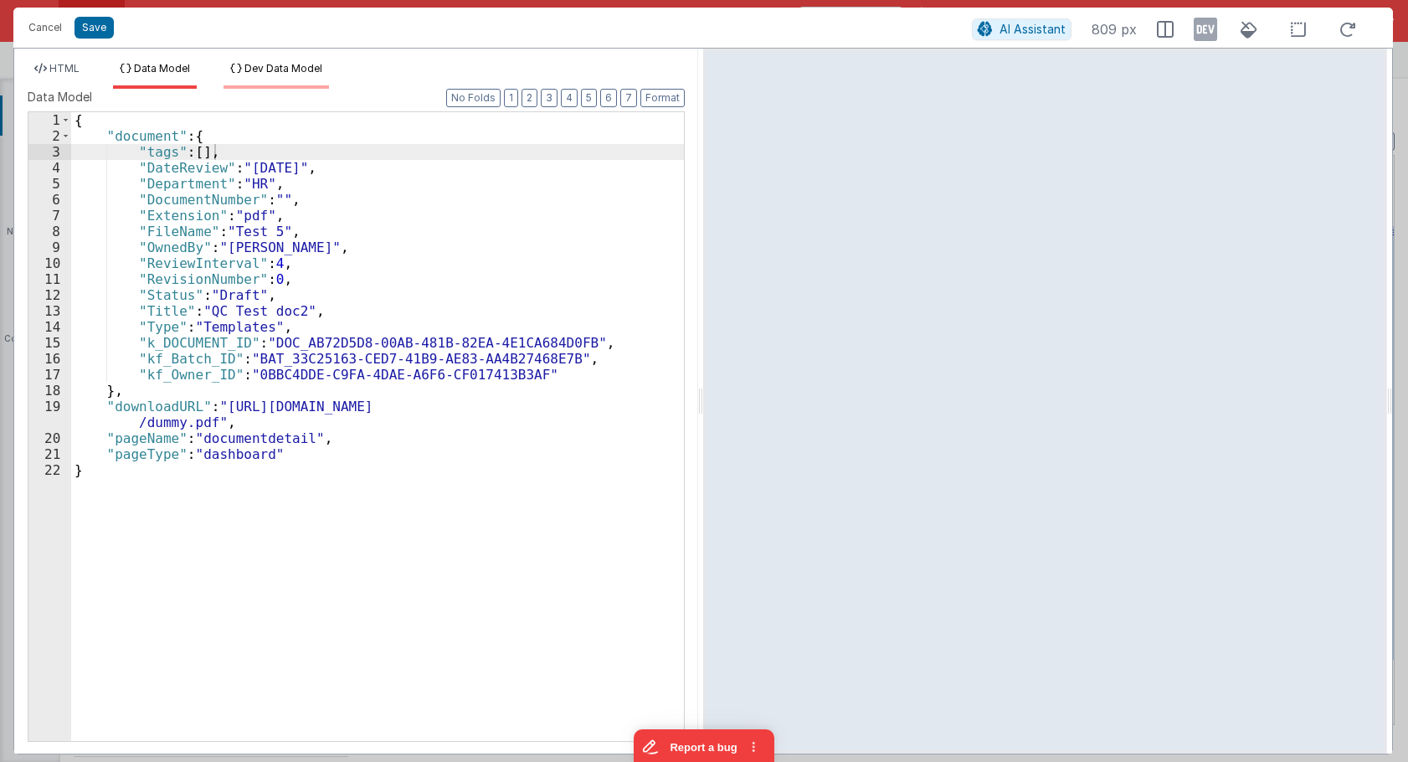
click at [254, 78] on li "Dev Data Model" at bounding box center [275, 75] width 105 height 27
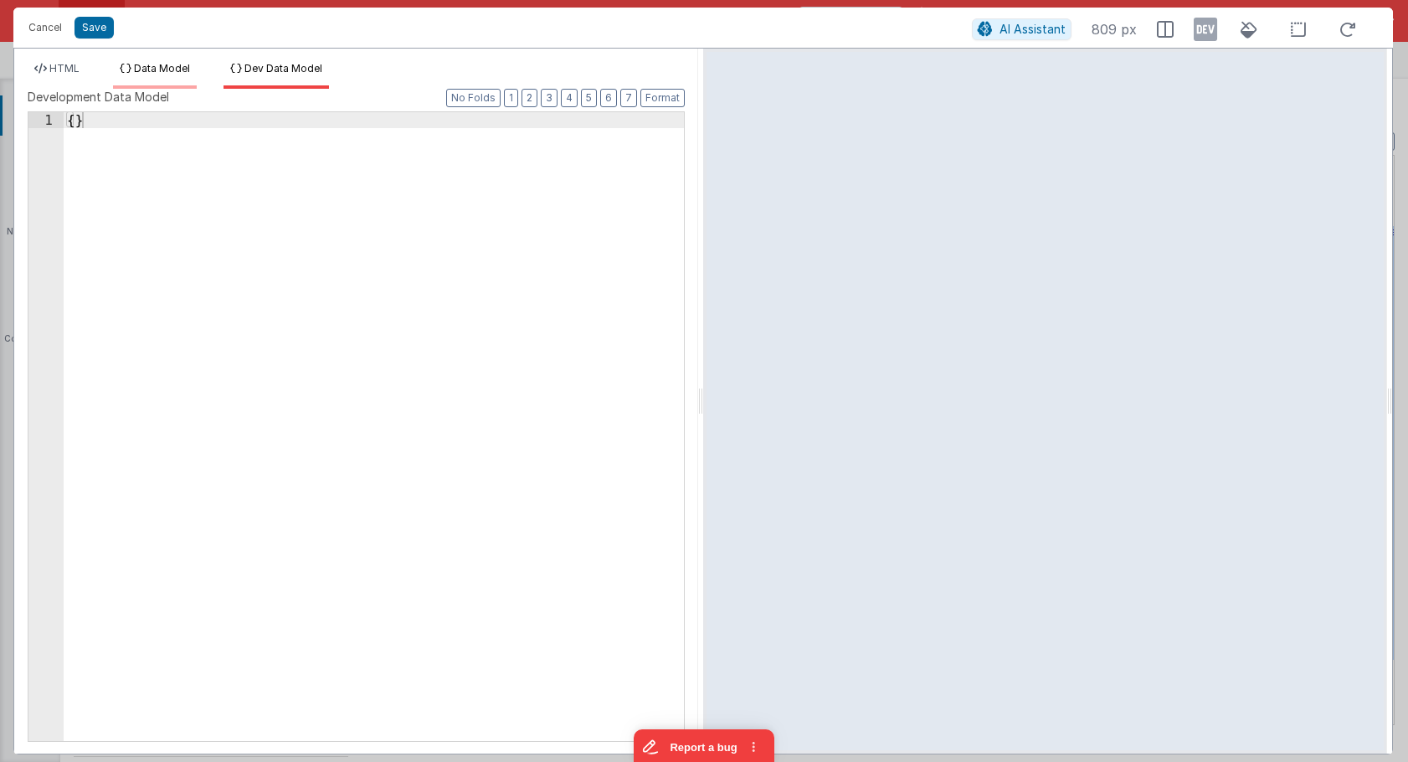
click at [162, 75] on li "Data Model" at bounding box center [155, 75] width 84 height 27
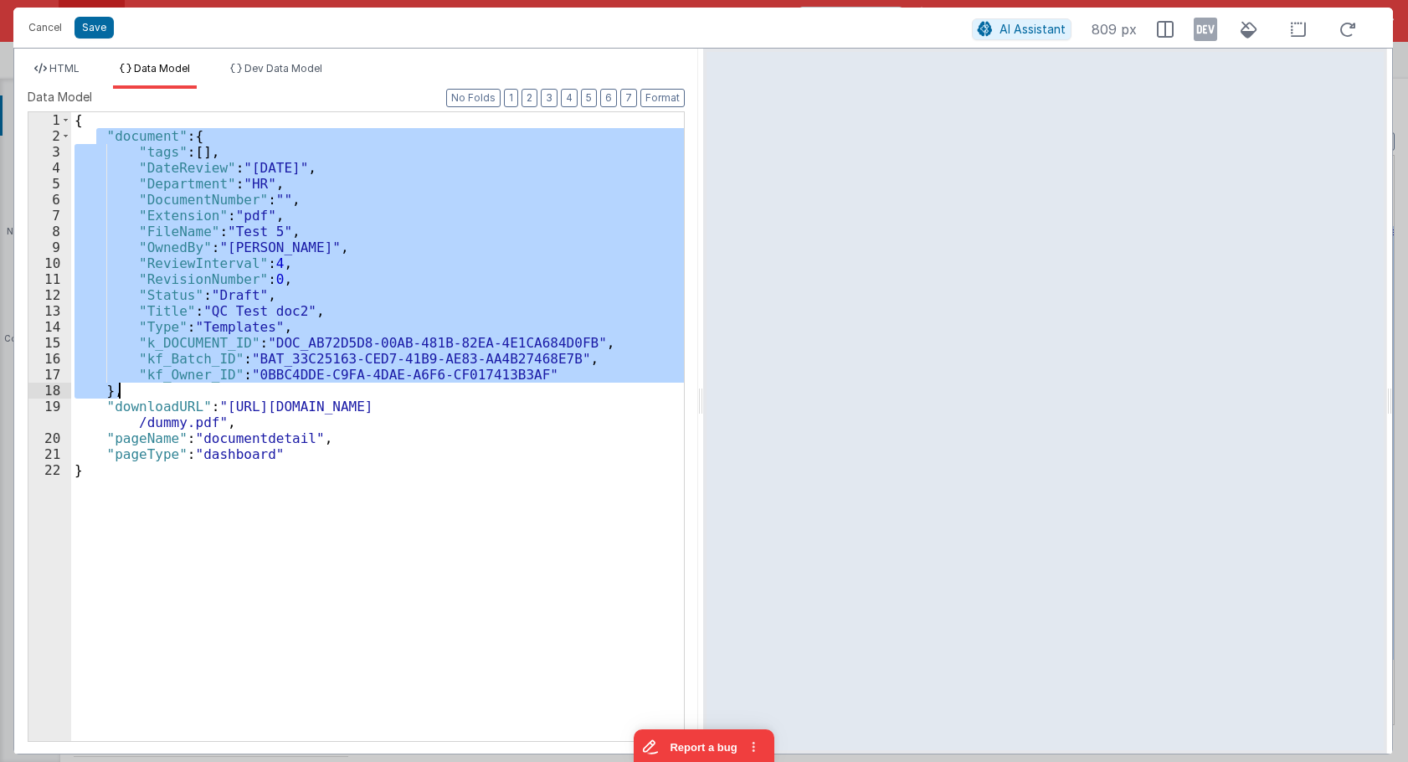
drag, startPoint x: 99, startPoint y: 130, endPoint x: 148, endPoint y: 396, distance: 270.7
click at [148, 396] on div "{ "document" : { "tags" : [ ] , "DateReview" : "9/16/2029" , "Department" : "HR…" at bounding box center [377, 442] width 613 height 660
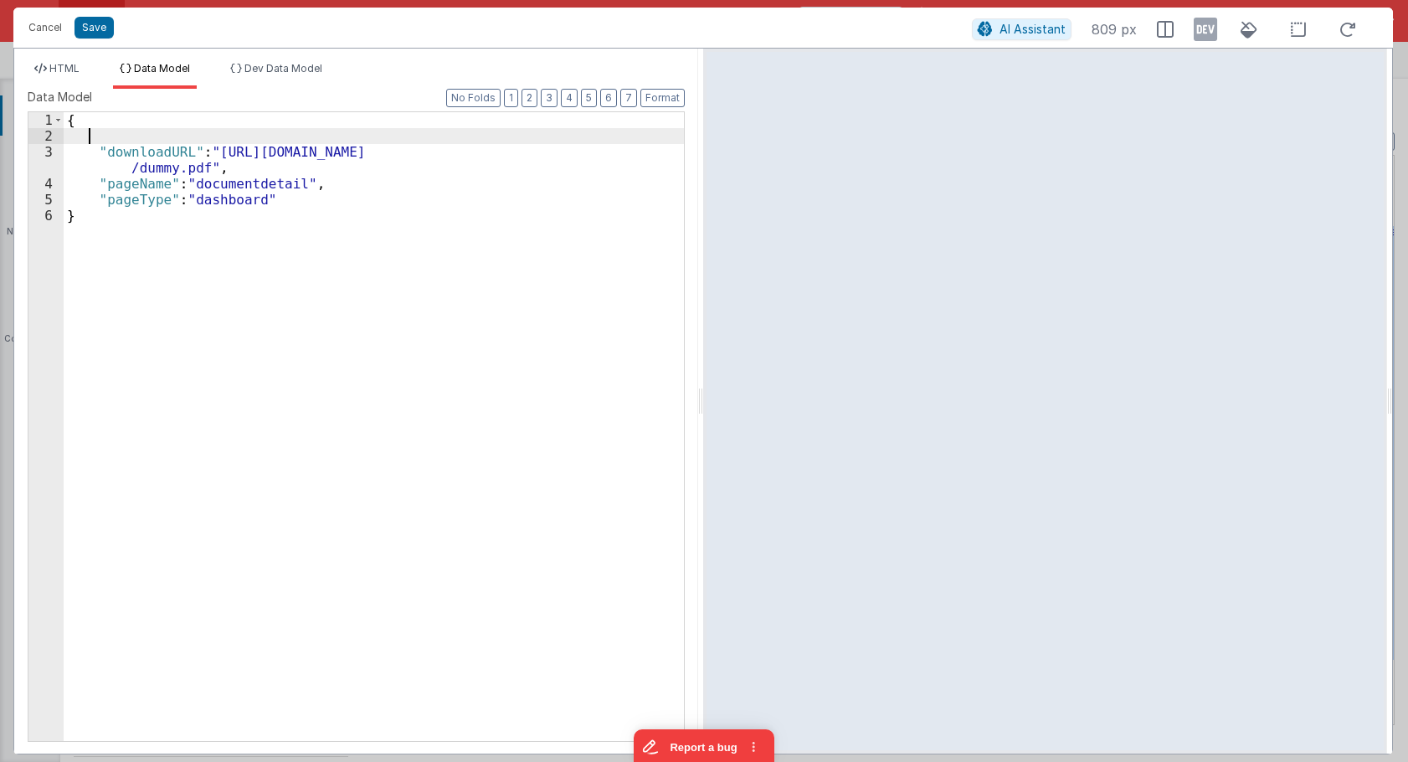
drag, startPoint x: 284, startPoint y: 76, endPoint x: 263, endPoint y: 101, distance: 32.7
click at [284, 77] on li "Dev Data Model" at bounding box center [275, 75] width 105 height 27
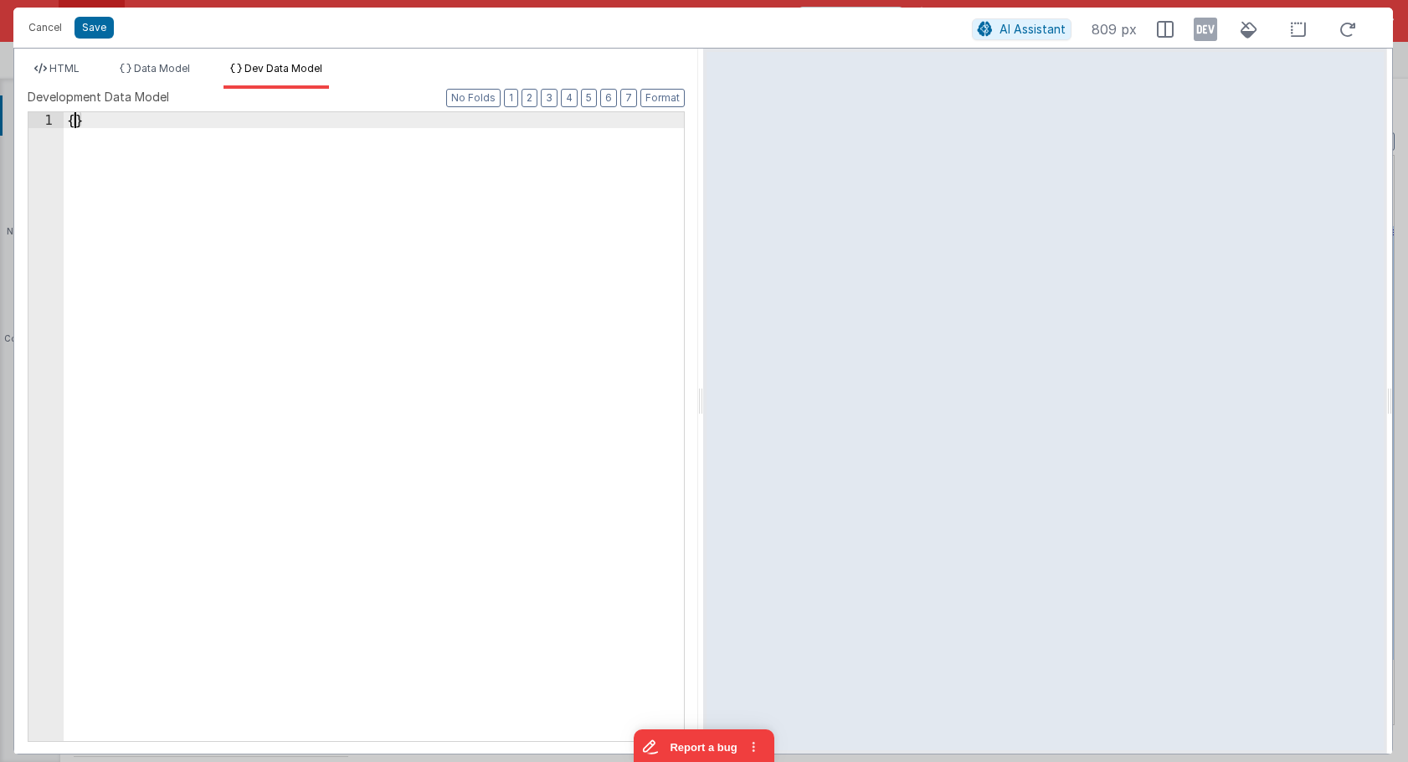
click at [73, 120] on div "{ }" at bounding box center [374, 442] width 620 height 660
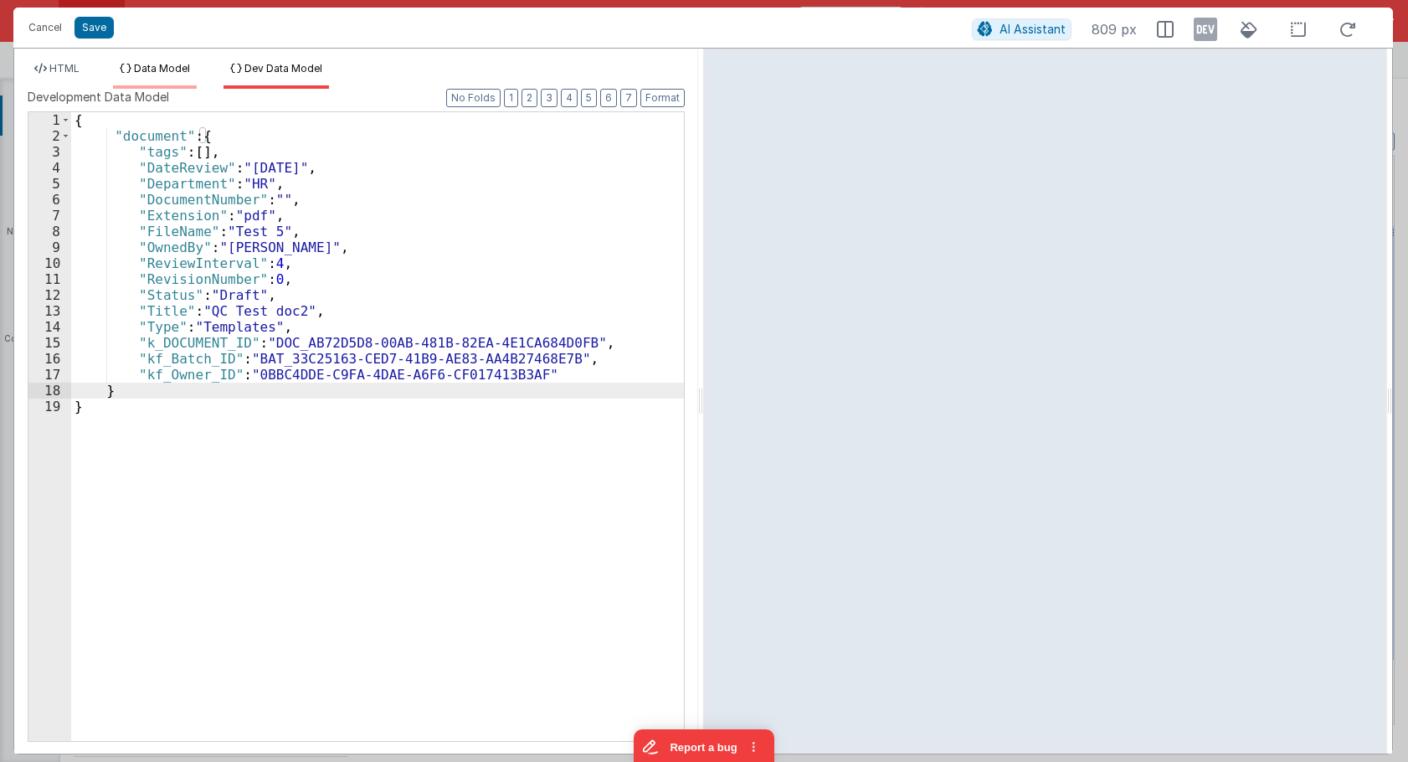
click at [141, 80] on li "Data Model" at bounding box center [155, 75] width 84 height 27
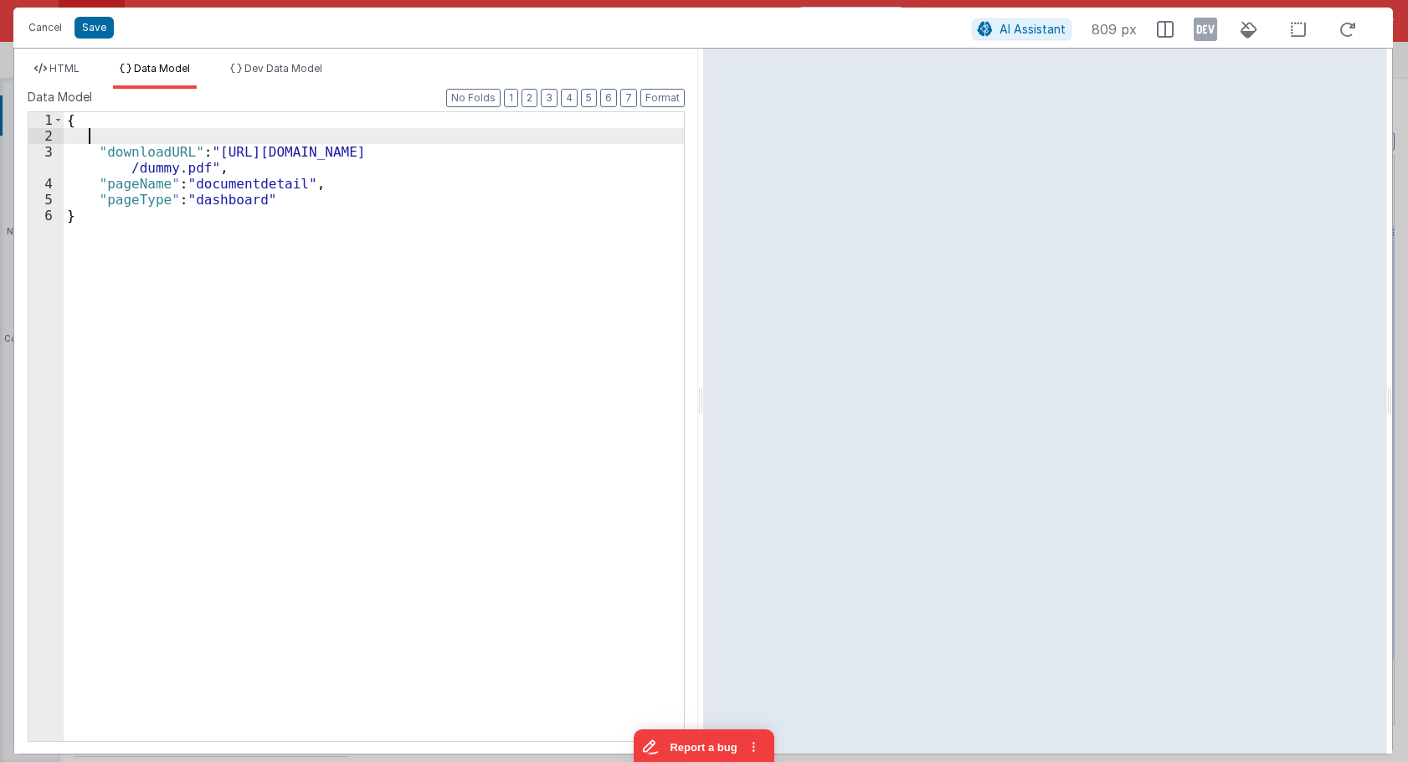
click at [187, 129] on div "{ "downloadURL" : "https://www.w3.org/WAI/ER/tests/xhtml/testfiles/resources/pd…" at bounding box center [374, 442] width 620 height 660
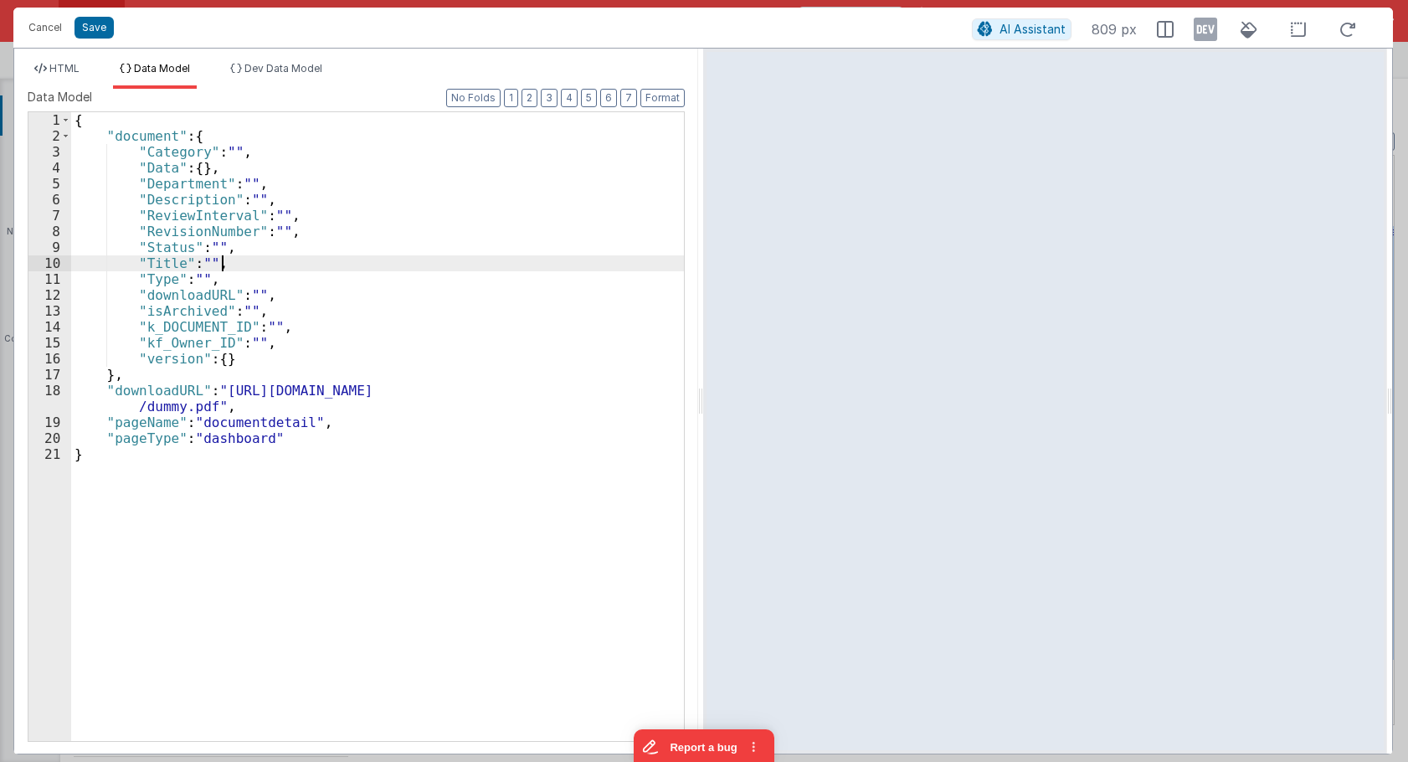
click at [402, 258] on div "{ "document" : { "Category" : "" , "Data" : { } , "Department" : "" , "Descript…" at bounding box center [377, 442] width 613 height 660
click at [68, 72] on span "HTML" at bounding box center [64, 68] width 30 height 13
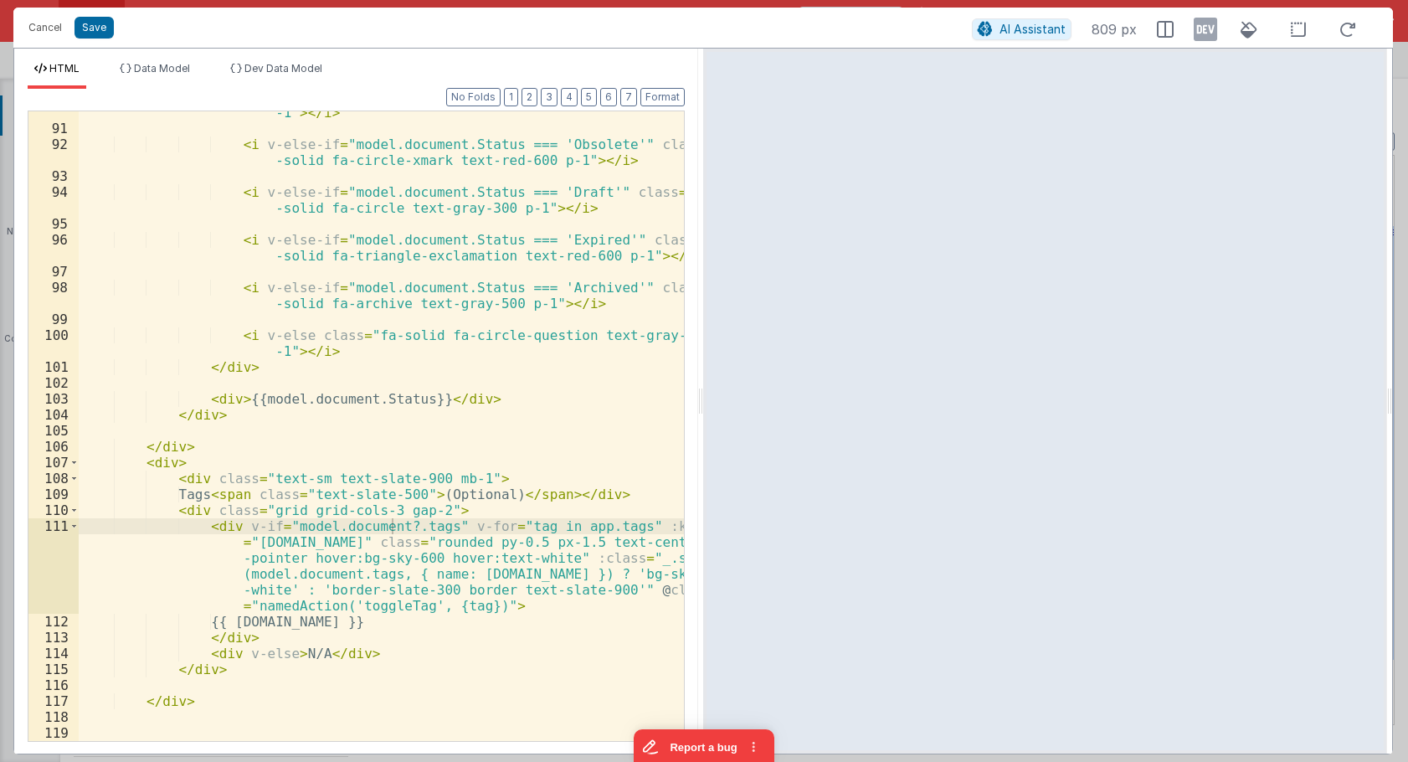
click at [281, 525] on div "< i v-else-if = "model.document.Status === 'Pending Approval'" class = "fa-soli…" at bounding box center [381, 419] width 605 height 693
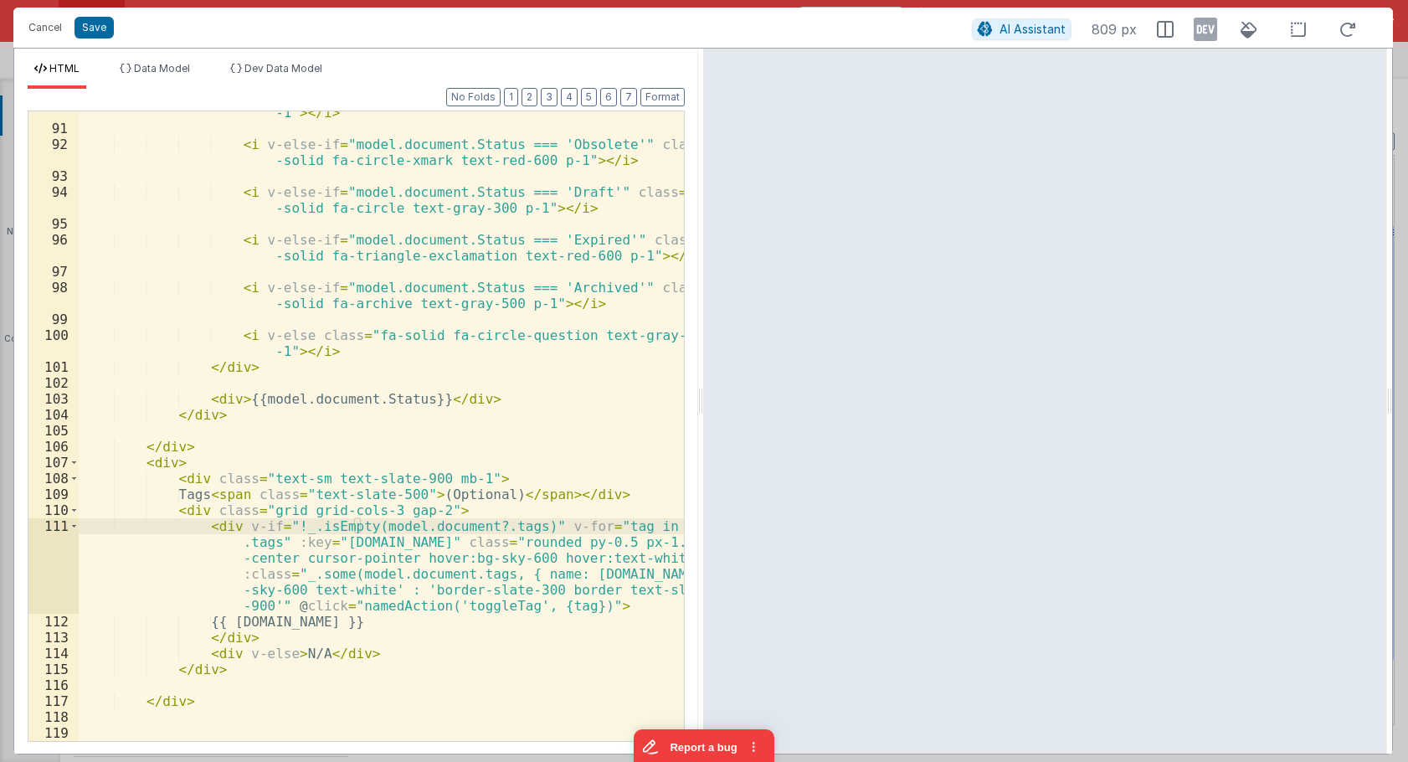
click at [616, 521] on div "< i v-else-if = "model.document.Status === 'Pending Approval'" class = "fa-soli…" at bounding box center [381, 419] width 605 height 693
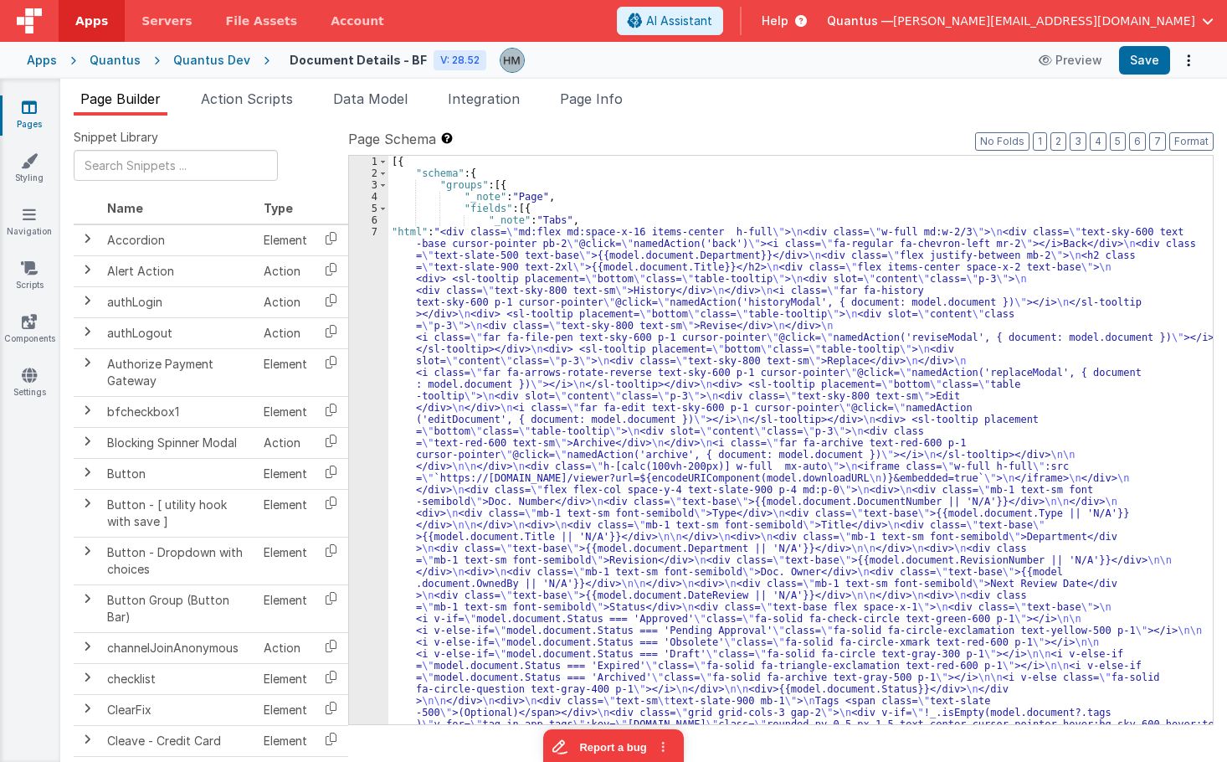
click at [412, 267] on div "[{ "schema" : { "groups" : [{ "_note" : "Page" , "fields" : [{ "_note" : "Tabs"…" at bounding box center [800, 715] width 825 height 1119
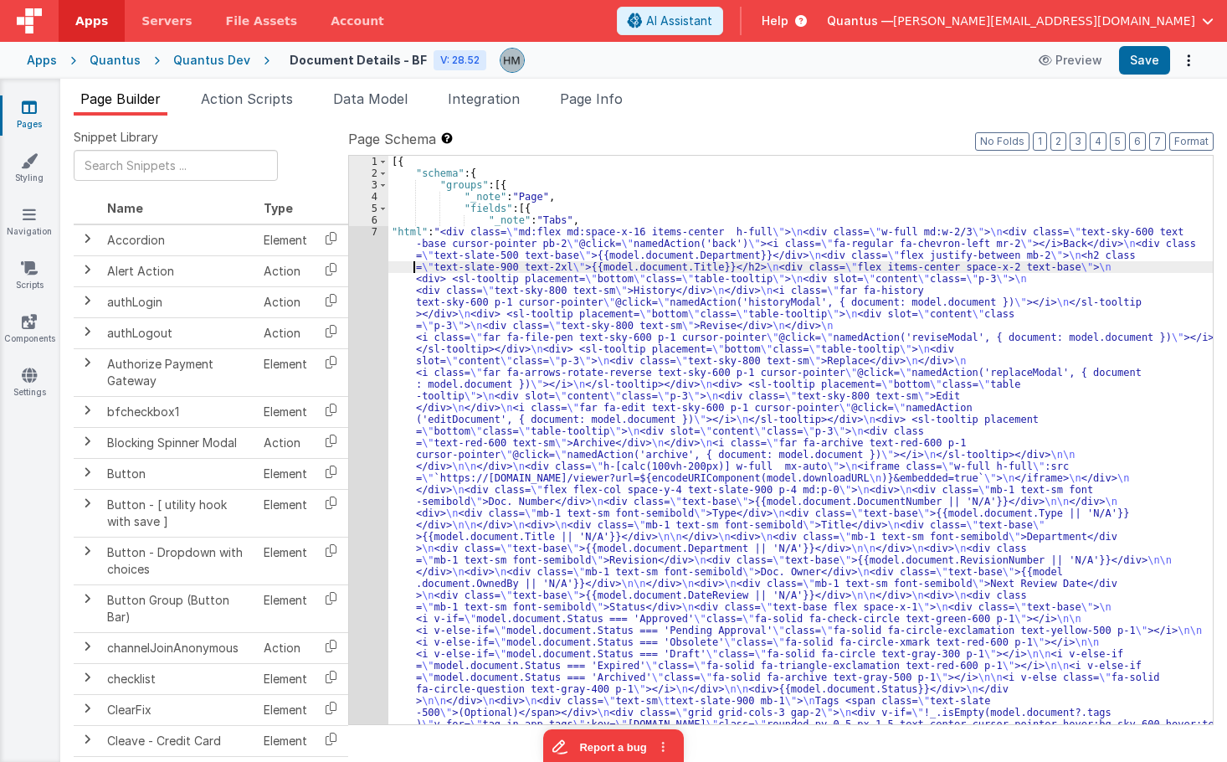
click at [367, 234] on div "7" at bounding box center [368, 495] width 39 height 539
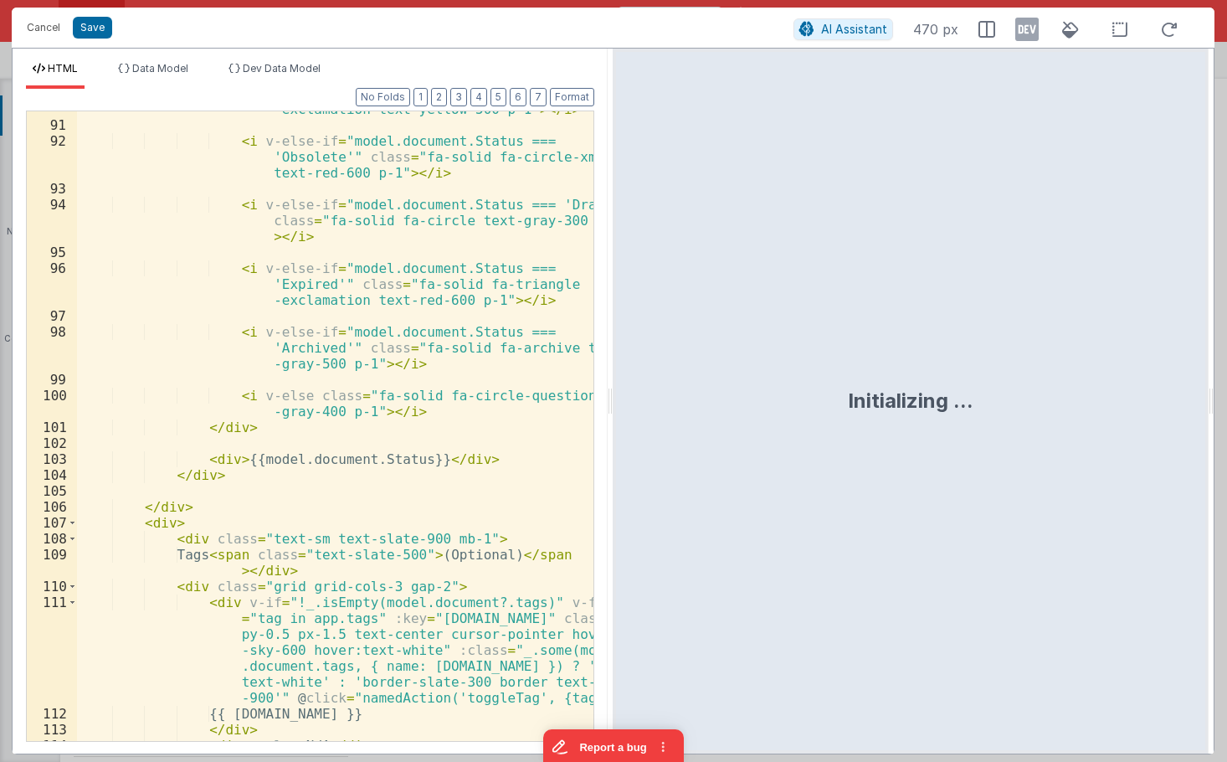
click at [244, 427] on div "< i v-else-if = "model.document.Status === 'Pending Approval'" class = "fa-soli…" at bounding box center [335, 415] width 516 height 693
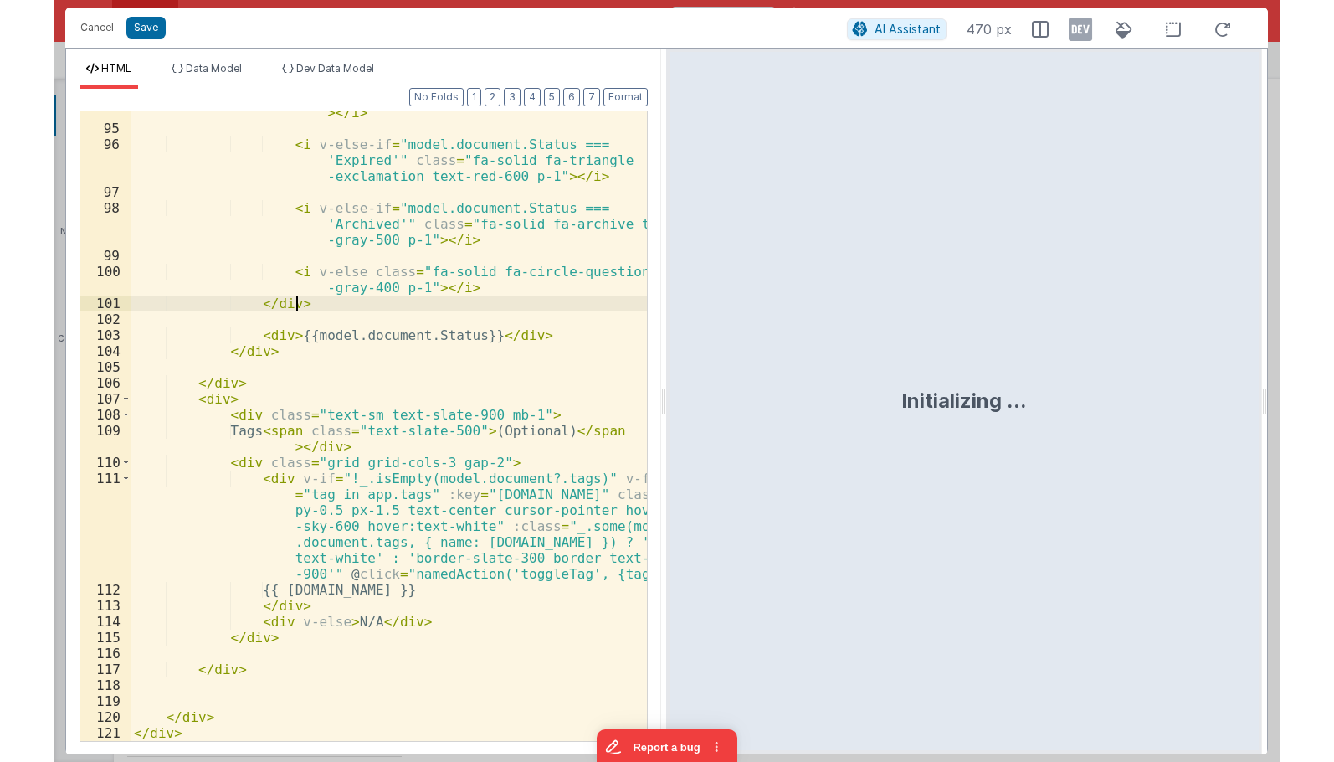
scroll to position [2233, 0]
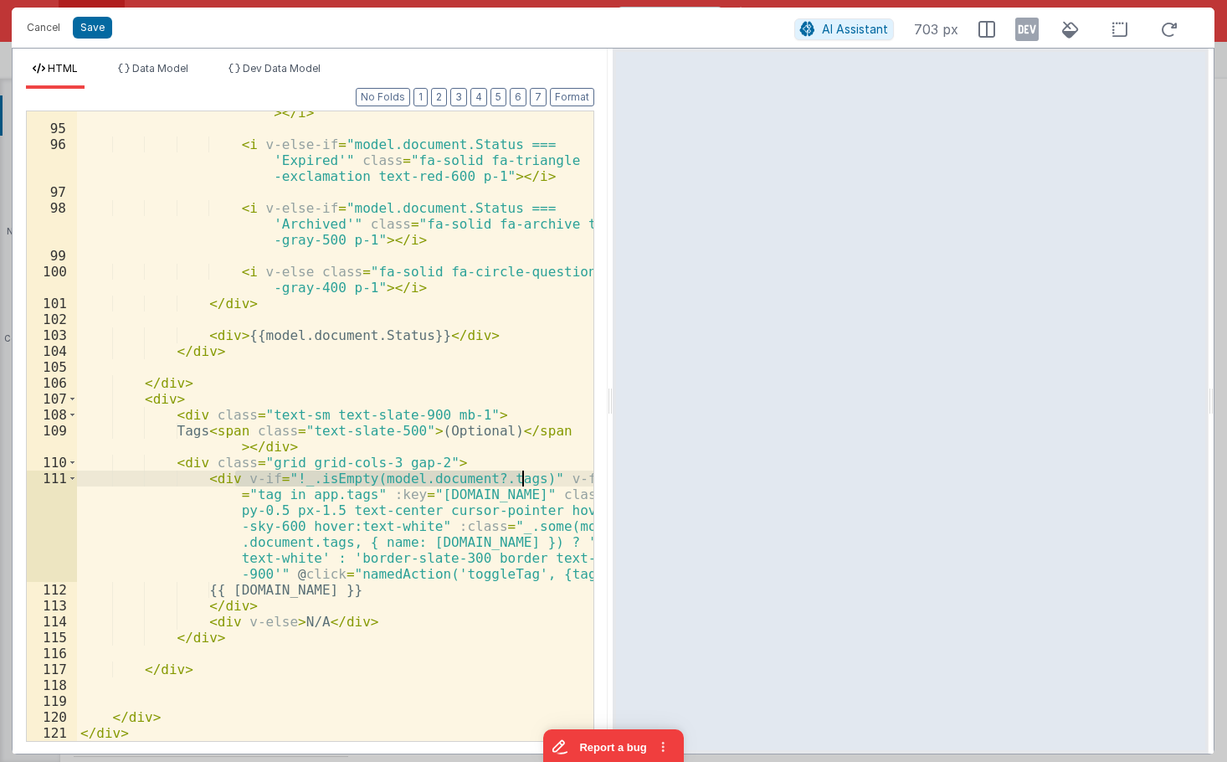
drag, startPoint x: 234, startPoint y: 480, endPoint x: 522, endPoint y: 472, distance: 288.9
click at [522, 472] on div "< i v-else-if = "model.document.Status === 'Draft'" class = "fa-solid fa-circle…" at bounding box center [335, 419] width 516 height 693
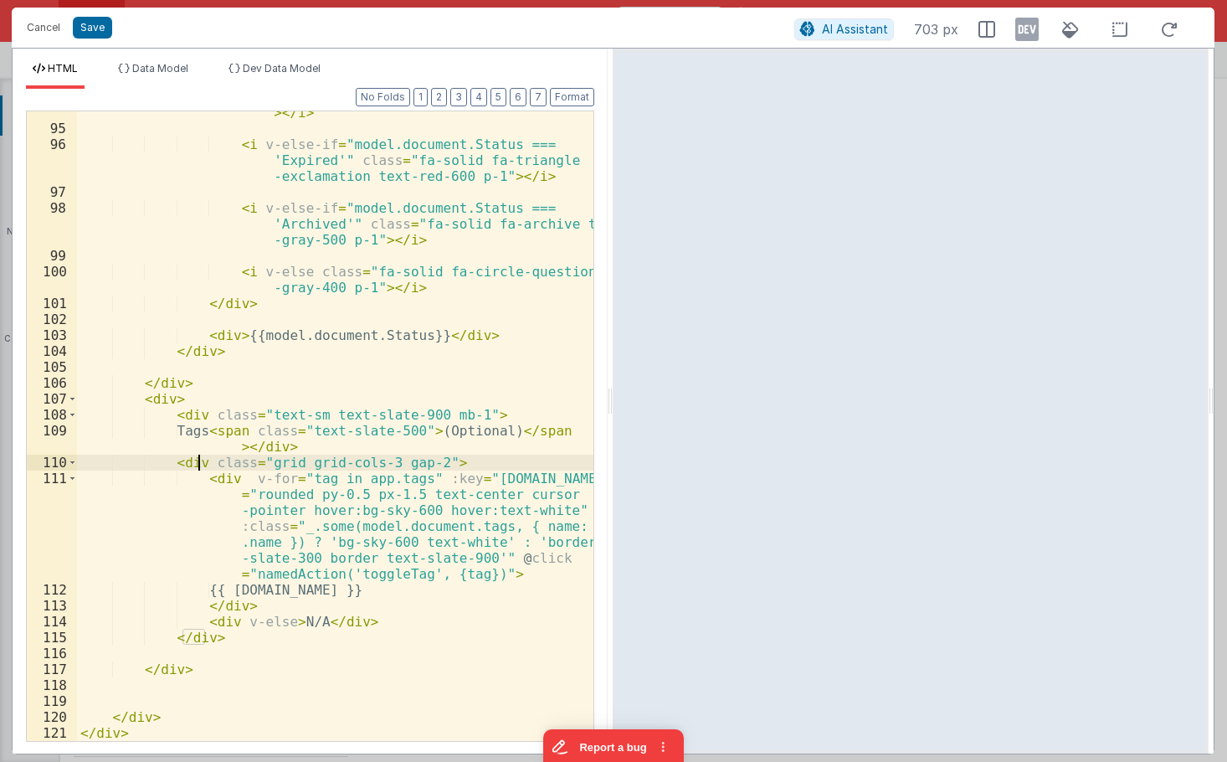
click at [195, 460] on div "< i v-else-if = "model.document.Status === 'Draft'" class = "fa-solid fa-circle…" at bounding box center [335, 419] width 516 height 693
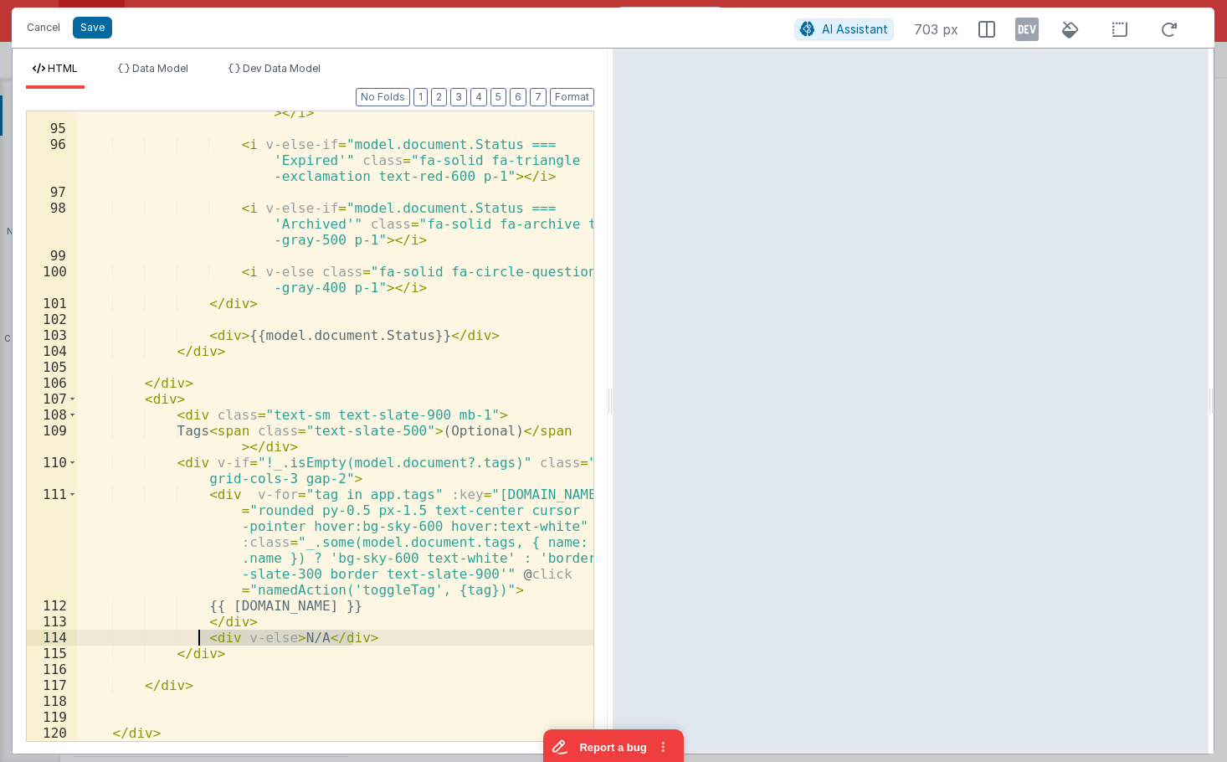
drag, startPoint x: 371, startPoint y: 638, endPoint x: 200, endPoint y: 639, distance: 170.8
click at [200, 639] on div "< i v-else-if = "model.document.Status === 'Draft'" class = "fa-solid fa-circle…" at bounding box center [335, 419] width 516 height 693
click at [222, 654] on div "< i v-else-if = "model.document.Status === 'Draft'" class = "fa-solid fa-circle…" at bounding box center [335, 419] width 516 height 693
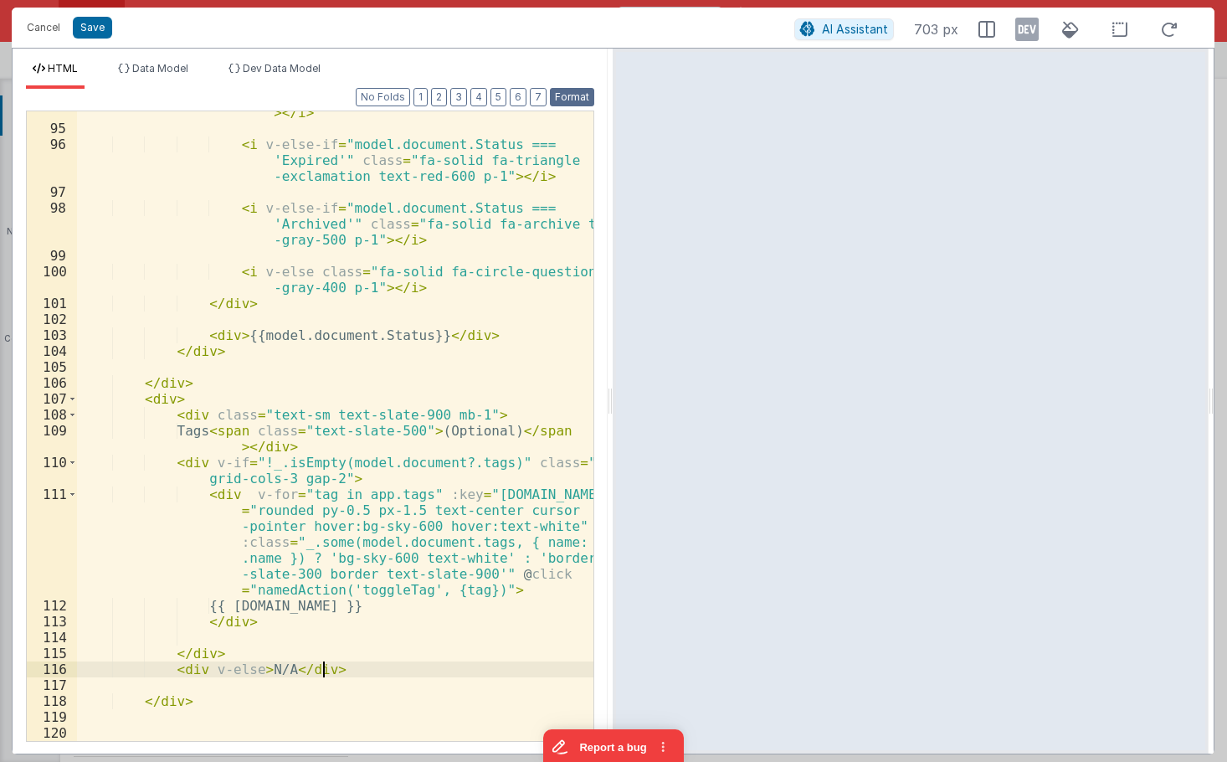
click at [578, 95] on button "Format" at bounding box center [572, 97] width 44 height 18
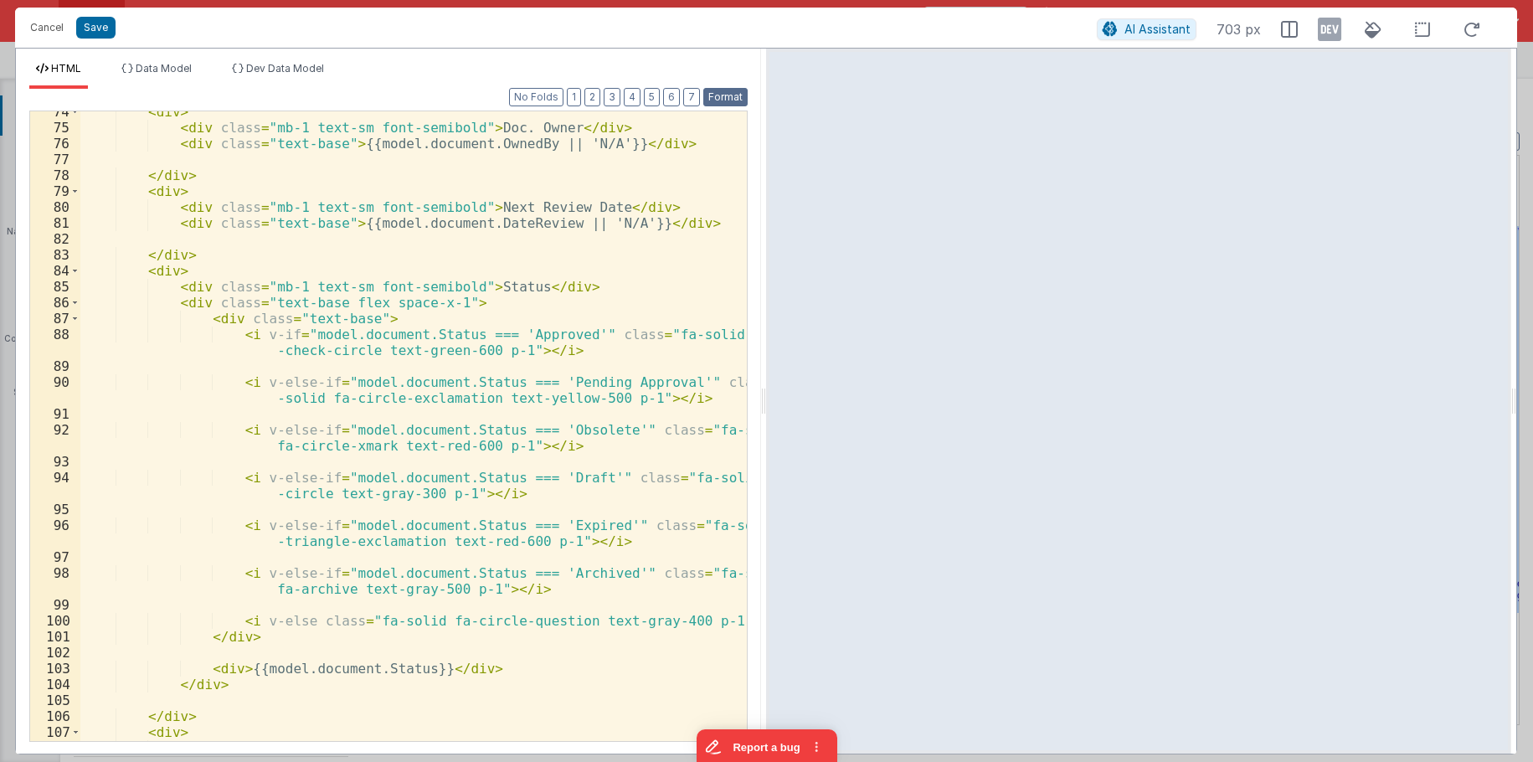
scroll to position [1243, 0]
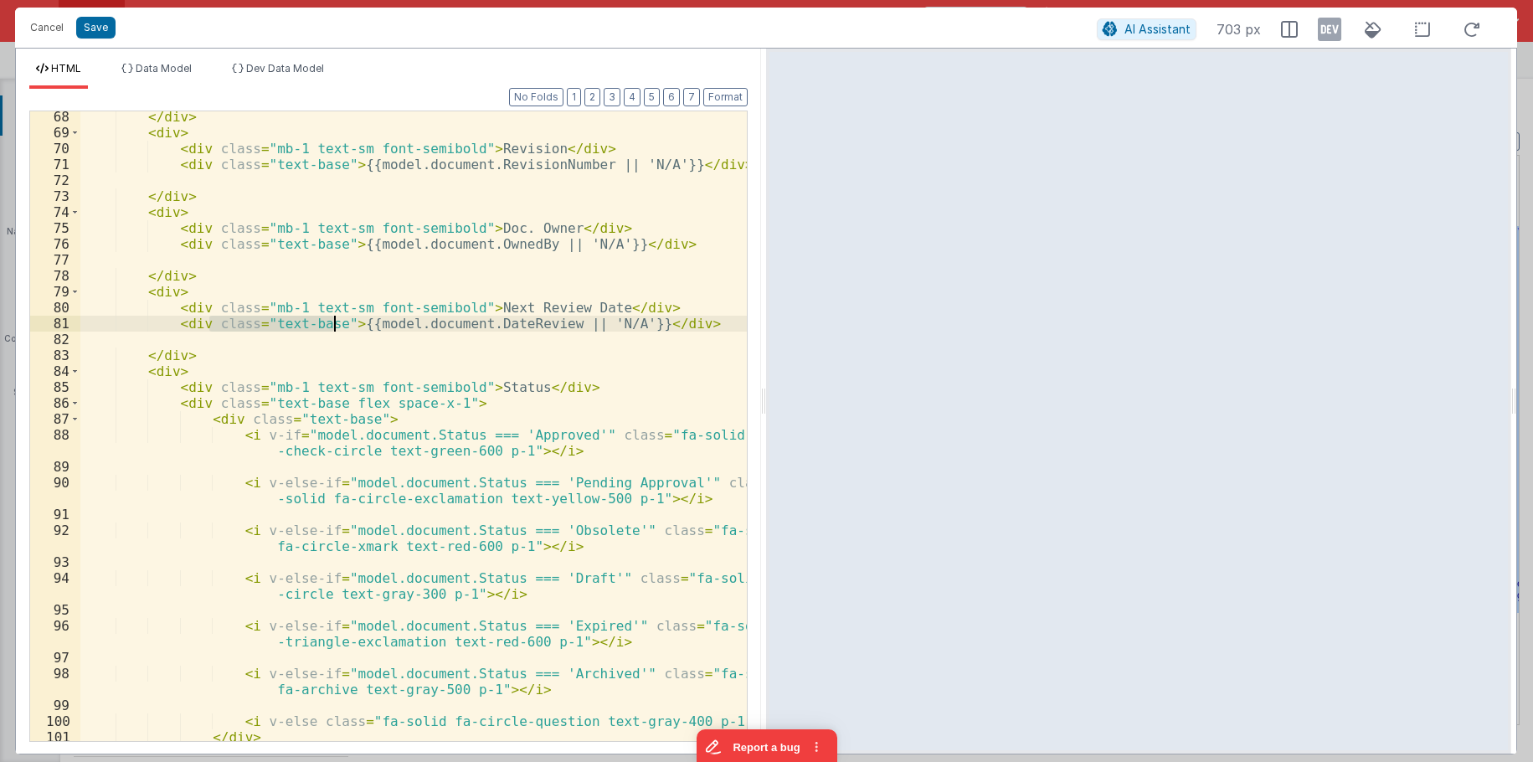
drag, startPoint x: 208, startPoint y: 322, endPoint x: 334, endPoint y: 327, distance: 126.5
click at [334, 327] on div "</ div > < div > < div class = "mb-1 text-sm font-semibold" > Revision </ div >…" at bounding box center [413, 439] width 666 height 661
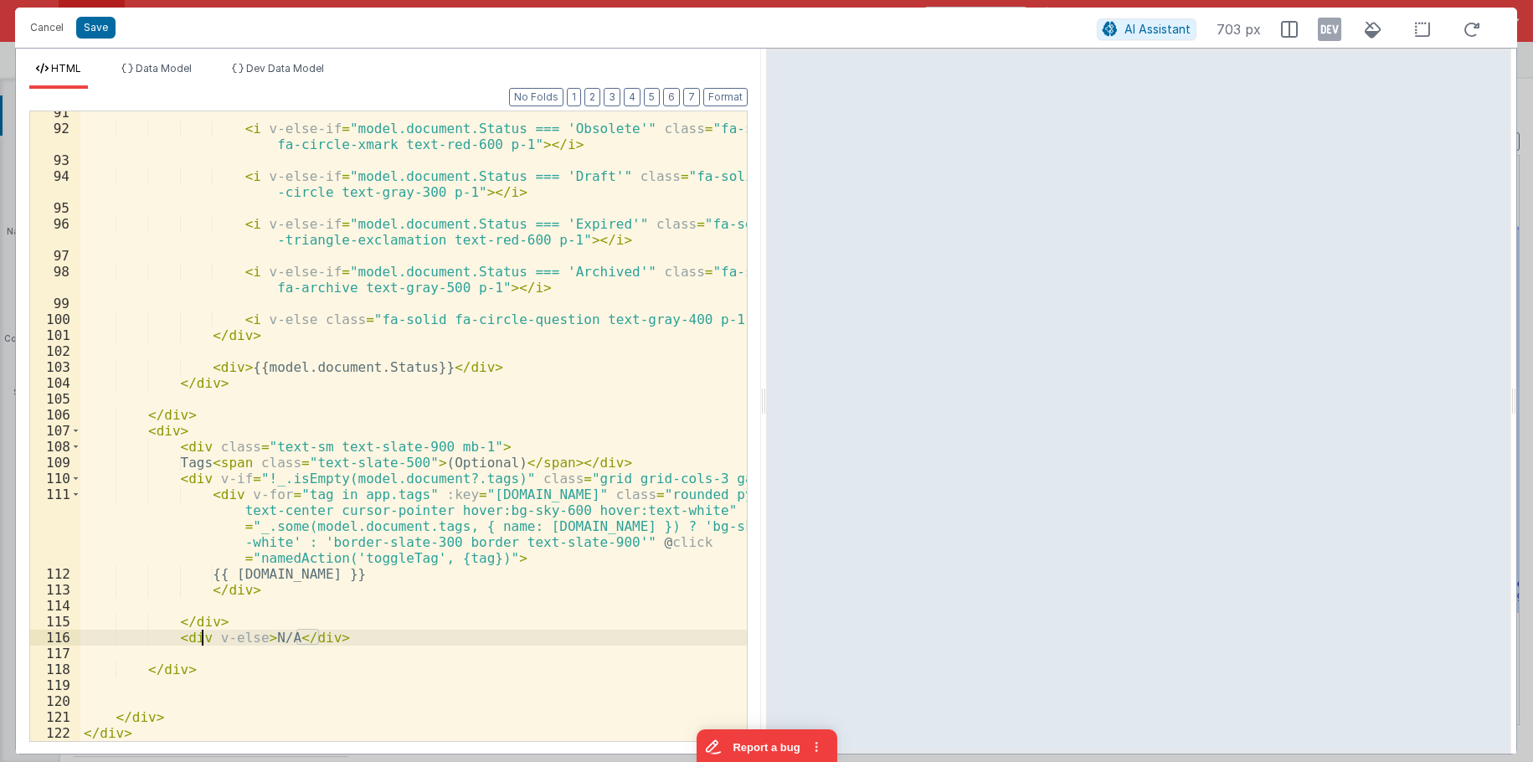
click at [202, 635] on div "< i v-else-if = "model.document.Status === 'Obsolete'" class = "fa-solid fa-cir…" at bounding box center [413, 435] width 666 height 661
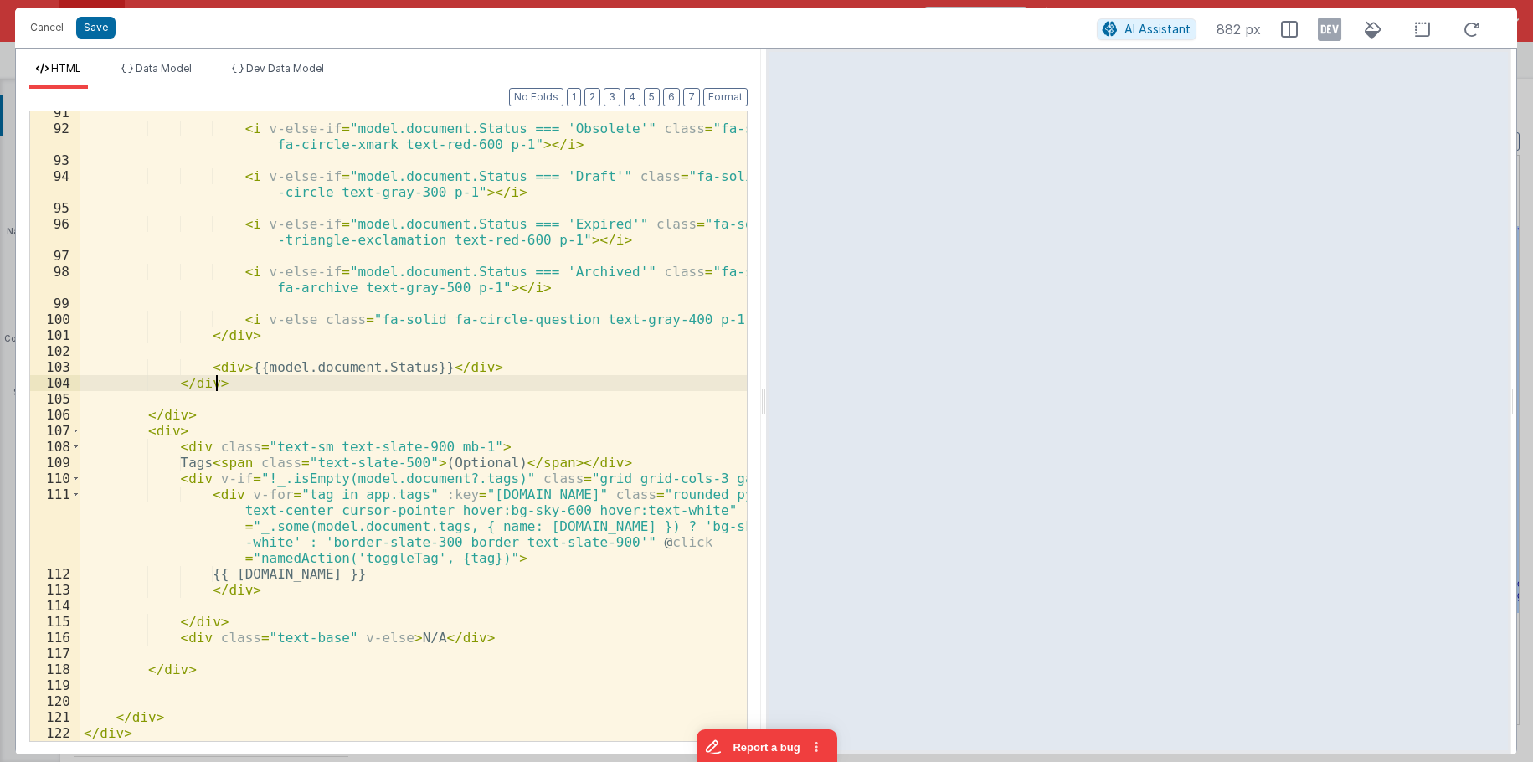
click at [425, 388] on div "< i v-else-if = "model.document.Status === 'Obsolete'" class = "fa-solid fa-cir…" at bounding box center [413, 435] width 666 height 661
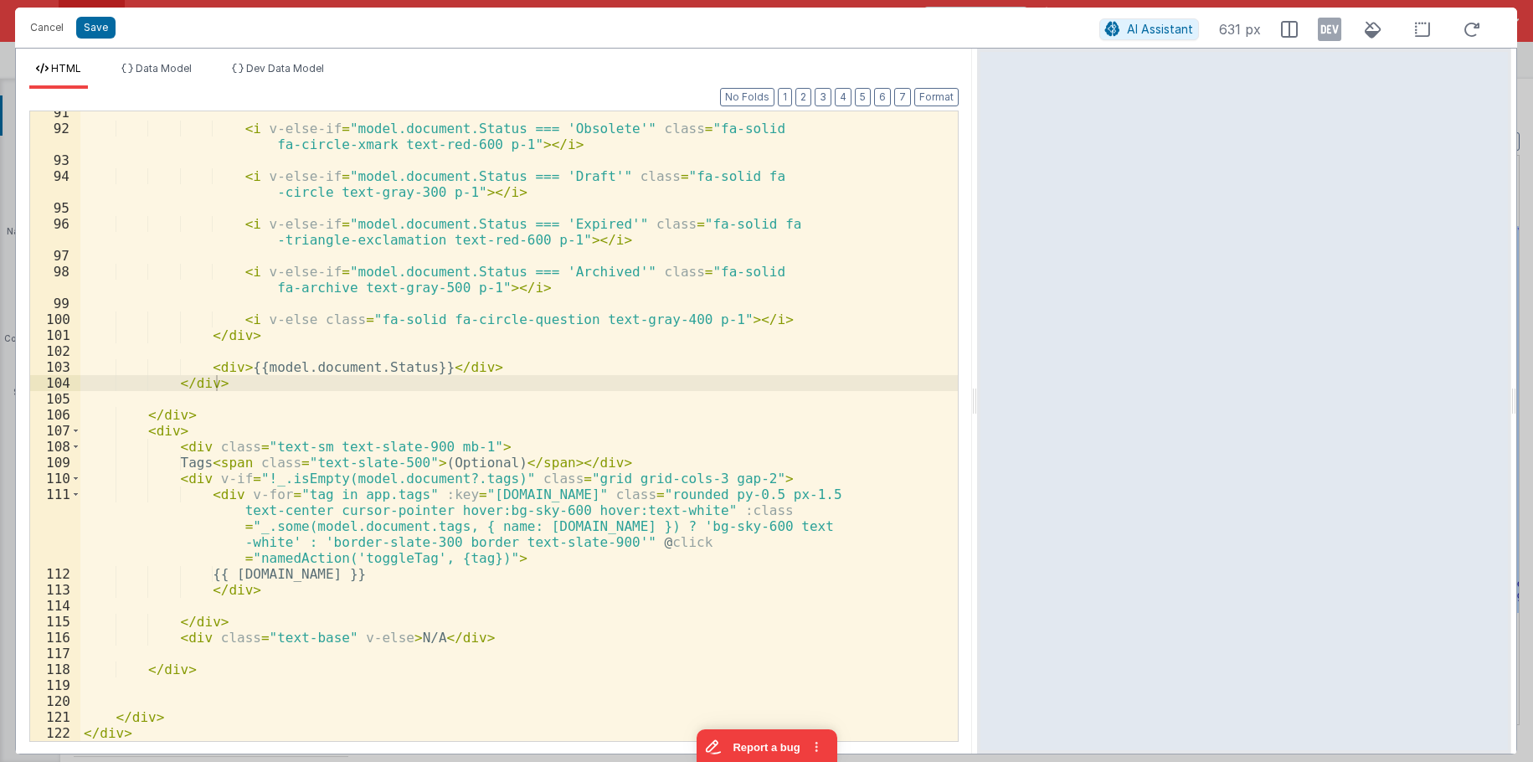
drag, startPoint x: 764, startPoint y: 347, endPoint x: 977, endPoint y: 339, distance: 212.8
click at [977, 339] on div "Cancel Save AI Assistant 631 px HTML Data Model Dev Data Model Format 7 6 5 4 3…" at bounding box center [766, 381] width 1502 height 747
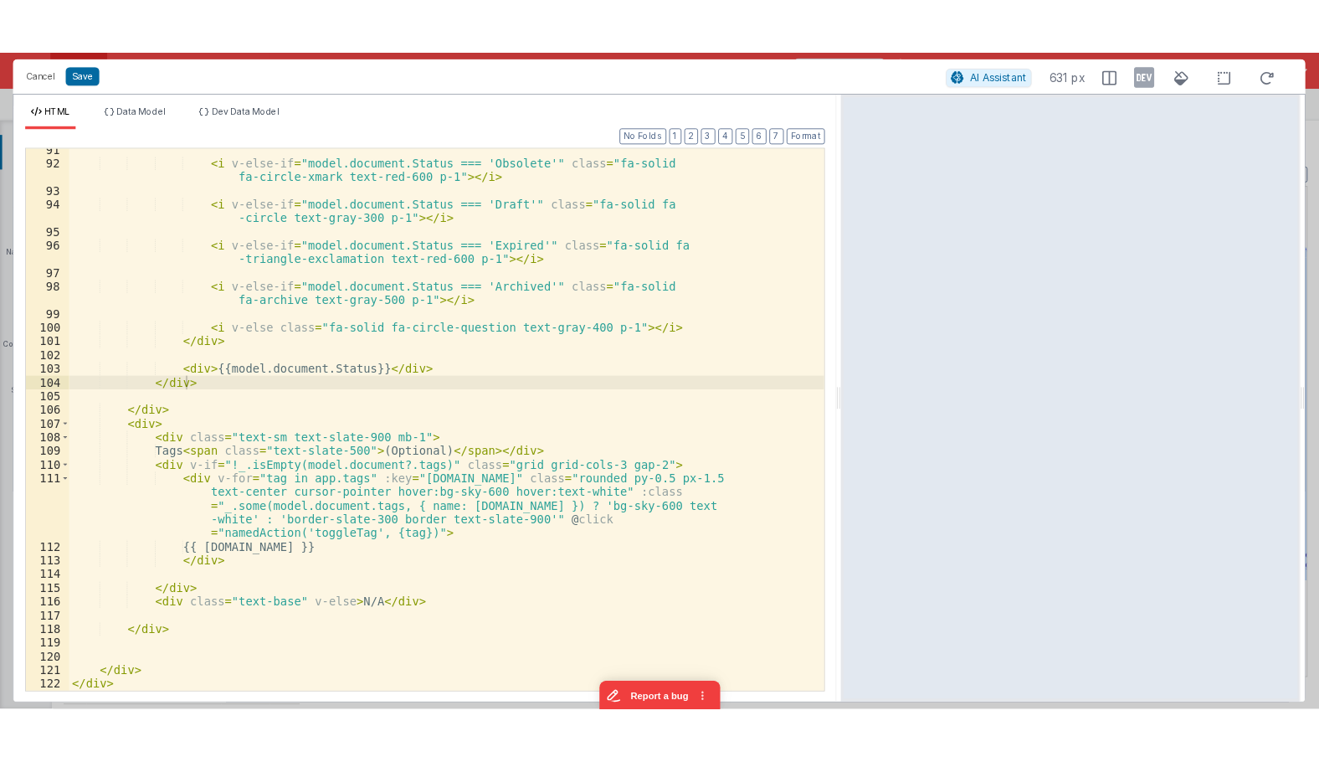
scroll to position [1549, 0]
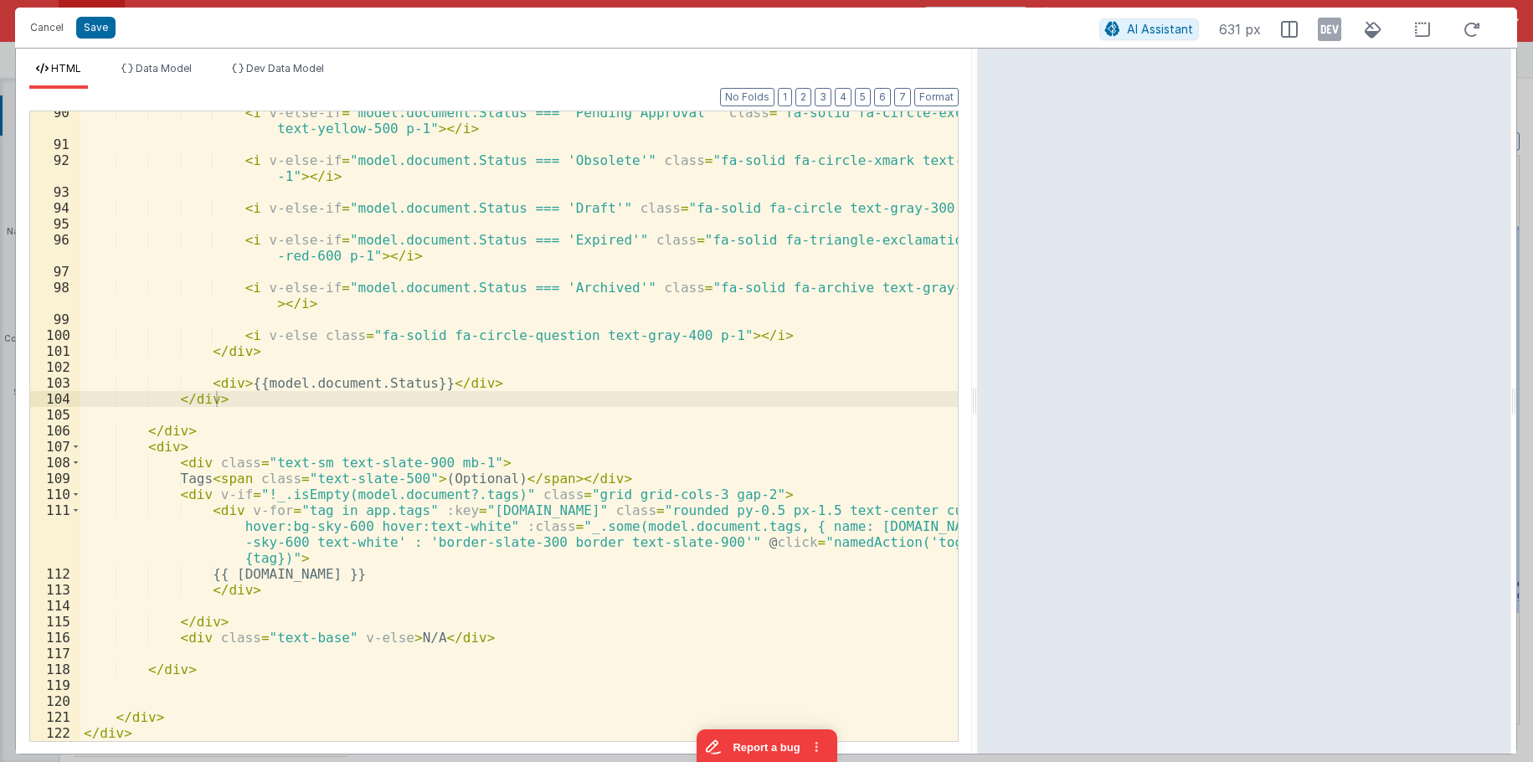
click at [553, 493] on div "< i v-else-if = "model.document.Status === 'Pending Approval'" class = "fa-soli…" at bounding box center [518, 443] width 877 height 677
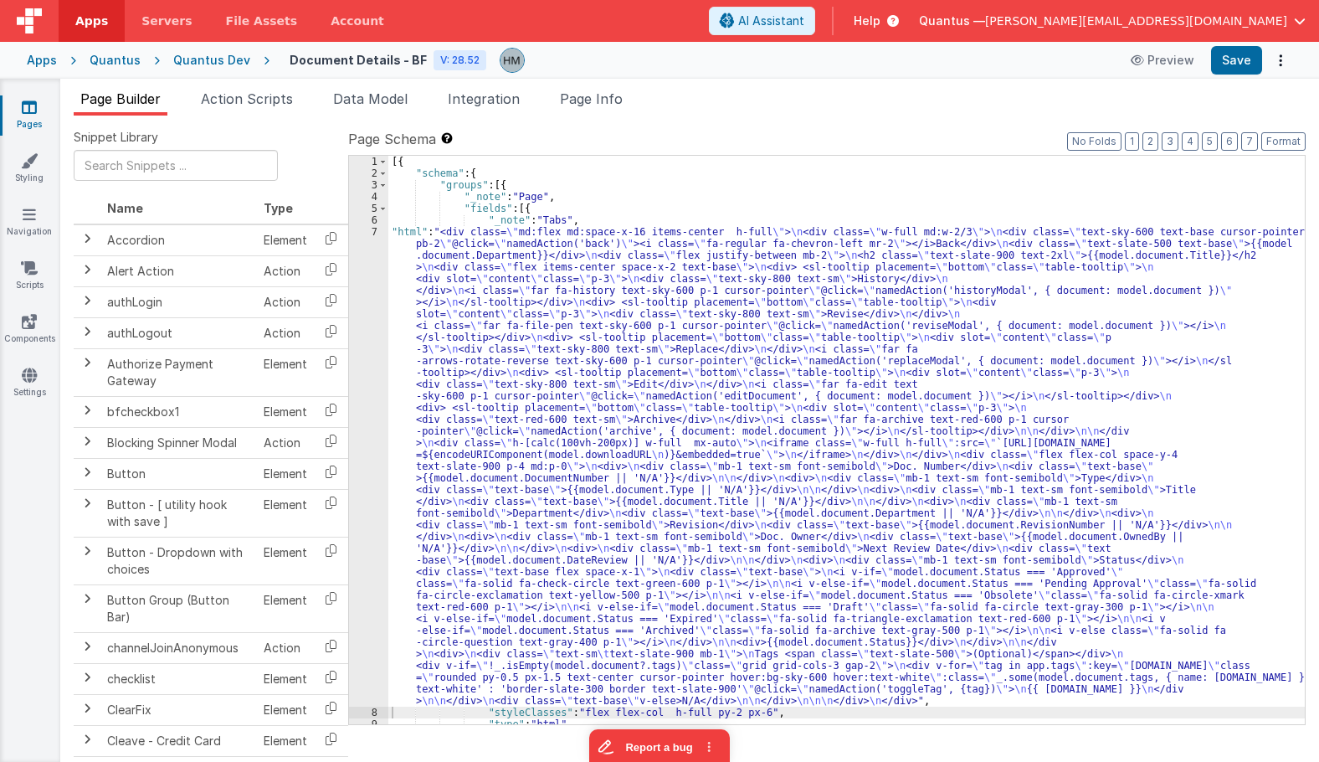
click at [439, 239] on div "[{ "schema" : { "groups" : [{ "_note" : "Page" , "fields" : [{ "_note" : "Tabs"…" at bounding box center [846, 452] width 917 height 592
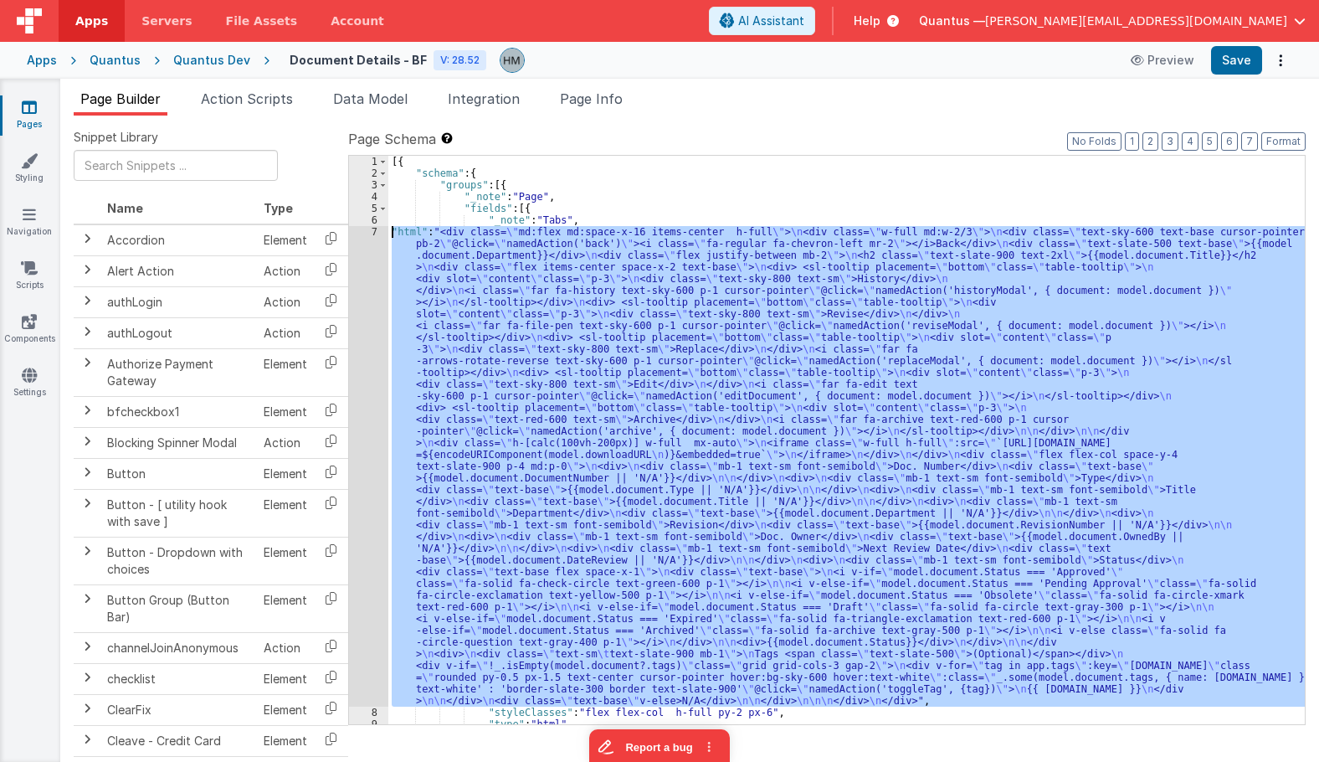
click at [369, 232] on div "7" at bounding box center [368, 466] width 39 height 480
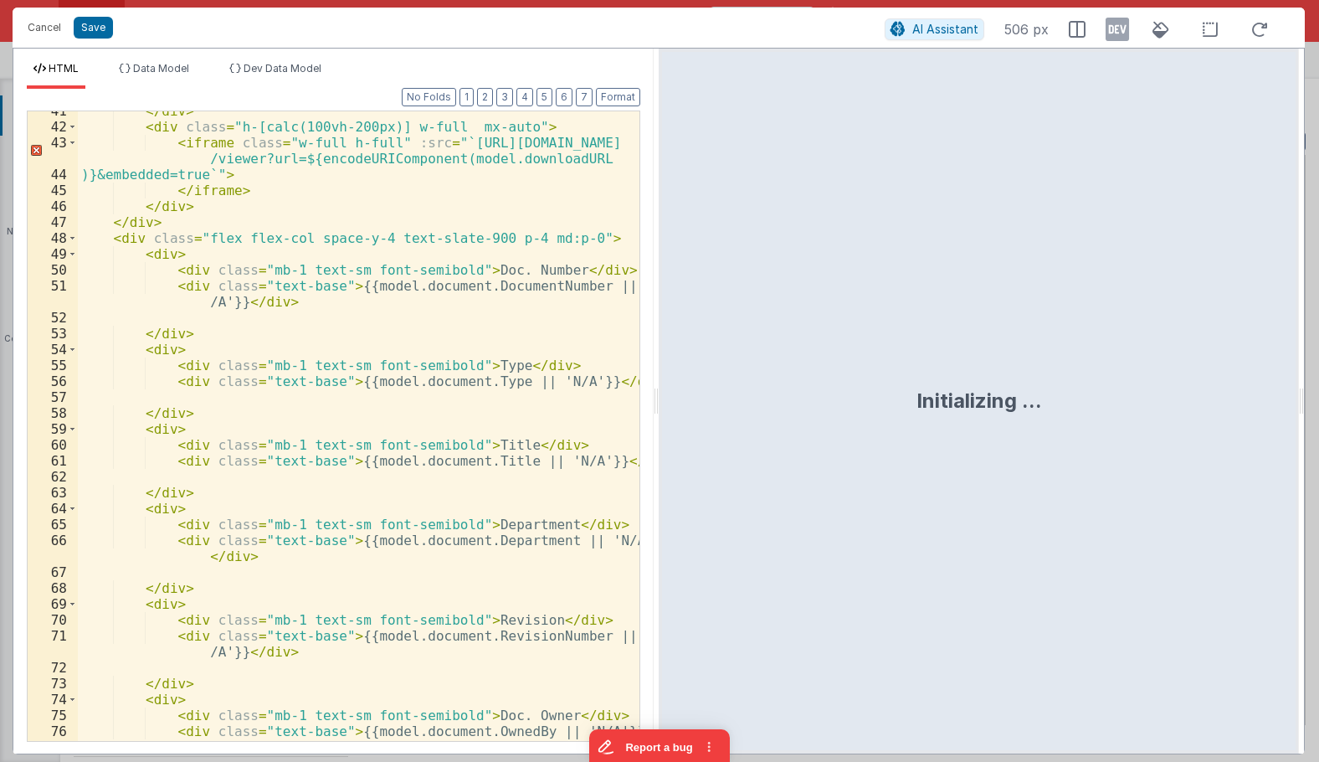
scroll to position [1899, 0]
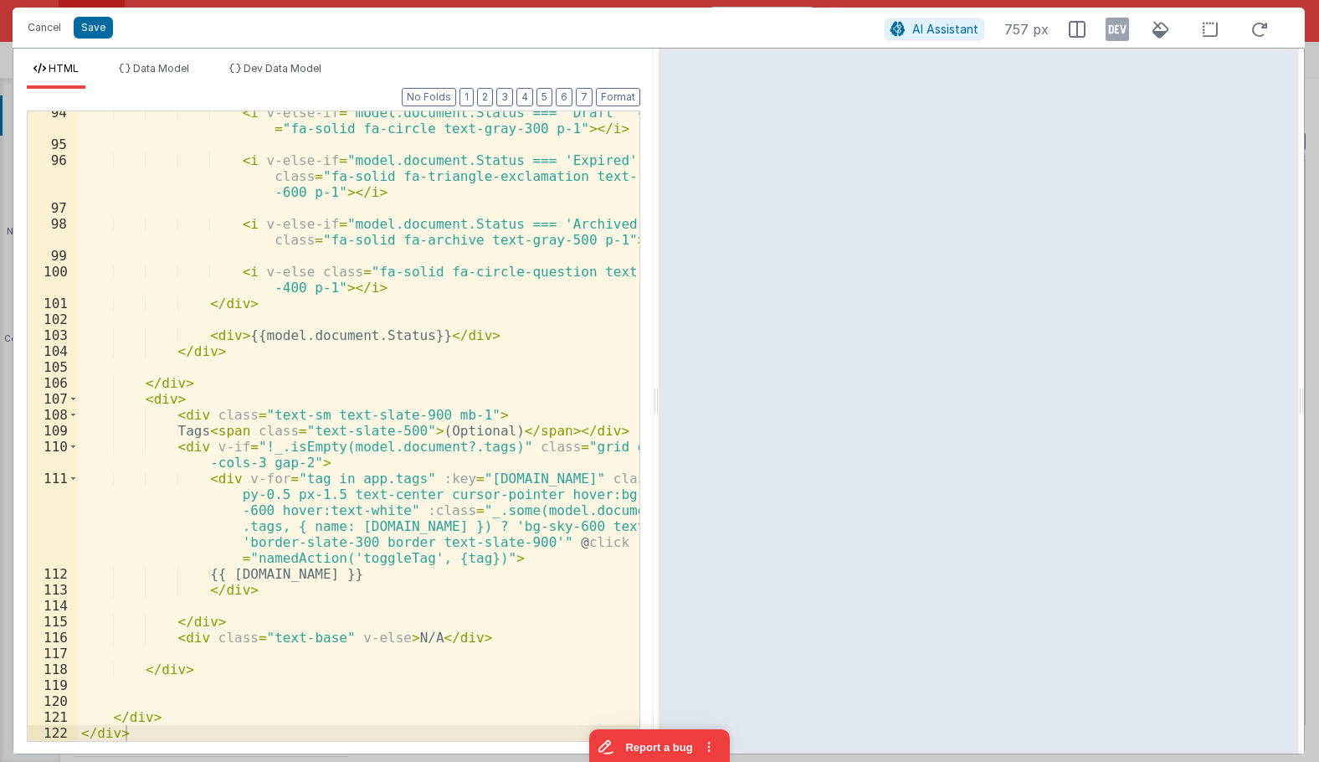
click at [352, 477] on div "< i v-else-if = "model.document.Status === 'Draft'" class = "fa-solid fa-circle…" at bounding box center [359, 443] width 562 height 677
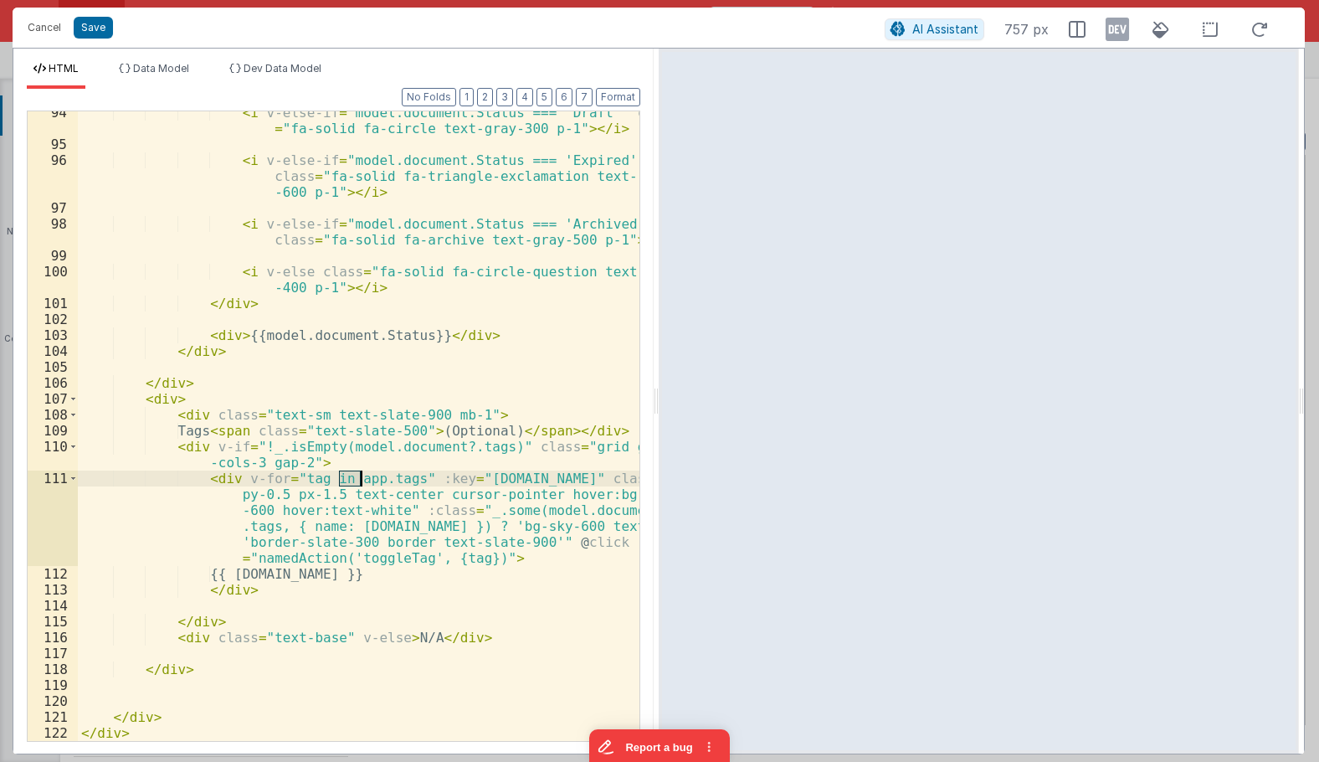
click at [352, 477] on div "< i v-else-if = "model.document.Status === 'Draft'" class = "fa-solid fa-circle…" at bounding box center [359, 443] width 562 height 677
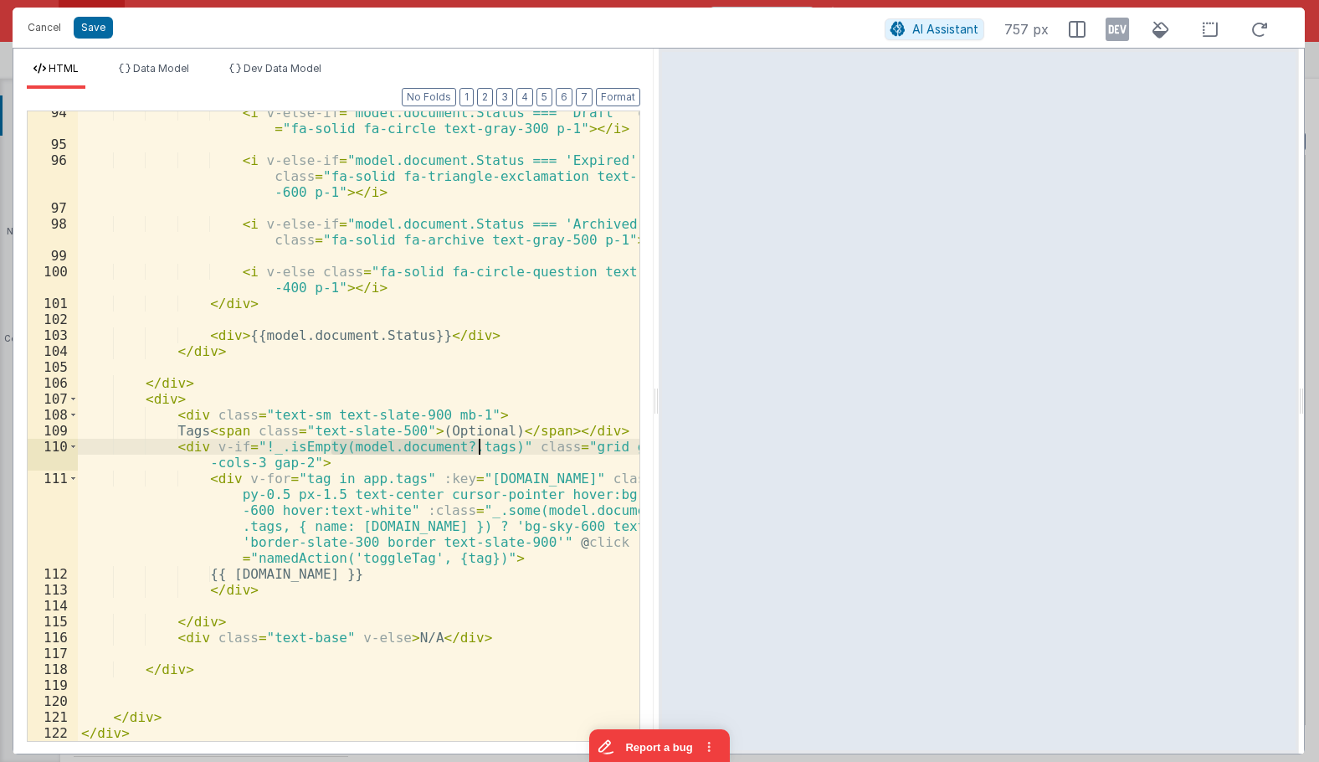
drag, startPoint x: 331, startPoint y: 446, endPoint x: 482, endPoint y: 444, distance: 151.5
click at [482, 444] on div "< i v-else-if = "model.document.Status === 'Draft'" class = "fa-solid fa-circle…" at bounding box center [359, 443] width 562 height 677
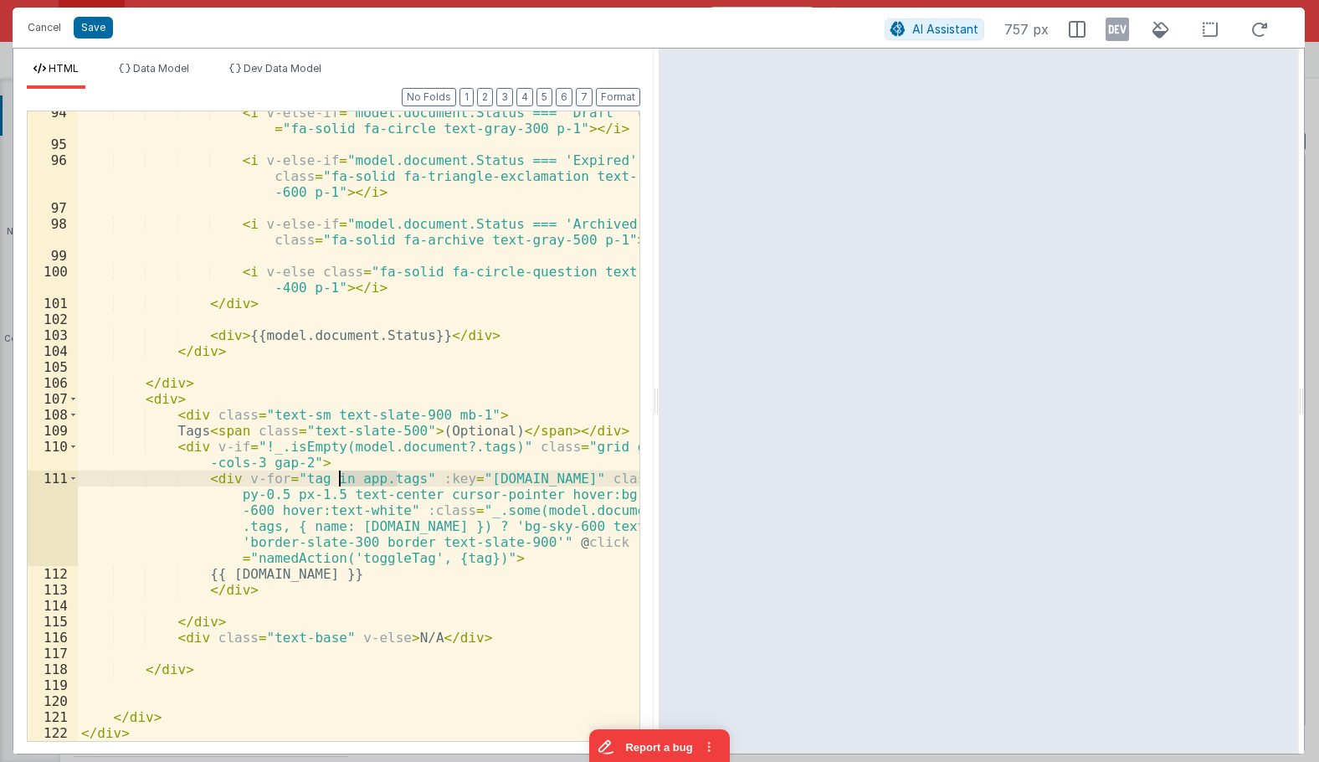
drag, startPoint x: 397, startPoint y: 477, endPoint x: 337, endPoint y: 478, distance: 59.4
click at [337, 478] on div "< i v-else-if = "model.document.Status === 'Draft'" class = "fa-solid fa-circle…" at bounding box center [359, 443] width 562 height 677
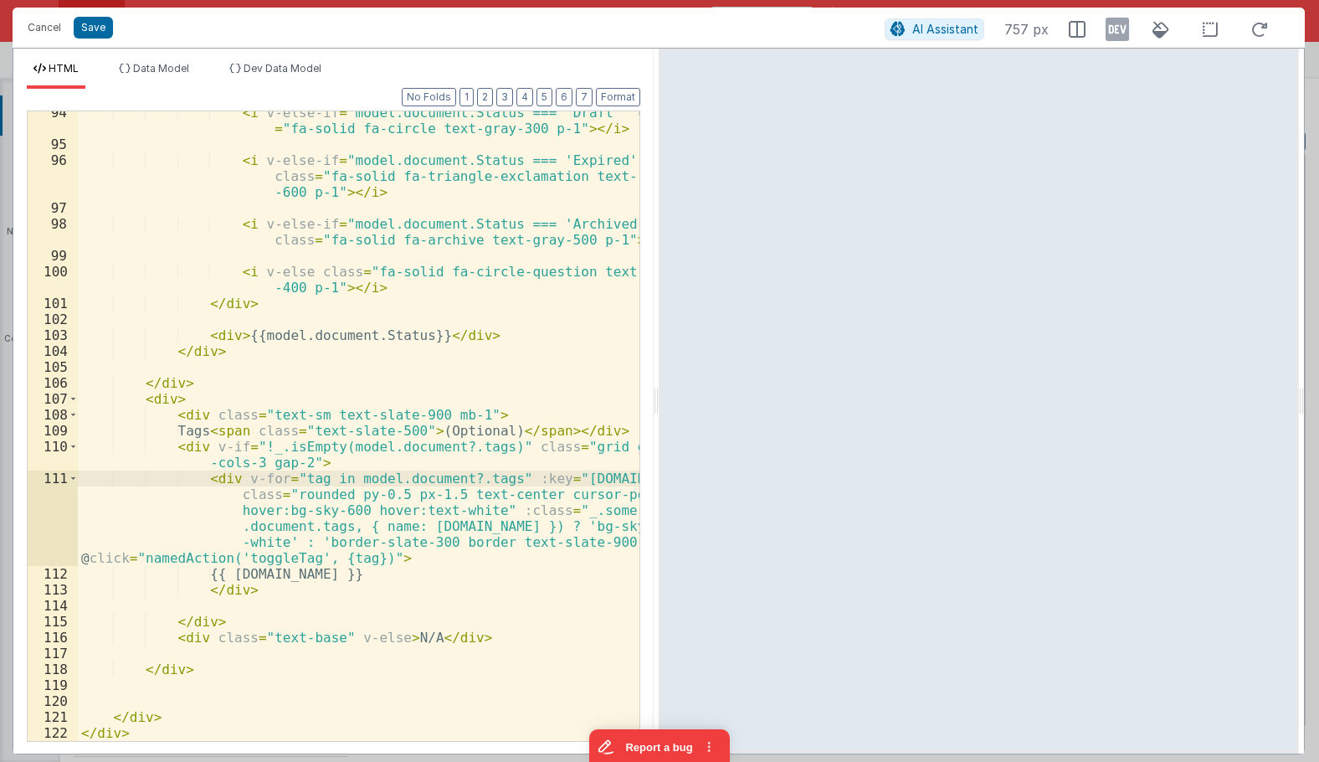
click at [448, 476] on div "< i v-else-if = "model.document.Status === 'Draft'" class = "fa-solid fa-circle…" at bounding box center [359, 443] width 562 height 677
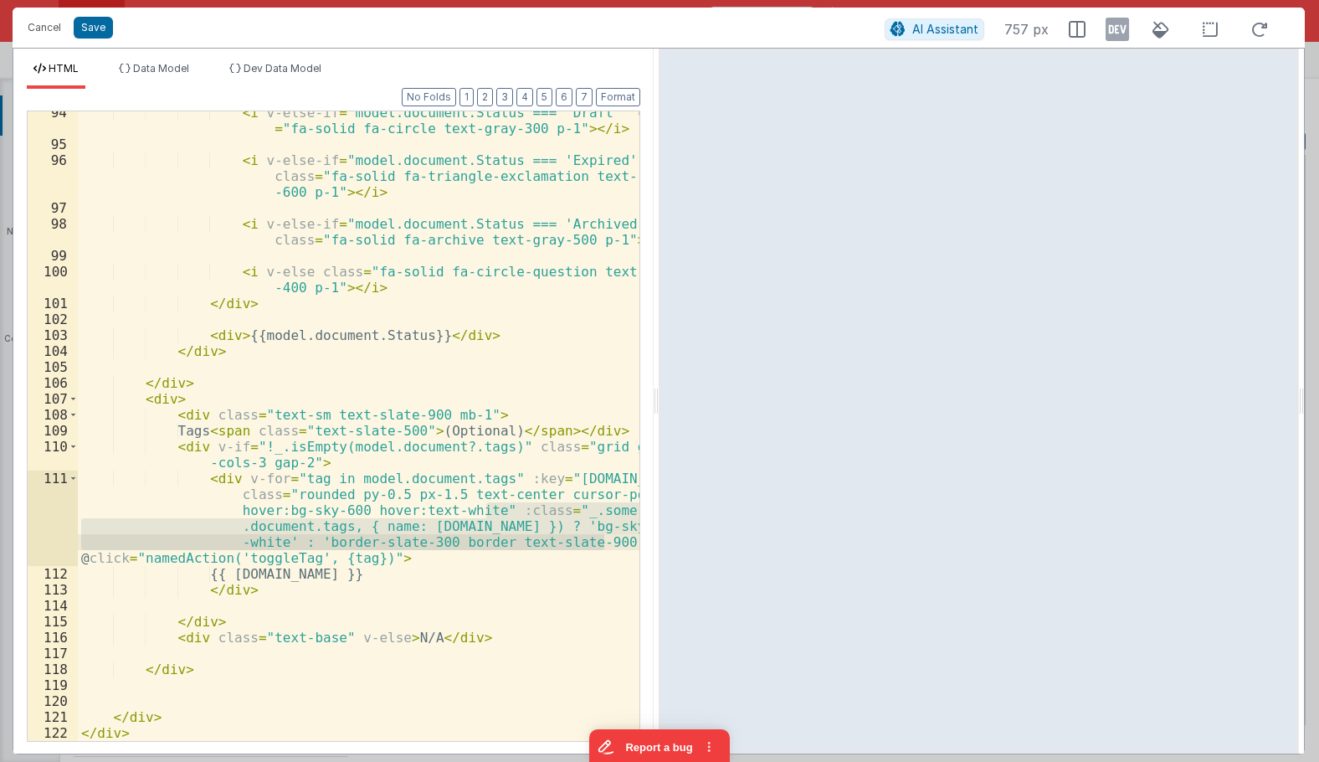
drag, startPoint x: 486, startPoint y: 512, endPoint x: 616, endPoint y: 546, distance: 134.0
click at [616, 546] on div "< i v-else-if = "model.document.Status === 'Draft'" class = "fa-solid fa-circle…" at bounding box center [359, 443] width 562 height 677
click at [555, 530] on div "< i v-else-if = "model.document.Status === 'Draft'" class = "fa-solid fa-circle…" at bounding box center [359, 425] width 562 height 629
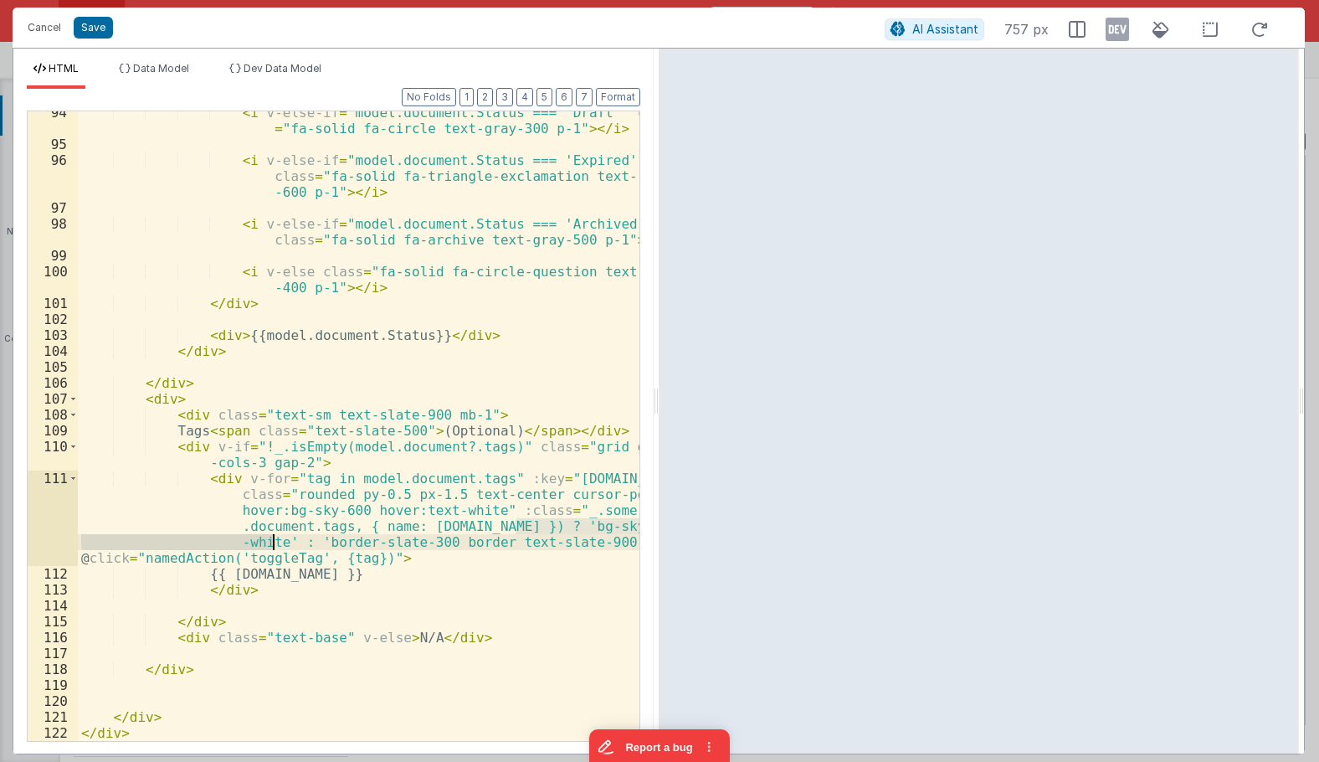
drag, startPoint x: 515, startPoint y: 528, endPoint x: 274, endPoint y: 541, distance: 241.4
click at [274, 541] on div "< i v-else-if = "model.document.Status === 'Draft'" class = "fa-solid fa-circle…" at bounding box center [359, 443] width 562 height 677
click at [597, 538] on div "< i v-else-if = "model.document.Status === 'Draft'" class = "fa-solid fa-circle…" at bounding box center [359, 443] width 562 height 677
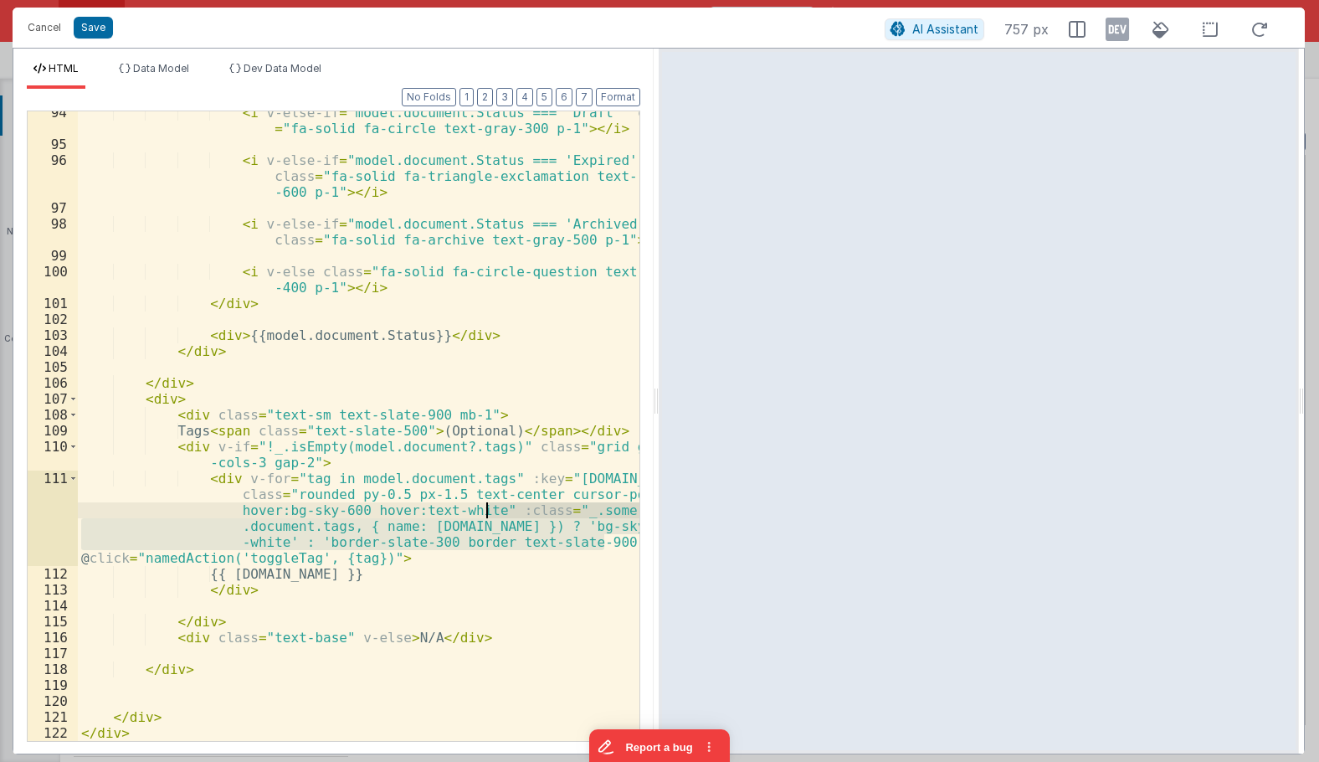
drag, startPoint x: 612, startPoint y: 539, endPoint x: 489, endPoint y: 506, distance: 127.3
click at [489, 506] on div "< i v-else-if = "model.document.Status === 'Draft'" class = "fa-solid fa-circle…" at bounding box center [359, 443] width 562 height 677
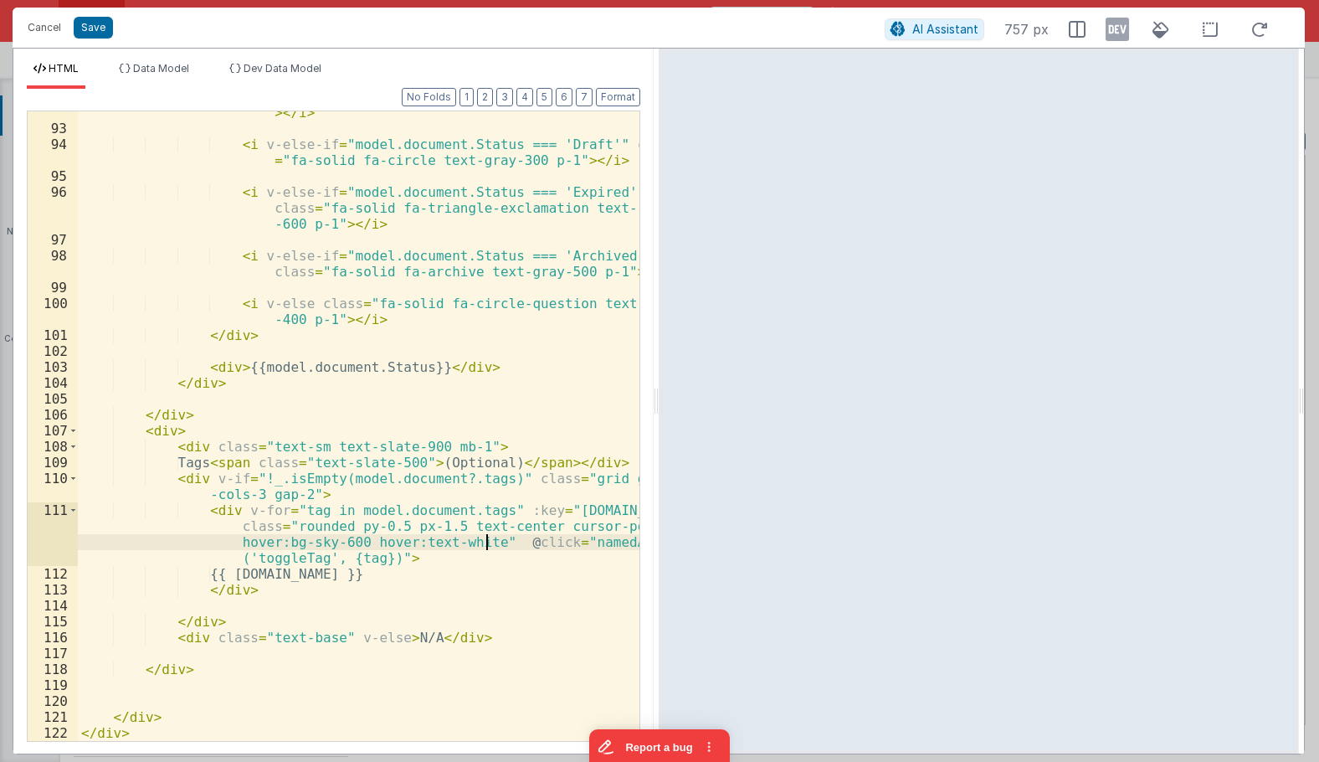
scroll to position [1867, 0]
drag, startPoint x: 472, startPoint y: 539, endPoint x: 229, endPoint y: 538, distance: 243.6
click at [229, 538] on div "< i v-else-if = "model.document.Status === 'Obsolete'" class = "fa-solid fa-cir…" at bounding box center [359, 419] width 562 height 693
drag, startPoint x: 531, startPoint y: 526, endPoint x: 634, endPoint y: 529, distance: 103.0
click at [634, 529] on div "< i v-else-if = "model.document.Status === 'Obsolete'" class = "fa-solid fa-cir…" at bounding box center [359, 419] width 562 height 693
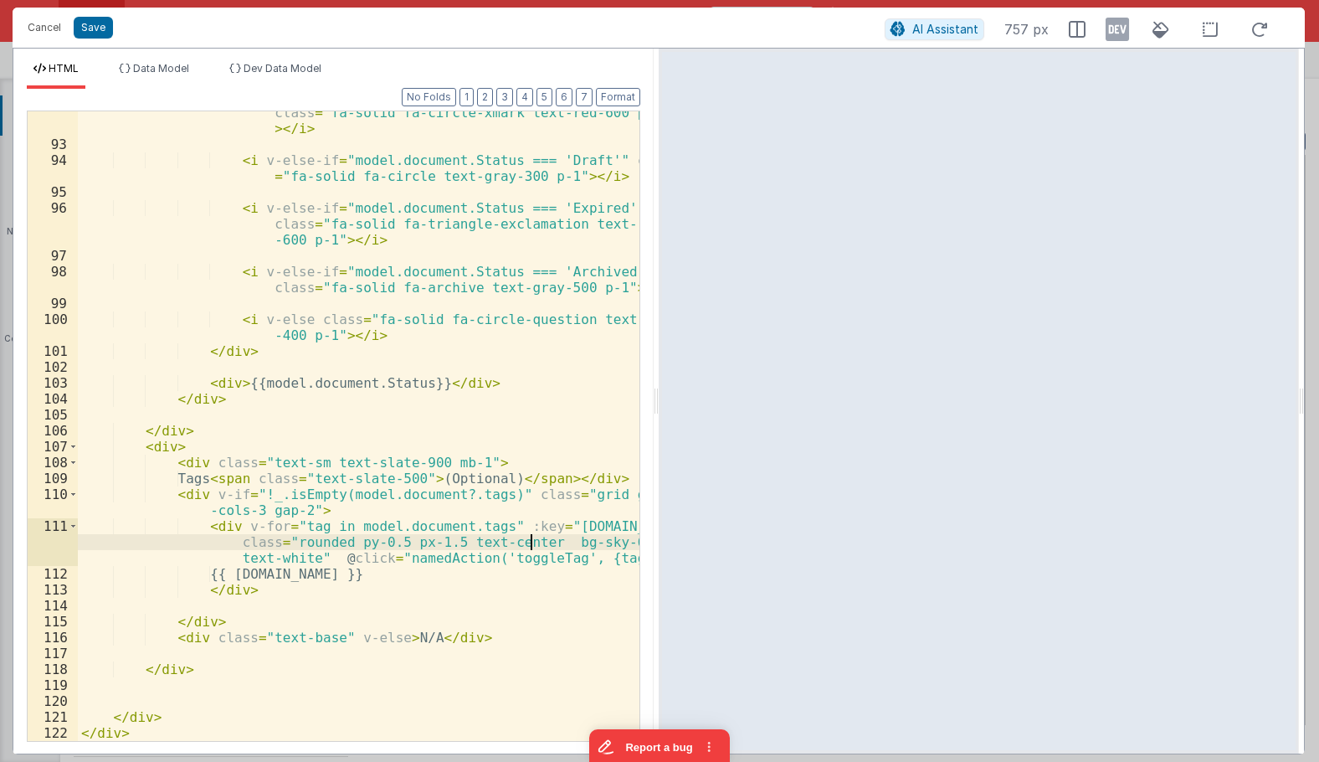
scroll to position [1852, 0]
drag, startPoint x: 323, startPoint y: 557, endPoint x: 621, endPoint y: 557, distance: 298.0
click at [621, 557] on div "< i v-else-if = "model.document.Status === 'Obsolete'" class = "fa-solid fa-cir…" at bounding box center [359, 435] width 562 height 693
click at [368, 554] on div "< i v-else-if = "model.document.Status === 'Obsolete'" class = "fa-solid fa-cir…" at bounding box center [359, 435] width 562 height 693
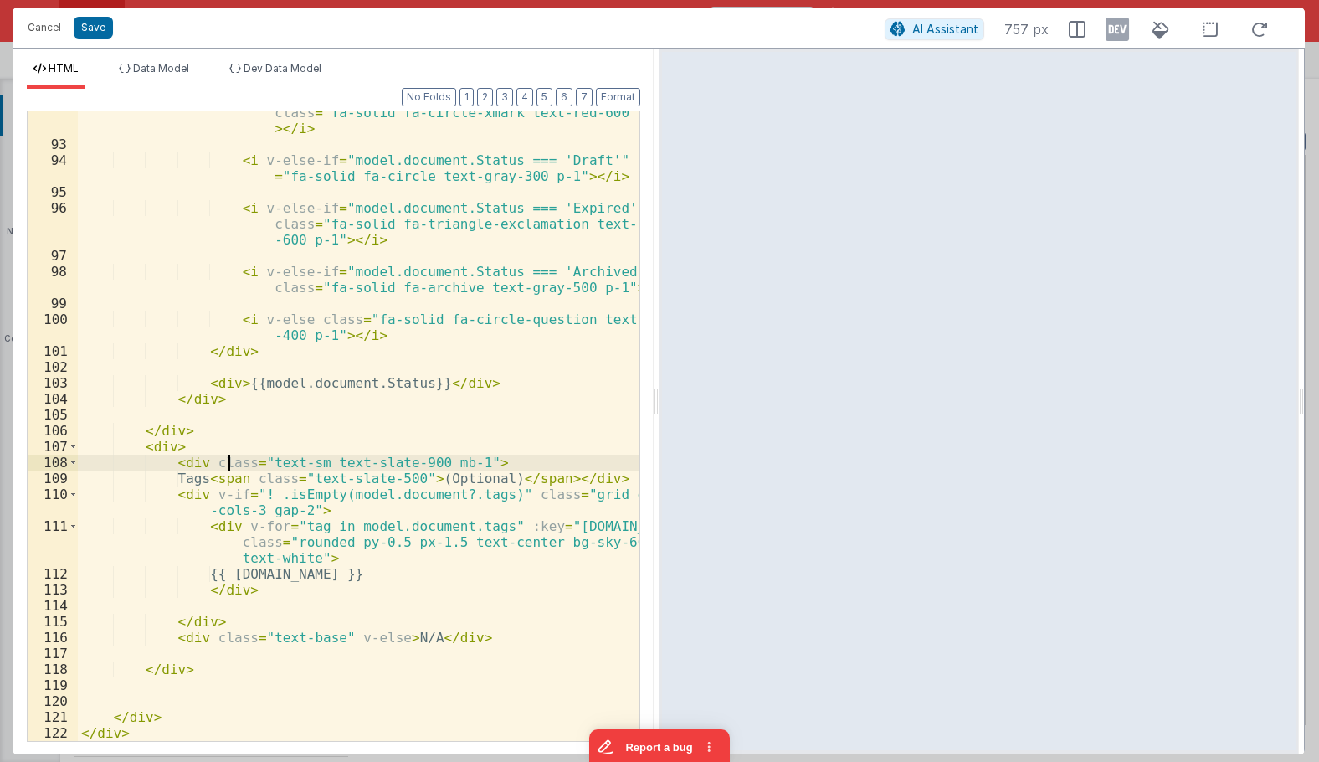
click at [230, 460] on div "< i v-else-if = "model.document.Status === 'Obsolete'" class = "fa-solid fa-cir…" at bounding box center [359, 435] width 562 height 693
click at [619, 101] on button "Format" at bounding box center [618, 97] width 44 height 18
click at [398, 362] on div "< i v-else-if = "model.document.Status === 'Obsolete'" class = "fa-solid fa-cir…" at bounding box center [359, 435] width 562 height 693
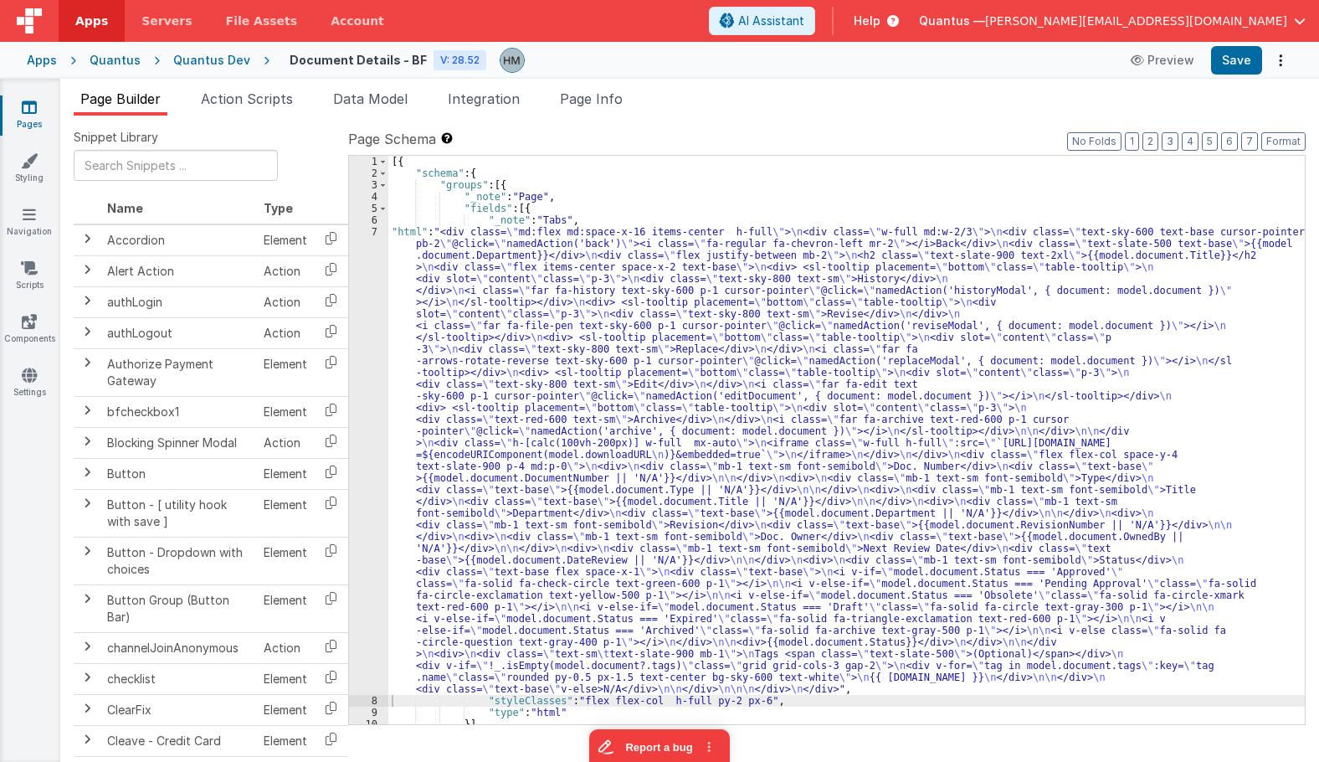
click at [455, 264] on div "[{ "schema" : { "groups" : [{ "_note" : "Page" , "fields" : [{ "_note" : "Tabs"…" at bounding box center [846, 452] width 917 height 592
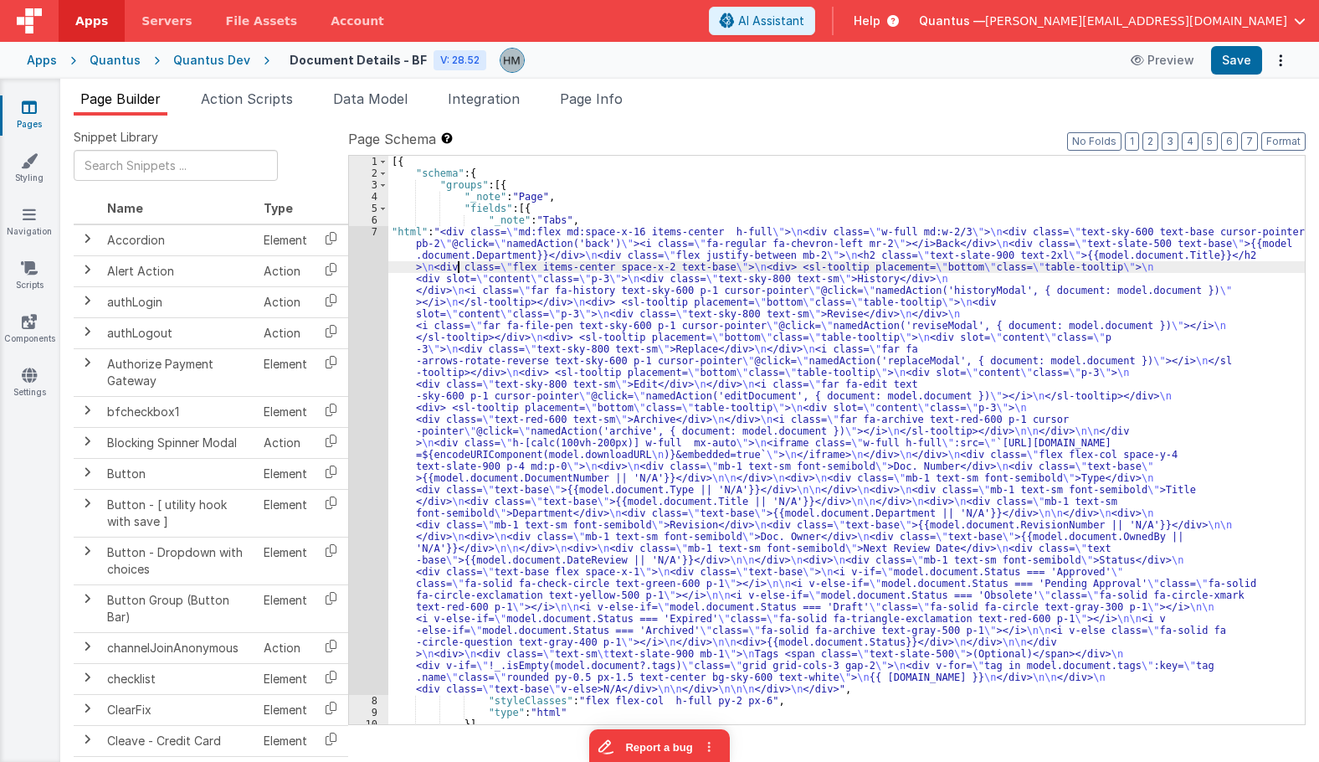
click at [378, 235] on div "7" at bounding box center [368, 460] width 39 height 469
click at [374, 234] on div "7" at bounding box center [368, 460] width 39 height 469
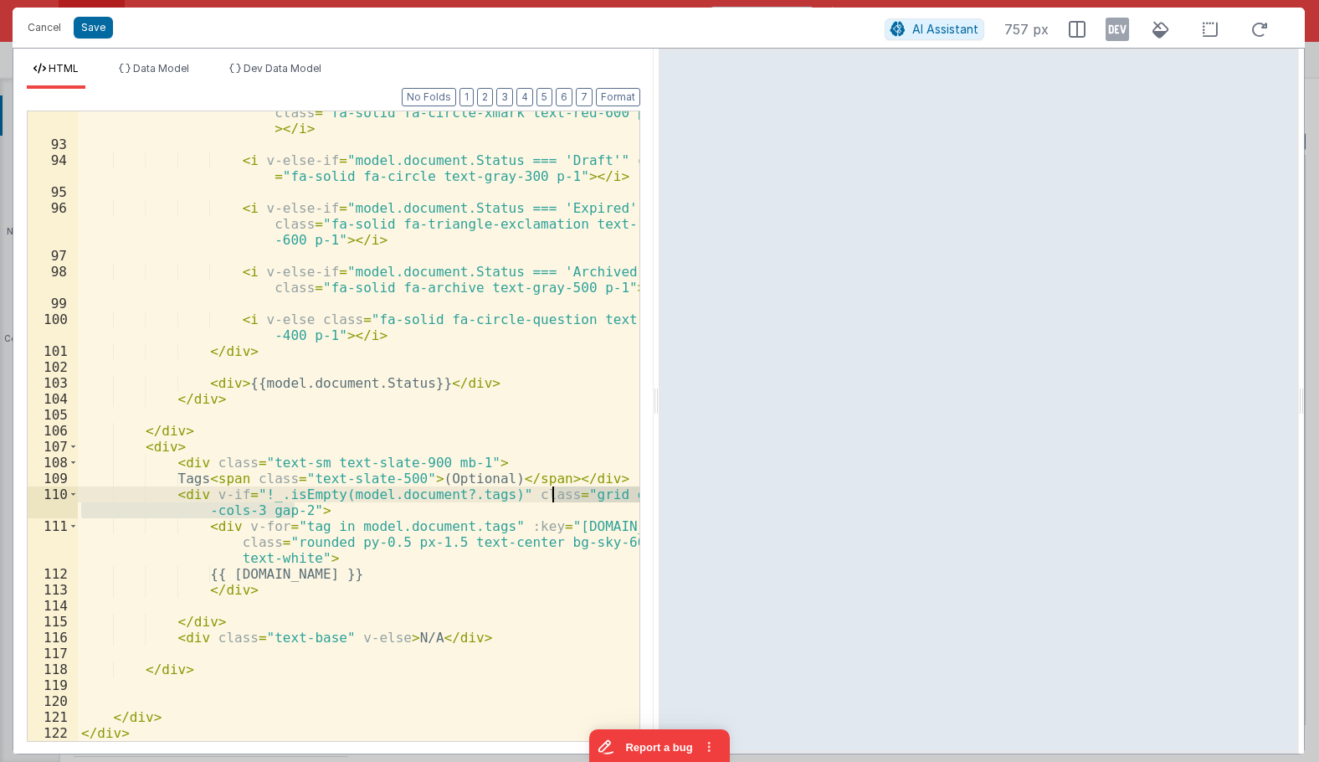
drag, startPoint x: 294, startPoint y: 509, endPoint x: 551, endPoint y: 496, distance: 257.3
click at [551, 496] on div "< i v-else-if = "model.document.Status === 'Obsolete'" class = "fa-solid fa-cir…" at bounding box center [359, 435] width 562 height 693
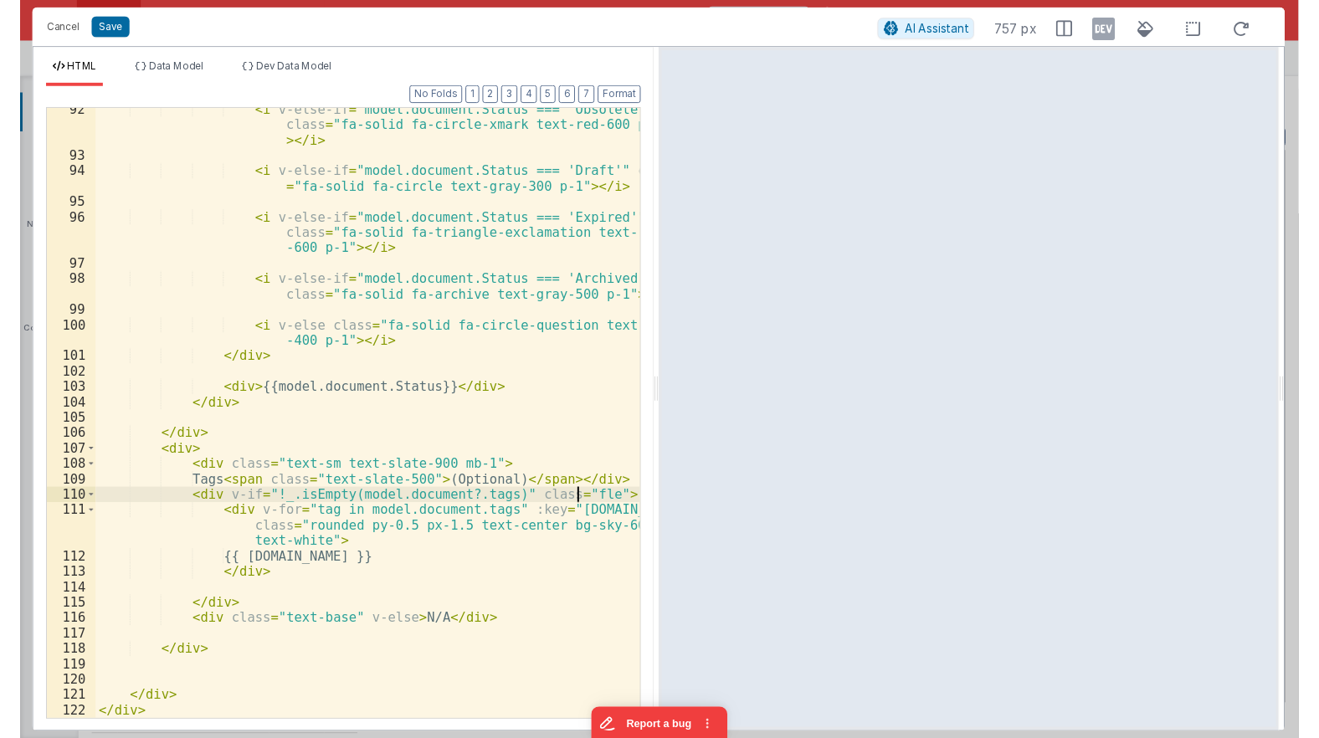
scroll to position [1836, 0]
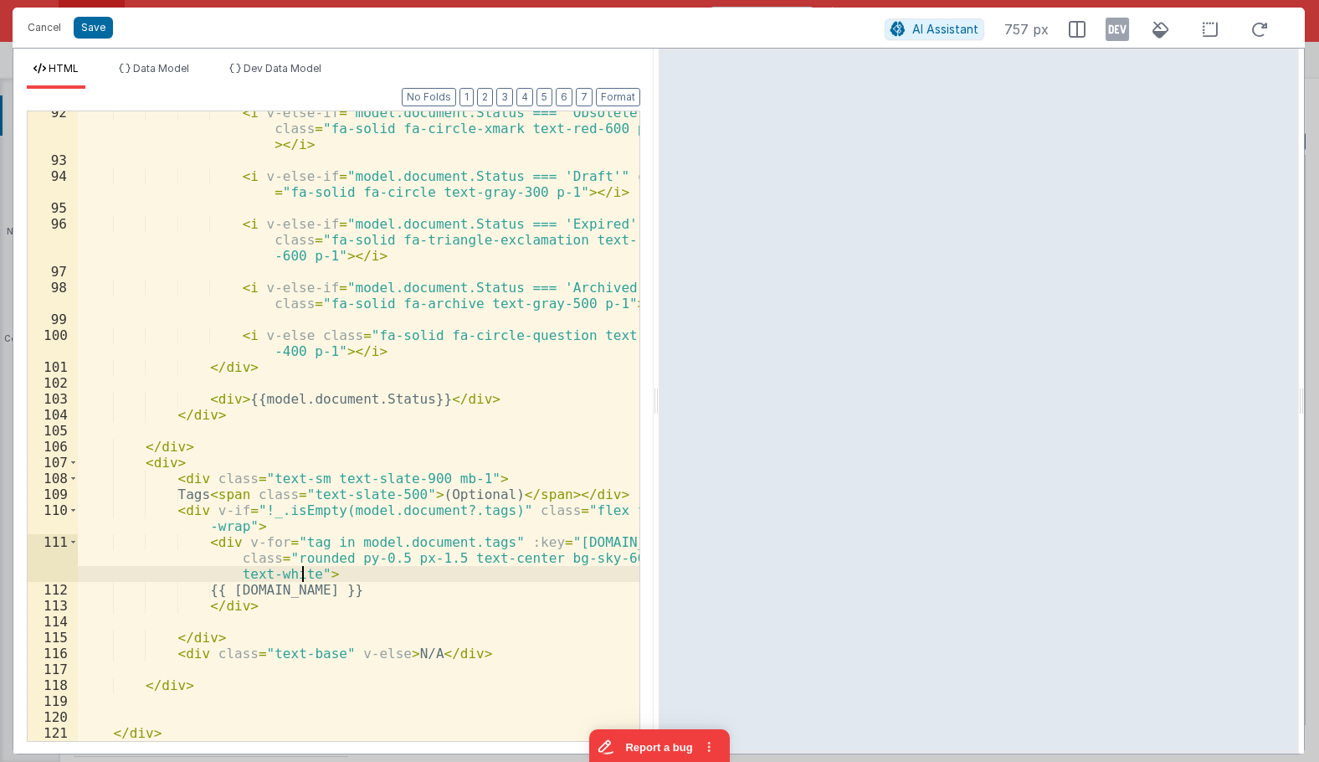
click at [301, 572] on div "< i v-else-if = "model.document.Status === 'Obsolete'" class = "fa-solid fa-cir…" at bounding box center [359, 451] width 562 height 693
